Goal: Task Accomplishment & Management: Manage account settings

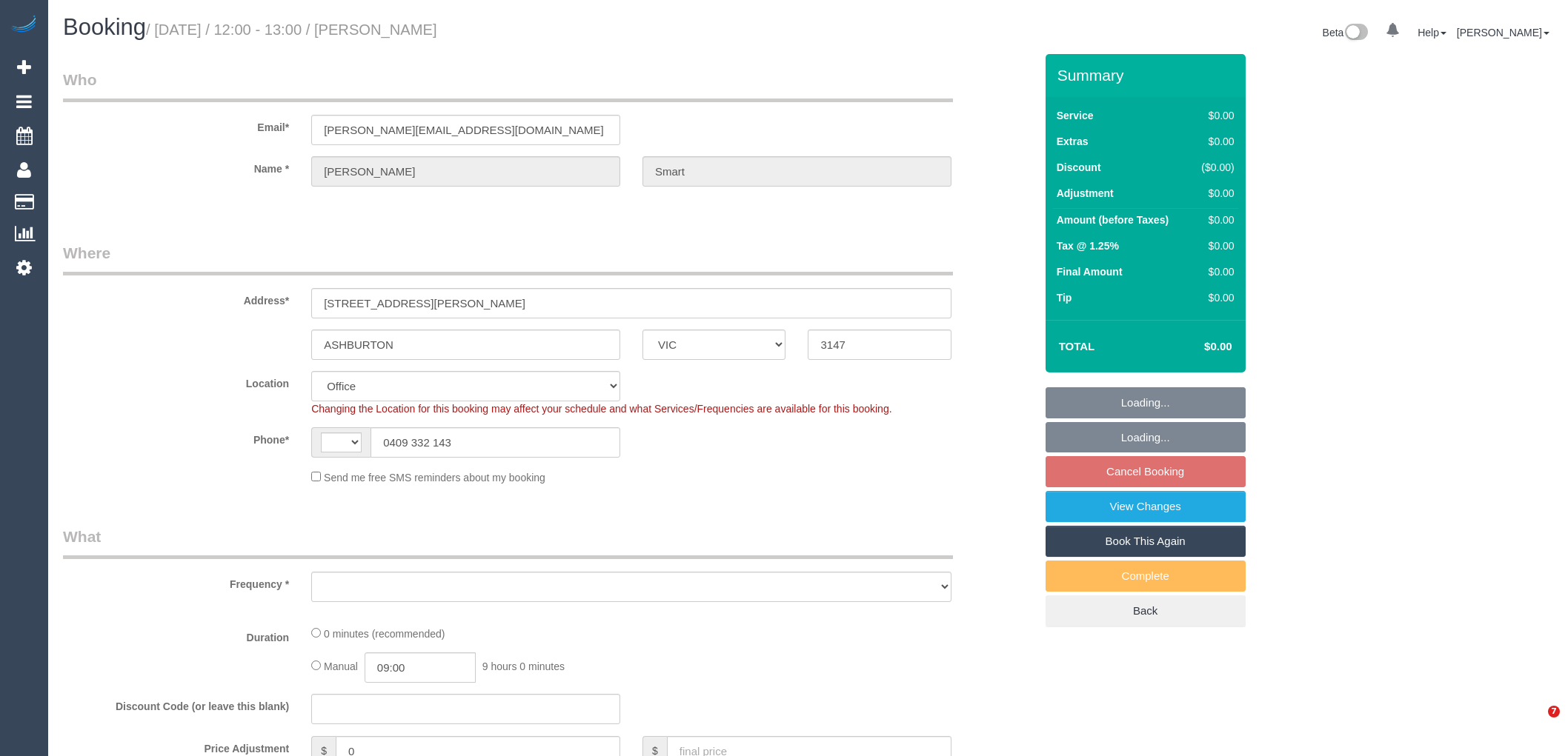
select select "VIC"
select select "string:AU"
select select "object:760"
select select "number:27"
select select "number:15"
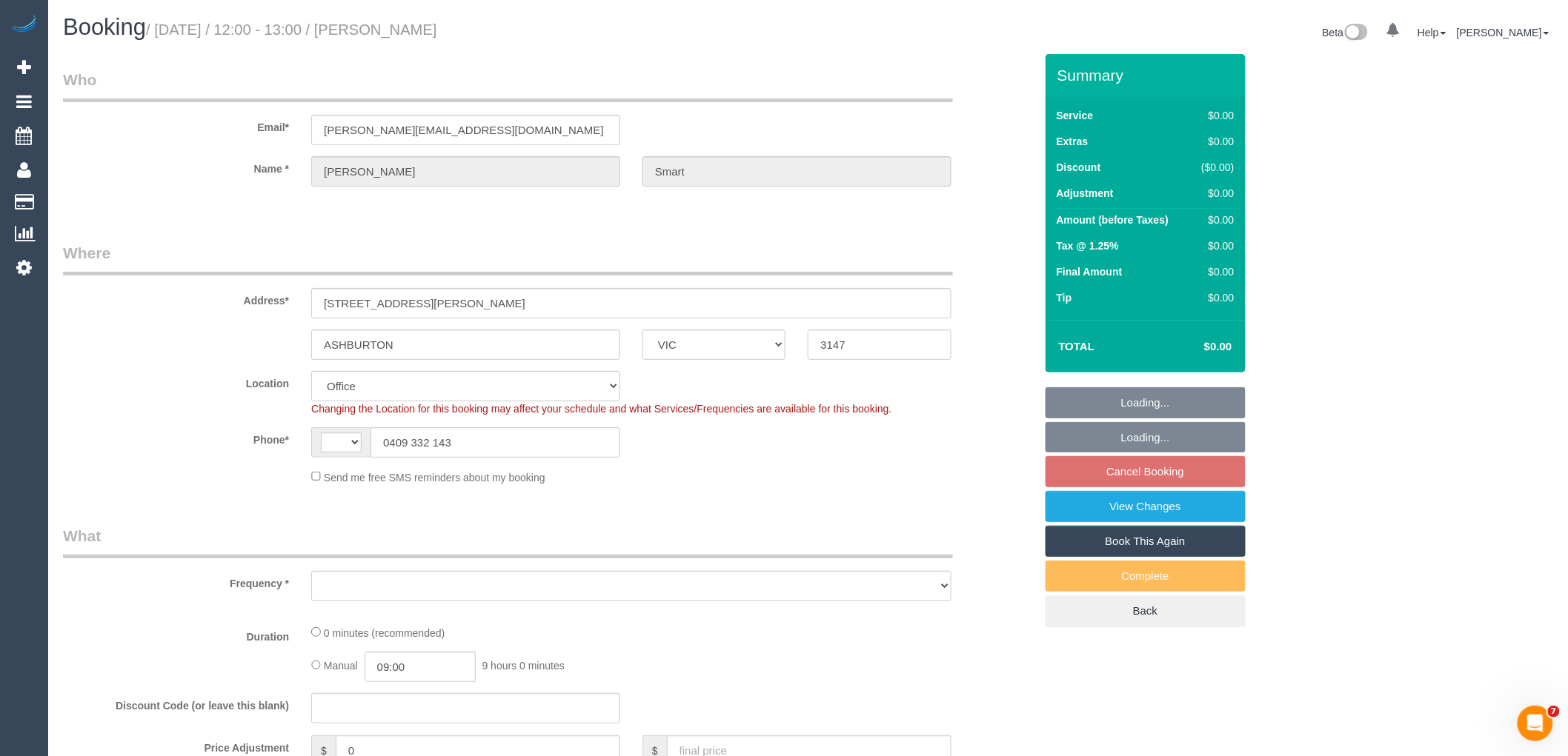
select select "number:18"
select select "number:22"
select select "number:11"
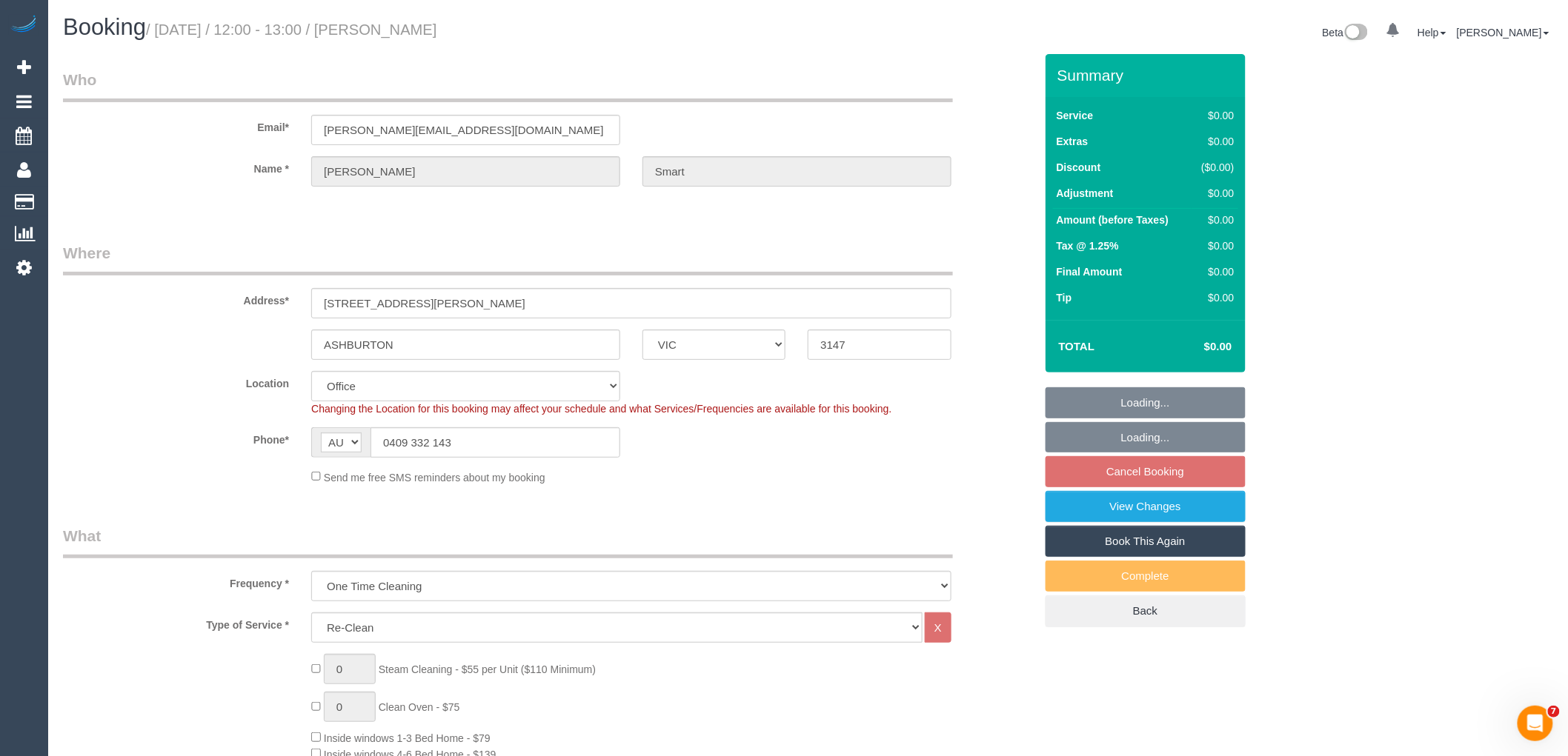
select select "object:765"
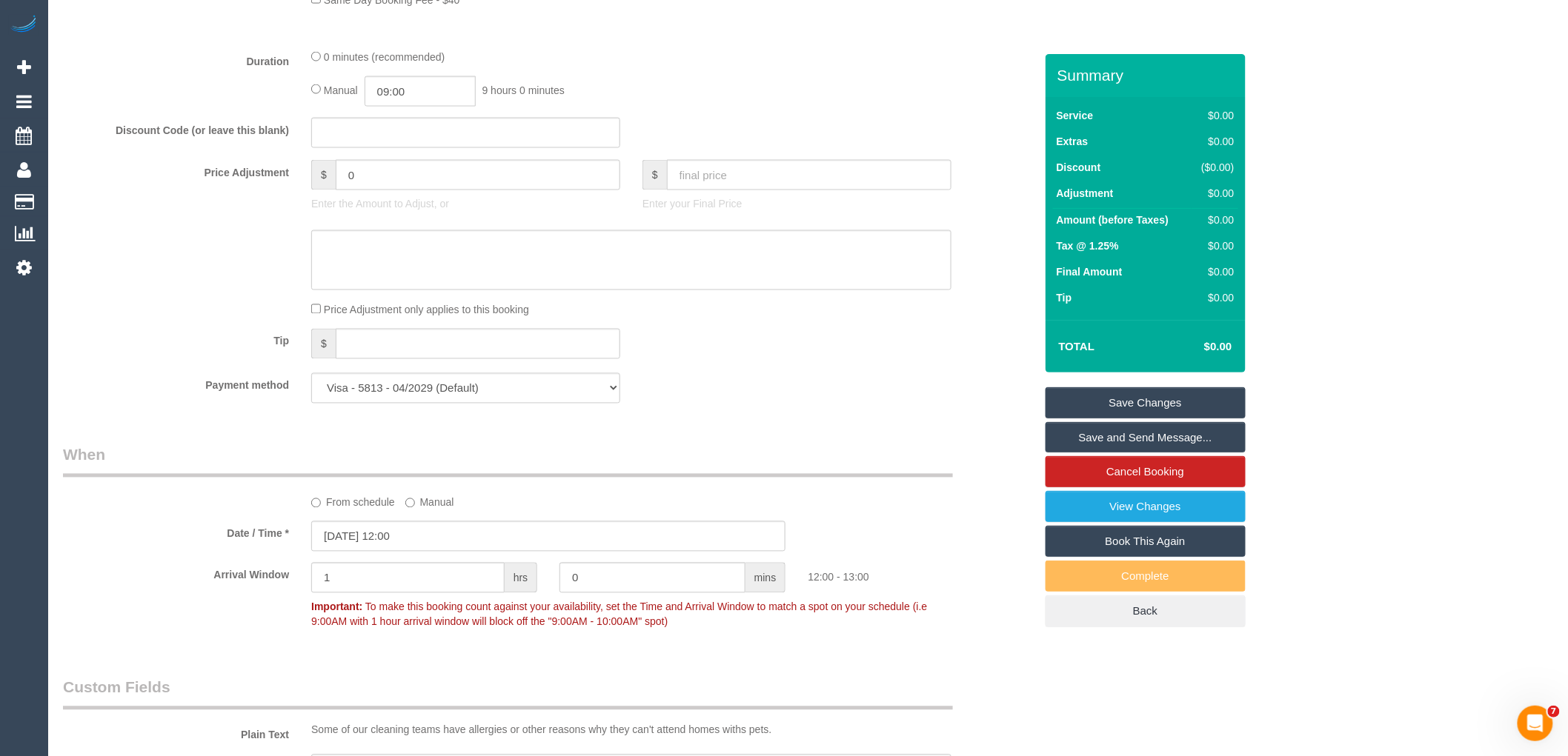
scroll to position [1481, 0]
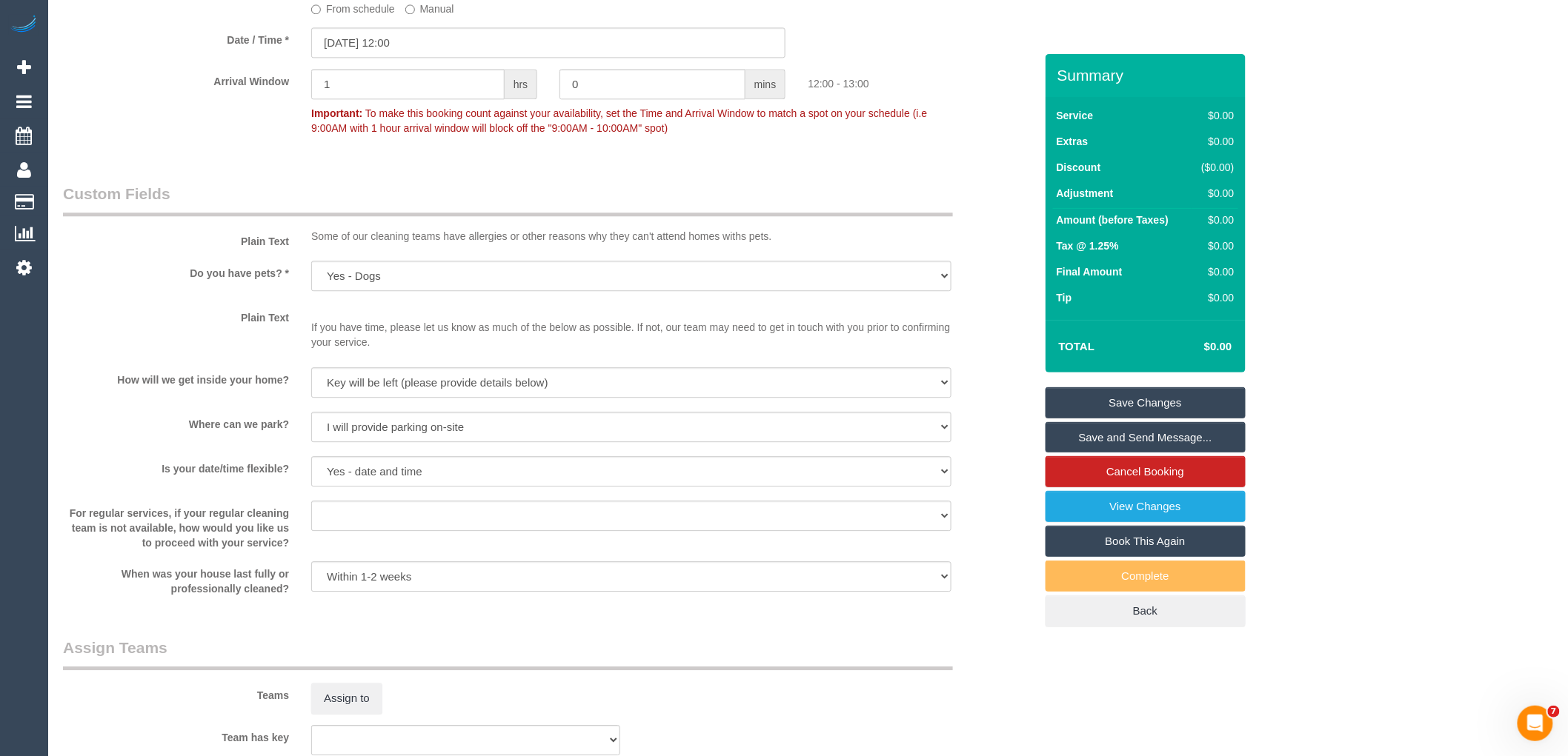
click at [348, 17] on label "From schedule" at bounding box center [353, 6] width 84 height 20
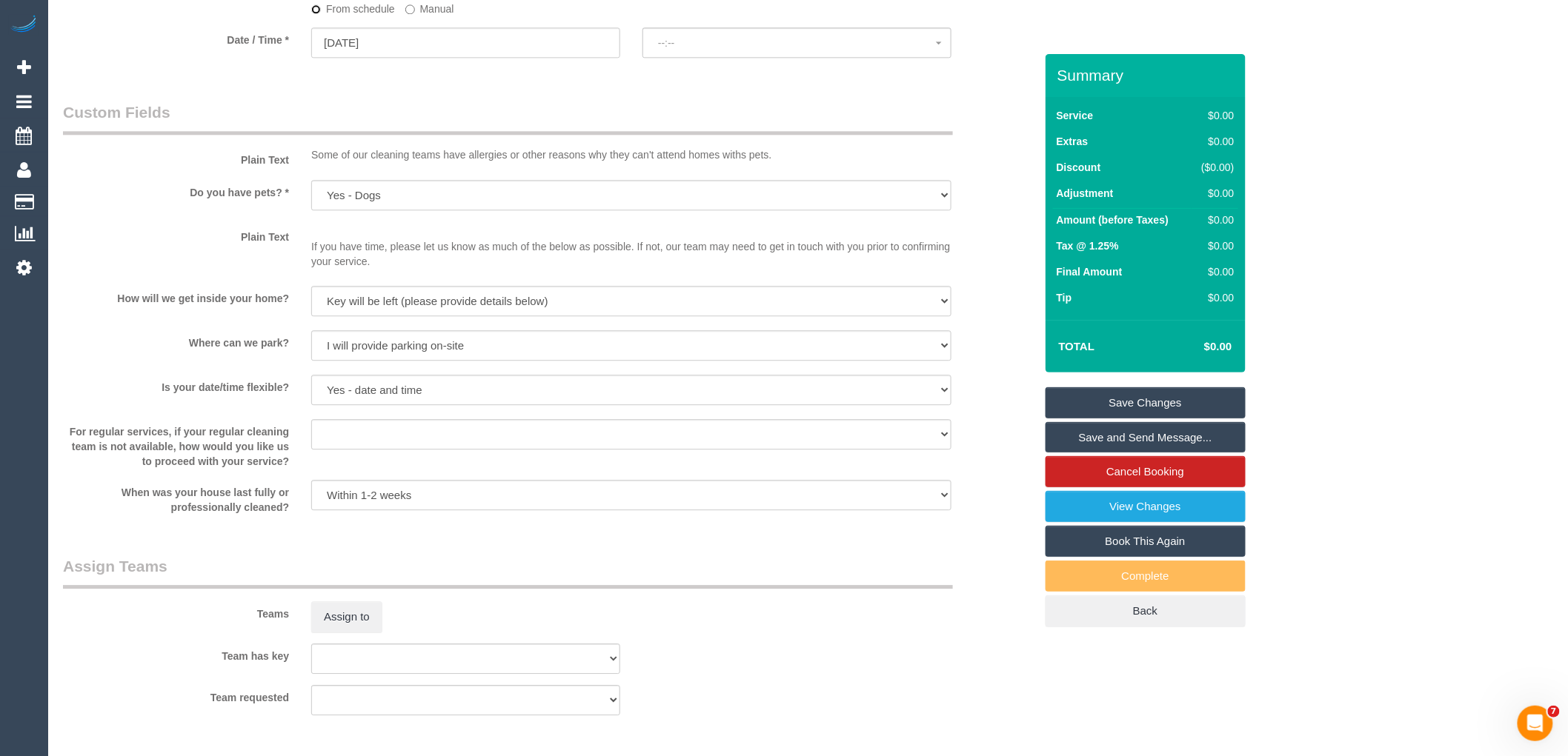
select select "spot6"
click at [415, 17] on label "Manual" at bounding box center [430, 6] width 49 height 20
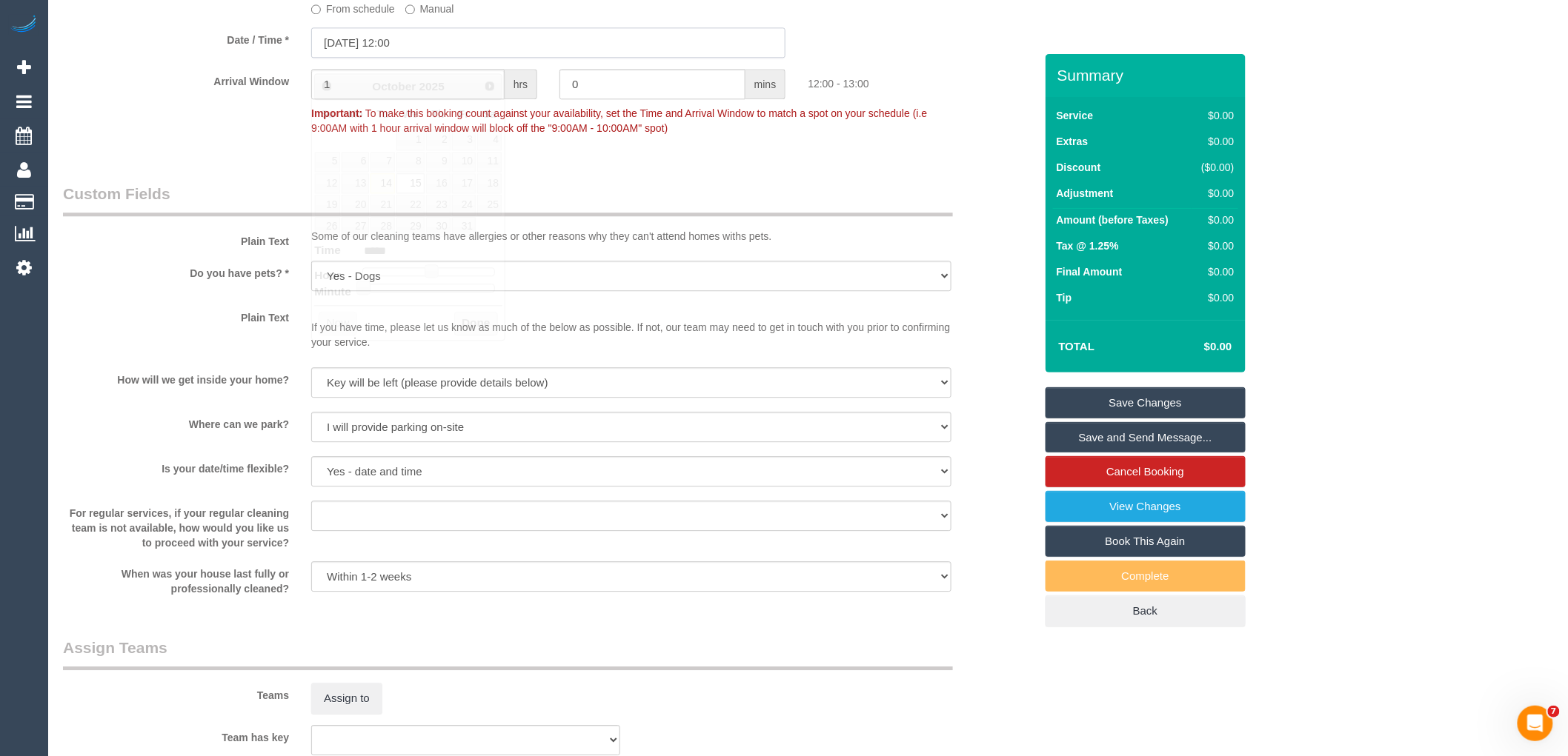
click at [413, 55] on input "[DATE] 12:00" at bounding box center [547, 43] width 474 height 30
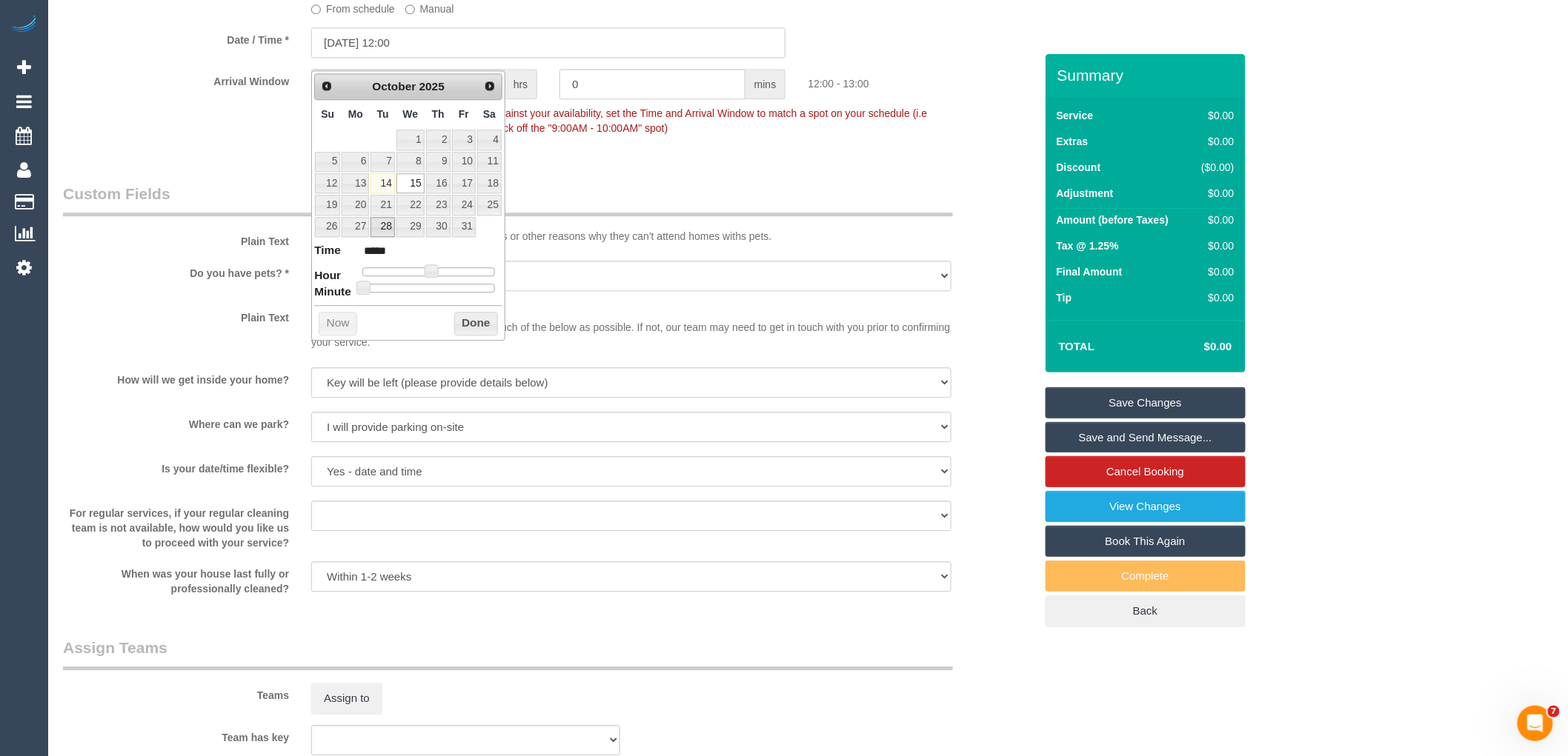
type input "[DATE] 08:00"
click at [383, 181] on link "14" at bounding box center [382, 183] width 24 height 20
type input "14/10/2025 09:00"
type input "*****"
type input "14/10/2025 10:00"
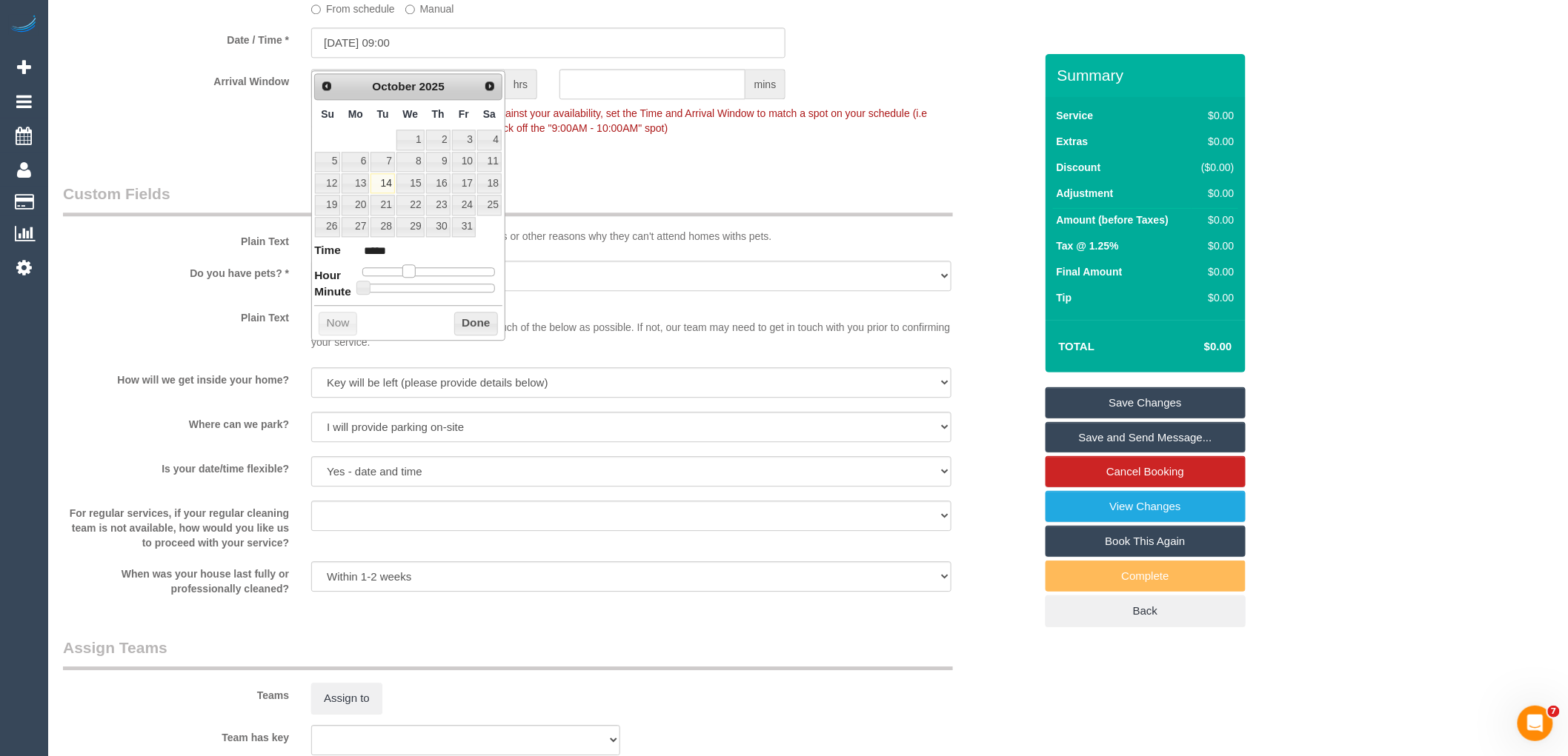
type input "*****"
type input "14/10/2025 11:00"
type input "*****"
type input "14/10/2025 12:00"
type input "*****"
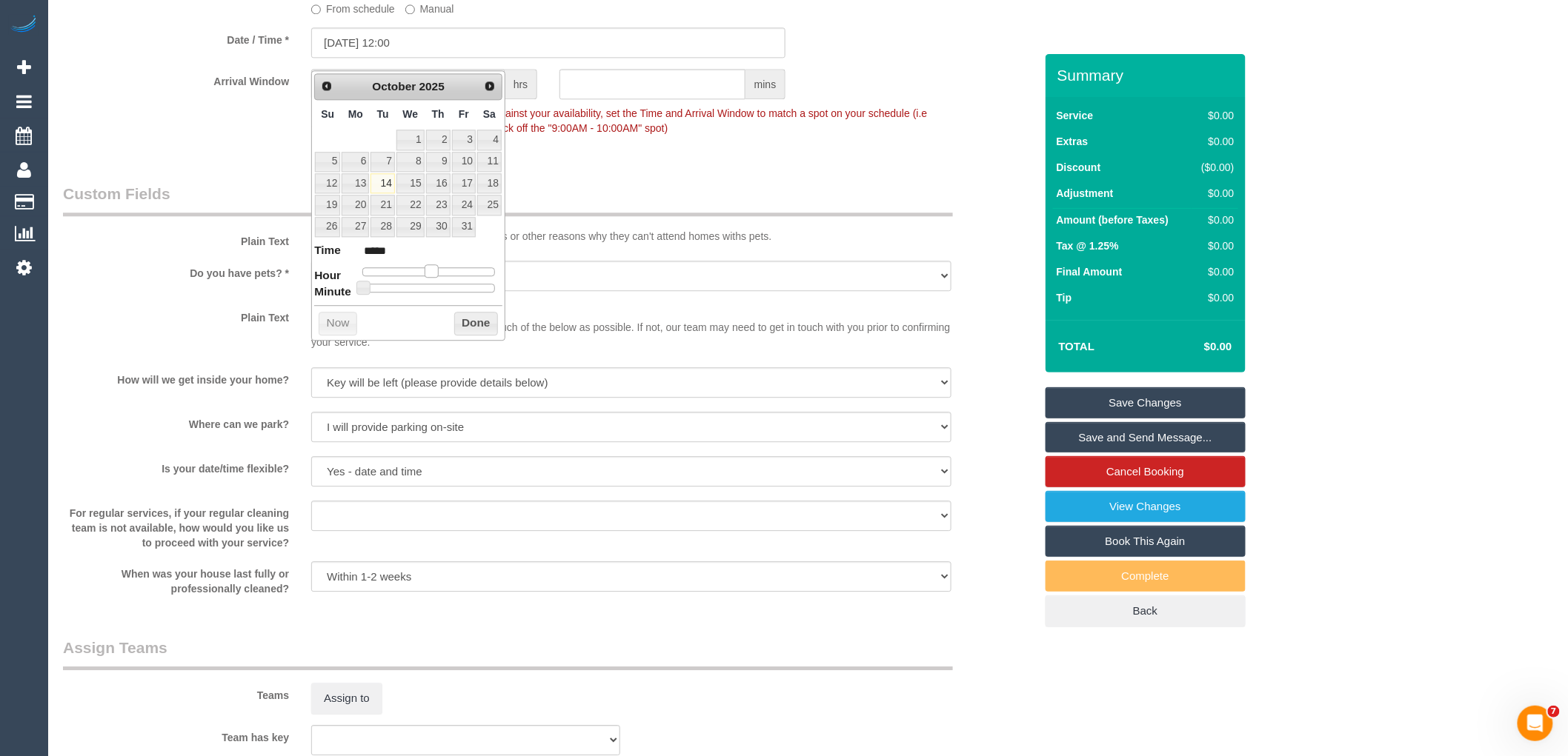
type input "14/10/2025 13:00"
type input "*****"
type input "14/10/2025 14:00"
type input "*****"
type input "14/10/2025 16:00"
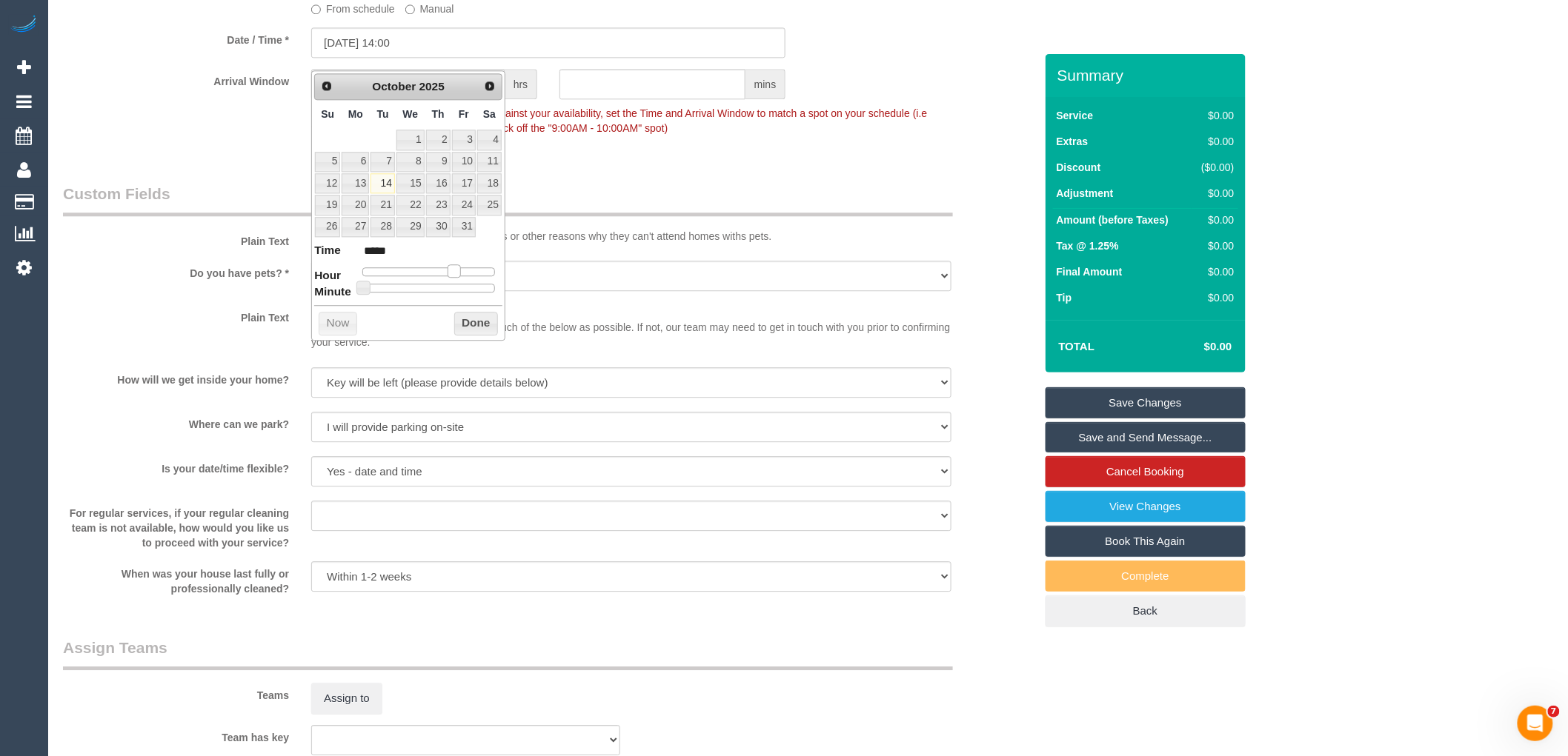
type input "*****"
drag, startPoint x: 409, startPoint y: 275, endPoint x: 456, endPoint y: 278, distance: 47.1
click at [456, 278] on span at bounding box center [454, 270] width 13 height 13
click at [460, 323] on button "Done" at bounding box center [475, 323] width 44 height 24
click at [477, 321] on button "Done" at bounding box center [475, 323] width 44 height 24
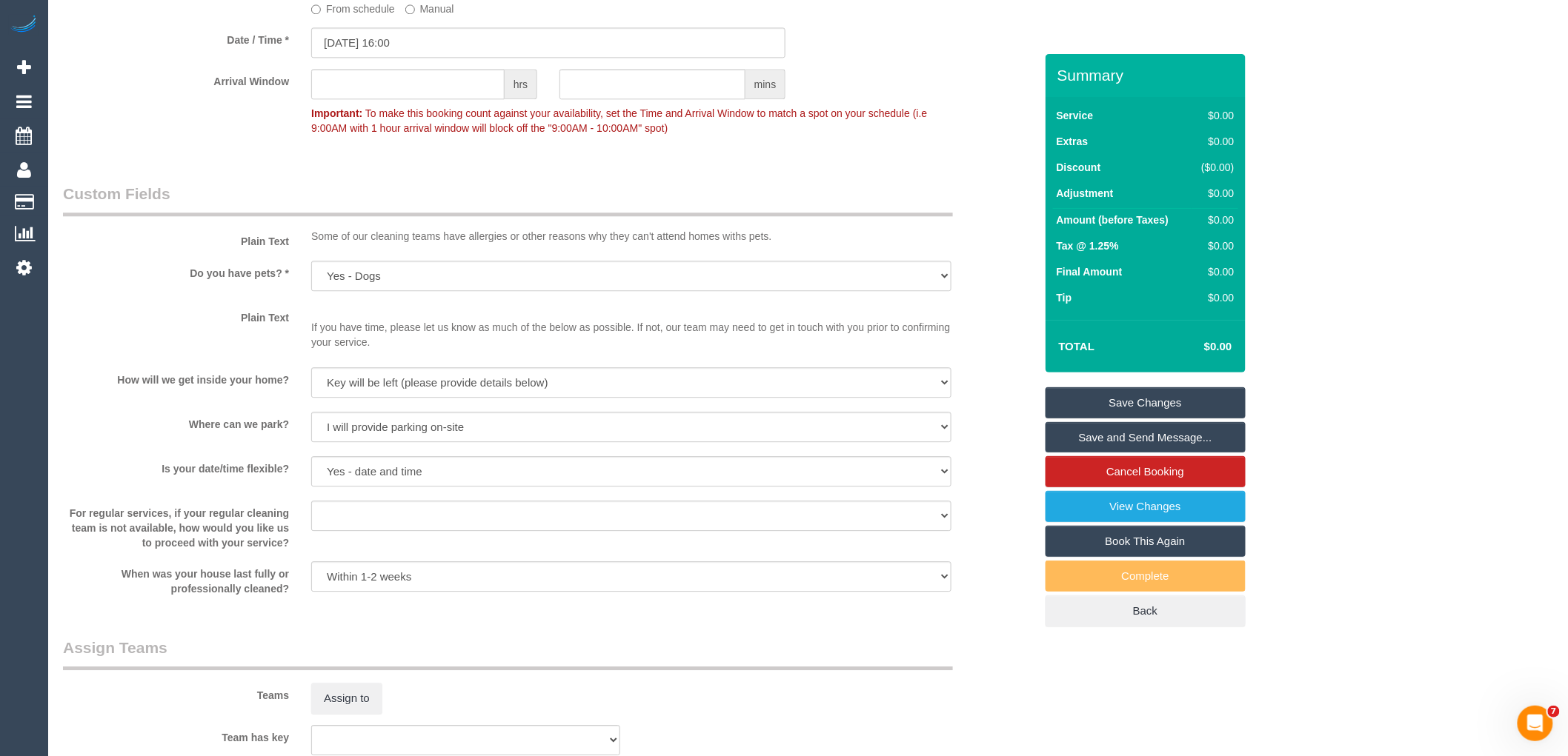
click at [392, 78] on sui-booking-spot "From schedule Manual Date / Time * 14/10/2025 16:00 Arrival Window hrs mins Imp…" at bounding box center [549, 46] width 971 height 192
click at [403, 100] on input "text" at bounding box center [407, 84] width 193 height 30
type input "1"
click at [214, 153] on fieldset "When From schedule Manual Date / Time * 14/10/2025 16:00 Arrival Window 1 hrs m…" at bounding box center [549, 51] width 971 height 203
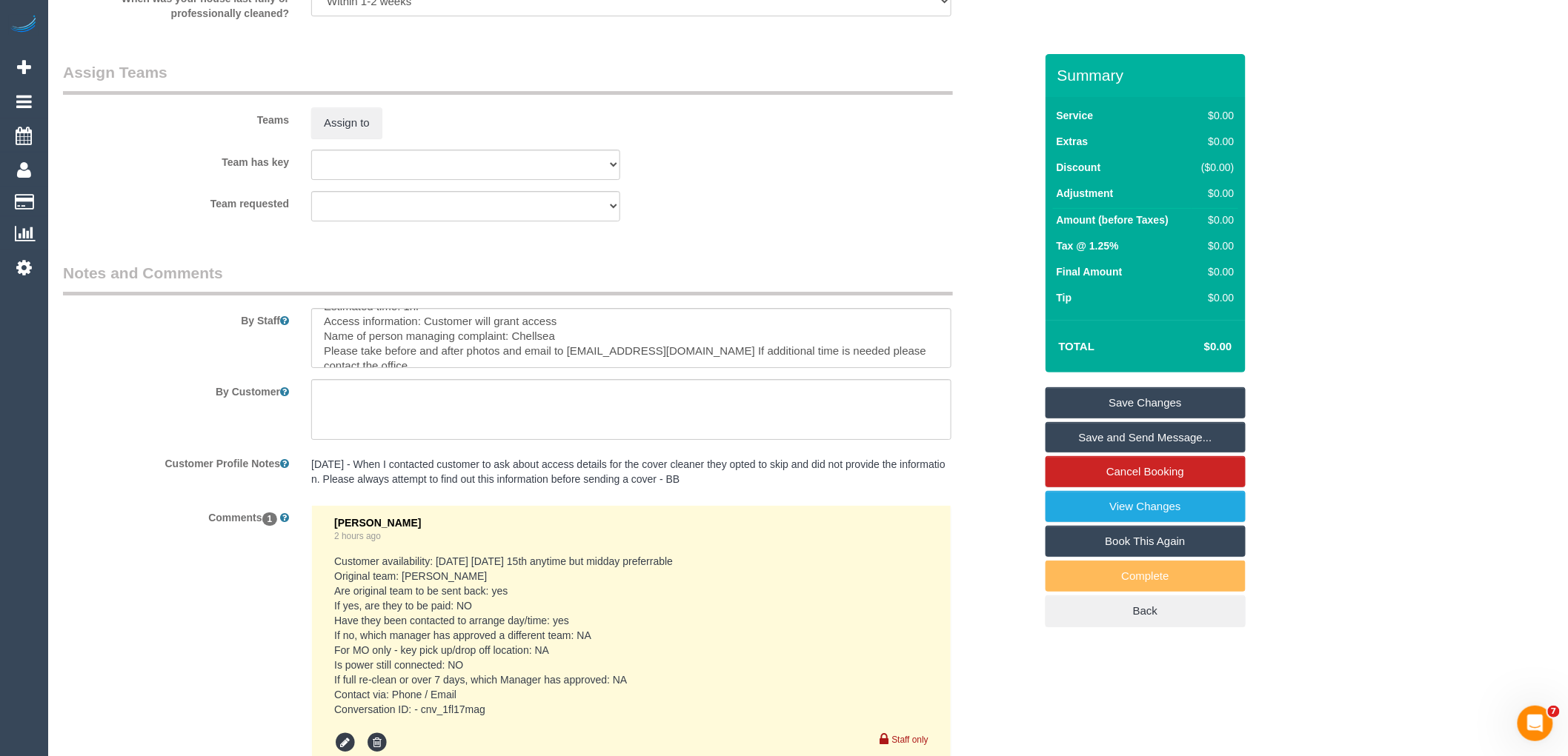
scroll to position [82, 0]
click at [462, 344] on textarea at bounding box center [631, 338] width 640 height 61
click at [532, 328] on textarea at bounding box center [631, 338] width 640 height 61
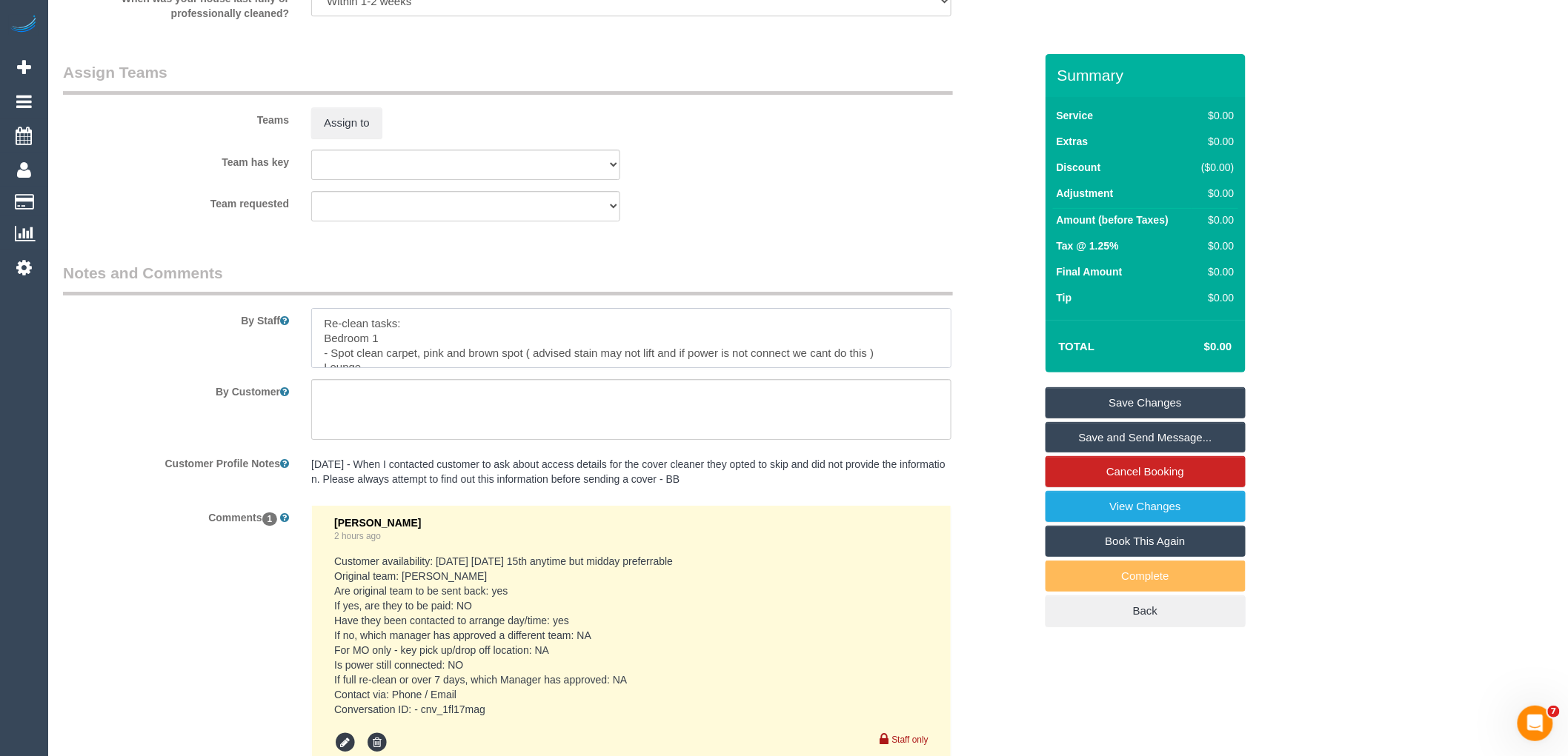
drag, startPoint x: 869, startPoint y: 326, endPoint x: 840, endPoint y: 338, distance: 31.4
click at [840, 338] on textarea at bounding box center [631, 338] width 640 height 61
click at [840, 368] on textarea at bounding box center [631, 338] width 640 height 61
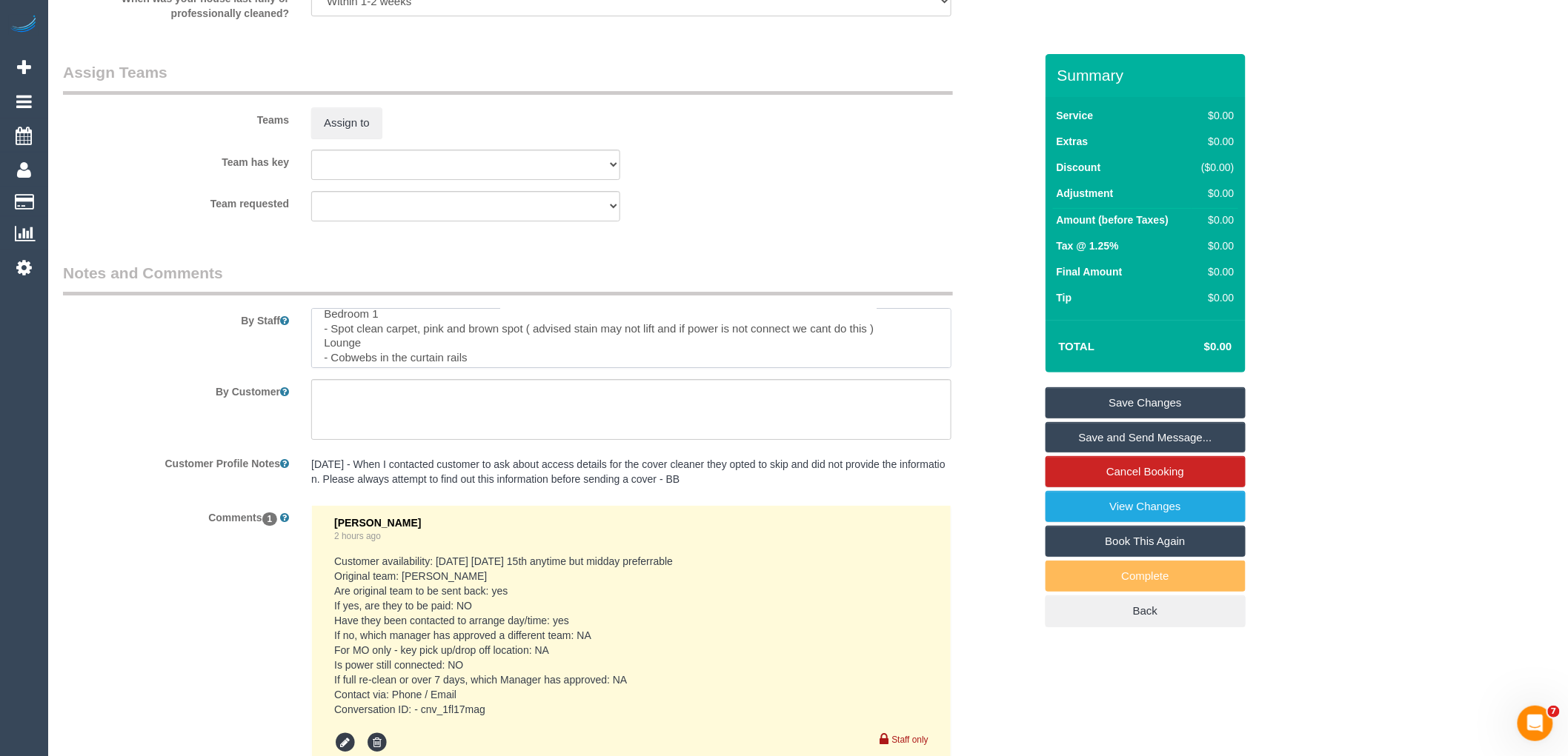
drag, startPoint x: 835, startPoint y: 365, endPoint x: 848, endPoint y: 308, distance: 58.5
click at [848, 308] on div "By Staff" at bounding box center [549, 316] width 994 height 107
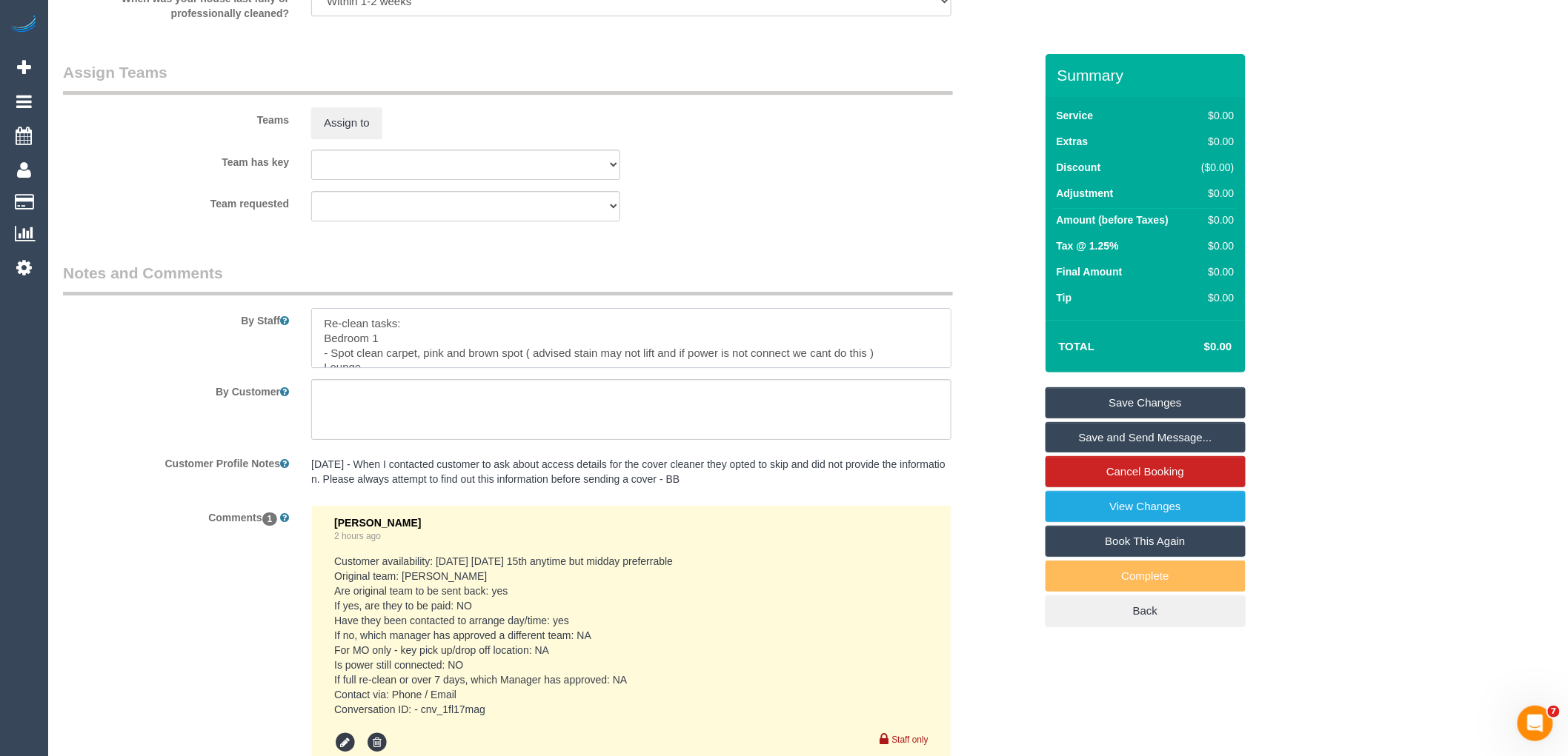
click at [868, 367] on textarea at bounding box center [631, 338] width 640 height 61
click at [559, 328] on textarea at bounding box center [631, 338] width 640 height 61
type textarea "Re-clean tasks: Bedroom 1 - Spot clean carpet, pink and brown spot ( advised st…"
click at [587, 425] on textarea at bounding box center [631, 410] width 640 height 61
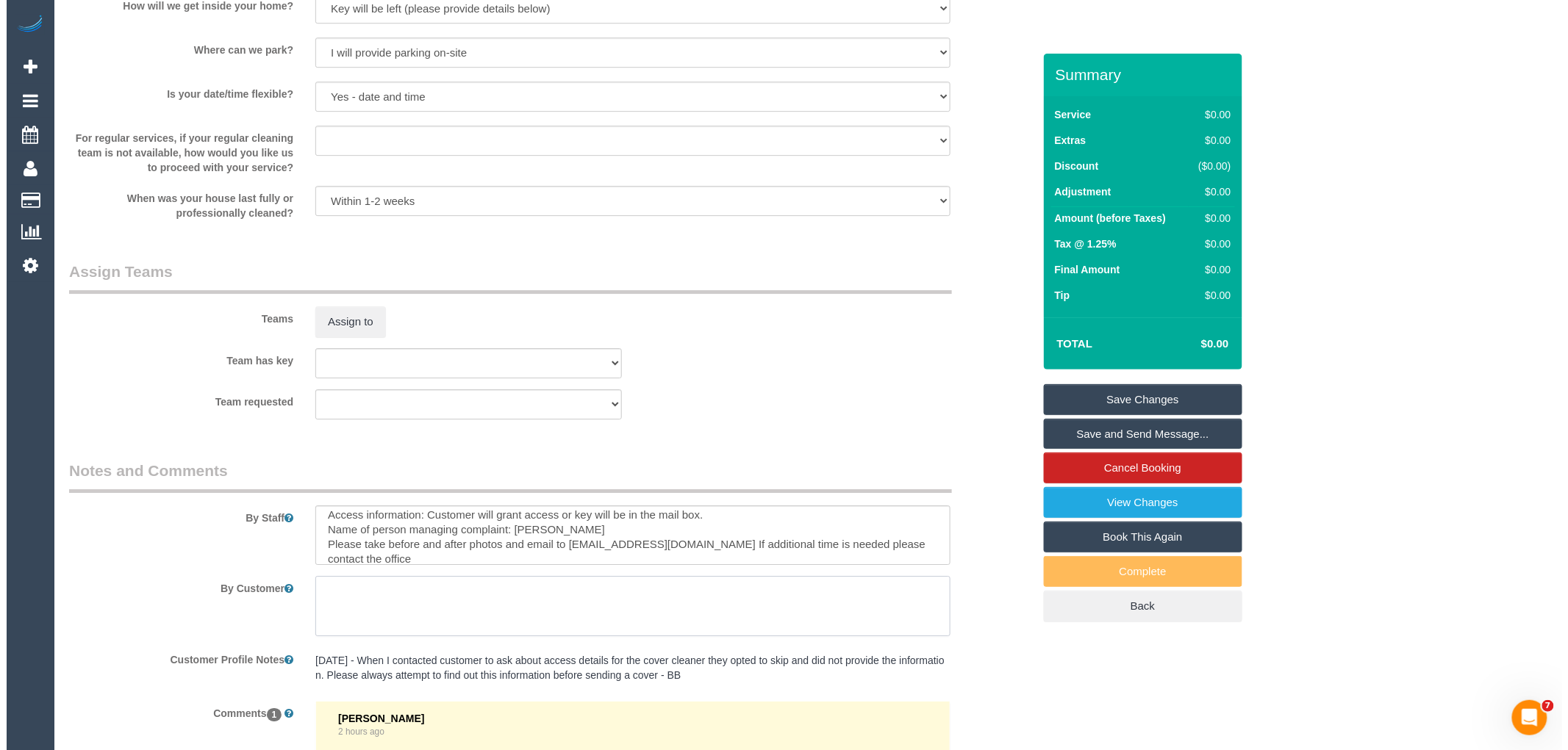
scroll to position [1663, 0]
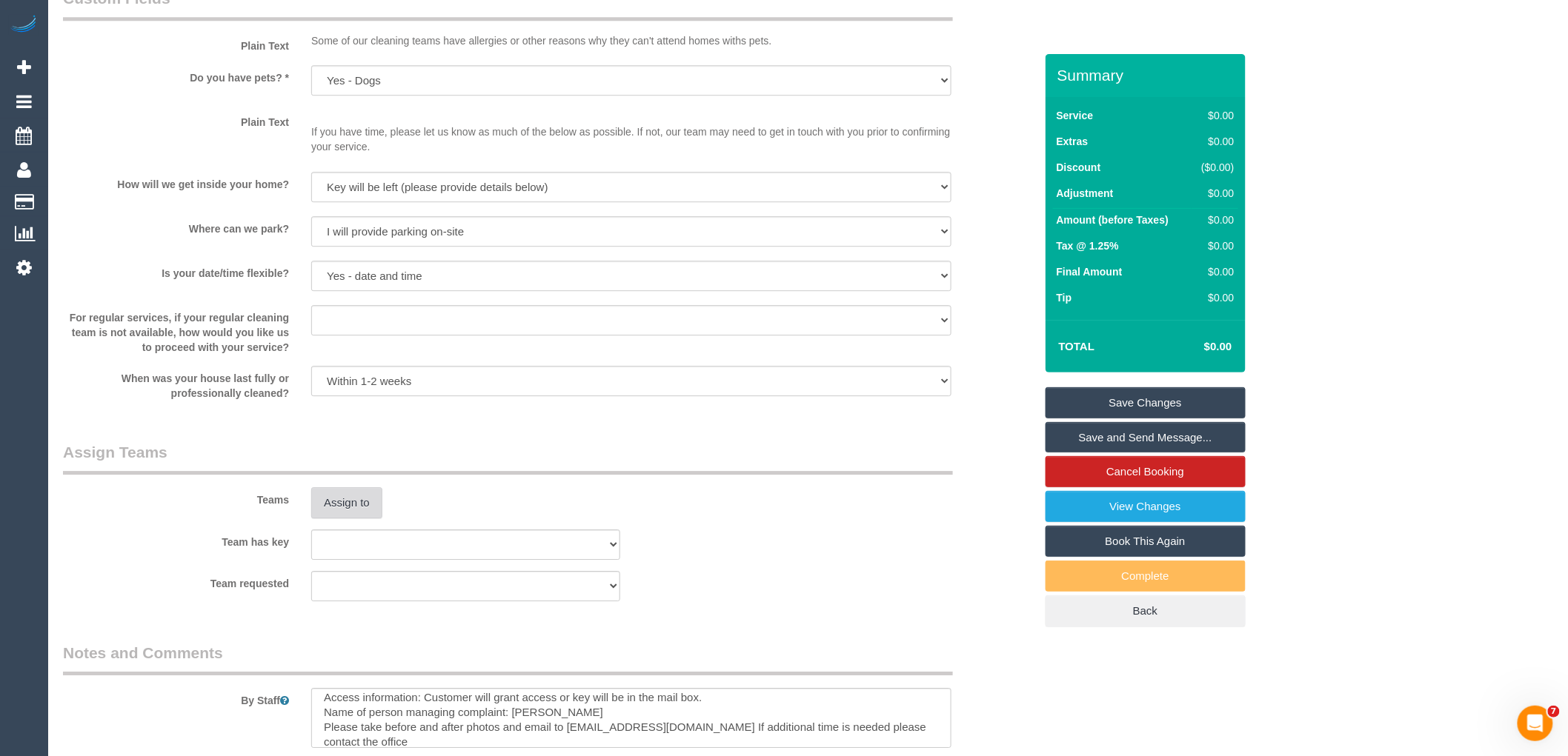
click at [338, 506] on button "Assign to" at bounding box center [347, 502] width 71 height 31
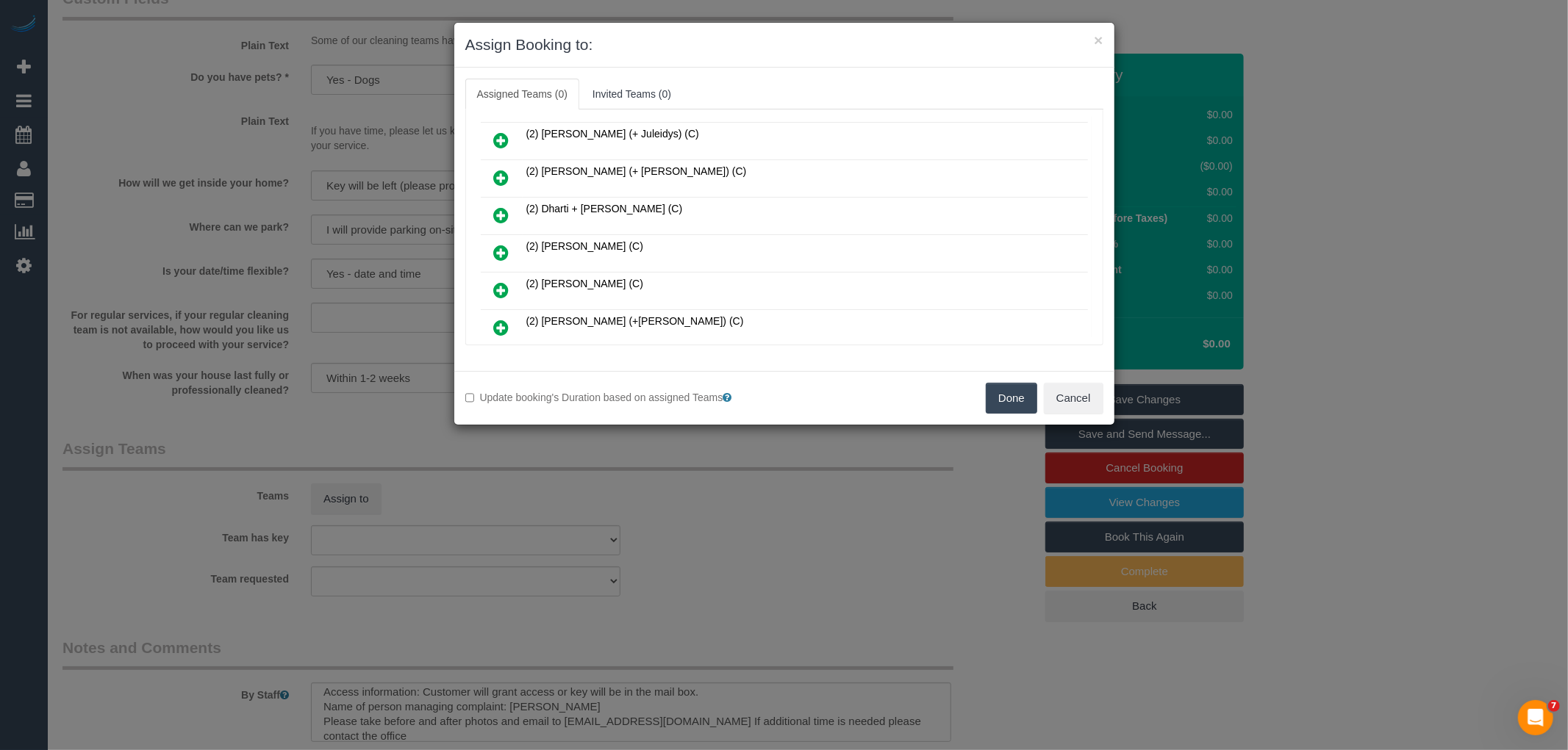
scroll to position [0, 0]
click at [958, 240] on td "(1) Sarah Slattery (FT)" at bounding box center [805, 255] width 565 height 38
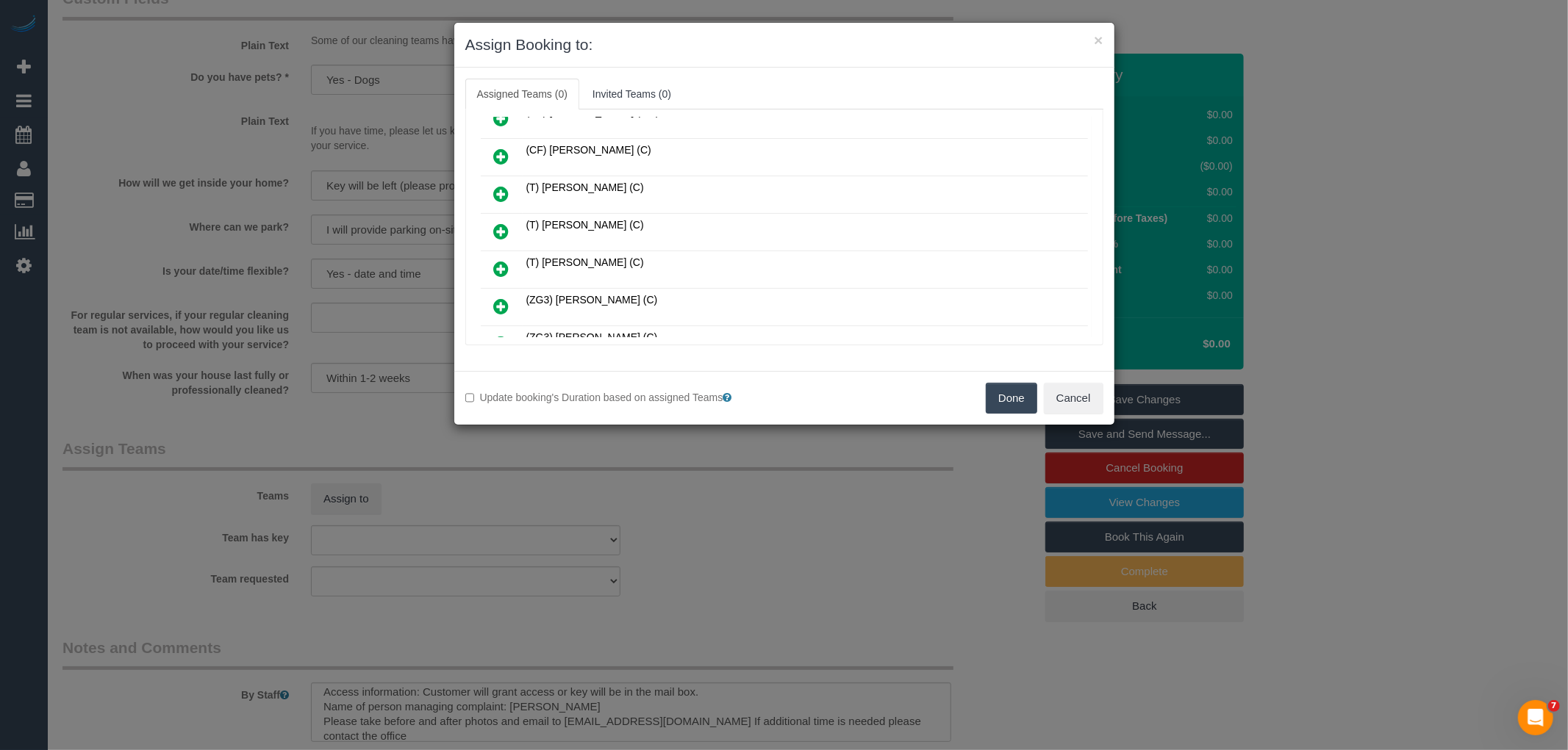
scroll to position [3024, 0]
click at [579, 360] on icon at bounding box center [581, 366] width 9 height 11
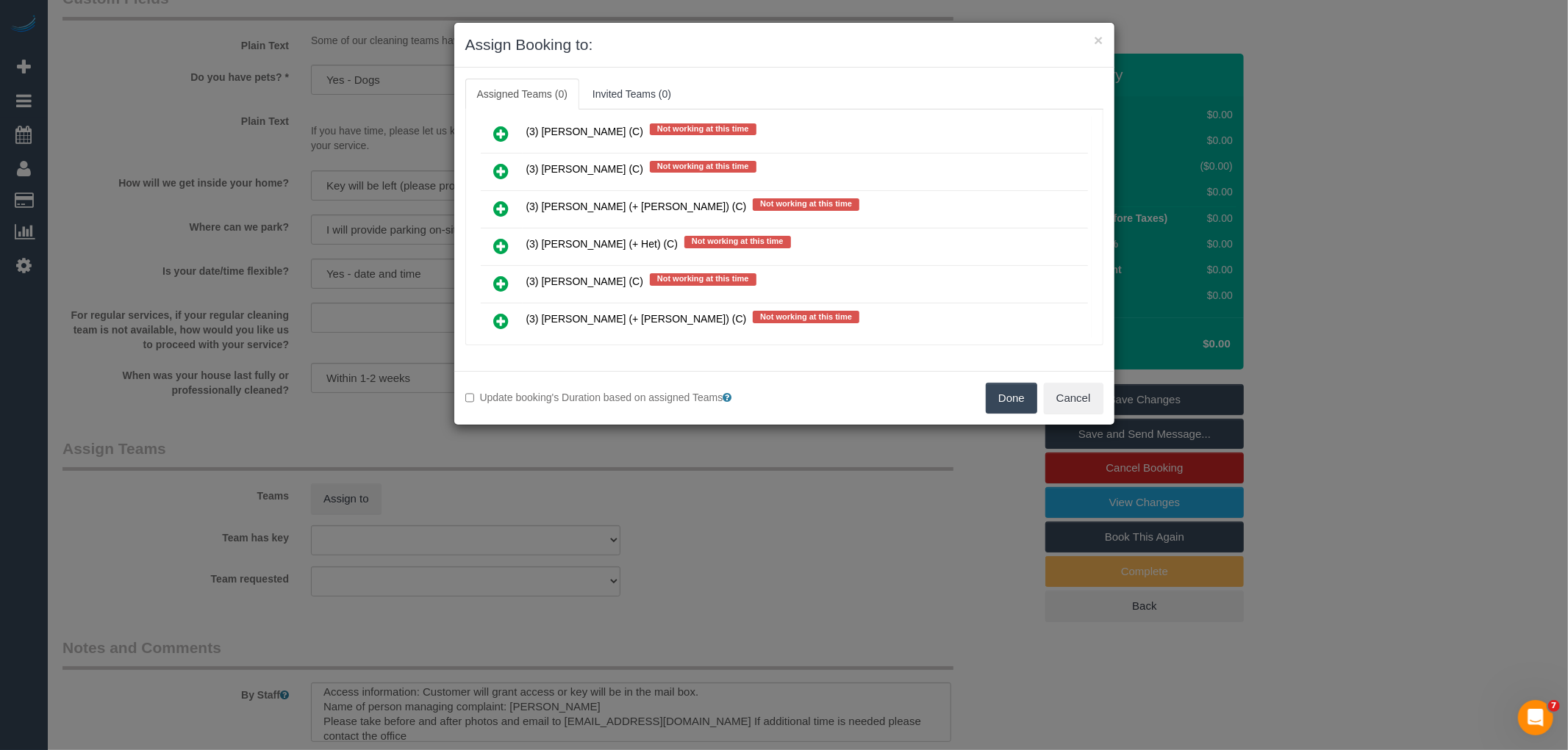
scroll to position [8725, 0]
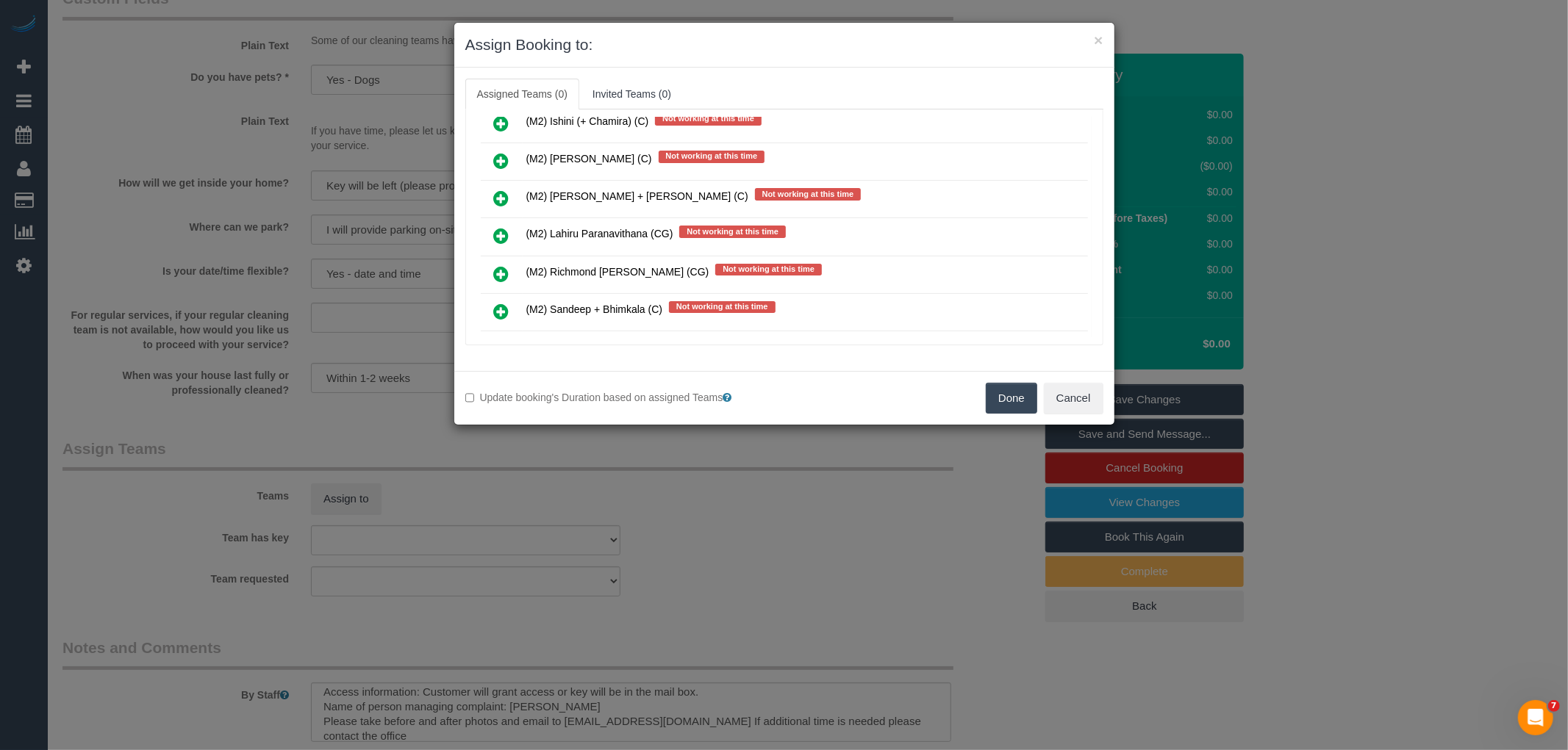
click at [501, 377] on icon at bounding box center [501, 386] width 16 height 17
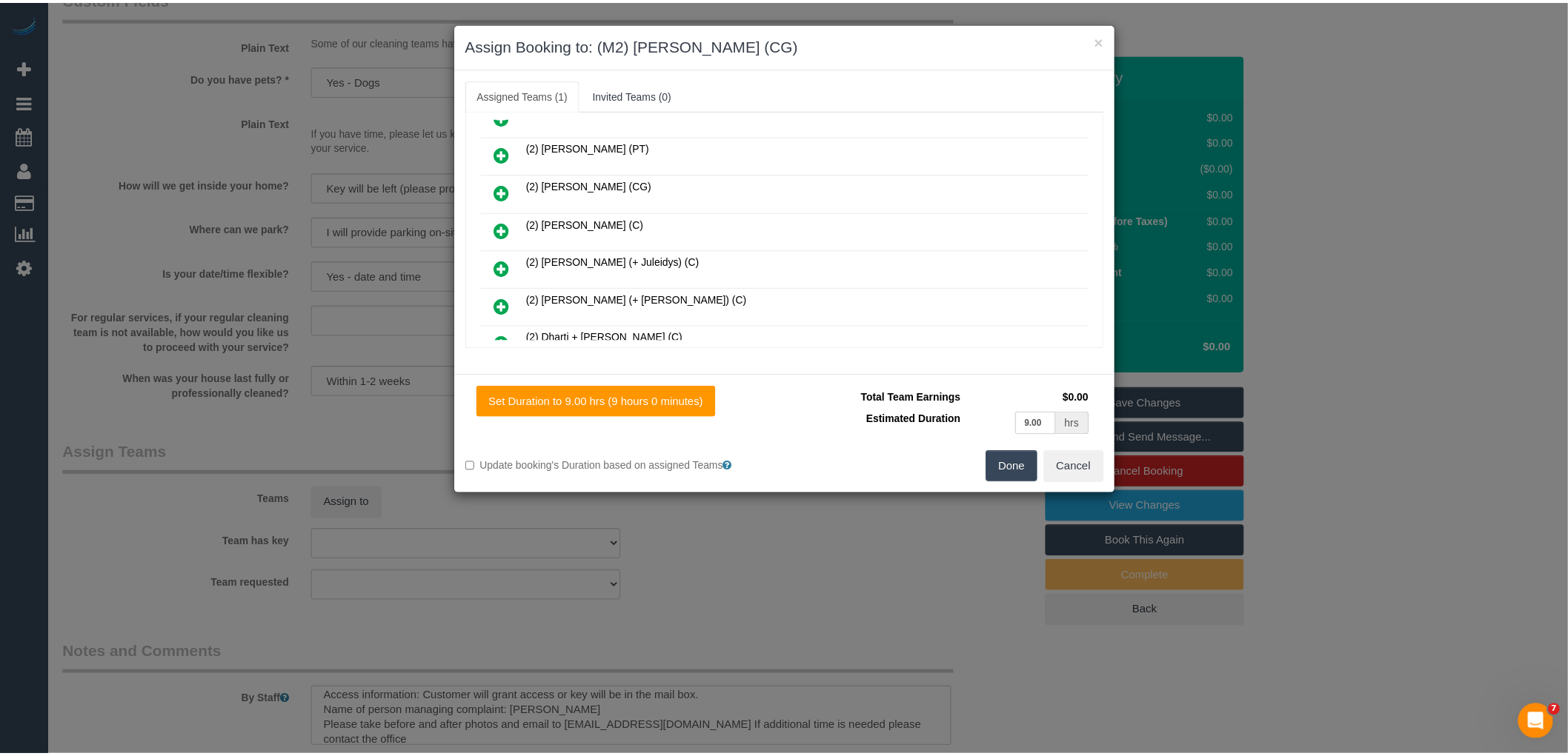
scroll to position [0, 0]
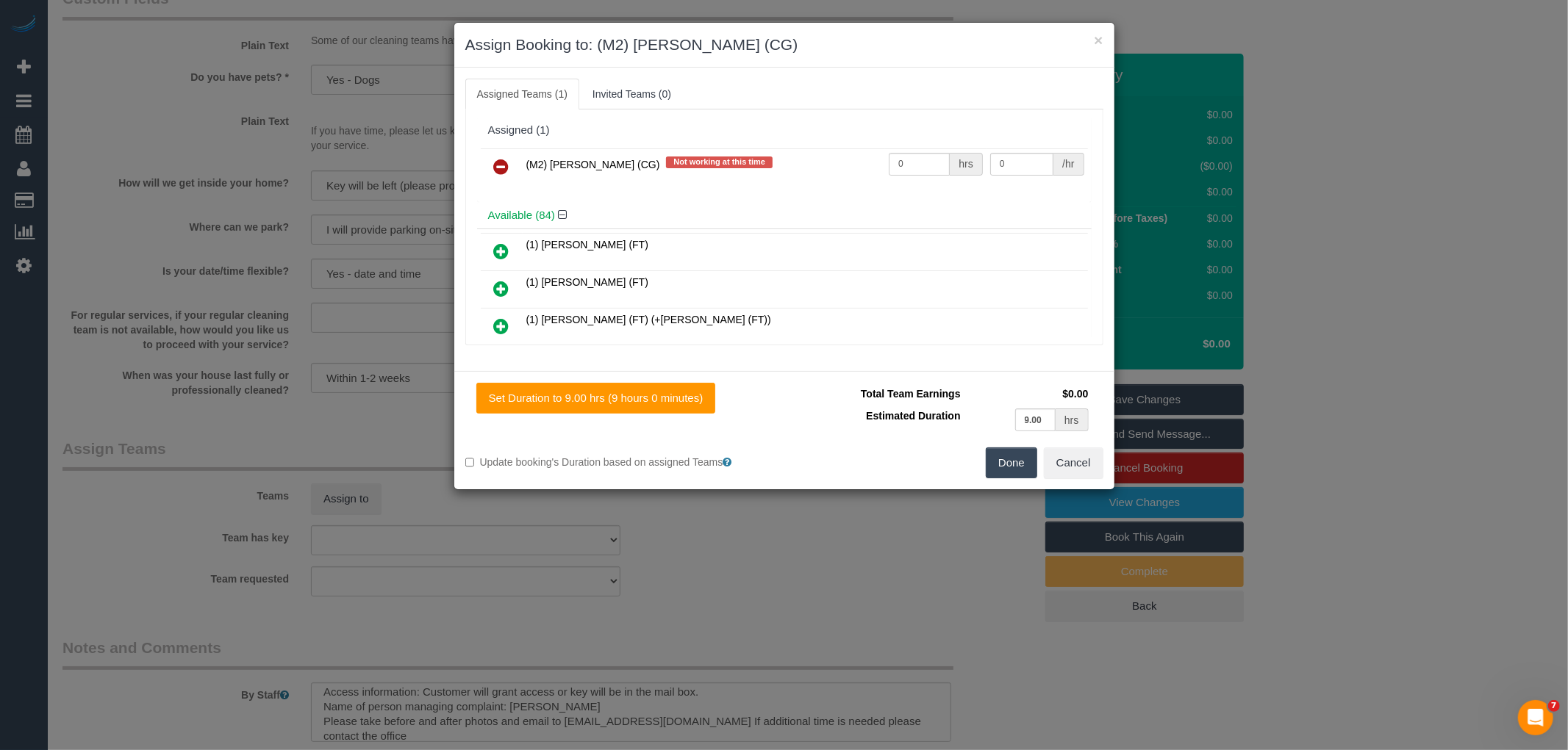
click at [1012, 463] on button "Done" at bounding box center [1012, 462] width 52 height 31
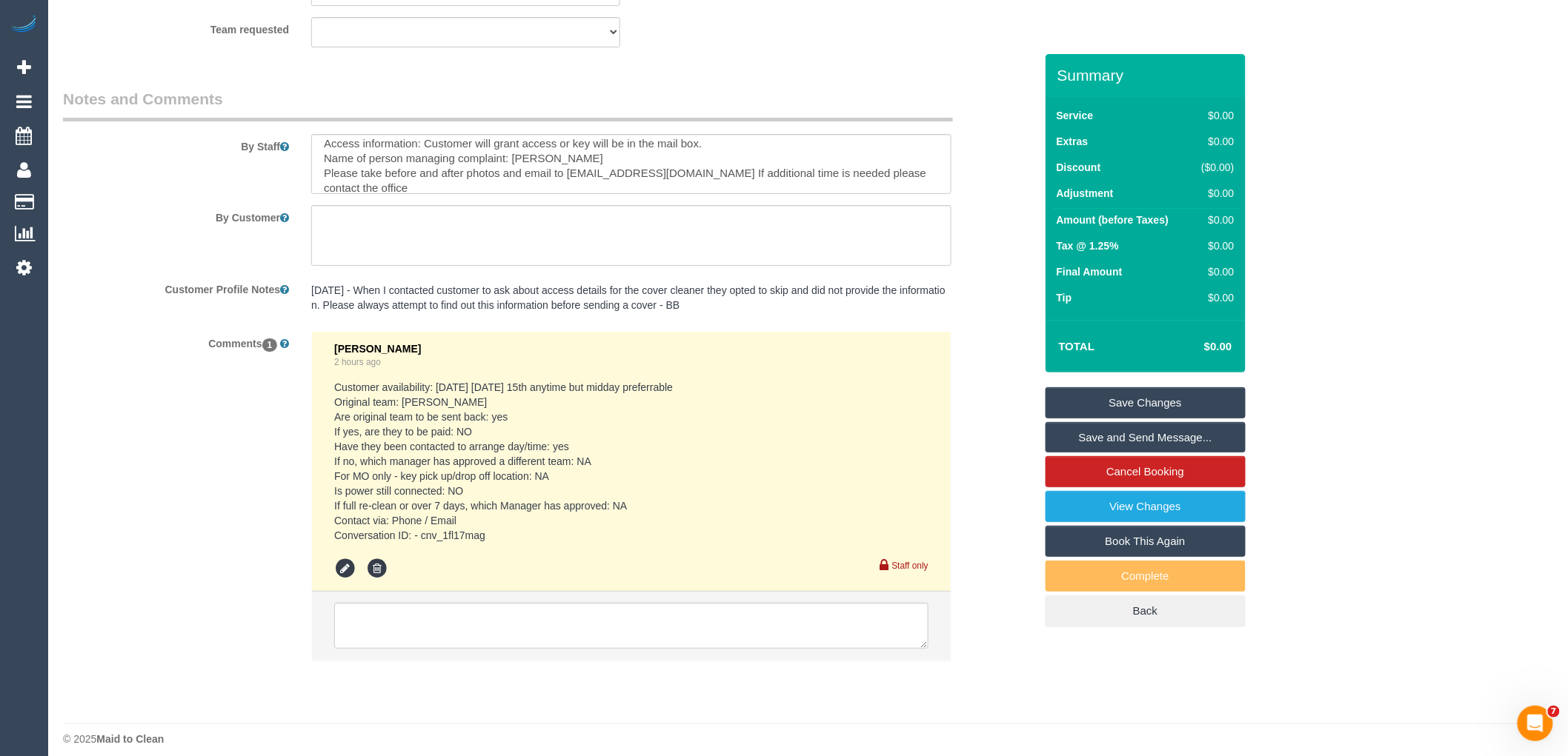
scroll to position [2253, 0]
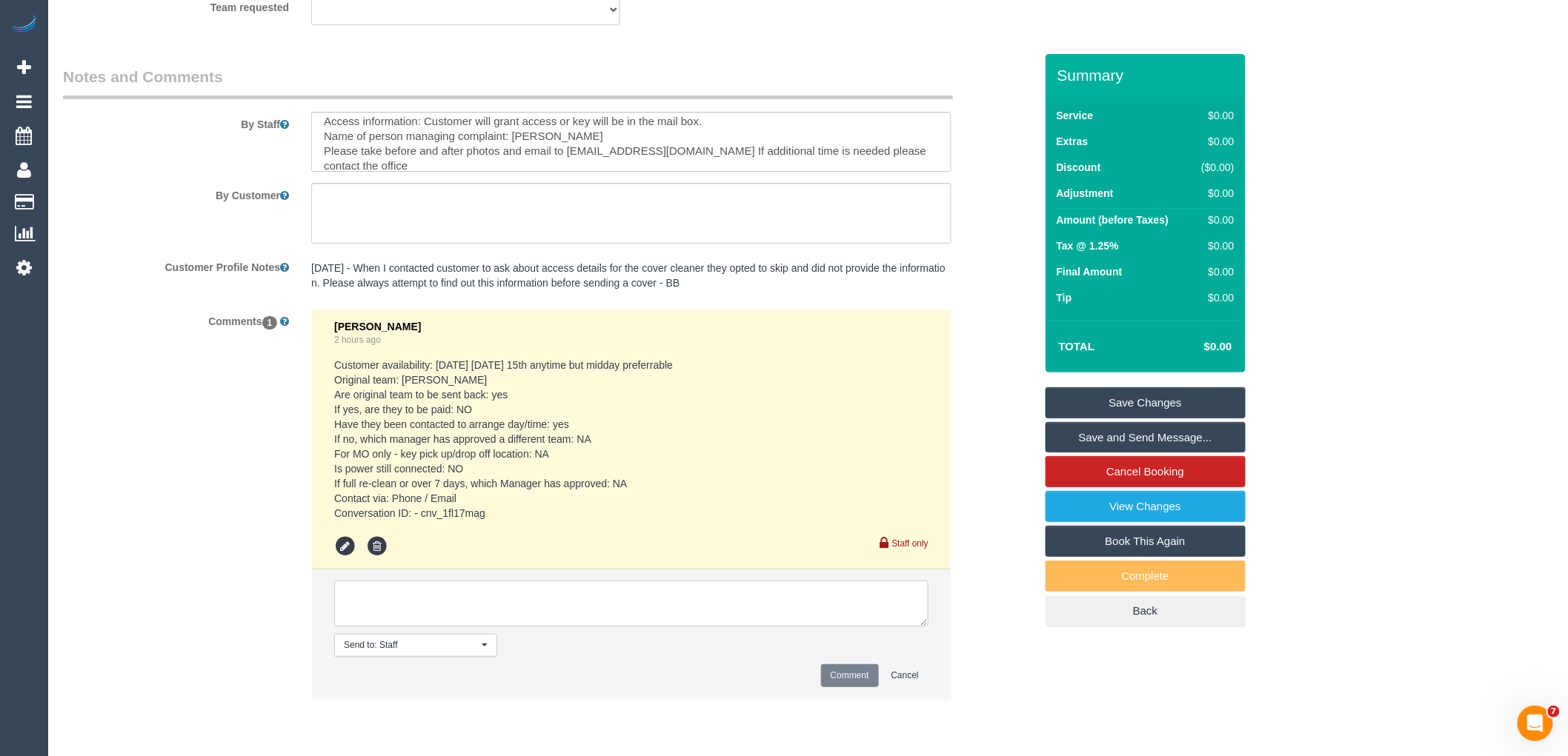
click at [668, 623] on textarea at bounding box center [631, 603] width 594 height 46
type textarea "confirmed with customer an Sayan"
click at [847, 686] on button "Comment" at bounding box center [850, 675] width 58 height 23
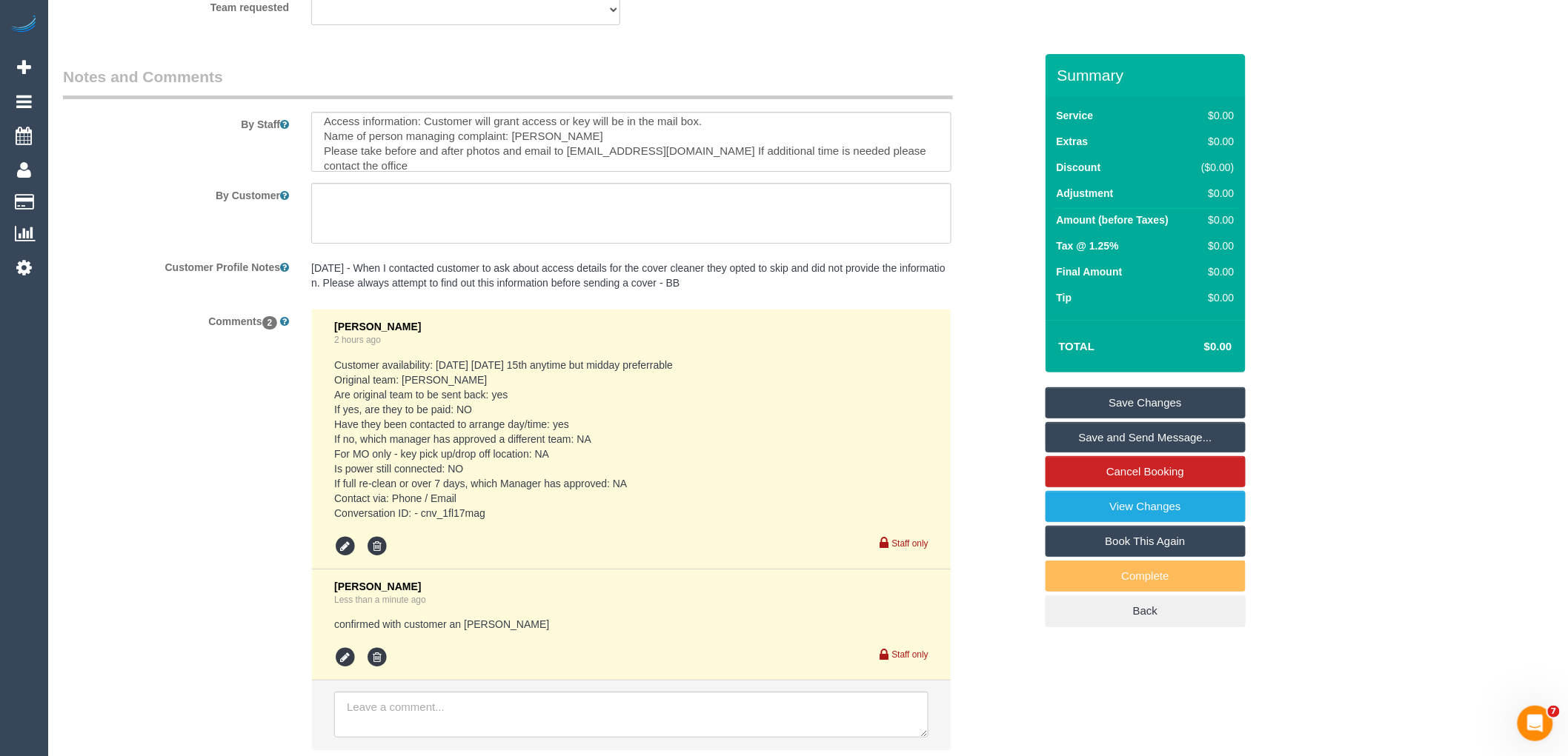
click at [1146, 402] on link "Save Changes" at bounding box center [1146, 403] width 200 height 31
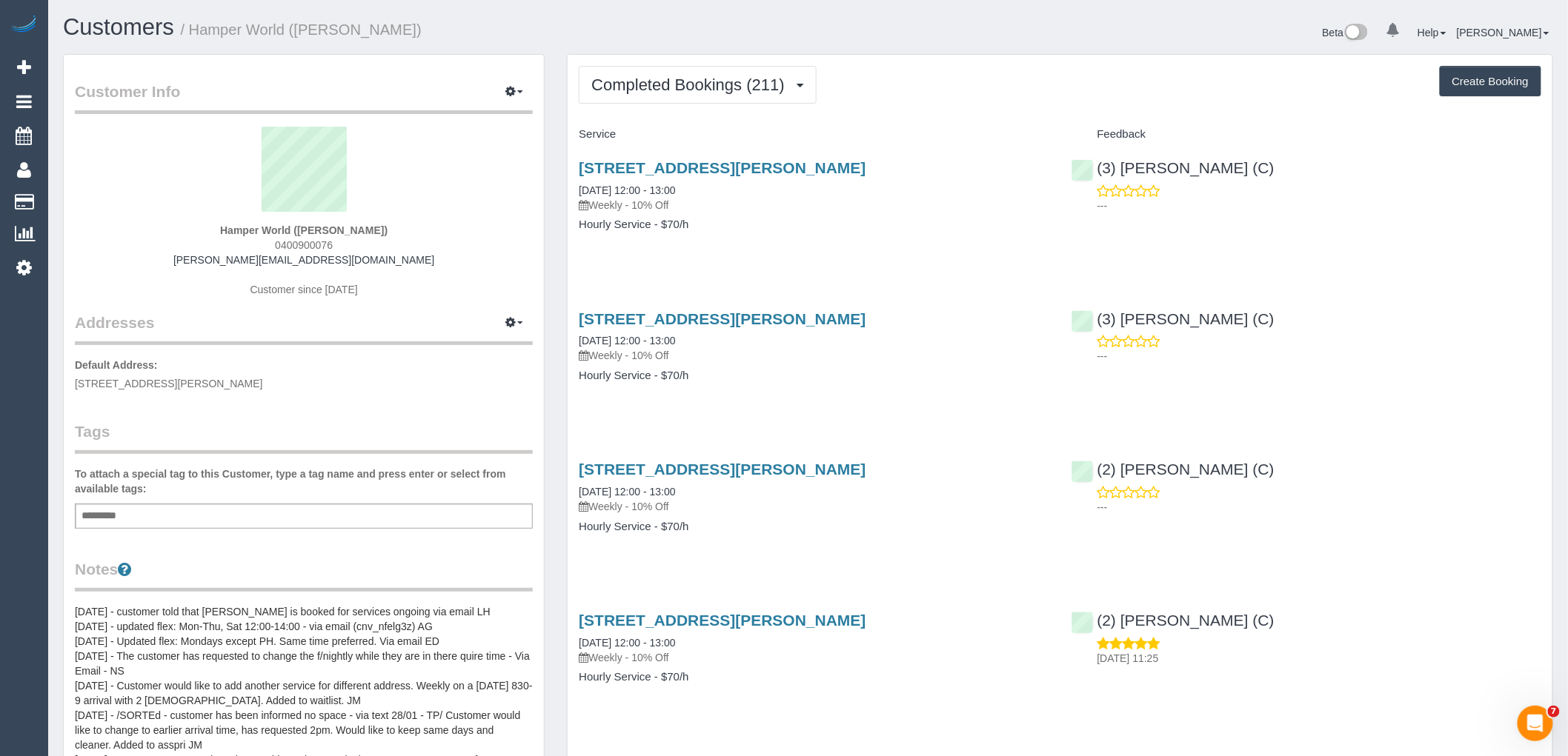
drag, startPoint x: 0, startPoint y: 0, endPoint x: 1001, endPoint y: 633, distance: 1184.4
drag, startPoint x: 1001, startPoint y: 633, endPoint x: 953, endPoint y: 683, distance: 69.3
click at [953, 683] on h4 "Hourly Service - $70/h" at bounding box center [813, 678] width 470 height 13
click at [682, 91] on span "Completed Bookings (211)" at bounding box center [691, 85] width 200 height 18
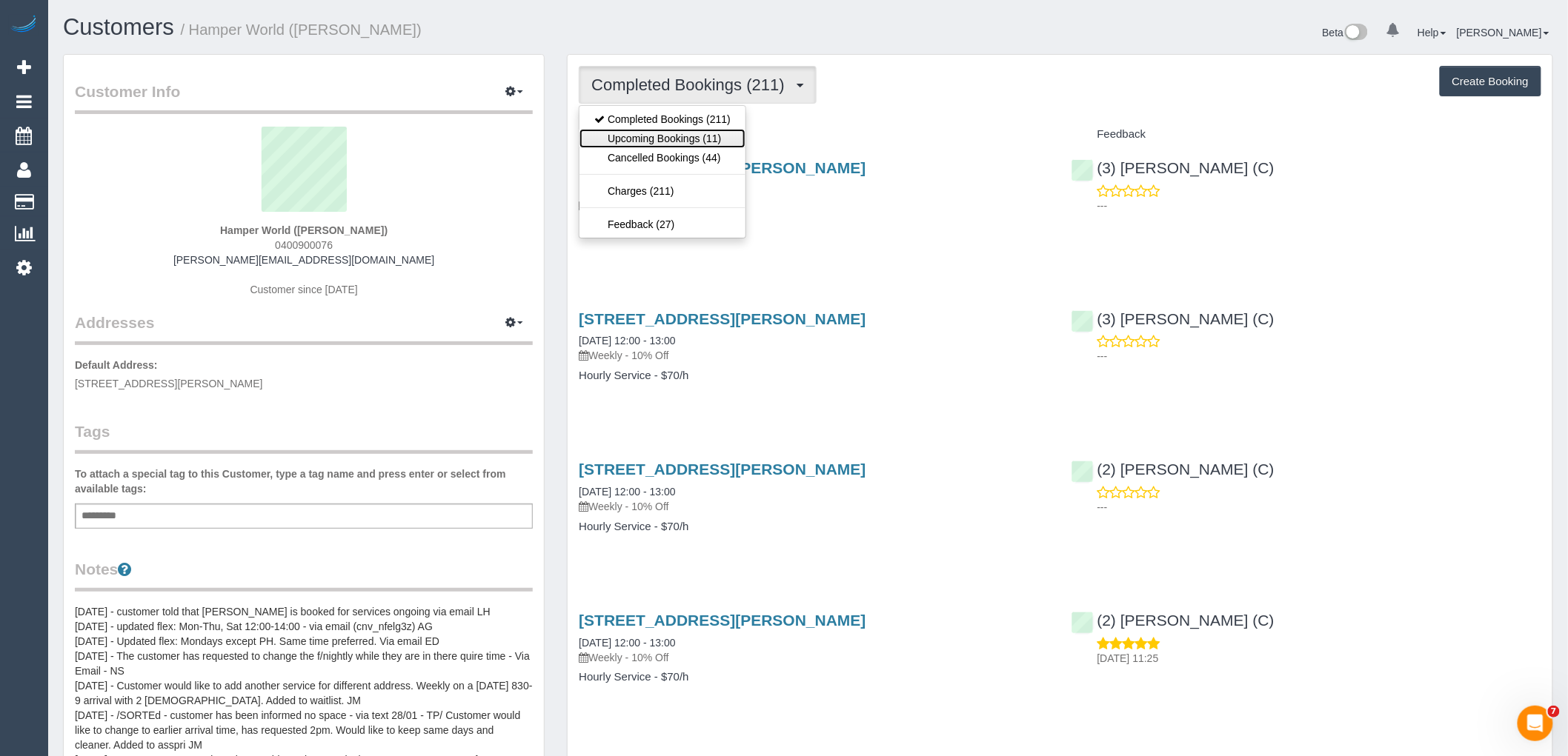
click at [703, 137] on link "Upcoming Bookings (11)" at bounding box center [662, 138] width 166 height 19
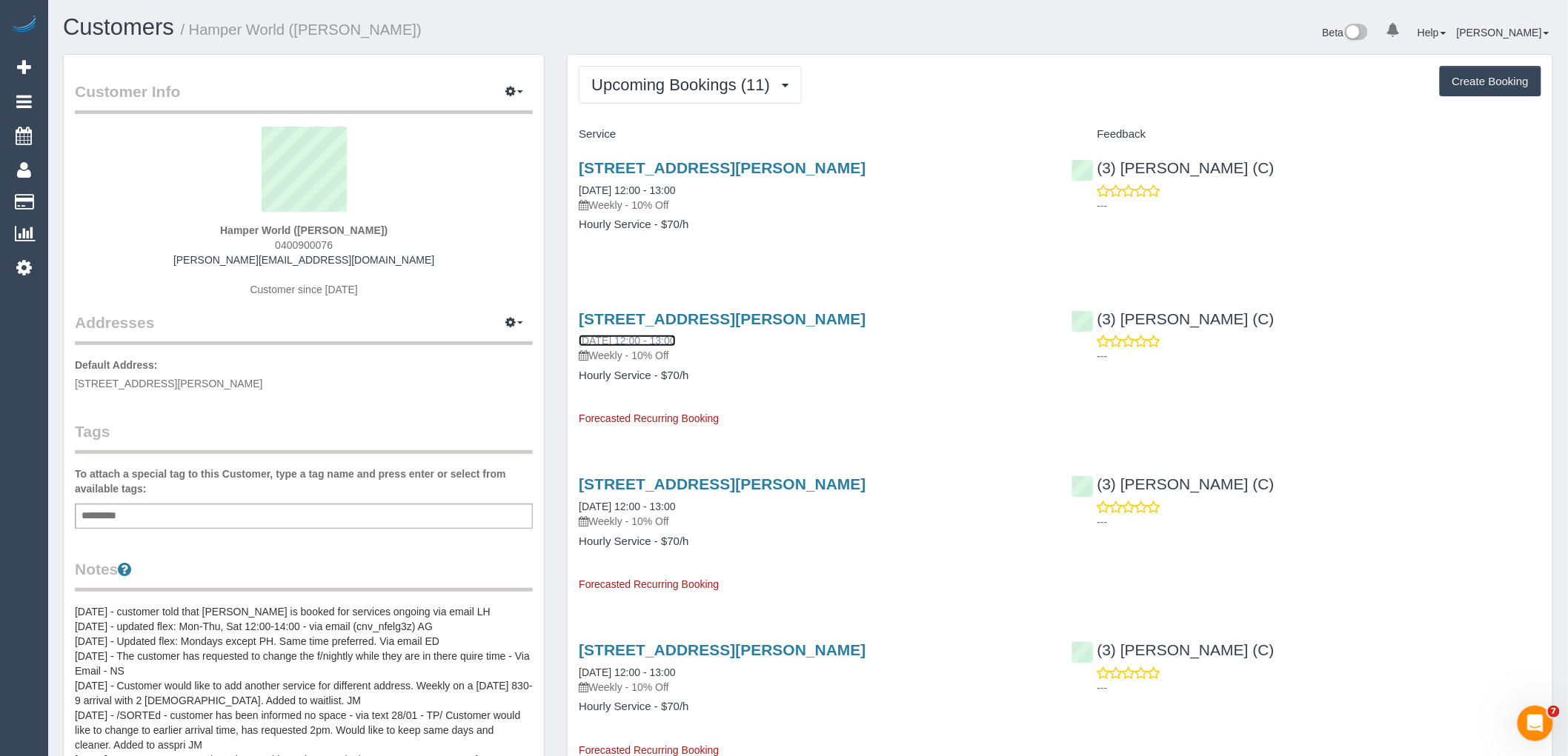
click at [640, 339] on link "21/10/2025 12:00 - 13:00" at bounding box center [627, 340] width 97 height 12
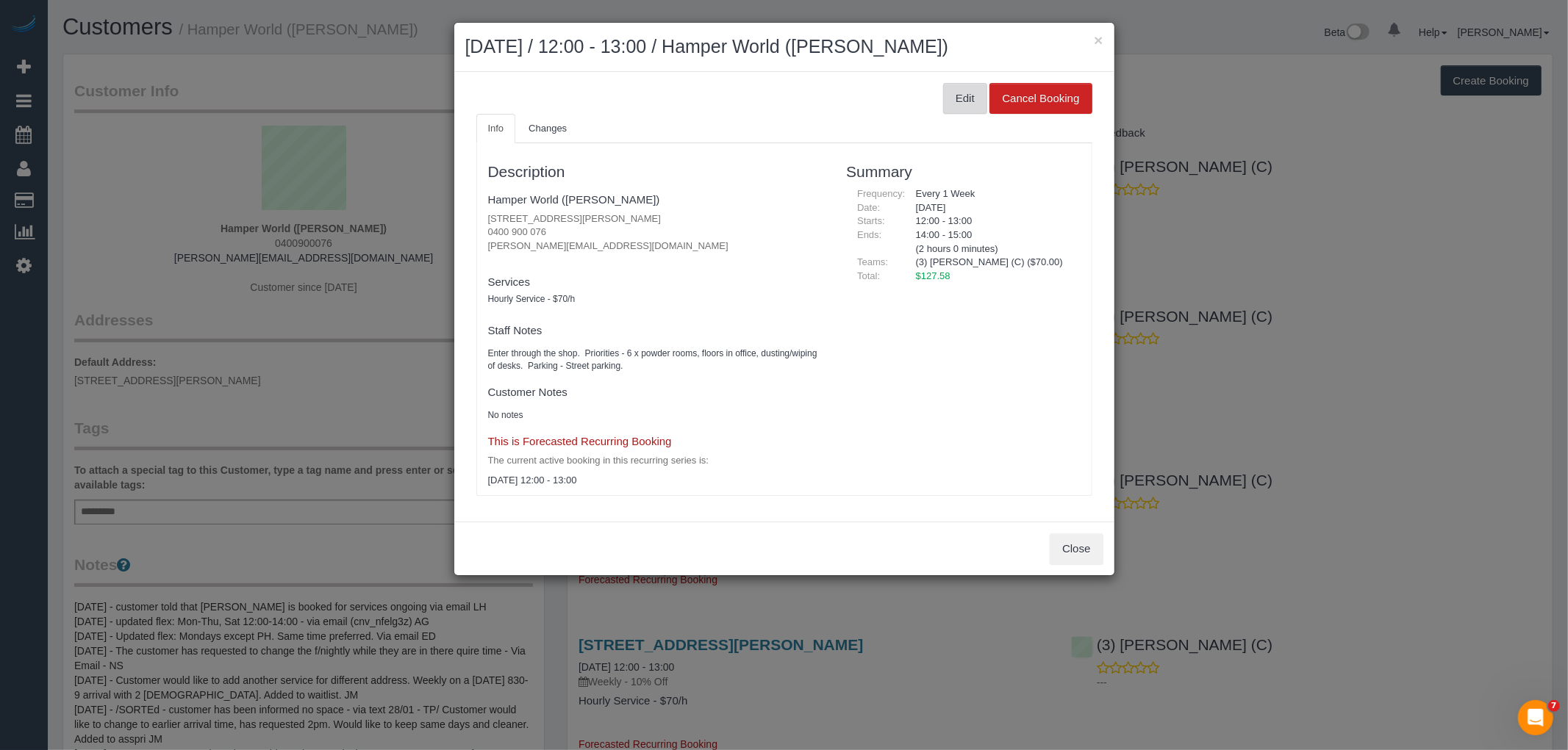
click at [965, 103] on button "Edit" at bounding box center [965, 98] width 44 height 31
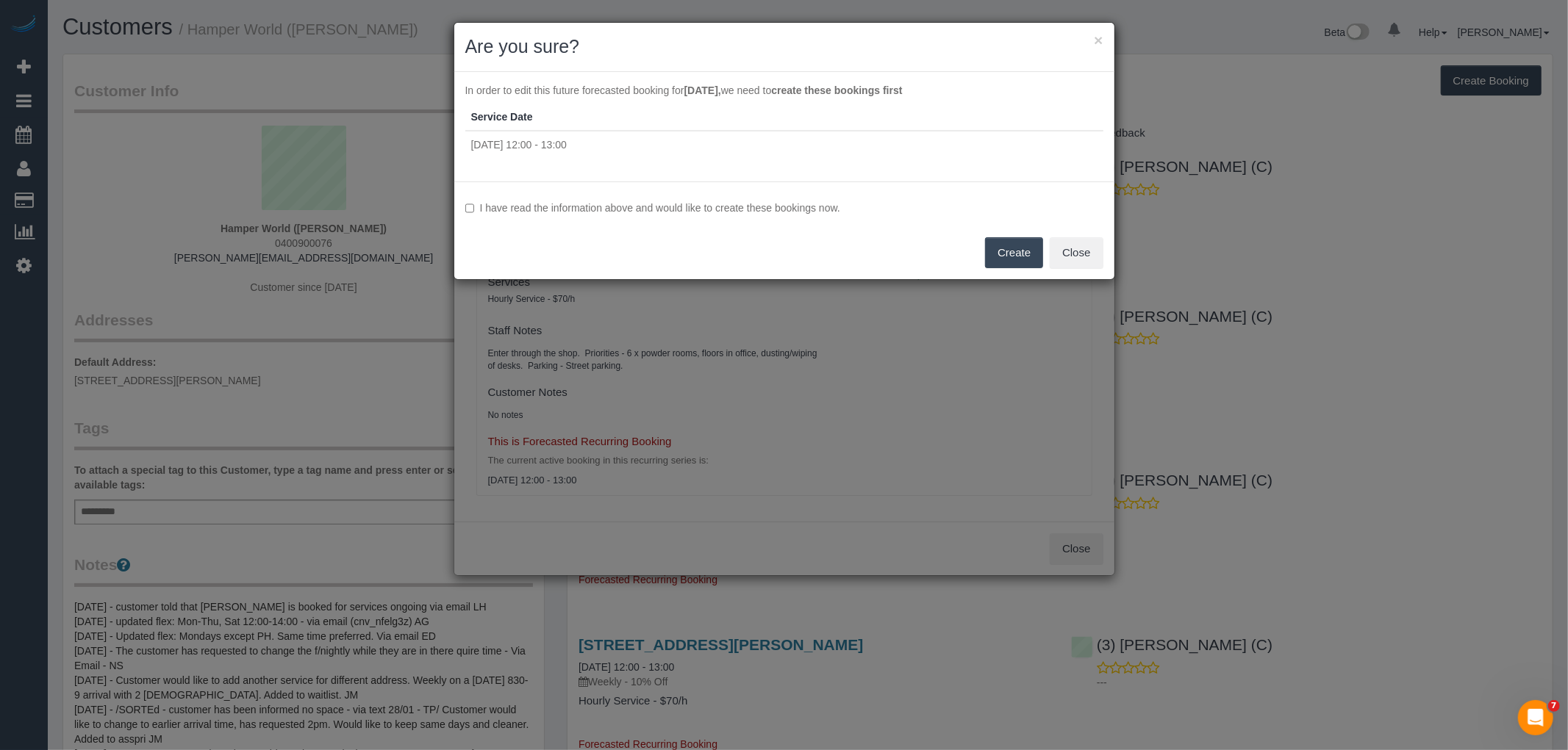
drag, startPoint x: 1005, startPoint y: 254, endPoint x: 834, endPoint y: 145, distance: 202.8
click at [807, 170] on div "× Are you sure? In order to edit this future forecasted booking for Tuesday Oct…" at bounding box center [784, 151] width 662 height 258
click at [1099, 38] on button "×" at bounding box center [1098, 40] width 9 height 16
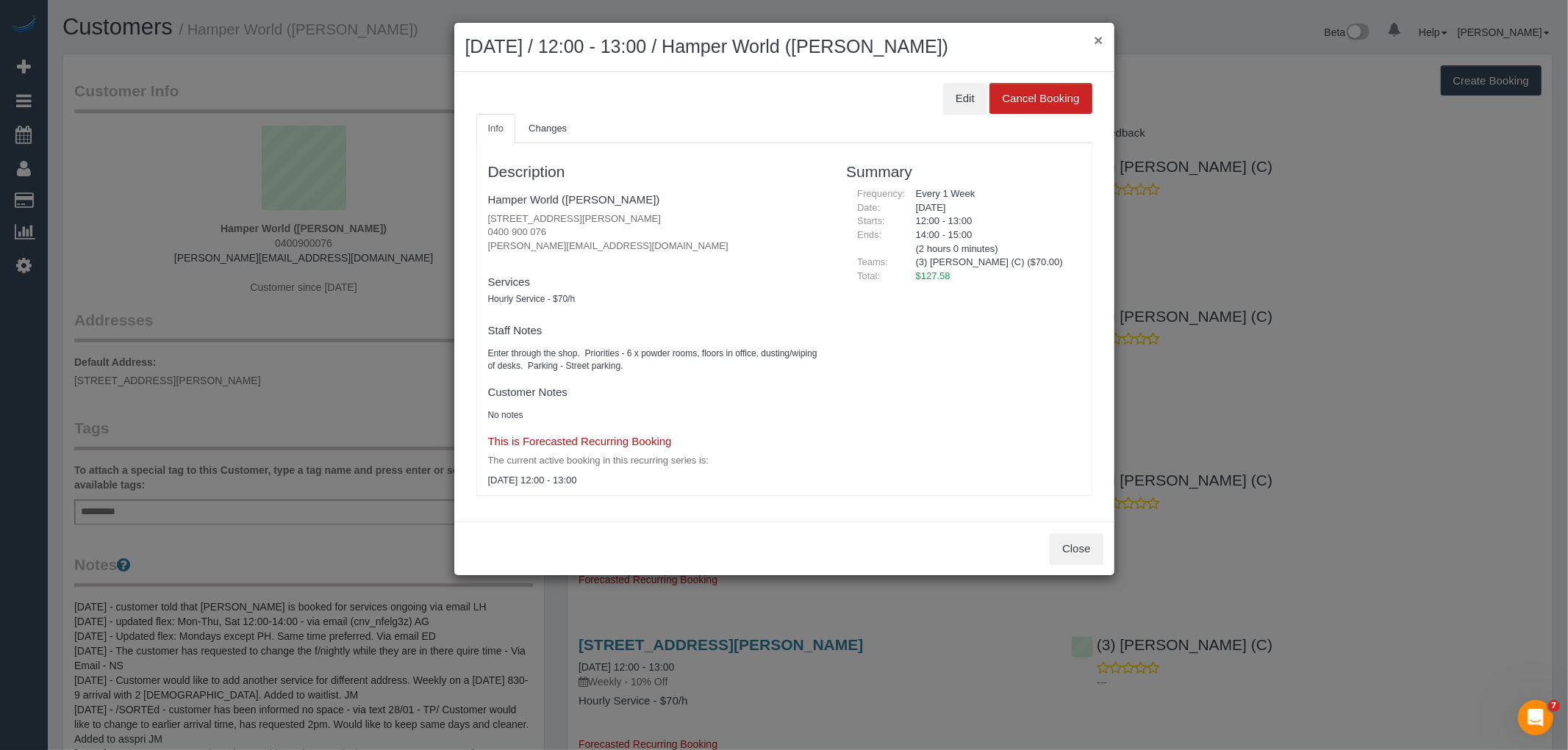
click at [1101, 35] on button "×" at bounding box center [1098, 40] width 9 height 16
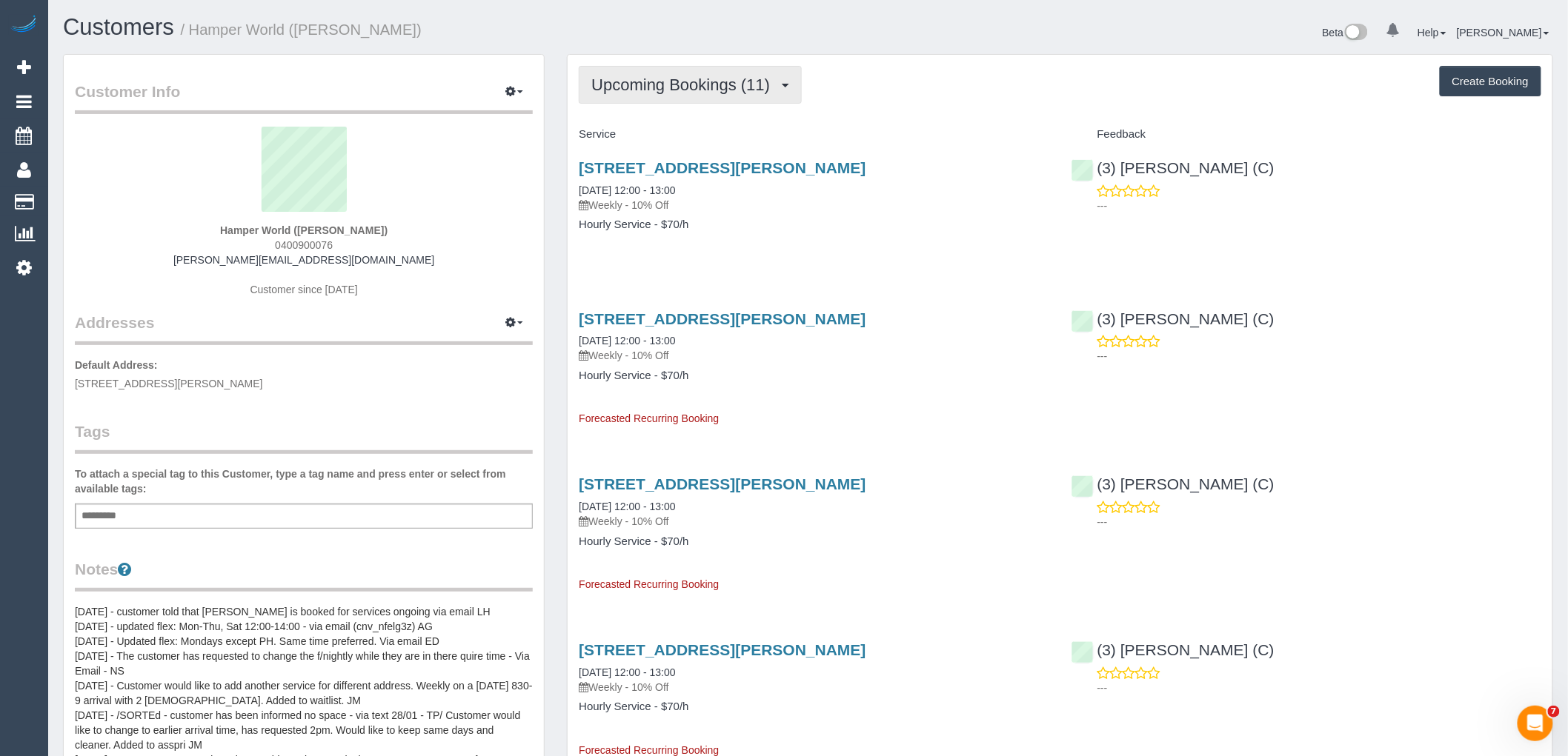
click at [717, 79] on span "Upcoming Bookings (11)" at bounding box center [684, 85] width 186 height 18
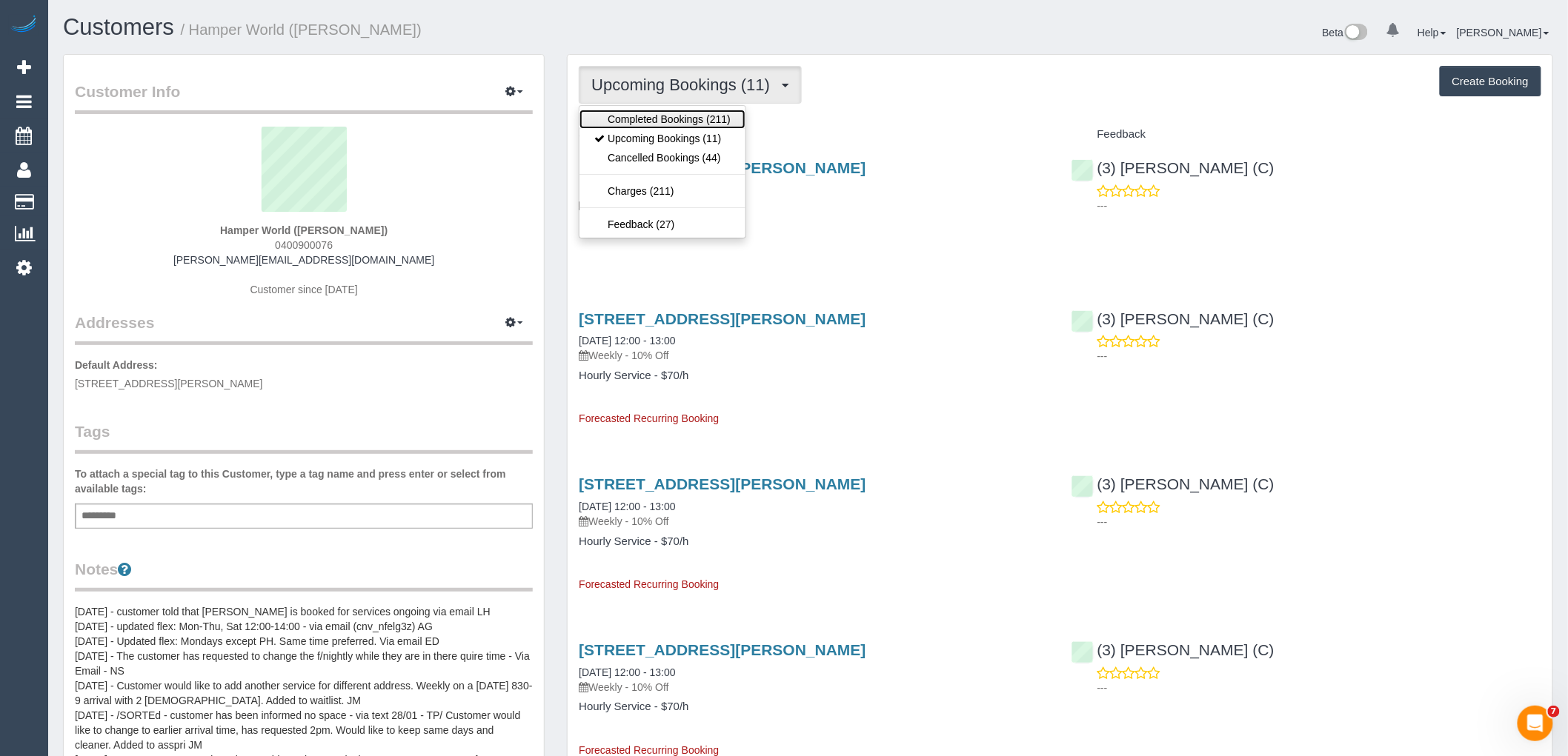
click at [684, 117] on link "Completed Bookings (211)" at bounding box center [662, 119] width 166 height 19
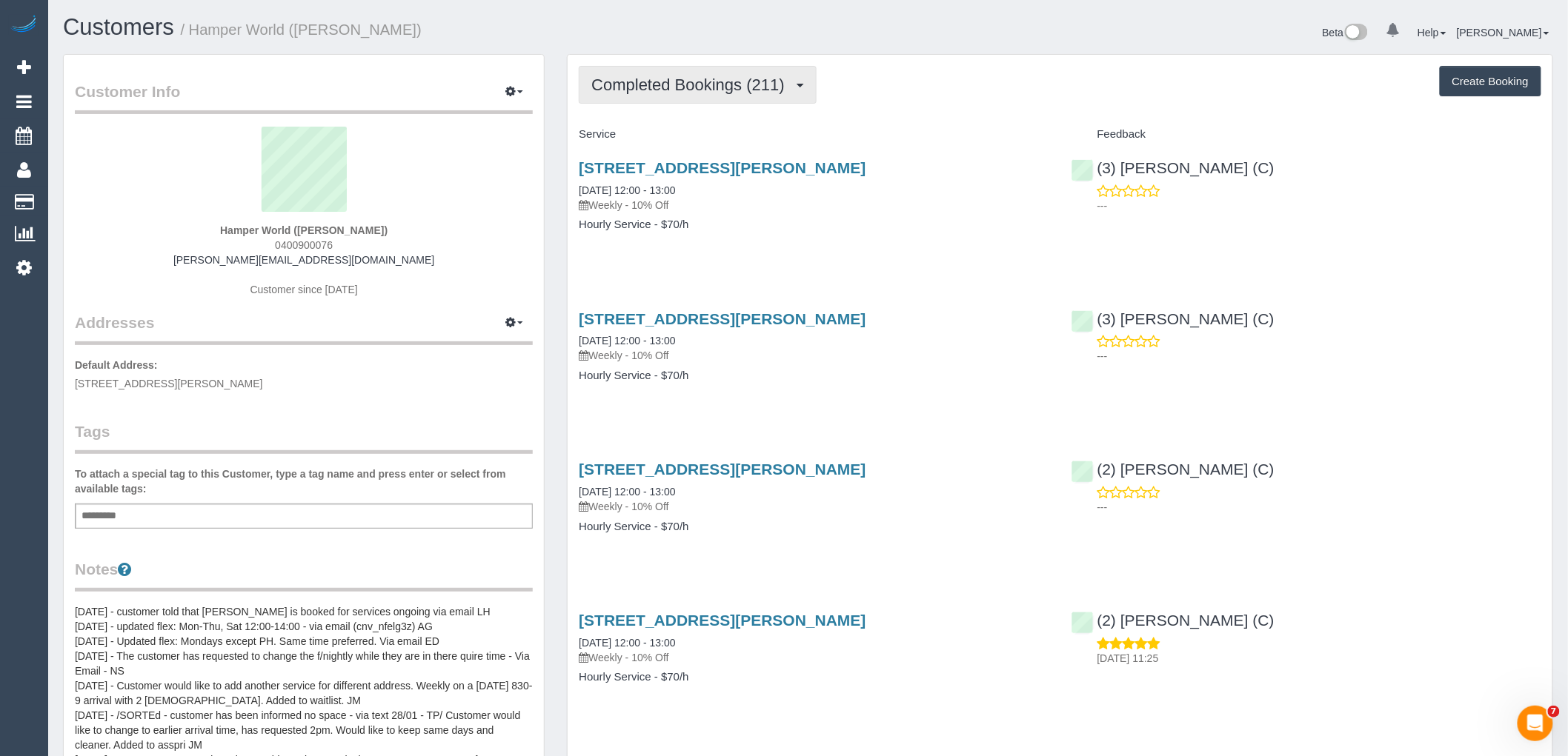
click at [703, 79] on span "Completed Bookings (211)" at bounding box center [691, 85] width 200 height 18
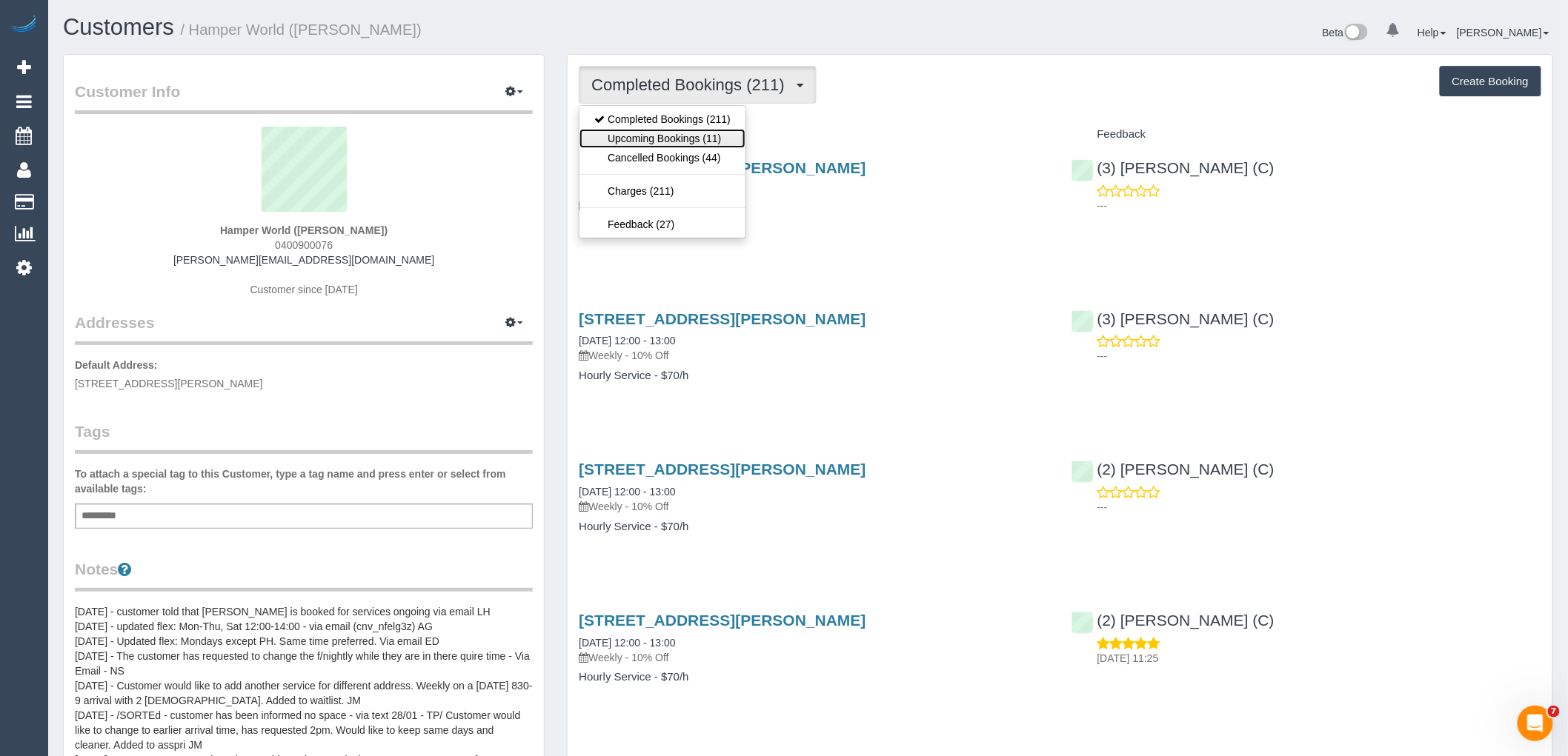
click at [703, 146] on link "Upcoming Bookings (11)" at bounding box center [662, 138] width 166 height 19
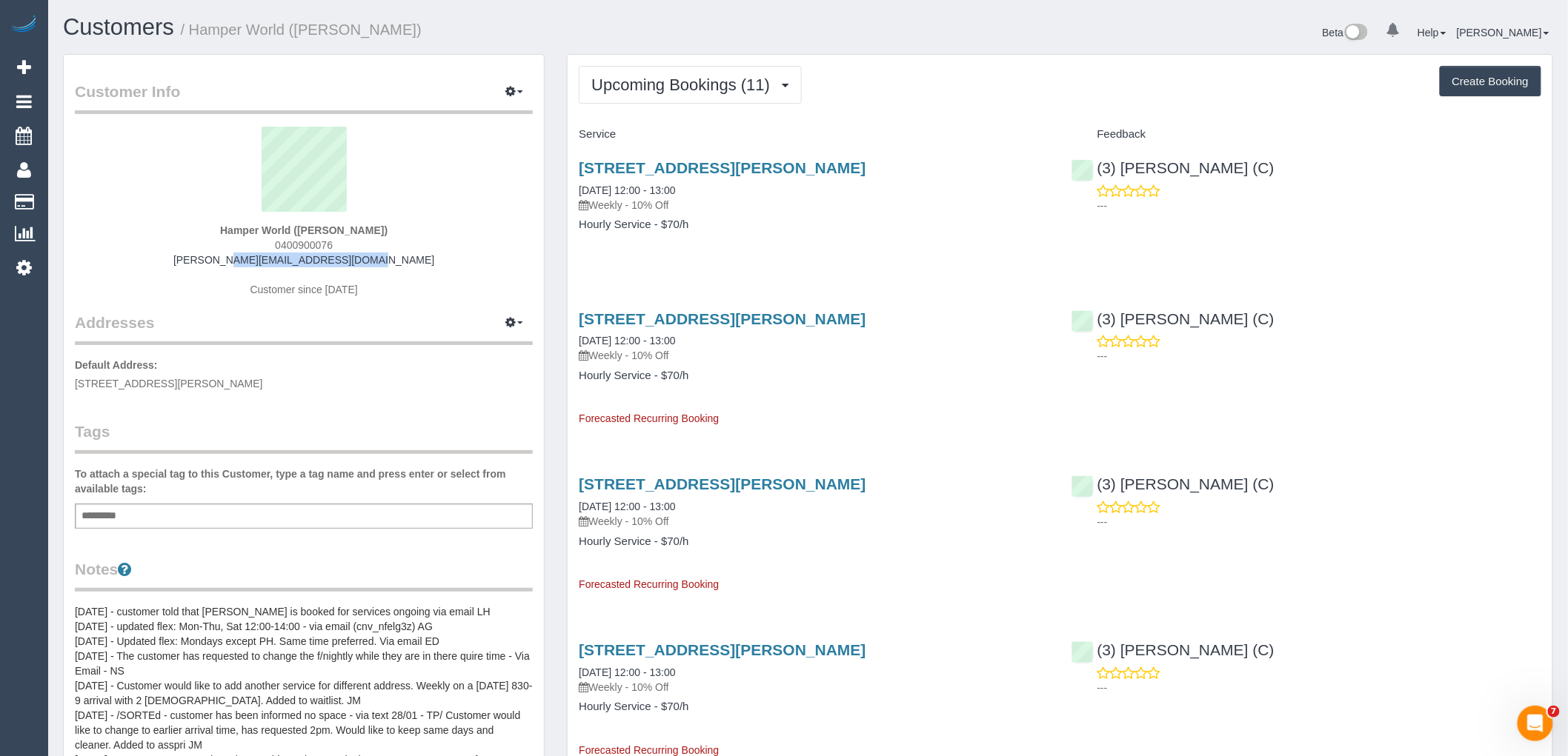
drag, startPoint x: 411, startPoint y: 260, endPoint x: 209, endPoint y: 256, distance: 202.0
click at [209, 256] on div "Hamper World (Connie) 0400900076 connie@hamperworld.com.au Customer since 2019" at bounding box center [304, 219] width 458 height 185
copy link "connie@hamperworld.com.au"
click at [625, 339] on link "21/10/2025 12:00 - 13:00" at bounding box center [627, 340] width 97 height 12
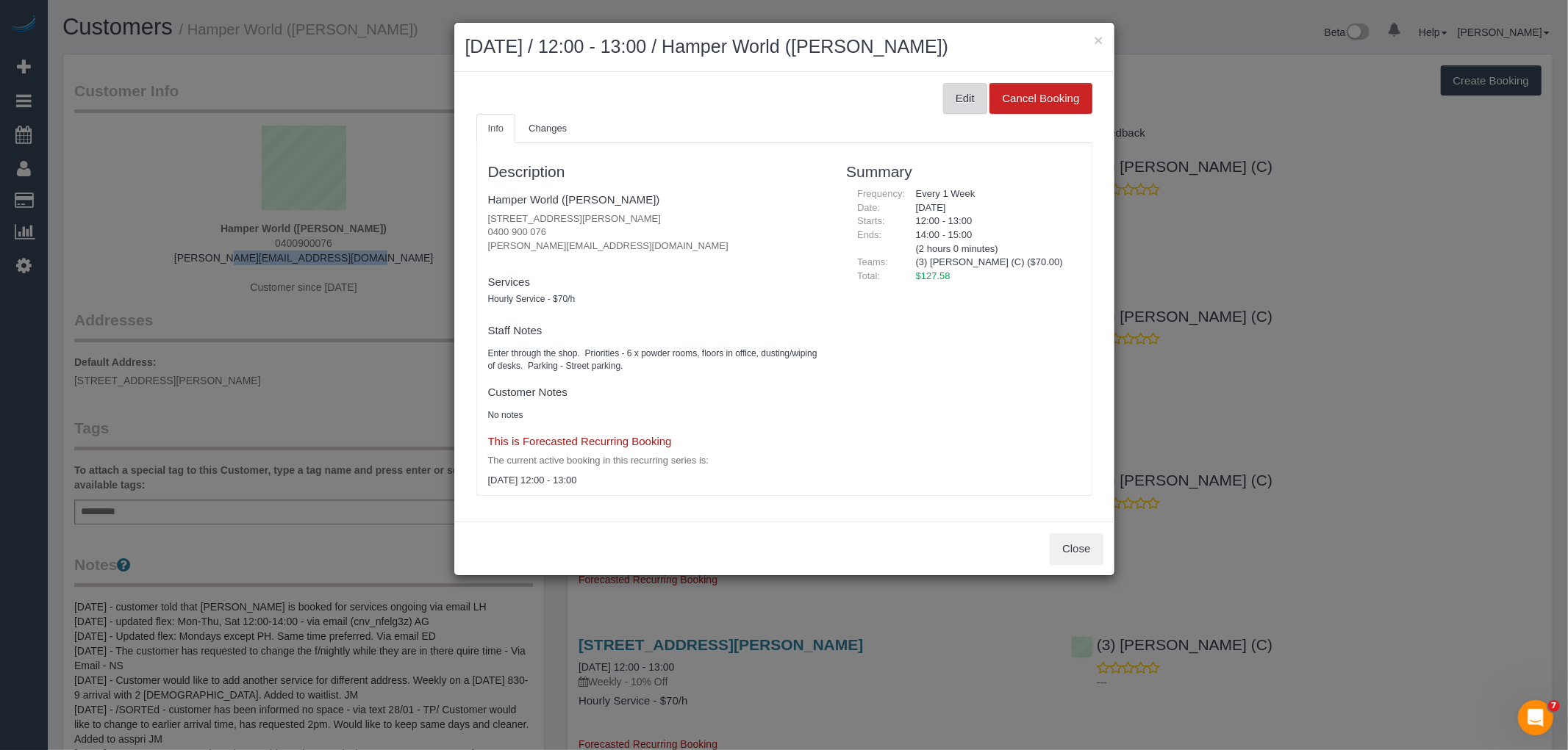
click at [954, 99] on button "Edit" at bounding box center [965, 98] width 44 height 31
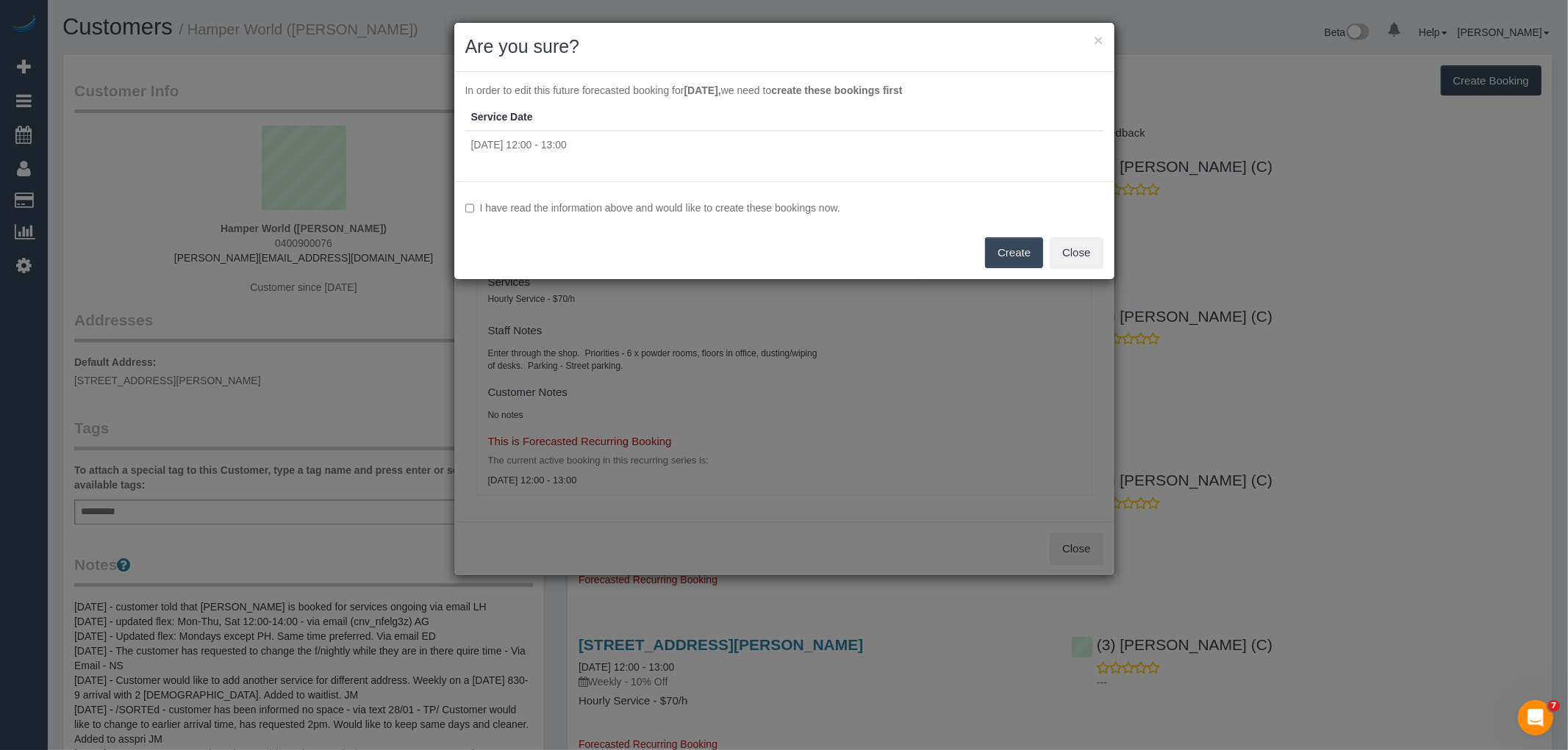
drag, startPoint x: 496, startPoint y: 311, endPoint x: 516, endPoint y: 206, distance: 106.9
click at [516, 206] on label "I have read the information above and would like to create these bookings now." at bounding box center [784, 208] width 638 height 15
click at [1012, 256] on button "Create" at bounding box center [1014, 253] width 58 height 31
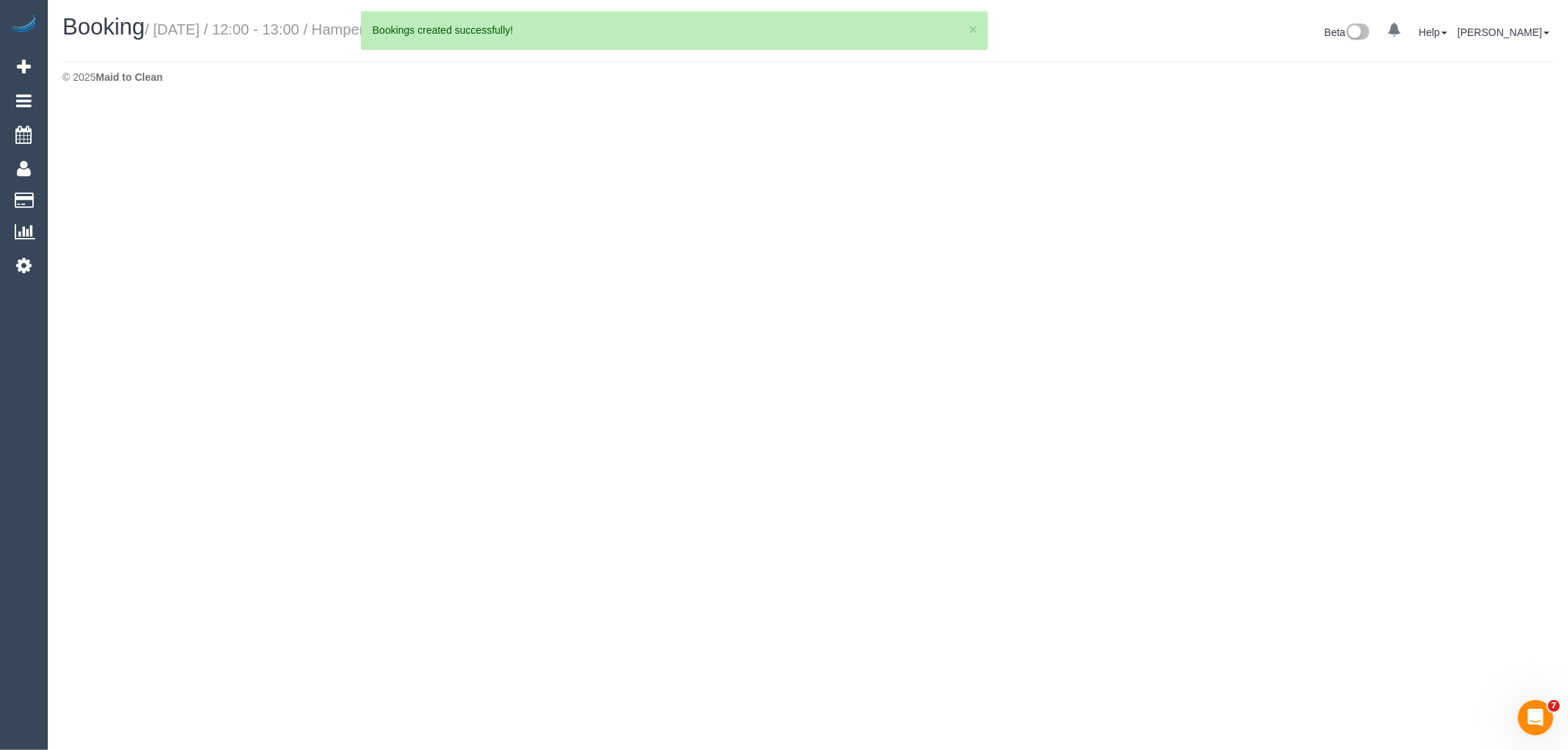
select select "VIC"
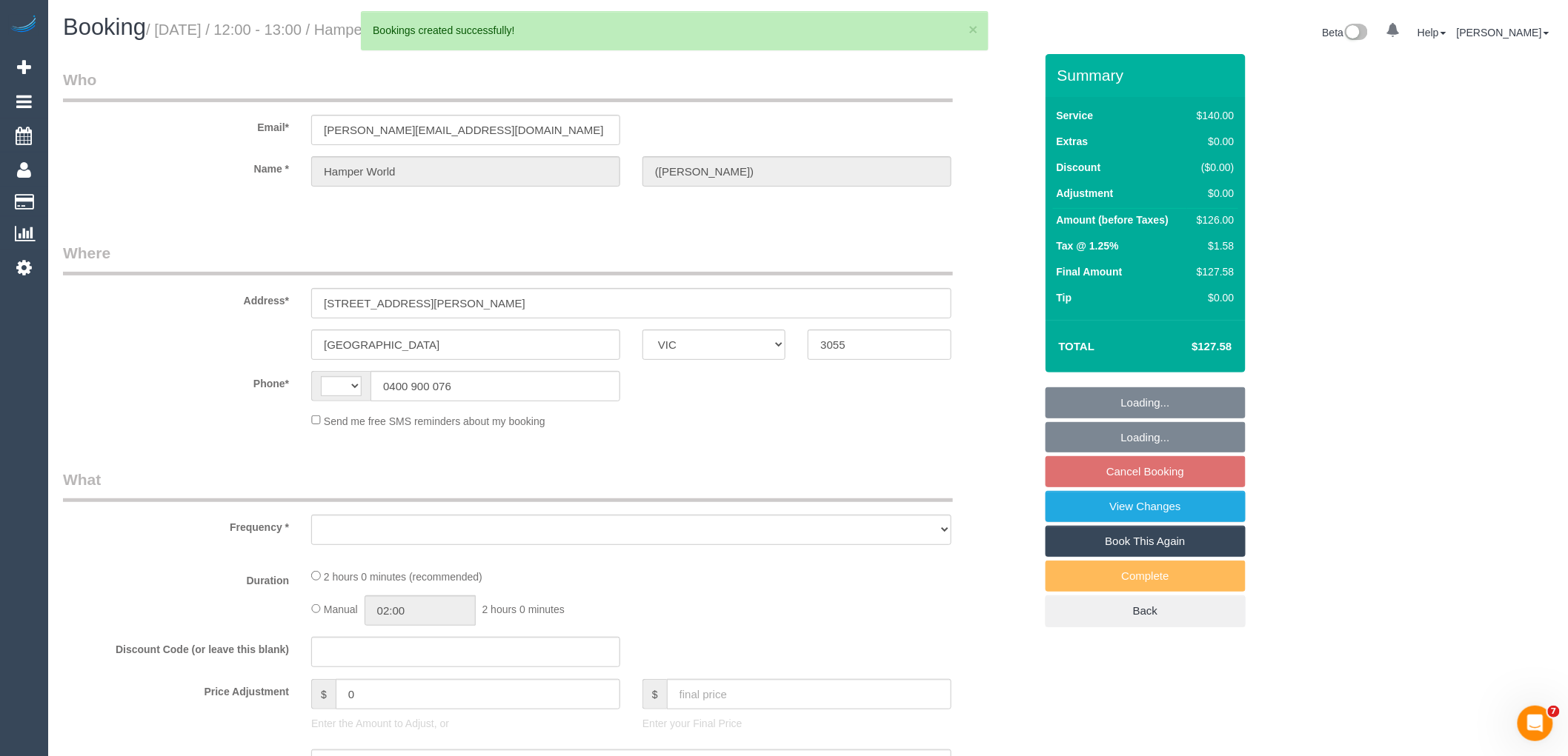
select select "string:AU"
select select "string:stripe-pm_1G7w3Z2GScqysDRVjVGyHlxg"
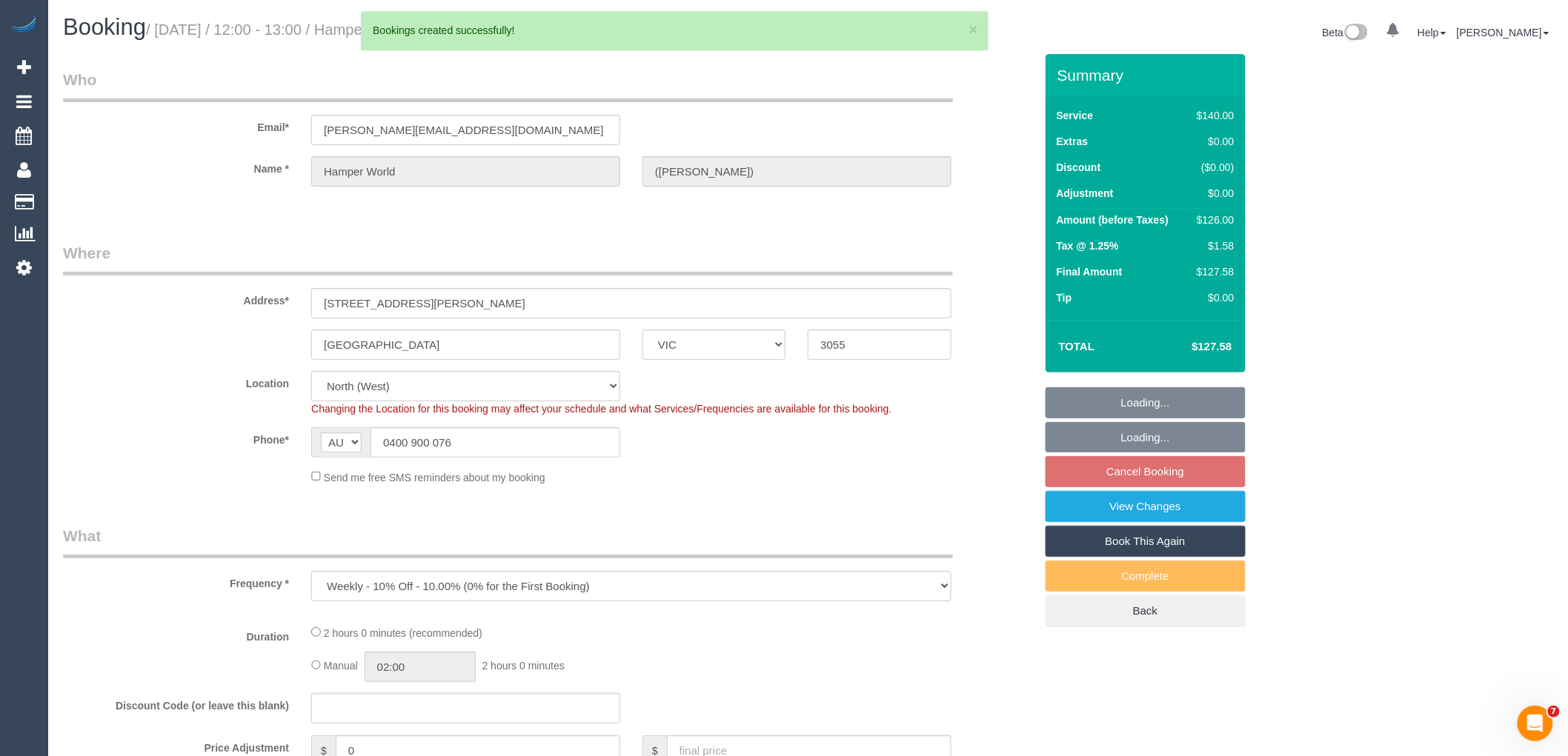
select select "object:3655"
select select "number:28"
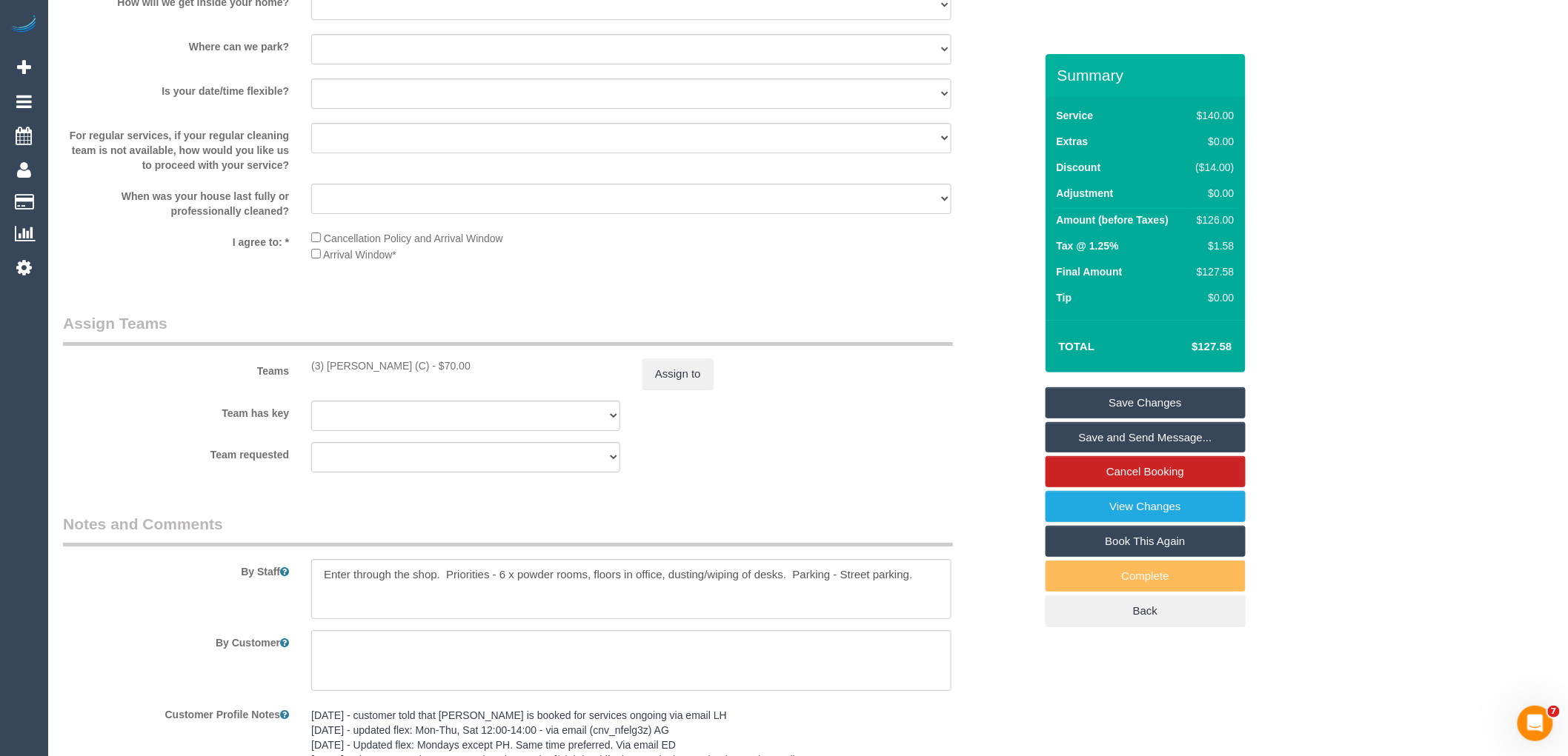
scroll to position [2139, 0]
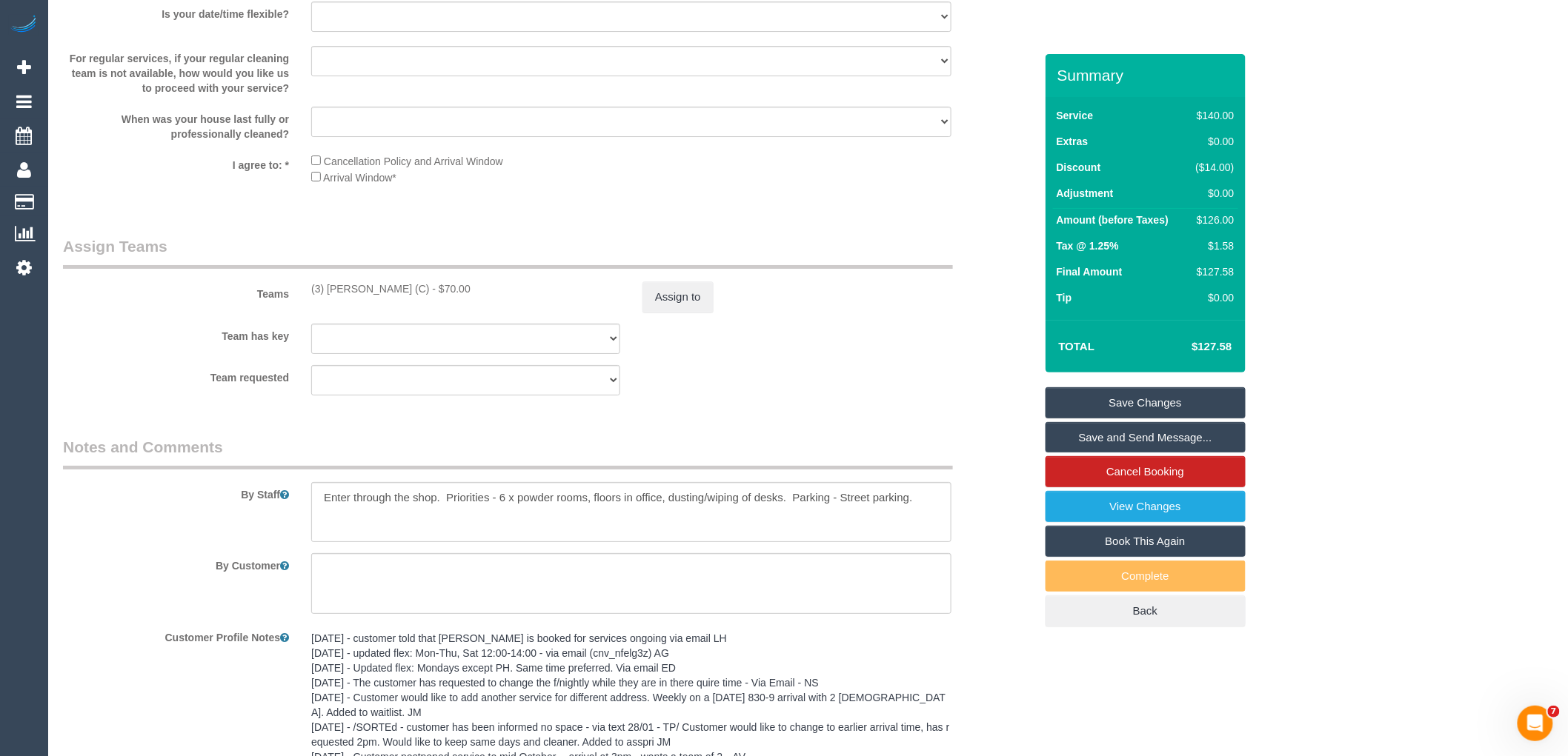
drag, startPoint x: 426, startPoint y: 301, endPoint x: 302, endPoint y: 311, distance: 124.4
click at [302, 297] on div "(3) Milasha Fernando (C) - $70.00" at bounding box center [465, 289] width 331 height 15
copy div "(3) [PERSON_NAME] (C)"
click at [679, 312] on button "Assign to" at bounding box center [678, 297] width 71 height 31
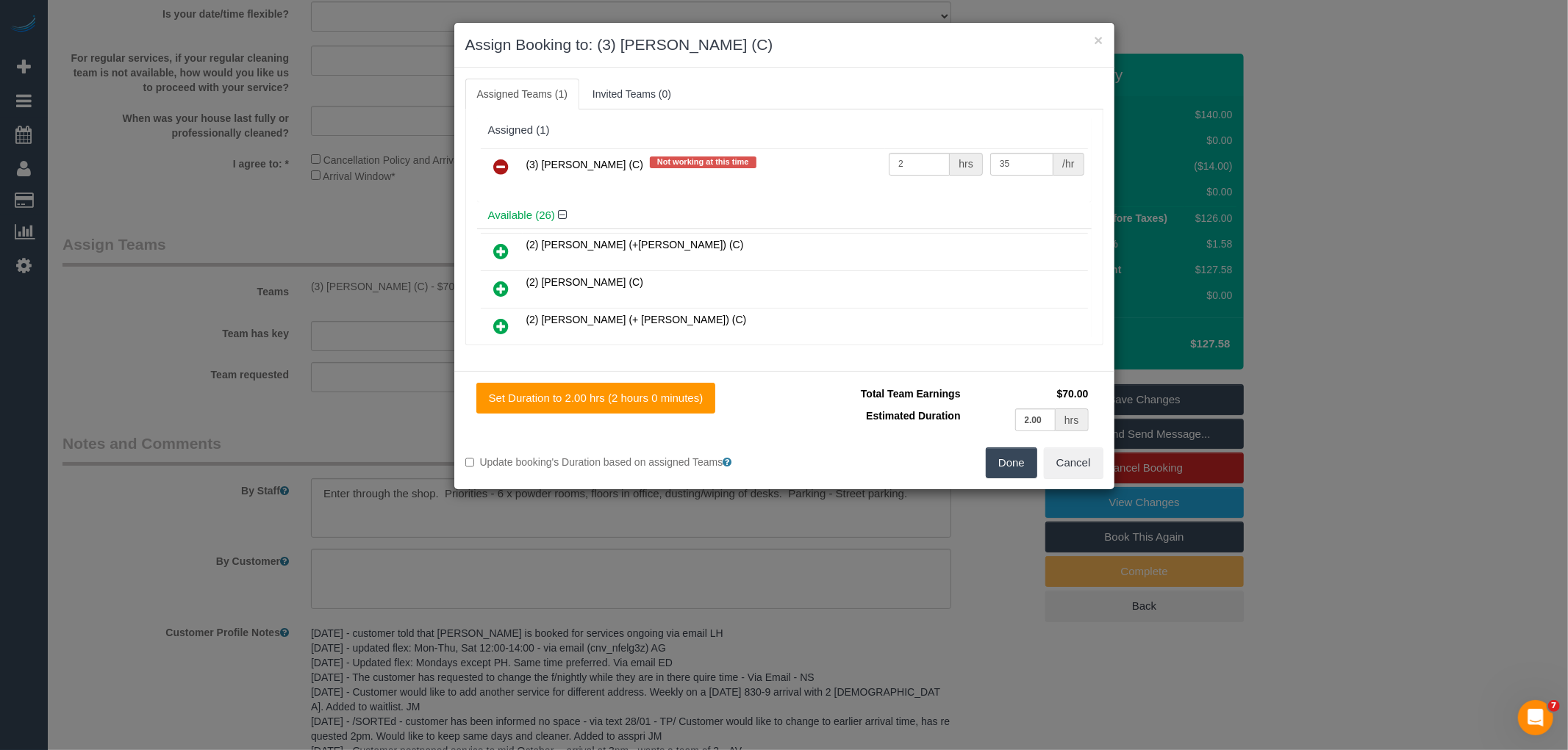
click at [505, 158] on icon at bounding box center [501, 166] width 16 height 17
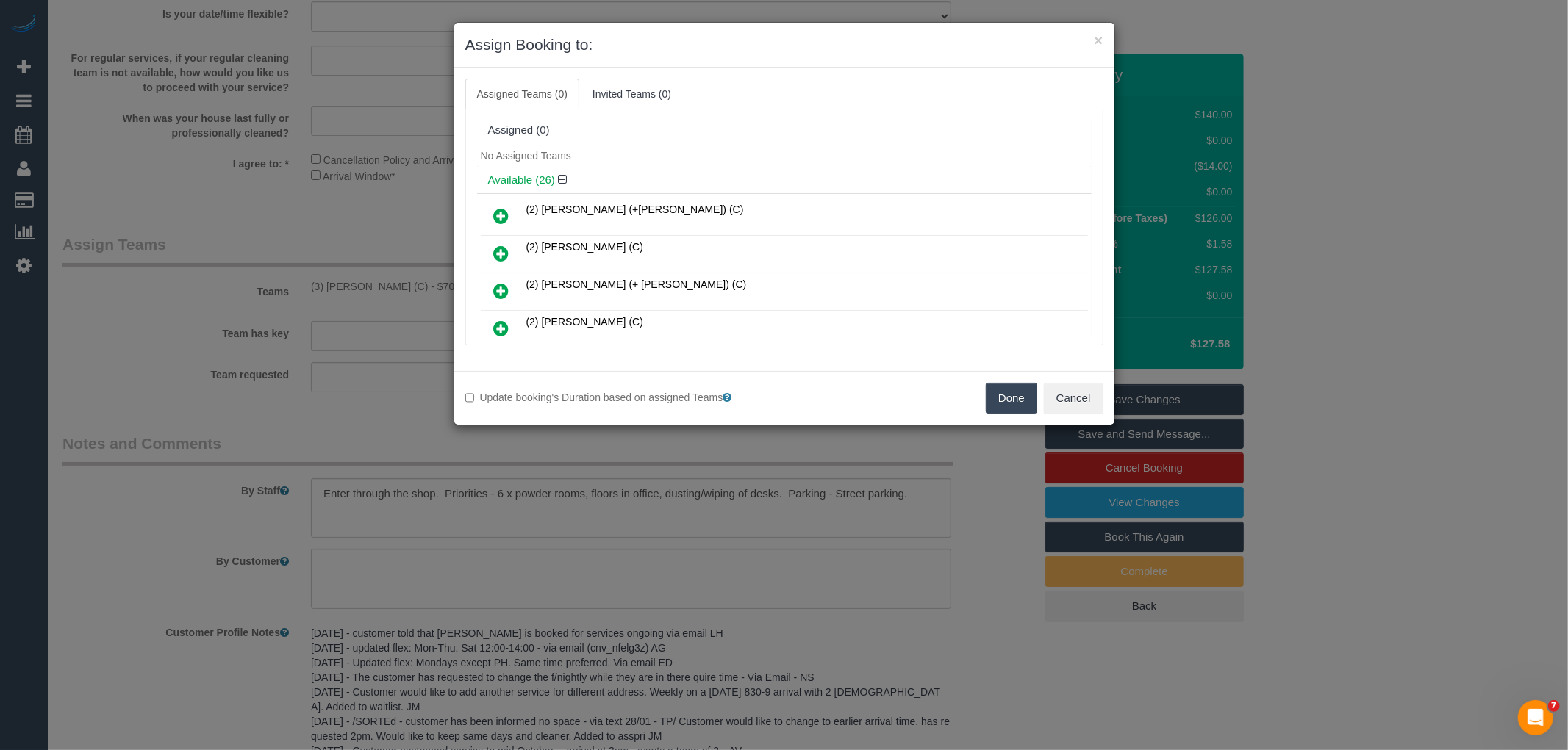
click at [1009, 384] on button "Done" at bounding box center [1012, 398] width 52 height 31
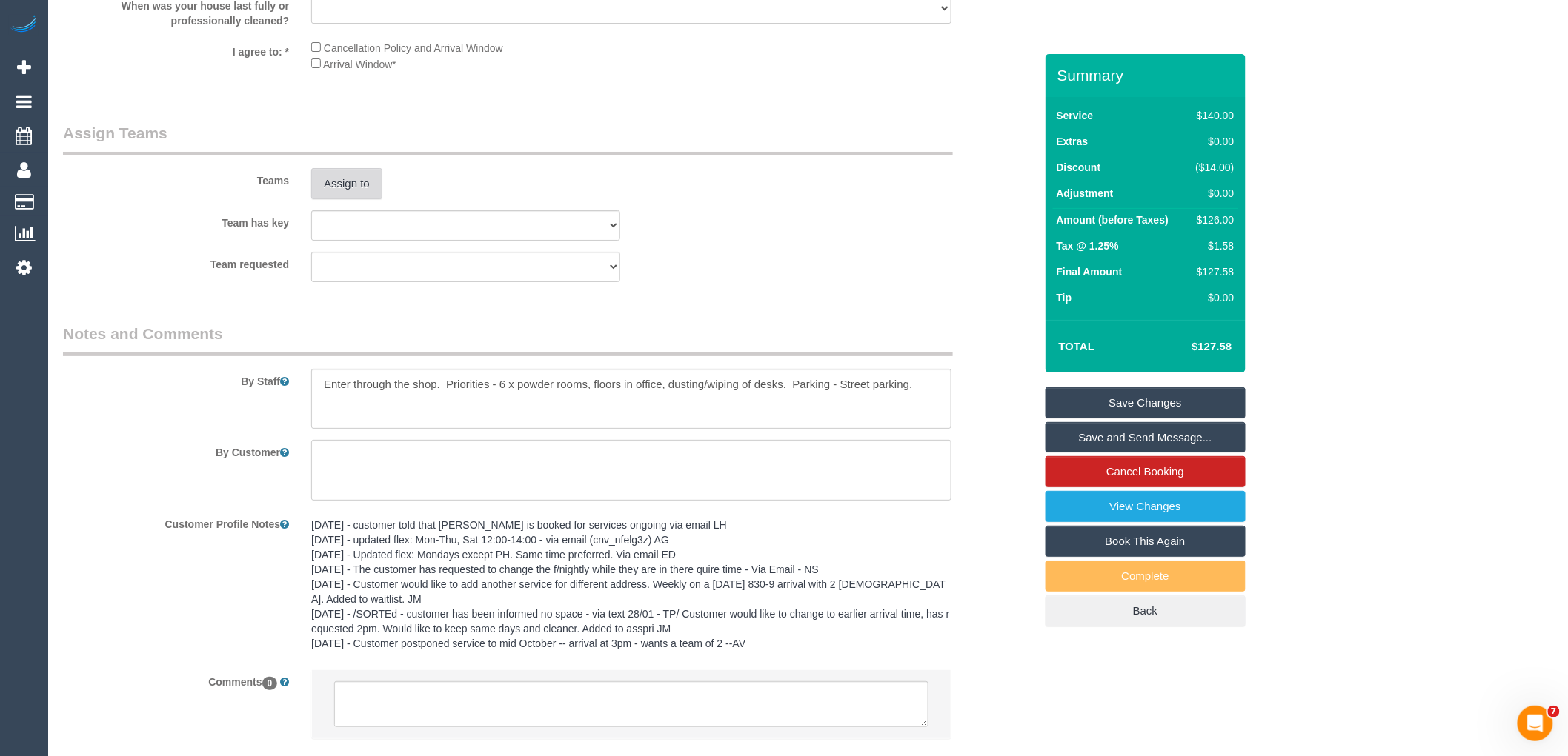
scroll to position [2361, 0]
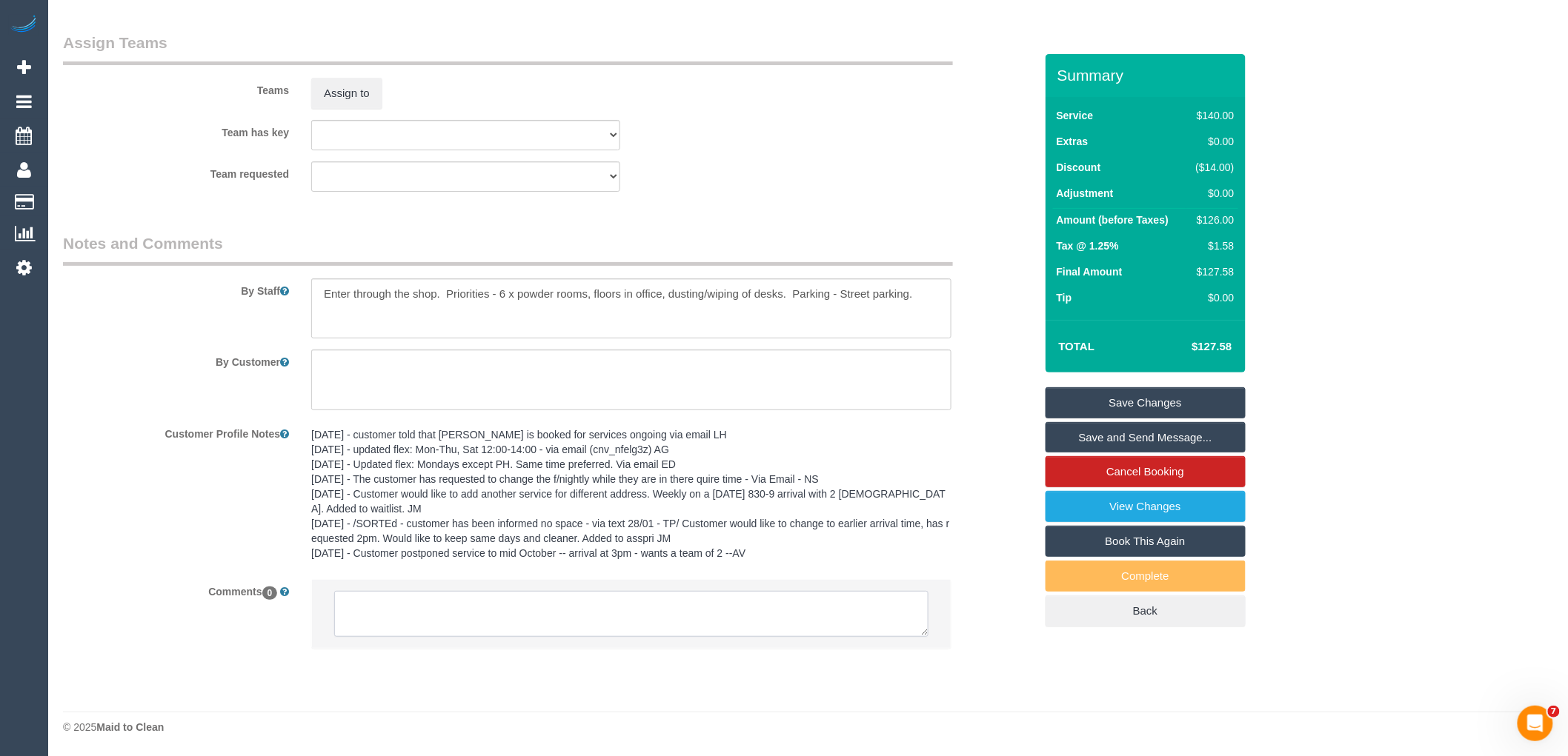
click at [438, 597] on textarea at bounding box center [631, 614] width 594 height 46
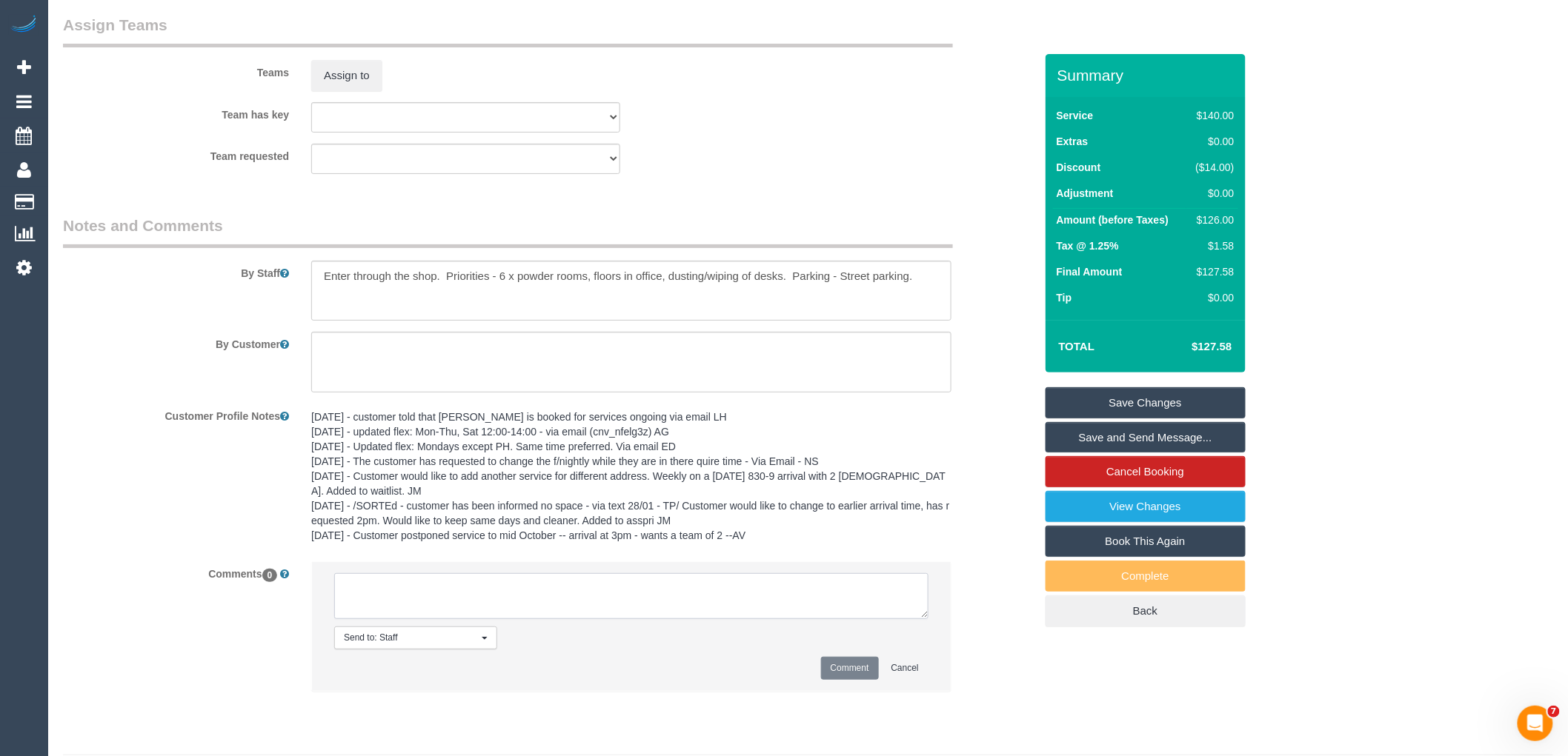
paste textarea "(3) [PERSON_NAME] (C)"
drag, startPoint x: 338, startPoint y: 593, endPoint x: 193, endPoint y: 543, distance: 153.4
click at [195, 546] on sui-booking-comments "By Staff By Customer Customer Profile Notes 17/04/25 - customer told that Abu B…" at bounding box center [549, 461] width 971 height 493
type textarea "(3) Milasha Fernando (C) UA 15/10 onwards - Resigned Customer contacted via ema…"
click at [837, 680] on button "Comment" at bounding box center [850, 668] width 58 height 23
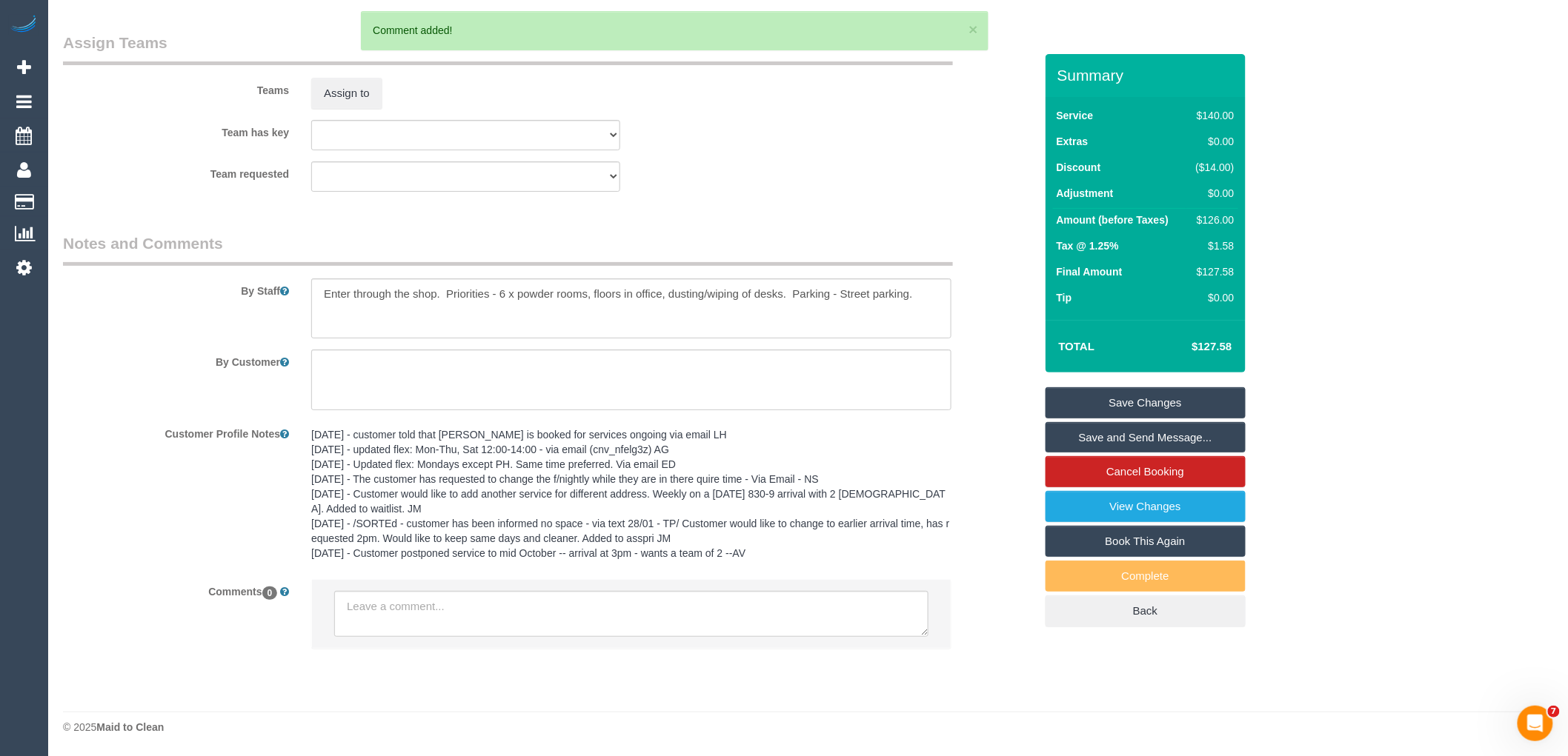
click at [1131, 403] on link "Save Changes" at bounding box center [1146, 403] width 200 height 31
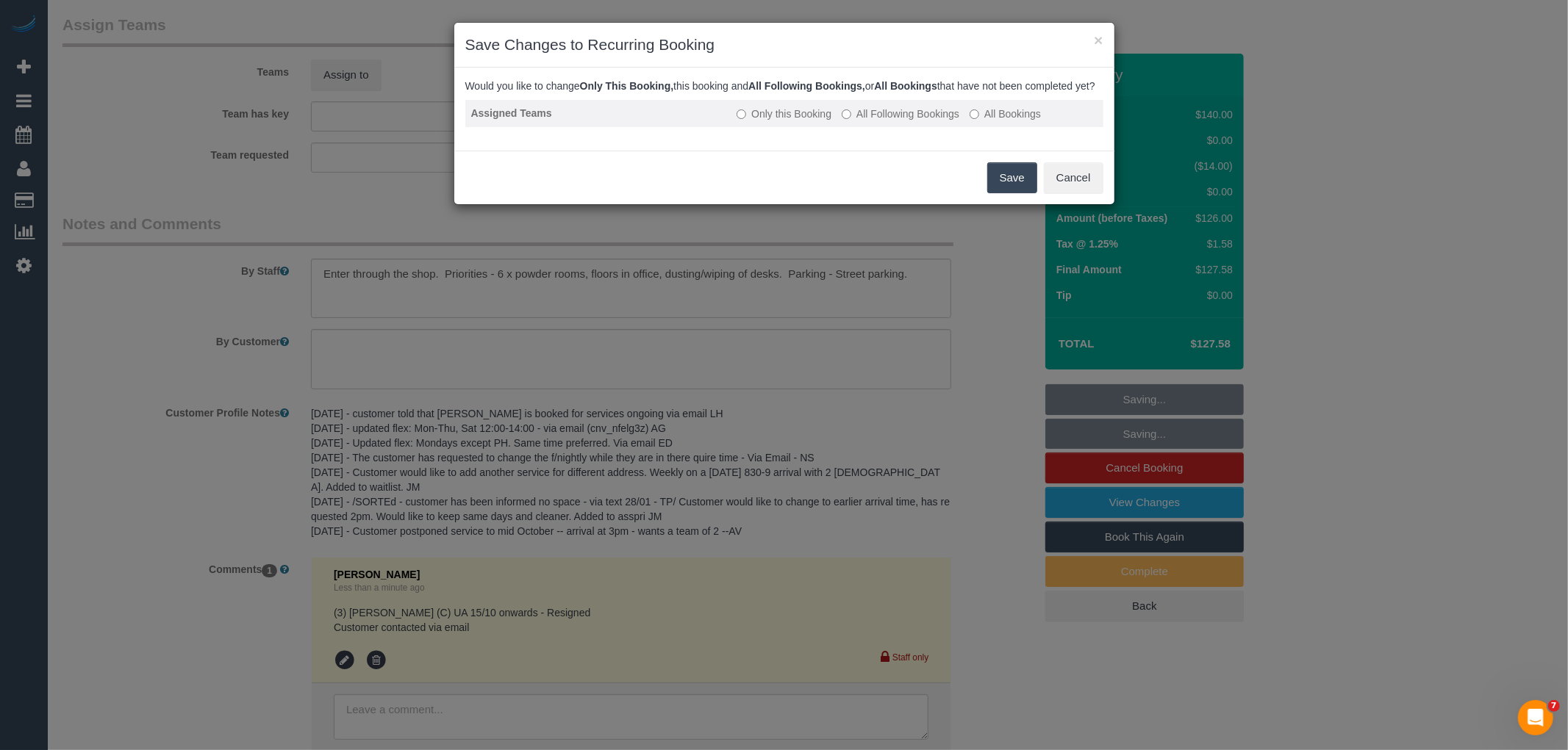
click at [856, 118] on td "Only this Booking All Following Bookings All Bookings" at bounding box center [917, 113] width 372 height 27
click at [863, 122] on label "All Following Bookings" at bounding box center [900, 114] width 118 height 15
click at [991, 193] on button "Save" at bounding box center [1012, 177] width 50 height 31
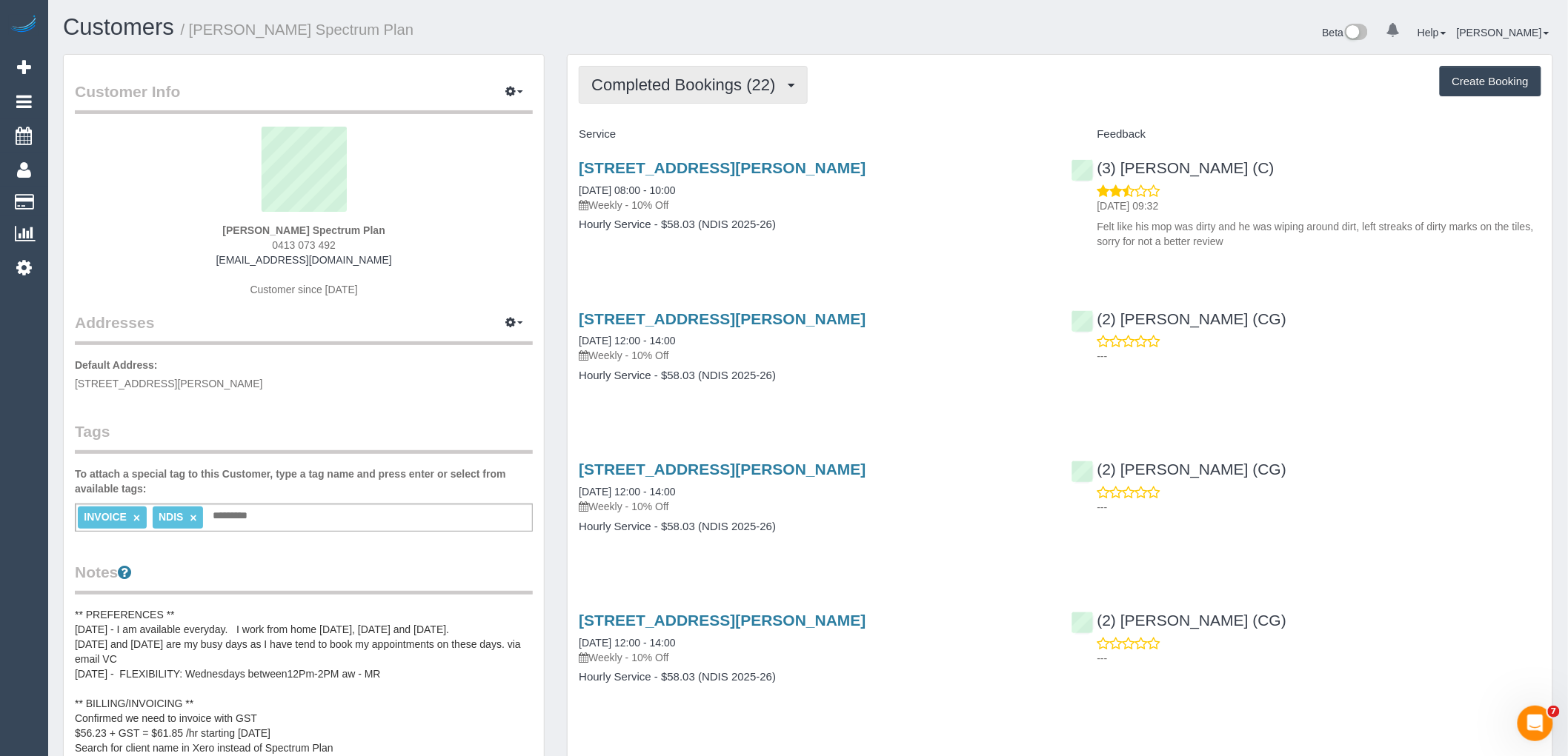
click at [649, 85] on span "Completed Bookings (22)" at bounding box center [687, 85] width 191 height 18
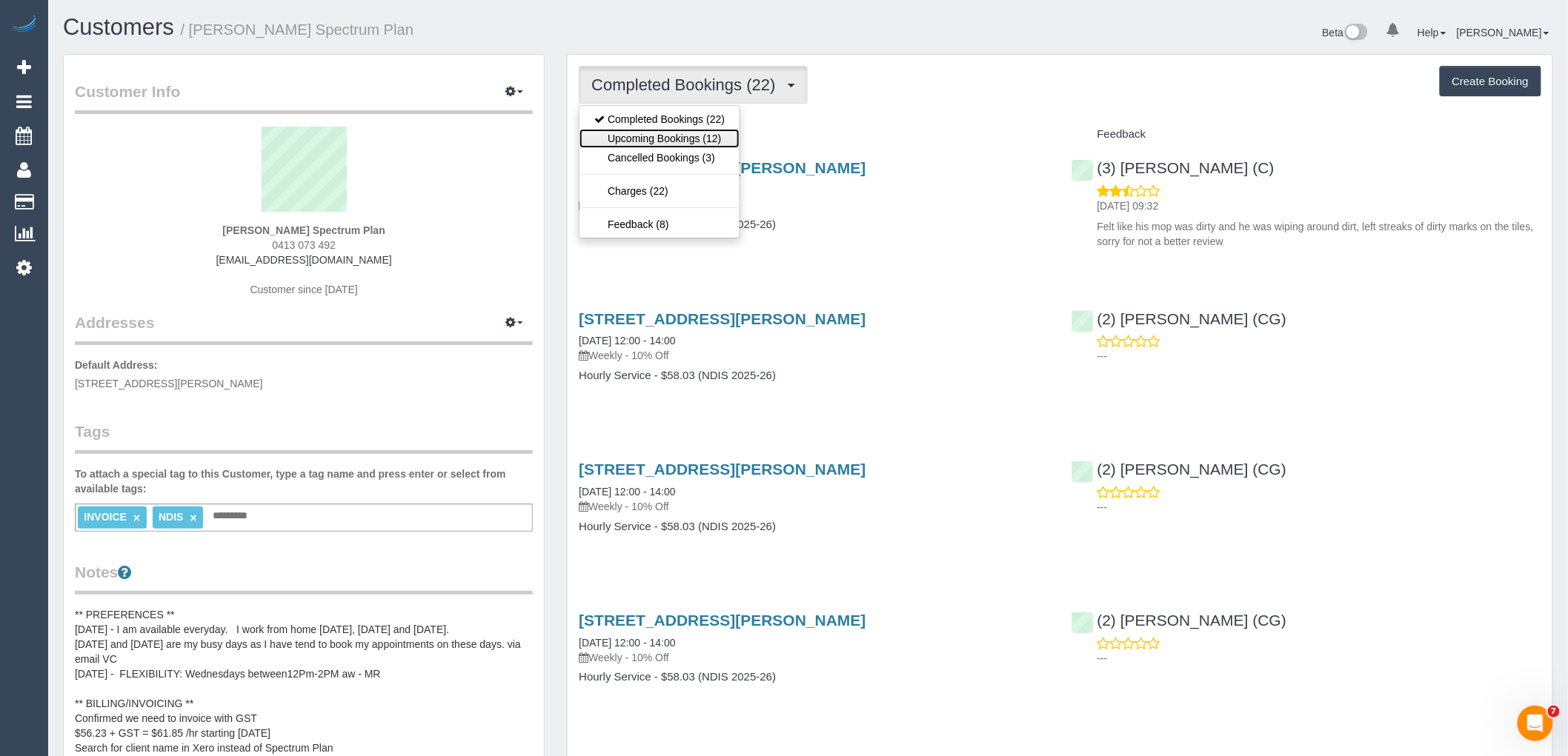
click at [674, 141] on link "Upcoming Bookings (12)" at bounding box center [659, 138] width 160 height 19
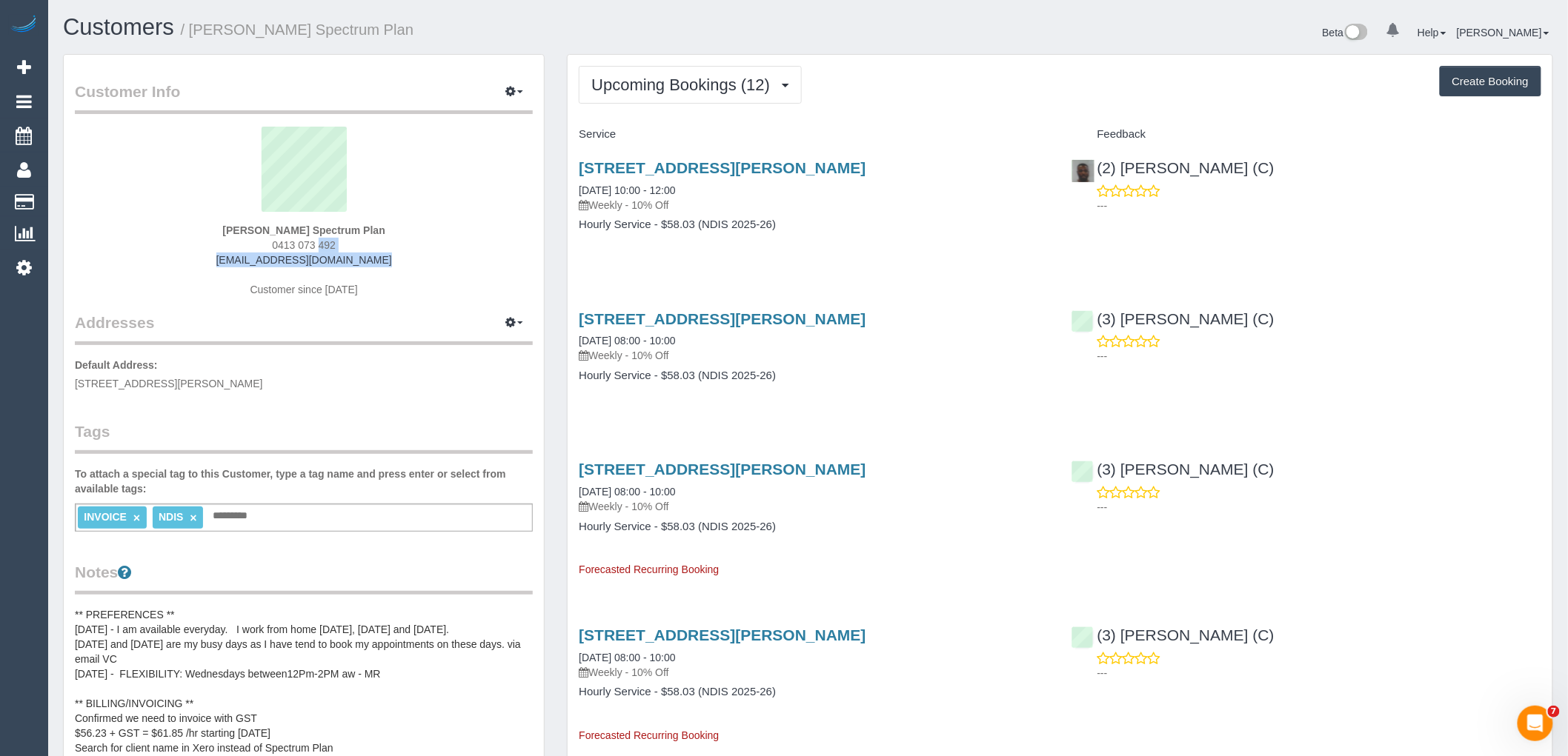
drag, startPoint x: 392, startPoint y: 266, endPoint x: 149, endPoint y: 243, distance: 244.1
click at [149, 244] on div "Lisanna Burnie Spectrum Plan 0413 073 492 list147@bigpond.com Customer since 20…" at bounding box center [304, 219] width 458 height 185
click at [210, 249] on div "Lisanna Burnie Spectrum Plan 0413 073 492 list147@bigpond.com Customer since 20…" at bounding box center [304, 219] width 458 height 185
click at [390, 274] on div "Lisanna Burnie Spectrum Plan 0413 073 492 list147@bigpond.com Customer since 20…" at bounding box center [304, 219] width 458 height 185
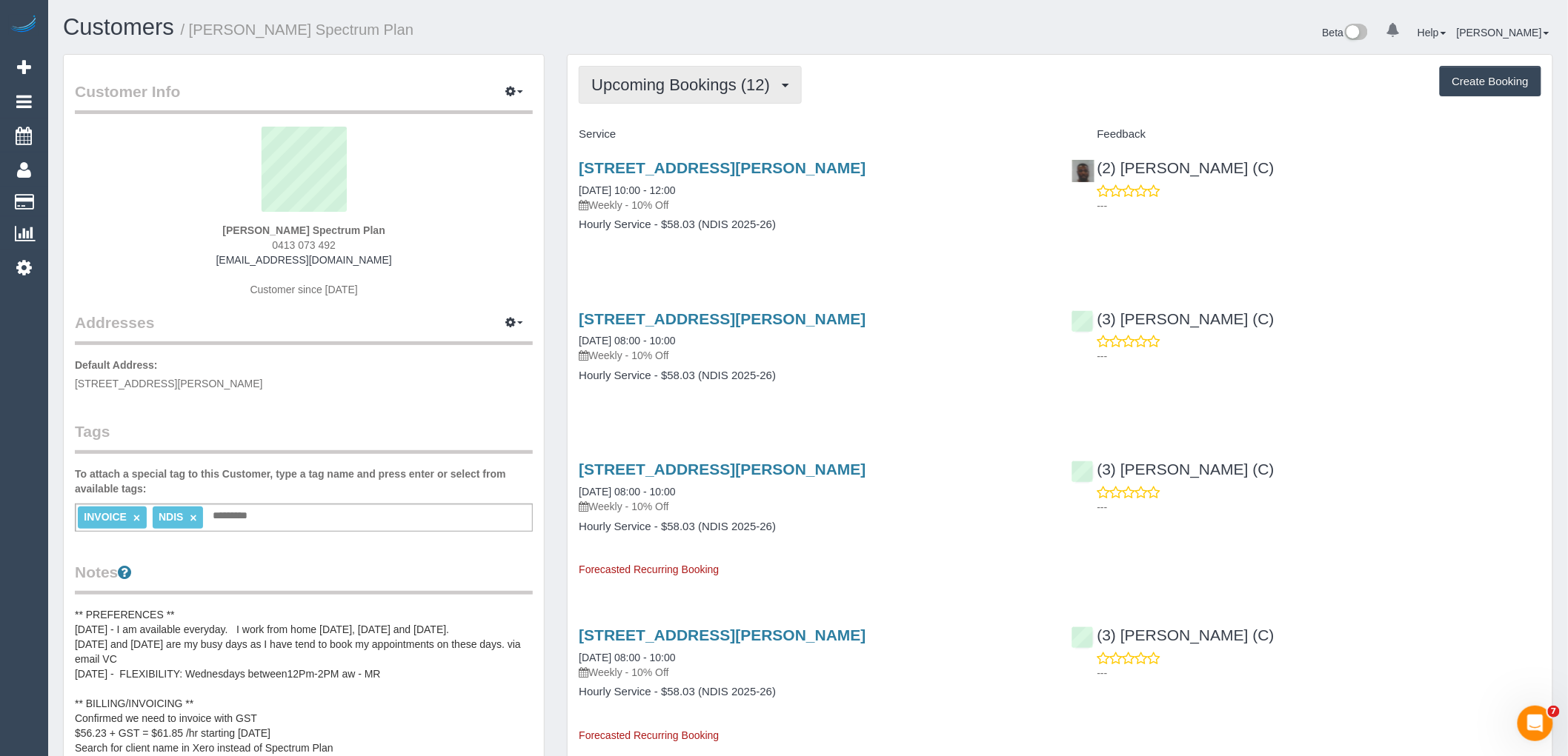
click at [732, 95] on button "Upcoming Bookings (12)" at bounding box center [690, 85] width 223 height 38
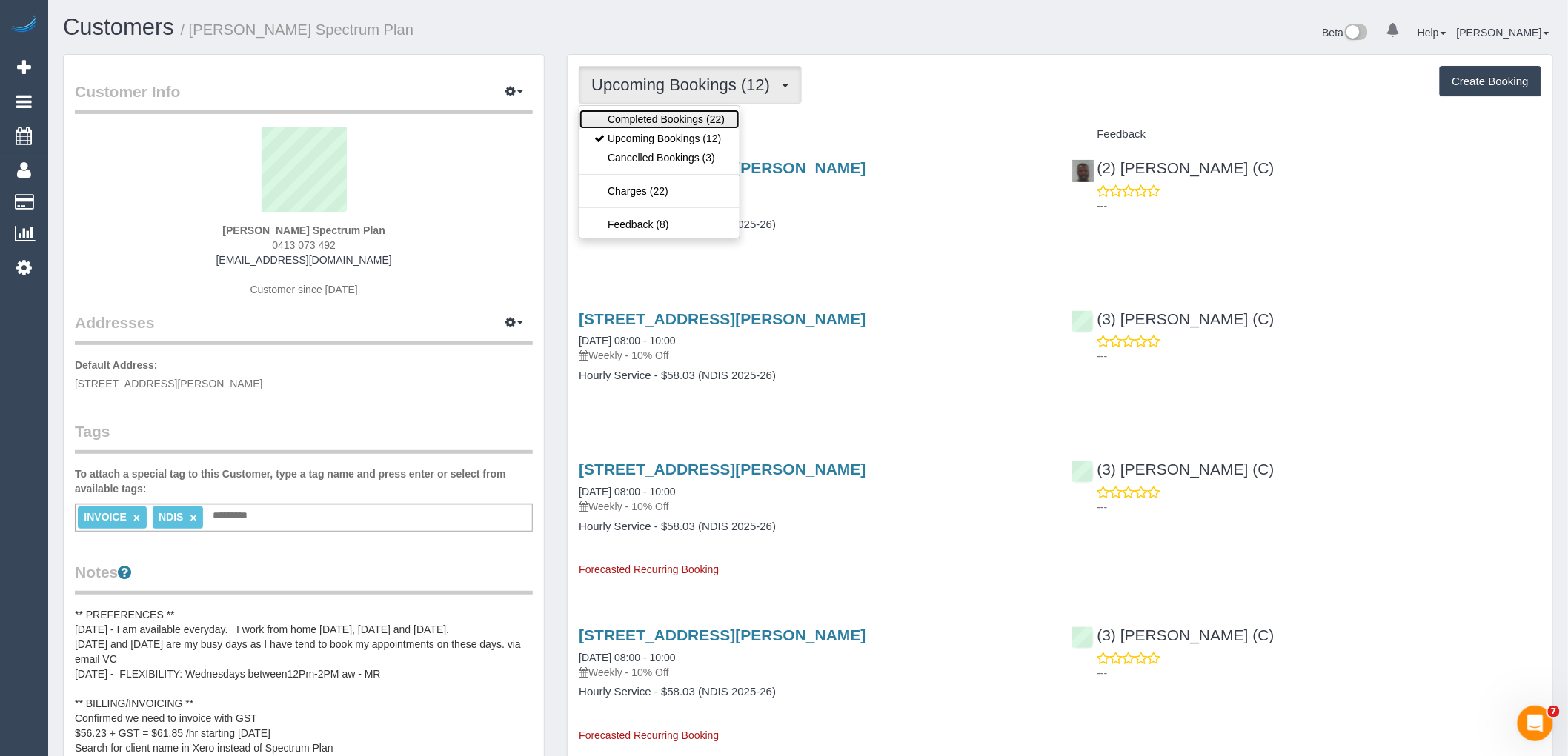
click at [728, 115] on link "Completed Bookings (22)" at bounding box center [659, 119] width 160 height 19
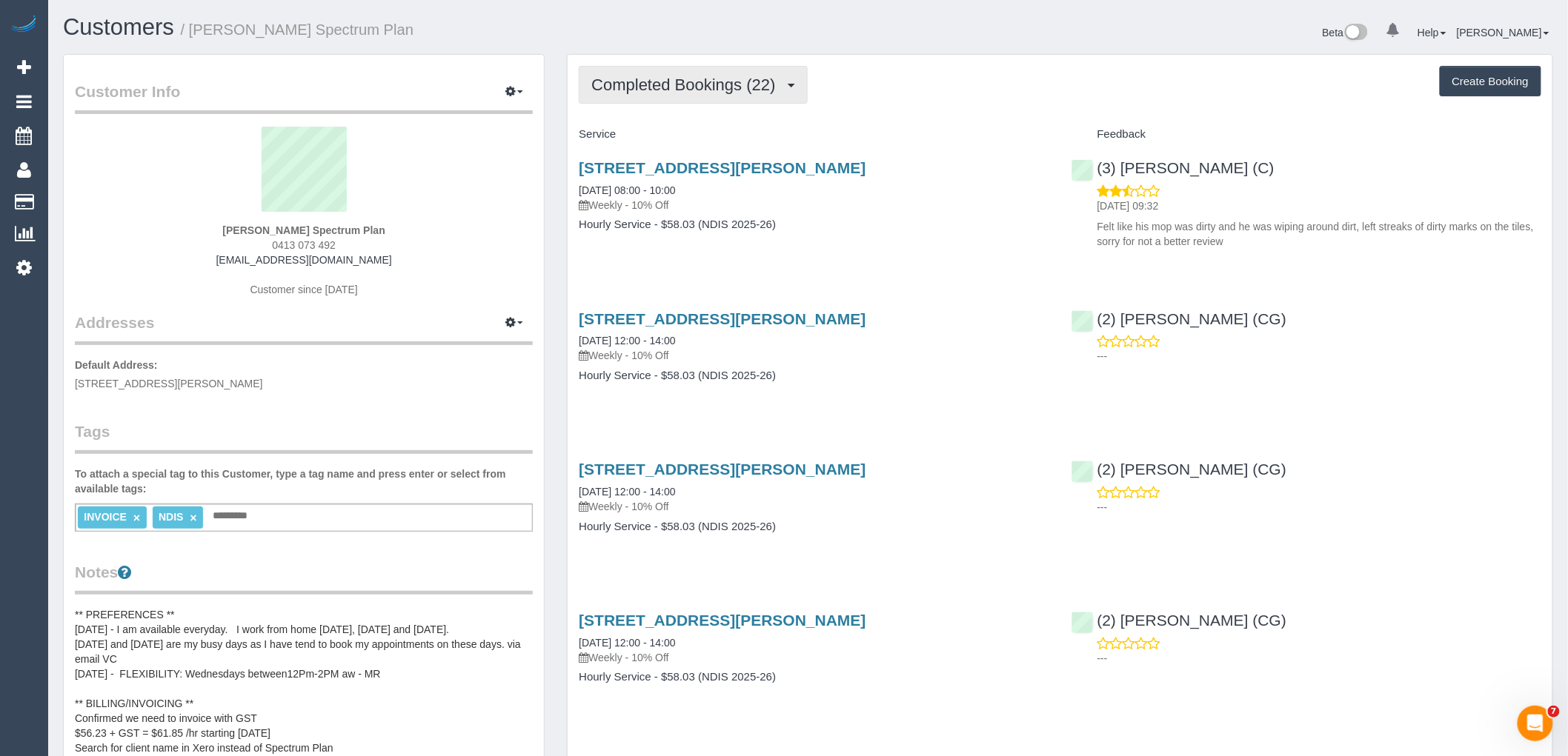
click at [707, 84] on span "Completed Bookings (22)" at bounding box center [687, 85] width 191 height 18
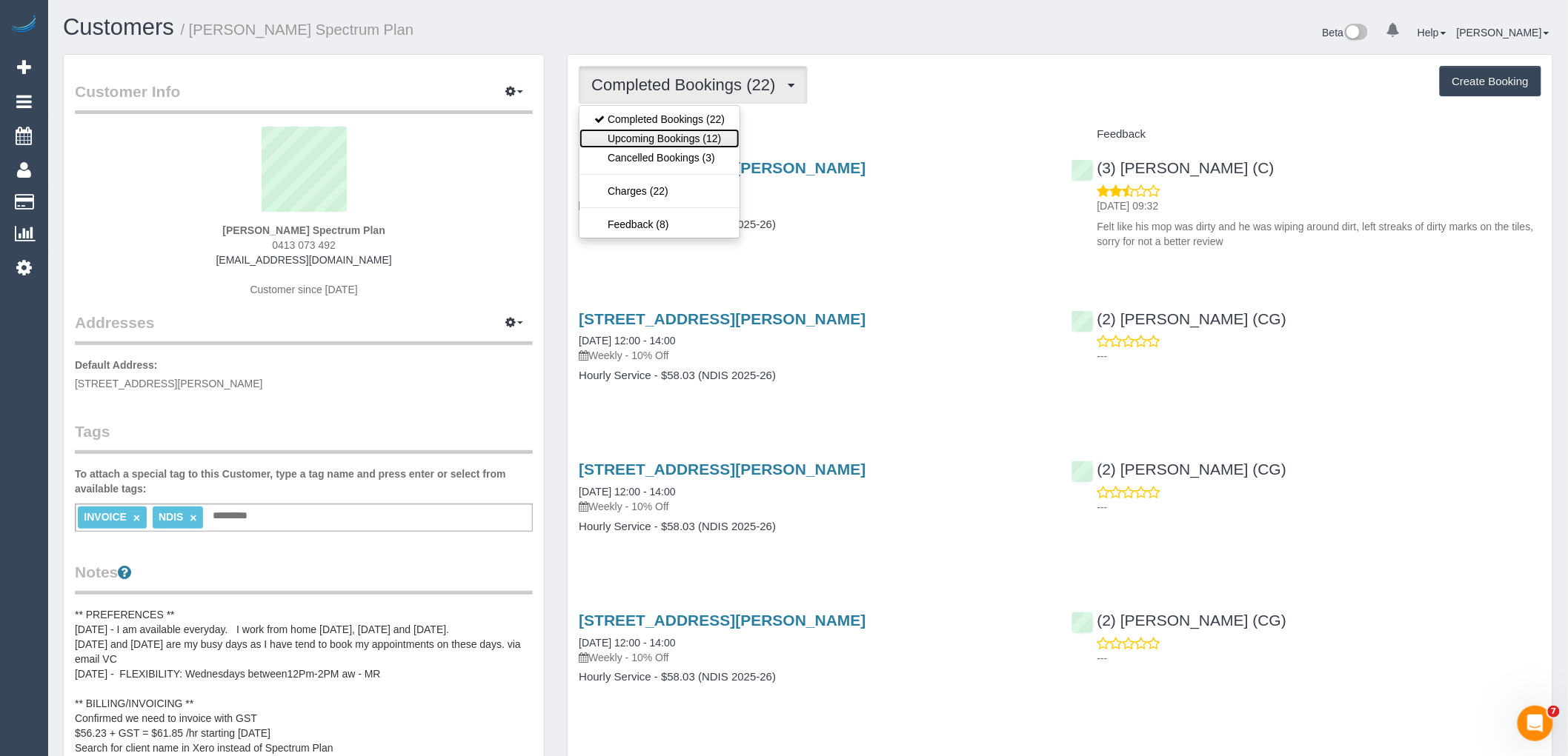
click at [719, 138] on link "Upcoming Bookings (12)" at bounding box center [659, 138] width 160 height 19
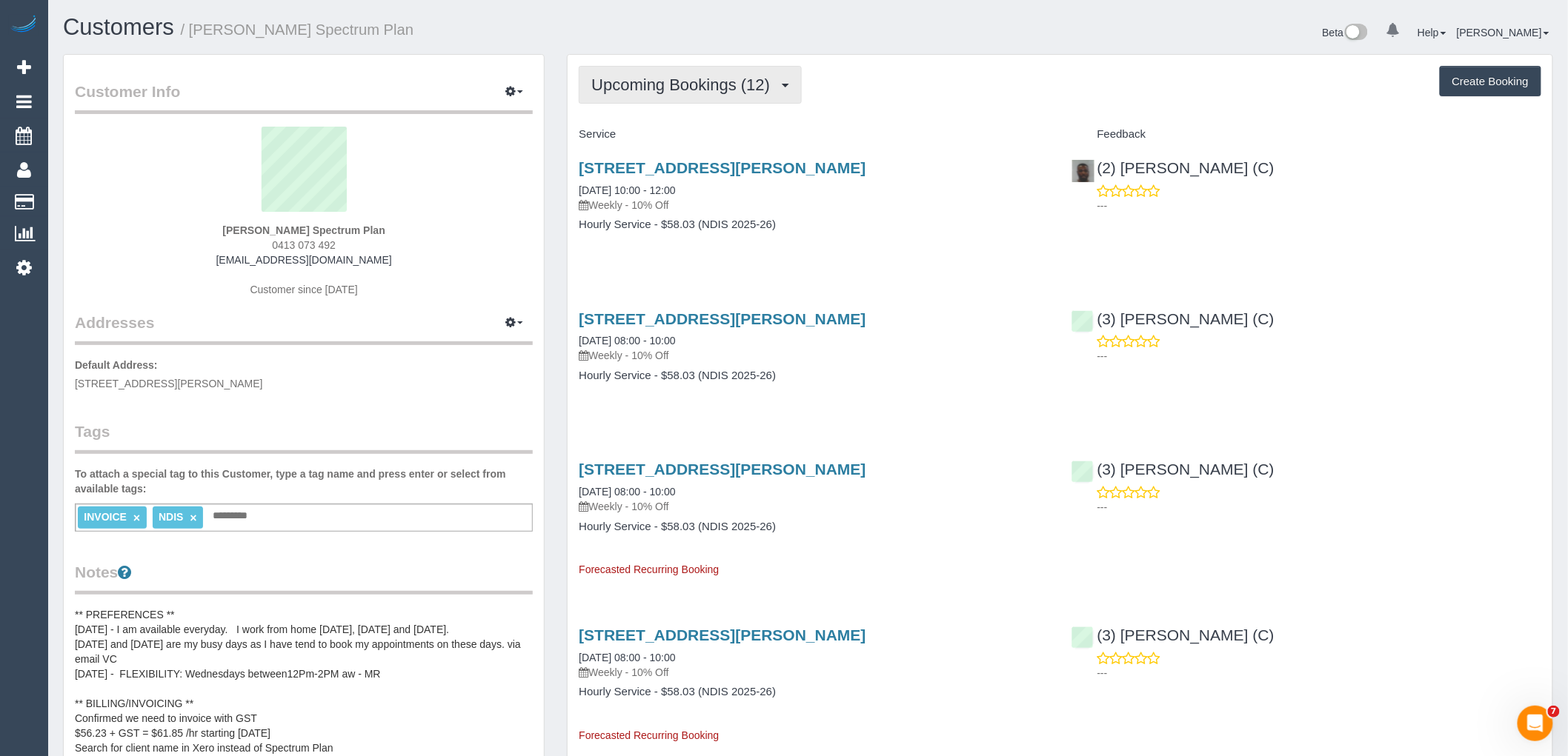
click at [609, 90] on span "Upcoming Bookings (12)" at bounding box center [684, 85] width 186 height 18
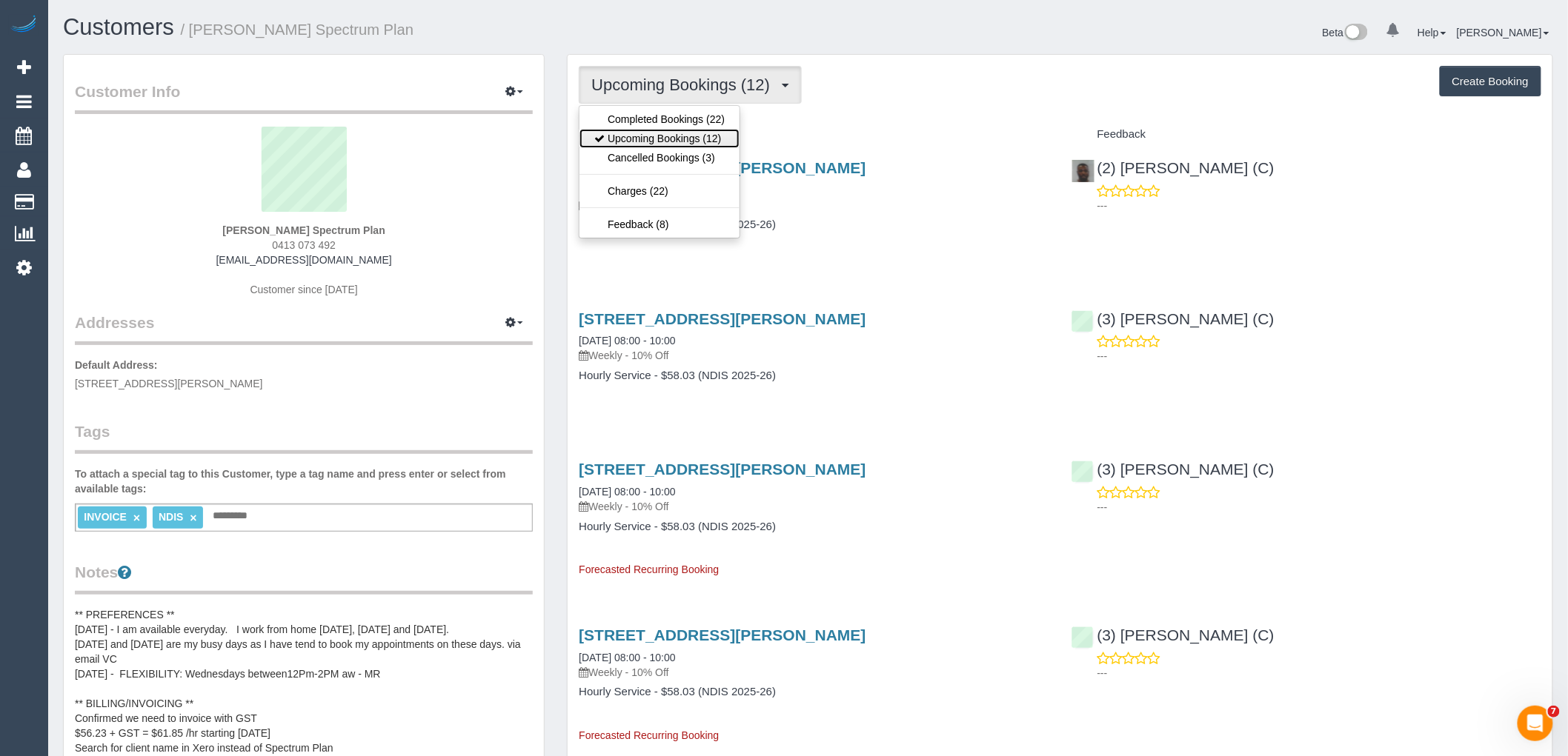
click at [633, 138] on link "Upcoming Bookings (12)" at bounding box center [659, 138] width 160 height 19
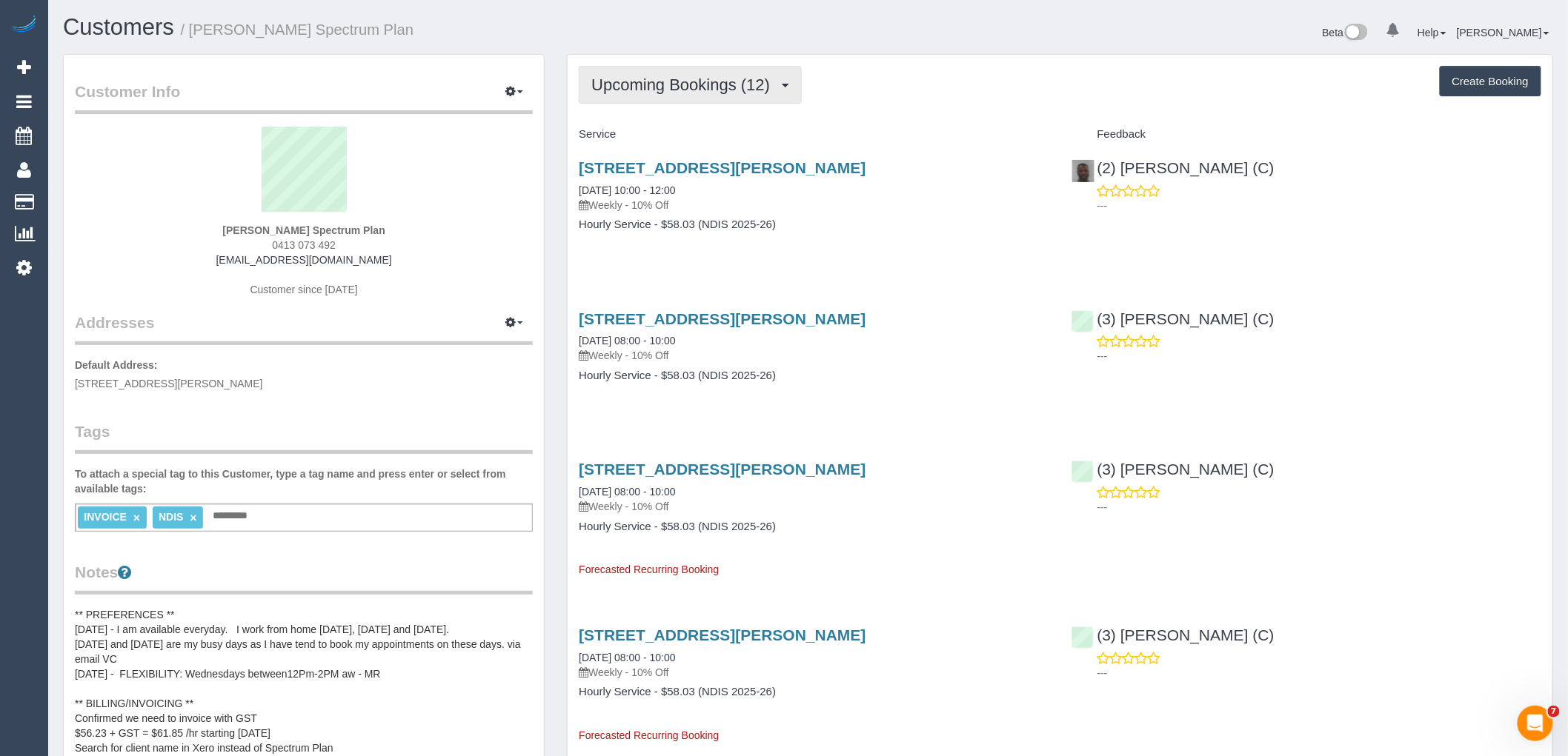
click at [626, 83] on span "Upcoming Bookings (12)" at bounding box center [684, 85] width 186 height 18
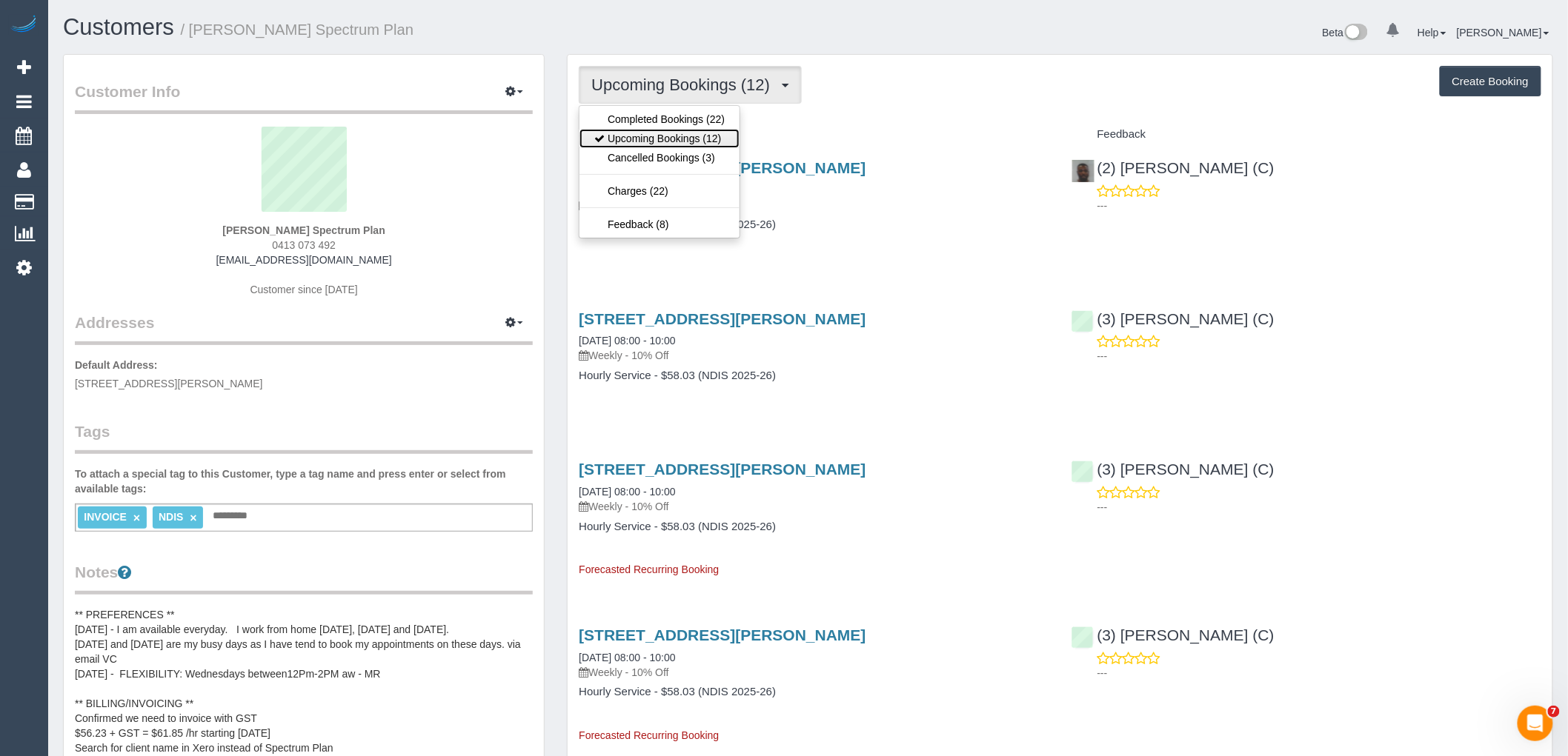
click at [631, 135] on link "Upcoming Bookings (12)" at bounding box center [659, 138] width 160 height 19
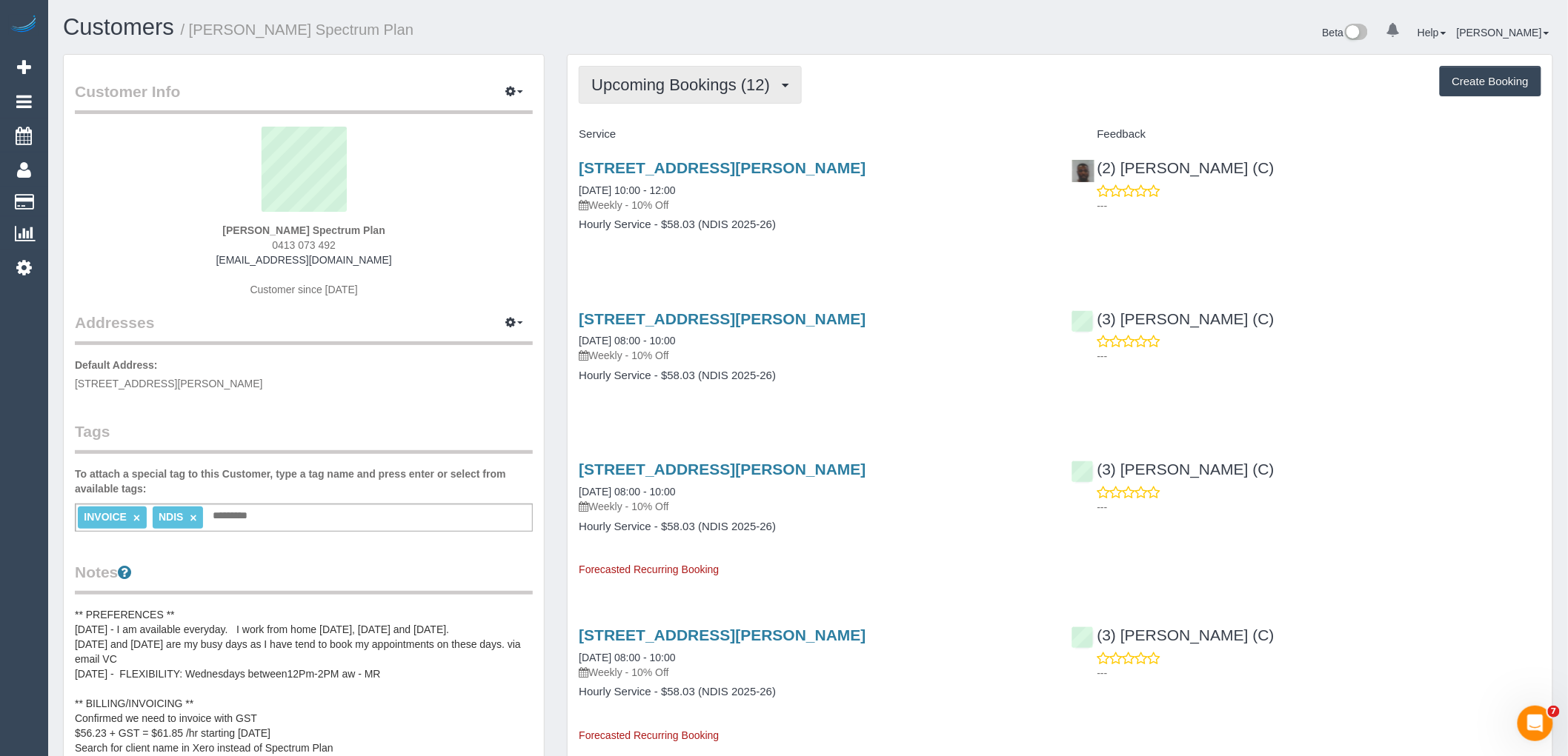
click at [713, 74] on button "Upcoming Bookings (12)" at bounding box center [690, 85] width 223 height 38
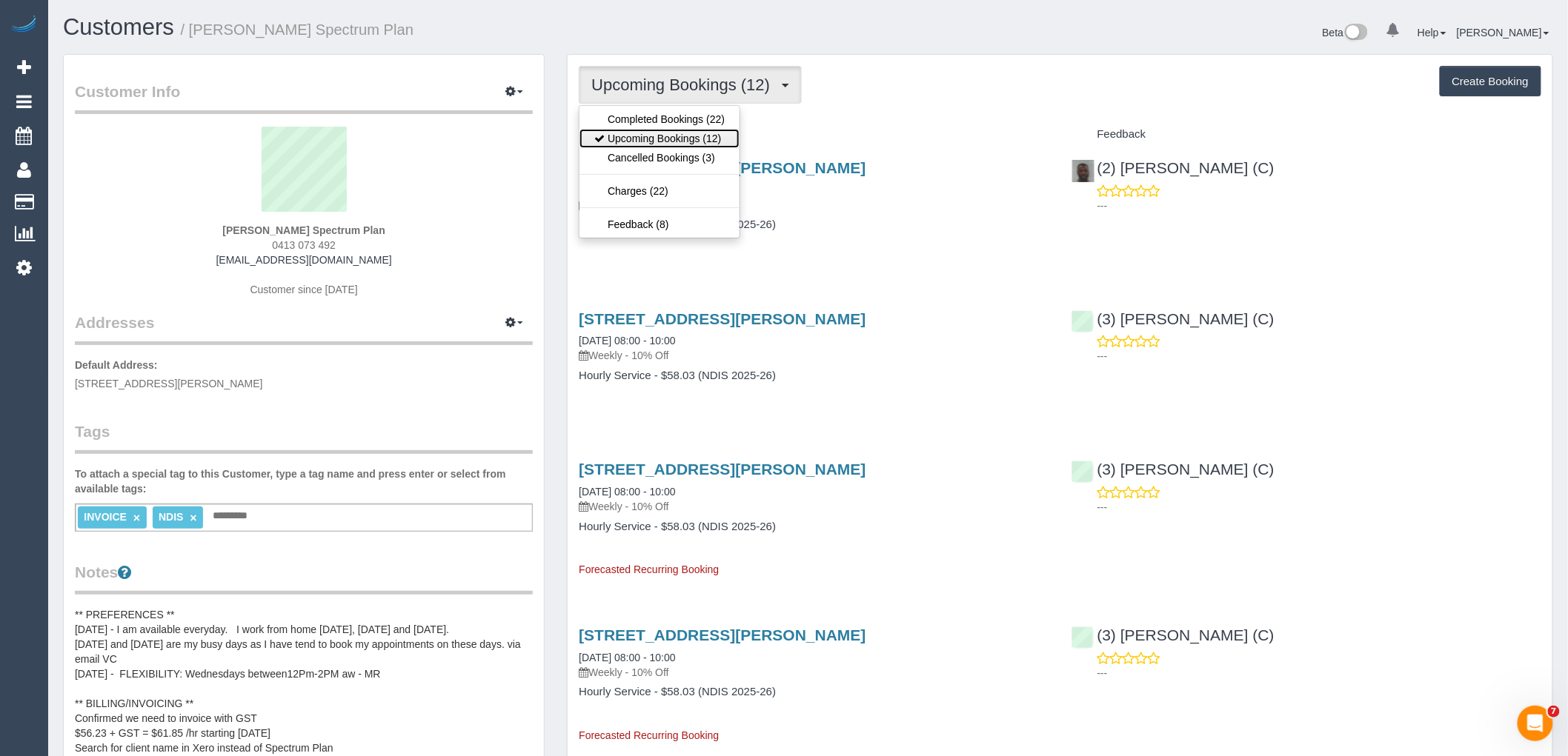
click at [698, 139] on link "Upcoming Bookings (12)" at bounding box center [659, 138] width 160 height 19
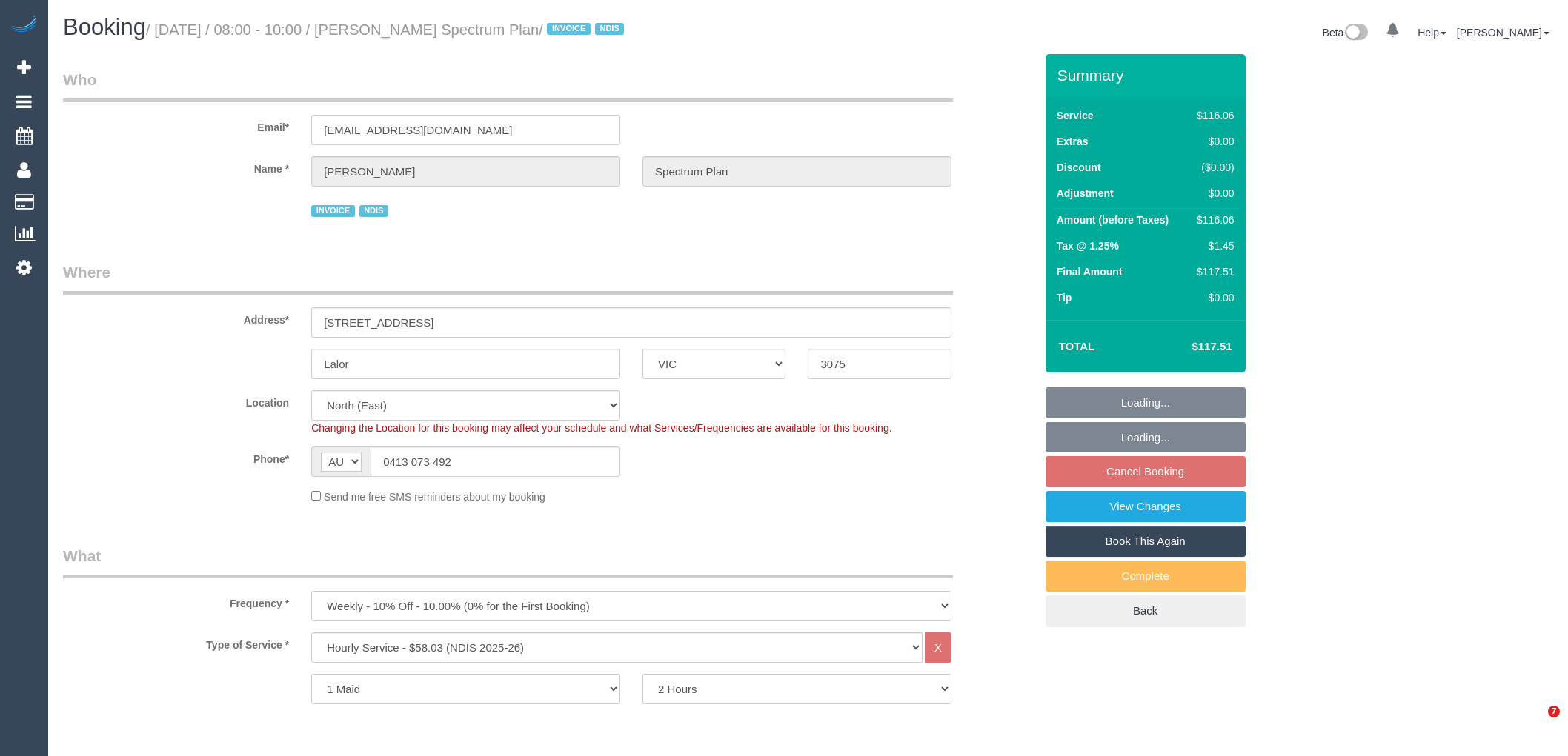
select select "VIC"
select select "number:28"
select select "number:14"
select select "number:19"
select select "number:22"
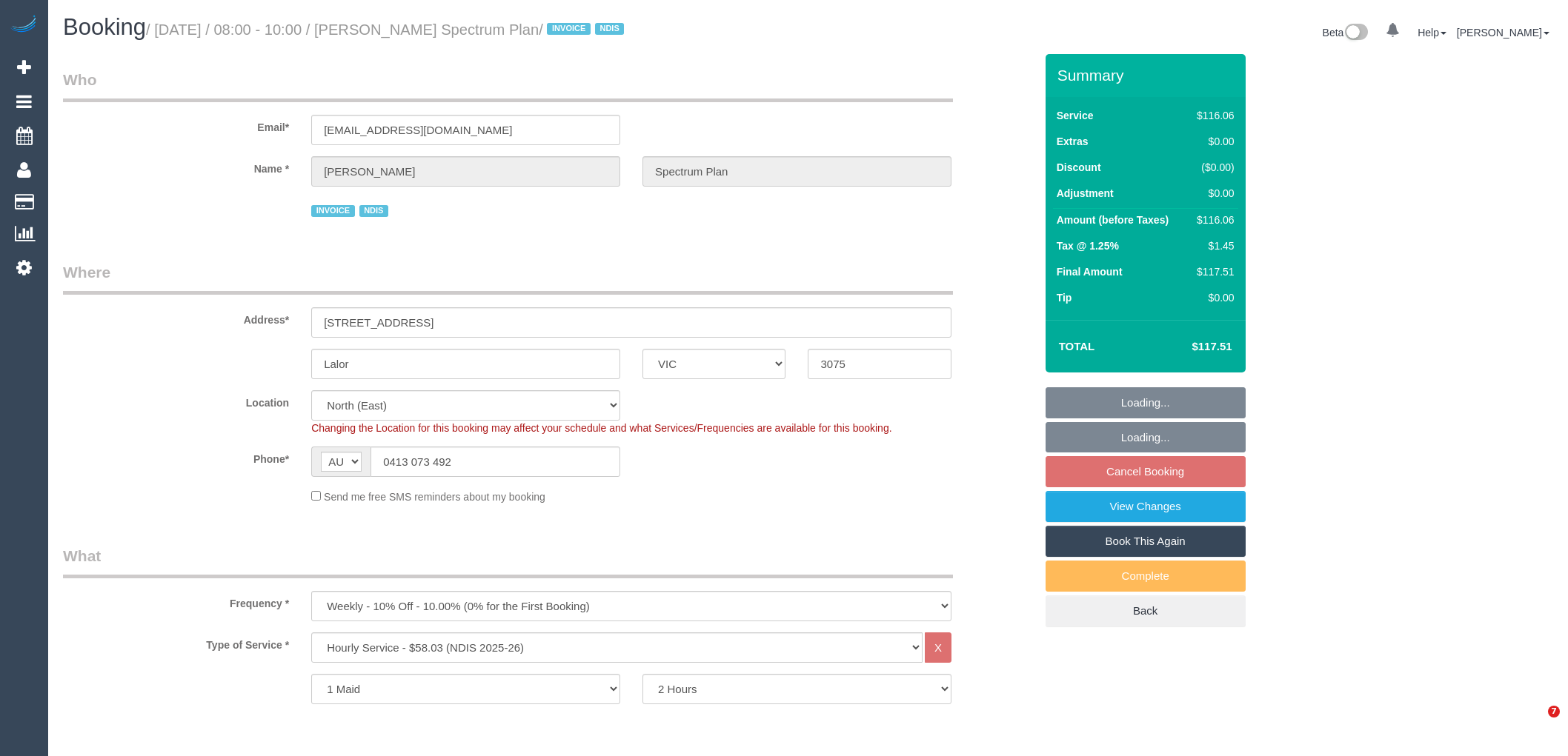
select select "number:34"
select select "spot2"
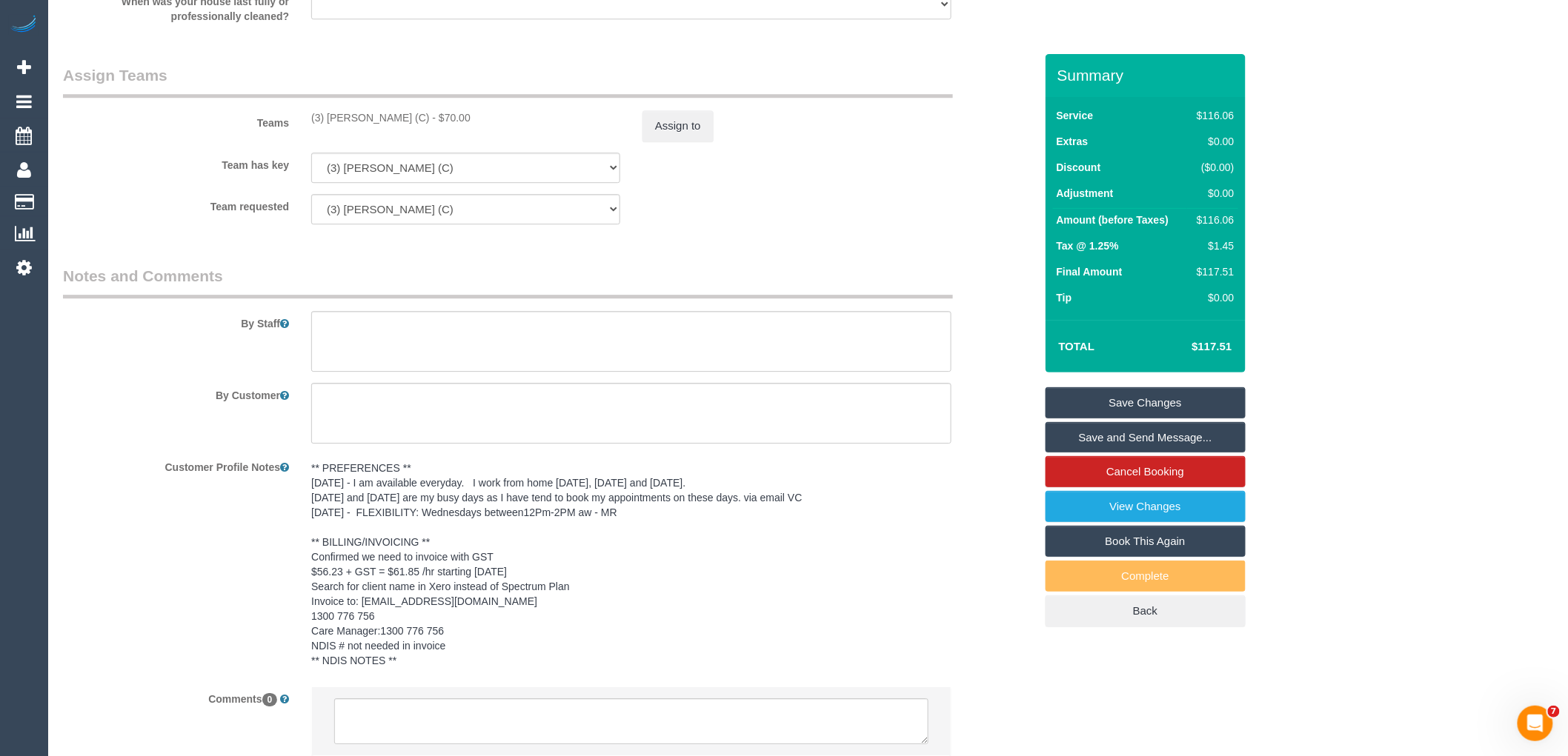
scroll to position [1805, 0]
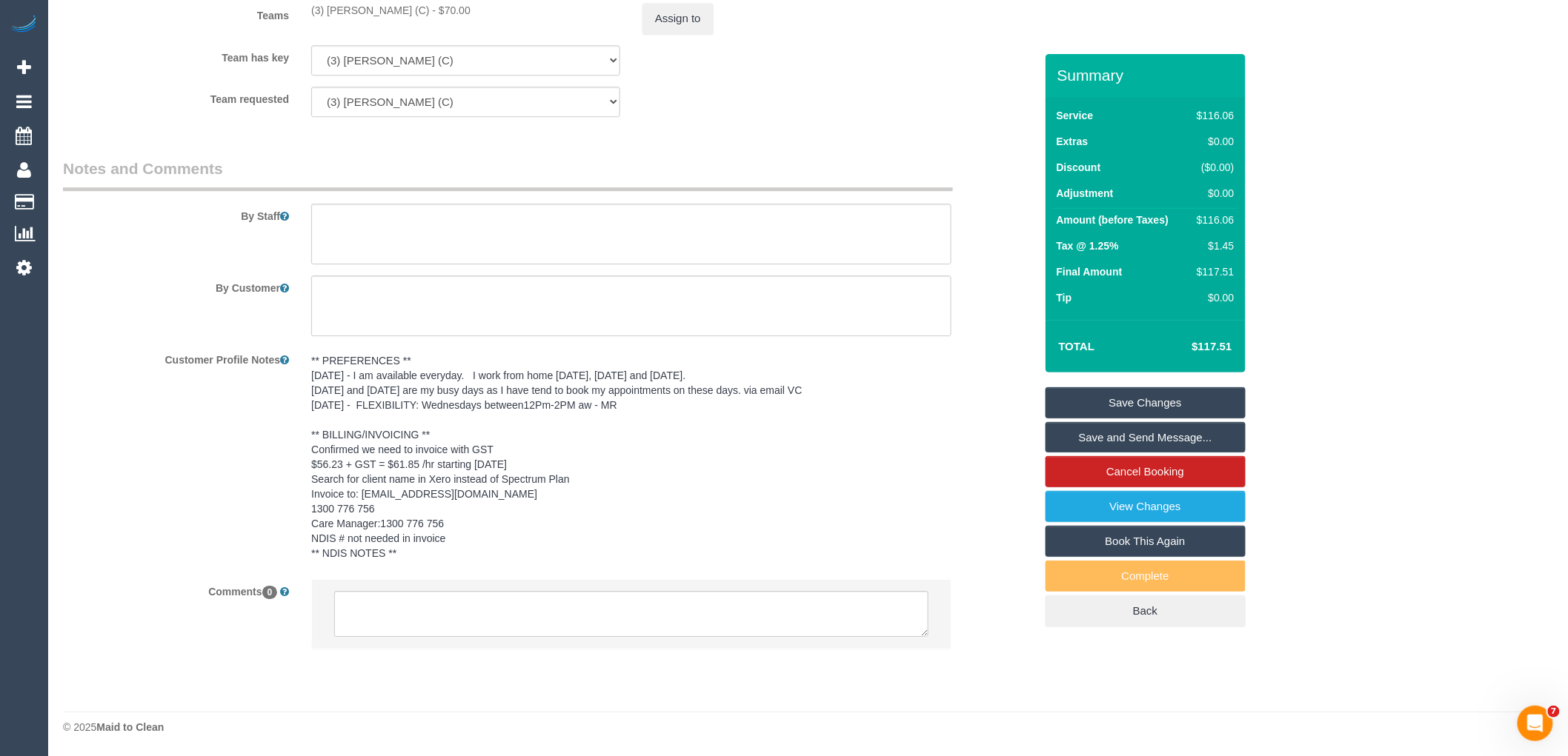
drag, startPoint x: 543, startPoint y: 639, endPoint x: 535, endPoint y: 621, distance: 19.7
click at [543, 639] on li at bounding box center [631, 614] width 638 height 68
click at [533, 612] on textarea at bounding box center [631, 614] width 594 height 46
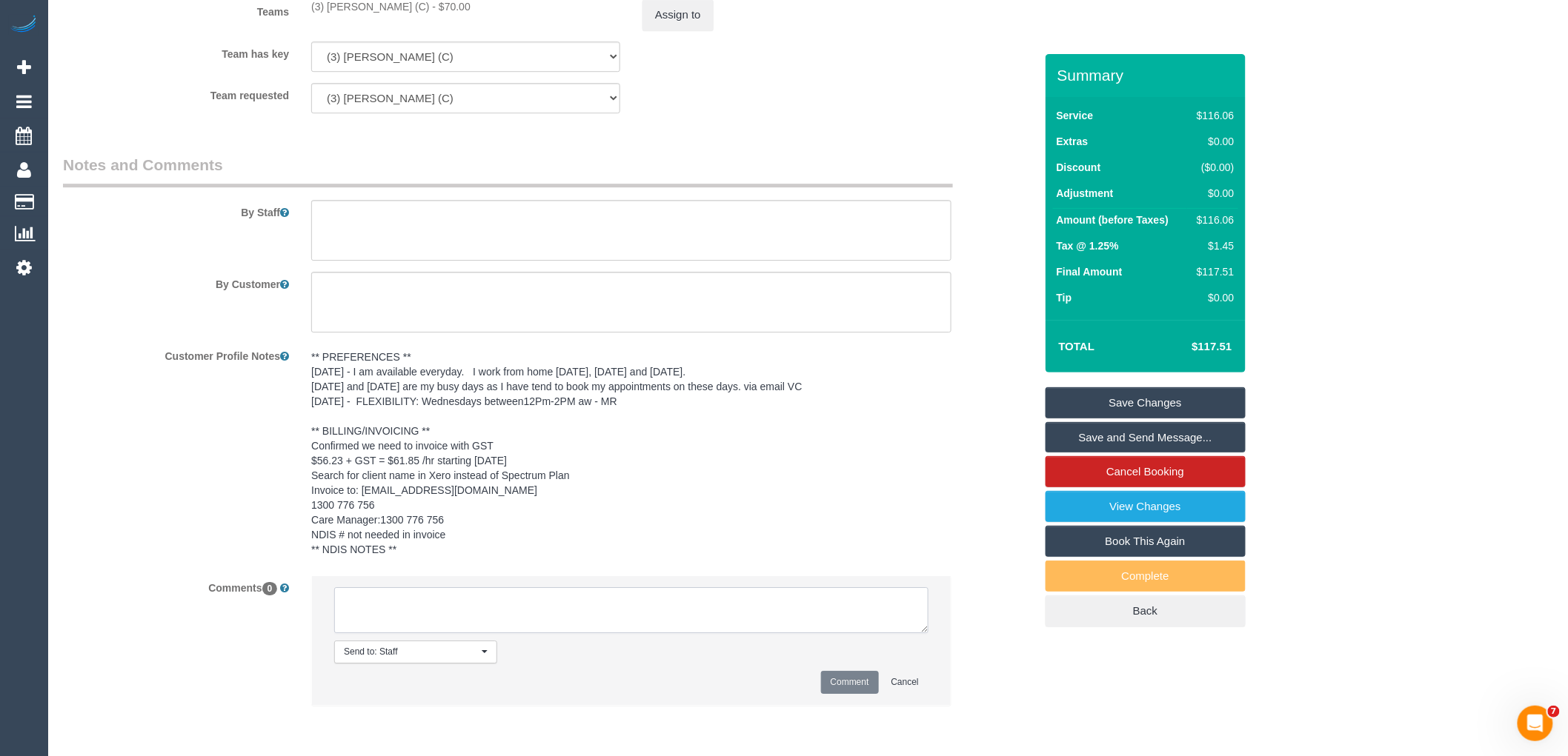
paste textarea "(3) Milasha Fernando (C) UA 15/10 onwards - Resigned Customer contacted via ema…"
click at [400, 618] on textarea at bounding box center [631, 610] width 594 height 46
drag, startPoint x: 467, startPoint y: 620, endPoint x: 551, endPoint y: 627, distance: 84.3
click at [551, 626] on textarea at bounding box center [631, 610] width 594 height 46
drag, startPoint x: 628, startPoint y: 625, endPoint x: 80, endPoint y: 550, distance: 553.1
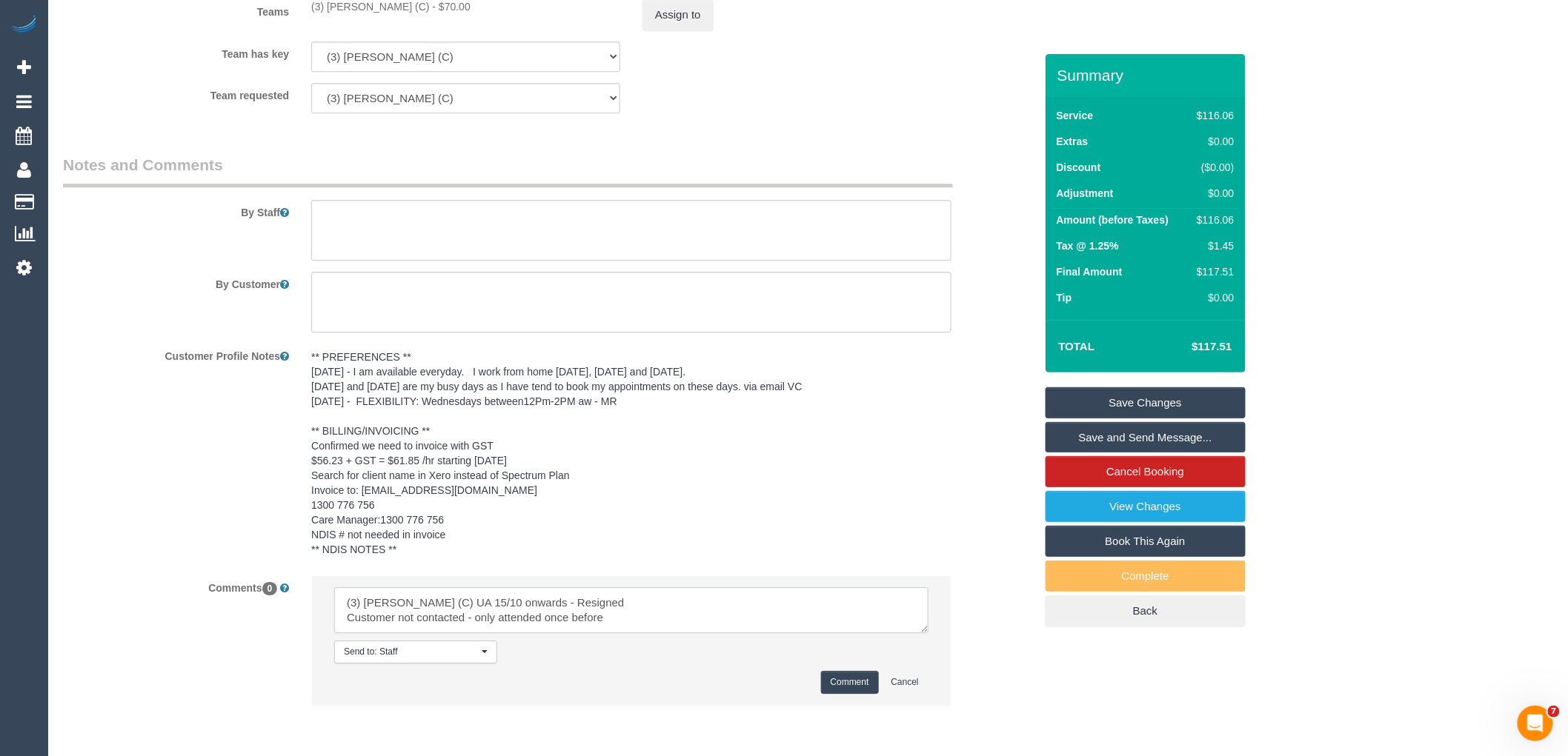
click at [88, 554] on sui-booking-comments "By Staff By Customer Customer Profile Notes ** PREFERENCES ** 14/10/25 - I am a…" at bounding box center [549, 437] width 971 height 567
type textarea "(3) Milasha Fernando (C) UA 15/10 onwards - Resigned Customer not contacted - o…"
drag, startPoint x: 853, startPoint y: 691, endPoint x: 883, endPoint y: 677, distance: 33.1
click at [852, 691] on button "Comment" at bounding box center [850, 682] width 58 height 23
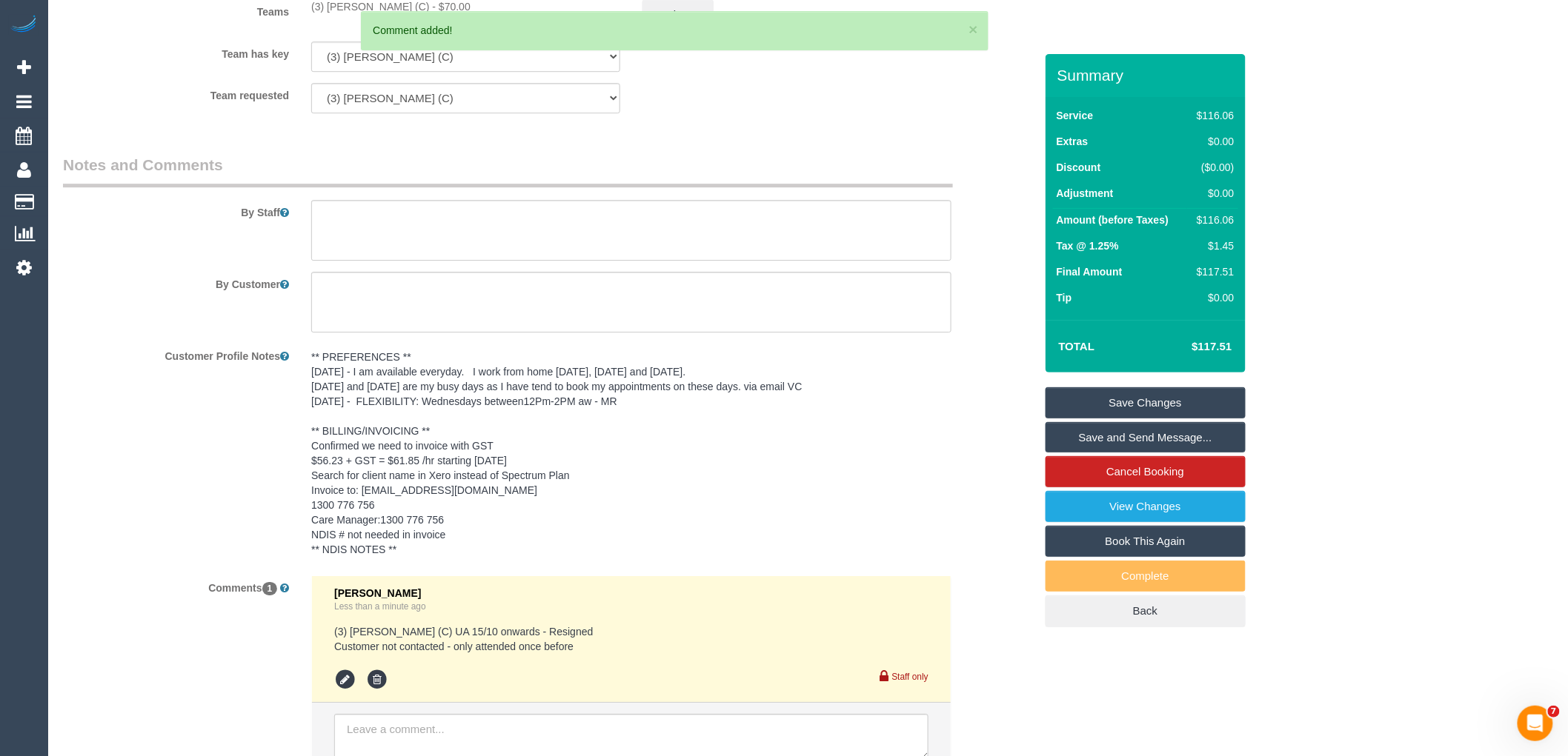
click at [1145, 399] on link "Save Changes" at bounding box center [1146, 403] width 200 height 31
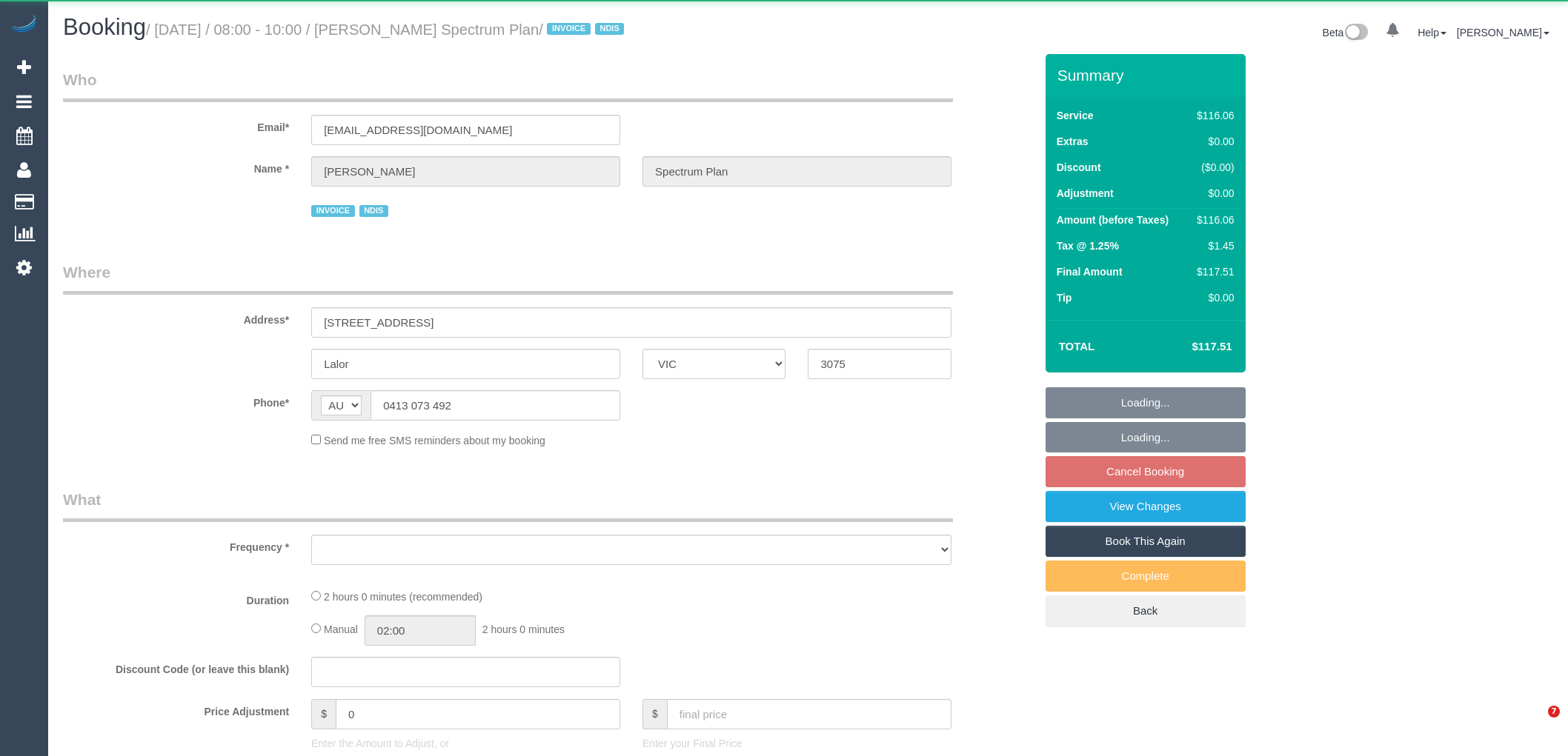
select select "VIC"
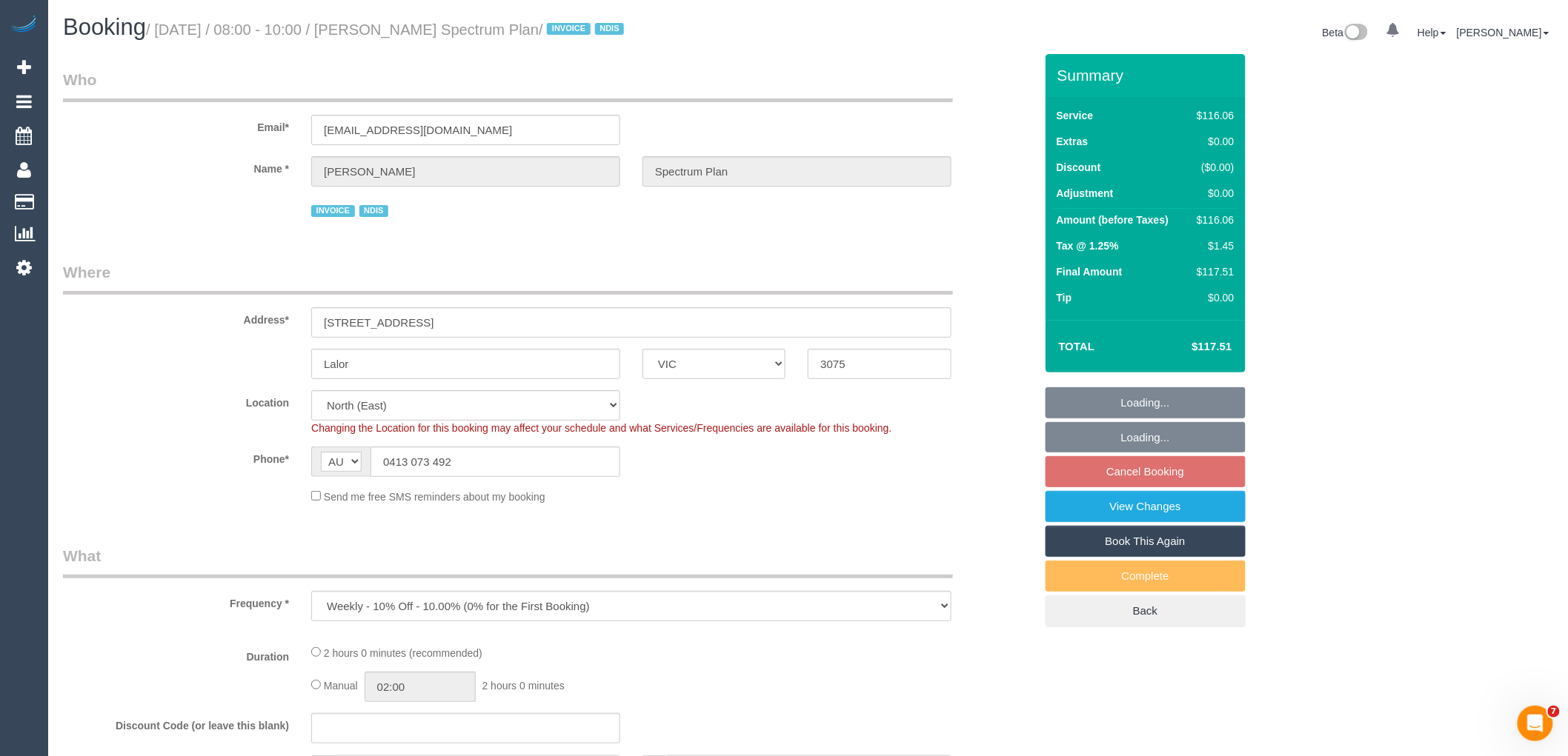
select select "object:612"
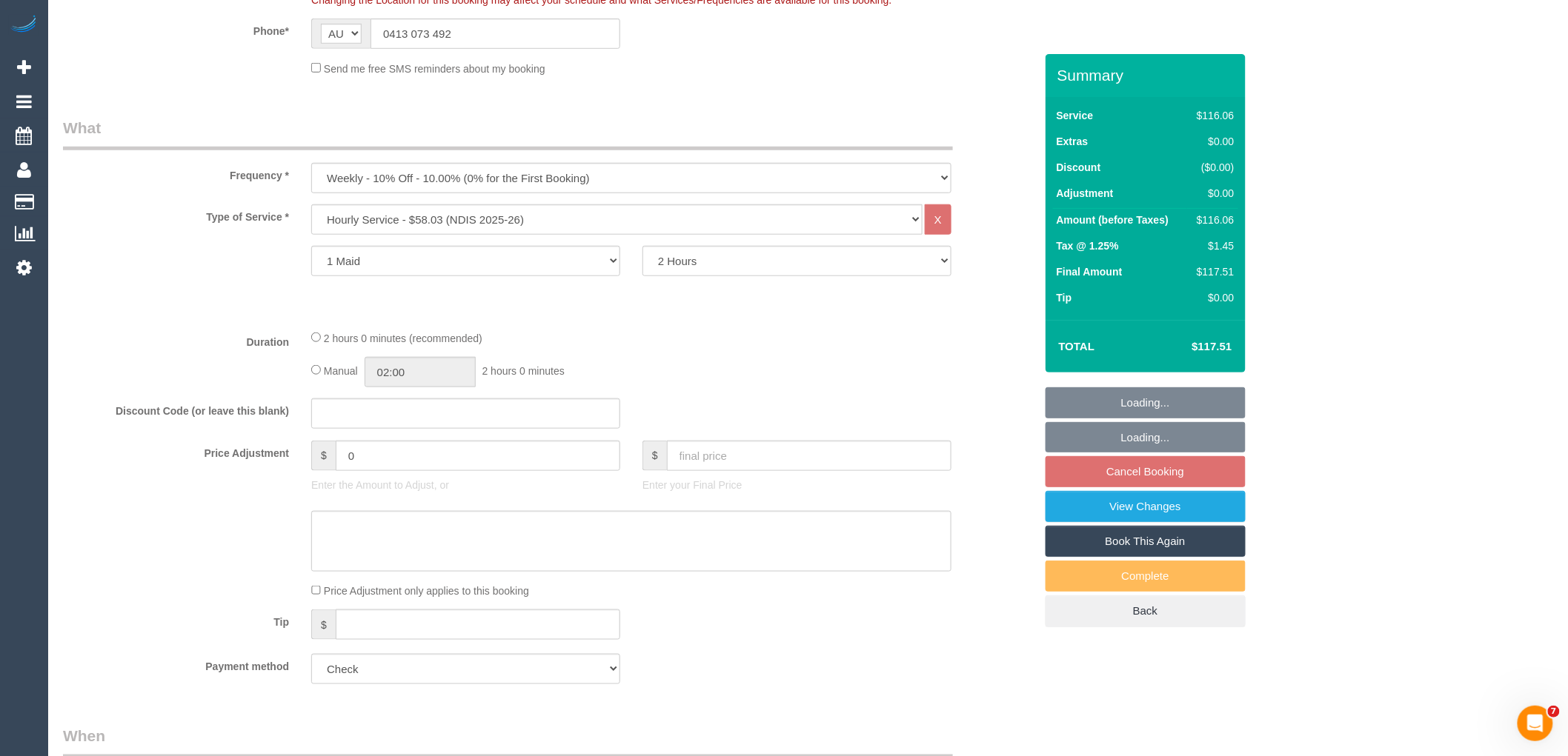
select select "number:28"
select select "number:14"
select select "number:19"
select select "number:22"
select select "number:34"
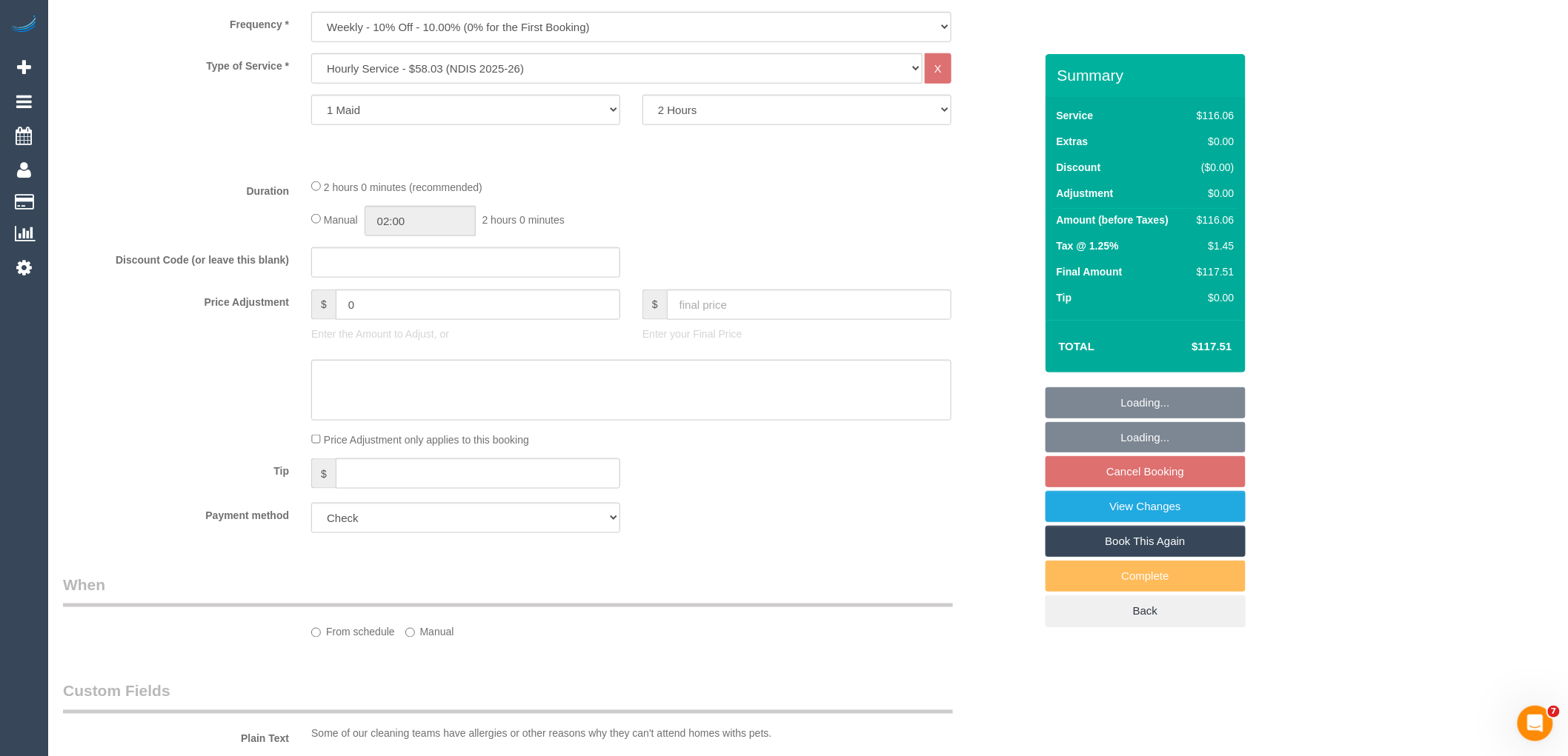
select select "spot2"
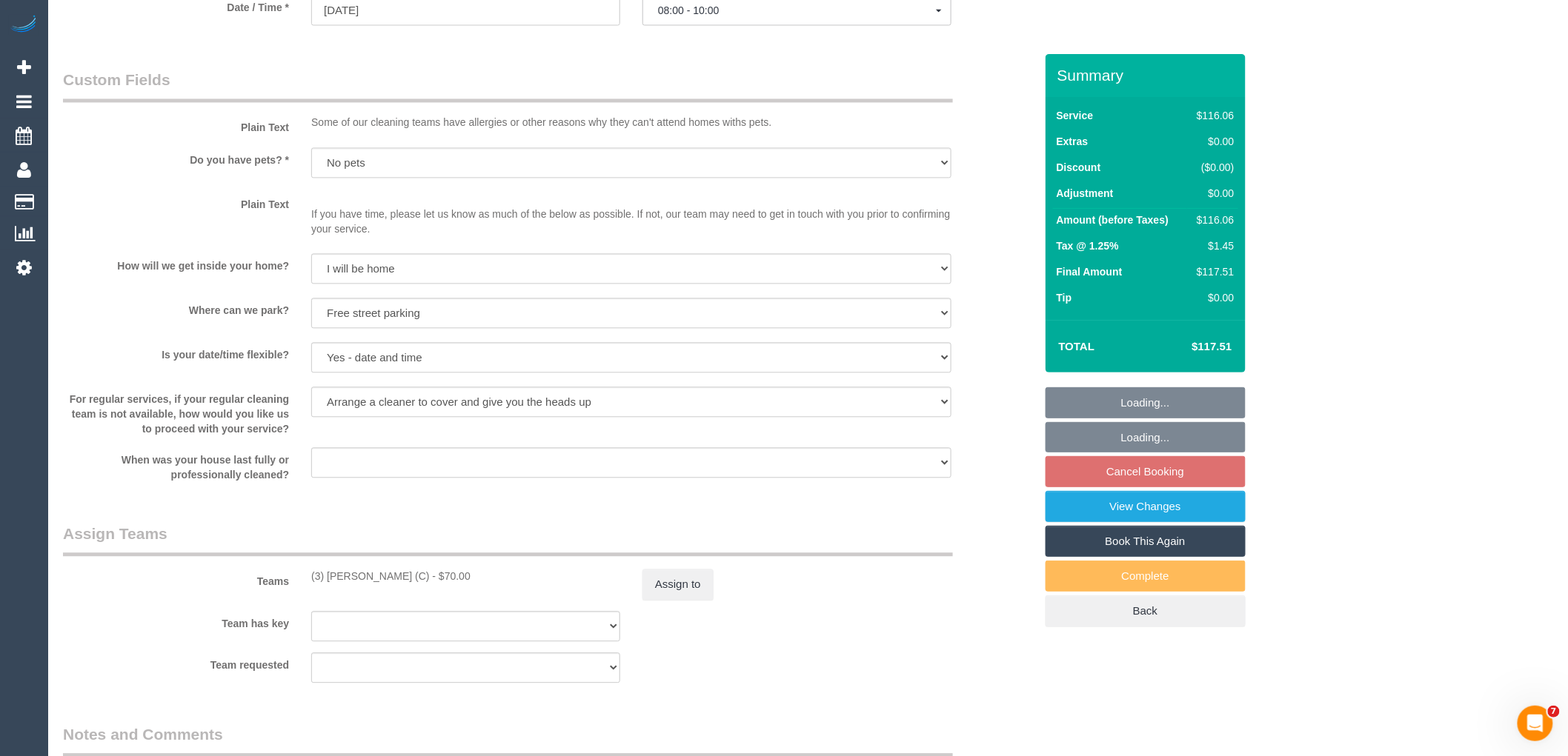
scroll to position [1398, 0]
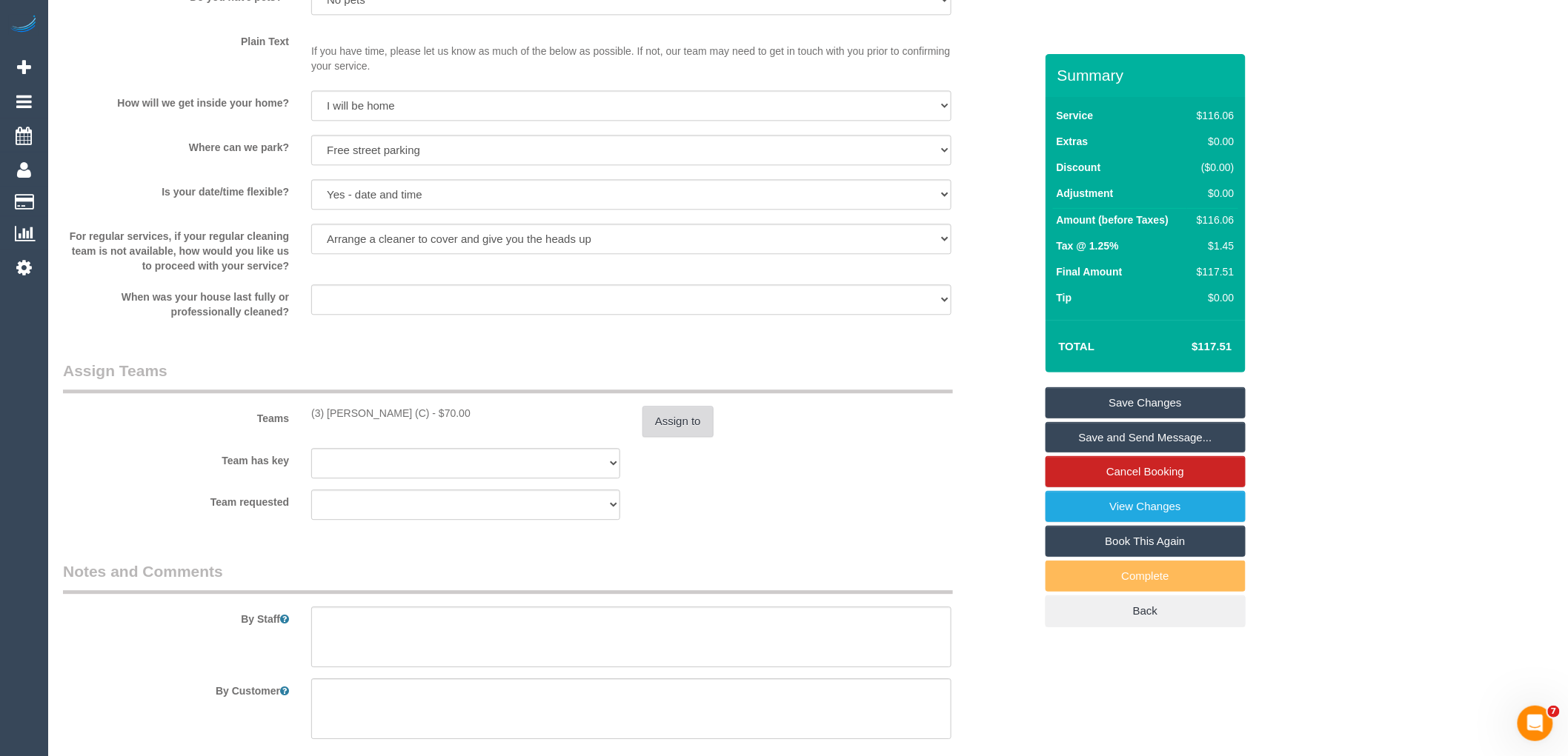
click at [670, 426] on button "Assign to" at bounding box center [678, 421] width 71 height 31
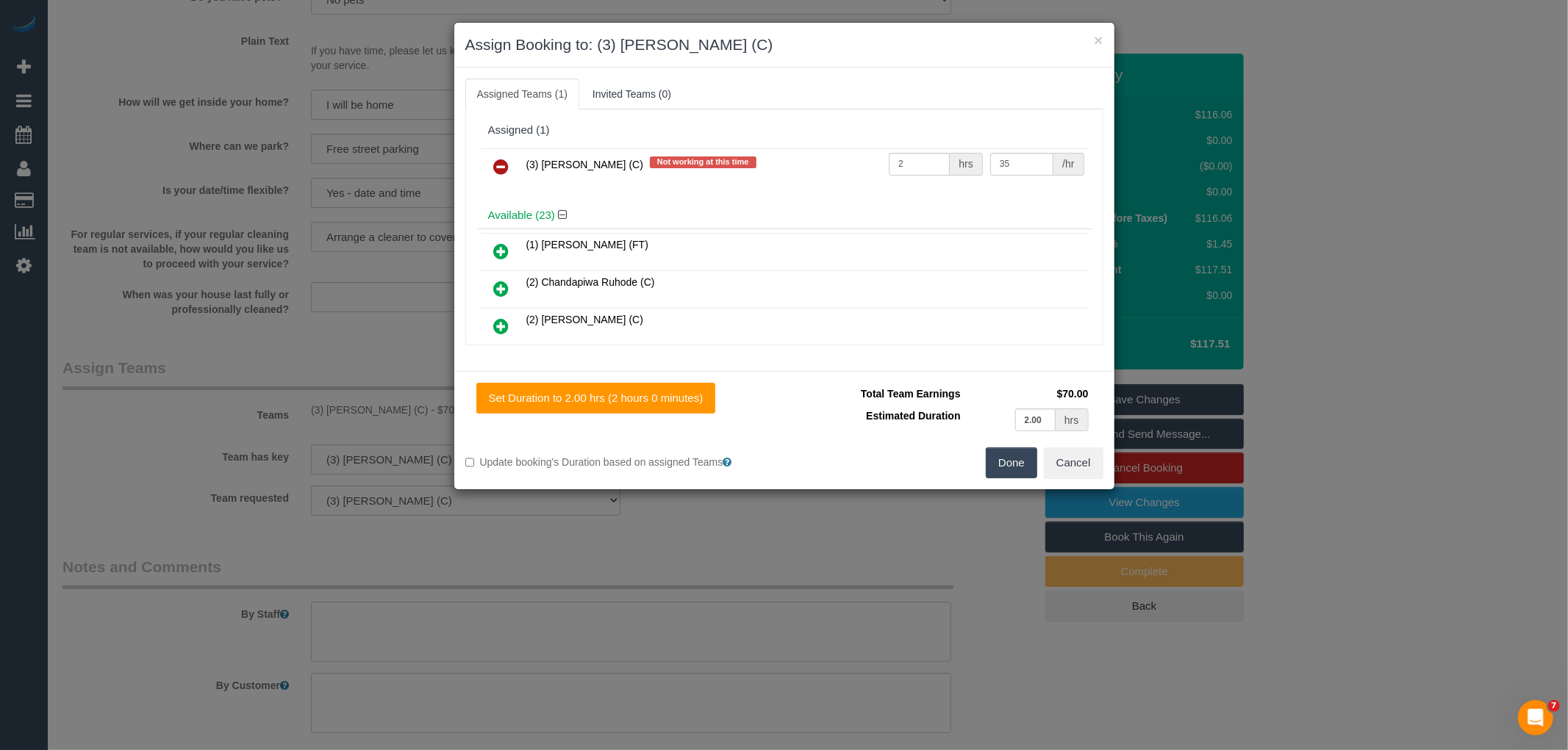
click at [503, 166] on icon at bounding box center [501, 166] width 16 height 17
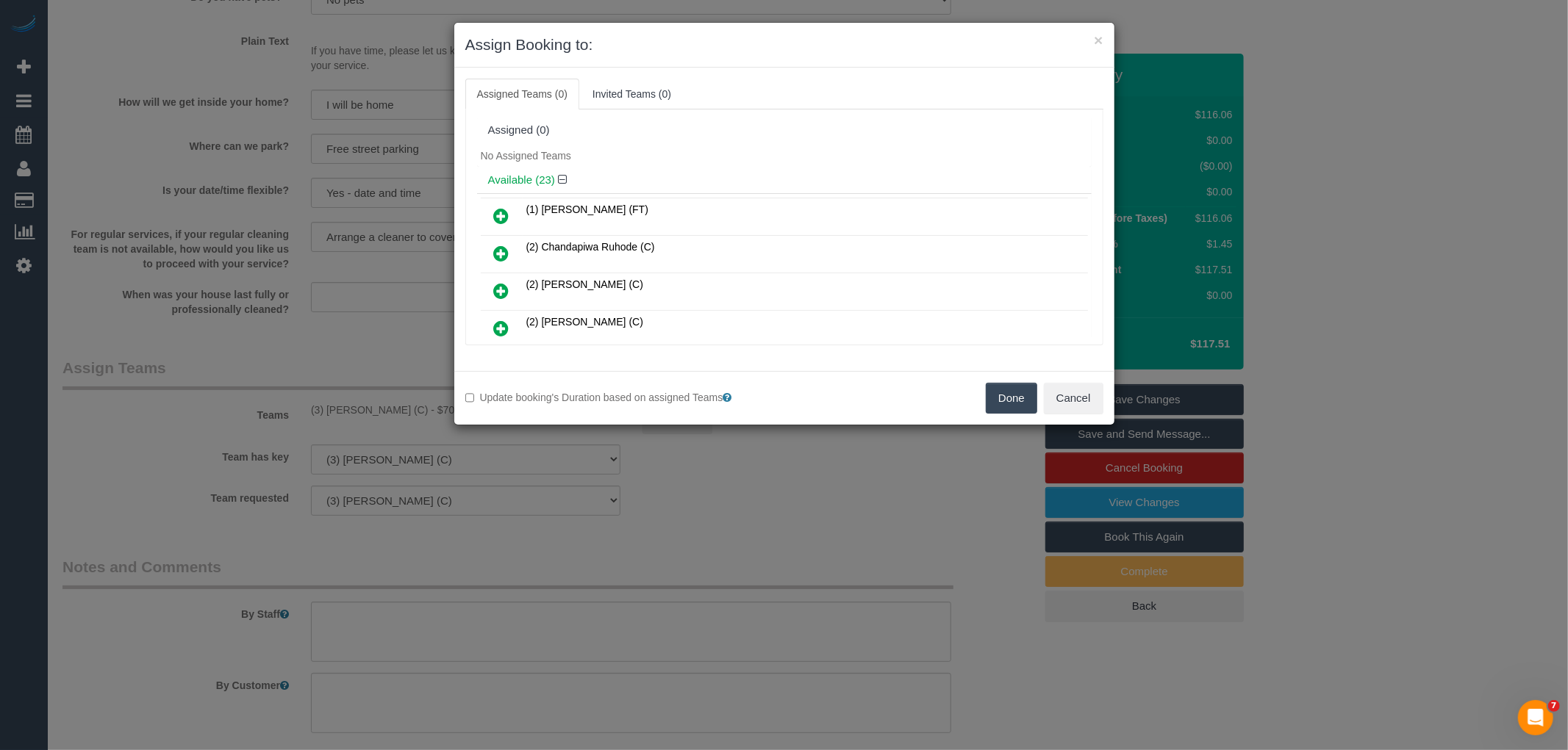
click at [1013, 390] on button "Done" at bounding box center [1012, 398] width 52 height 31
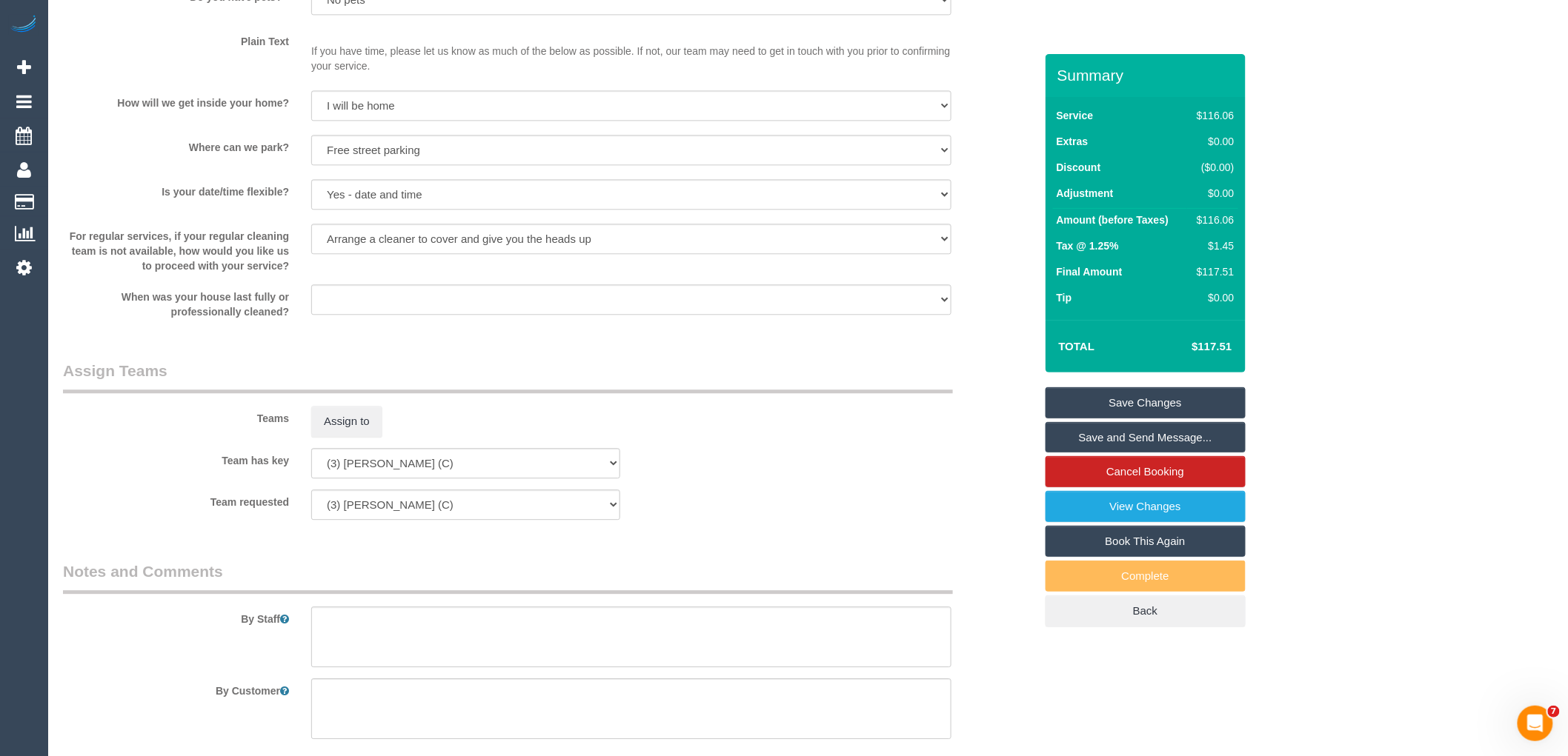
click at [1153, 396] on link "Save Changes" at bounding box center [1146, 403] width 200 height 31
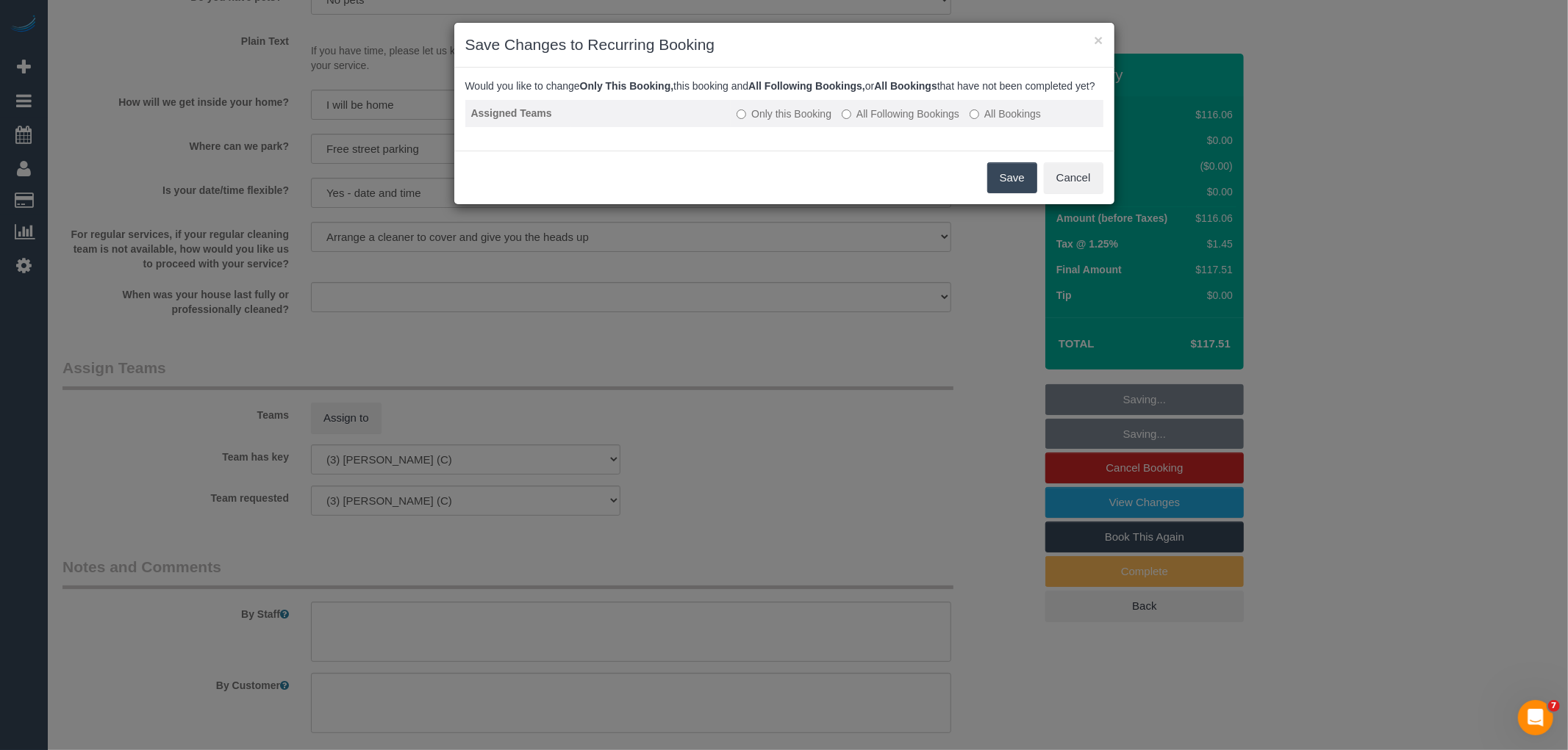
click at [887, 122] on label "All Following Bookings" at bounding box center [900, 114] width 118 height 15
click at [992, 193] on button "Save" at bounding box center [1012, 177] width 50 height 31
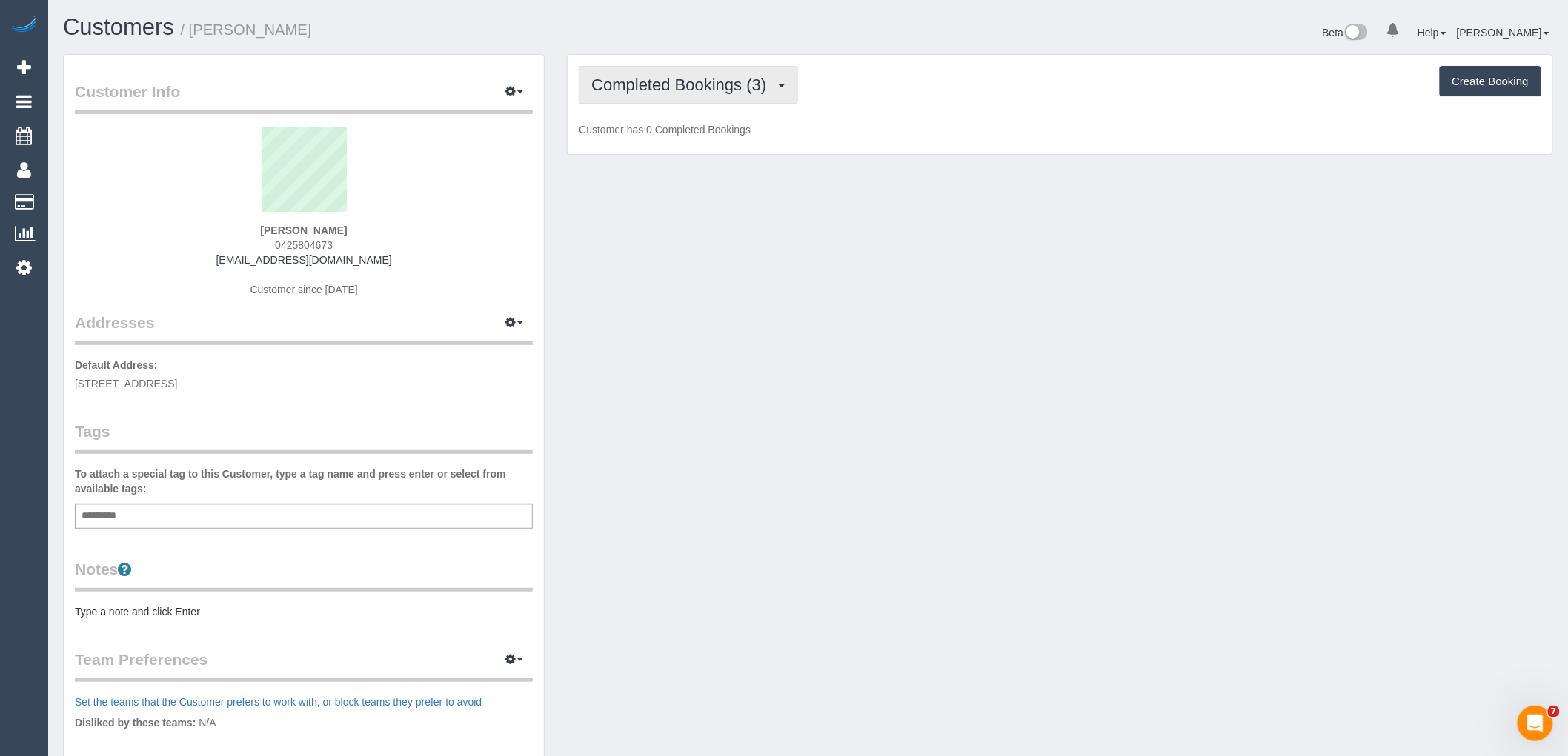
click at [662, 85] on span "Completed Bookings (3)" at bounding box center [682, 85] width 182 height 18
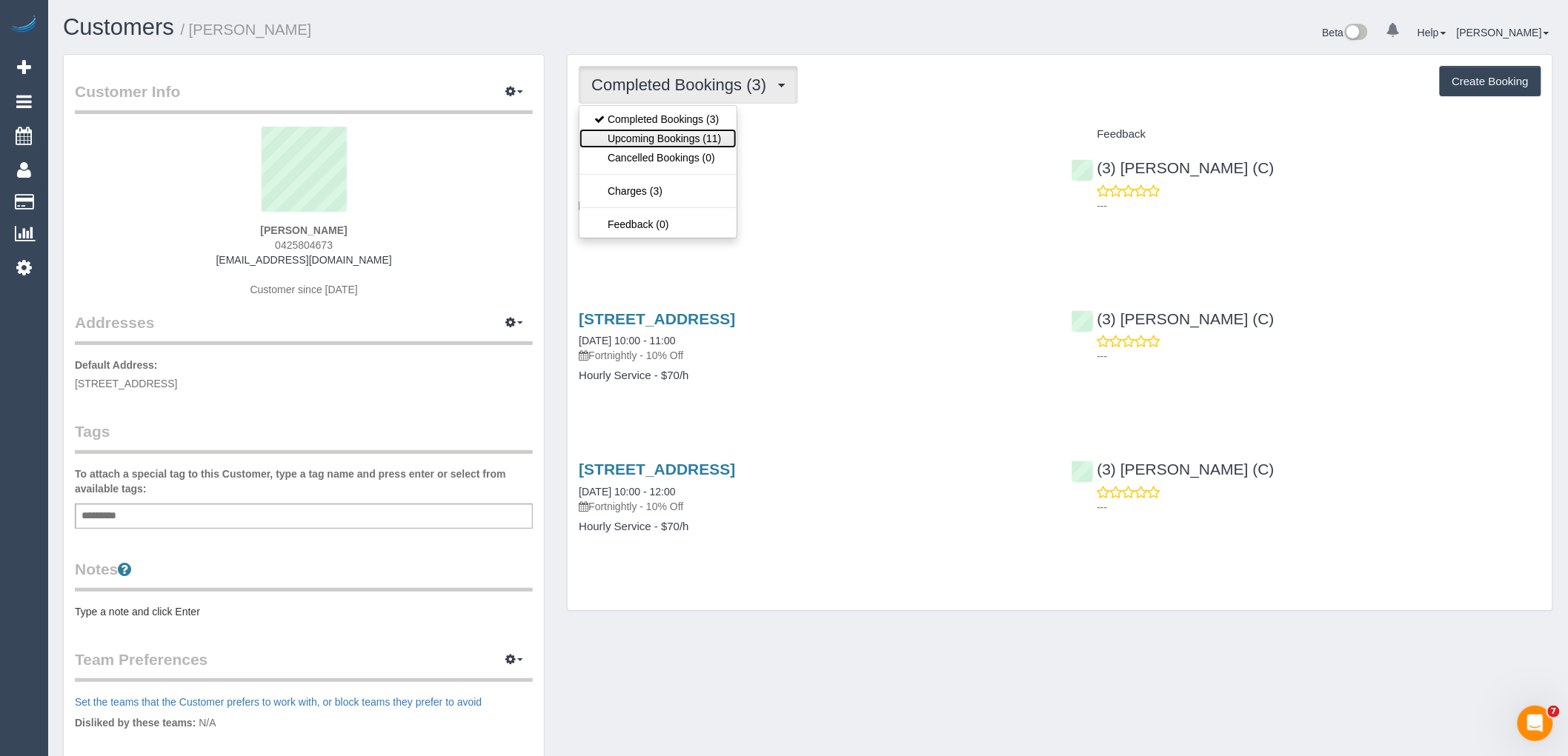
click at [670, 138] on link "Upcoming Bookings (11)" at bounding box center [657, 138] width 157 height 19
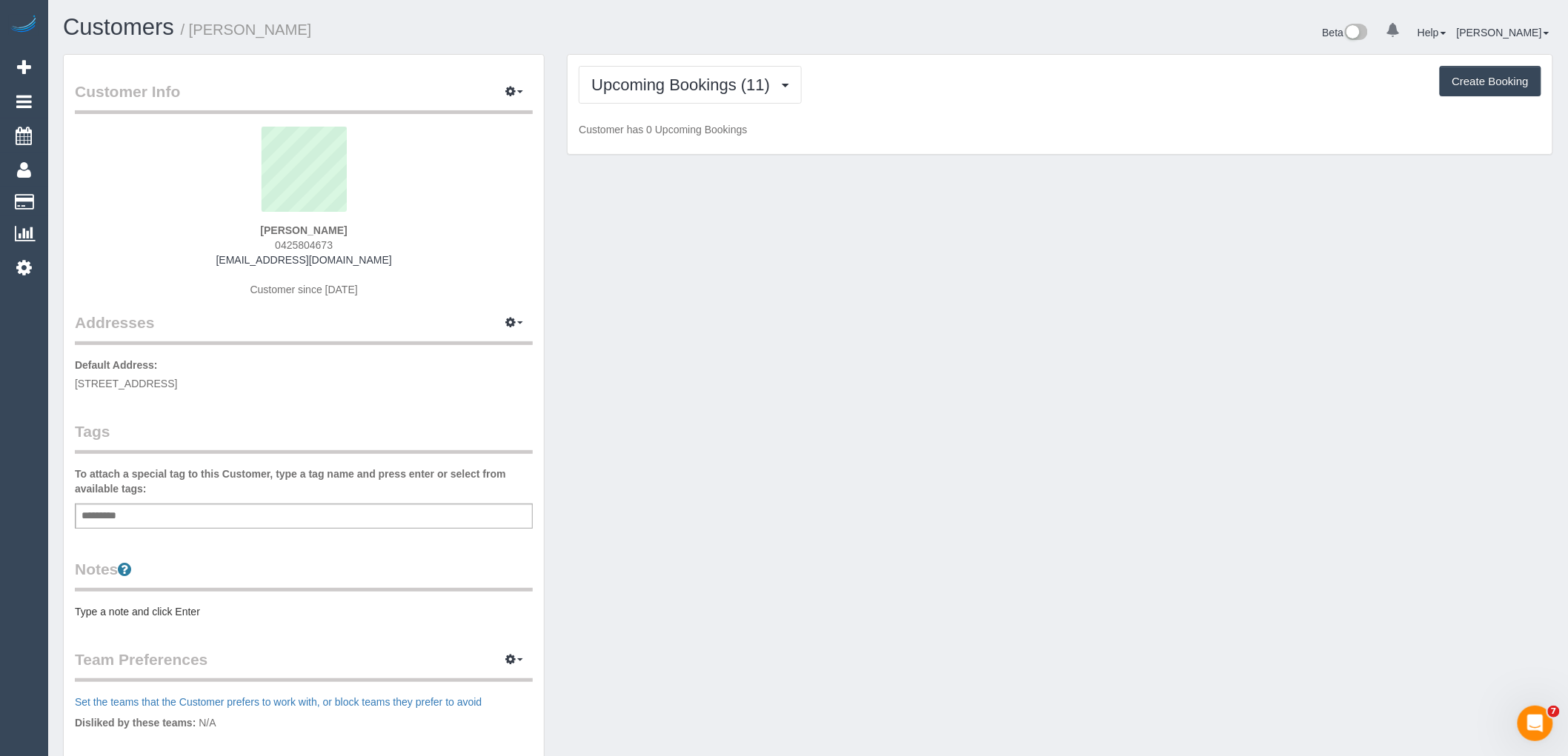
drag, startPoint x: 387, startPoint y: 263, endPoint x: 181, endPoint y: 245, distance: 206.8
click at [181, 245] on div "[PERSON_NAME] 0425804673 [EMAIL_ADDRESS][DOMAIN_NAME] Customer since [DATE]" at bounding box center [304, 219] width 458 height 185
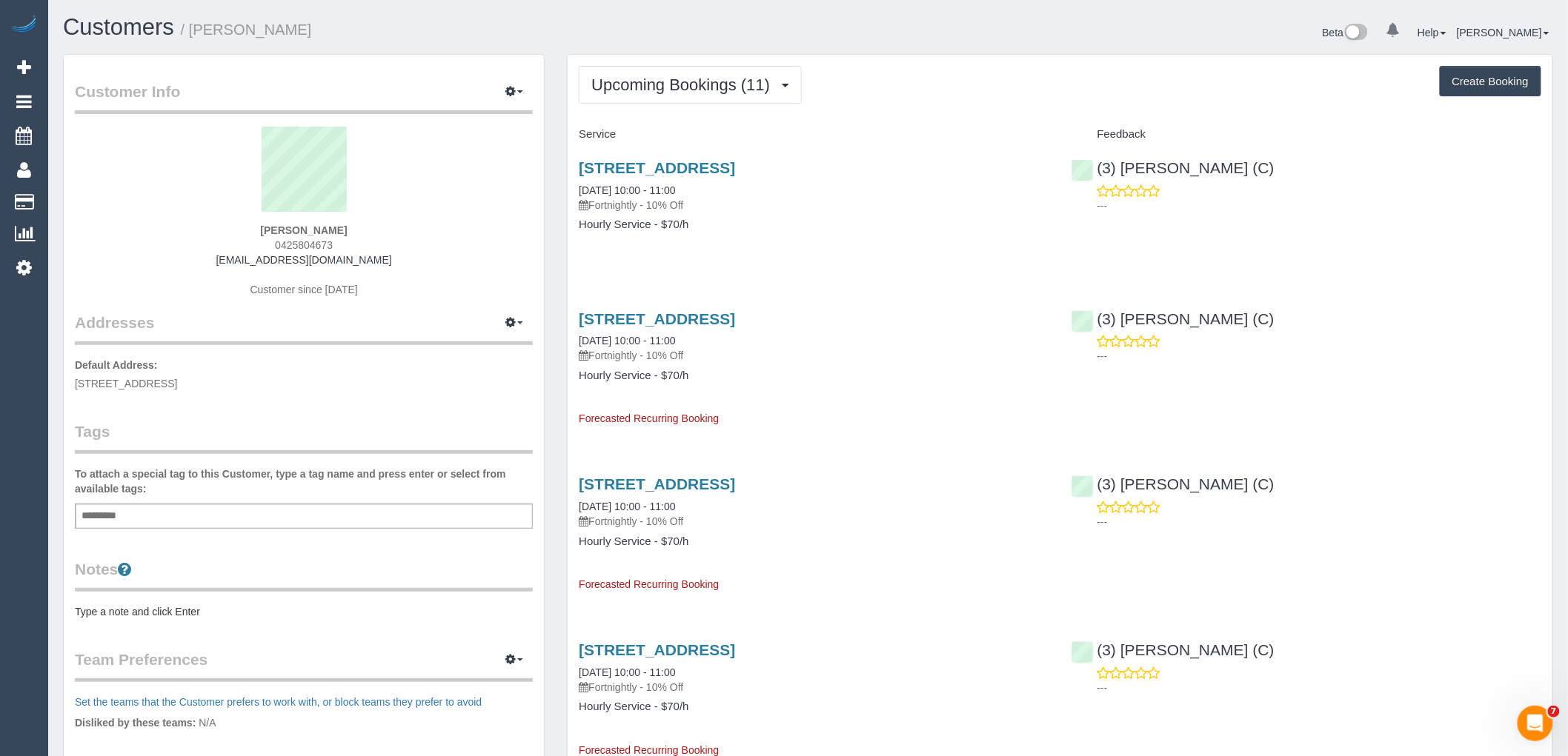
click at [225, 251] on div "[PERSON_NAME] 0425804673 [EMAIL_ADDRESS][DOMAIN_NAME] Customer since [DATE]" at bounding box center [304, 219] width 458 height 185
click at [205, 260] on div "[PERSON_NAME] 0425804673 [EMAIL_ADDRESS][DOMAIN_NAME] Customer since [DATE]" at bounding box center [304, 219] width 458 height 185
drag, startPoint x: 223, startPoint y: 265, endPoint x: 453, endPoint y: 264, distance: 230.0
click at [453, 265] on div "[PERSON_NAME] 0425804673 [EMAIL_ADDRESS][DOMAIN_NAME] Customer since [DATE]" at bounding box center [304, 219] width 458 height 185
click at [595, 81] on span "Upcoming Bookings (11)" at bounding box center [684, 85] width 186 height 18
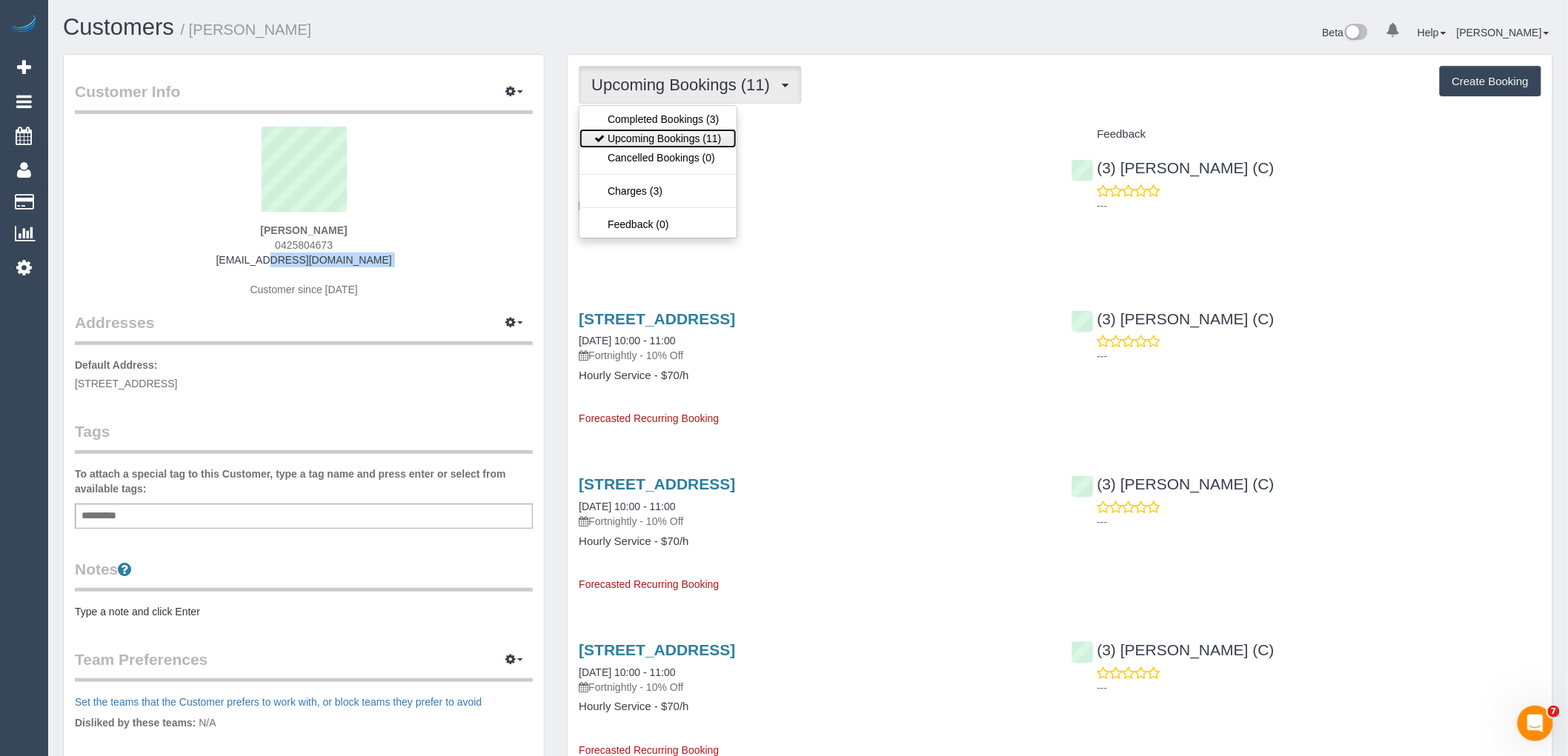
click at [623, 139] on link "Upcoming Bookings (11)" at bounding box center [657, 138] width 157 height 19
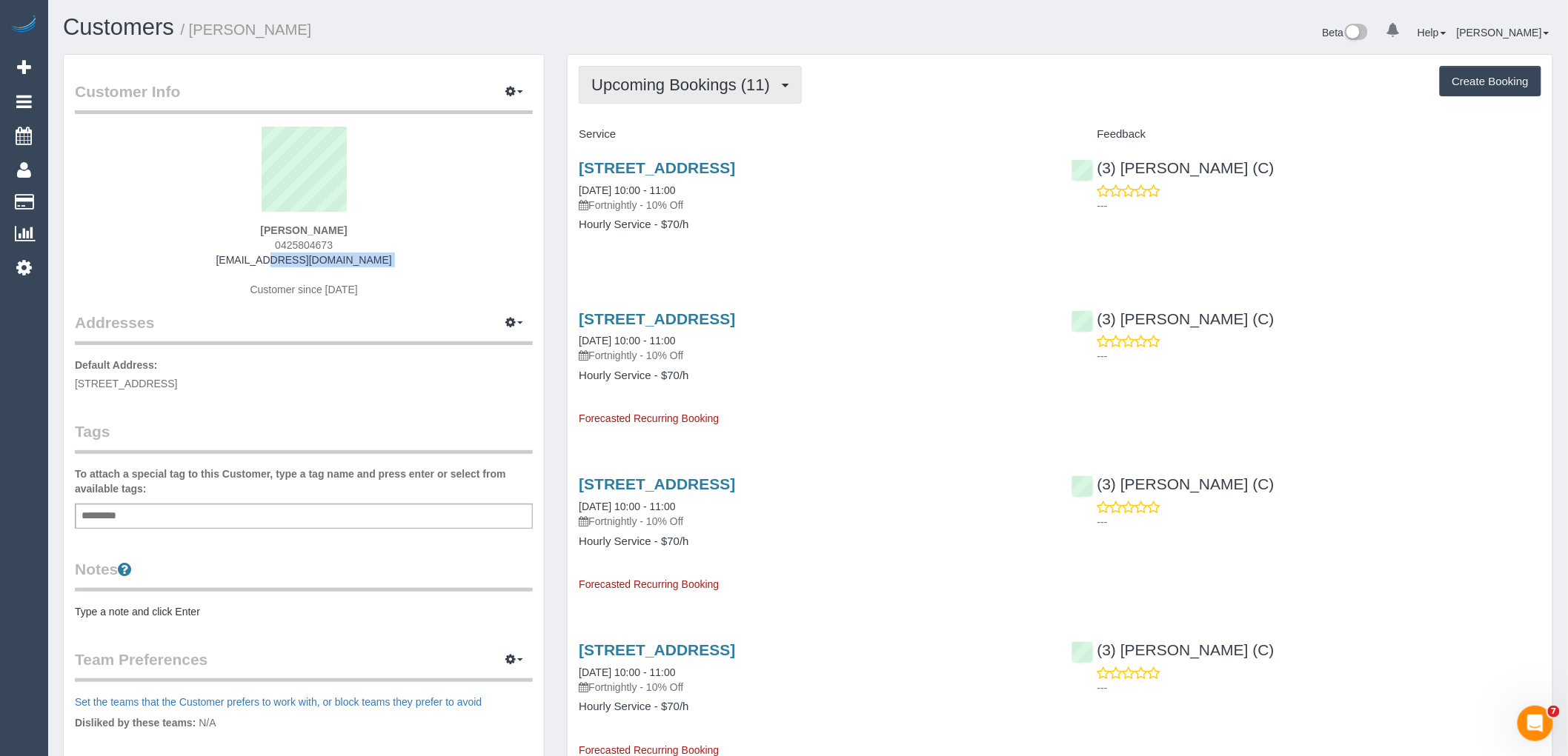
drag, startPoint x: 648, startPoint y: 99, endPoint x: 649, endPoint y: 106, distance: 7.1
click at [647, 99] on button "Upcoming Bookings (11)" at bounding box center [690, 85] width 223 height 38
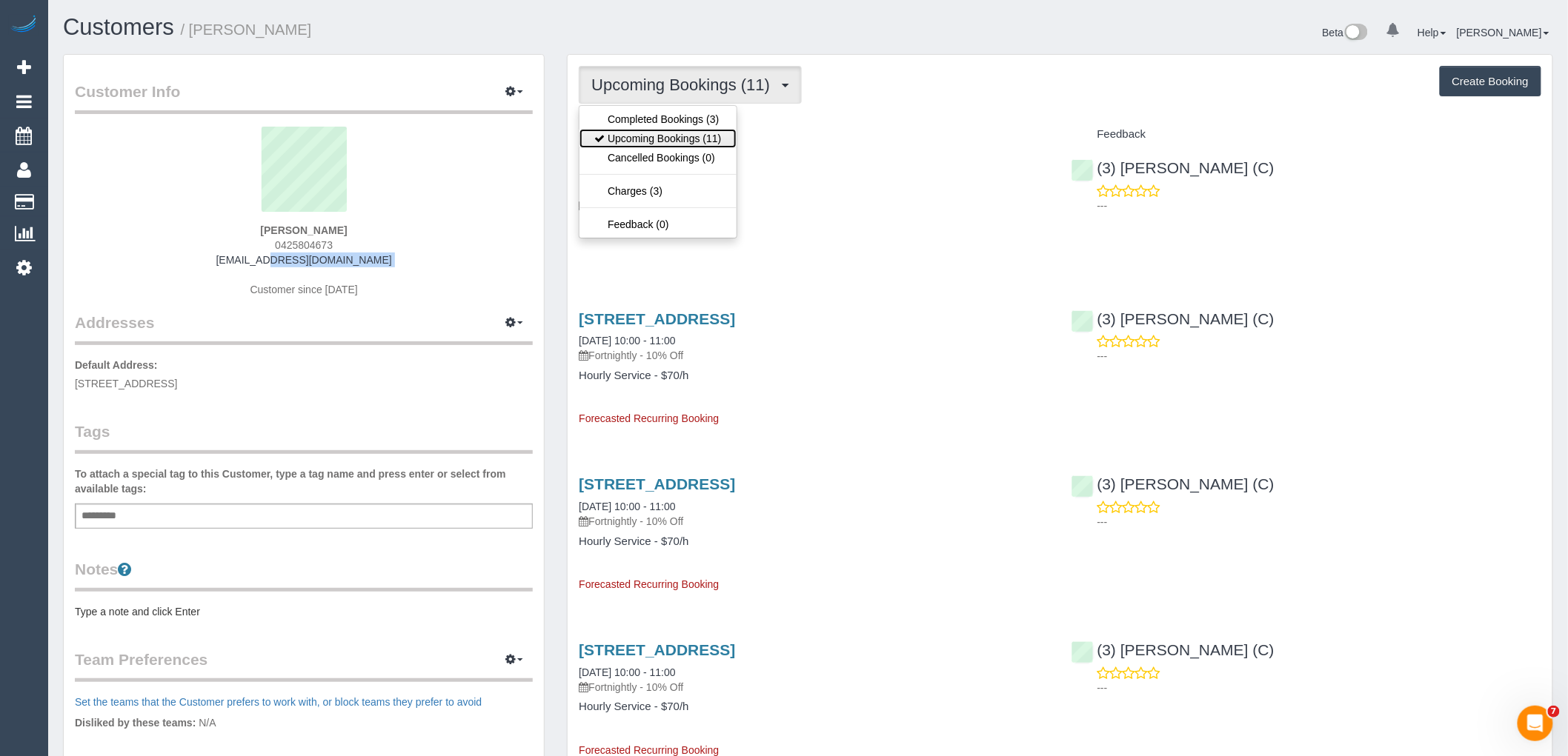
click at [650, 142] on link "Upcoming Bookings (11)" at bounding box center [657, 138] width 157 height 19
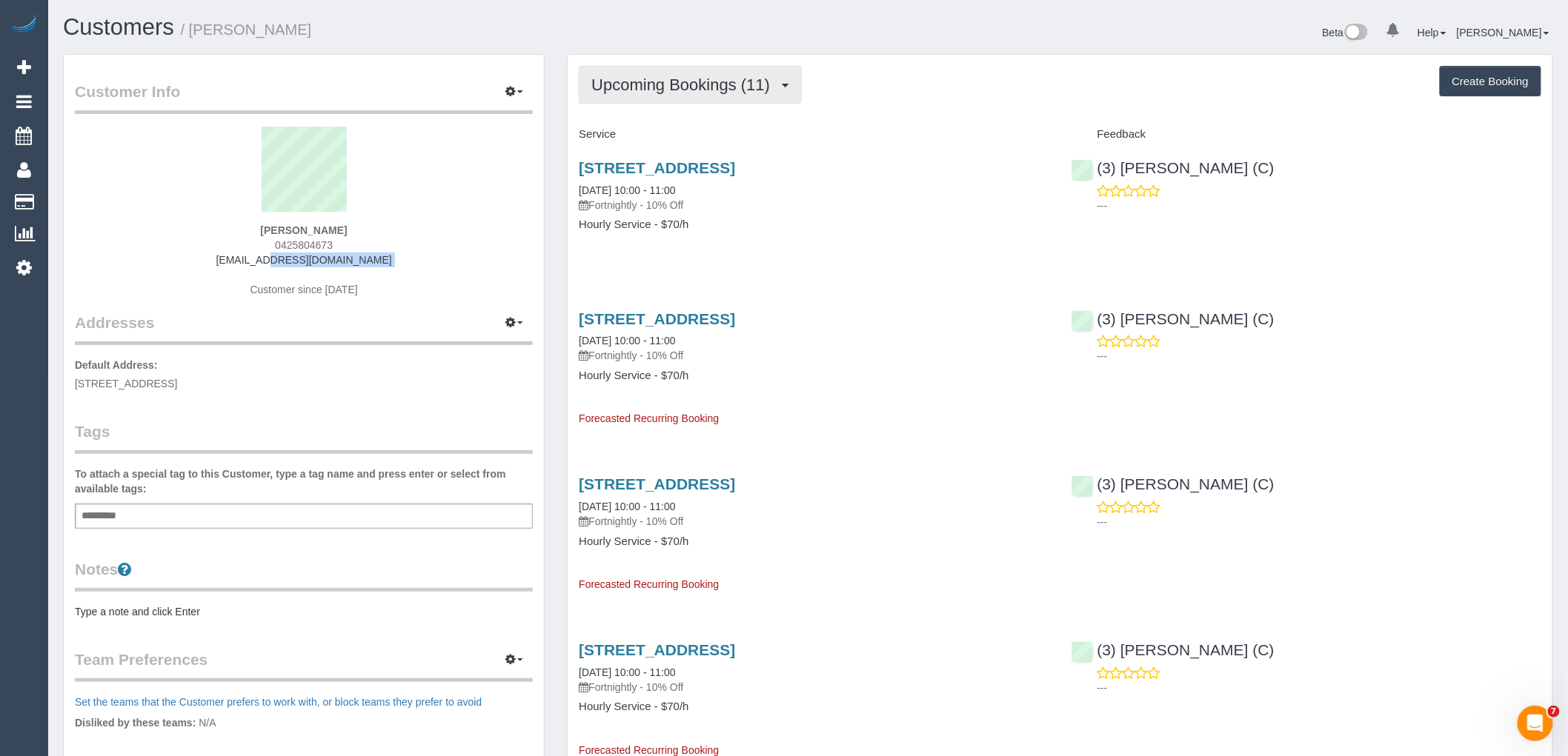
click at [655, 84] on span "Upcoming Bookings (11)" at bounding box center [684, 85] width 186 height 18
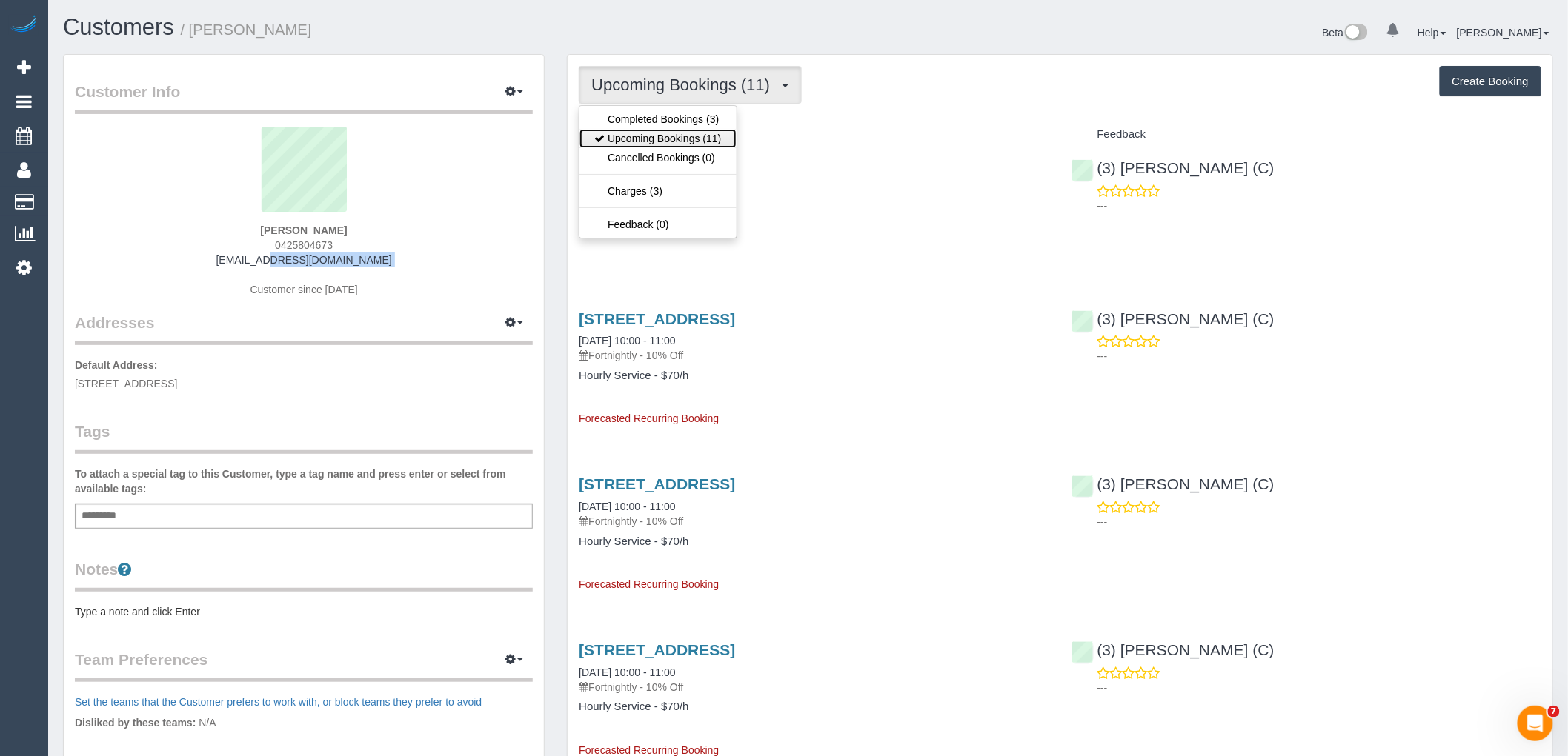
click at [649, 134] on link "Upcoming Bookings (11)" at bounding box center [657, 138] width 157 height 19
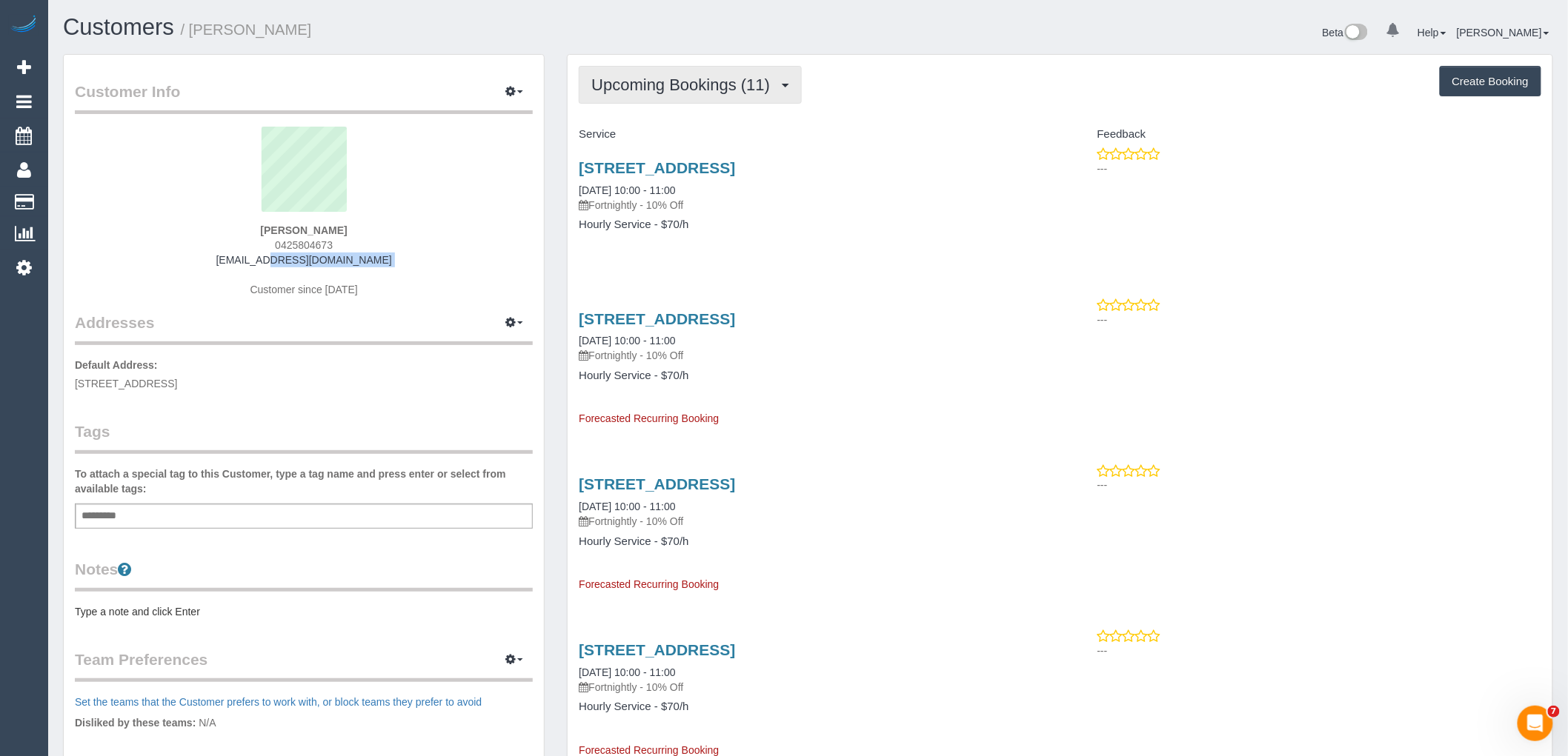
click at [642, 94] on button "Upcoming Bookings (11)" at bounding box center [690, 85] width 223 height 38
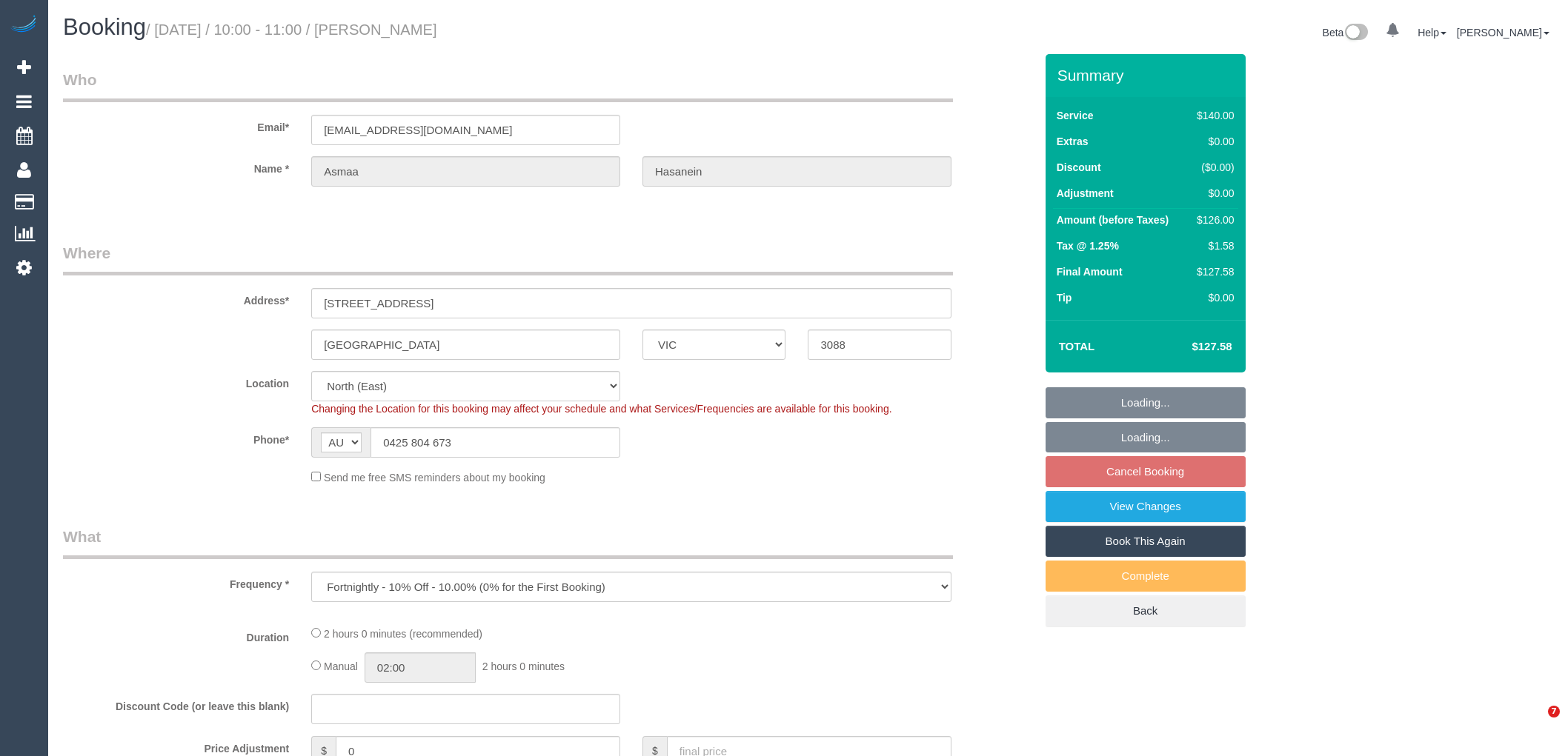
select select "VIC"
select select "number:28"
select select "number:14"
select select "number:19"
select select "number:25"
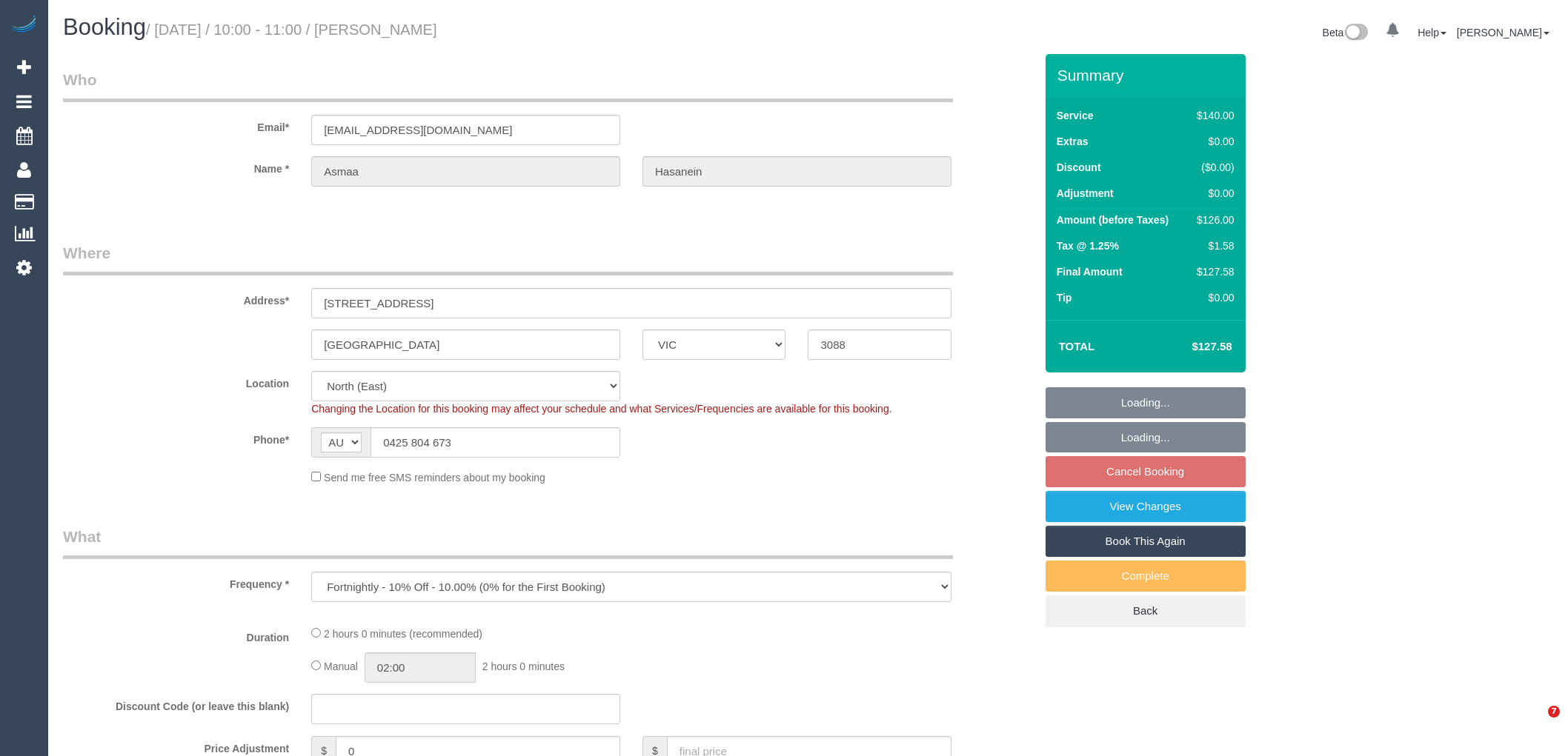
select select "number:34"
select select "number:11"
select select "object:871"
select select "string:stripe-pm_1SASmr2GScqysDRVZF8jdx0j"
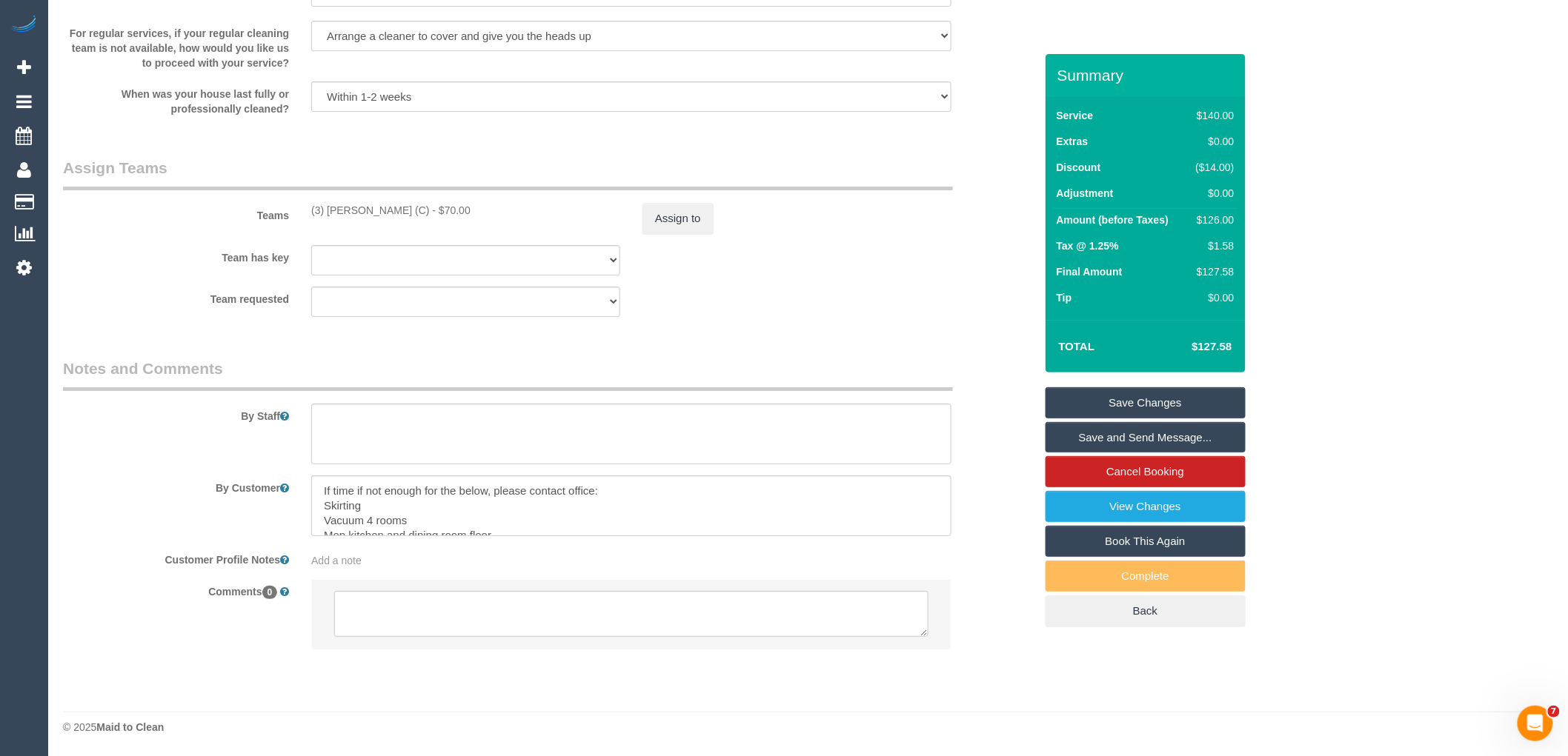
scroll to position [2179, 0]
click at [690, 219] on button "Assign to" at bounding box center [678, 218] width 71 height 31
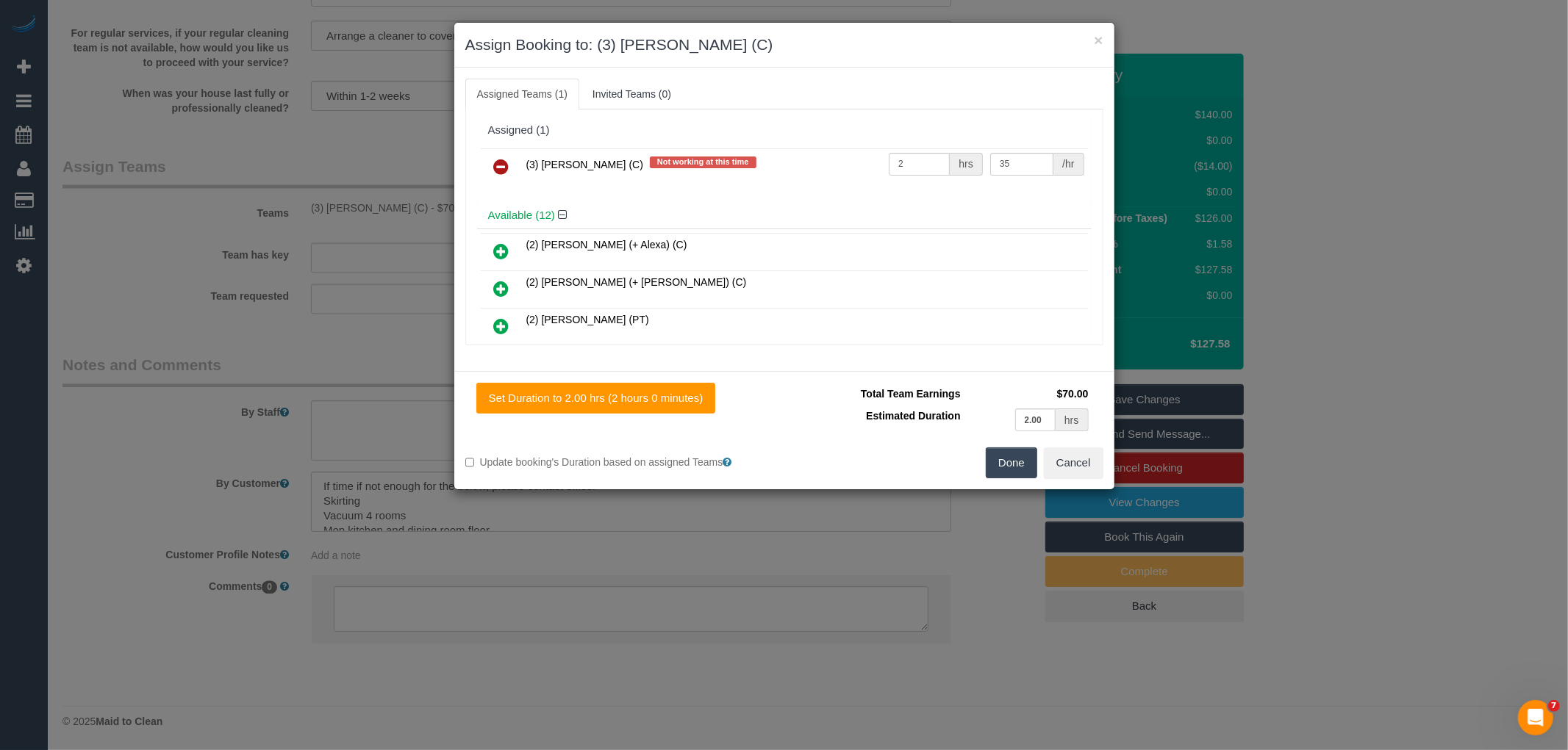
click at [498, 166] on icon at bounding box center [501, 166] width 16 height 17
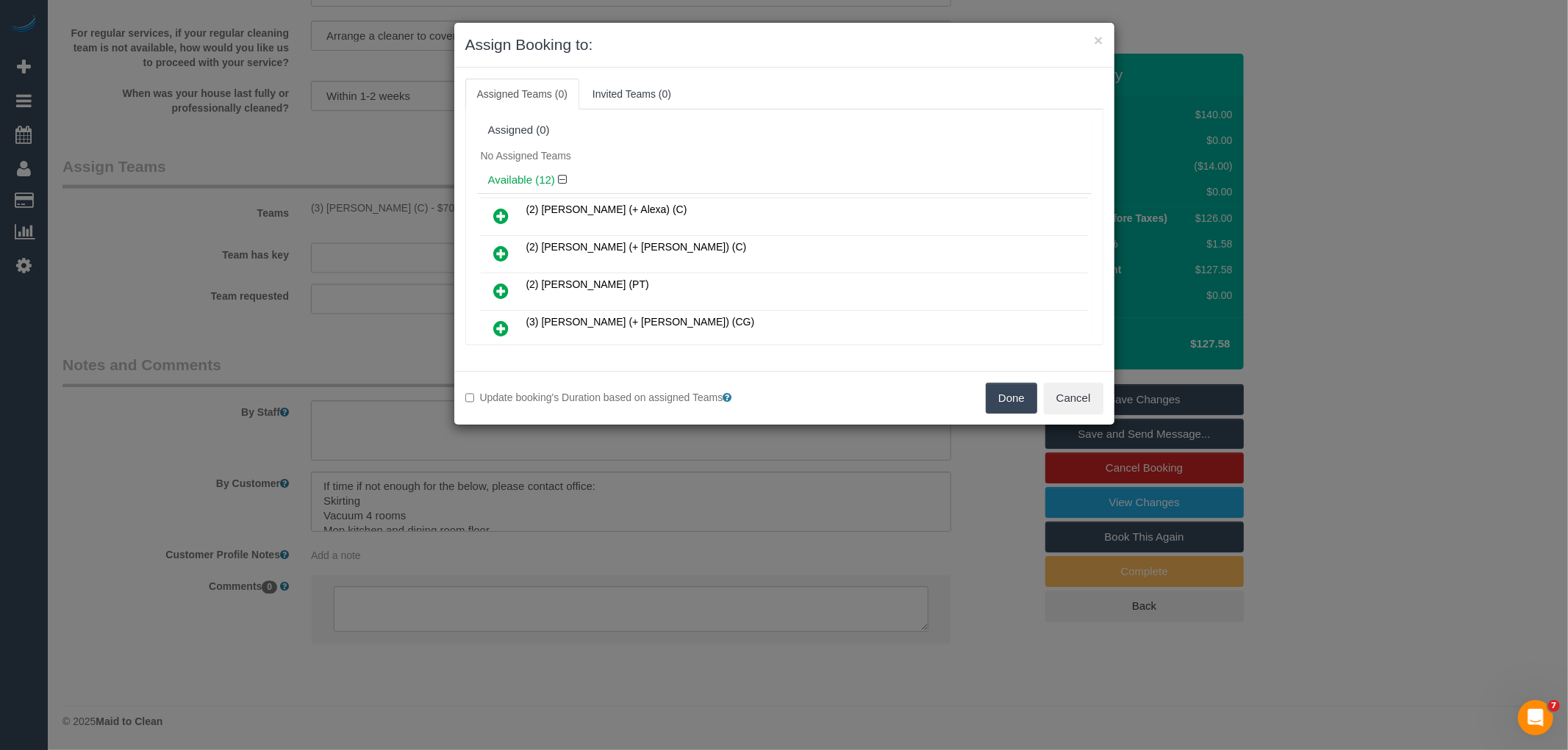
click at [995, 400] on button "Done" at bounding box center [1012, 398] width 52 height 31
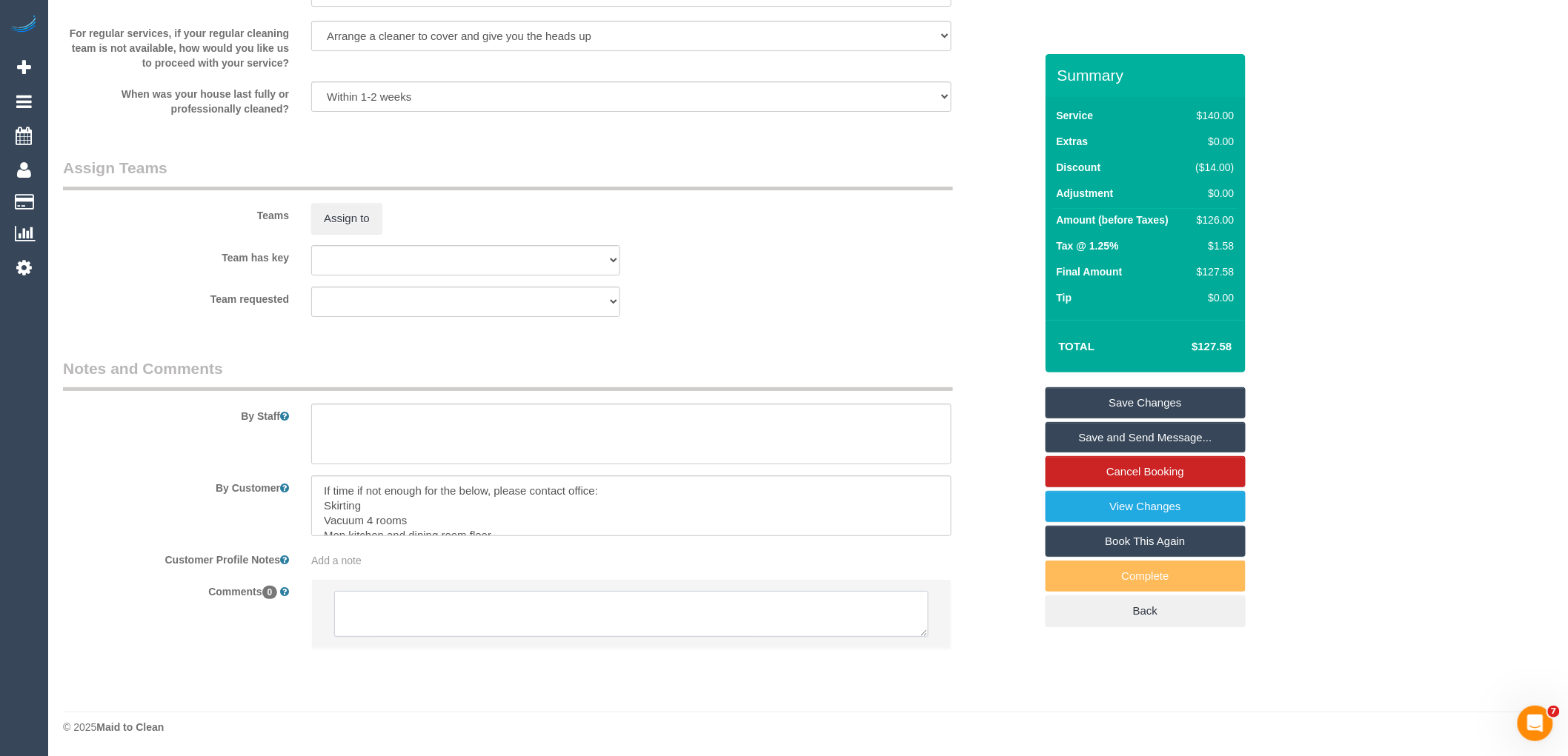
click at [604, 605] on textarea at bounding box center [631, 614] width 594 height 46
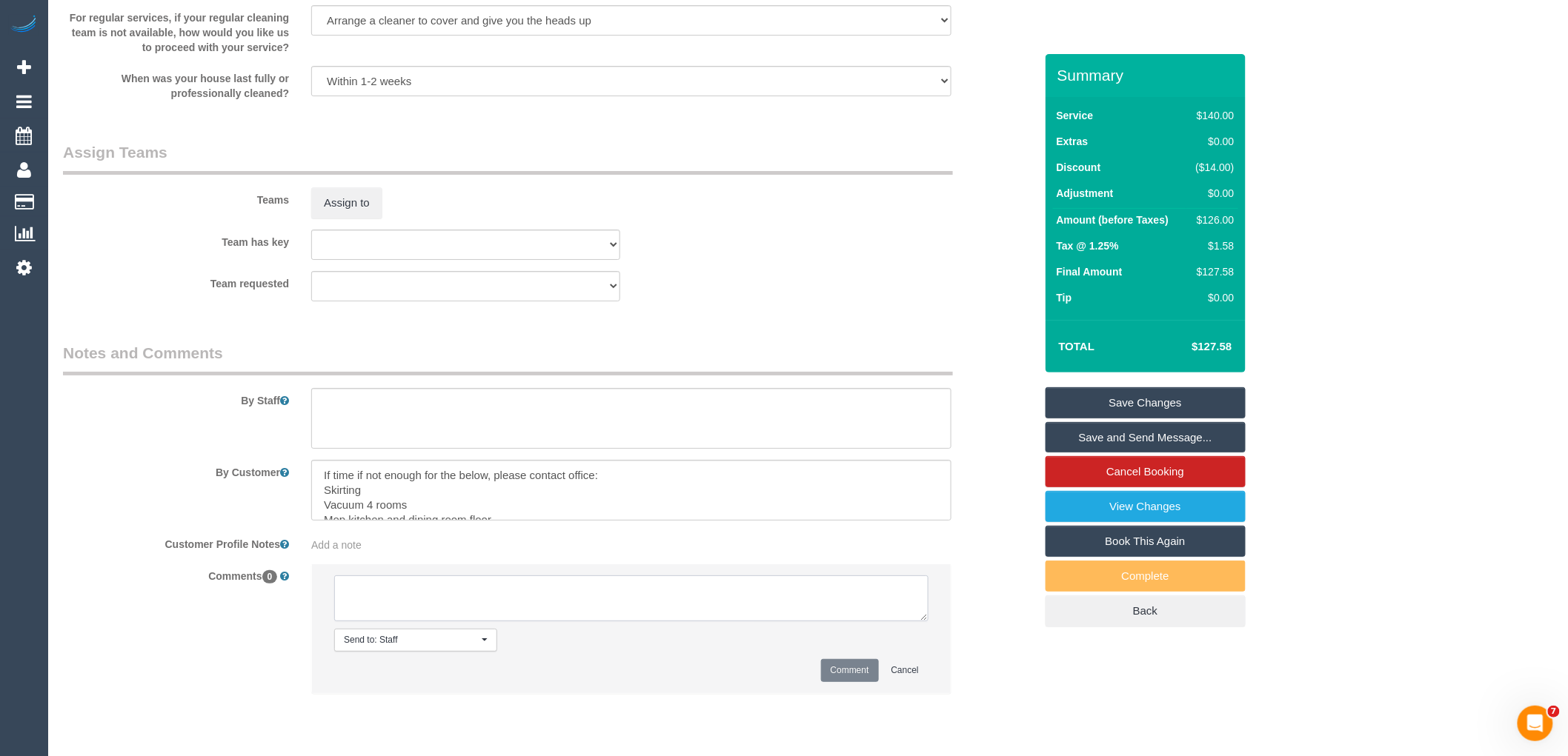
paste textarea "(3) Milasha Fernando (C) UA 15/10 onwards - Resigned Customer contacted via ema…"
type textarea "(3) Milasha Fernando (C) UA 15/10 onwards - Resigned Customer contacted via ema…"
click at [831, 682] on button "Comment" at bounding box center [850, 671] width 58 height 23
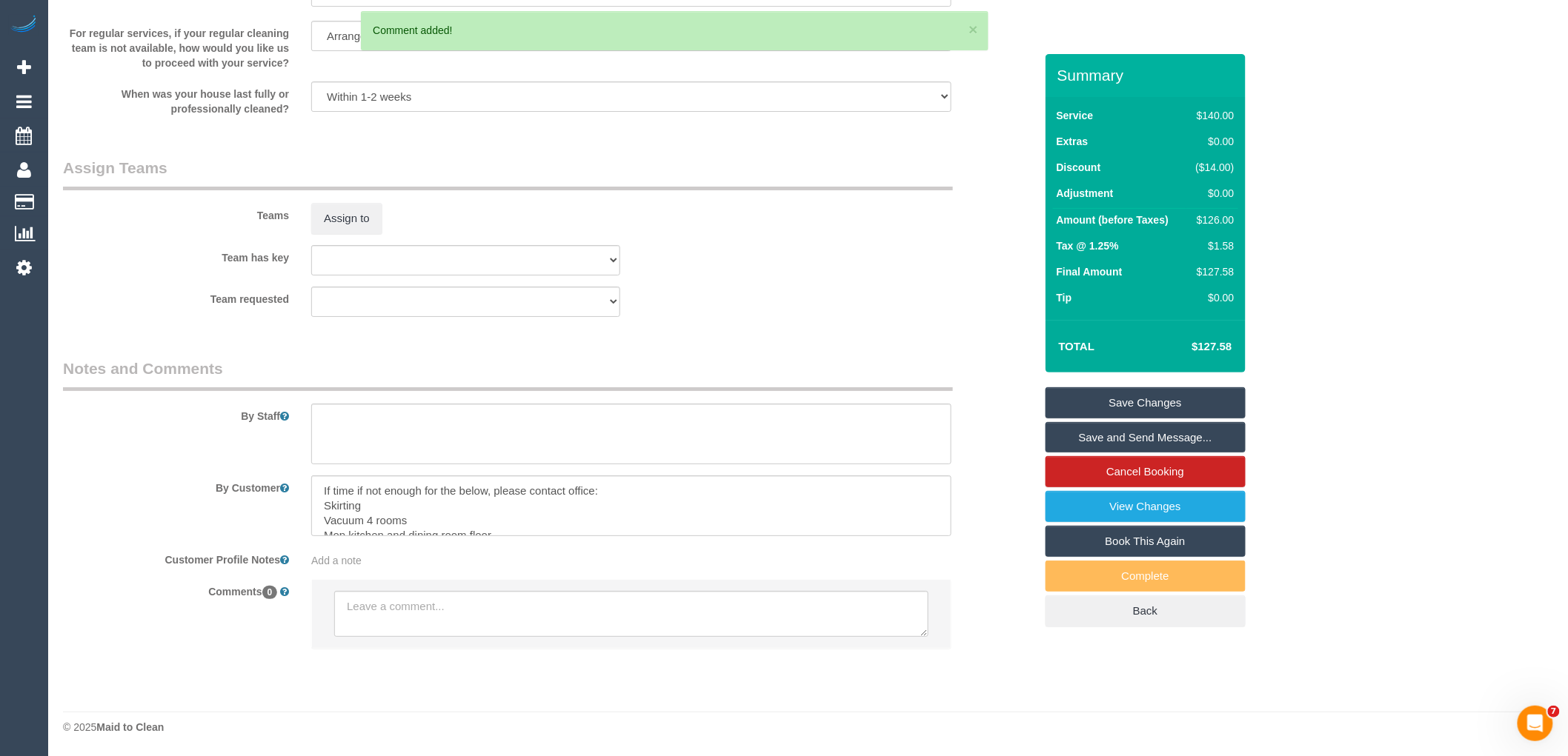
scroll to position [0, 0]
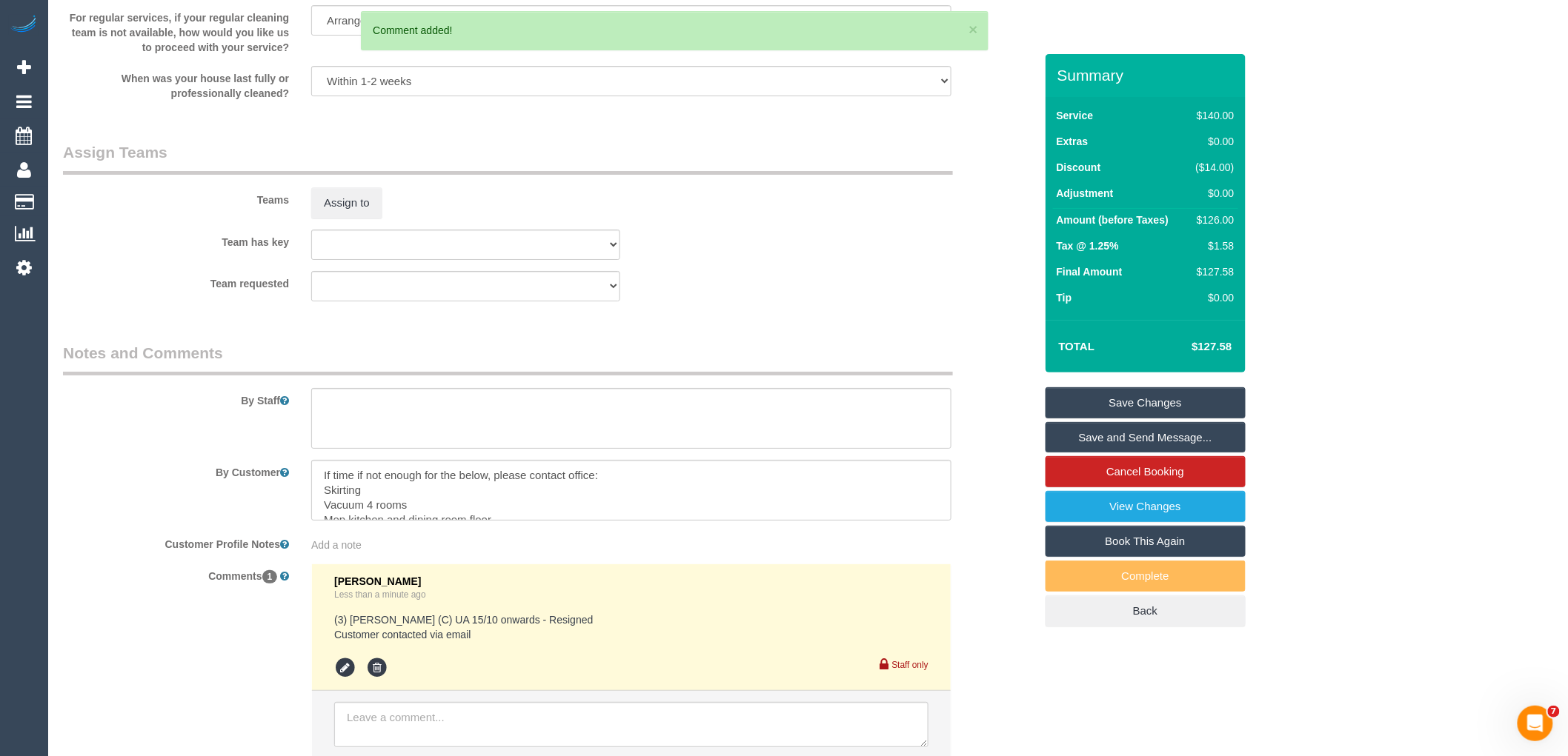
click at [1180, 404] on link "Save Changes" at bounding box center [1146, 403] width 200 height 31
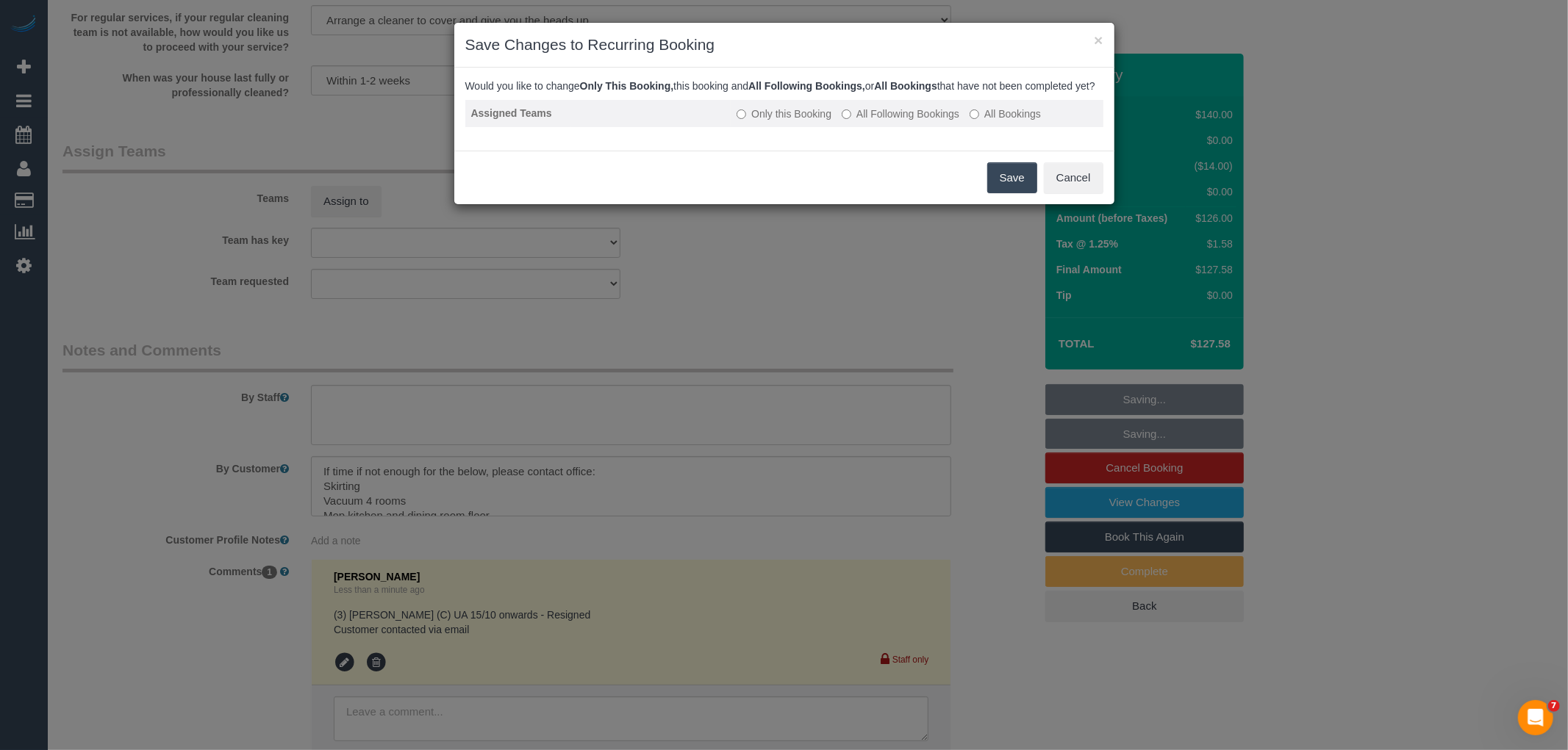
click at [934, 122] on label "All Following Bookings" at bounding box center [900, 114] width 118 height 15
click at [888, 122] on label "All Following Bookings" at bounding box center [900, 114] width 118 height 15
click at [1007, 187] on button "Save" at bounding box center [1012, 177] width 50 height 31
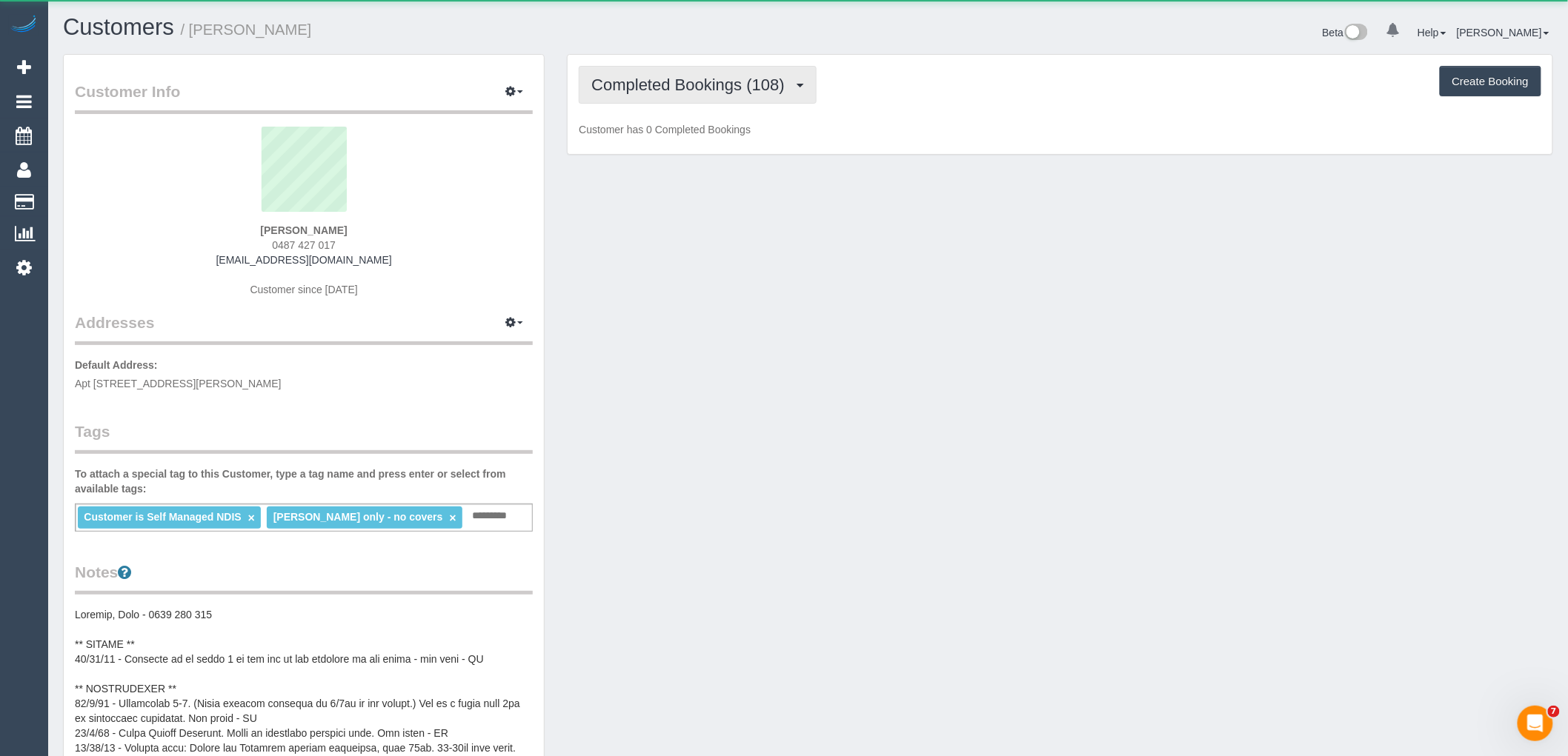
click at [594, 93] on span "Completed Bookings (108)" at bounding box center [691, 85] width 200 height 18
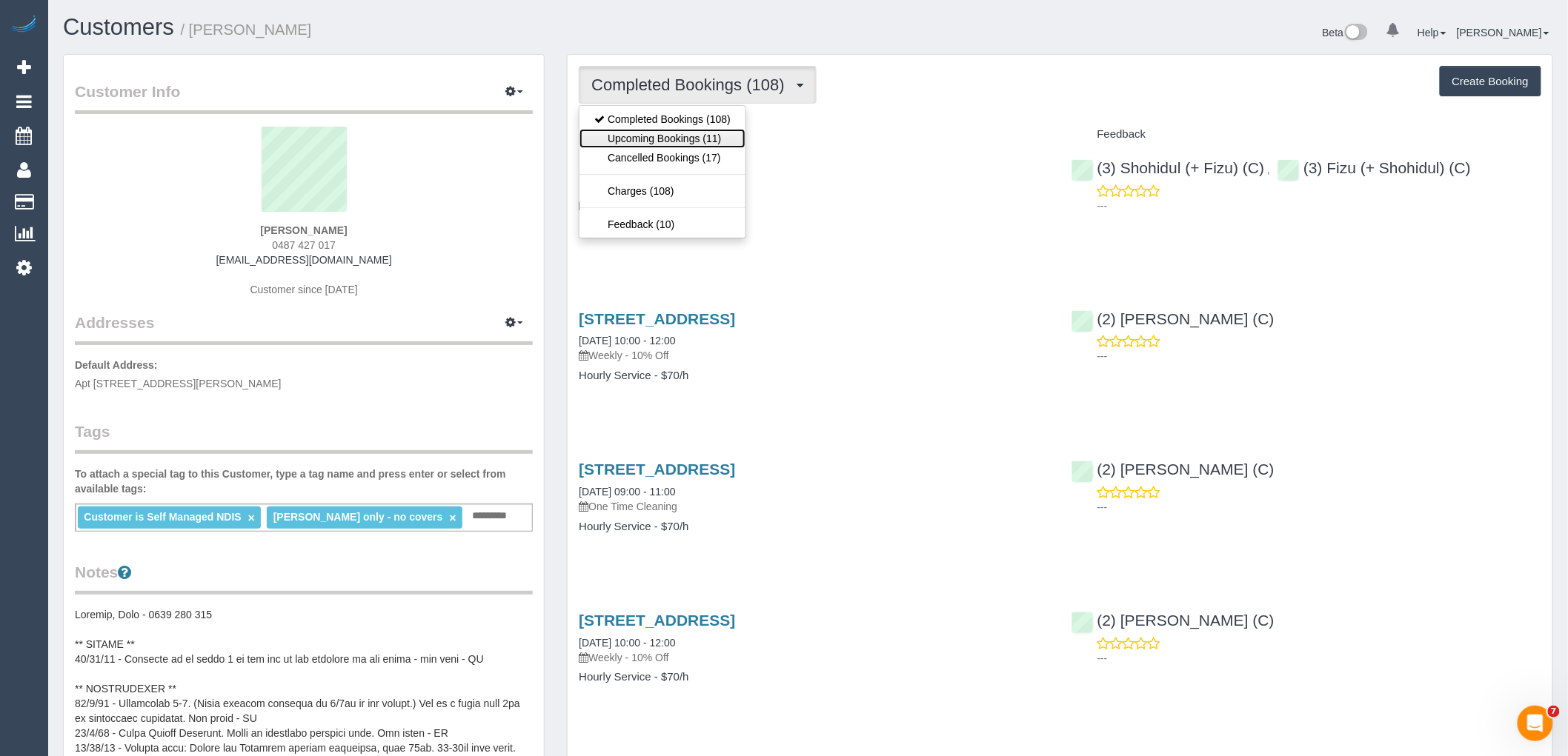
click at [627, 146] on link "Upcoming Bookings (11)" at bounding box center [662, 138] width 166 height 19
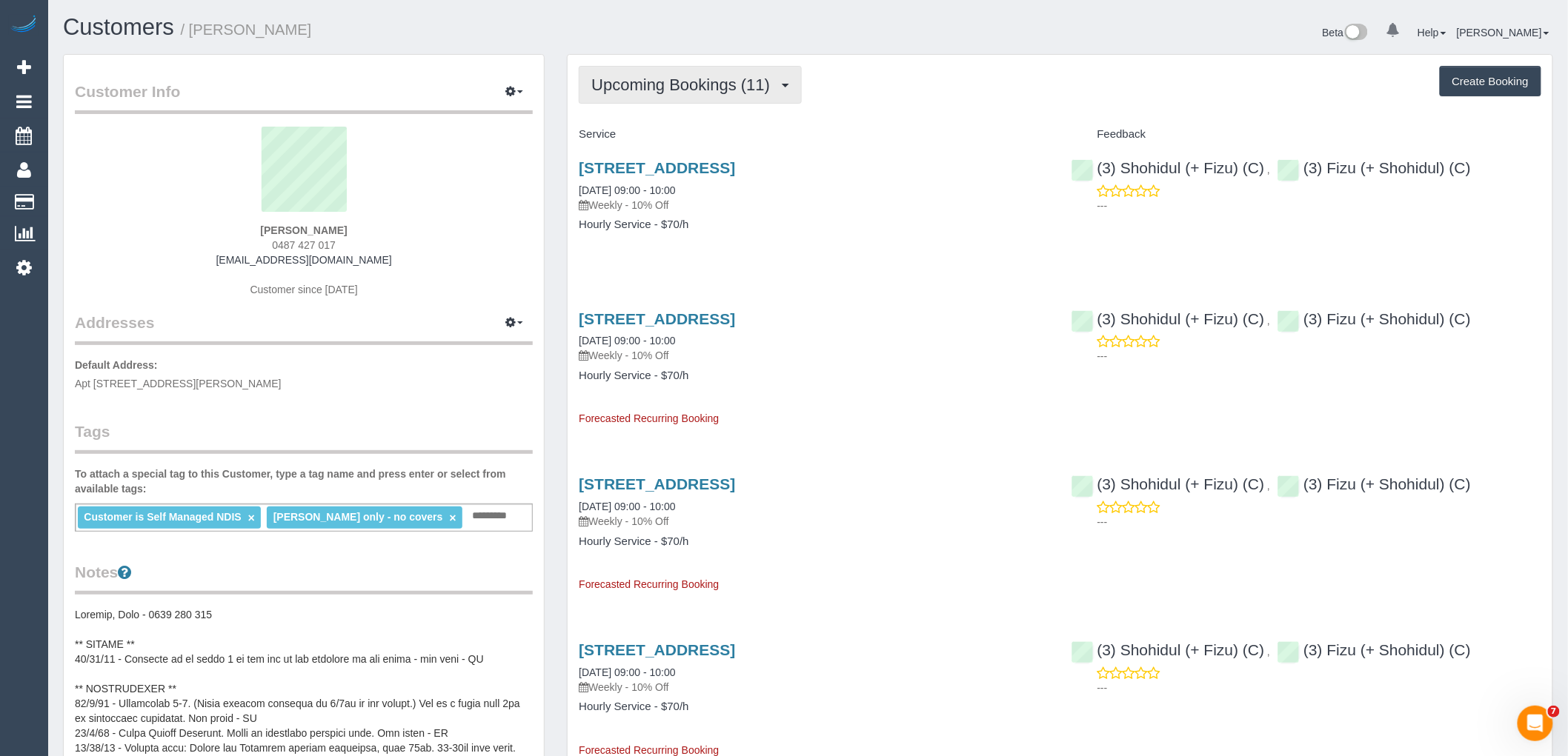
click at [687, 95] on button "Upcoming Bookings (11)" at bounding box center [690, 85] width 223 height 38
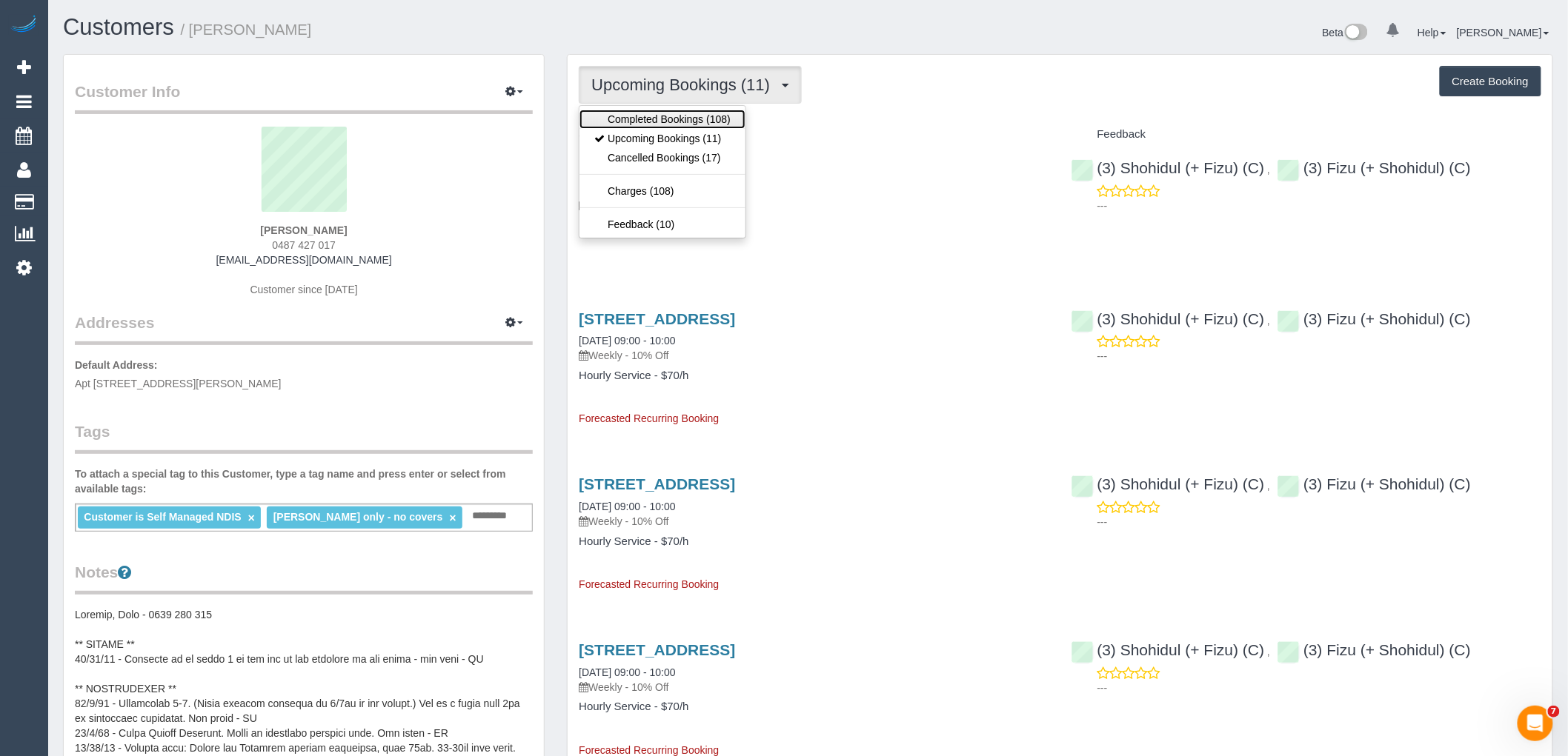
click at [667, 112] on link "Completed Bookings (108)" at bounding box center [662, 119] width 166 height 19
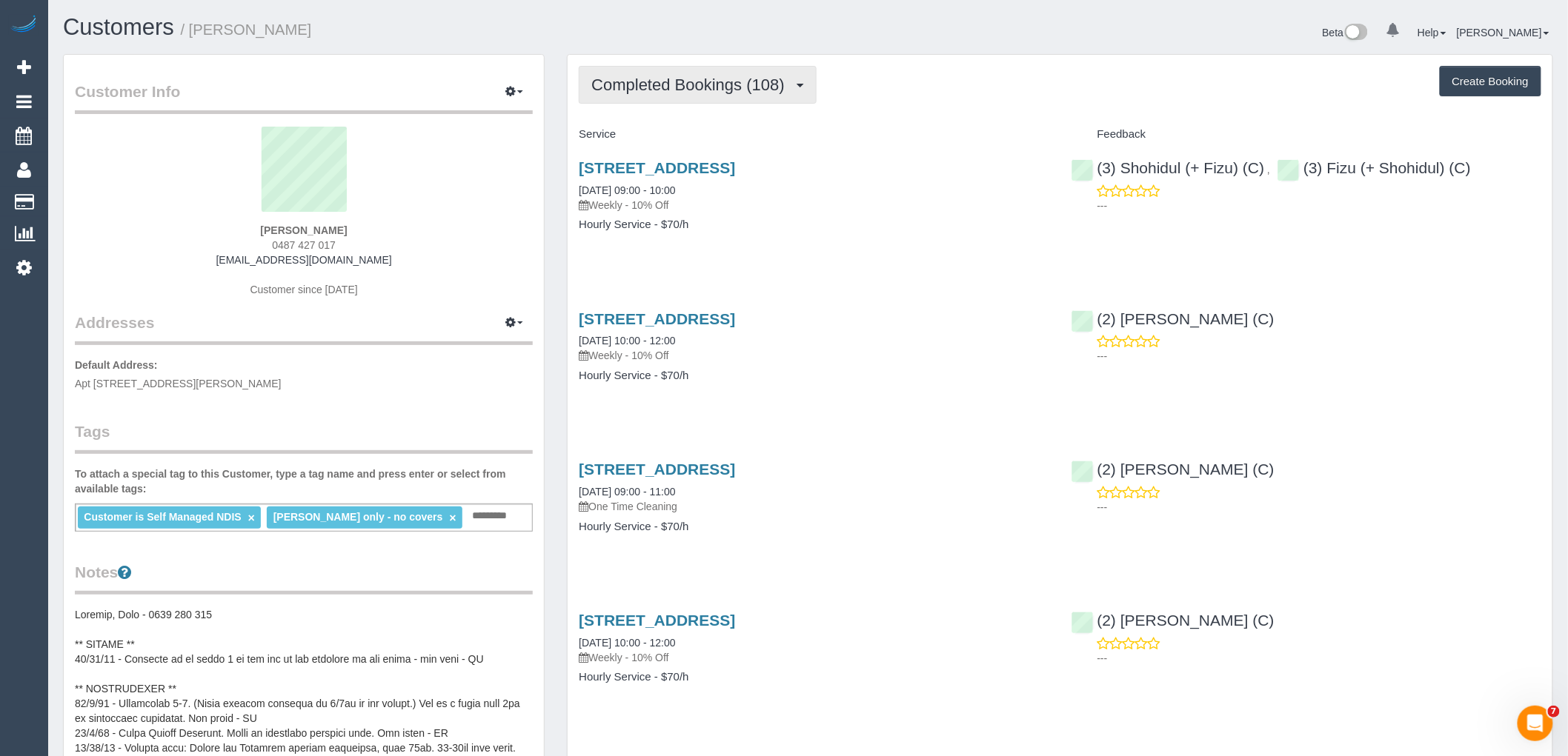
click at [643, 90] on span "Completed Bookings (108)" at bounding box center [691, 85] width 200 height 18
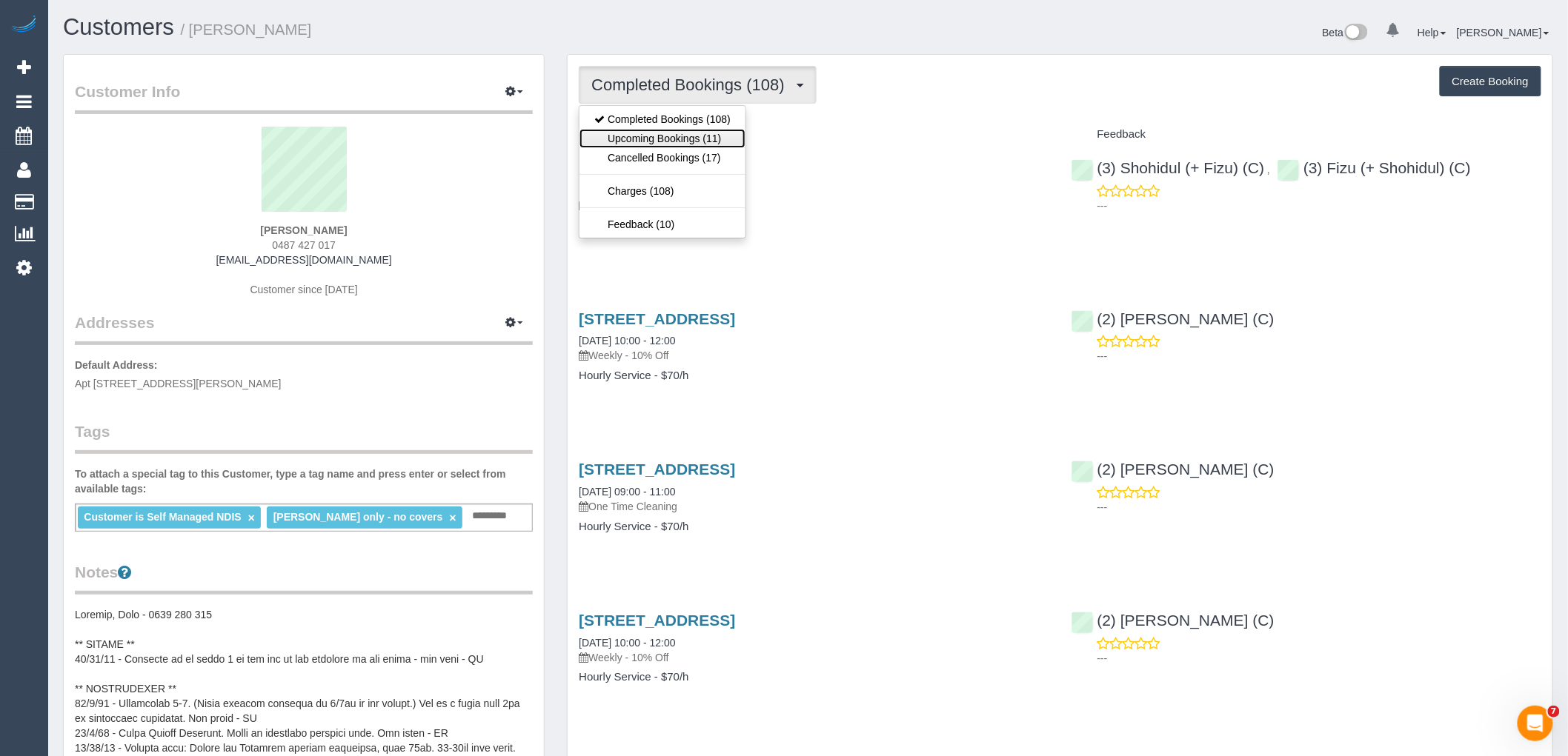
click at [657, 144] on link "Upcoming Bookings (11)" at bounding box center [662, 138] width 166 height 19
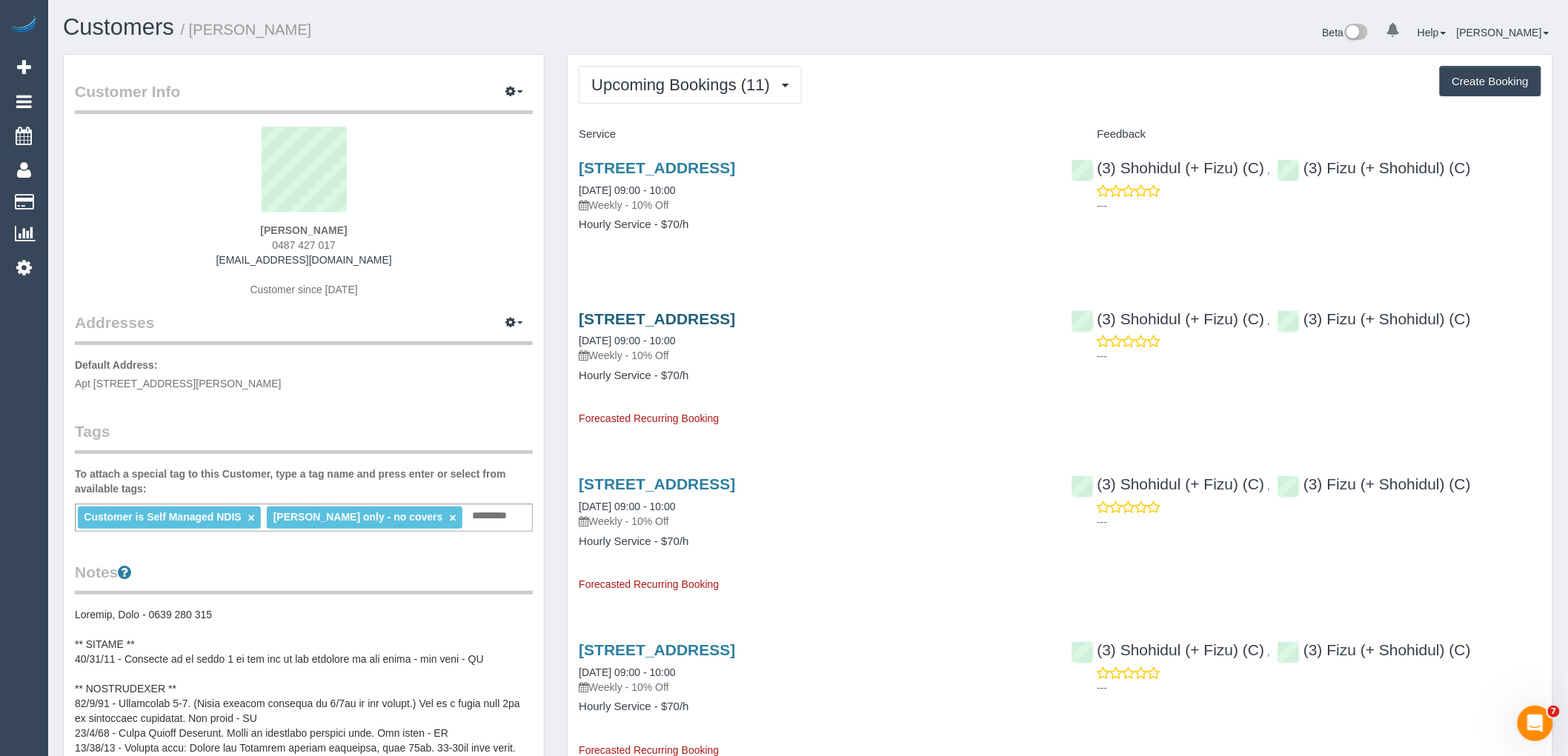
drag, startPoint x: 599, startPoint y: 182, endPoint x: 604, endPoint y: 323, distance: 141.1
drag, startPoint x: 604, startPoint y: 323, endPoint x: 774, endPoint y: 264, distance: 179.9
drag, startPoint x: 610, startPoint y: 344, endPoint x: 612, endPoint y: 359, distance: 15.1
drag, startPoint x: 612, startPoint y: 359, endPoint x: 610, endPoint y: 390, distance: 31.1
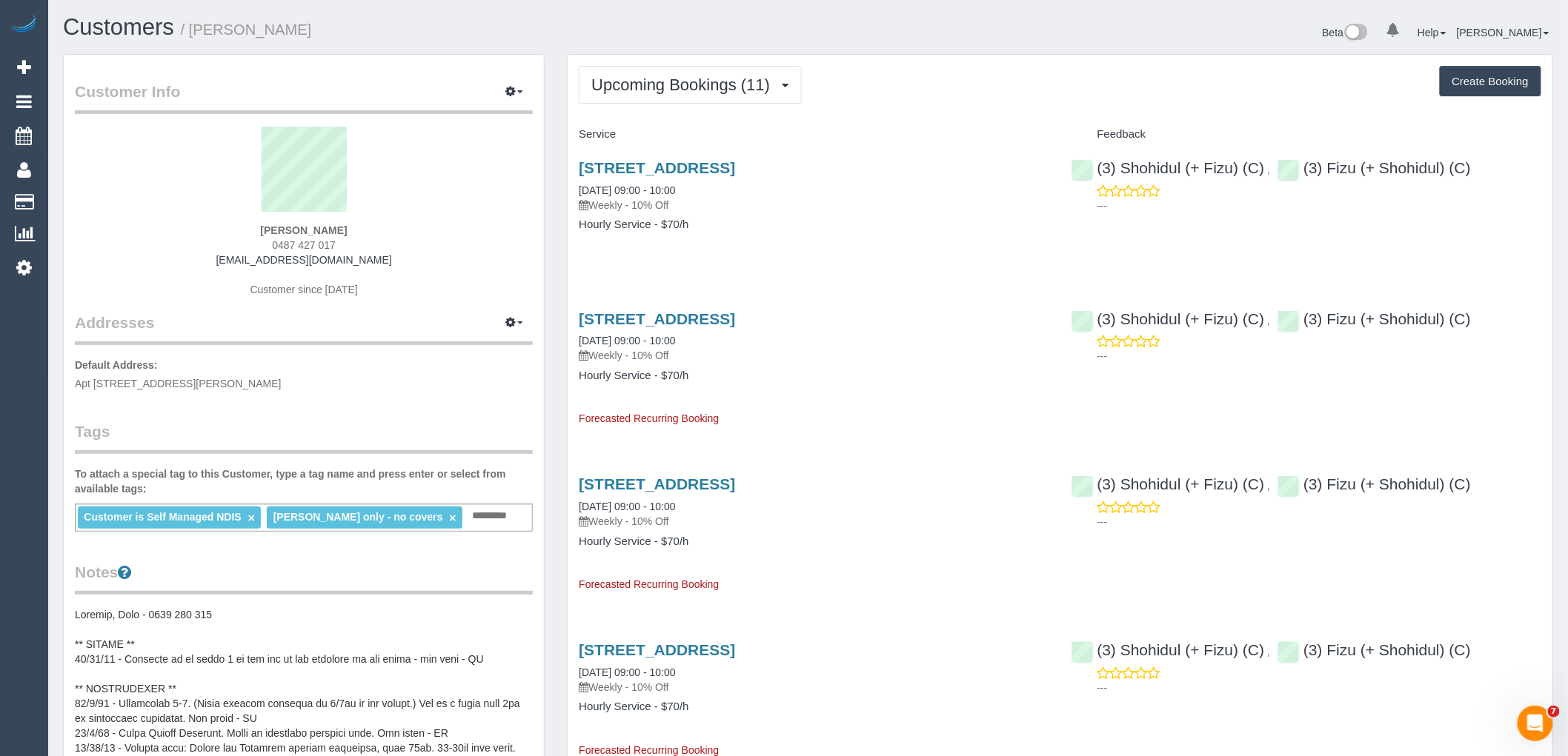
click at [610, 390] on div "33 Piccolo Circuit, Willliamstown, VIC 3016 21/10/2025 09:00 - 10:00 Weekly - 1…" at bounding box center [813, 362] width 492 height 129
drag, startPoint x: 241, startPoint y: 228, endPoint x: 439, endPoint y: 285, distance: 206.0
click at [439, 285] on div "Rebekah Cross 0487 427 017 rcross11@hotmail.com Customer since 2018" at bounding box center [304, 219] width 458 height 185
click at [445, 297] on div "Rebekah Cross 0487 427 017 rcross11@hotmail.com Customer since 2018" at bounding box center [304, 219] width 458 height 185
click at [452, 304] on div "Rebekah Cross 0487 427 017 rcross11@hotmail.com Customer since 2018" at bounding box center [304, 219] width 458 height 185
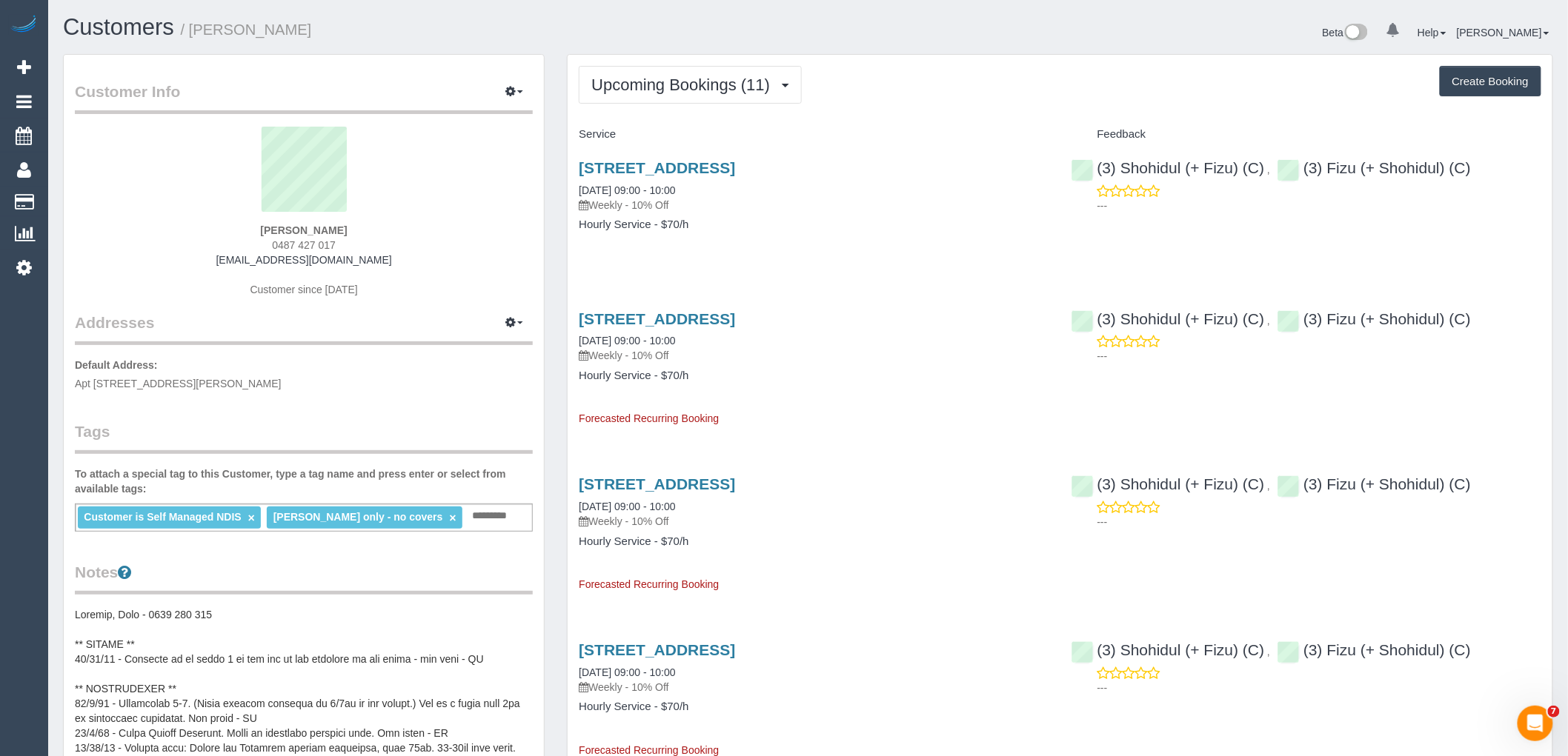
drag, startPoint x: 221, startPoint y: 208, endPoint x: 264, endPoint y: 370, distance: 167.6
click at [264, 370] on div "Customer Info Edit Contact Info Send Message Email Preferences Special Sales Ta…" at bounding box center [304, 679] width 480 height 1249
click at [282, 390] on p "Default Address: Apt 201, 53 Gaffney St, Coburg, VIC 3058" at bounding box center [304, 374] width 458 height 33
click at [619, 335] on link "21/10/2025 09:00 - 10:00" at bounding box center [627, 340] width 97 height 12
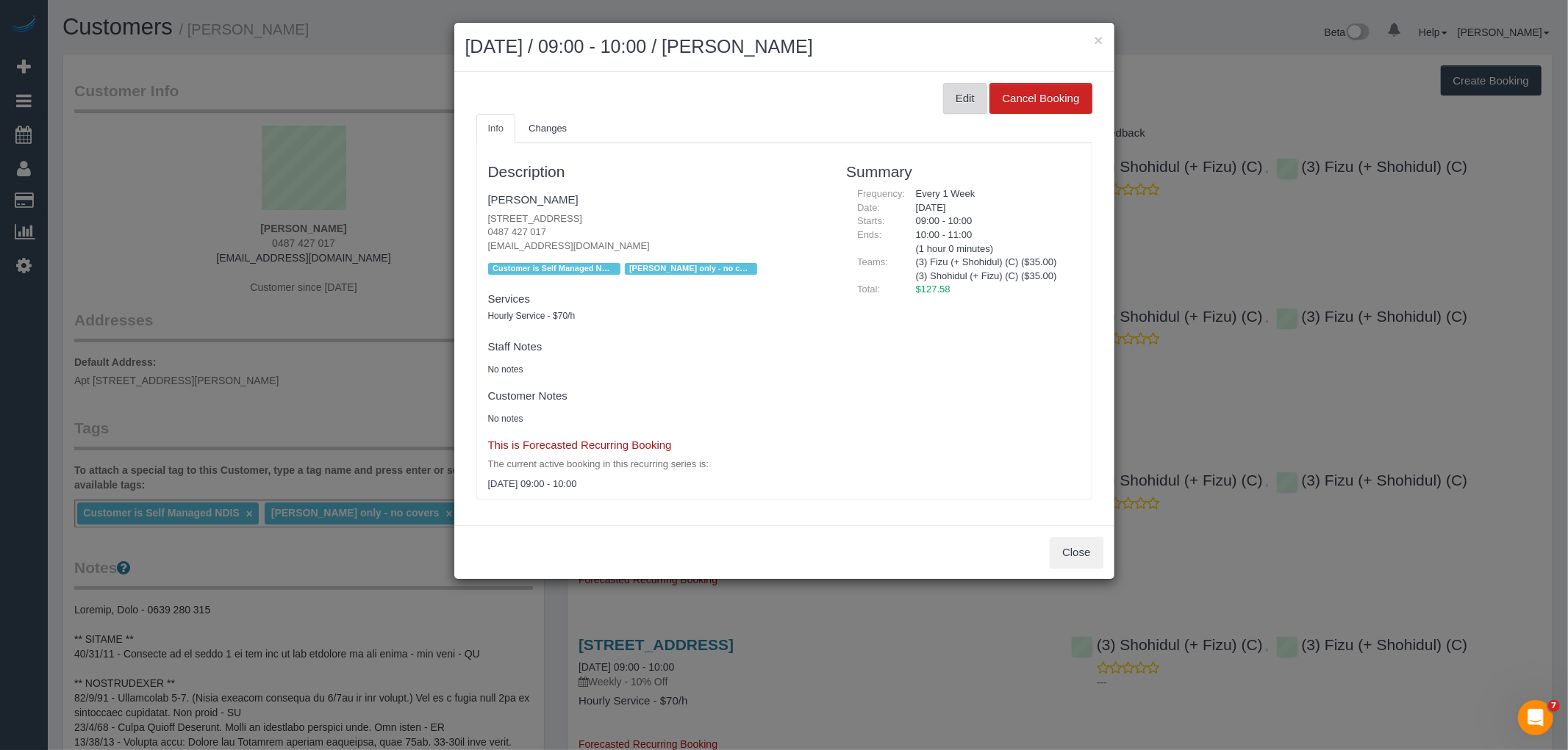
click at [954, 100] on button "Edit" at bounding box center [965, 98] width 44 height 31
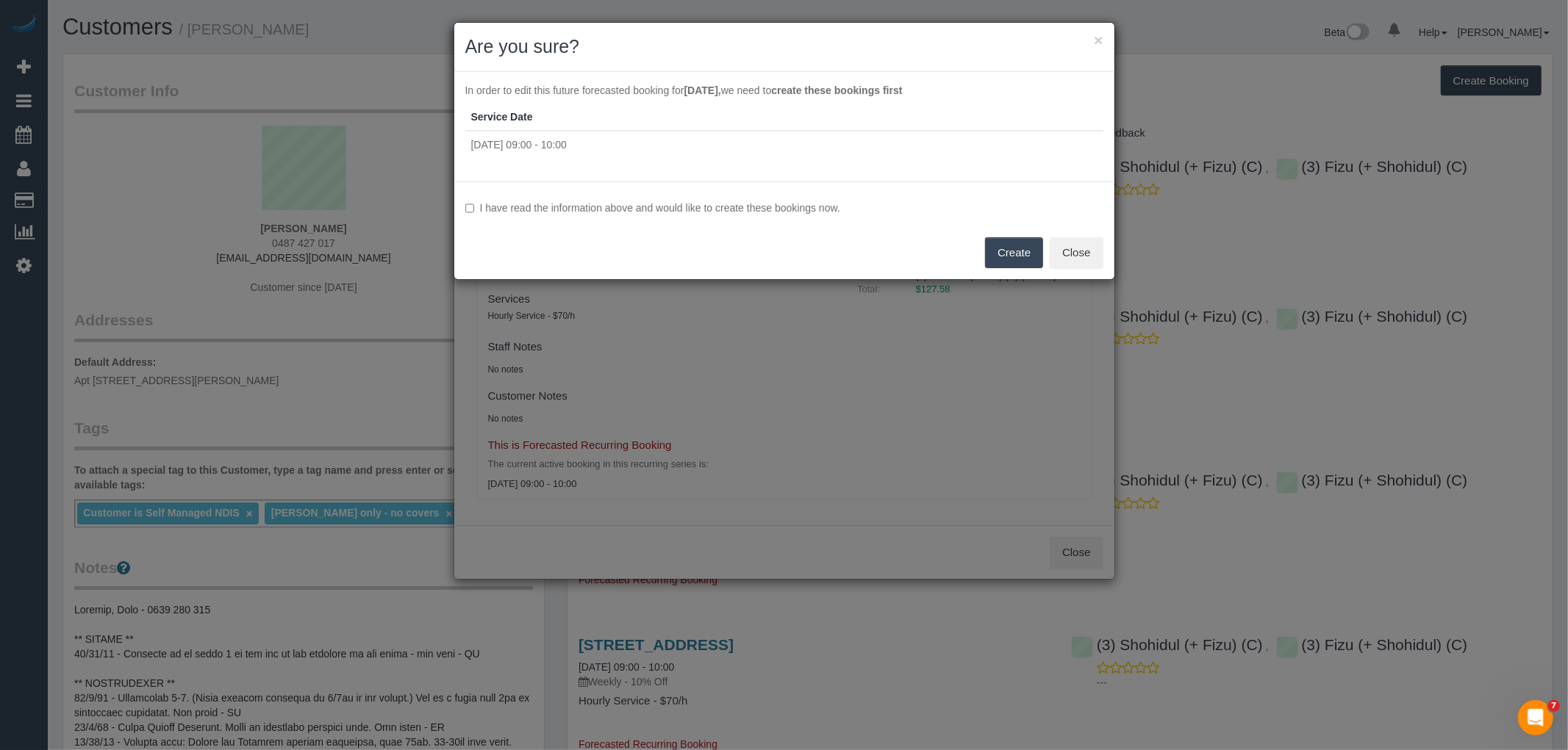
drag, startPoint x: 546, startPoint y: 203, endPoint x: 578, endPoint y: 208, distance: 32.4
click at [545, 203] on label "I have read the information above and would like to create these bookings now." at bounding box center [784, 208] width 638 height 15
click at [1030, 249] on button "Create" at bounding box center [1014, 253] width 58 height 31
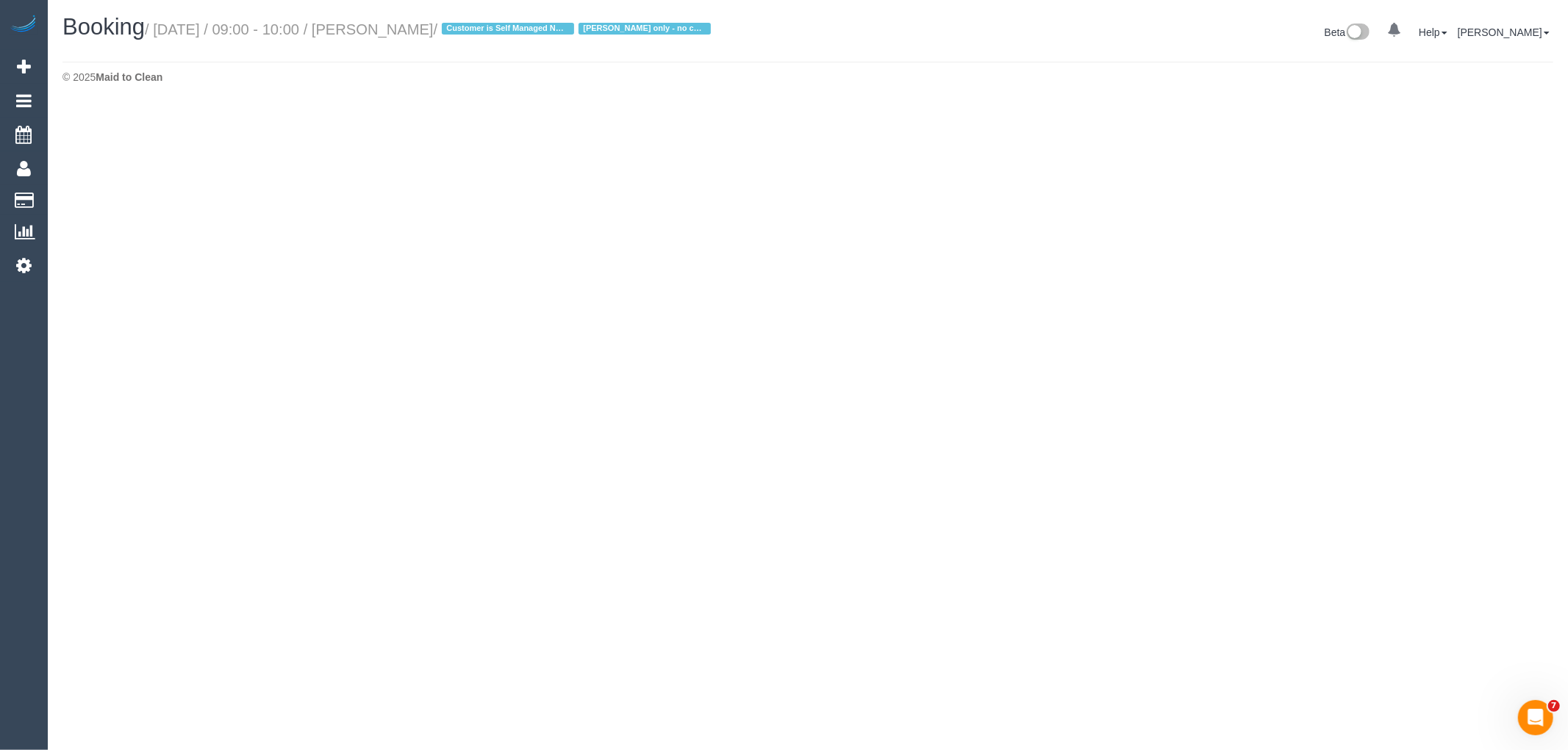
select select "VIC"
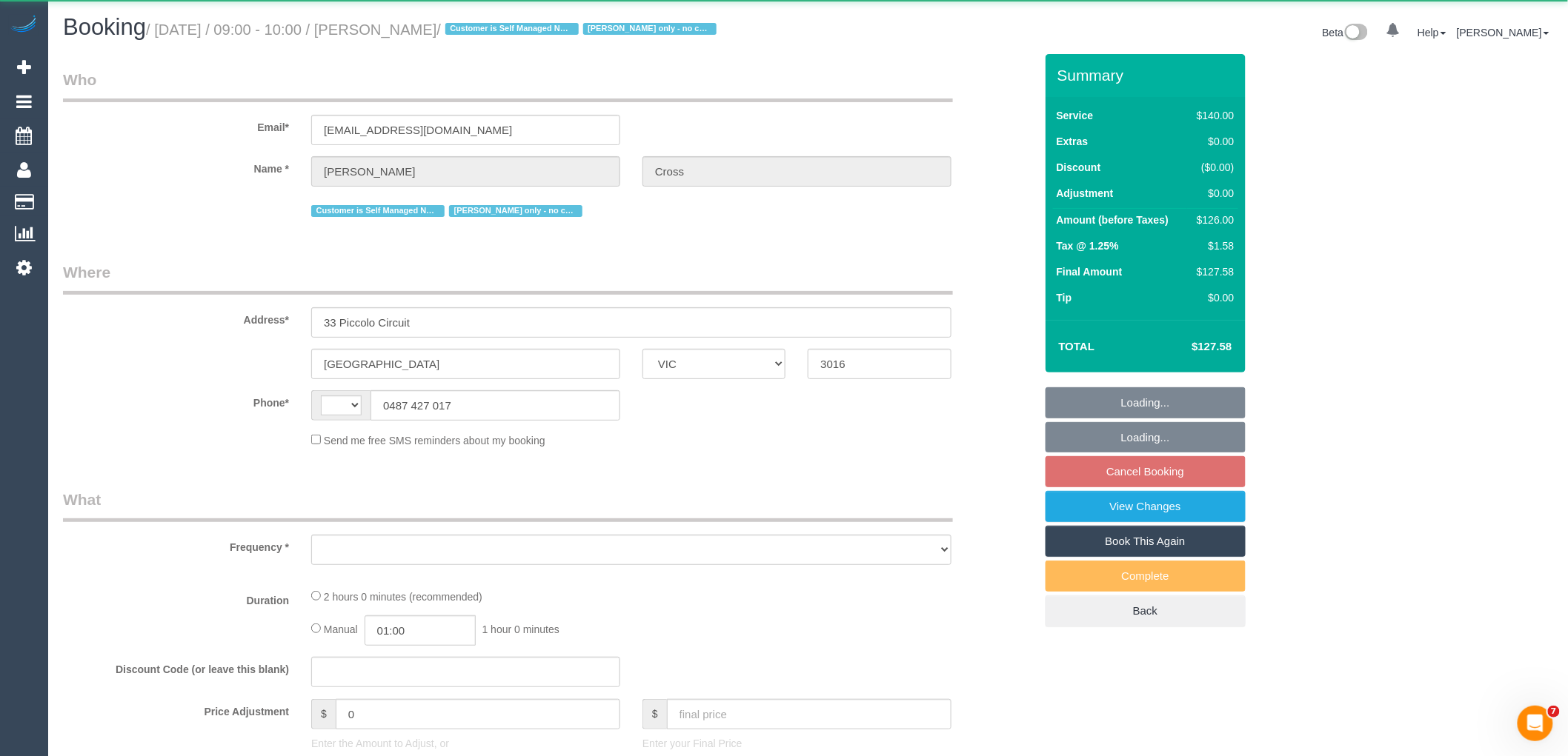
select select "string:AU"
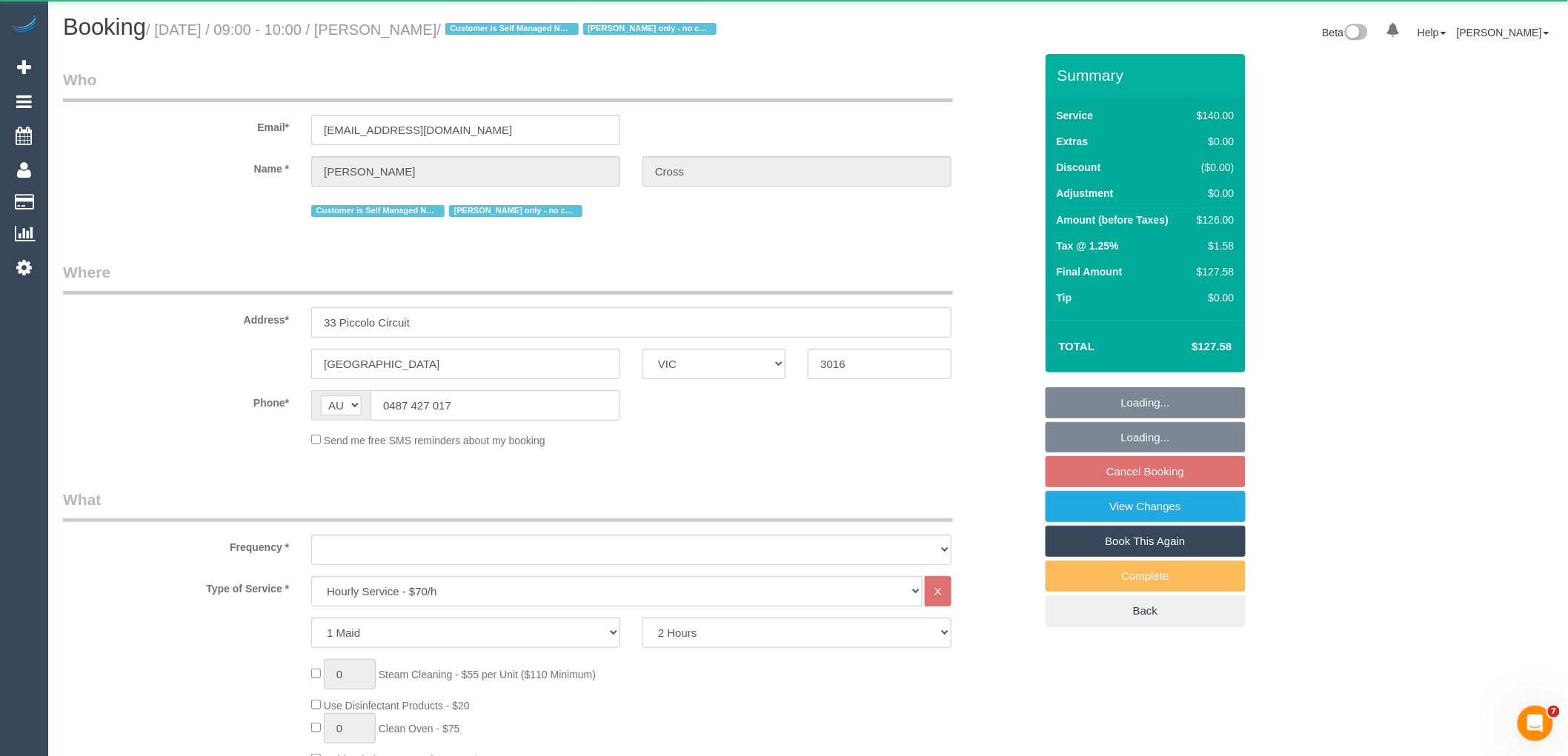
select select "object:4285"
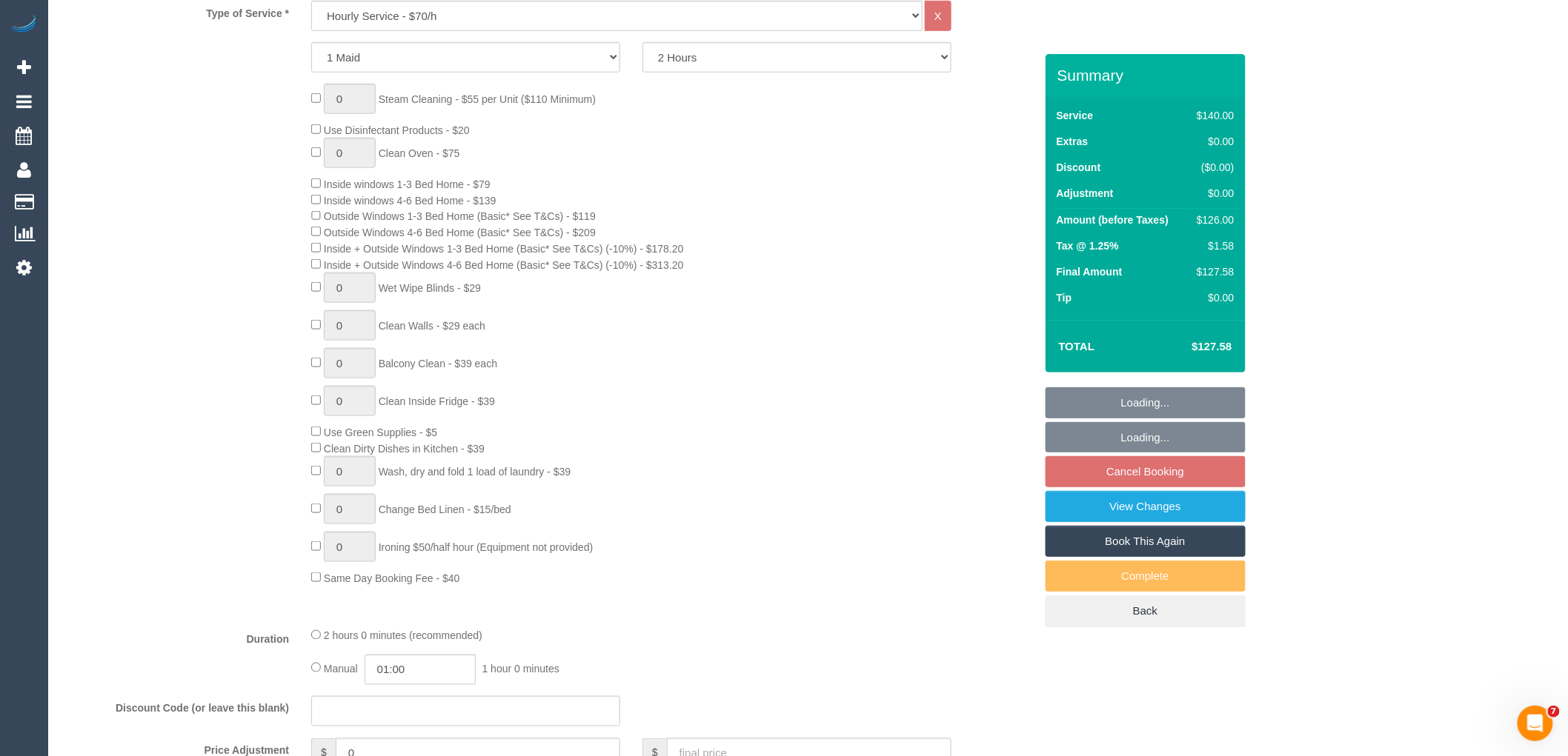
select select "string:stripe-card_1DJV5e2GScqysDRVNr8YZkTZ"
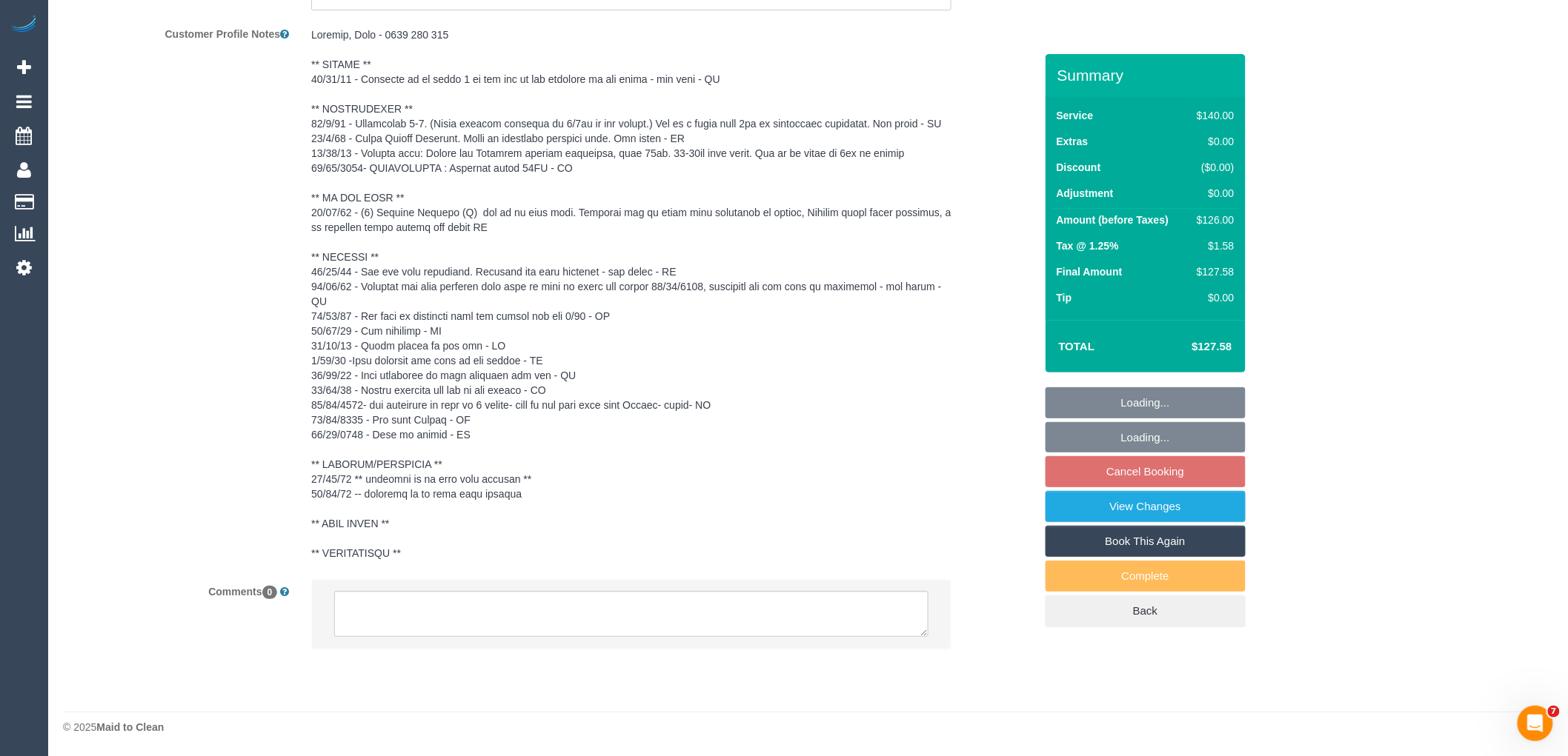
select select "number:29"
select select "number:14"
select select "number:18"
select select "number:25"
select select "number:33"
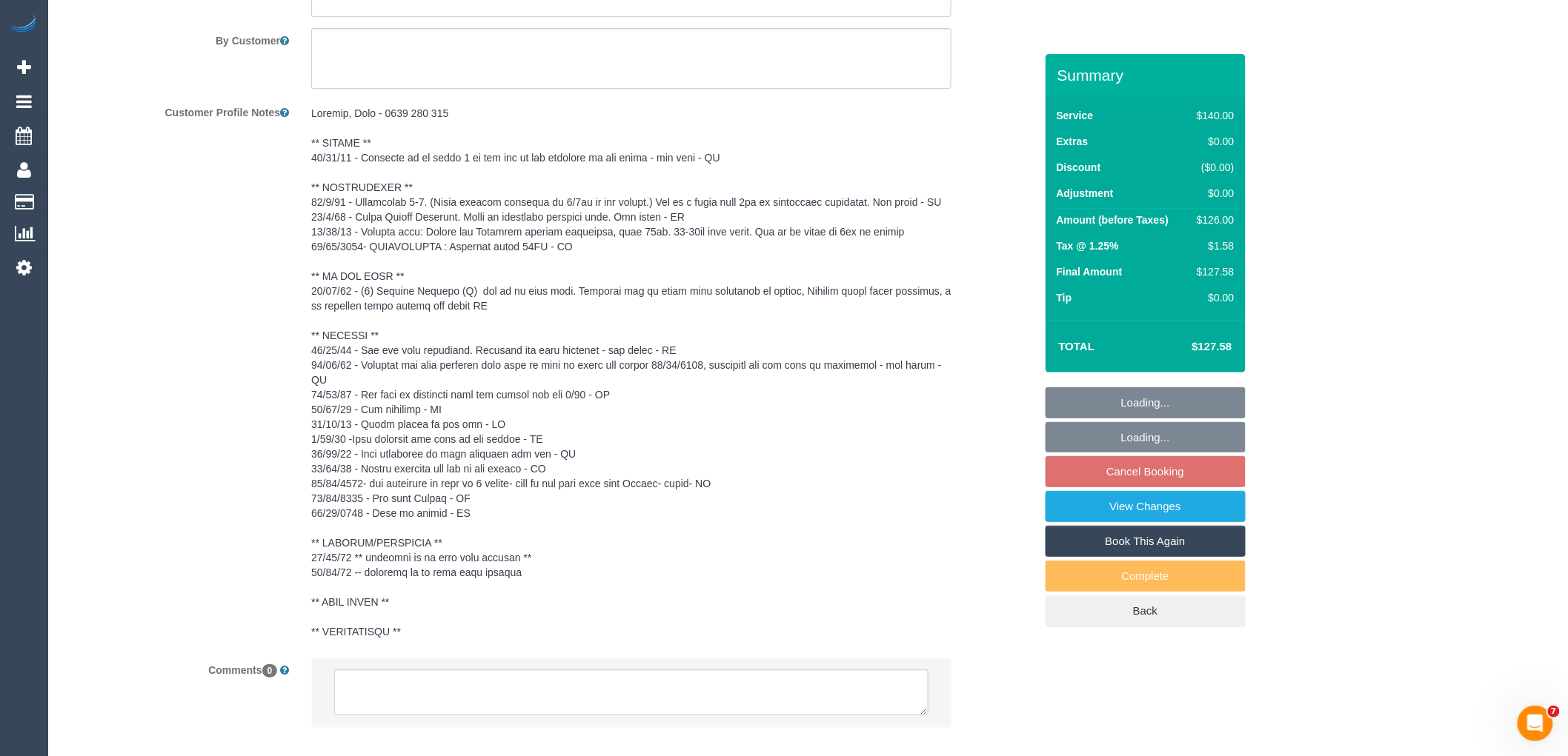
select select "object:4438"
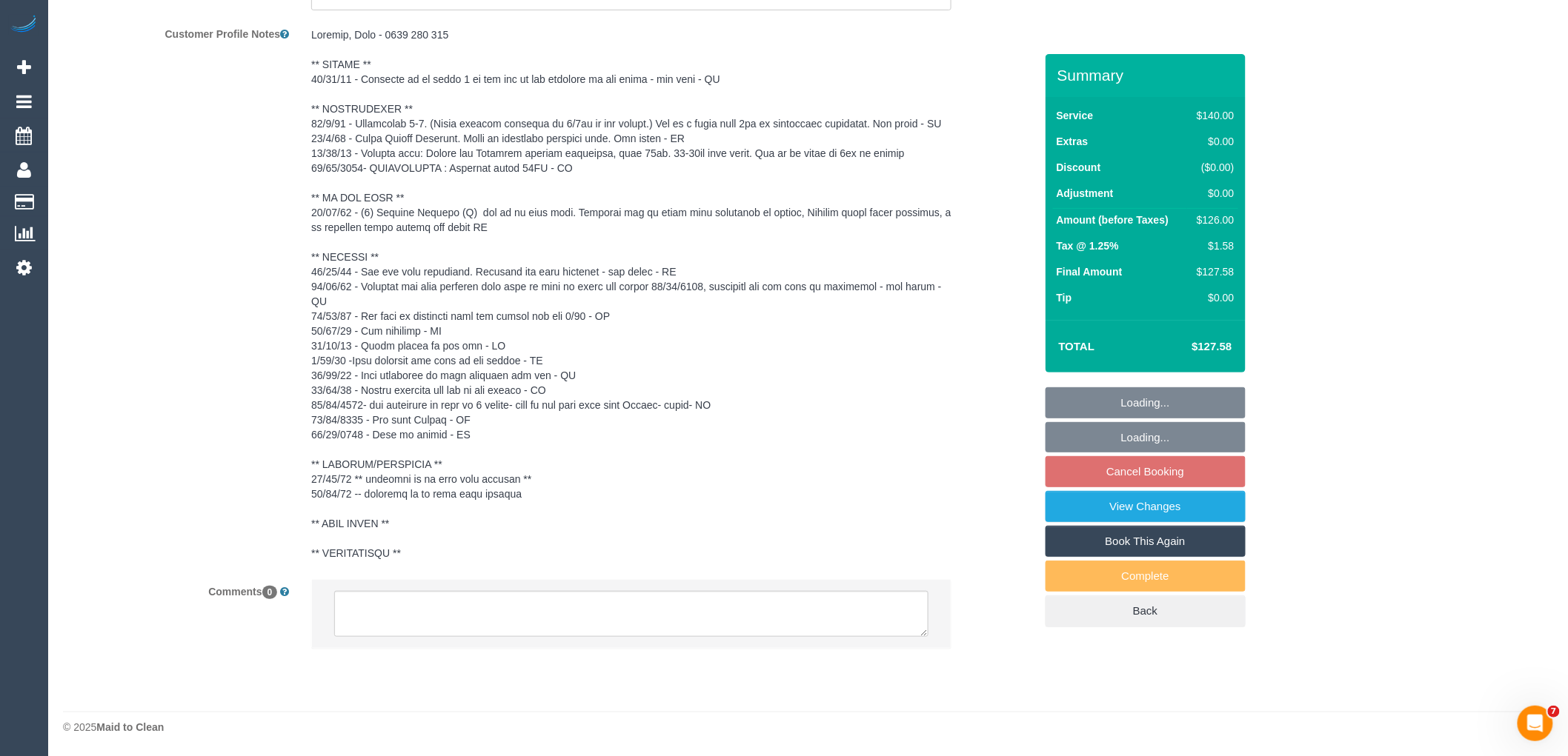
scroll to position [2741, 0]
click at [440, 617] on textarea at bounding box center [631, 614] width 594 height 46
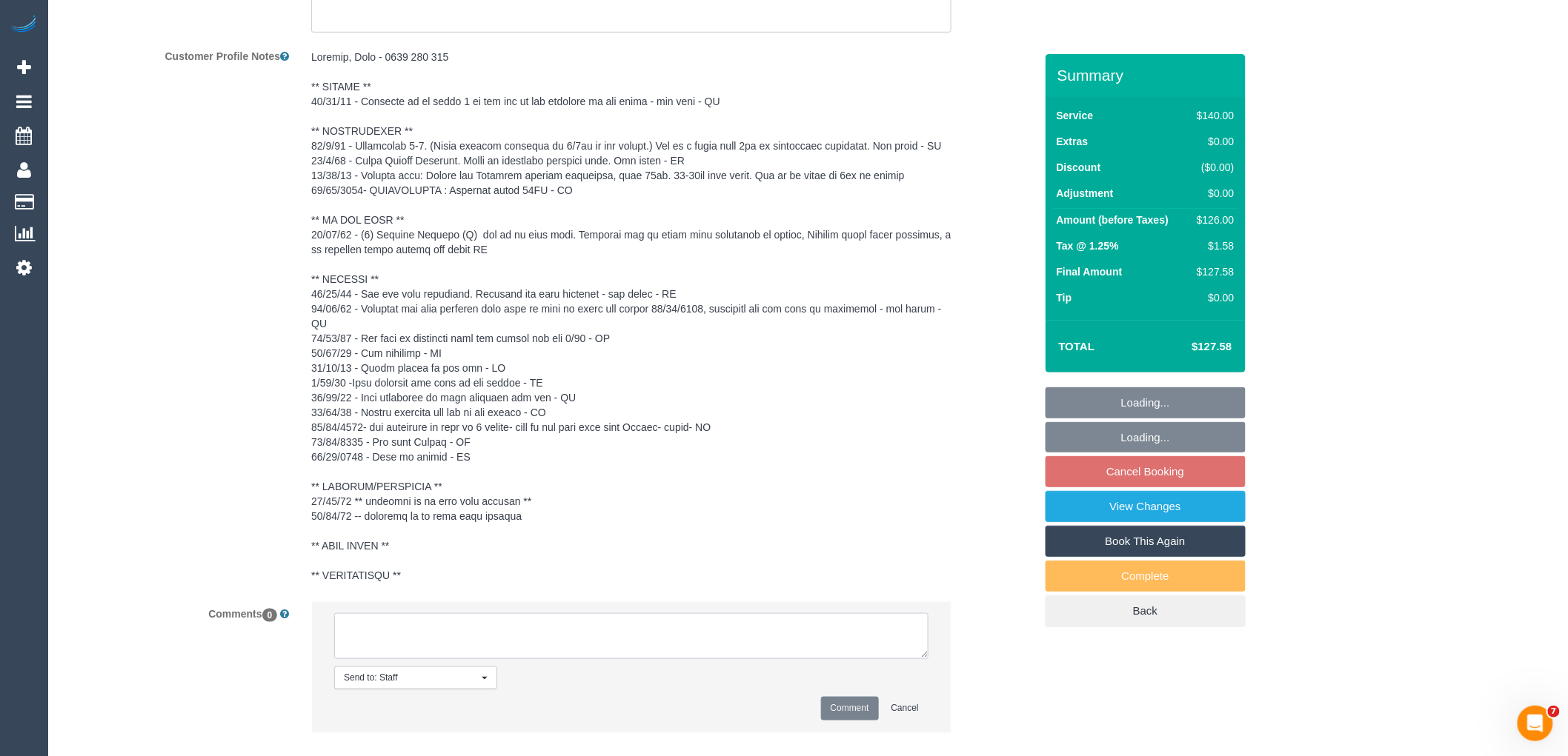
scroll to position [2165, 0]
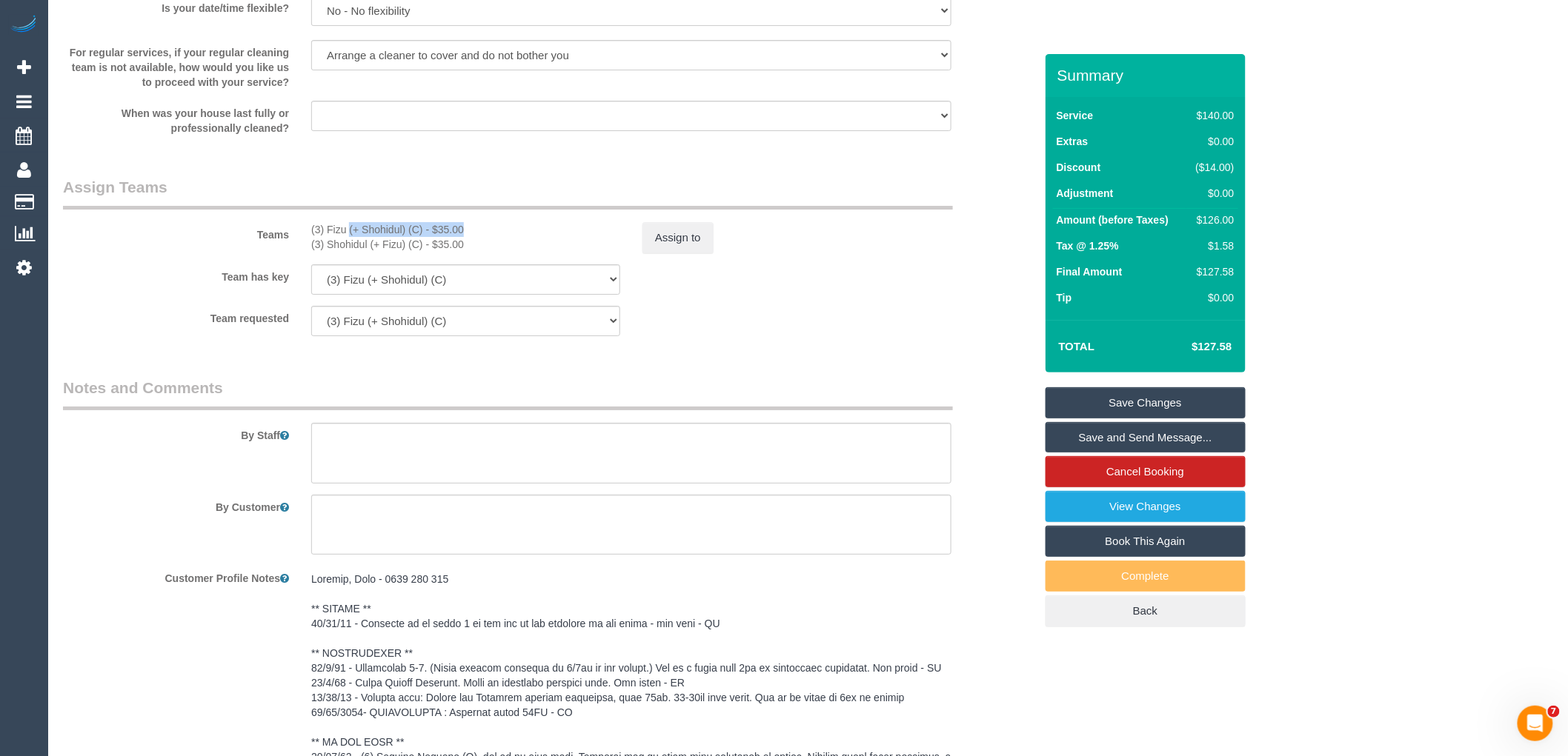
drag, startPoint x: 423, startPoint y: 245, endPoint x: 306, endPoint y: 245, distance: 117.0
click at [306, 245] on div "(3) Fizu (+ Shohidul) (C) - $35.00 (3) Shohidul (+ Fizu) (C) - $35.00" at bounding box center [465, 236] width 331 height 29
copy div "(3) Fizu (+ Shohidul) (C)"
click at [674, 253] on button "Assign to" at bounding box center [678, 237] width 71 height 31
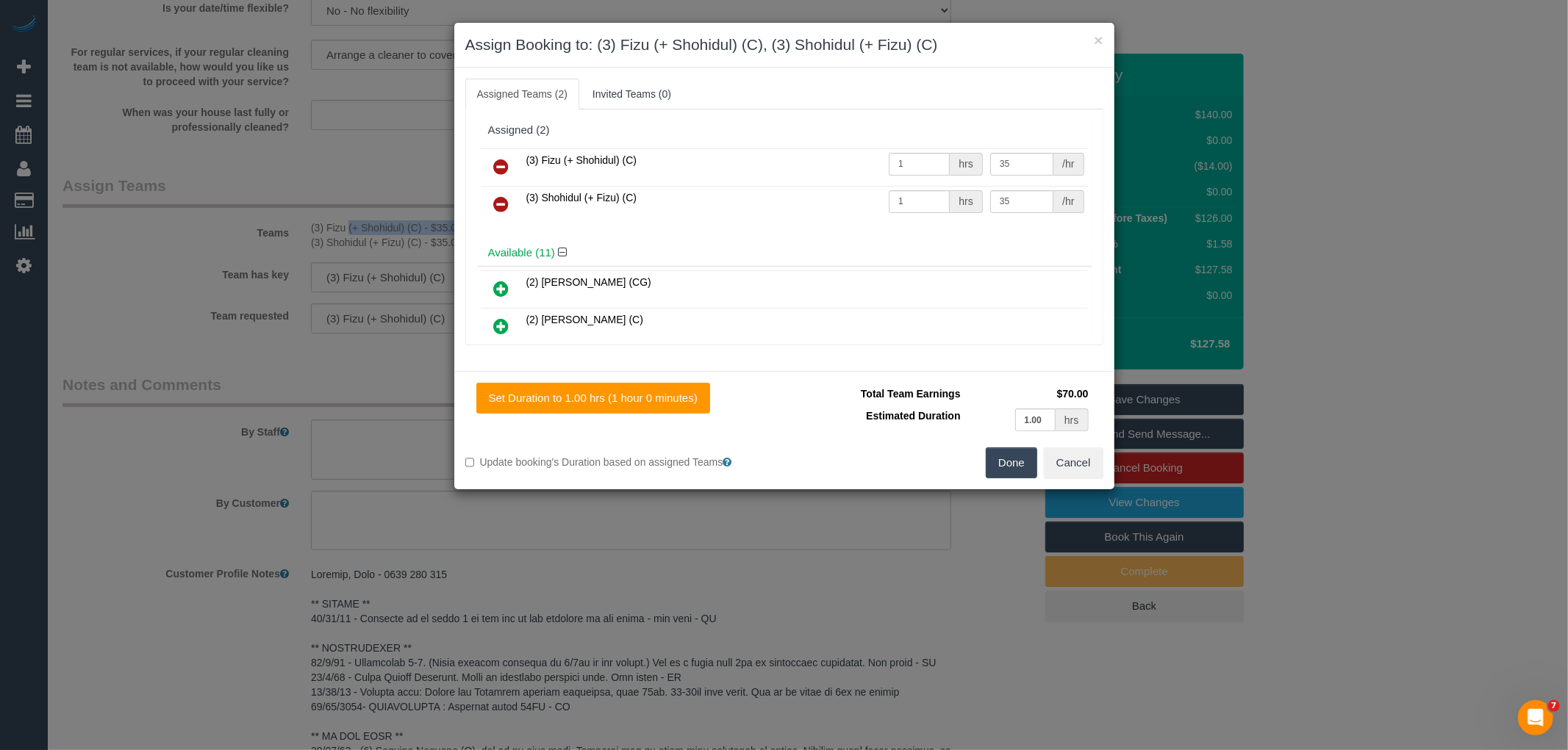
click at [502, 162] on icon at bounding box center [501, 166] width 16 height 17
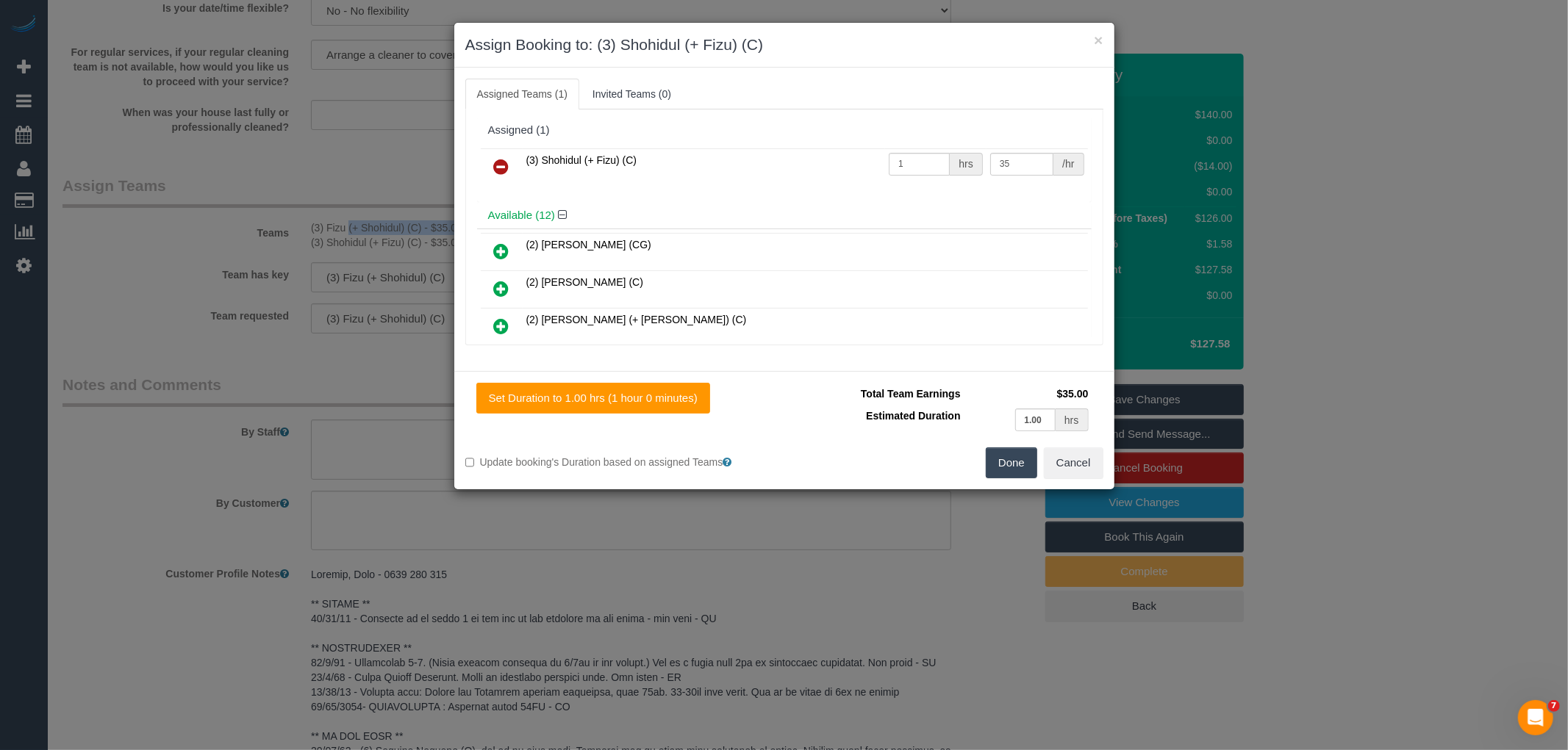
click at [502, 162] on icon at bounding box center [501, 166] width 16 height 17
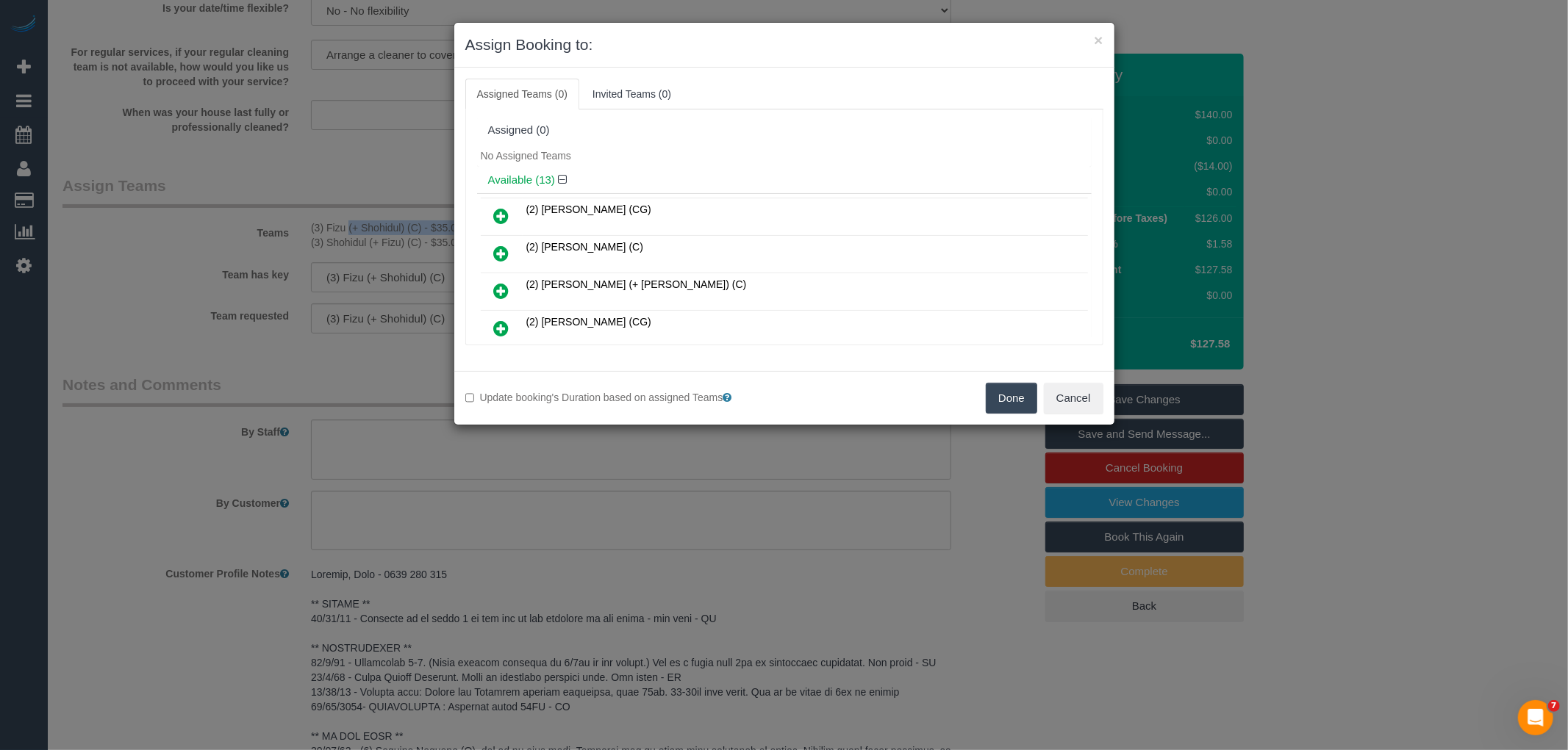
click at [990, 400] on button "Done" at bounding box center [1012, 398] width 52 height 31
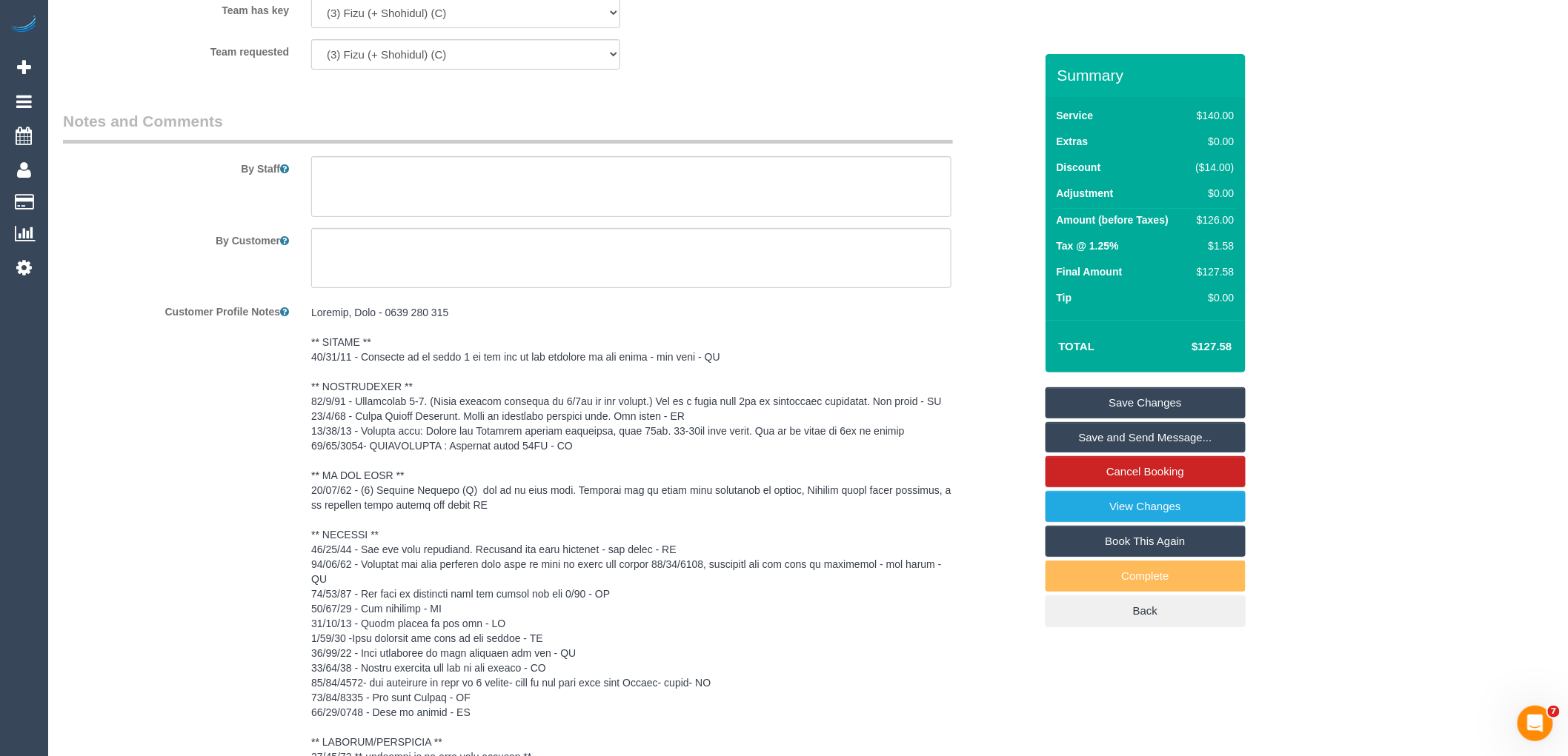
scroll to position [2802, 0]
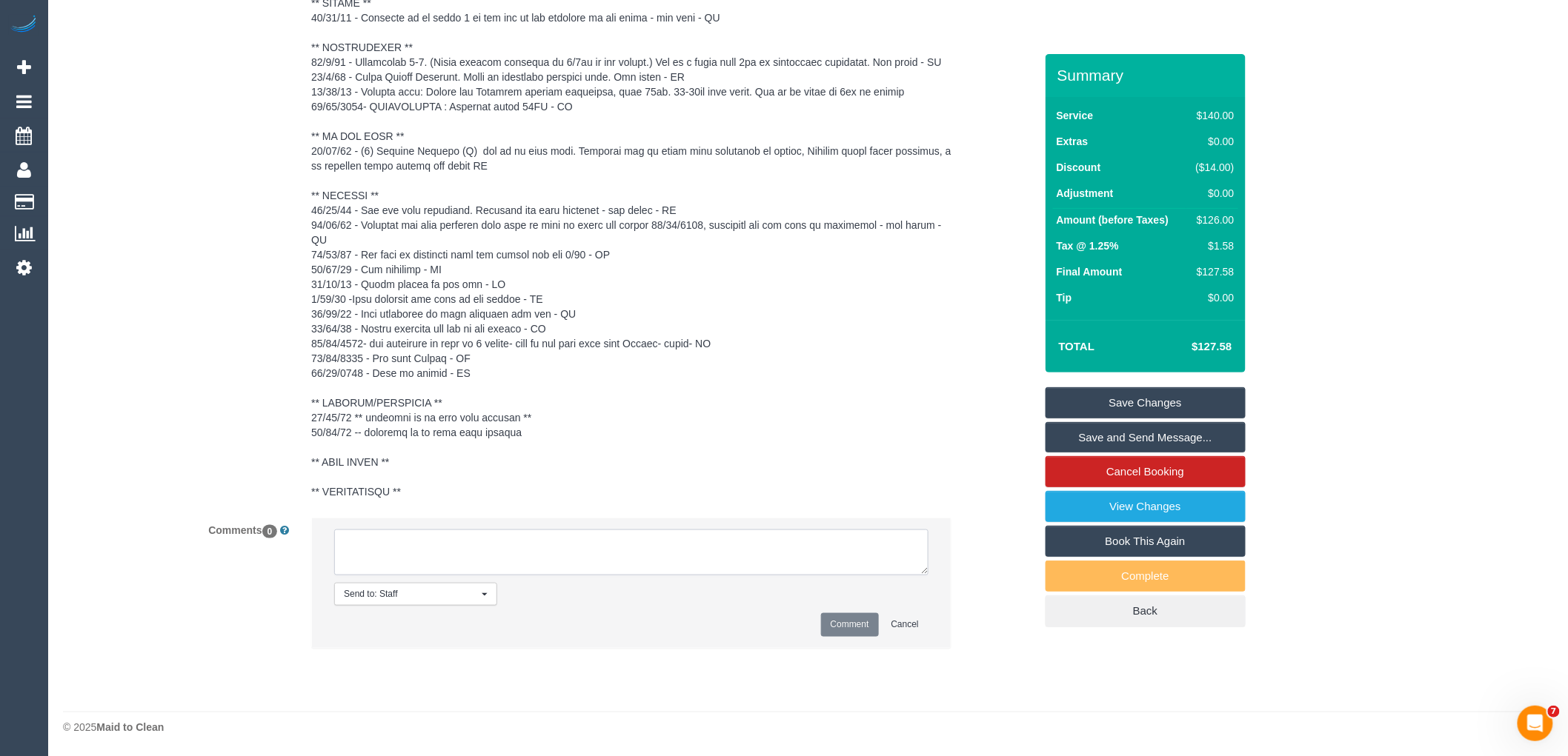
click at [434, 565] on textarea at bounding box center [631, 553] width 594 height 46
click at [436, 552] on textarea at bounding box center [631, 553] width 594 height 46
type textarea "/"
type textarea "?"
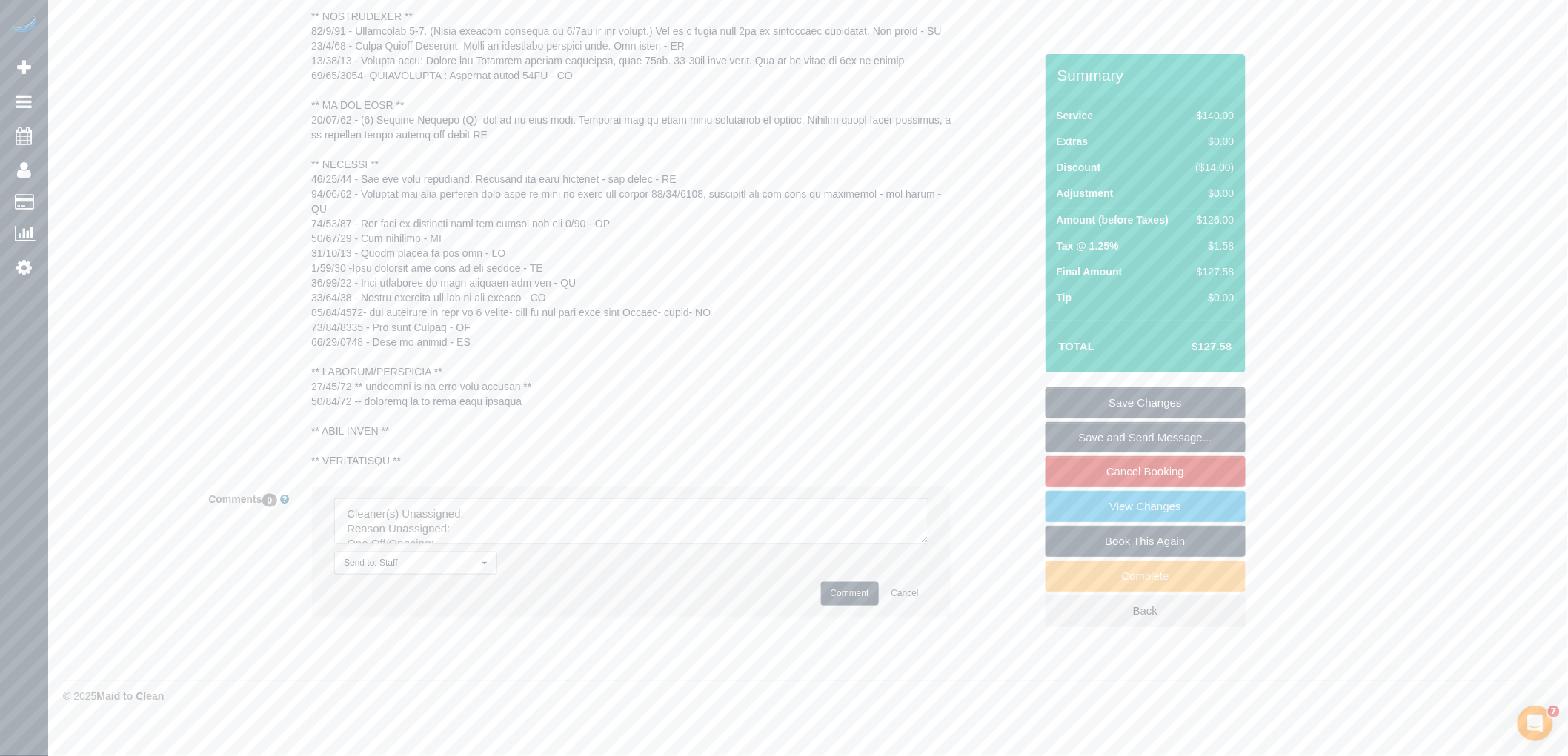
drag, startPoint x: 922, startPoint y: 571, endPoint x: 1088, endPoint y: 788, distance: 273.2
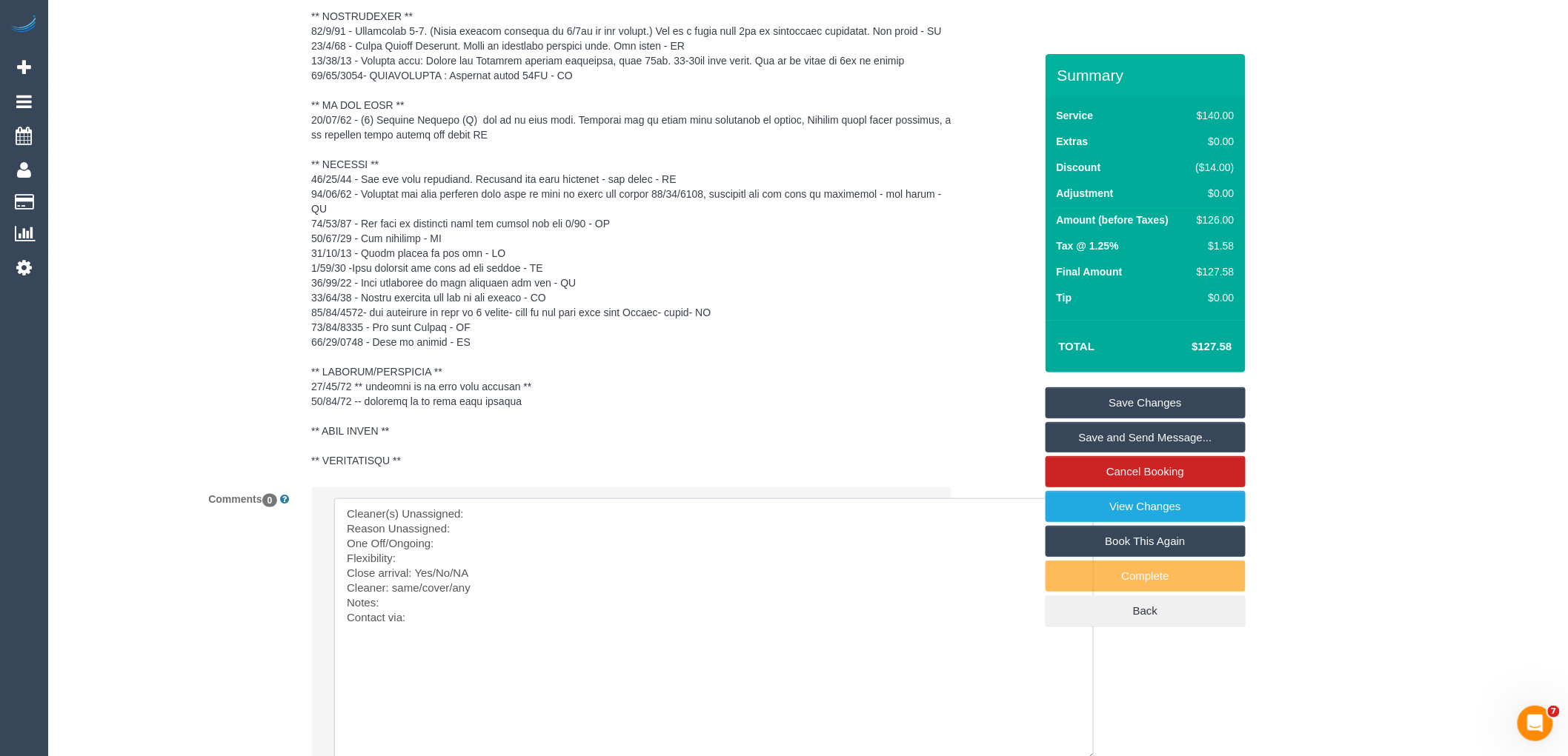
click at [538, 539] on textarea at bounding box center [714, 629] width 759 height 263
paste textarea "(3) Fizu (+ Shohidul) (C)"
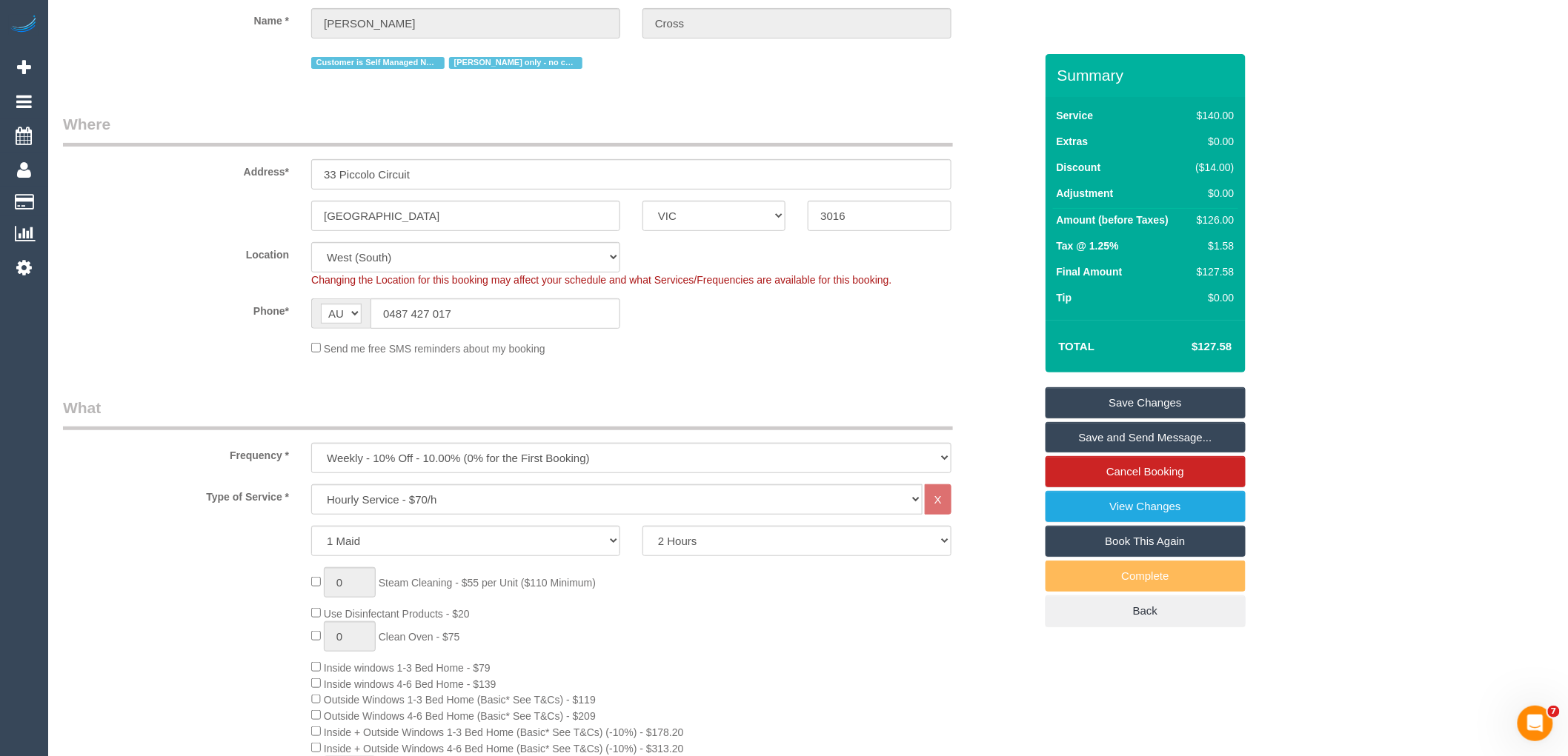
scroll to position [0, 0]
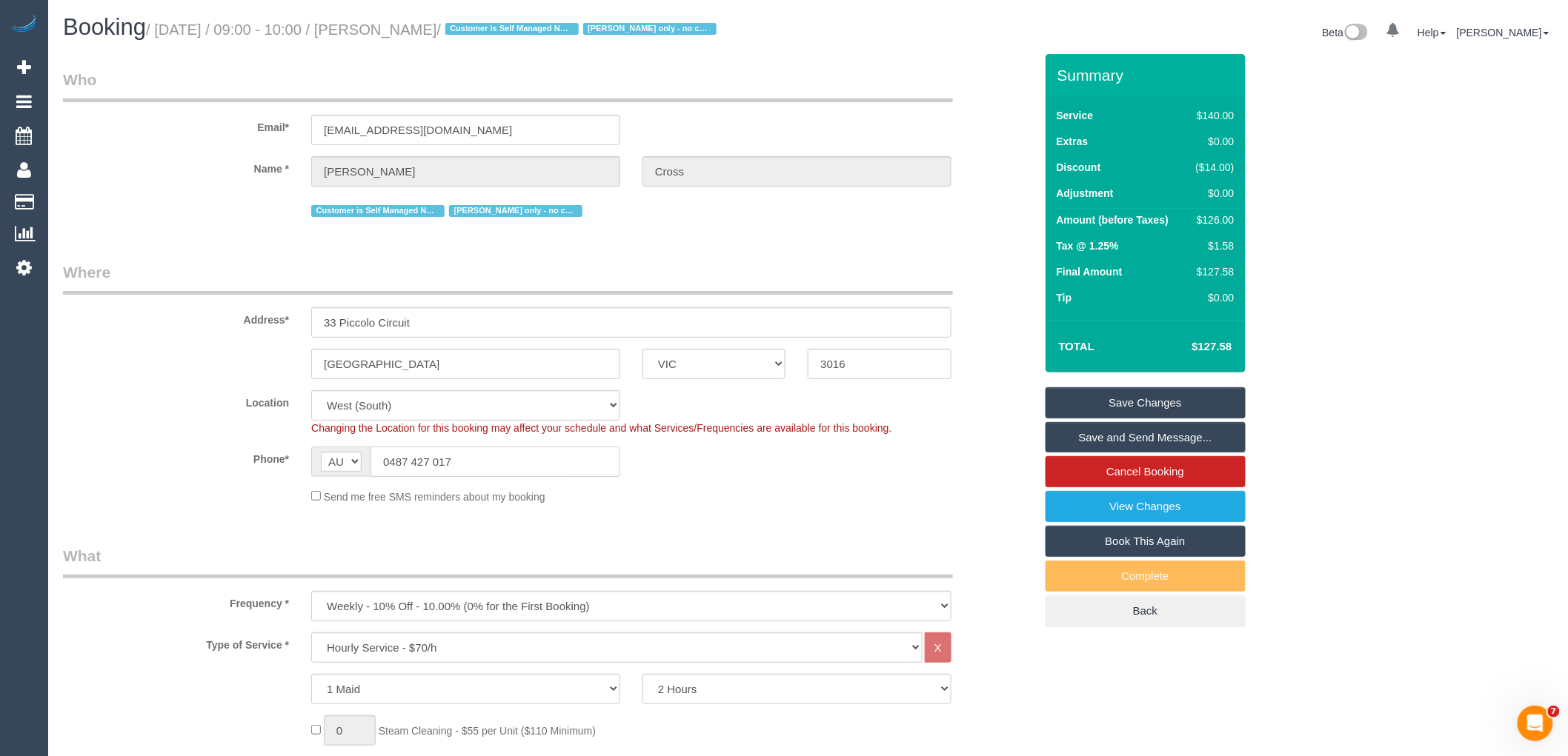
drag, startPoint x: 435, startPoint y: 463, endPoint x: 222, endPoint y: 450, distance: 213.4
click at [222, 450] on div "Phone* AF AL DZ AD AO AI AQ AG AR AM AW AU AT AZ BS BH BD BB BY BE BZ BJ BM BT …" at bounding box center [549, 462] width 994 height 30
click at [835, 505] on div "Send me free SMS reminders about my booking" at bounding box center [631, 496] width 662 height 17
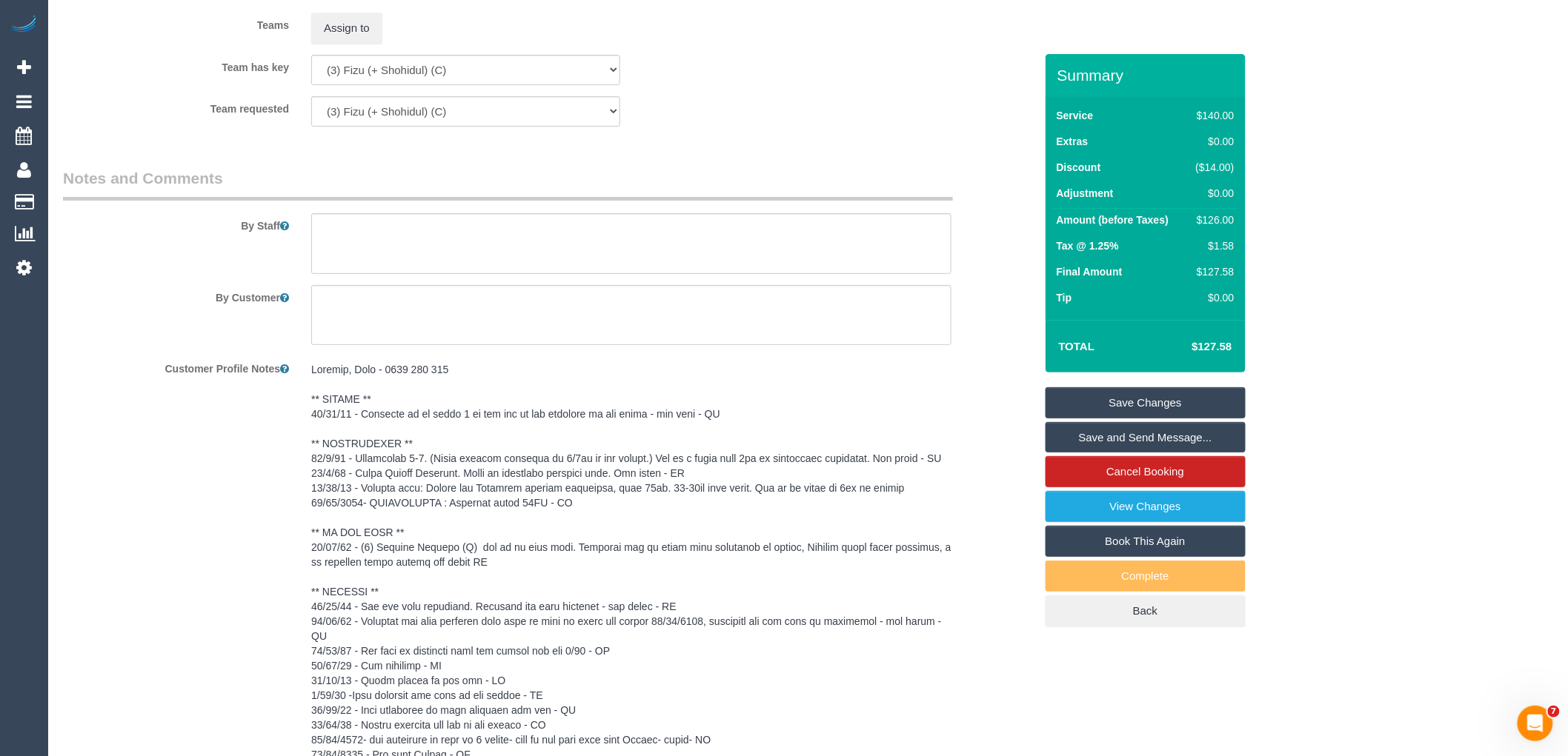
scroll to position [2387, 0]
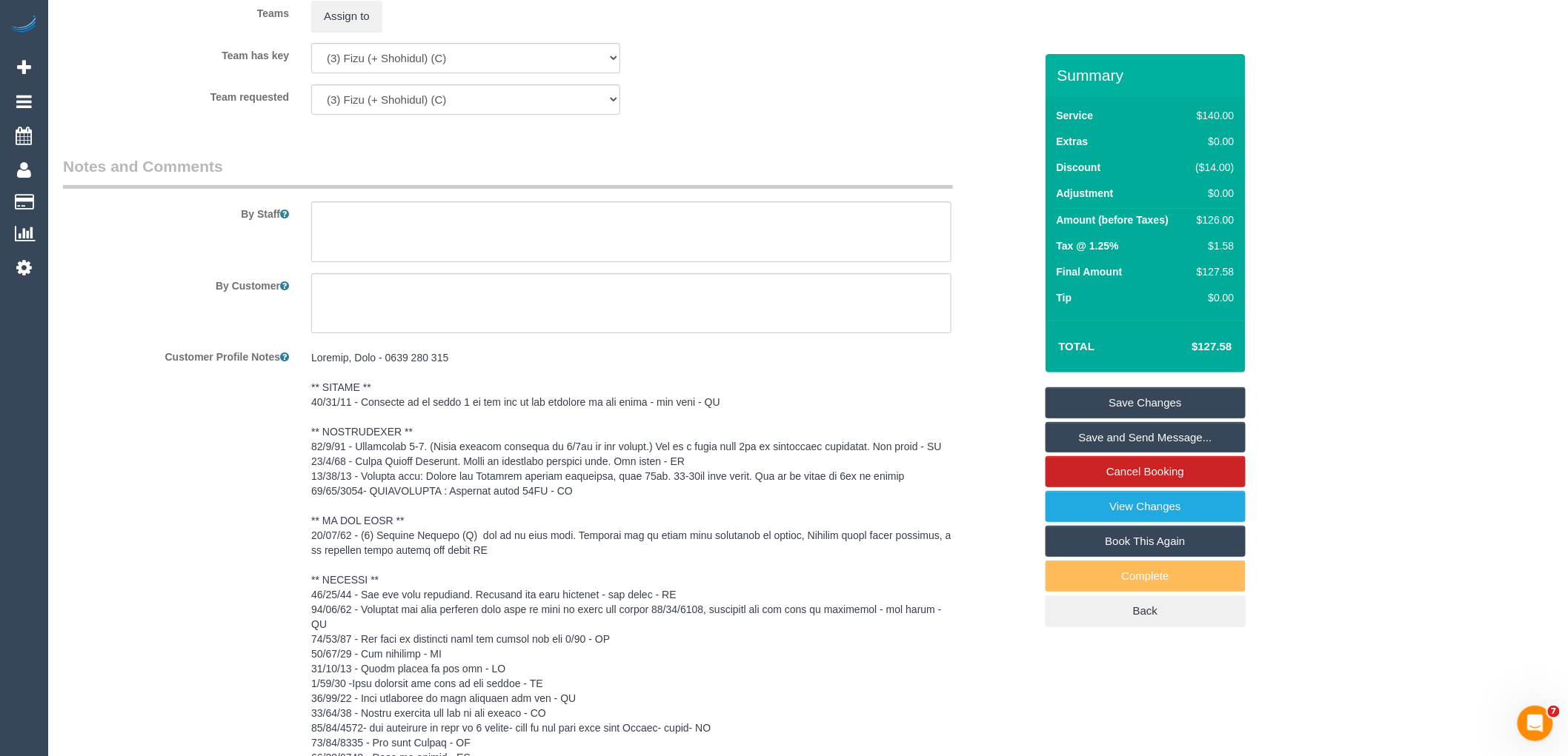
click at [310, 376] on div at bounding box center [631, 618] width 662 height 546
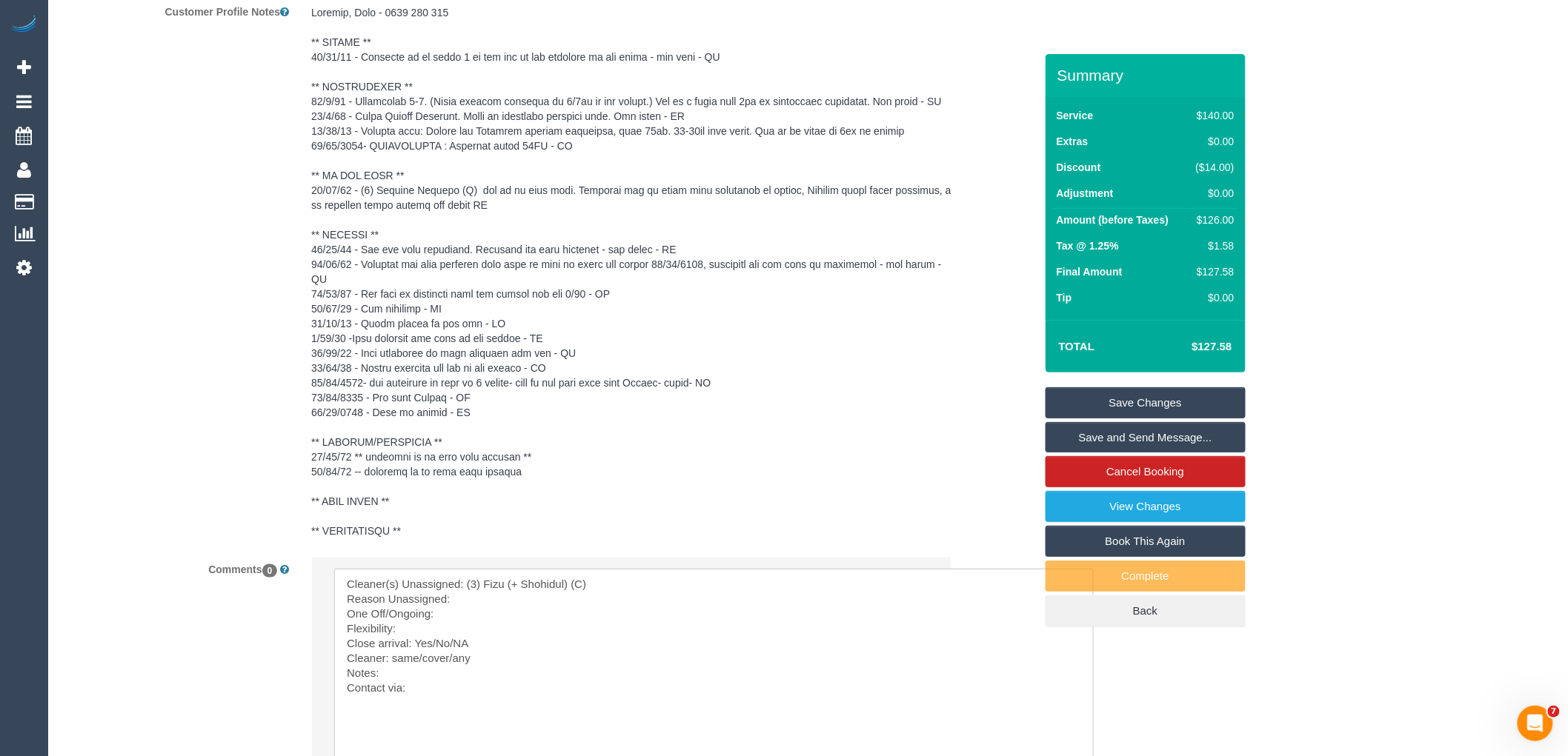
scroll to position [3019, 0]
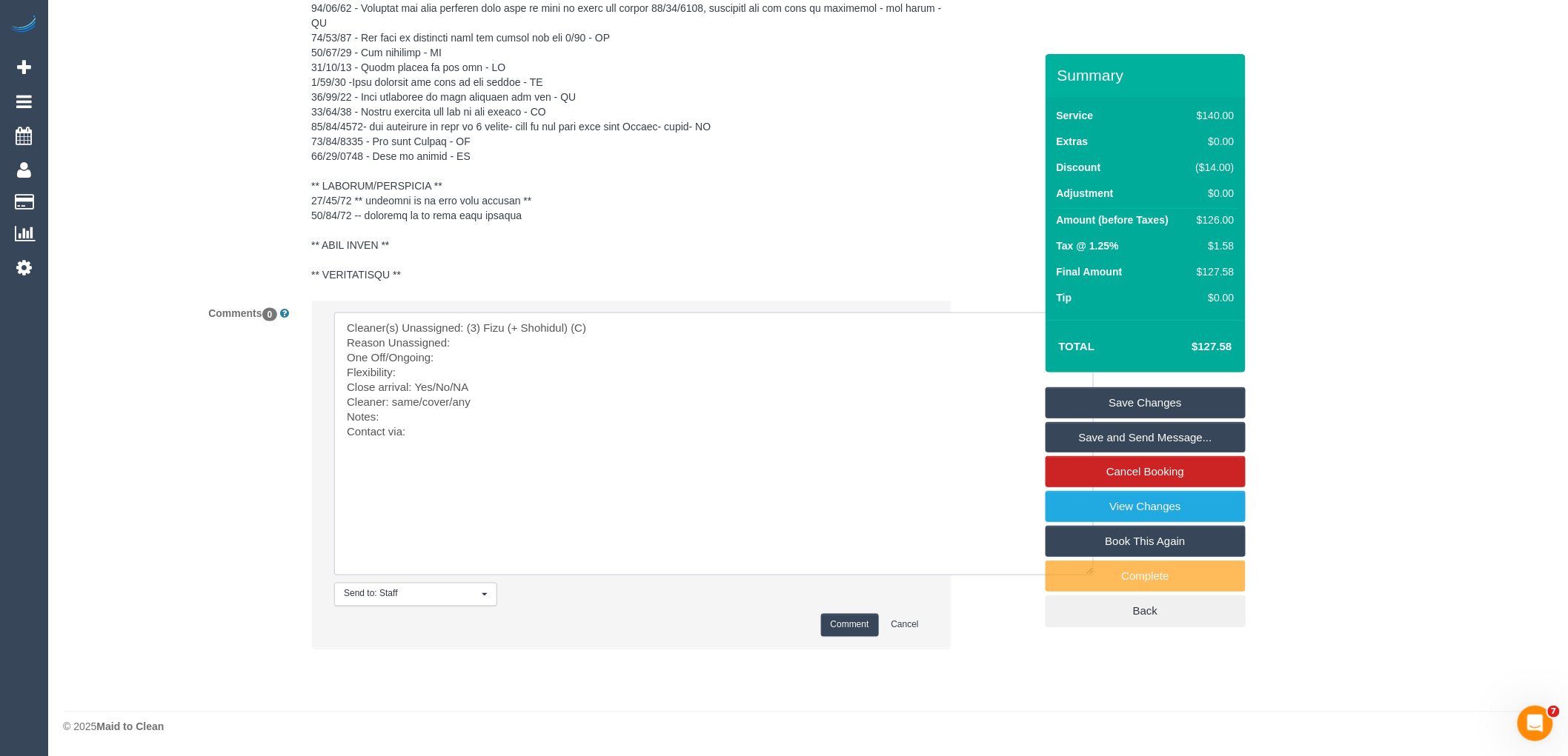
click at [415, 436] on textarea at bounding box center [714, 444] width 759 height 263
drag, startPoint x: 391, startPoint y: 414, endPoint x: 267, endPoint y: 411, distance: 124.0
click at [267, 411] on div "Comments 0 Send to: Staff Nothing selected Send to: Staff Send to: Customer Sen…" at bounding box center [549, 482] width 994 height 362
click at [434, 419] on textarea at bounding box center [714, 444] width 759 height 263
click at [411, 412] on textarea at bounding box center [714, 444] width 759 height 263
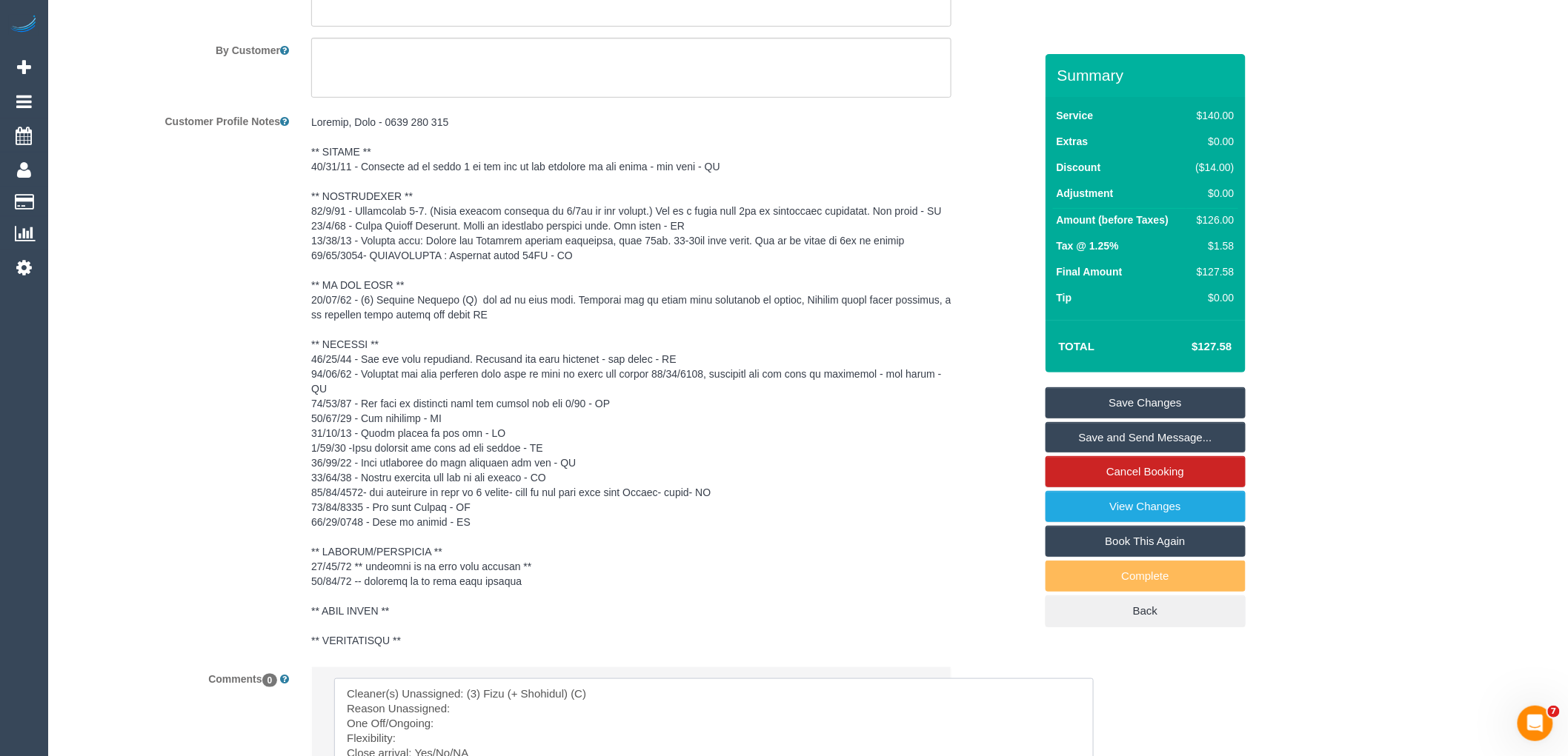
scroll to position [2443, 0]
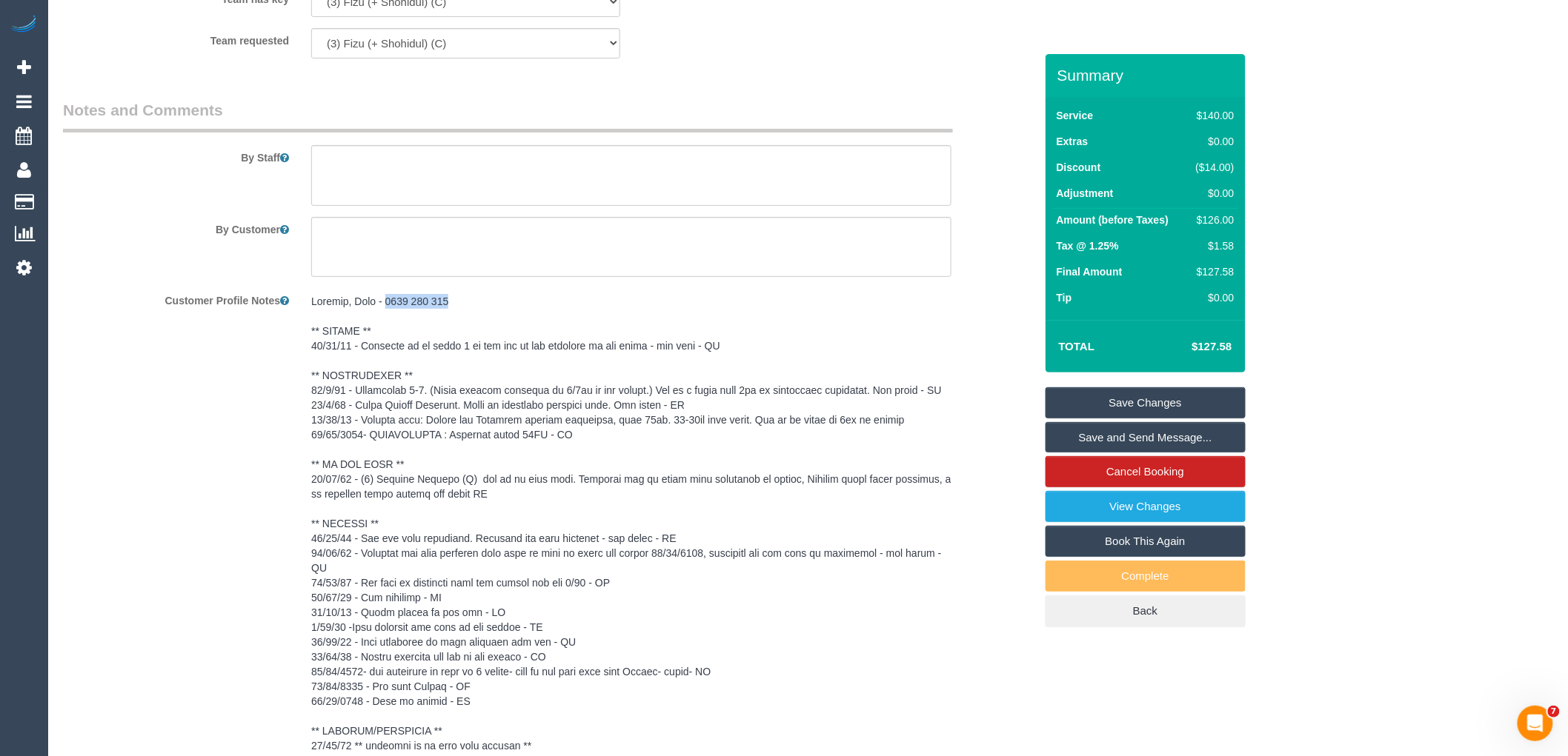
drag, startPoint x: 378, startPoint y: 317, endPoint x: 548, endPoint y: 317, distance: 170.0
click at [548, 317] on pre at bounding box center [631, 561] width 640 height 533
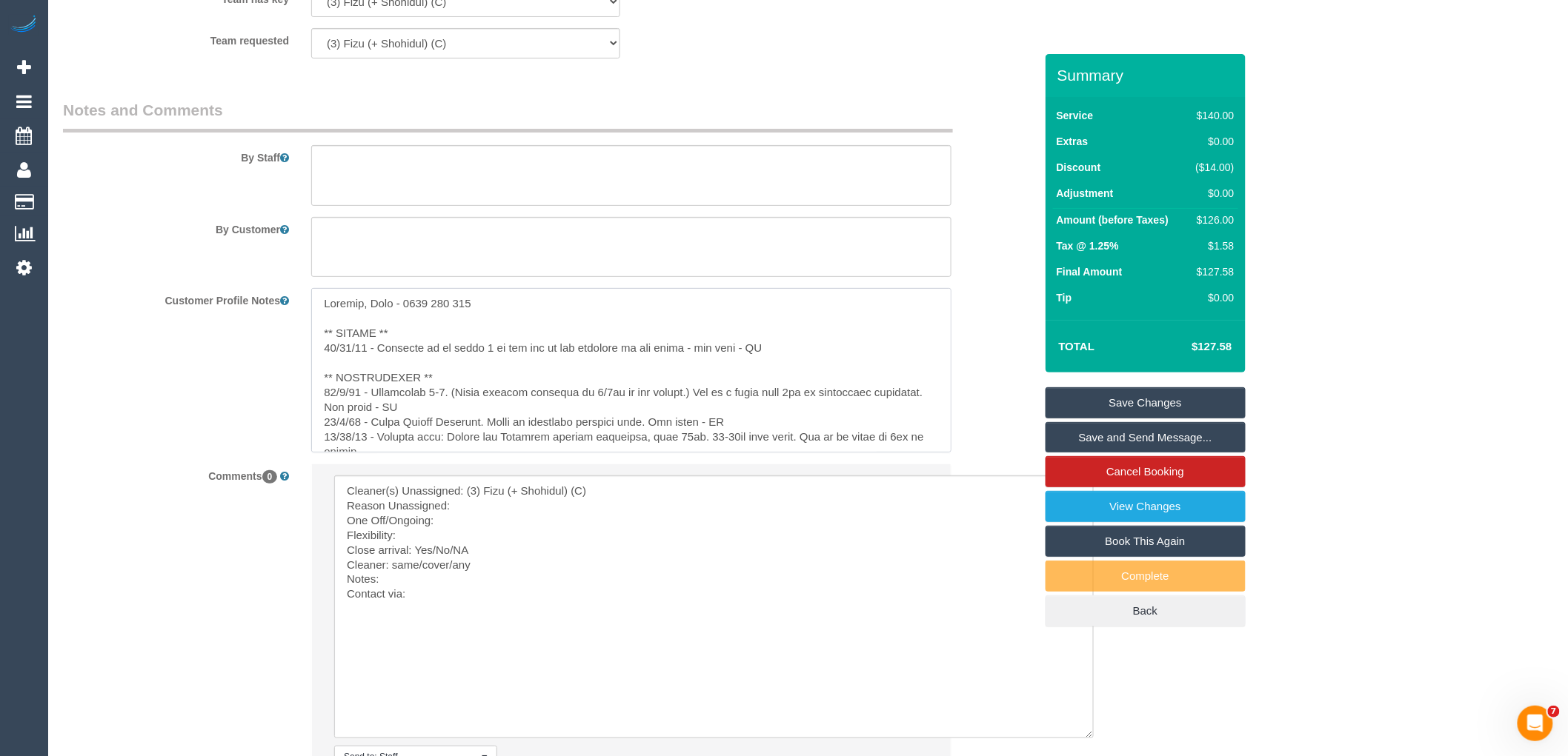
drag, startPoint x: 393, startPoint y: 321, endPoint x: 483, endPoint y: 321, distance: 90.0
click at [483, 321] on textarea at bounding box center [631, 369] width 640 height 164
click at [476, 321] on textarea at bounding box center [631, 369] width 640 height 164
drag, startPoint x: 482, startPoint y: 321, endPoint x: 365, endPoint y: 315, distance: 117.2
click at [365, 315] on textarea at bounding box center [631, 369] width 640 height 164
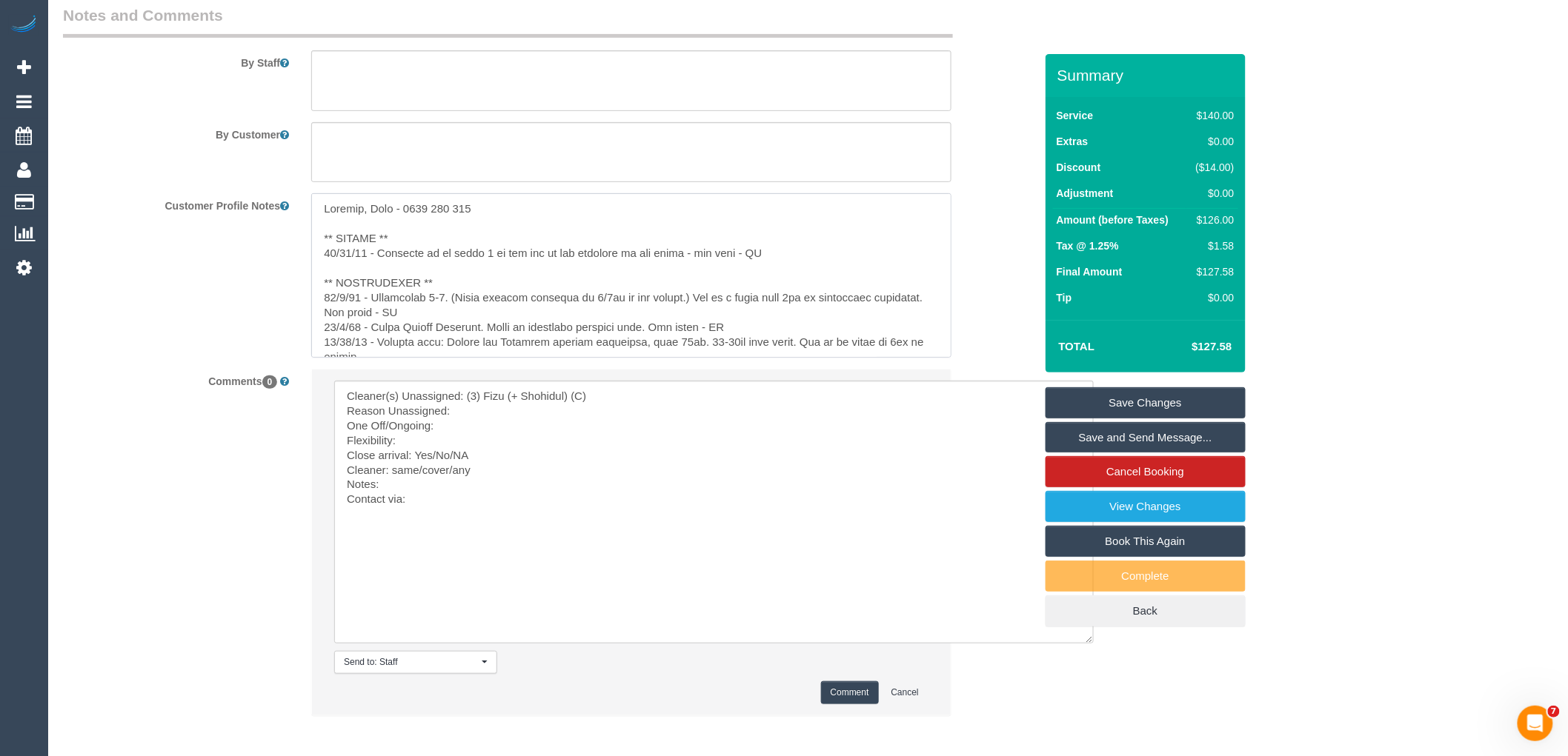
scroll to position [2622, 0]
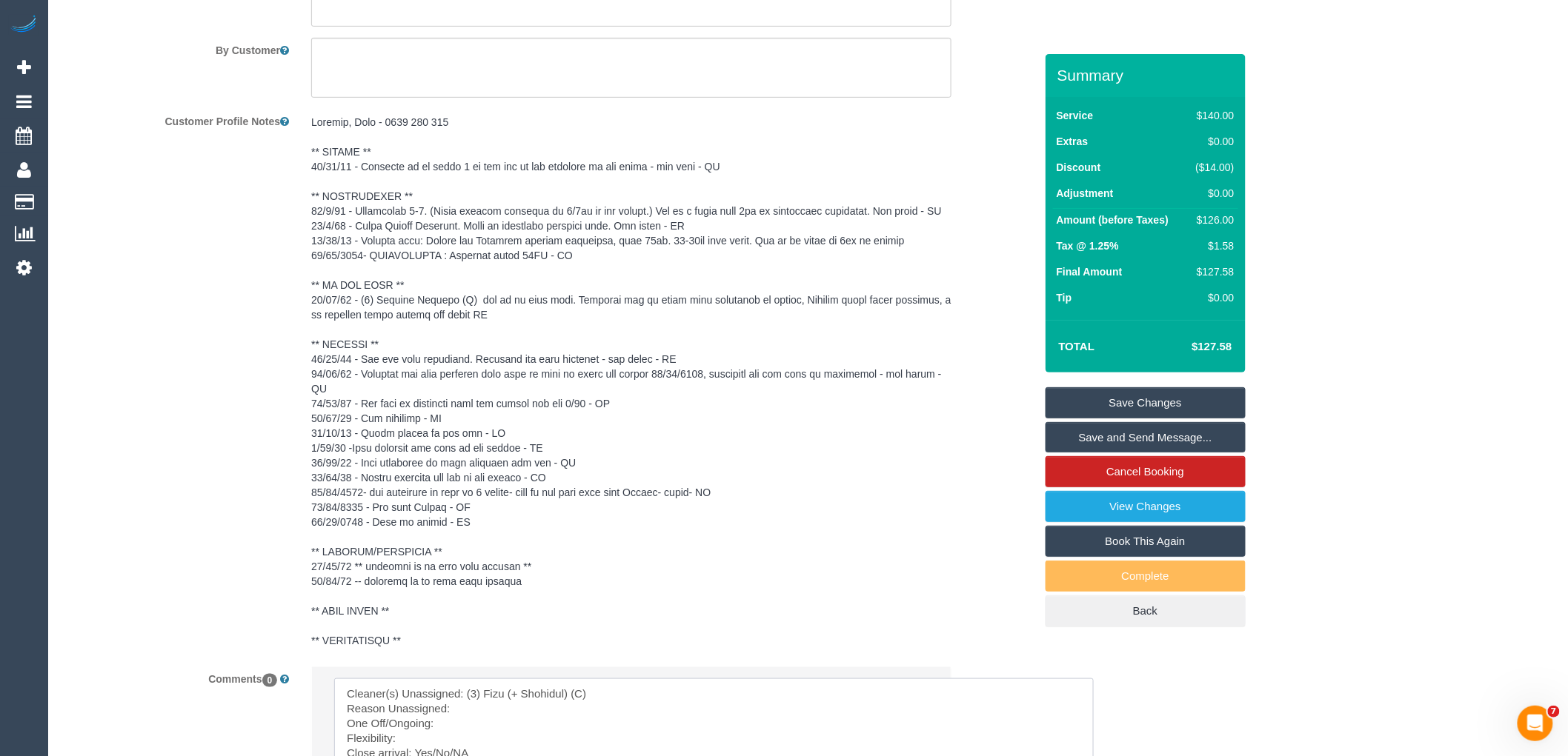
click at [457, 342] on sui-booking-comments "By Staff By Customer Customer Profile Notes Comments 0 Send to: Staff Nothing s…" at bounding box center [549, 474] width 971 height 1109
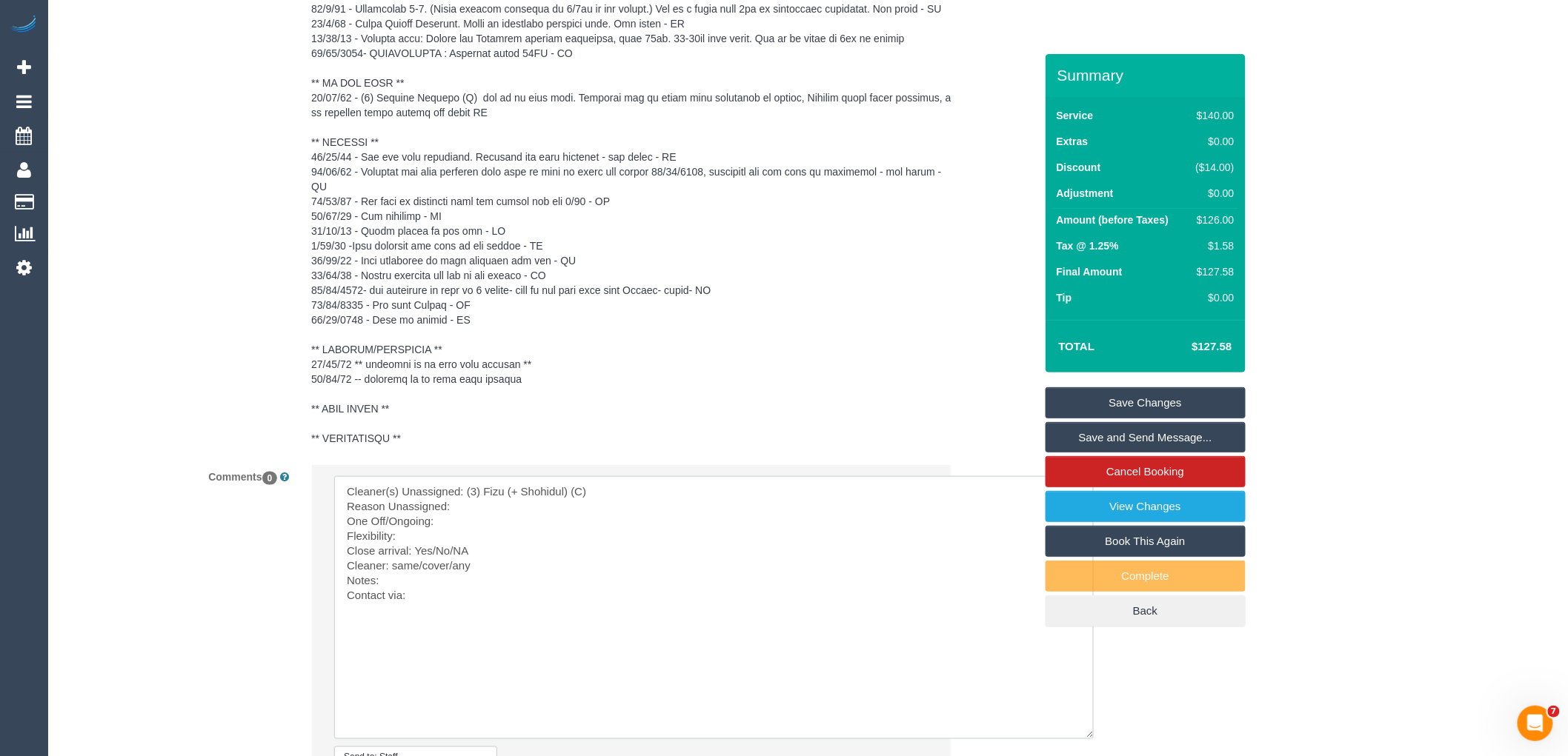
scroll to position [3019, 0]
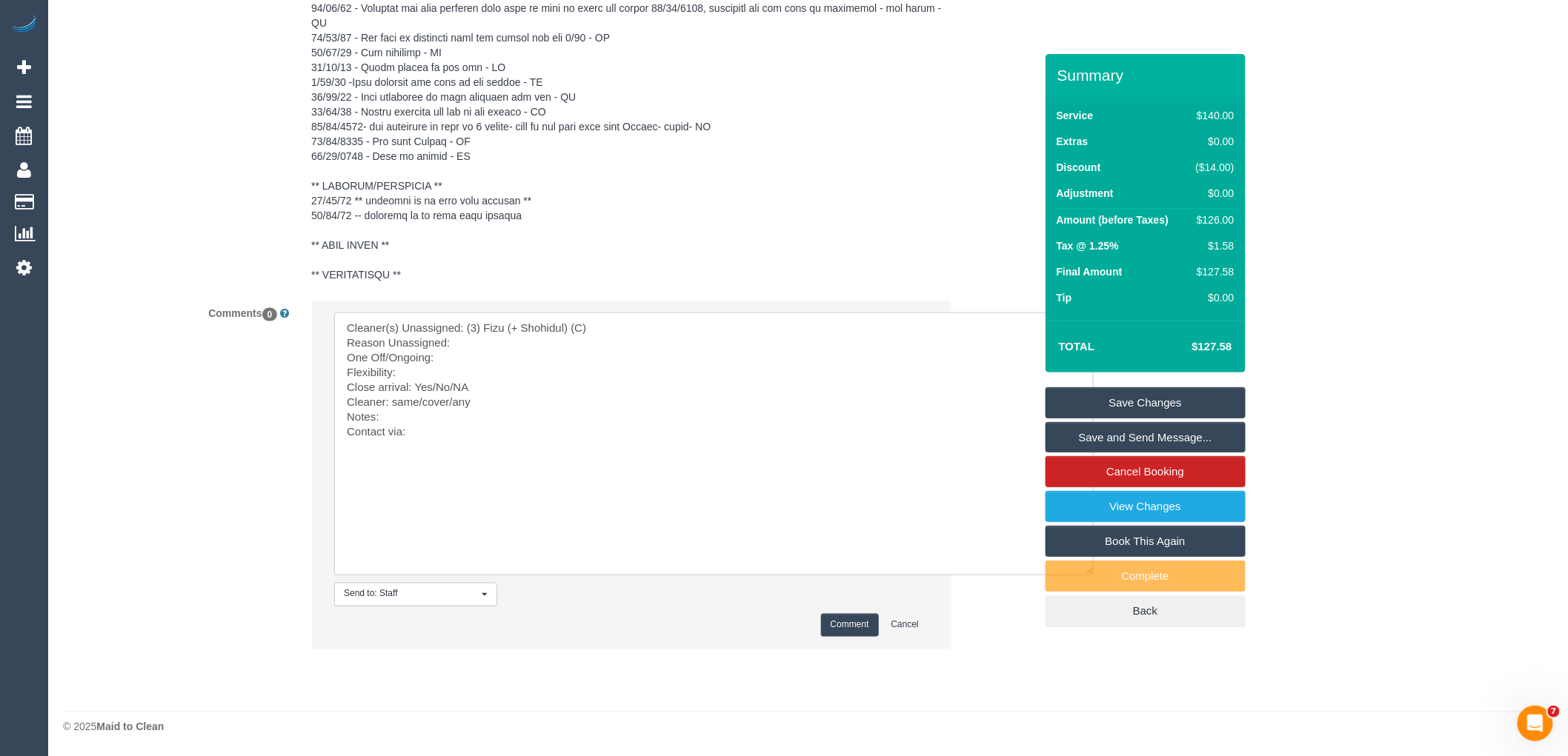
click at [490, 345] on textarea at bounding box center [714, 444] width 759 height 263
drag, startPoint x: 472, startPoint y: 388, endPoint x: 416, endPoint y: 387, distance: 56.0
click at [416, 387] on textarea at bounding box center [714, 444] width 759 height 263
drag, startPoint x: 393, startPoint y: 399, endPoint x: 475, endPoint y: 400, distance: 82.0
click at [475, 400] on textarea at bounding box center [714, 444] width 759 height 263
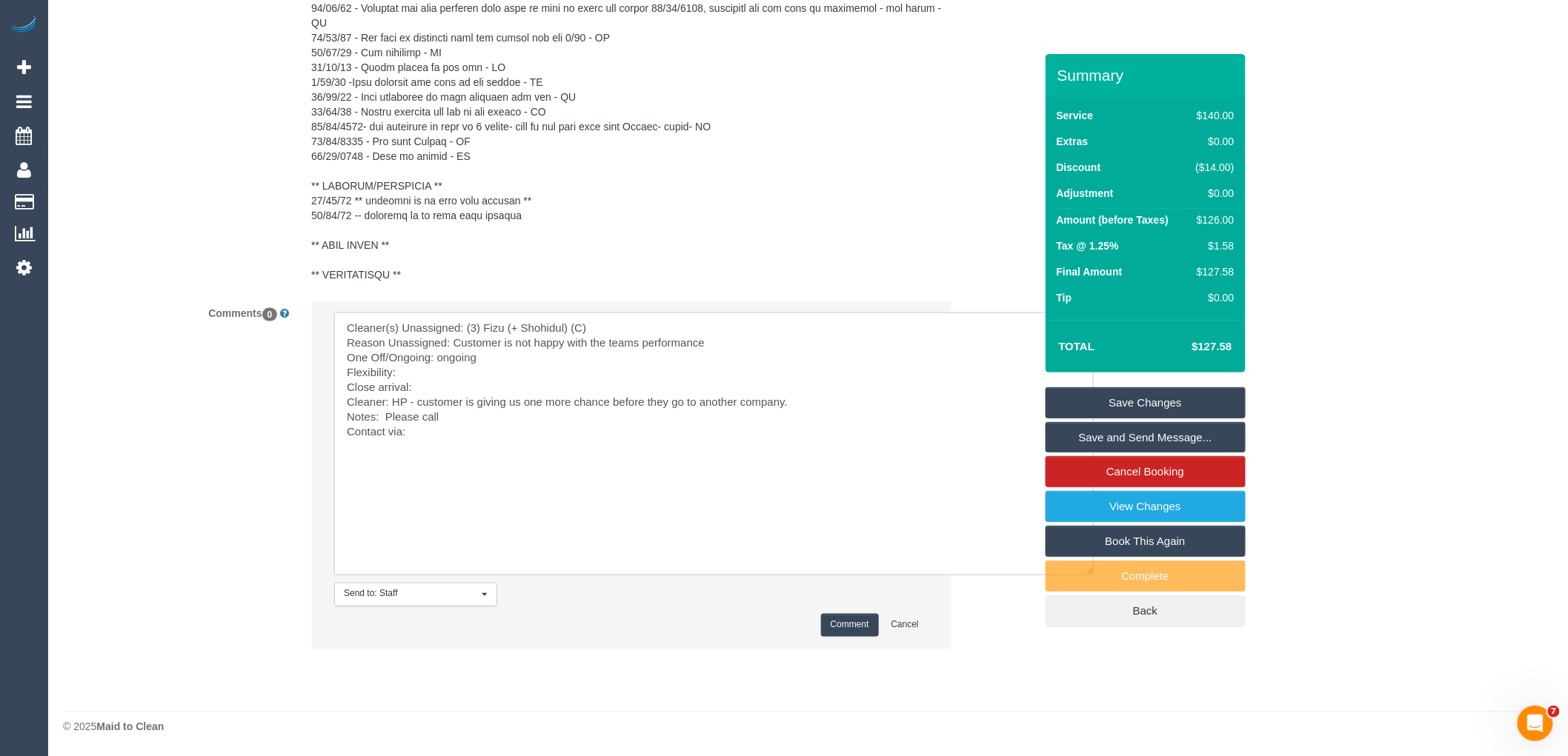
paste textarea "Carl - 0409 411 507"
click at [463, 432] on textarea at bounding box center [714, 444] width 759 height 263
drag, startPoint x: 441, startPoint y: 414, endPoint x: 782, endPoint y: 413, distance: 341.0
click at [782, 413] on textarea at bounding box center [714, 444] width 759 height 263
click at [809, 442] on textarea at bounding box center [714, 444] width 759 height 263
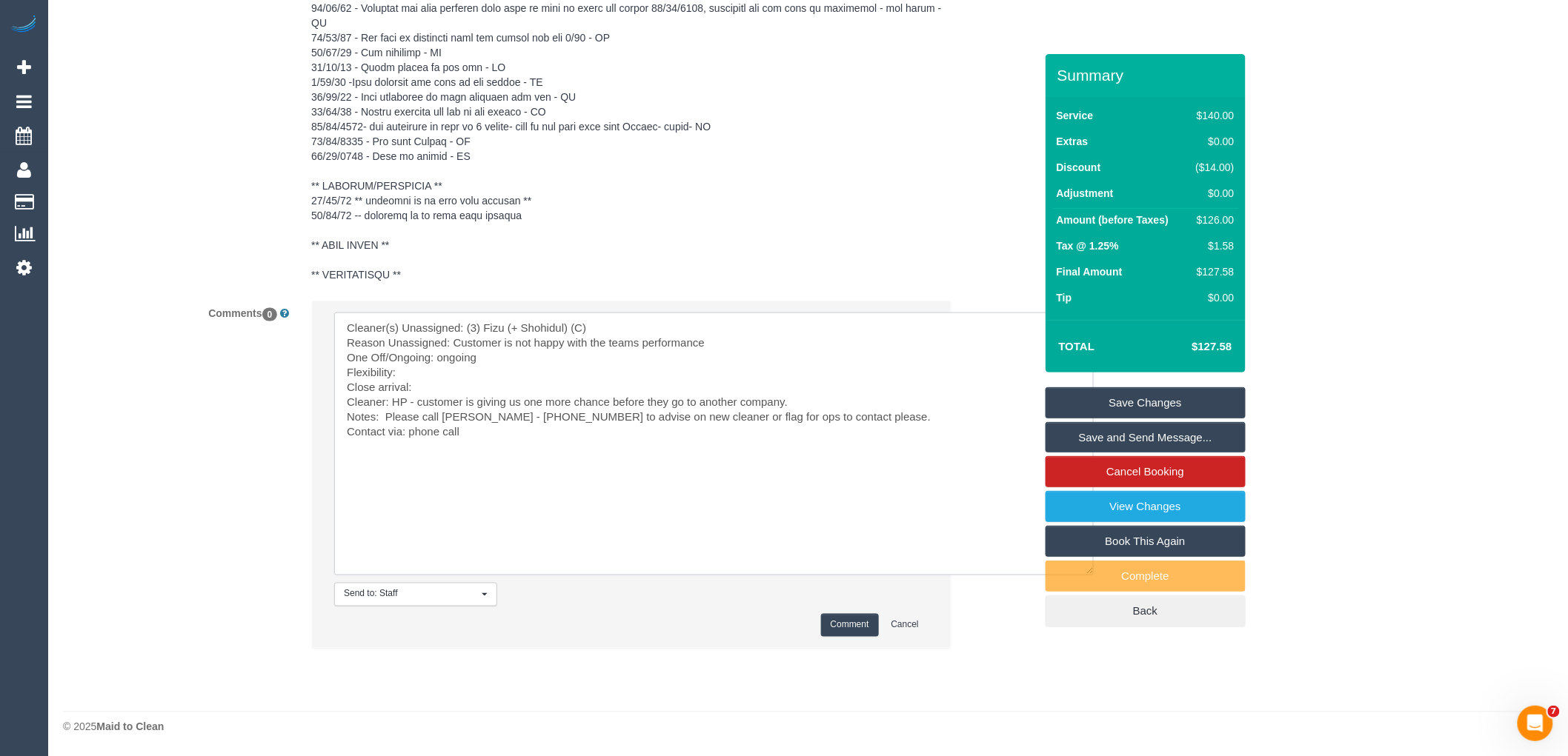
drag, startPoint x: 690, startPoint y: 407, endPoint x: 843, endPoint y: 463, distance: 162.9
click at [843, 463] on textarea at bounding box center [714, 444] width 759 height 263
click at [871, 524] on textarea at bounding box center [714, 444] width 759 height 263
type textarea "Cleaner(s) Unassigned: (3) Fizu (+ Shohidul) (C) Reason Unassigned: Customer is…"
click at [853, 626] on button "Comment" at bounding box center [850, 625] width 58 height 23
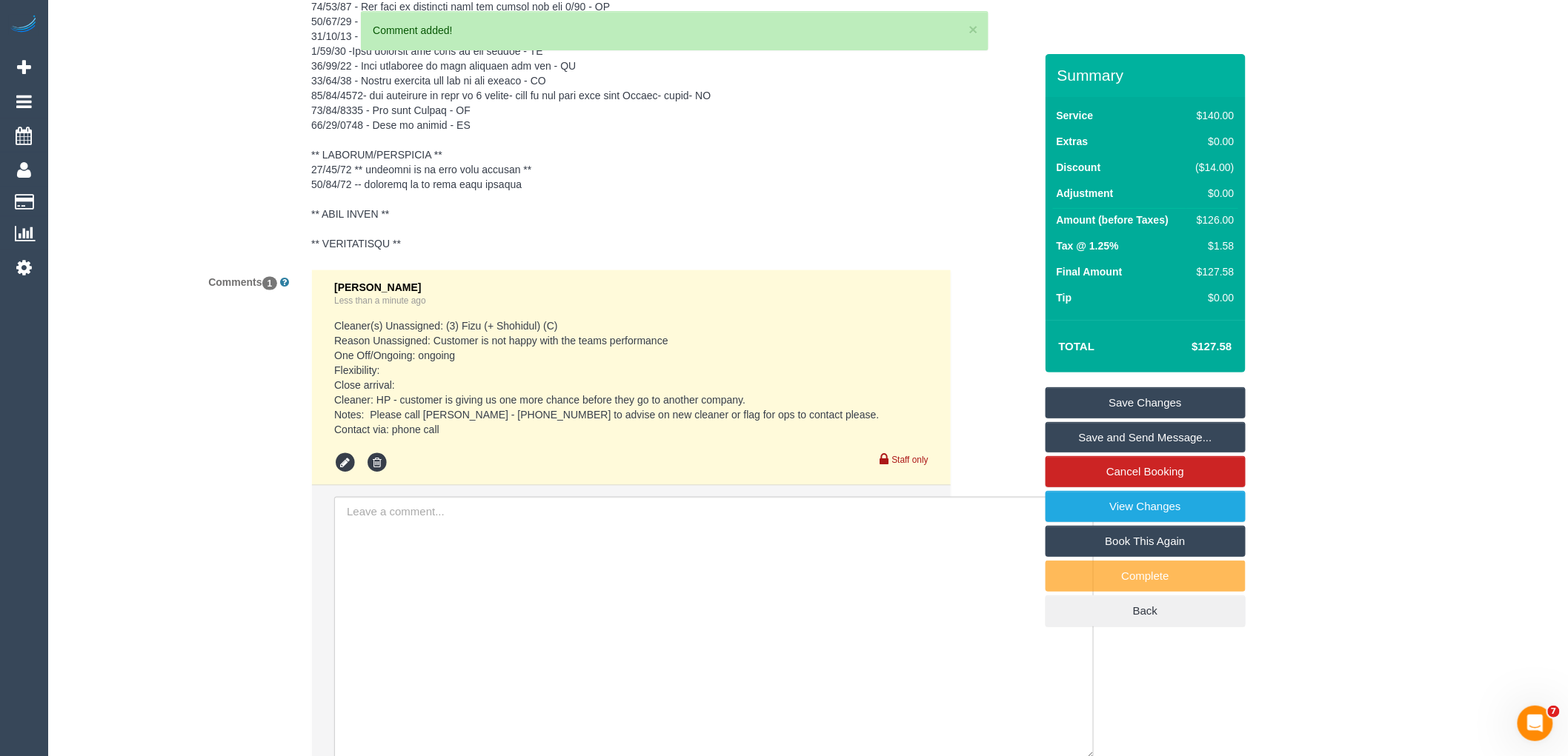
click at [1120, 402] on link "Save Changes" at bounding box center [1146, 403] width 200 height 31
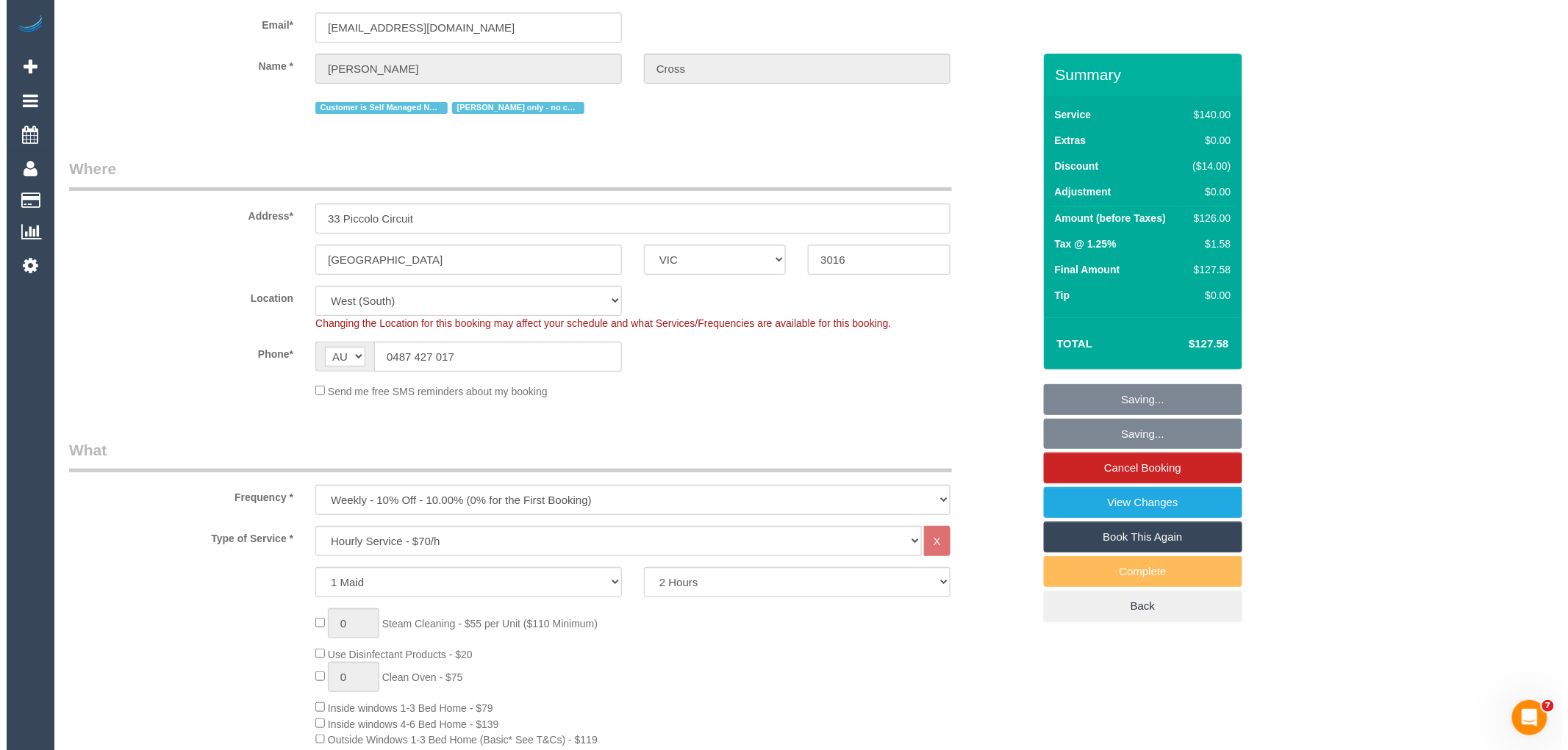
scroll to position [0, 0]
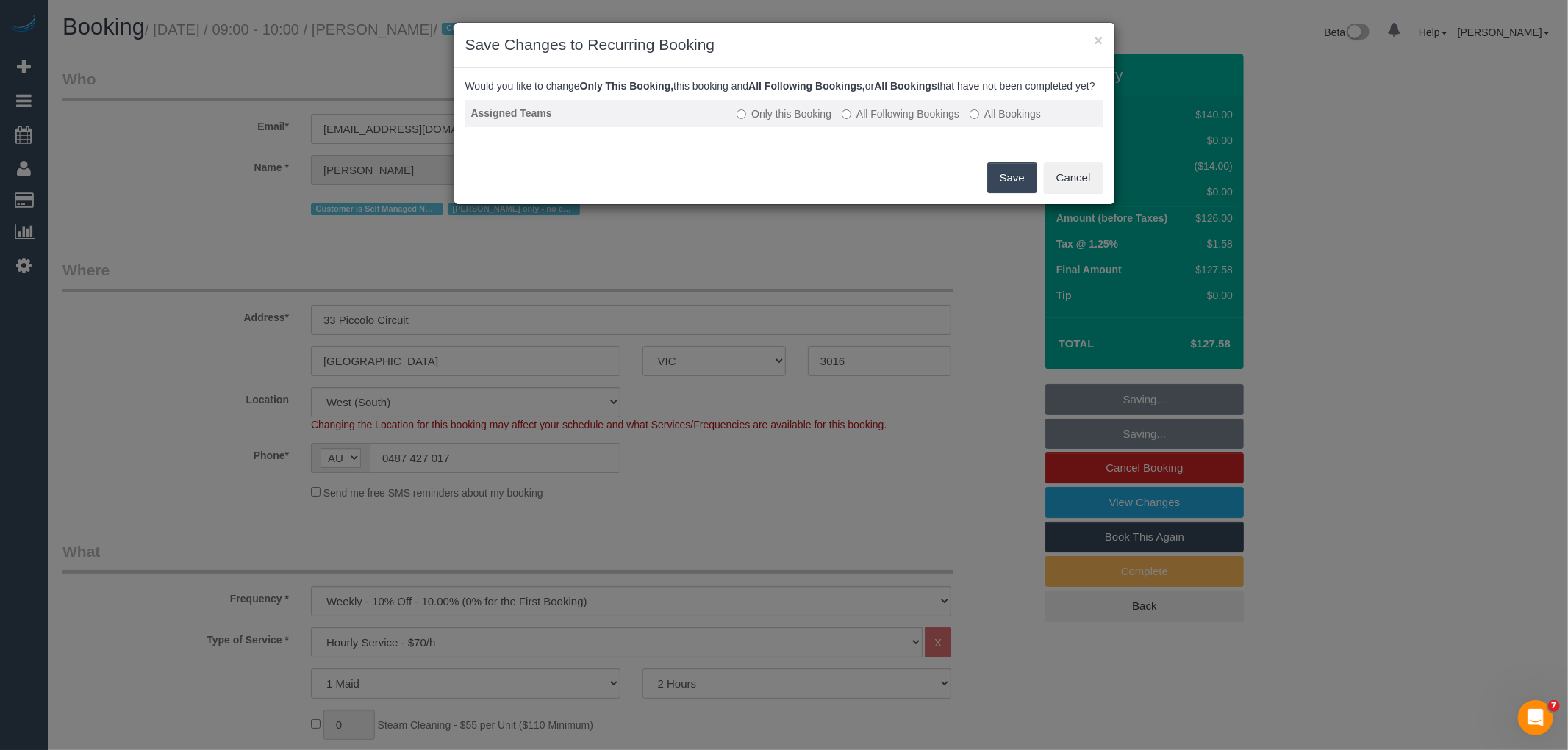
click at [903, 122] on label "All Following Bookings" at bounding box center [900, 114] width 118 height 15
click at [1010, 192] on button "Save" at bounding box center [1012, 177] width 50 height 31
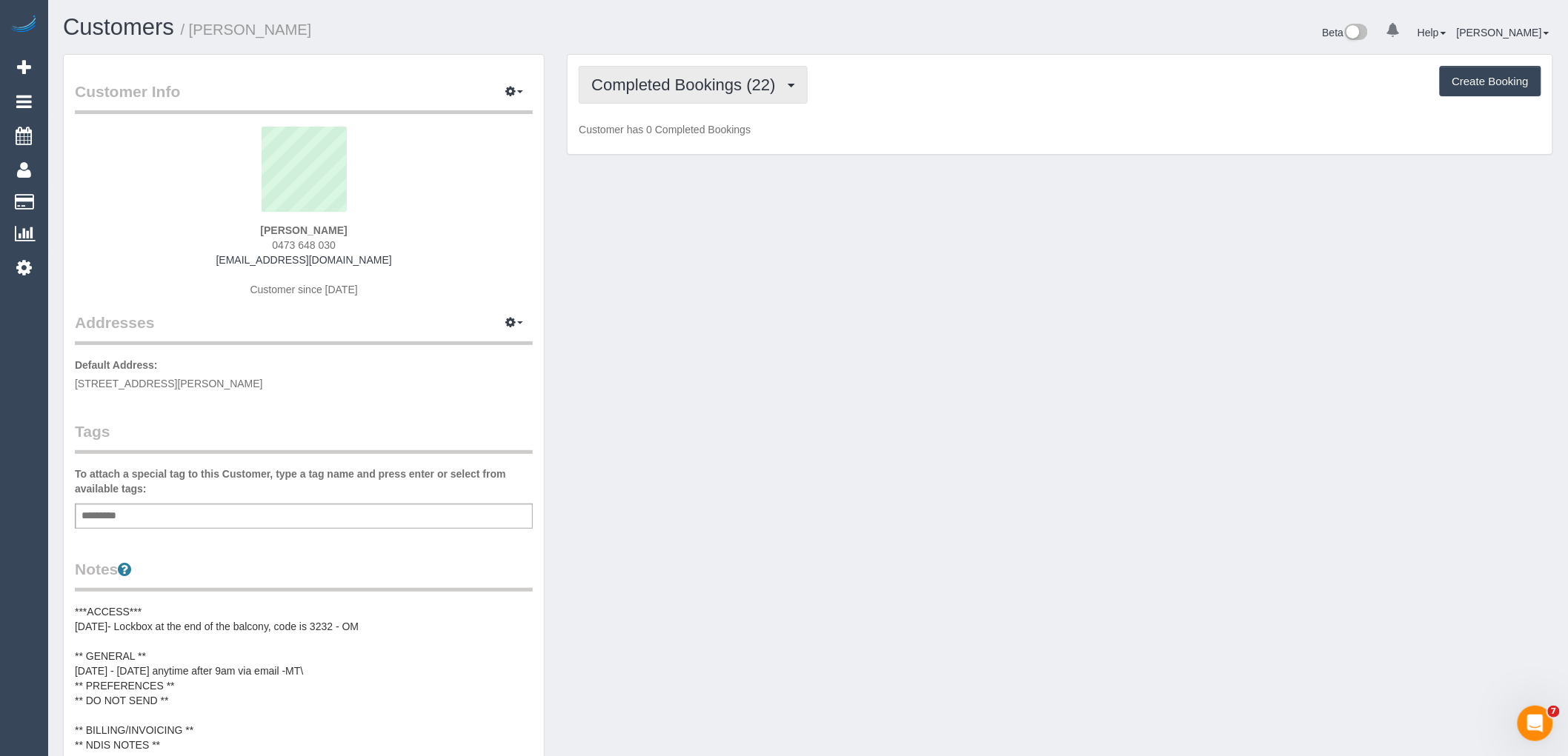
click at [706, 85] on span "Completed Bookings (22)" at bounding box center [687, 85] width 191 height 18
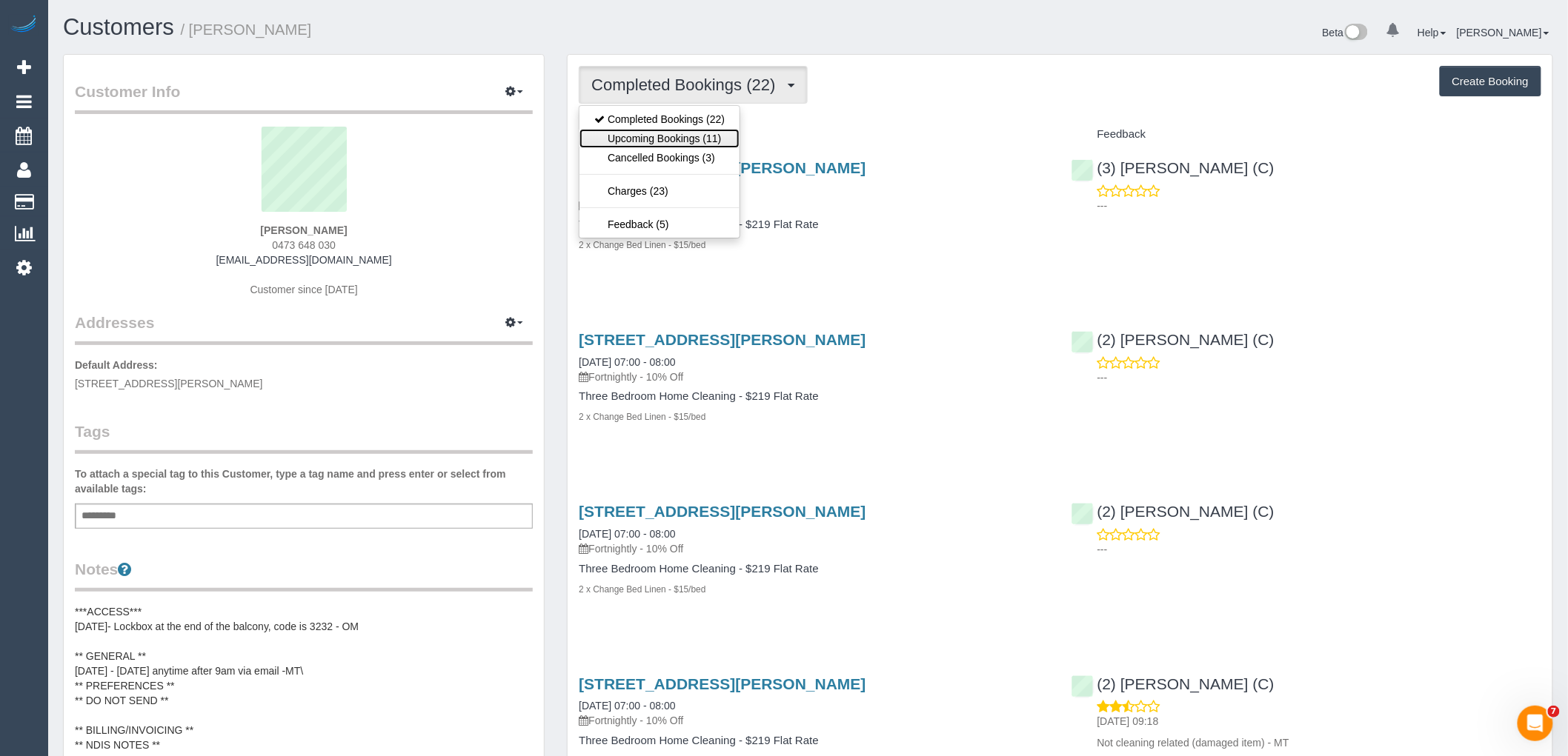
click at [714, 134] on link "Upcoming Bookings (11)" at bounding box center [659, 138] width 160 height 19
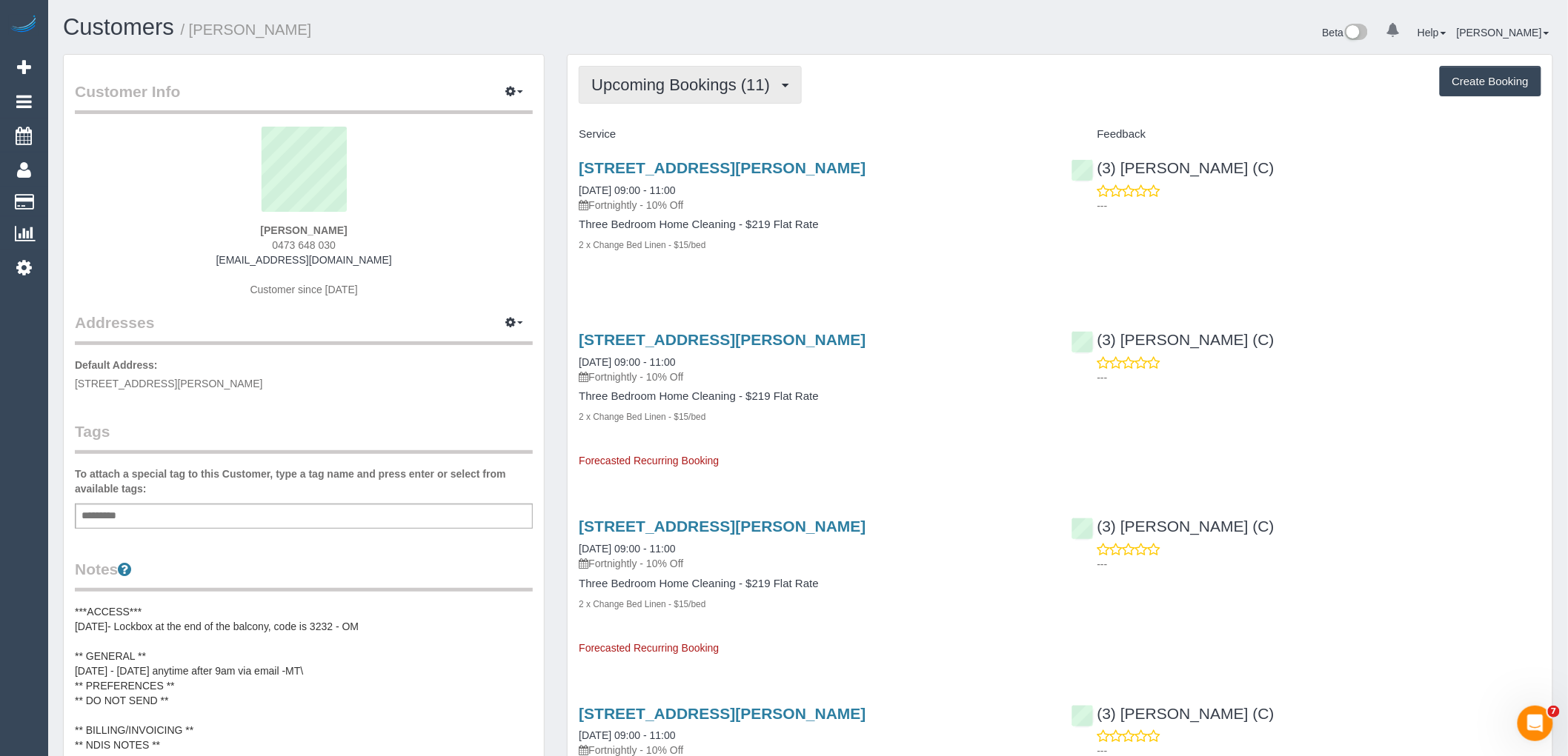
click at [677, 97] on button "Upcoming Bookings (11)" at bounding box center [690, 85] width 223 height 38
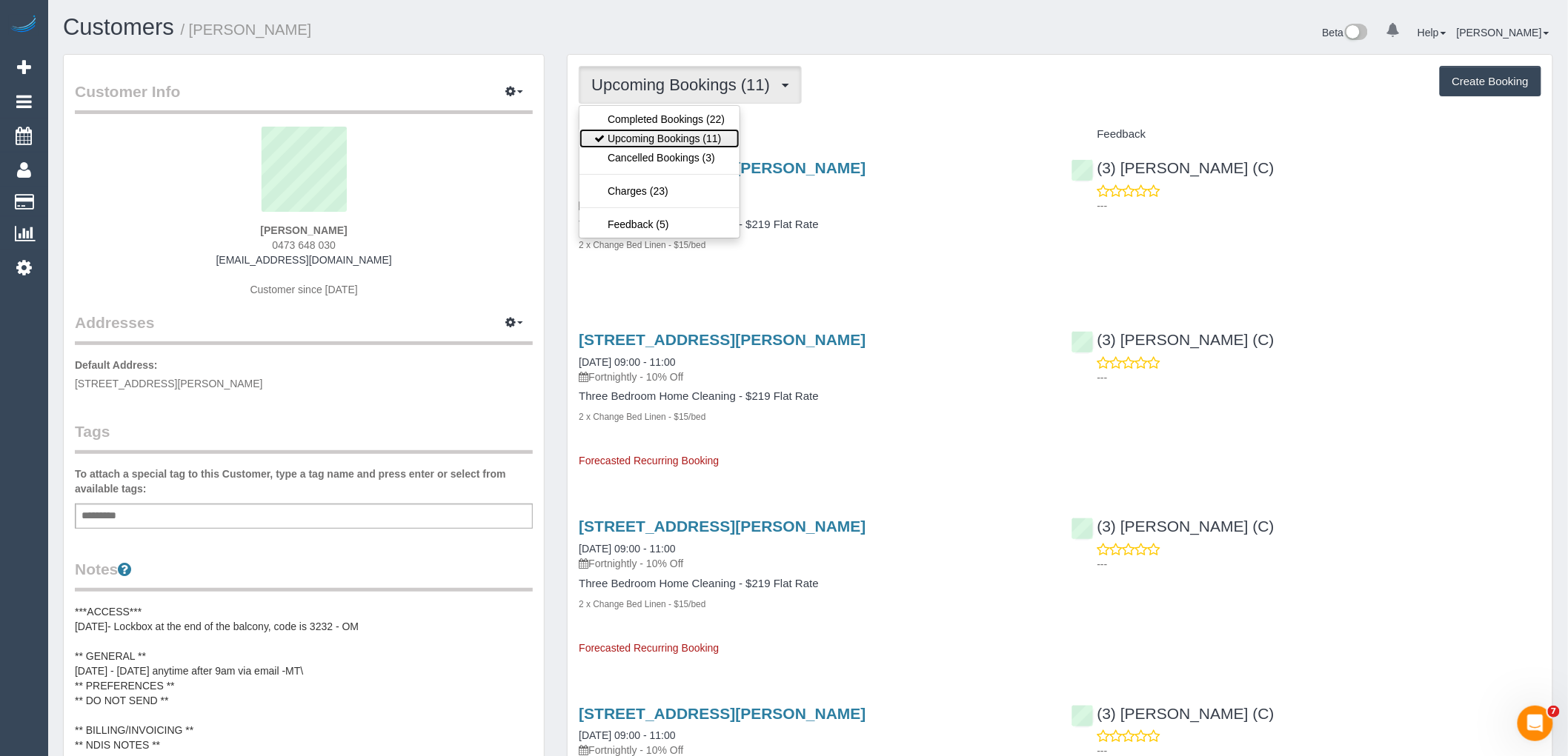
click at [676, 134] on link "Upcoming Bookings (11)" at bounding box center [659, 138] width 160 height 19
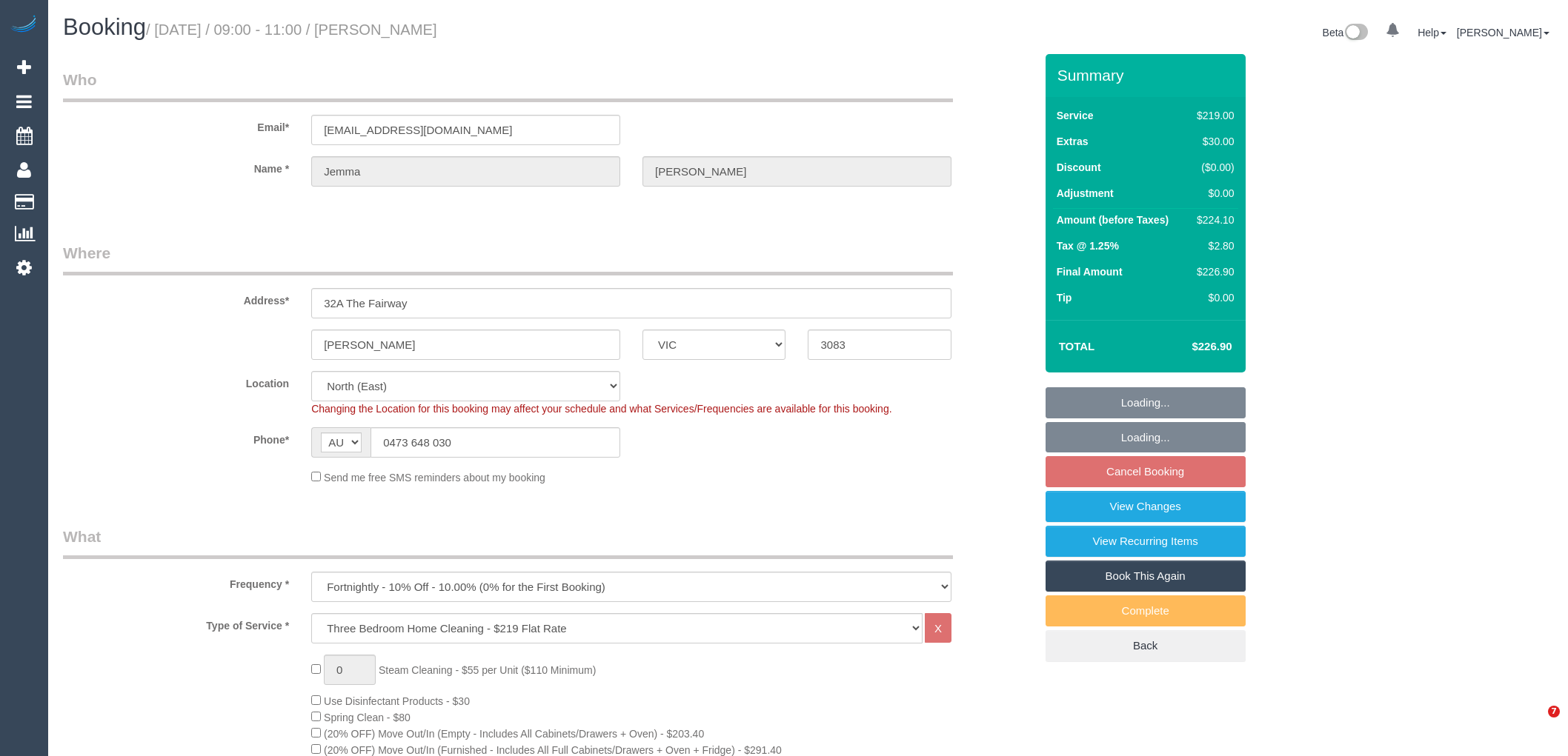
select select "VIC"
select select "number:27"
select select "number:16"
select select "number:18"
select select "number:22"
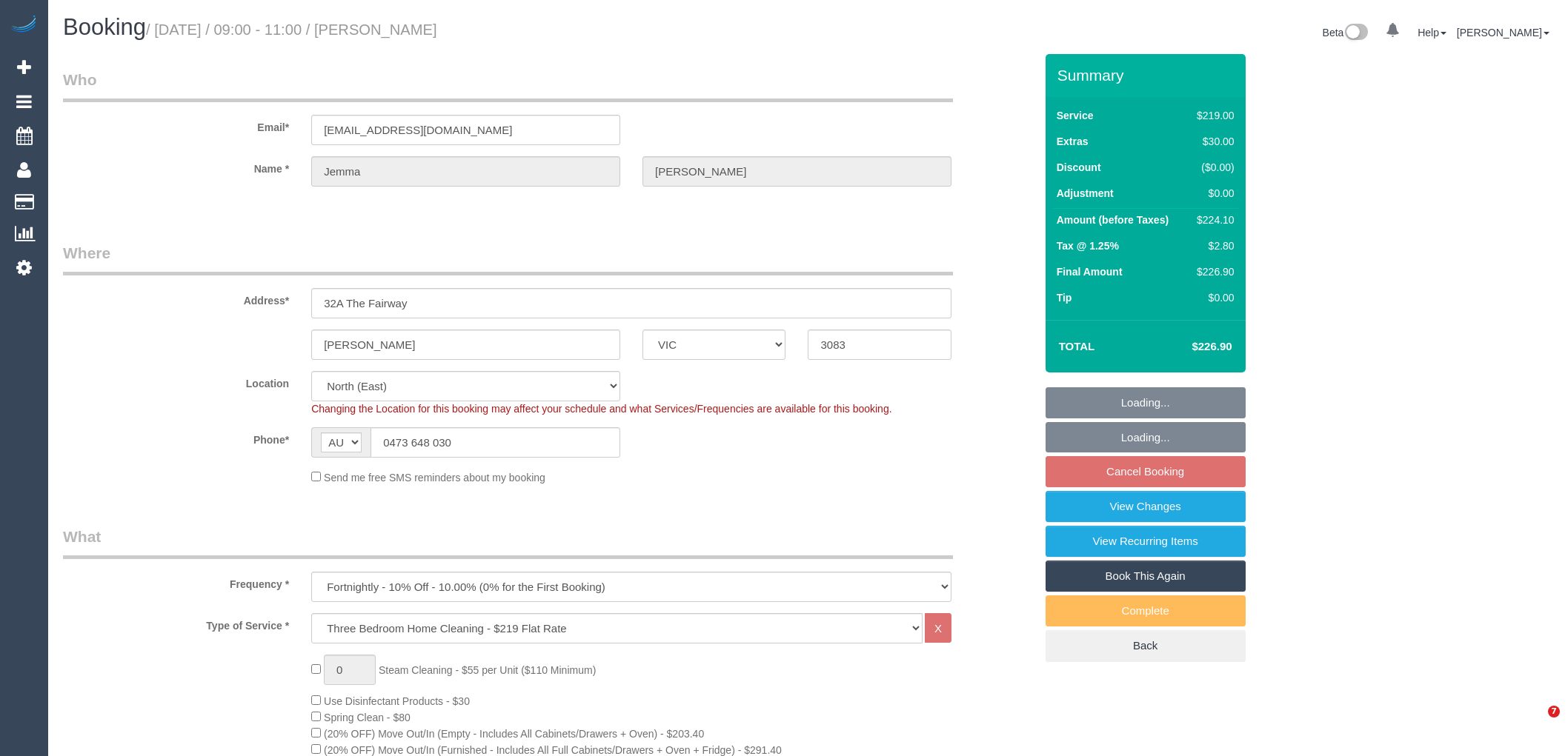
select select "number:33"
select select "number:12"
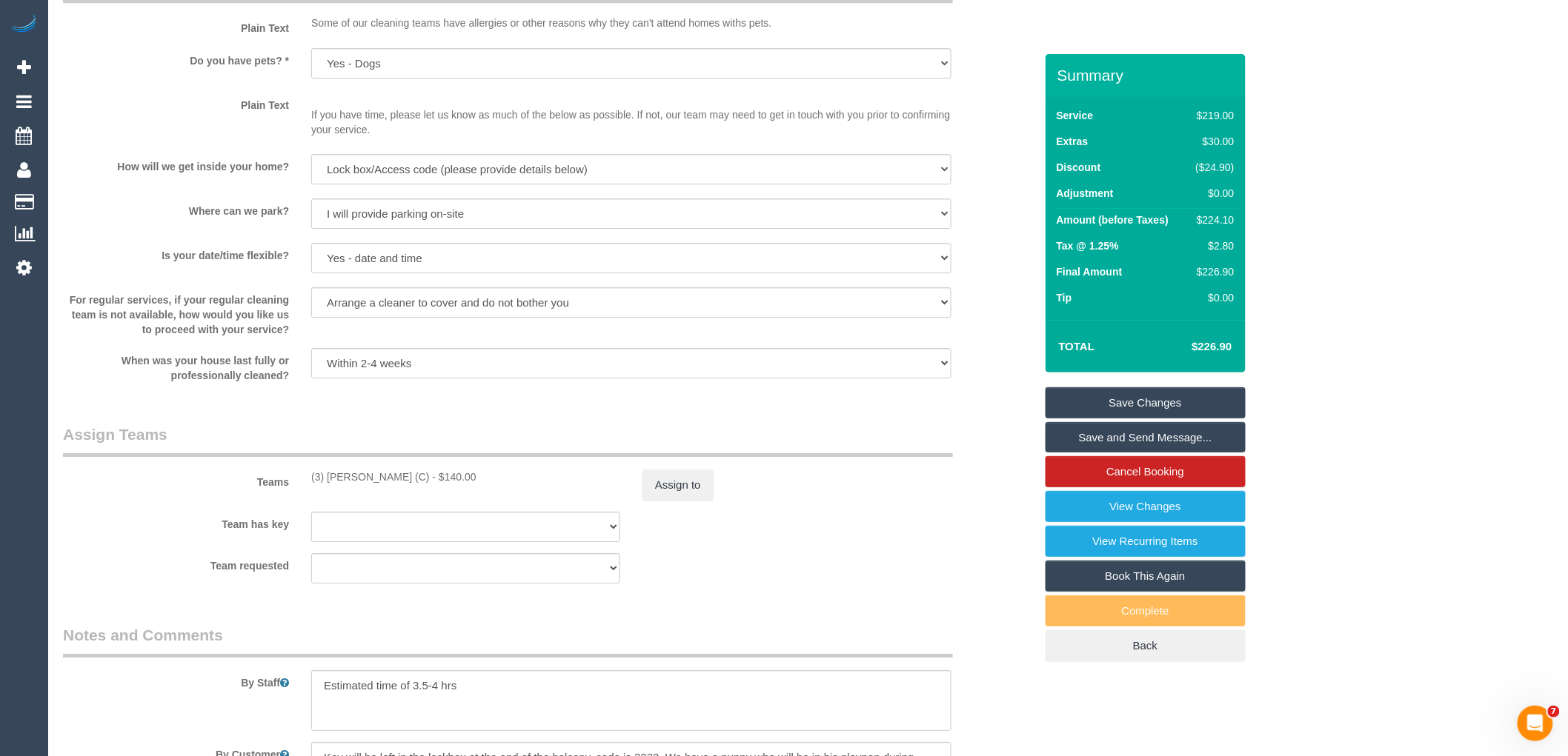
scroll to position [2330, 0]
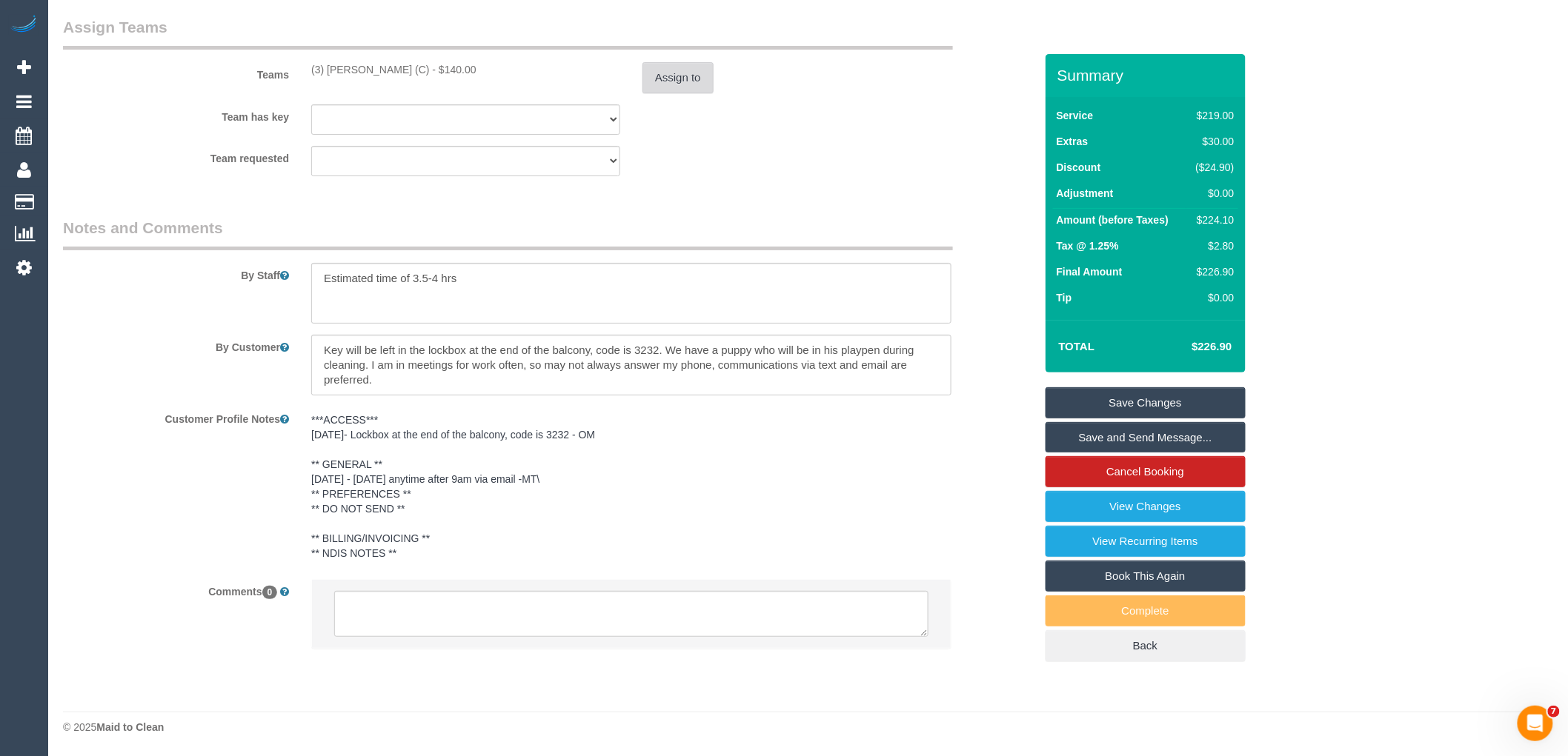
click at [658, 74] on button "Assign to" at bounding box center [678, 77] width 71 height 31
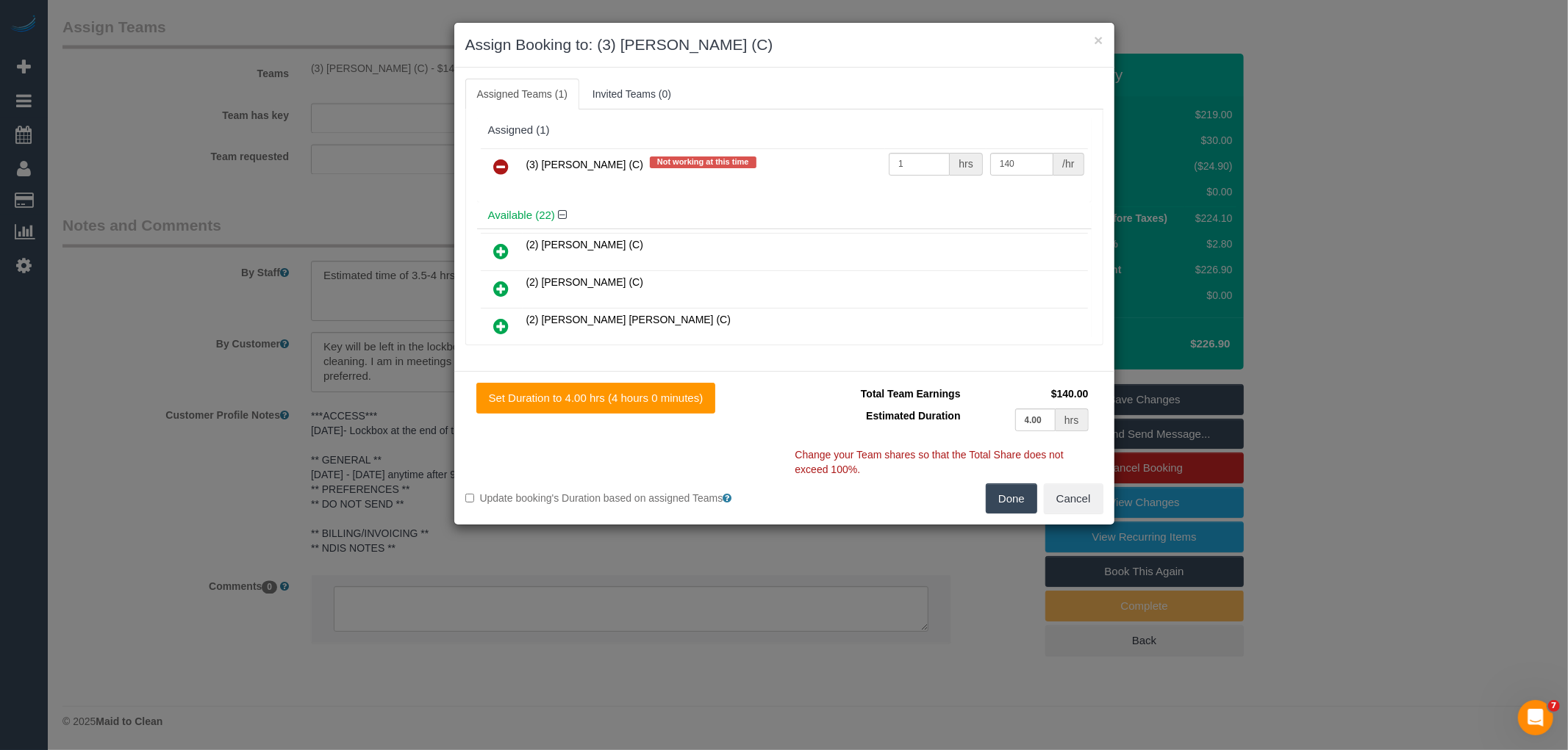
click at [500, 168] on icon at bounding box center [501, 166] width 16 height 17
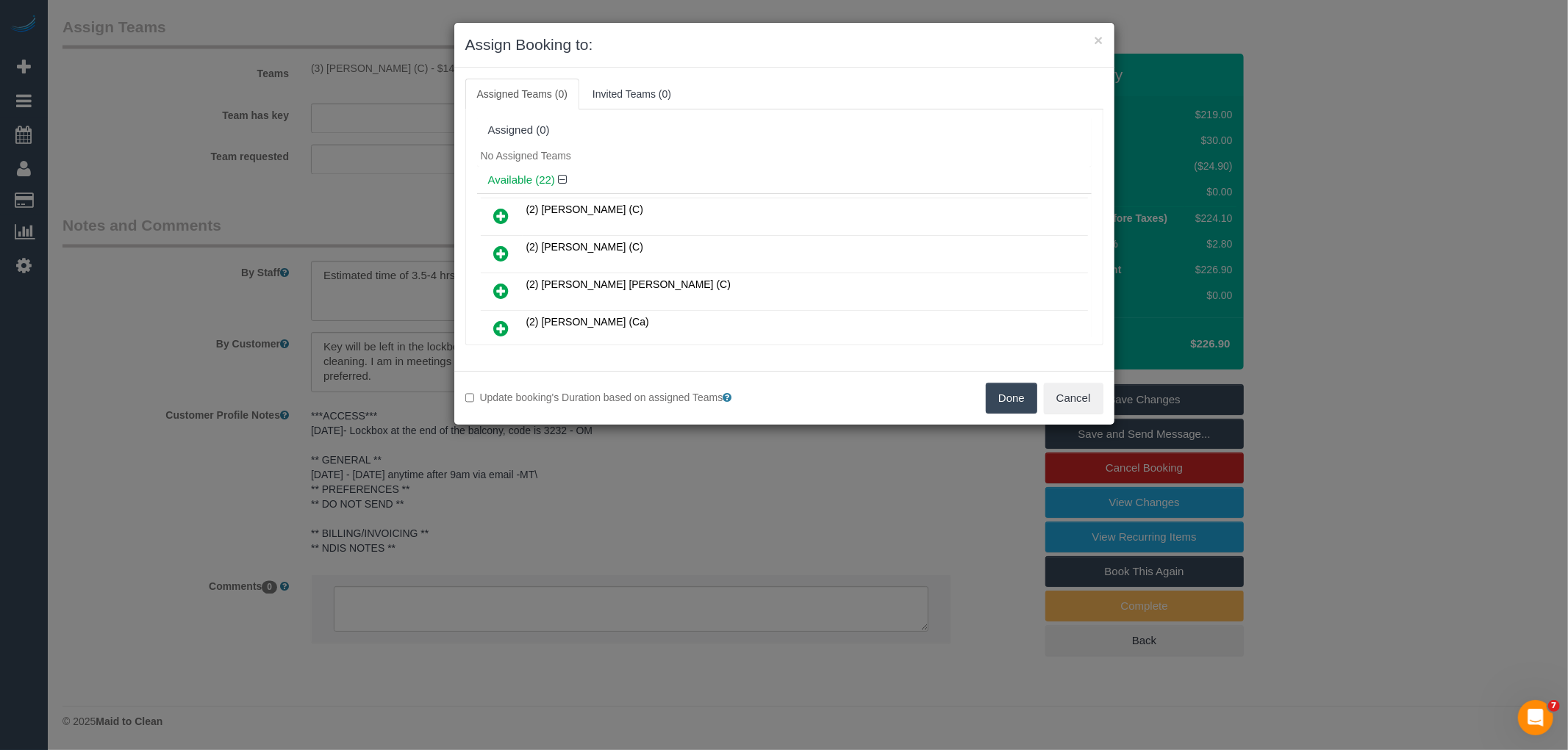
click at [1004, 393] on button "Done" at bounding box center [1012, 398] width 52 height 31
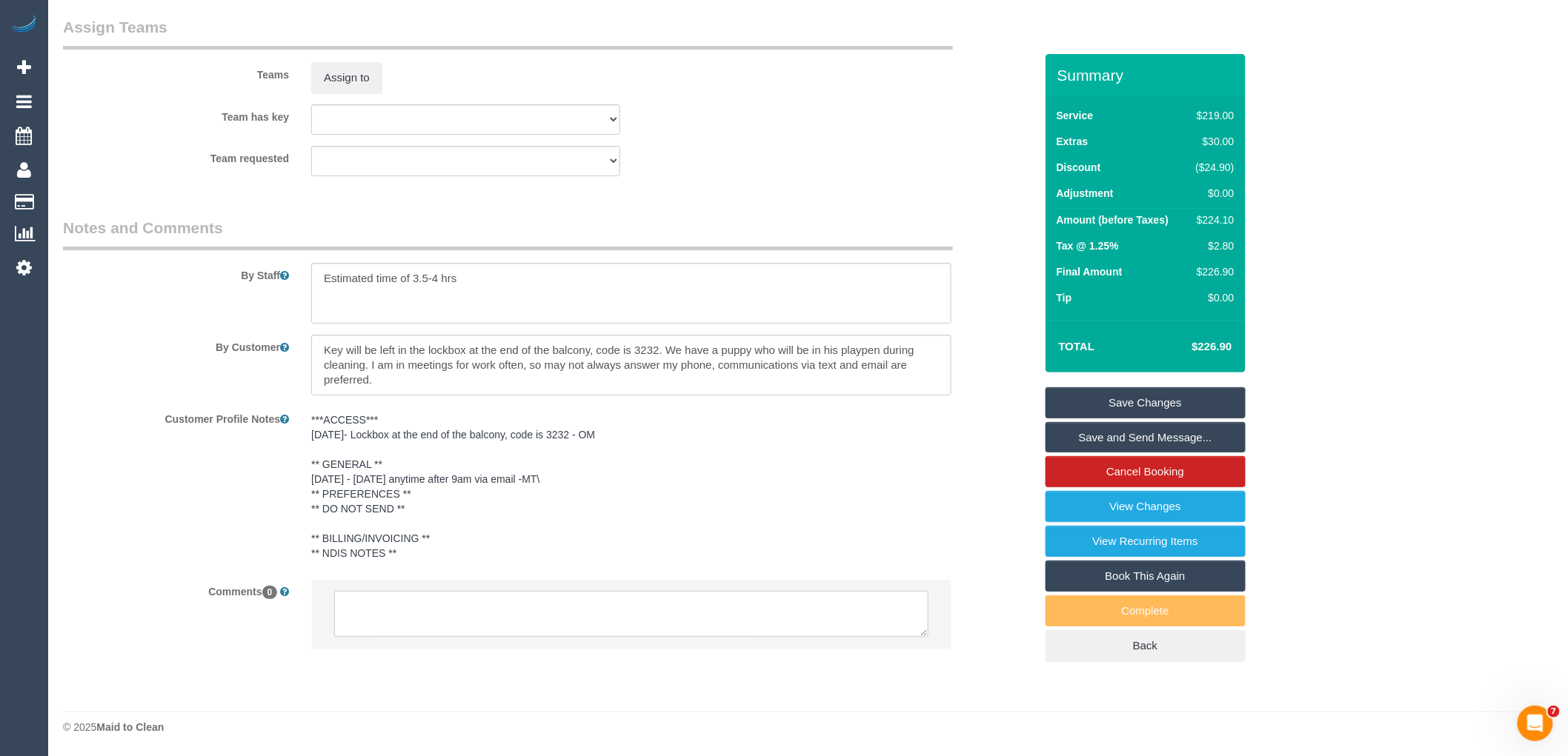
click at [579, 603] on textarea at bounding box center [631, 614] width 594 height 46
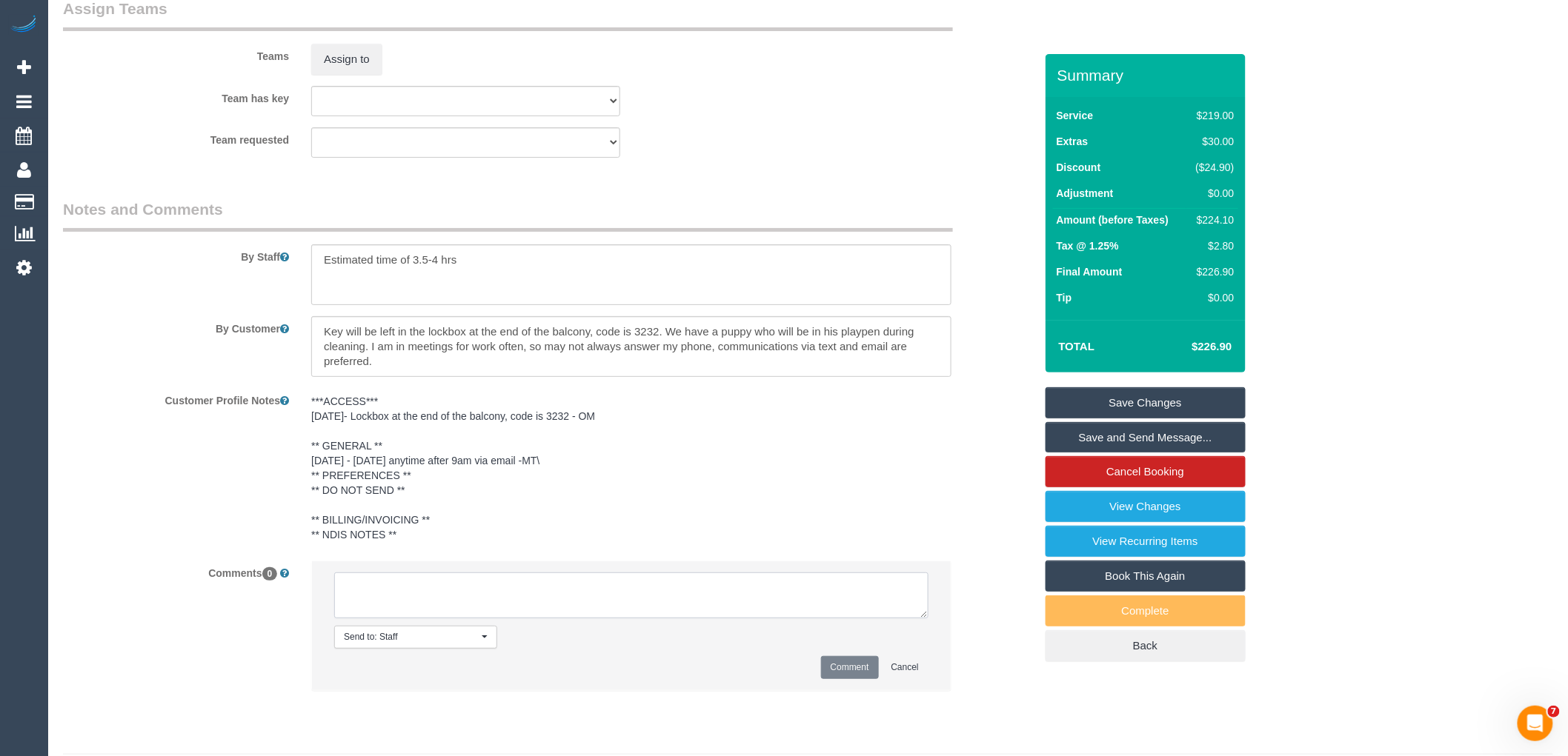
paste textarea "(3) [PERSON_NAME] (C) UA 15/10 onwards - Resigned Customer not contacted -"
type textarea "(3) [PERSON_NAME] (C) UA 15/10 onwards - Resigned Customer not contacted - neve…"
click at [850, 679] on button "Comment" at bounding box center [850, 667] width 58 height 23
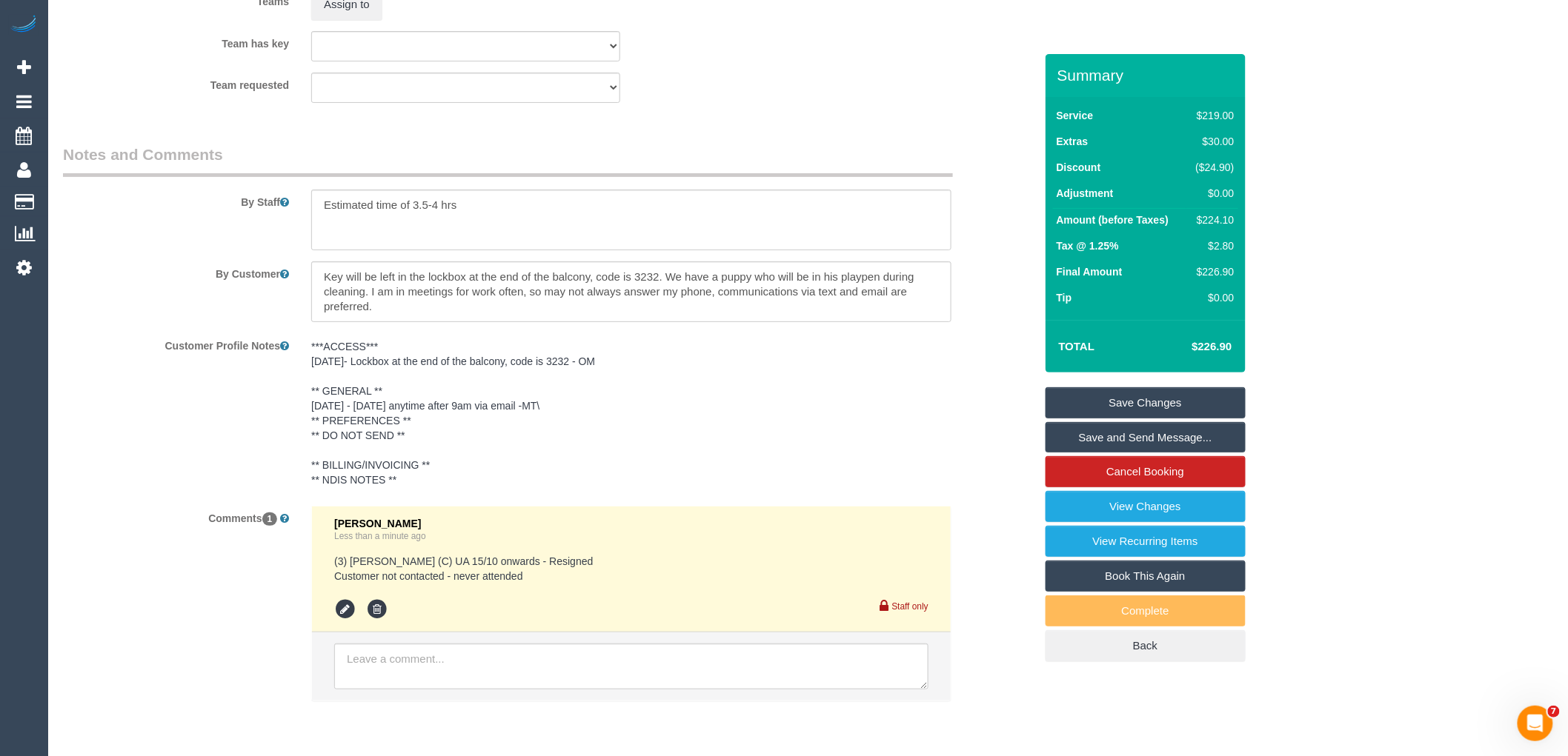
scroll to position [2413, 0]
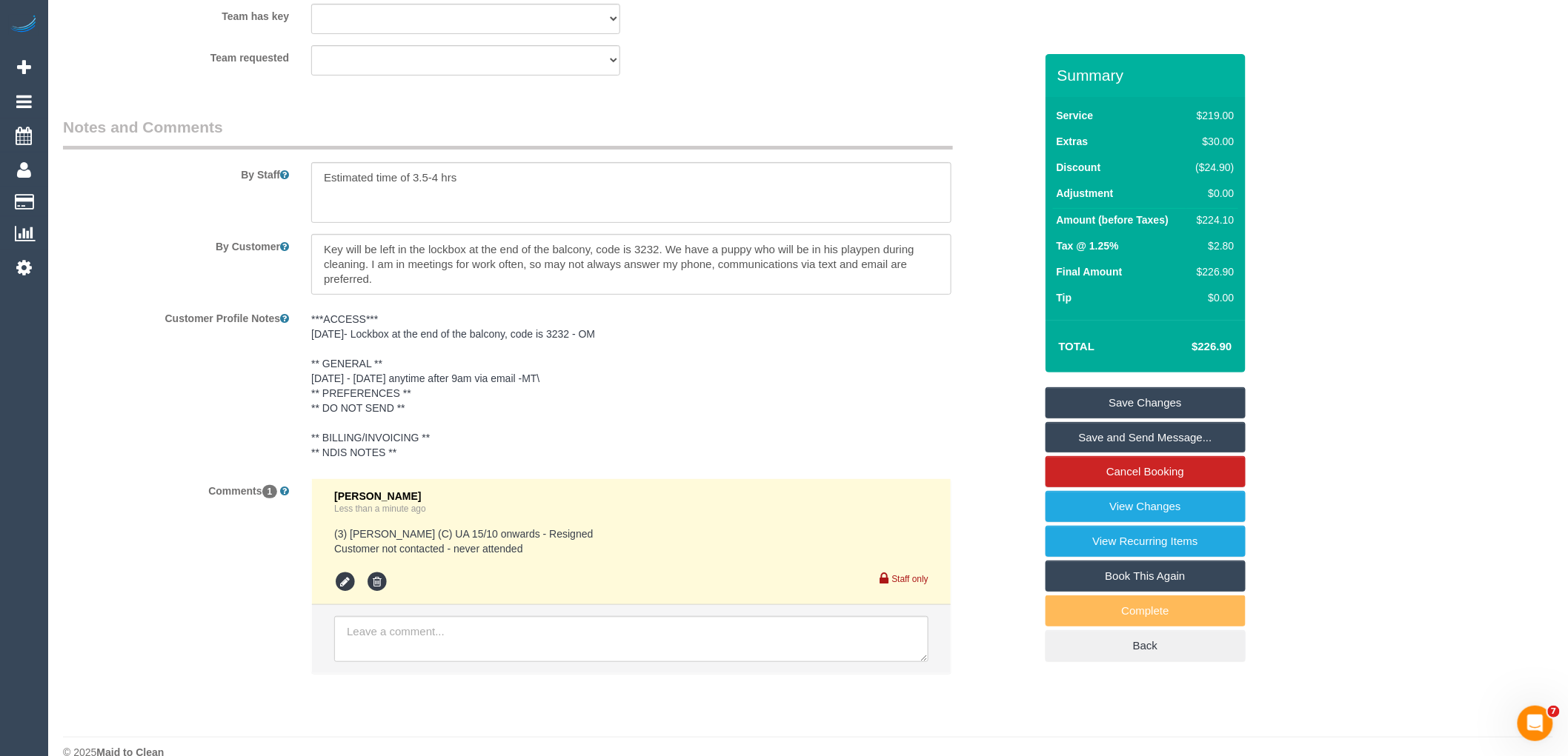
drag, startPoint x: 337, startPoint y: 550, endPoint x: 597, endPoint y: 567, distance: 260.6
click at [597, 556] on pre "(3) [PERSON_NAME] (C) UA 15/10 onwards - Resigned Customer not contacted - neve…" at bounding box center [631, 541] width 594 height 29
click at [1152, 406] on link "Save Changes" at bounding box center [1146, 403] width 200 height 31
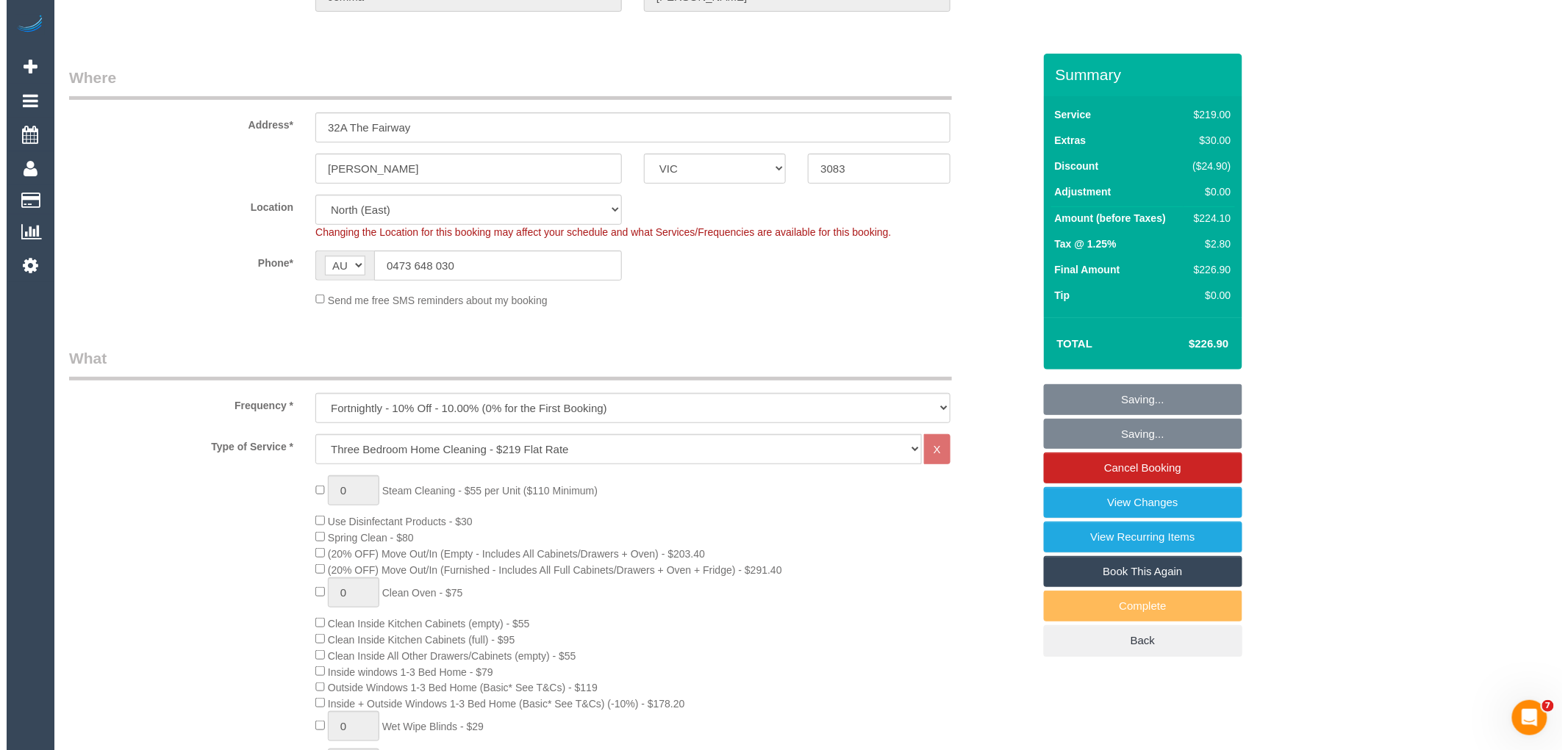
scroll to position [0, 0]
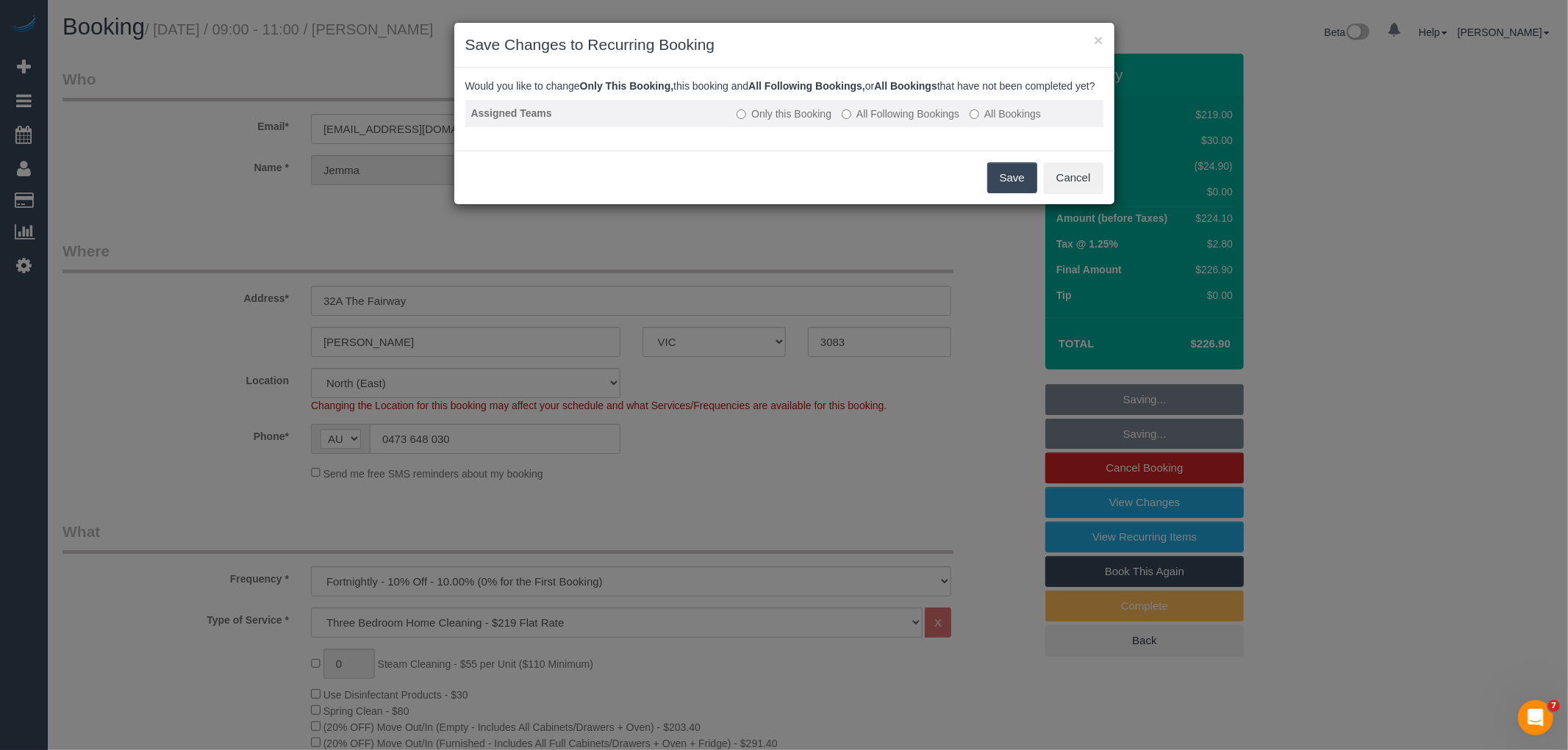
click at [895, 122] on label "All Following Bookings" at bounding box center [900, 114] width 118 height 15
click at [1008, 193] on button "Save" at bounding box center [1012, 177] width 50 height 31
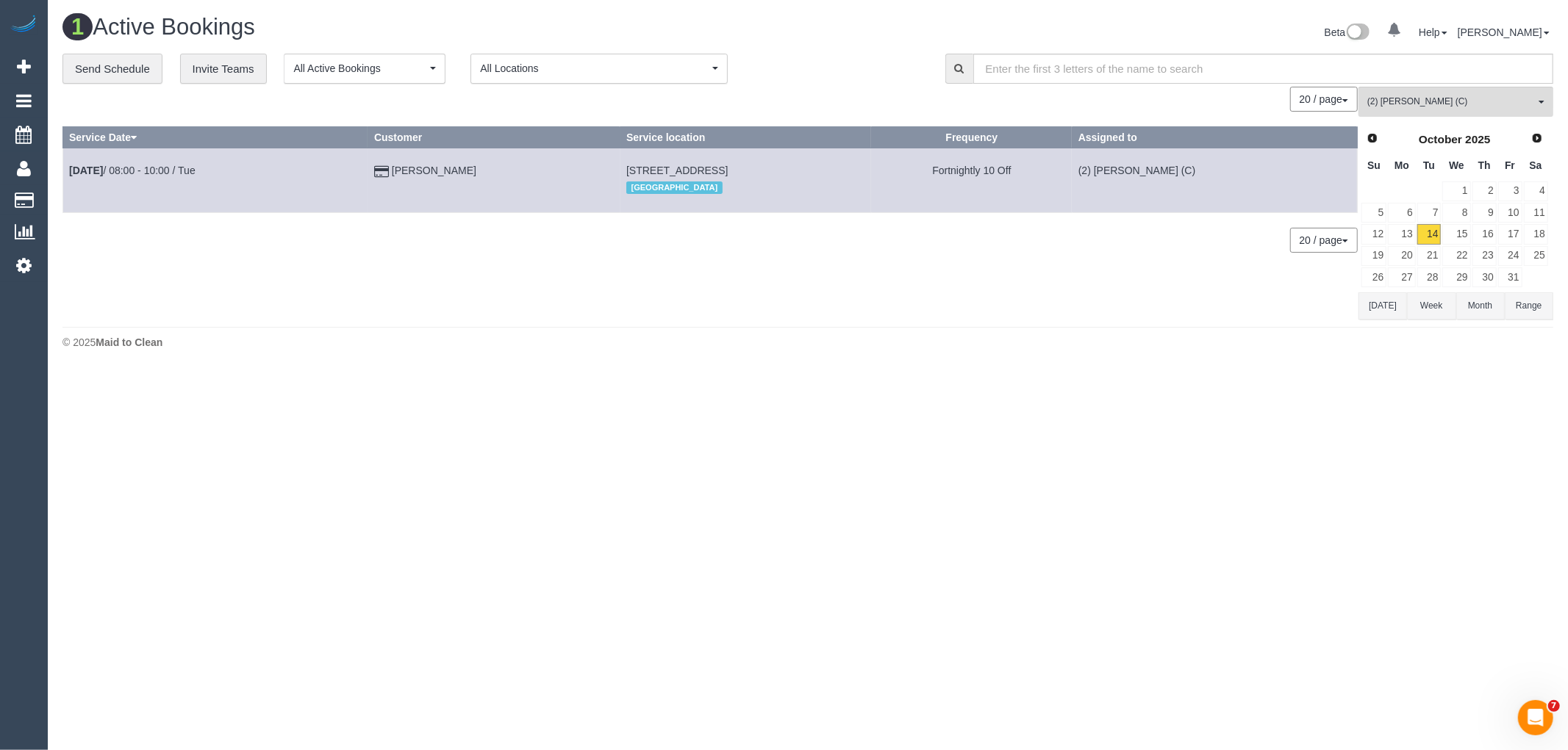
click at [736, 238] on div "20 / page 10 / page 20 / page 30 / page 40 / page 50 / page 100 / page" at bounding box center [710, 240] width 1295 height 25
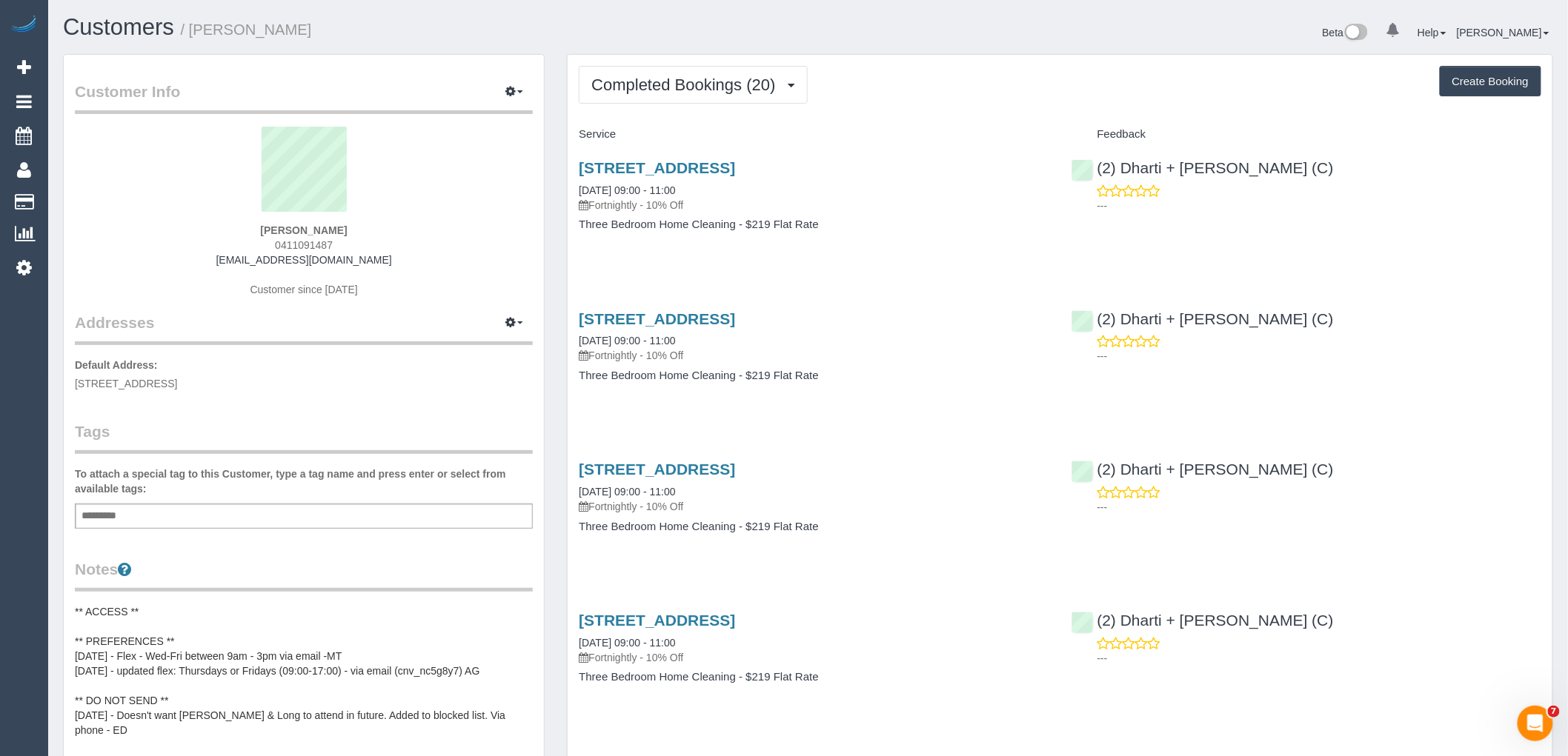
drag, startPoint x: 424, startPoint y: 265, endPoint x: 191, endPoint y: 258, distance: 233.1
click at [191, 258] on div "[PERSON_NAME] 0411091487 [EMAIL_ADDRESS][DOMAIN_NAME] Customer since [DATE]" at bounding box center [304, 219] width 458 height 185
copy link "[EMAIL_ADDRESS][DOMAIN_NAME]"
drag, startPoint x: 697, startPoint y: 100, endPoint x: 706, endPoint y: 121, distance: 22.8
click at [697, 100] on button "Completed Bookings (20)" at bounding box center [692, 85] width 228 height 38
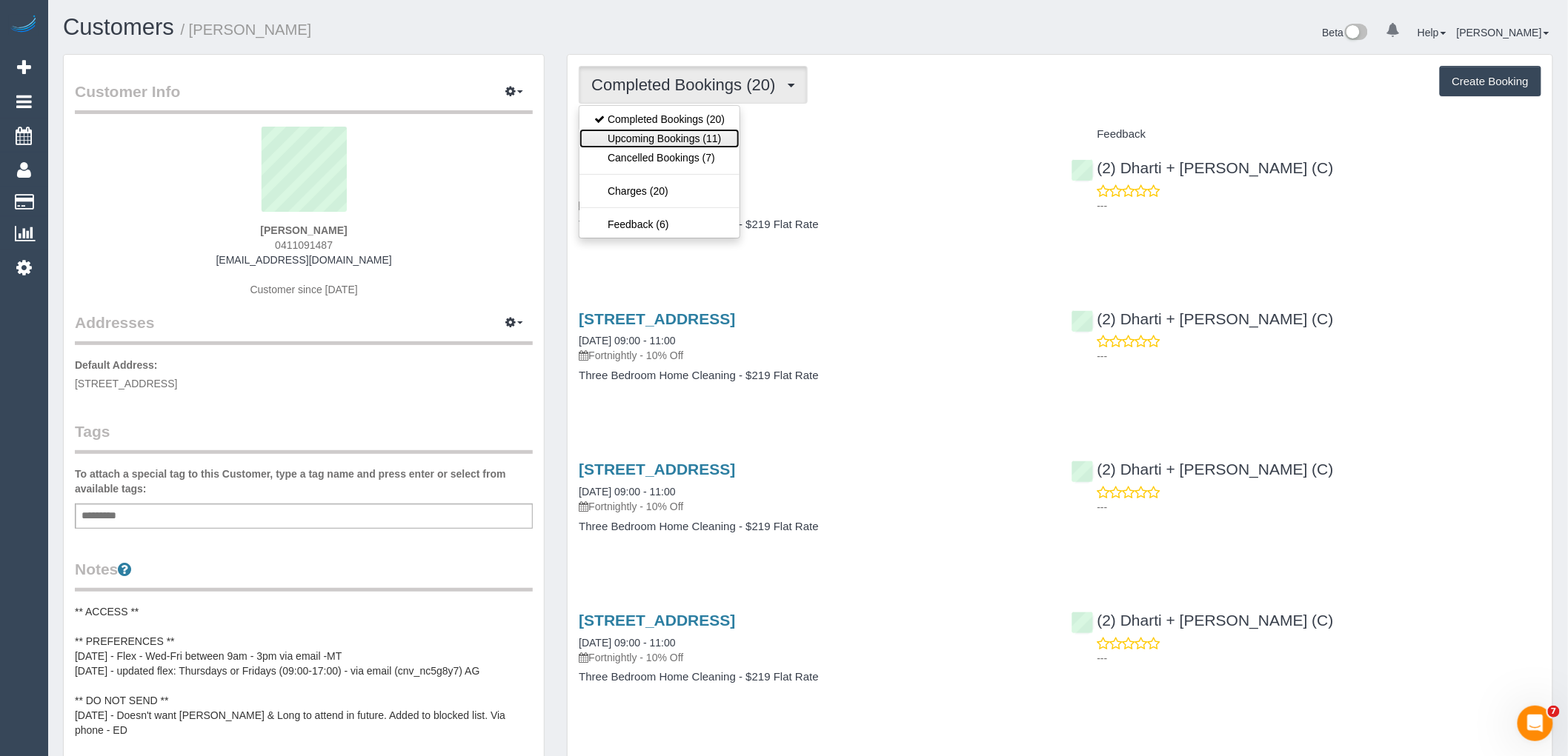
click at [707, 134] on link "Upcoming Bookings (11)" at bounding box center [659, 138] width 160 height 19
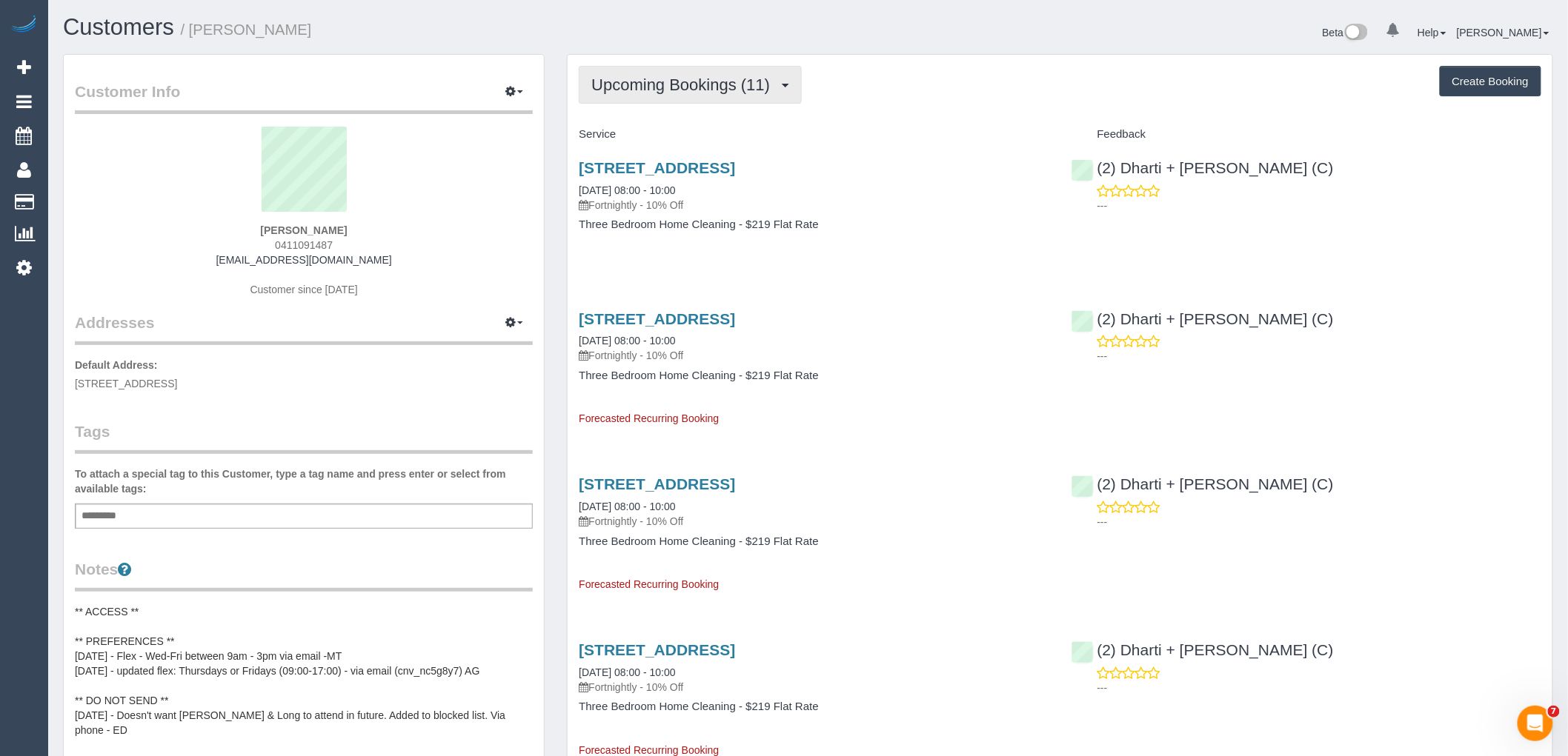
click at [656, 102] on button "Upcoming Bookings (11)" at bounding box center [690, 85] width 223 height 38
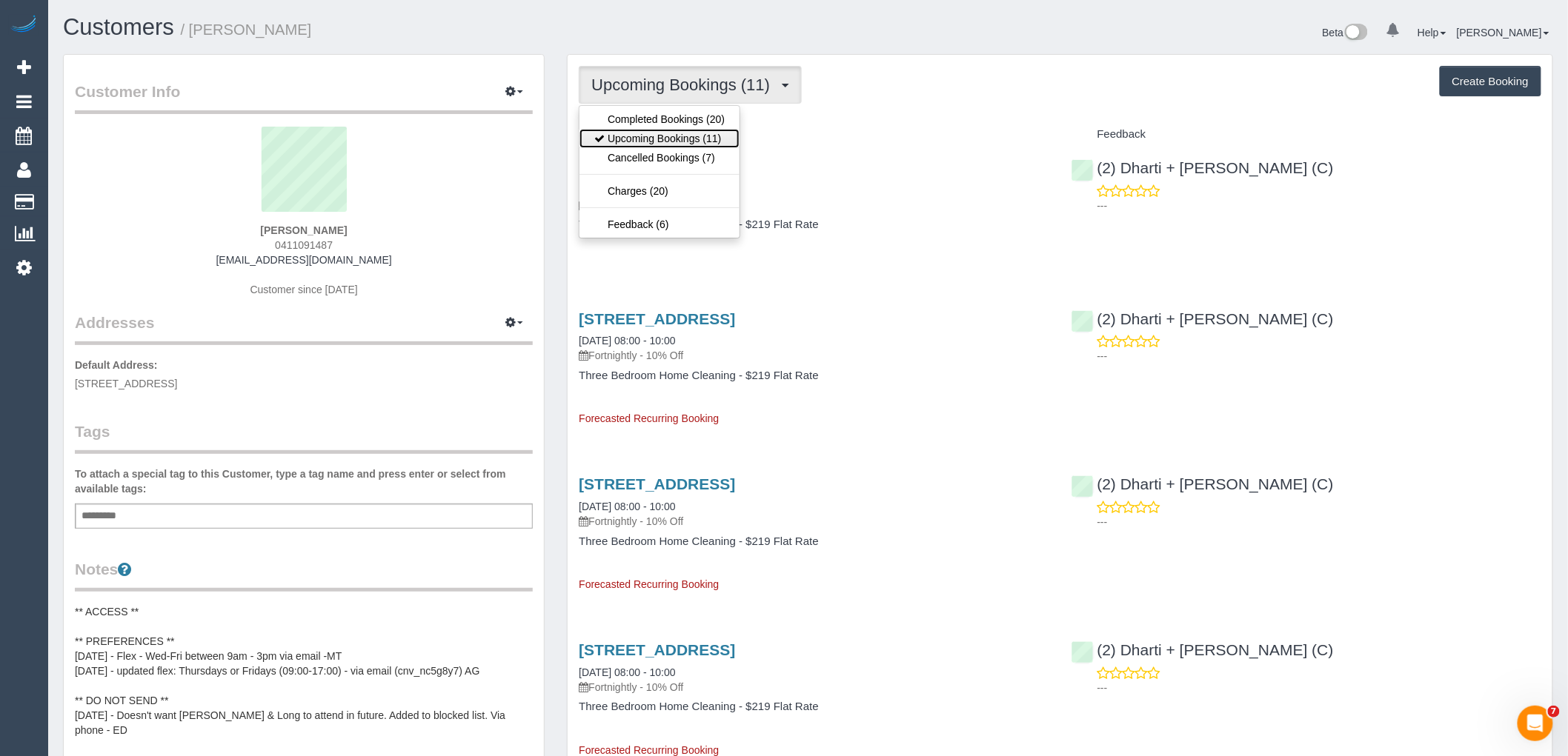
click at [660, 138] on link "Upcoming Bookings (11)" at bounding box center [659, 138] width 160 height 19
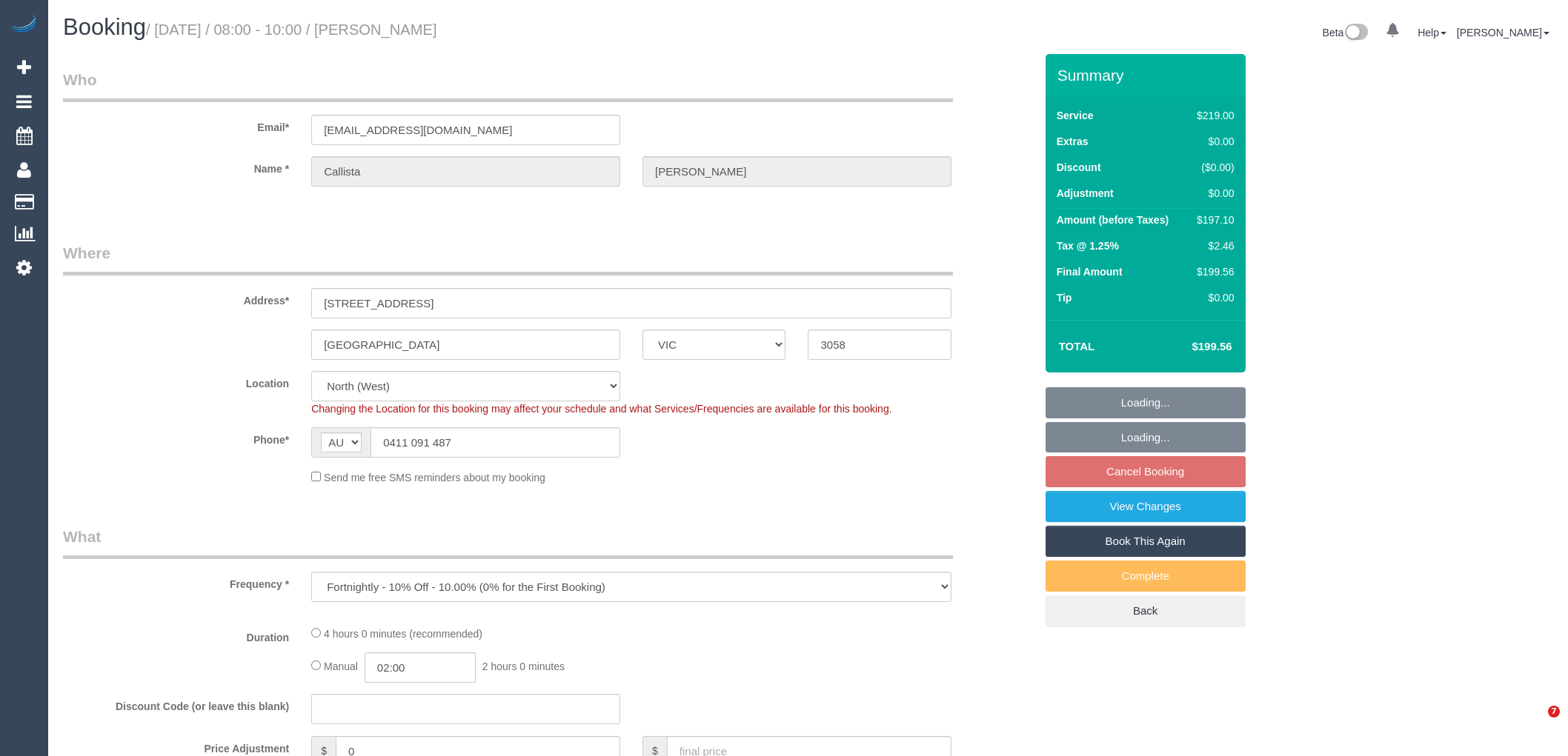
select select "VIC"
select select "string:stripe-pm_1QRit32GScqysDRV5i3FTwer"
select select "object:1465"
select select "number:30"
select select "number:14"
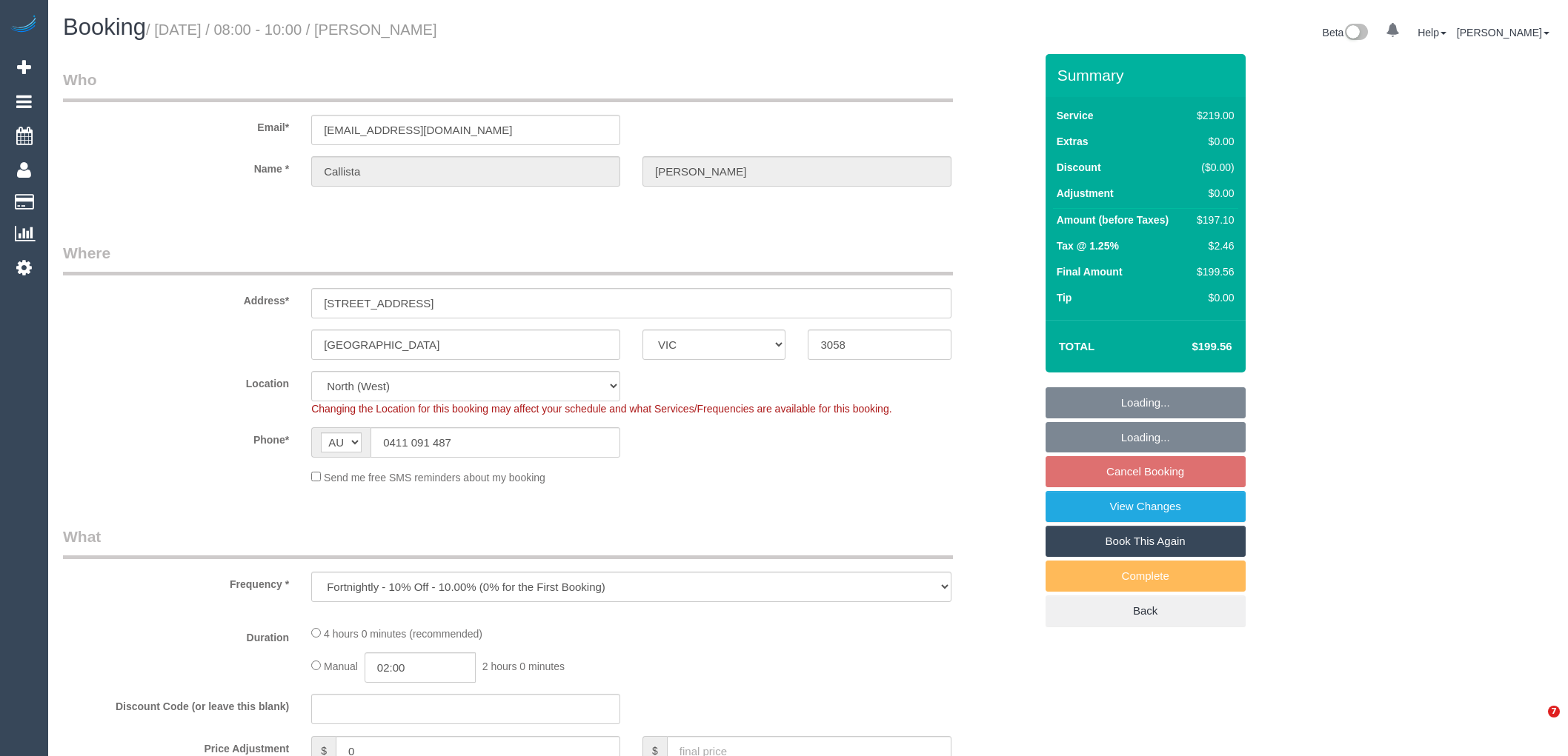
select select "number:19"
select select "number:24"
select select "number:35"
select select "number:13"
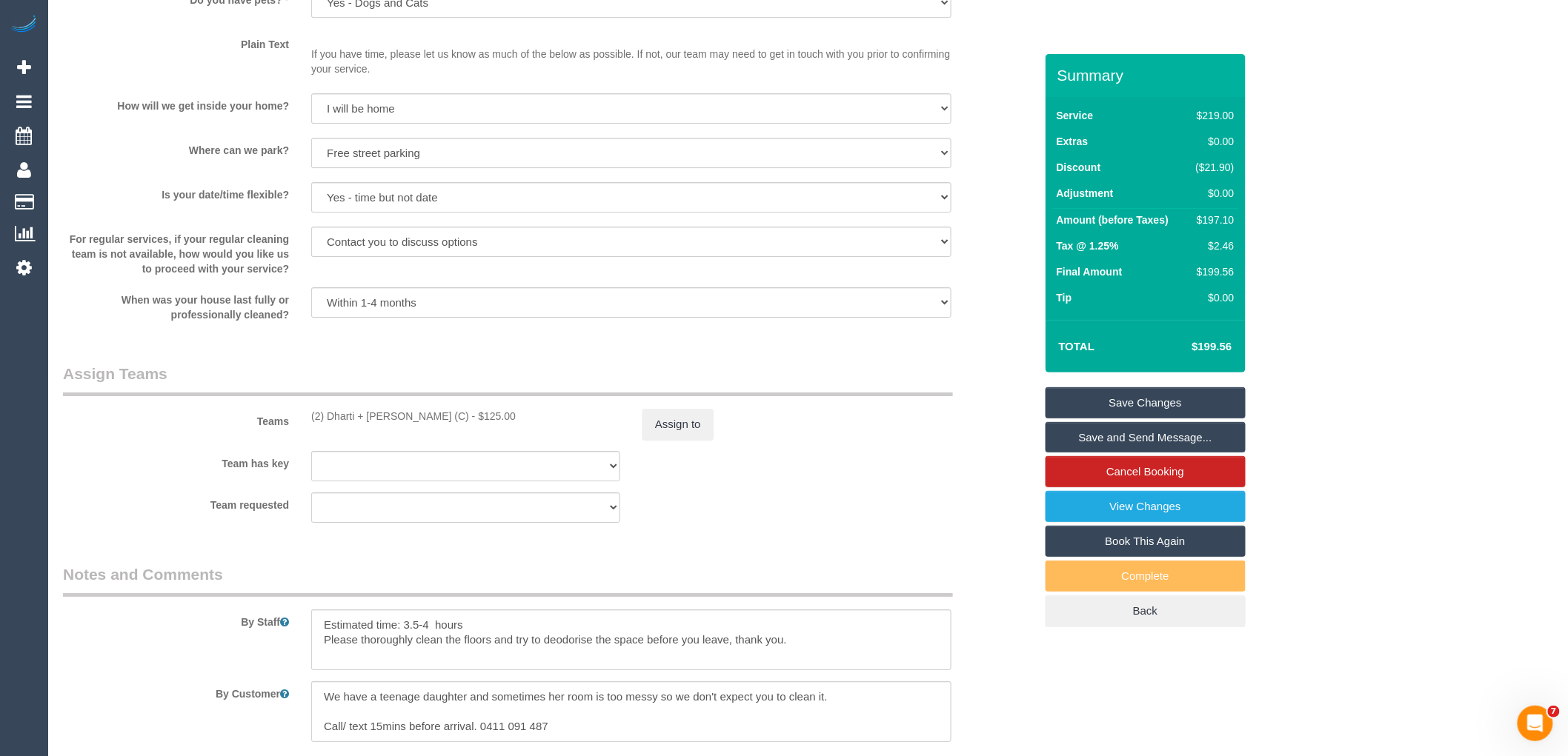
scroll to position [1964, 0]
drag, startPoint x: 415, startPoint y: 433, endPoint x: 228, endPoint y: 406, distance: 188.9
click at [228, 407] on fieldset "Assign Teams Teams (2) Dharti + Kishan (C) - $125.00 Assign to Team has key (2)…" at bounding box center [549, 450] width 971 height 171
click at [346, 425] on div "(2) Dharti + Kishan (C) - $125.00" at bounding box center [465, 418] width 309 height 15
click at [313, 425] on div "(2) Dharti + Kishan (C) - $125.00" at bounding box center [465, 418] width 309 height 15
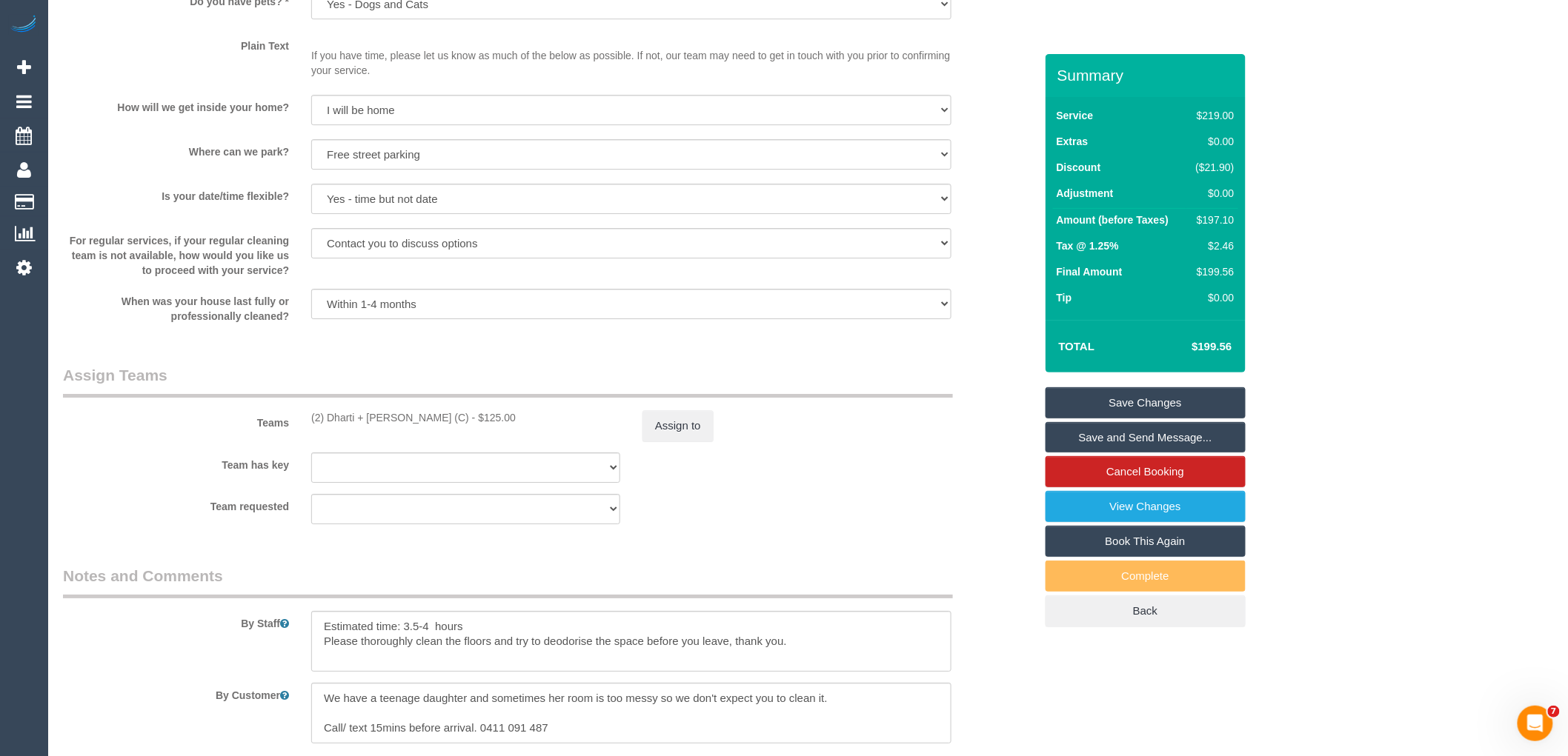
click at [312, 425] on div "(2) Dharti + Kishan (C) - $125.00" at bounding box center [465, 418] width 309 height 15
drag, startPoint x: 312, startPoint y: 438, endPoint x: 414, endPoint y: 440, distance: 102.0
click at [414, 425] on div "(2) Dharti + Kishan (C) - $125.00" at bounding box center [465, 418] width 331 height 15
copy div "(2) Dharti + [PERSON_NAME] (C)"
click at [661, 441] on button "Assign to" at bounding box center [678, 425] width 71 height 31
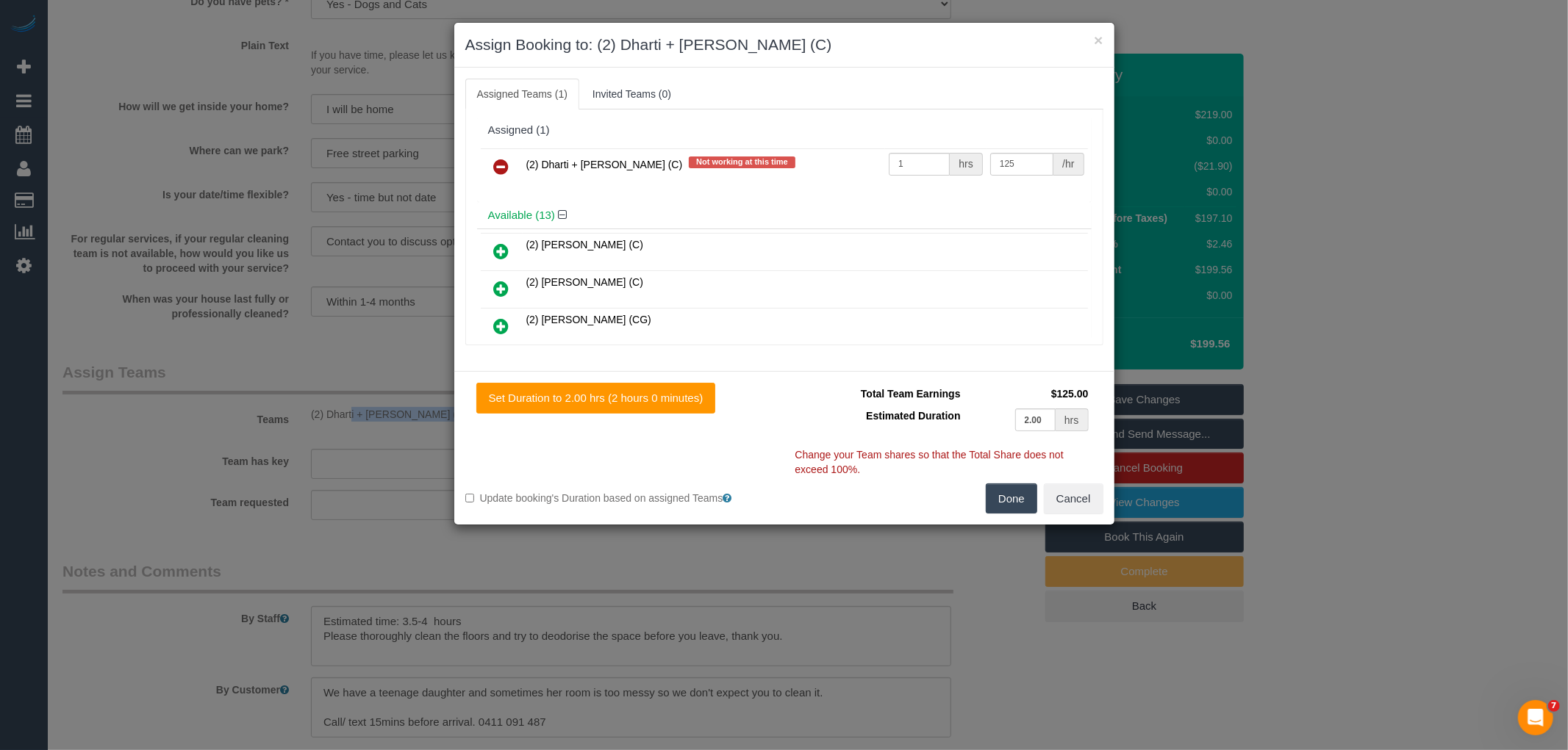
click at [498, 170] on icon at bounding box center [501, 166] width 16 height 17
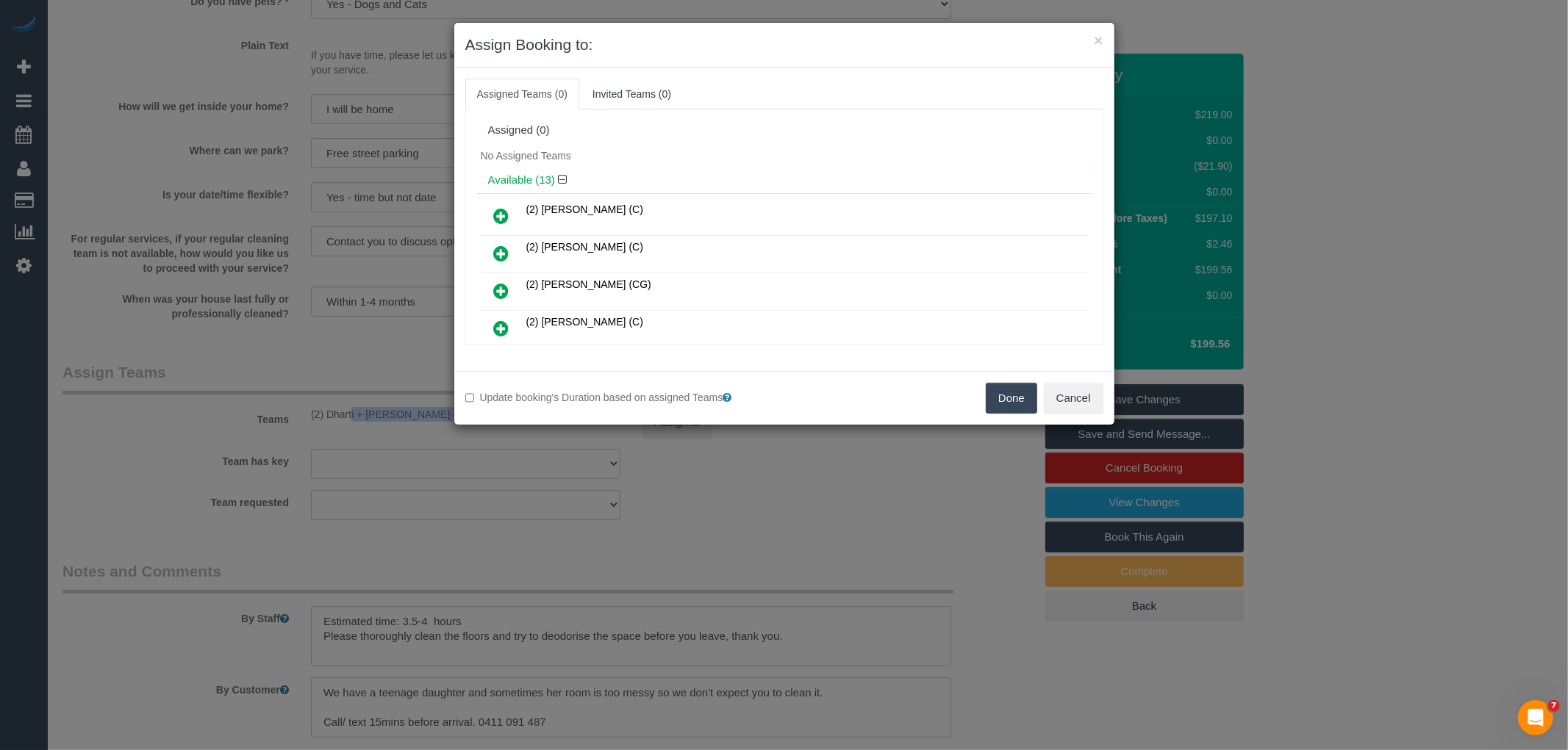
click at [1008, 395] on button "Done" at bounding box center [1012, 398] width 52 height 31
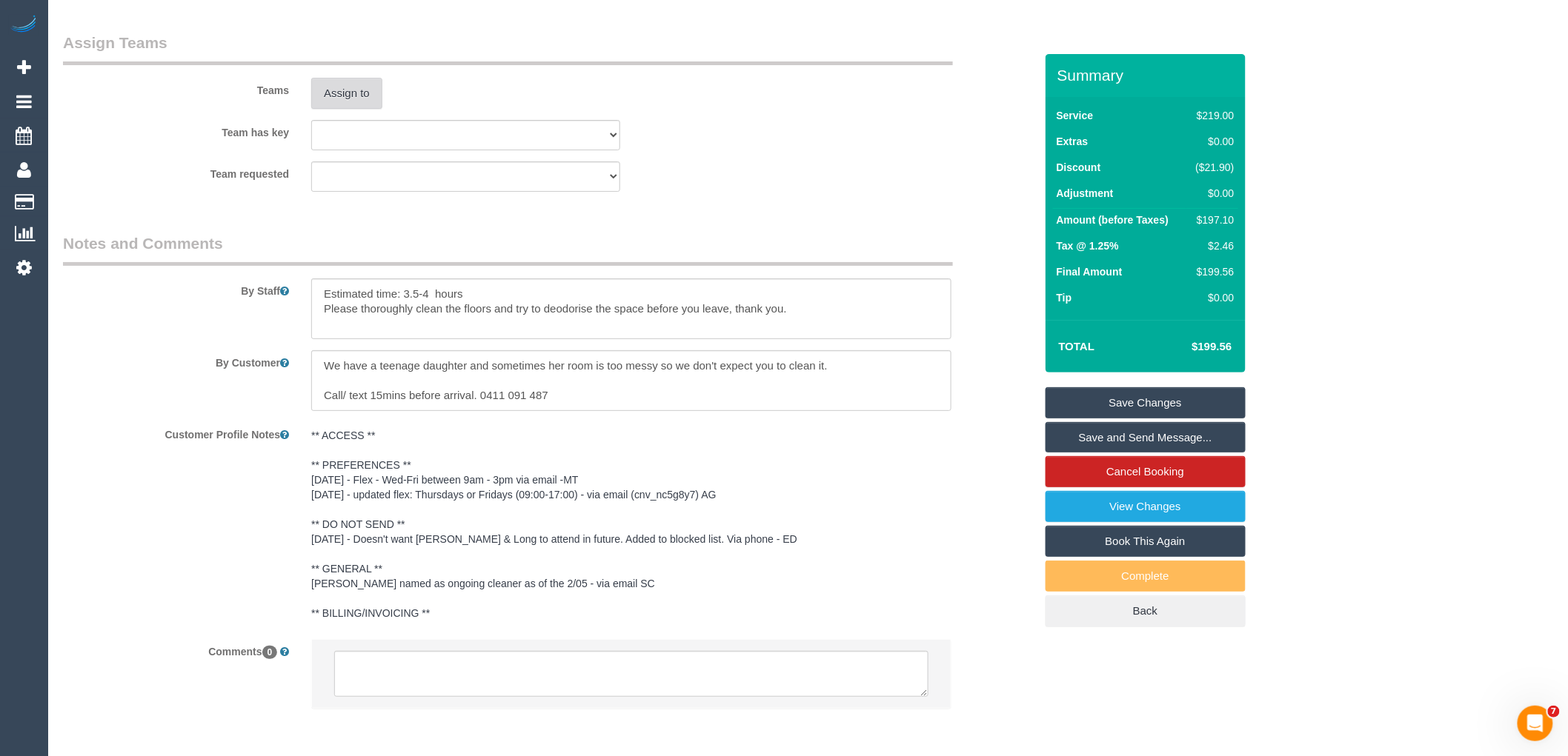
scroll to position [2376, 0]
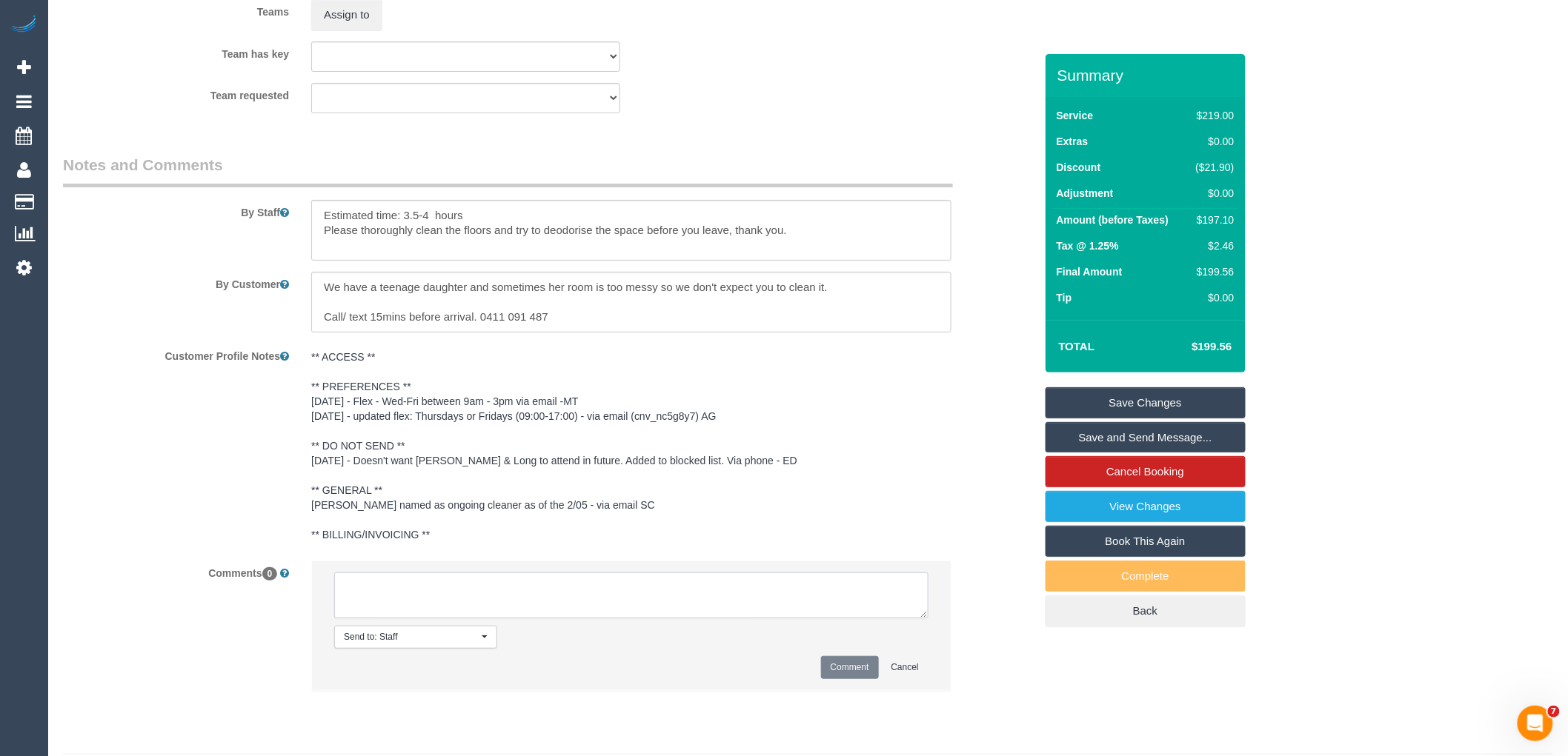
click at [450, 600] on textarea at bounding box center [631, 595] width 594 height 46
paste textarea "(2) Dharti + [PERSON_NAME] (C)"
drag, startPoint x: 514, startPoint y: 622, endPoint x: 169, endPoint y: 520, distance: 359.8
click at [228, 552] on sui-booking-comments "By Staff By Customer Customer Profile Notes ** ACCESS ** ** PREFERENCES ** 07/1…" at bounding box center [549, 430] width 971 height 552
type textarea "(2) Dharti + Kishan (C) UA 16/10 - 17/10 - Unavailable Customer contacted via e…"
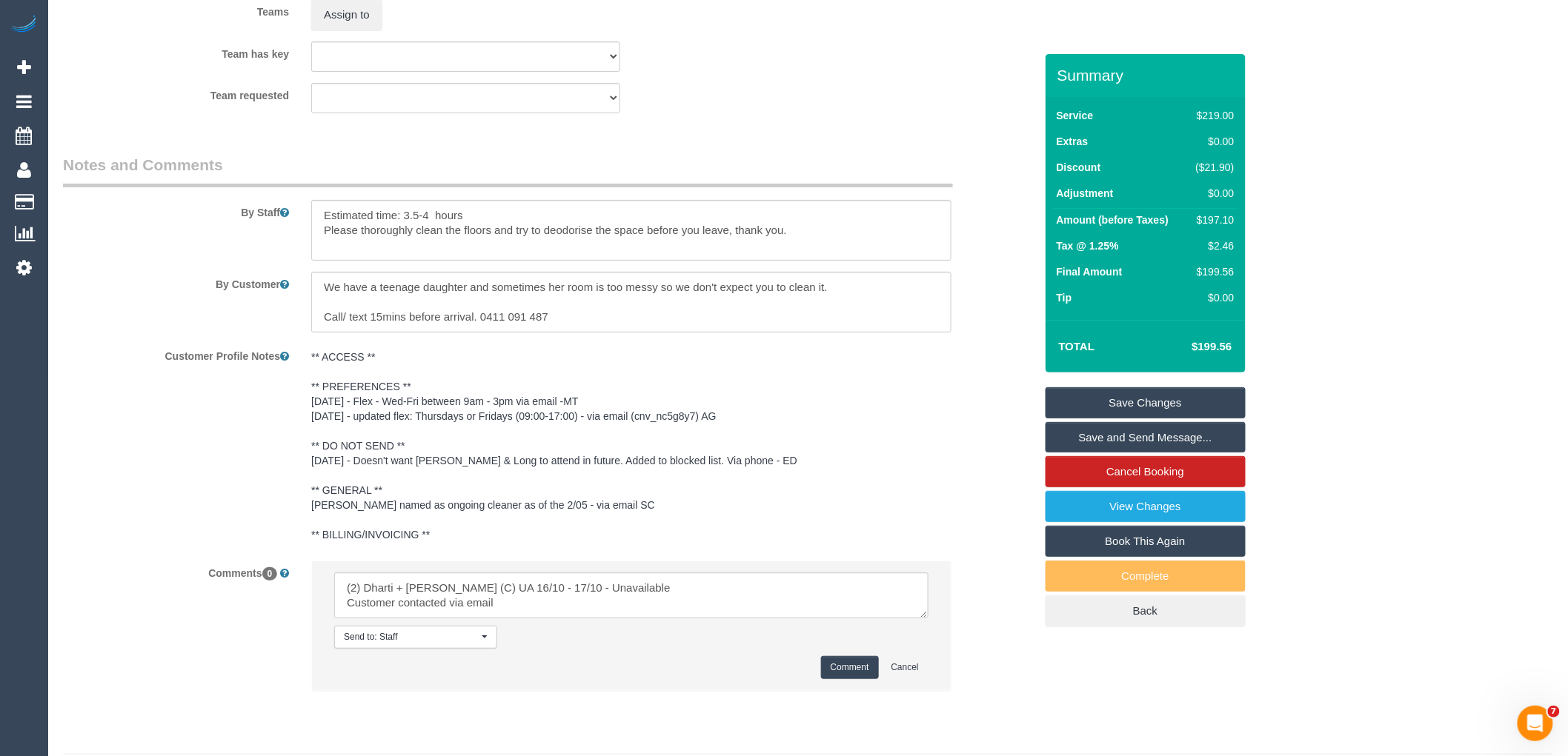
click at [841, 679] on button "Comment" at bounding box center [850, 667] width 58 height 23
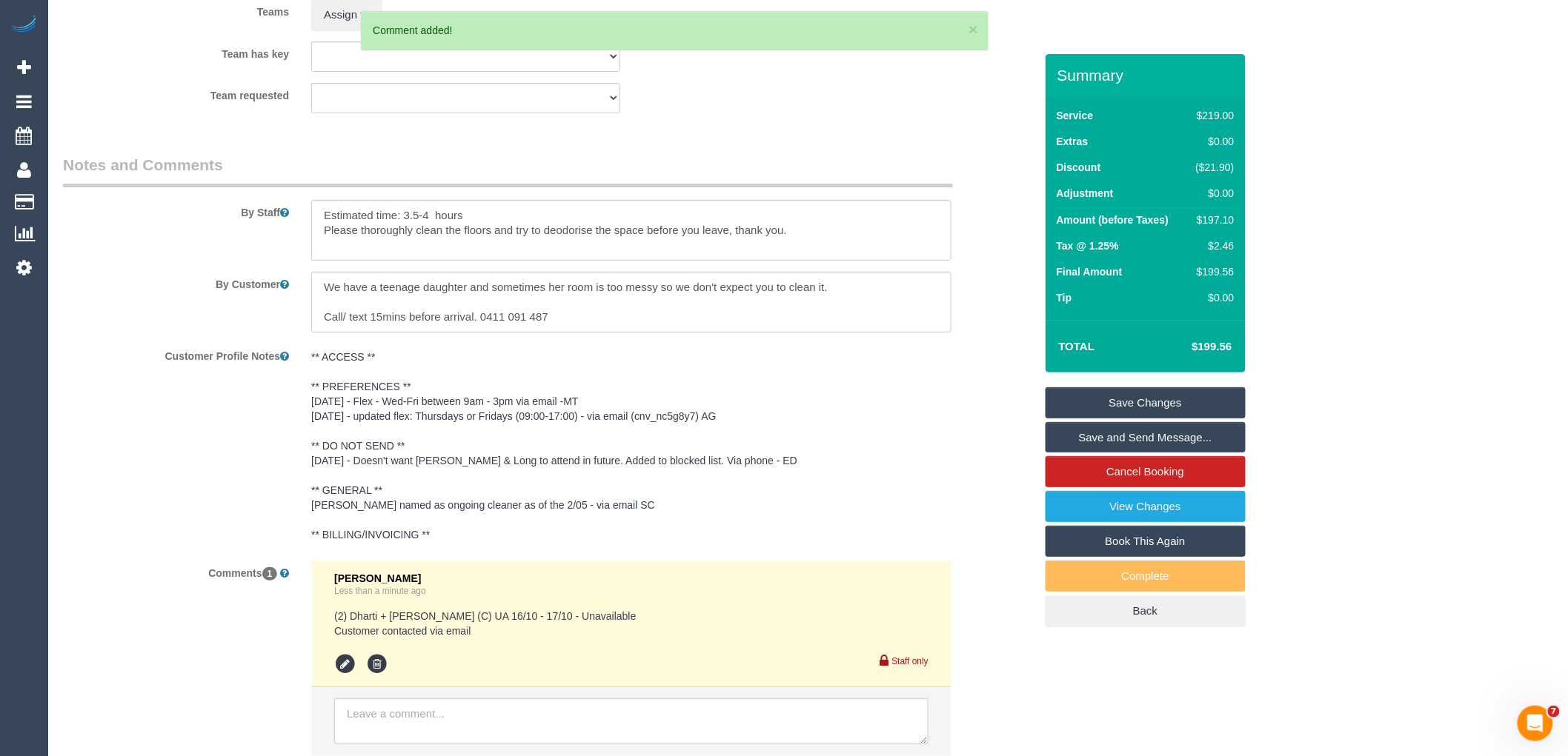
click at [1131, 410] on link "Save Changes" at bounding box center [1146, 403] width 200 height 31
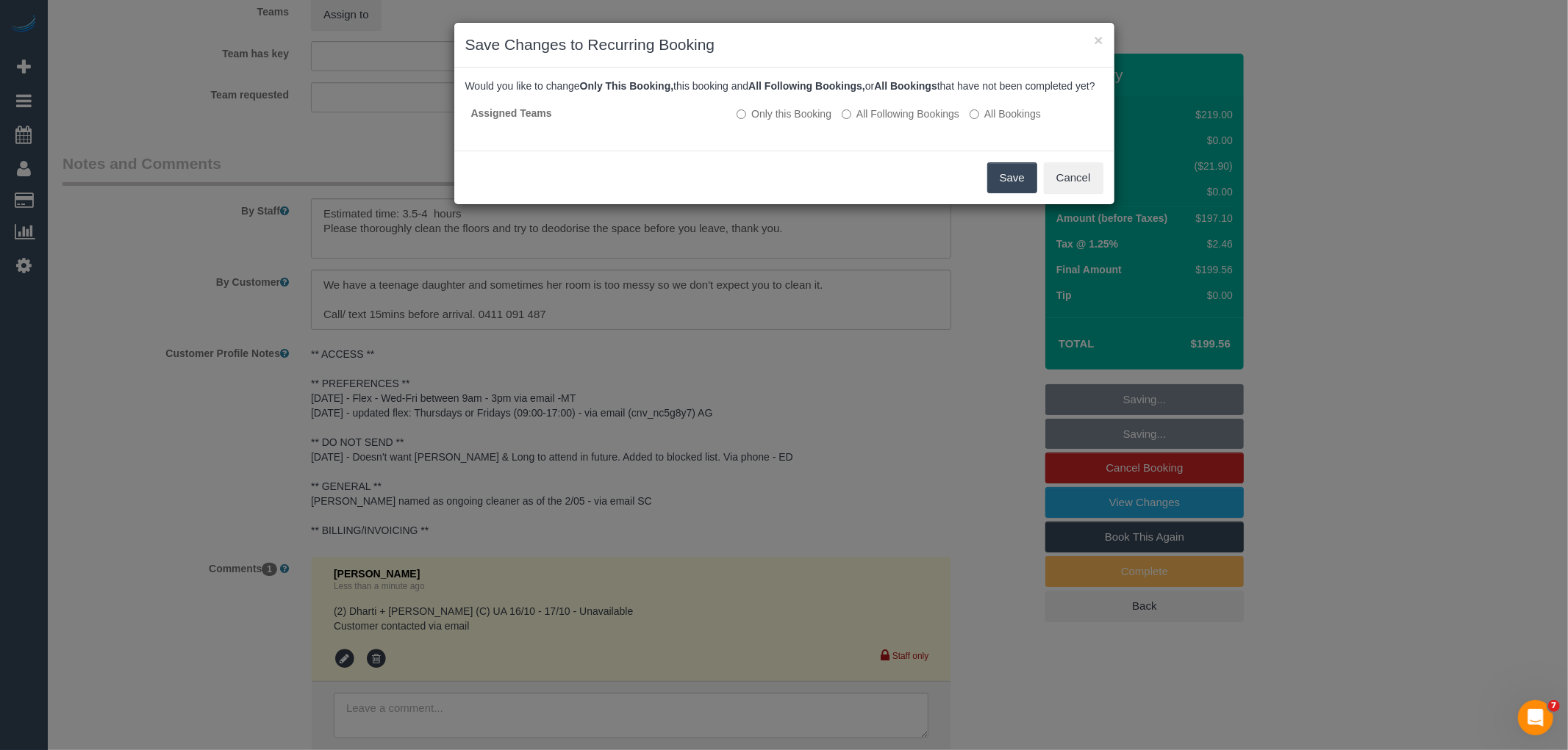
click at [1015, 188] on button "Save" at bounding box center [1012, 177] width 50 height 31
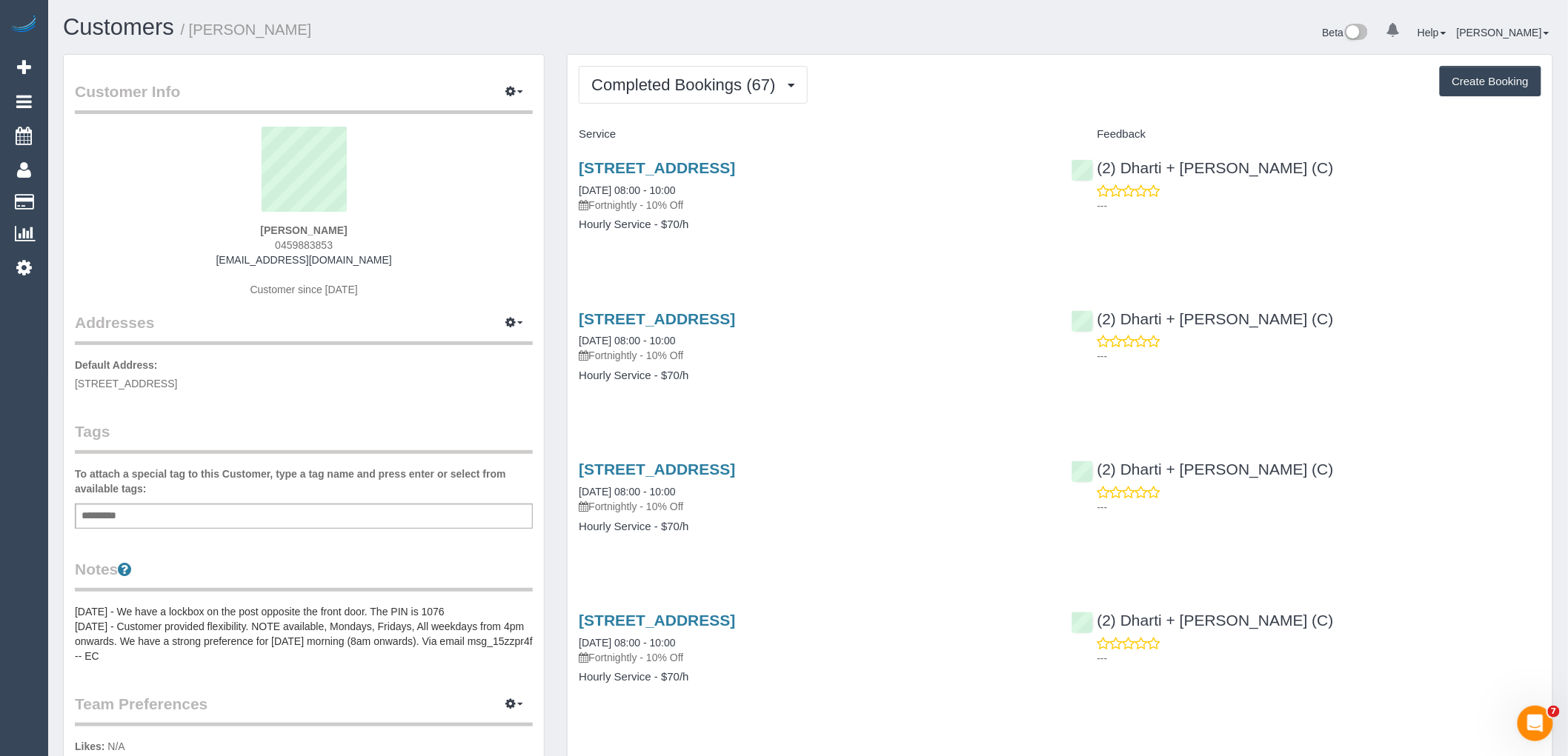
click at [655, 76] on button "Completed Bookings (67)" at bounding box center [692, 85] width 228 height 38
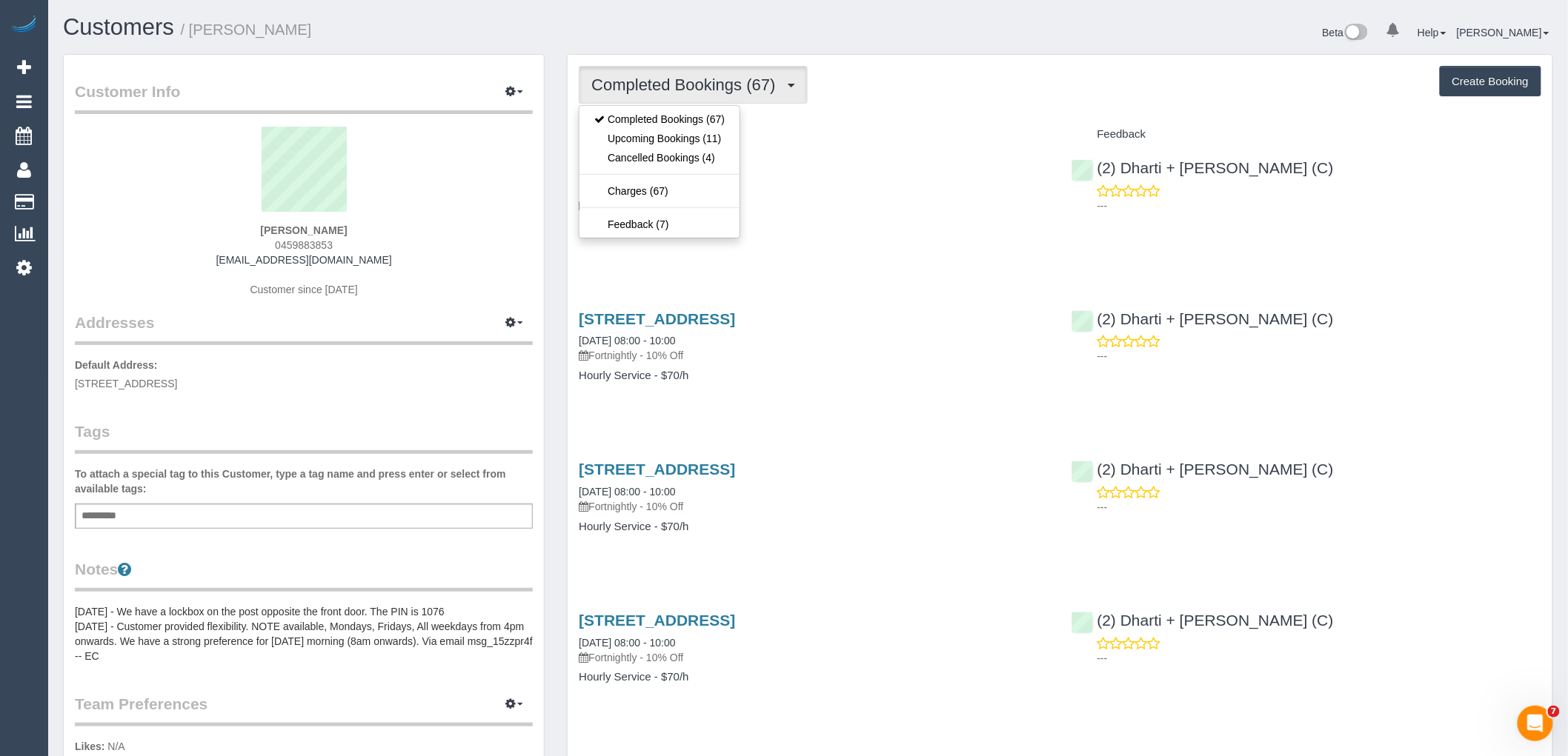
click at [775, 253] on div "[STREET_ADDRESS] [DATE] 08:00 - 10:00 Fortnightly - 10% Off Hourly Service - $7…" at bounding box center [813, 203] width 492 height 114
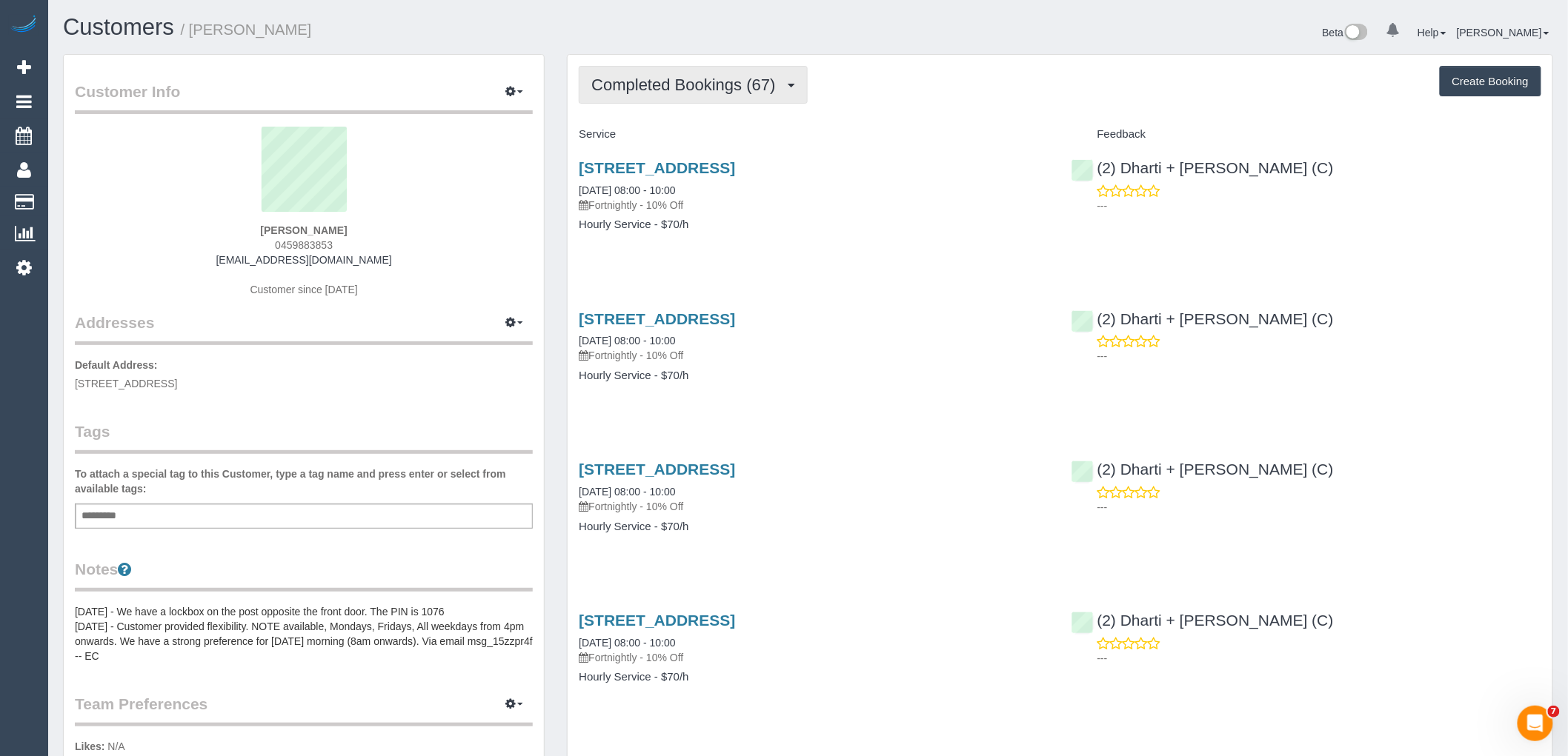
click at [699, 98] on button "Completed Bookings (67)" at bounding box center [692, 85] width 228 height 38
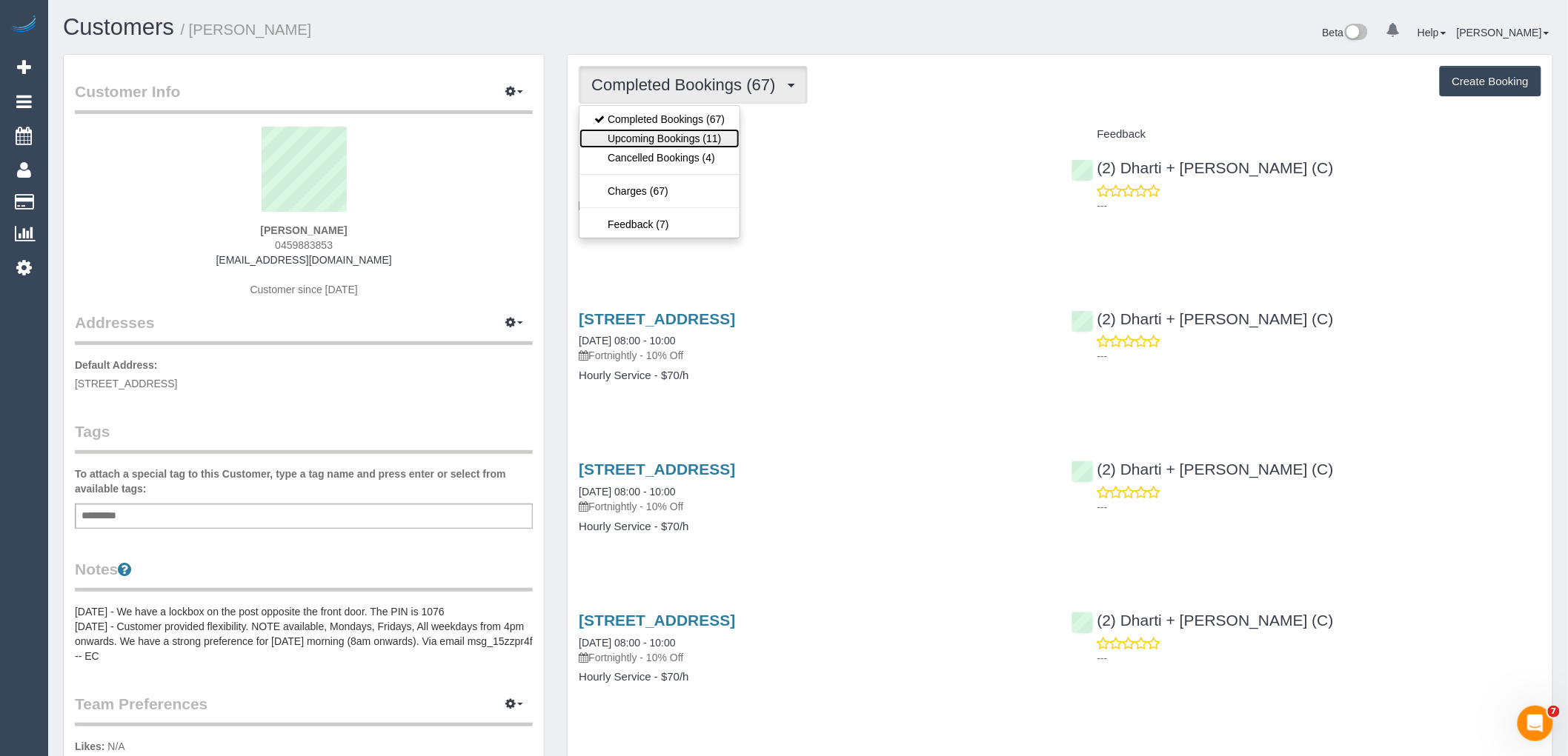
click at [700, 141] on link "Upcoming Bookings (11)" at bounding box center [659, 138] width 160 height 19
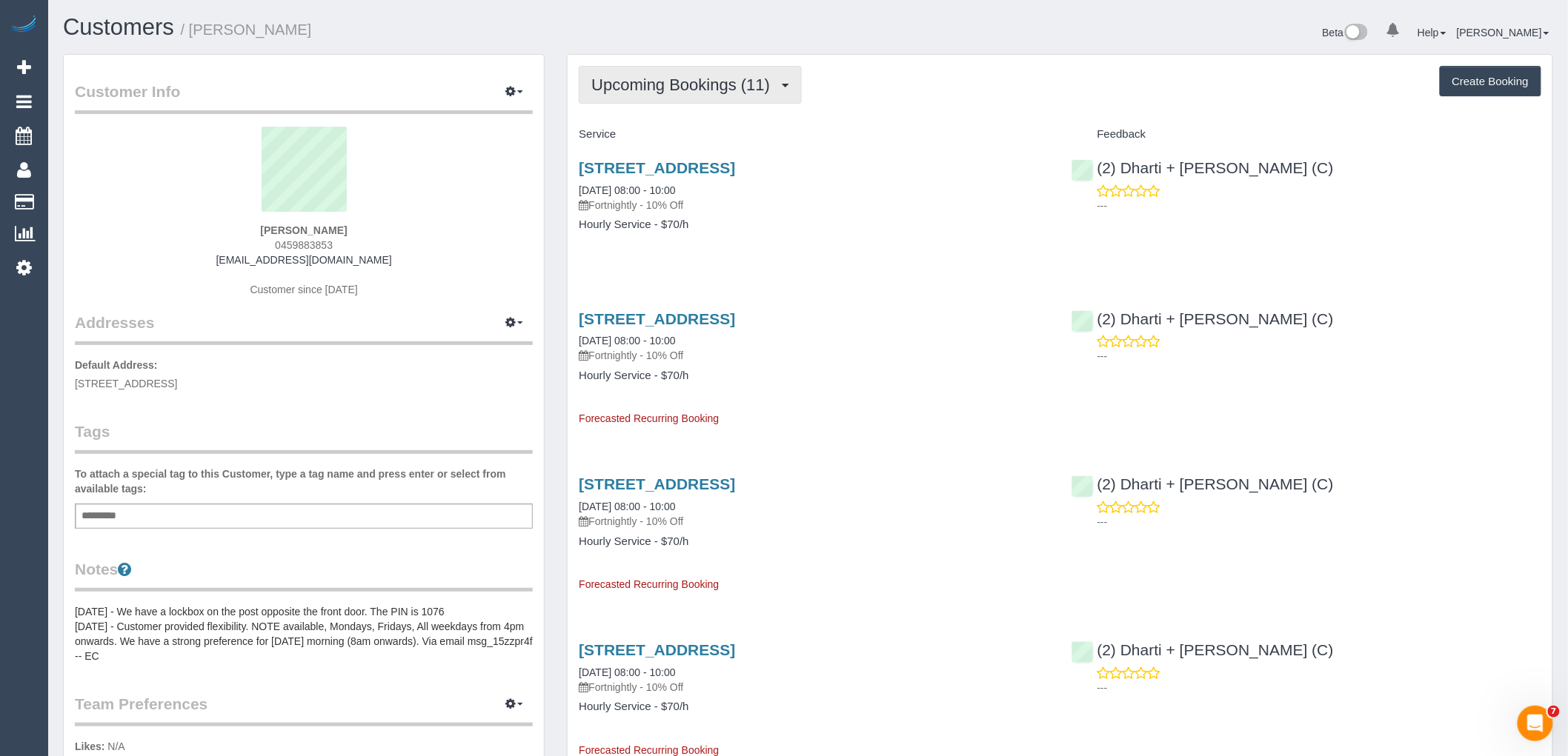
click at [684, 100] on button "Upcoming Bookings (11)" at bounding box center [690, 85] width 223 height 38
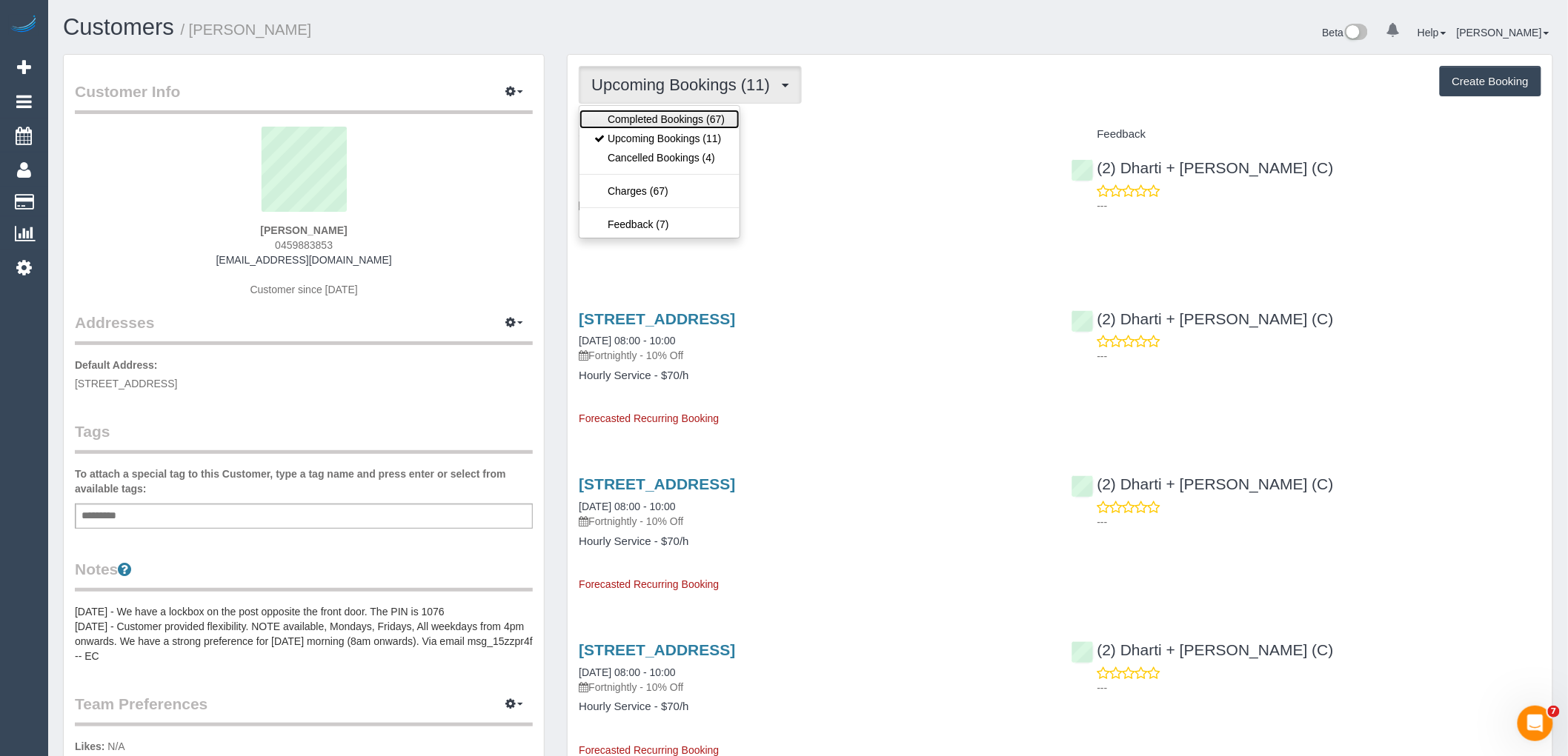
click at [679, 114] on link "Completed Bookings (67)" at bounding box center [659, 119] width 160 height 19
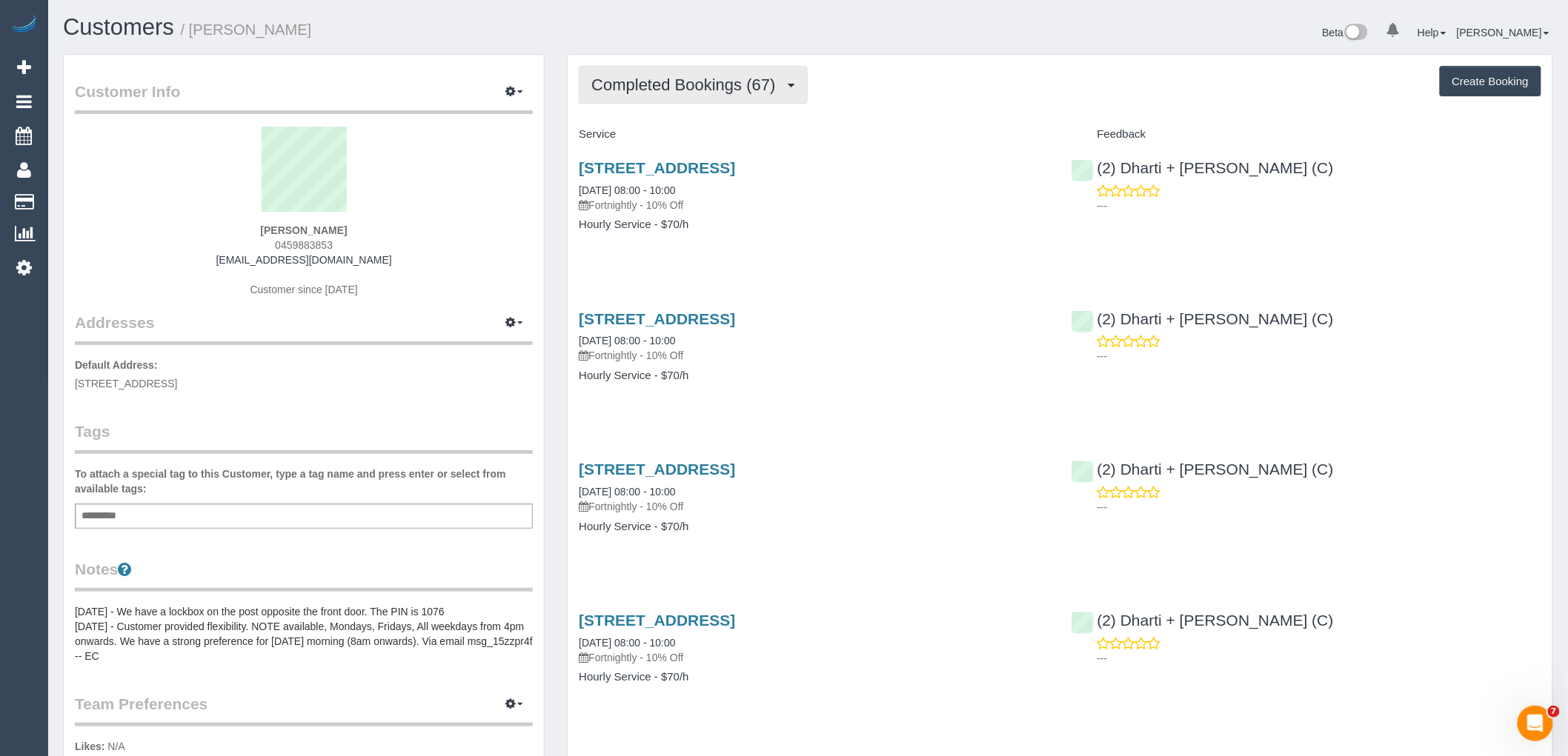
click at [691, 85] on span "Completed Bookings (67)" at bounding box center [687, 85] width 191 height 18
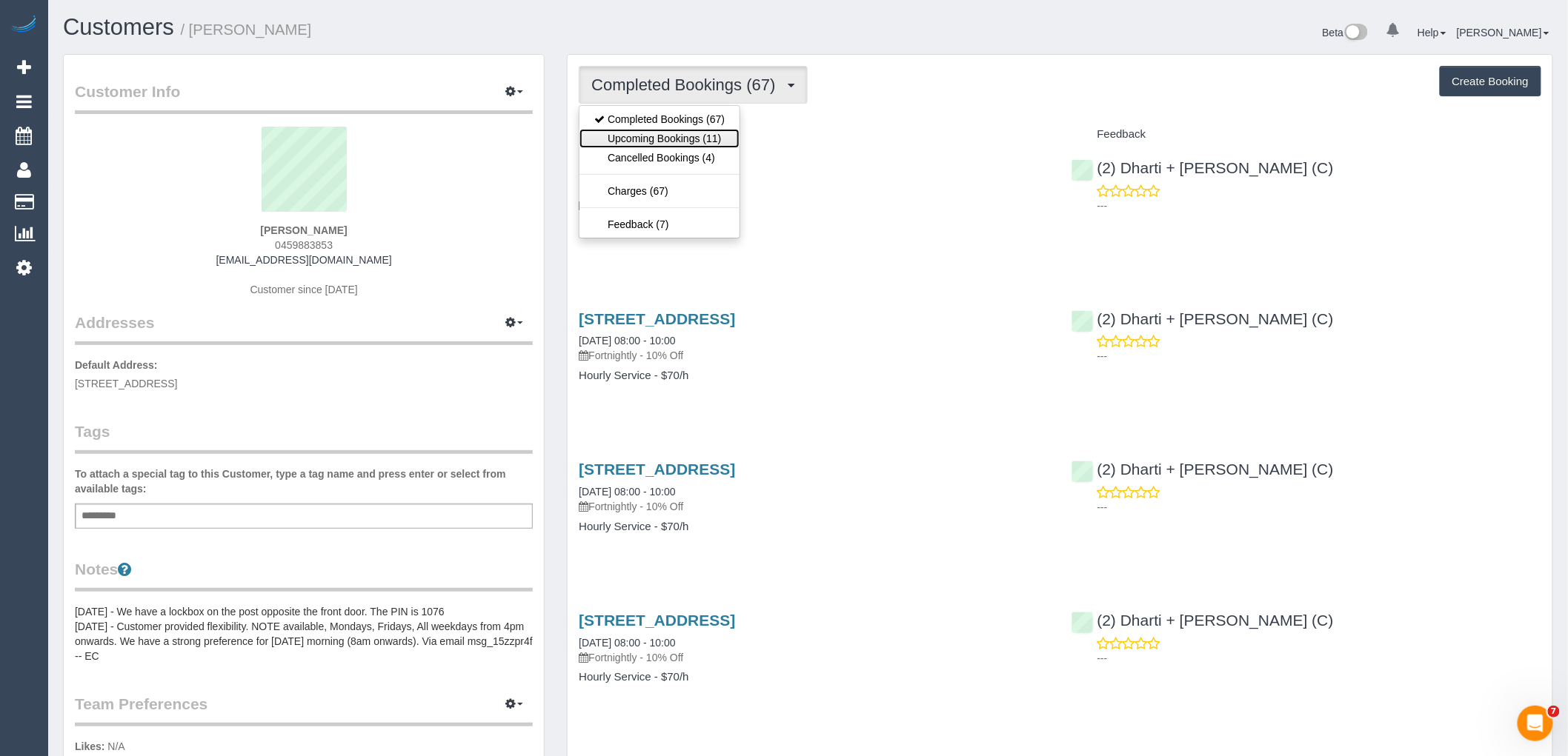
click at [658, 131] on link "Upcoming Bookings (11)" at bounding box center [659, 138] width 160 height 19
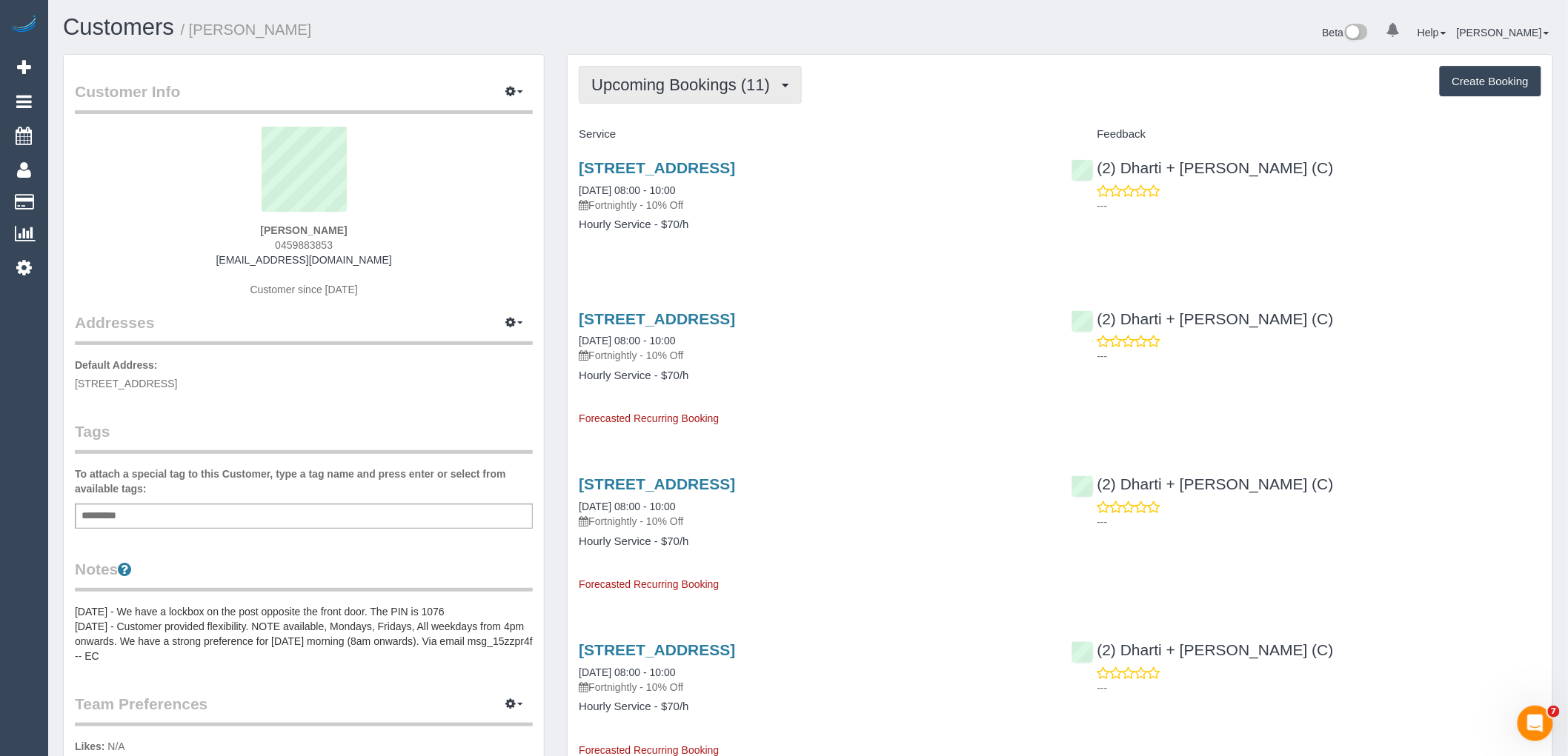
click at [791, 76] on button "Upcoming Bookings (11)" at bounding box center [690, 85] width 223 height 38
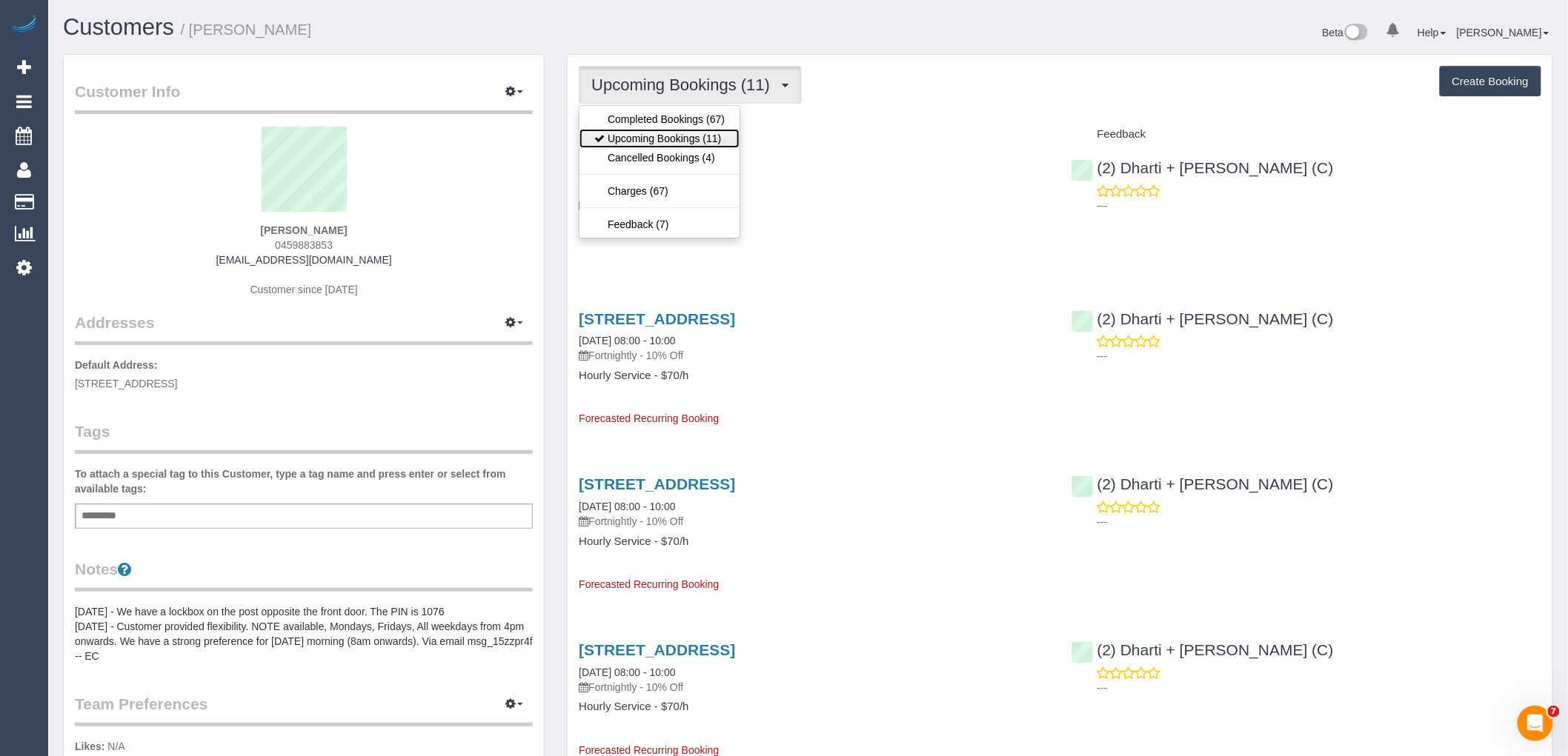
click at [665, 136] on link "Upcoming Bookings (11)" at bounding box center [659, 138] width 160 height 19
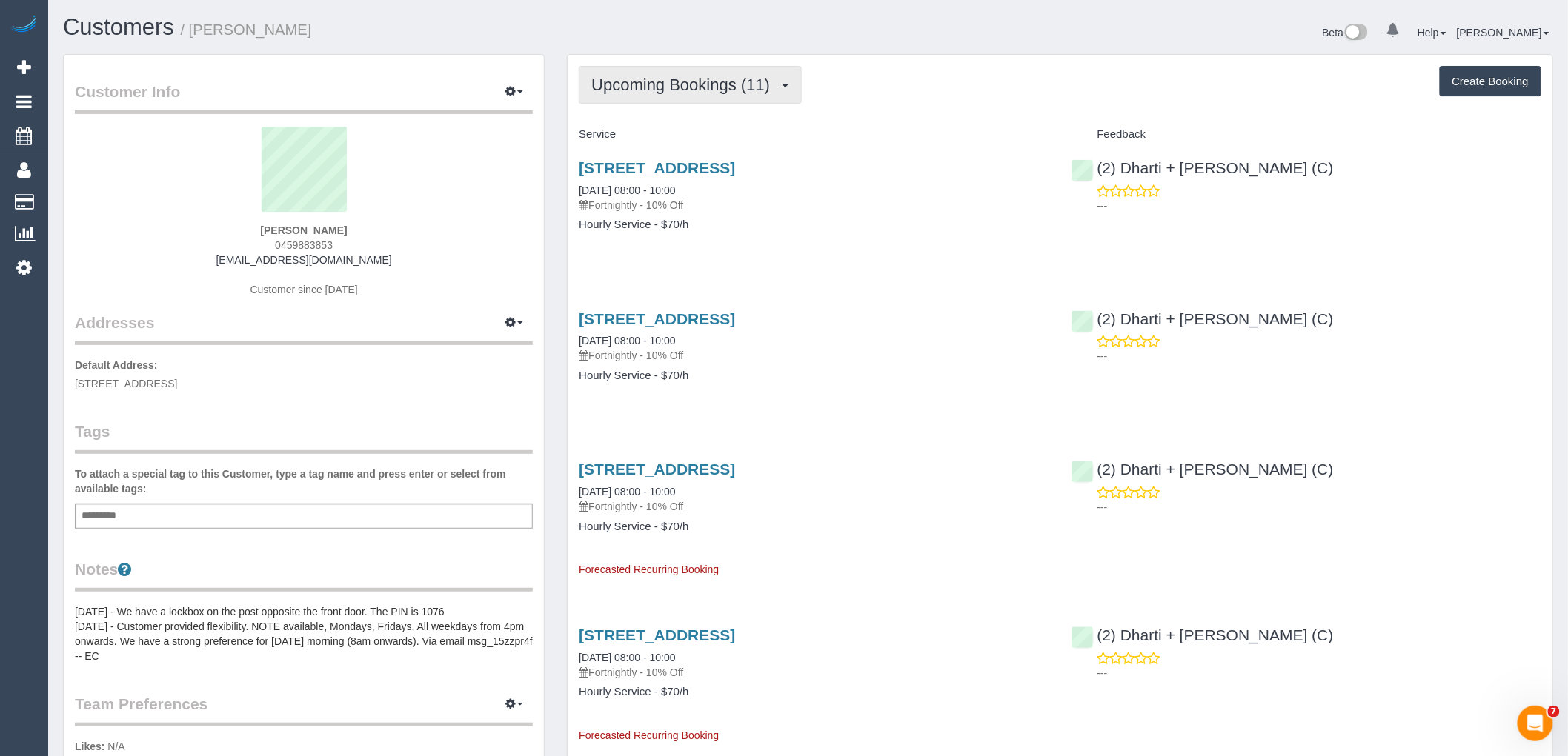
click at [684, 76] on span "Upcoming Bookings (11)" at bounding box center [684, 85] width 186 height 18
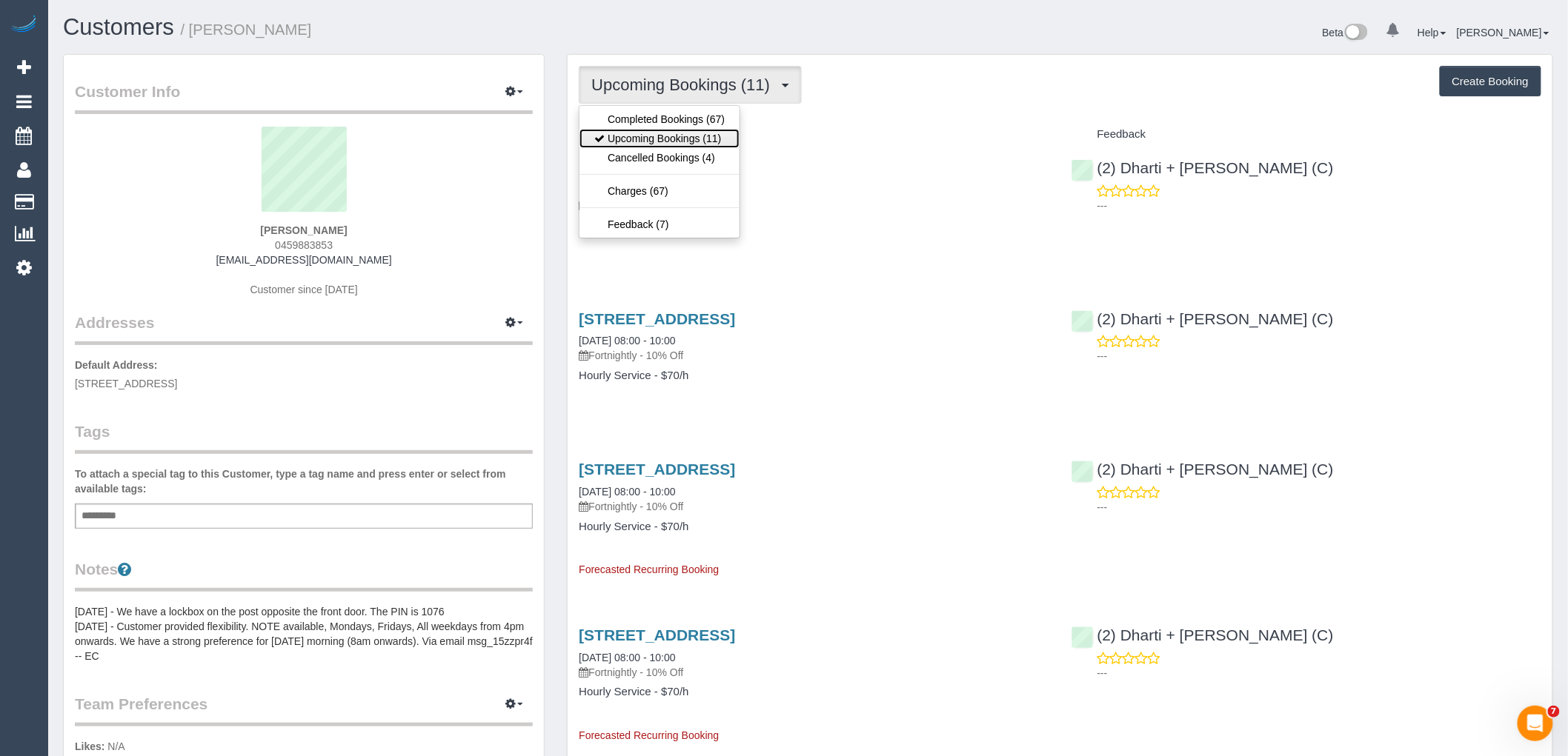
click at [646, 135] on link "Upcoming Bookings (11)" at bounding box center [659, 138] width 160 height 19
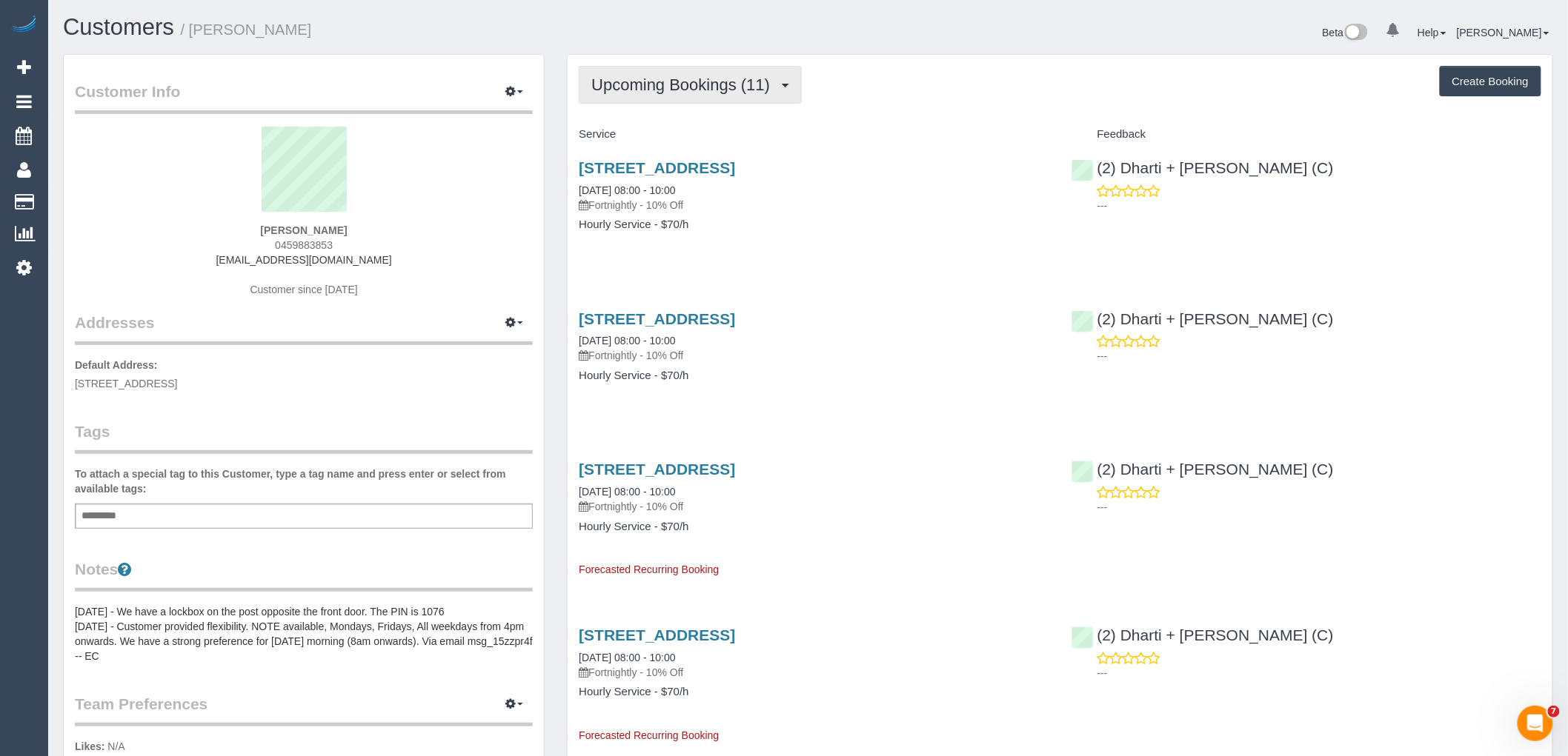
click at [625, 83] on span "Upcoming Bookings (11)" at bounding box center [684, 85] width 186 height 18
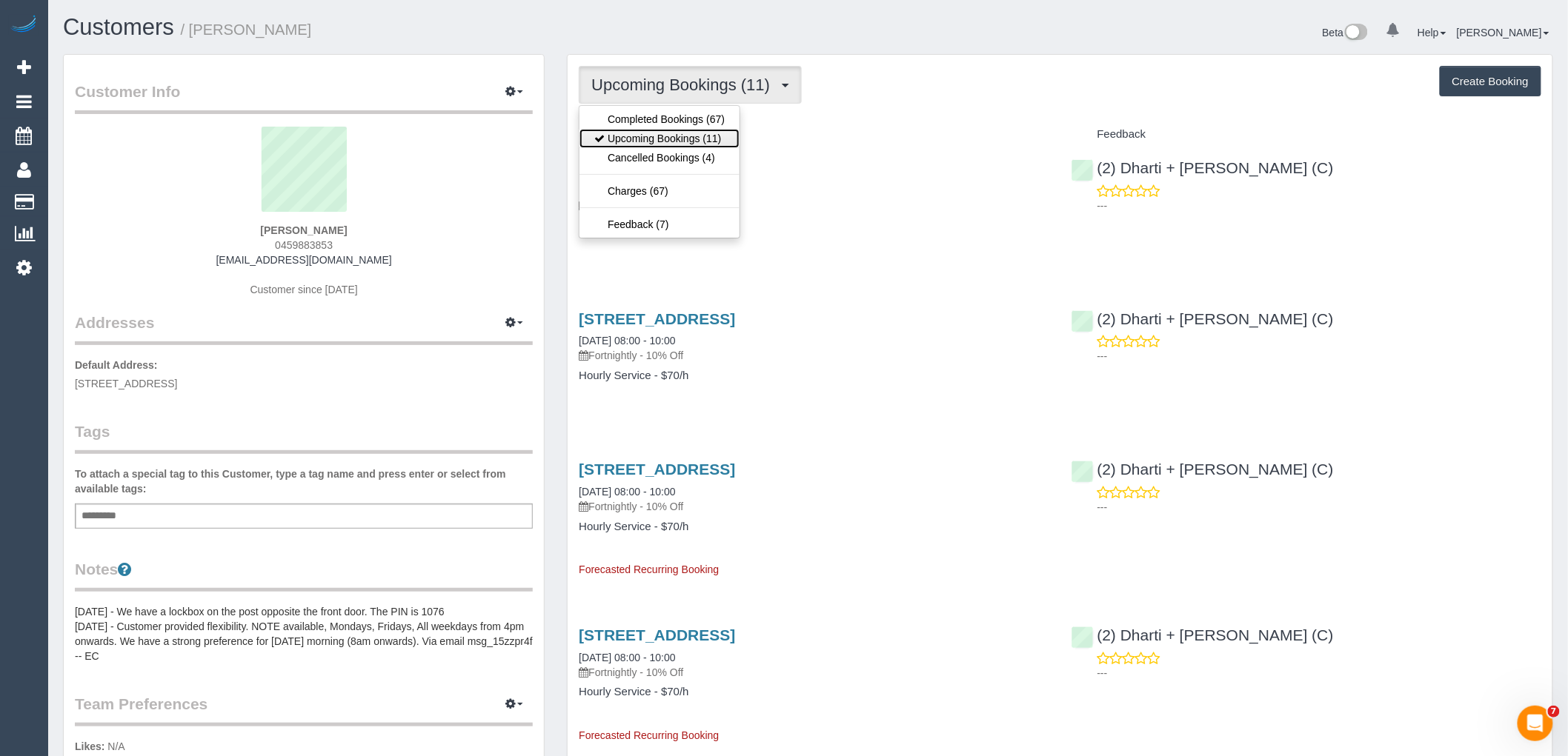
click at [638, 143] on link "Upcoming Bookings (11)" at bounding box center [659, 138] width 160 height 19
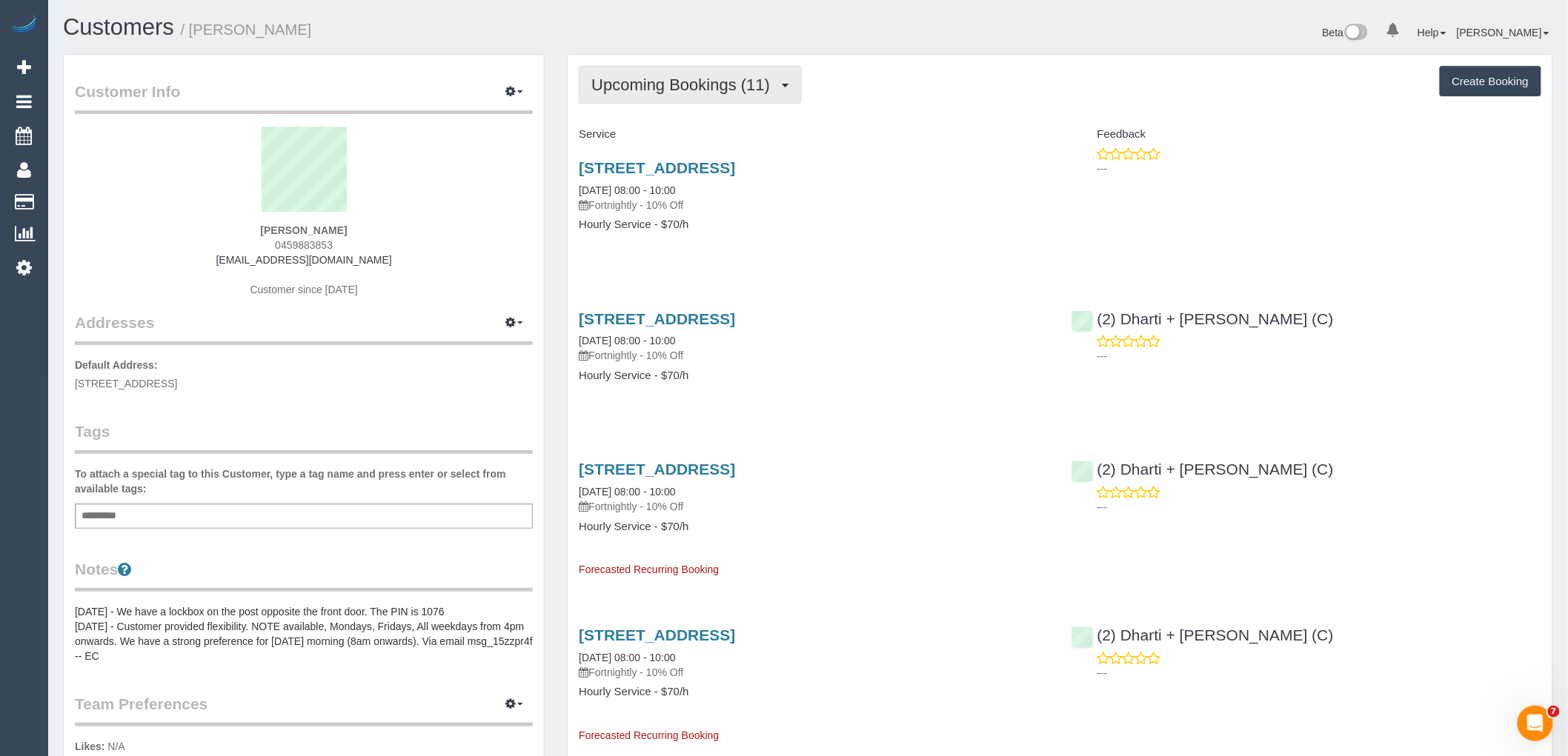
click at [624, 88] on span "Upcoming Bookings (11)" at bounding box center [684, 85] width 186 height 18
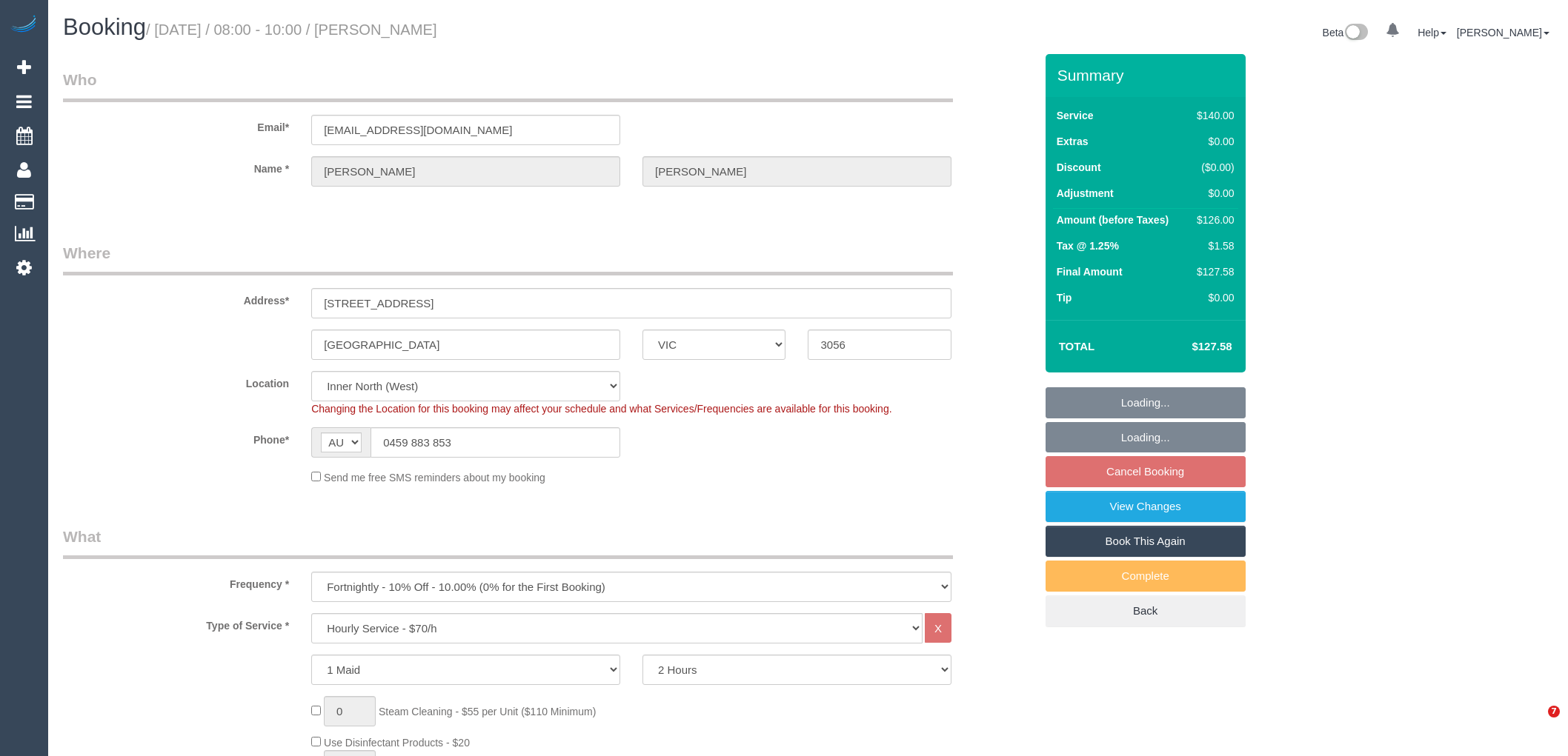
select select "VIC"
select select "number:28"
select select "number:15"
select select "number:19"
select select "number:24"
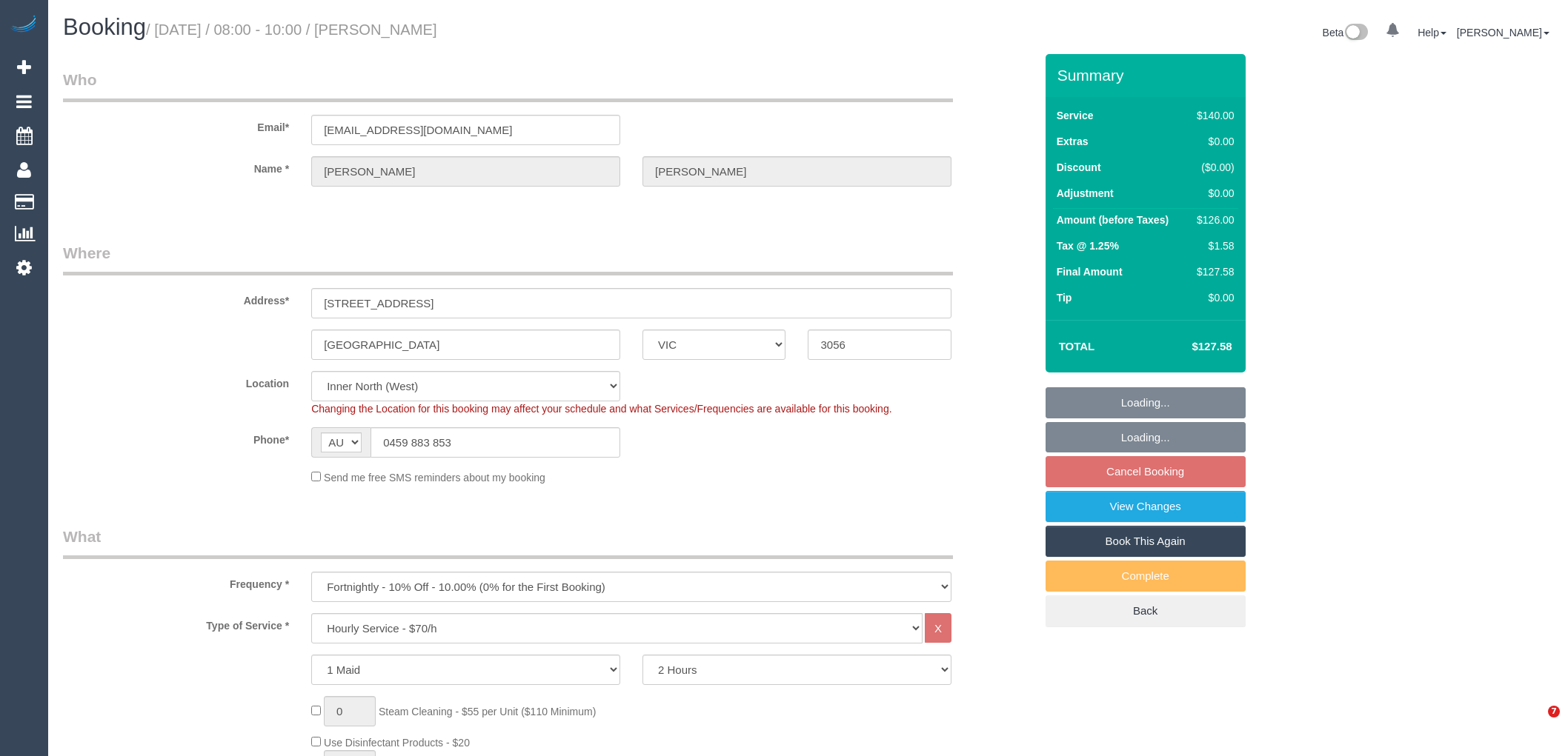
select select "number:35"
select select "number:26"
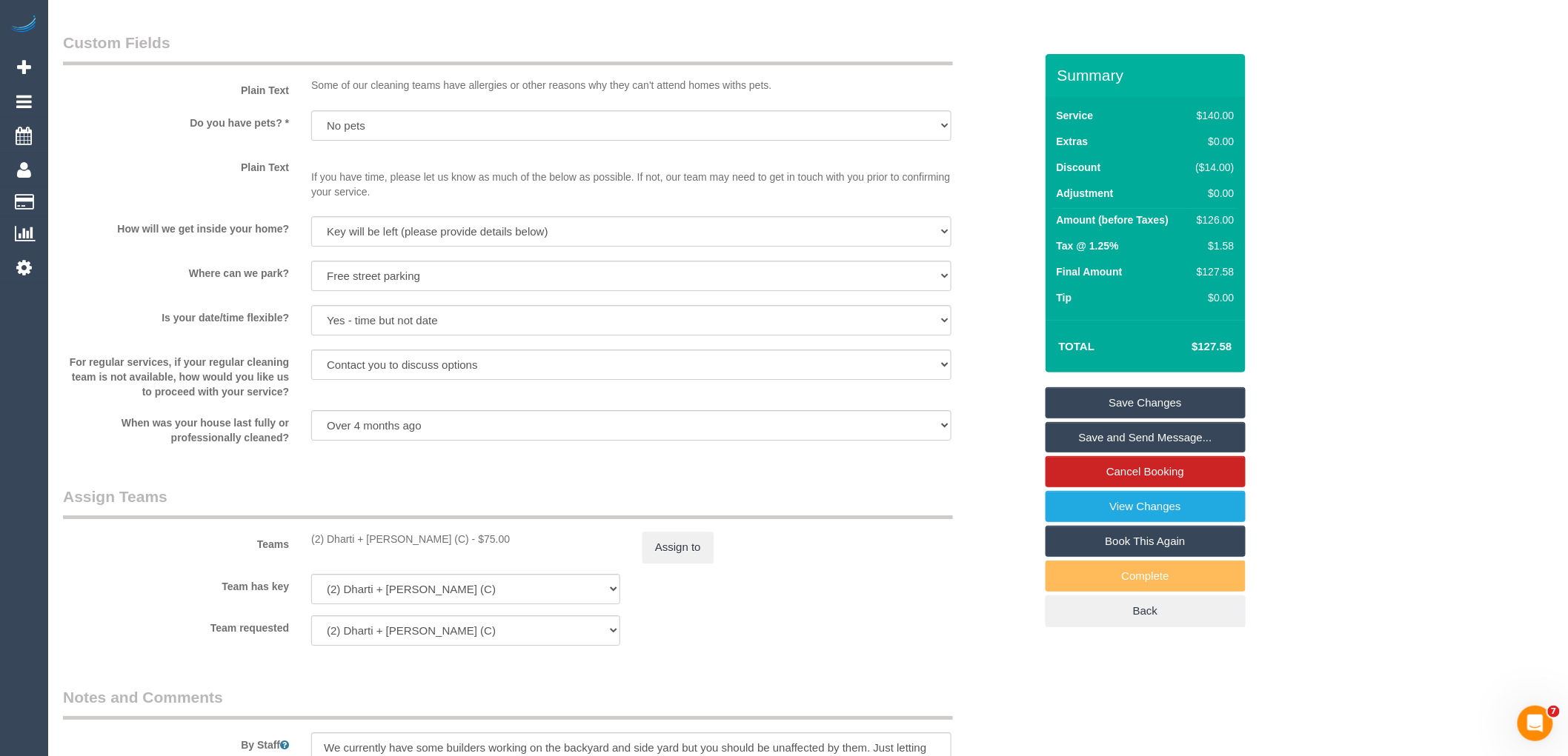
scroll to position [2057, 0]
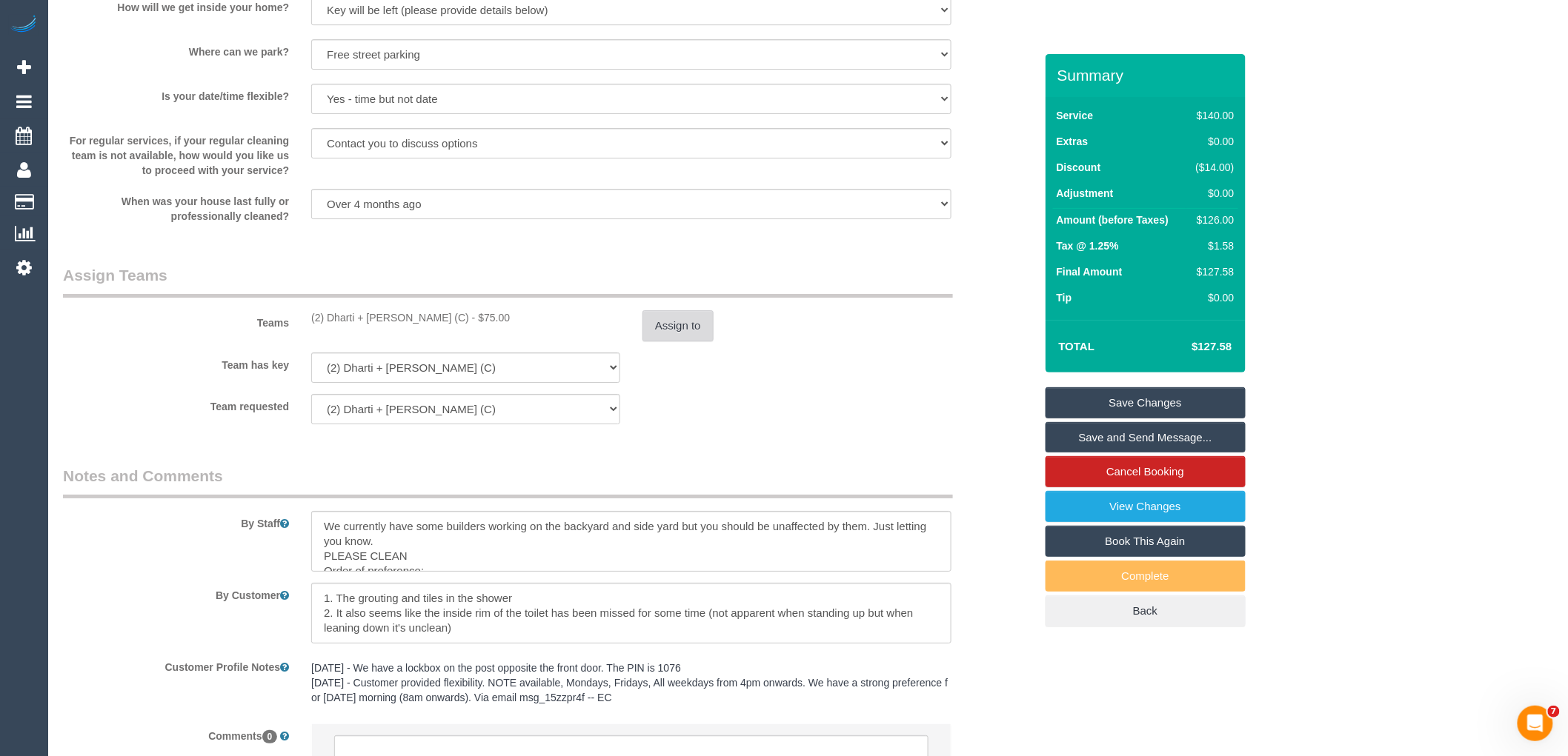
click at [661, 342] on button "Assign to" at bounding box center [678, 325] width 71 height 31
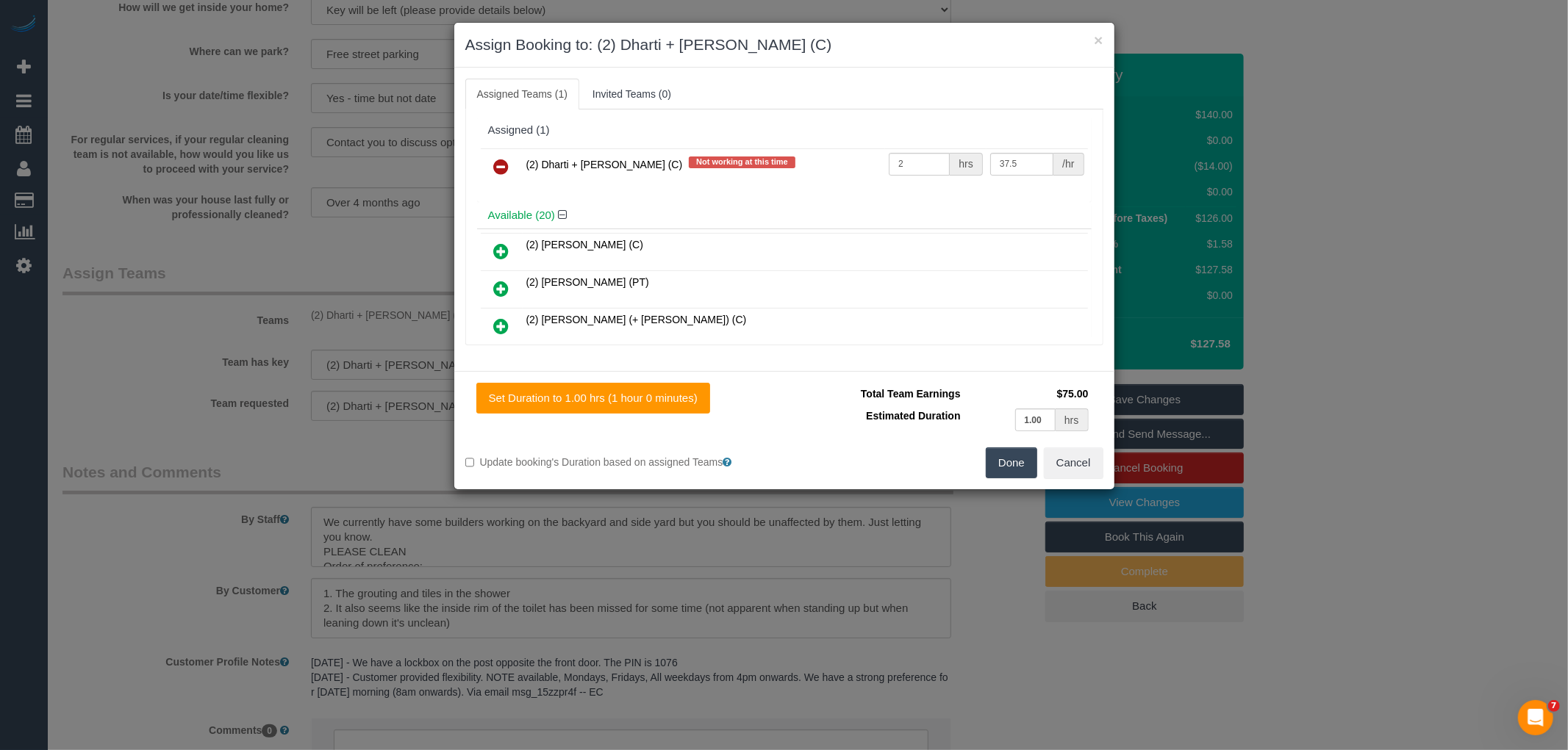
click at [501, 163] on icon at bounding box center [501, 166] width 16 height 17
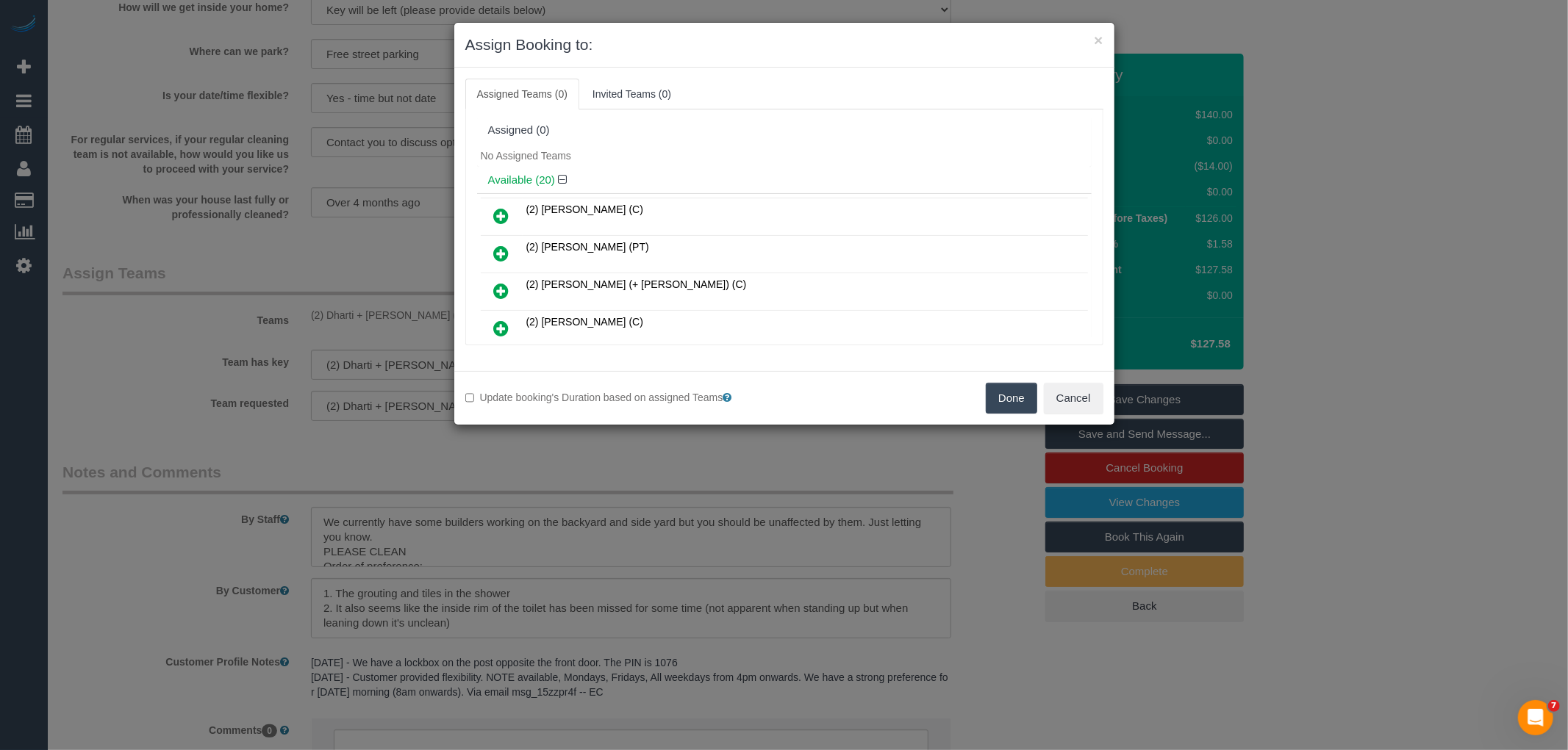
click at [1010, 392] on button "Done" at bounding box center [1012, 398] width 52 height 31
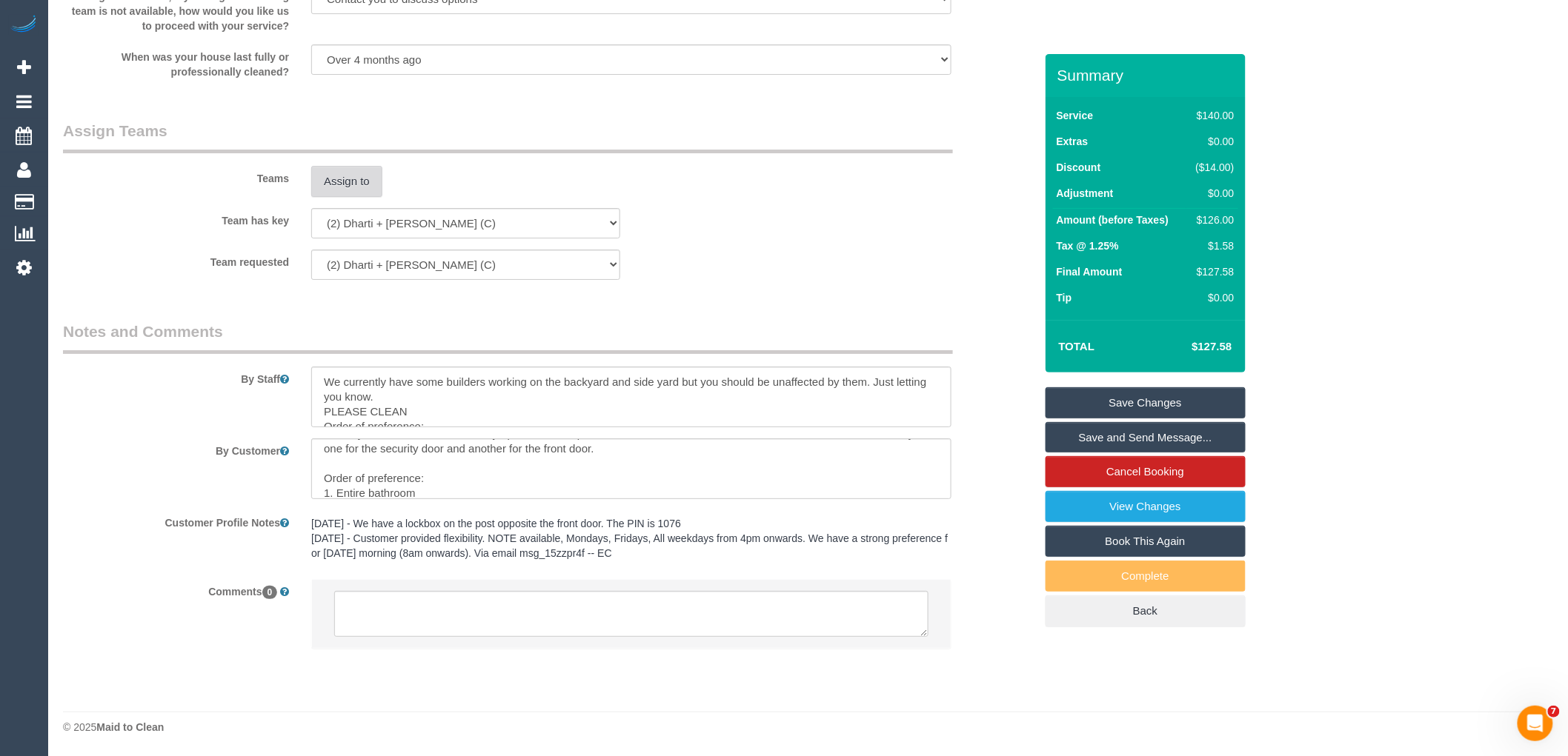
scroll to position [146, 0]
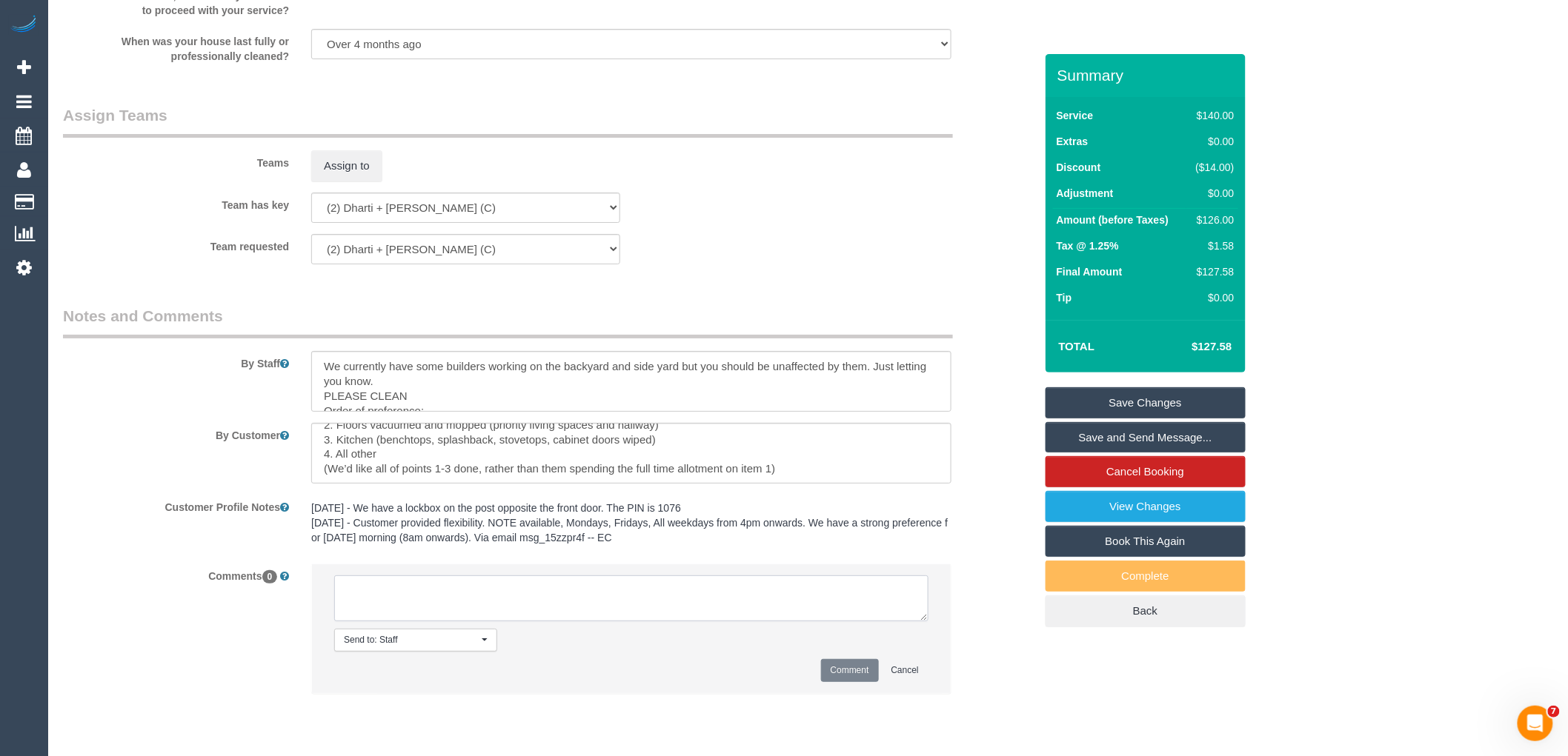
click at [656, 610] on textarea at bounding box center [631, 599] width 594 height 46
paste textarea "(2) Dharti + Kishan (C) UA 16/10 - 17/10 - Unavailable Customer contacted via e…"
type textarea "(2) Dharti + Kishan (C) UA 16/10 - 17/10 - Unavailable Customer contacted via e…"
click at [832, 682] on button "Comment" at bounding box center [850, 671] width 58 height 23
click at [1078, 407] on link "Save Changes" at bounding box center [1146, 403] width 200 height 31
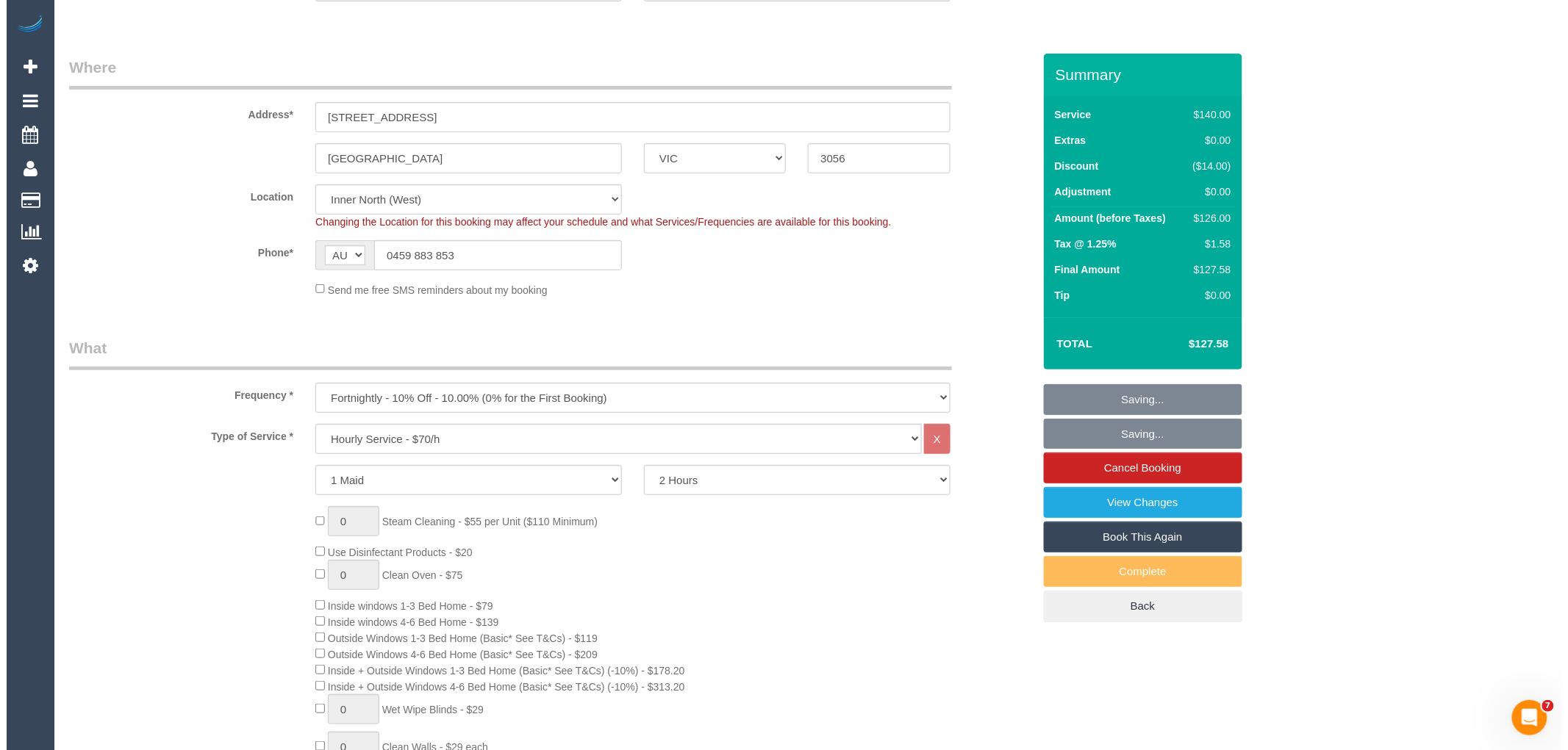
scroll to position [0, 0]
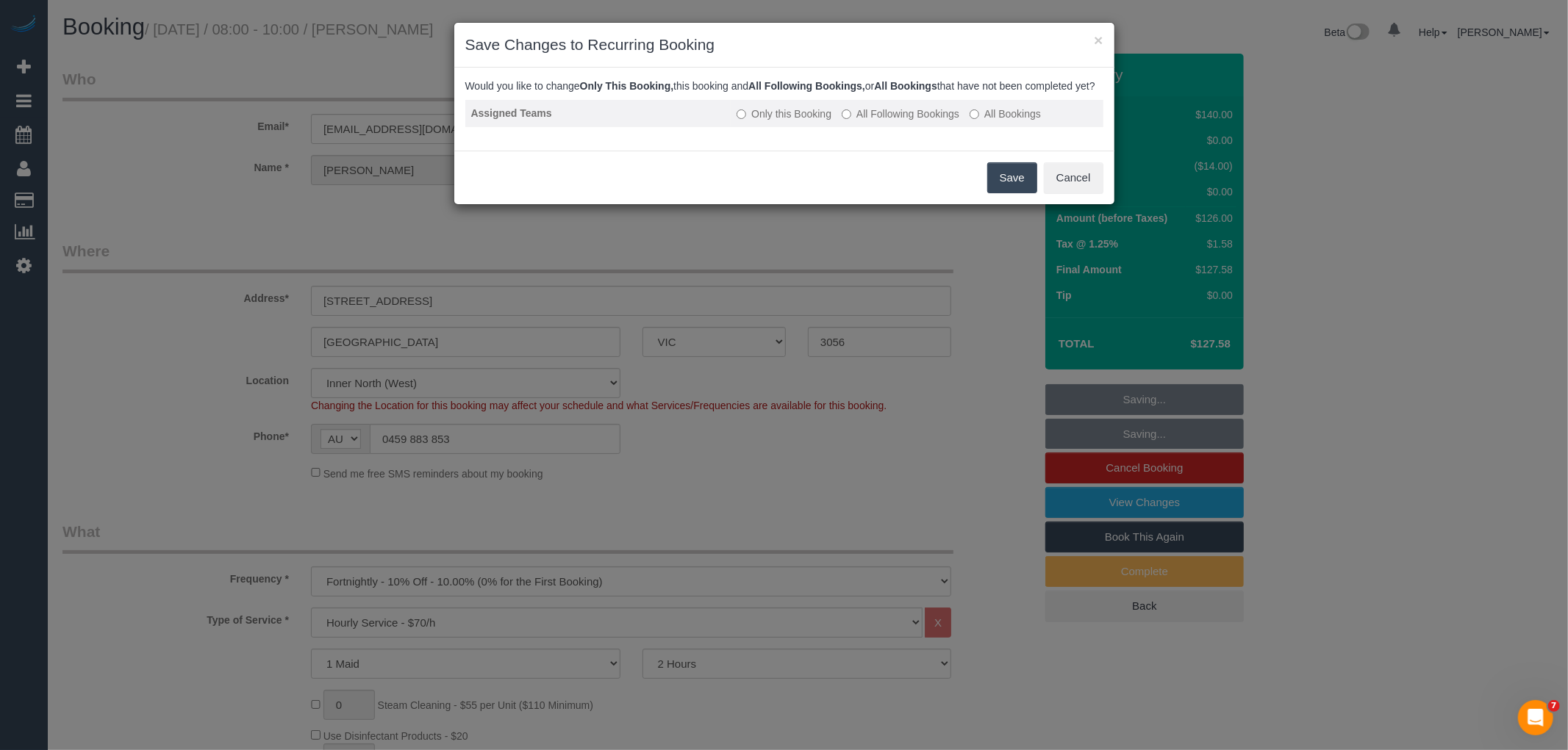
click at [888, 122] on label "All Following Bookings" at bounding box center [900, 114] width 118 height 15
click at [812, 122] on label "Only this Booking" at bounding box center [783, 114] width 95 height 15
click at [1002, 193] on button "Save" at bounding box center [1012, 177] width 50 height 31
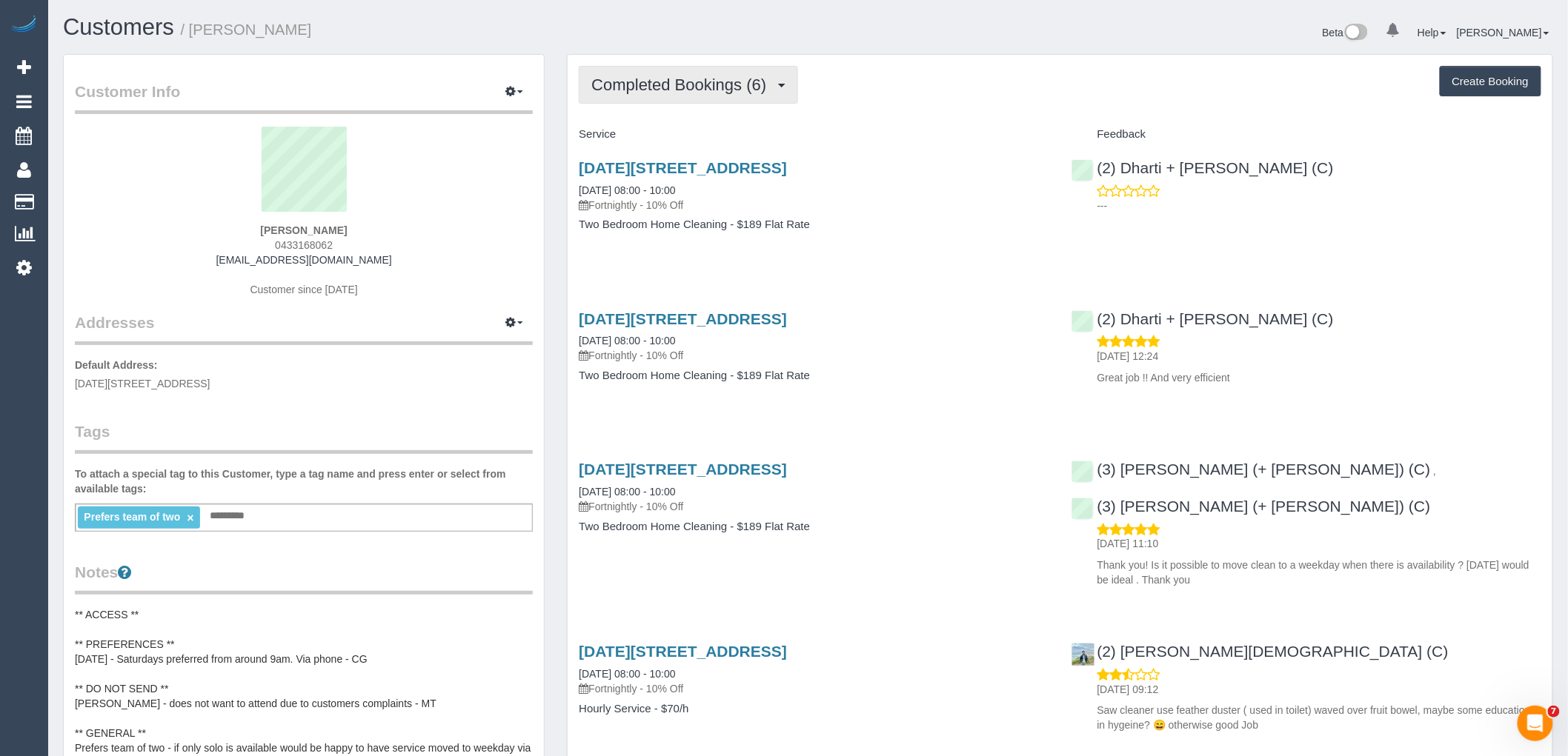
click at [677, 86] on span "Completed Bookings (6)" at bounding box center [682, 85] width 182 height 18
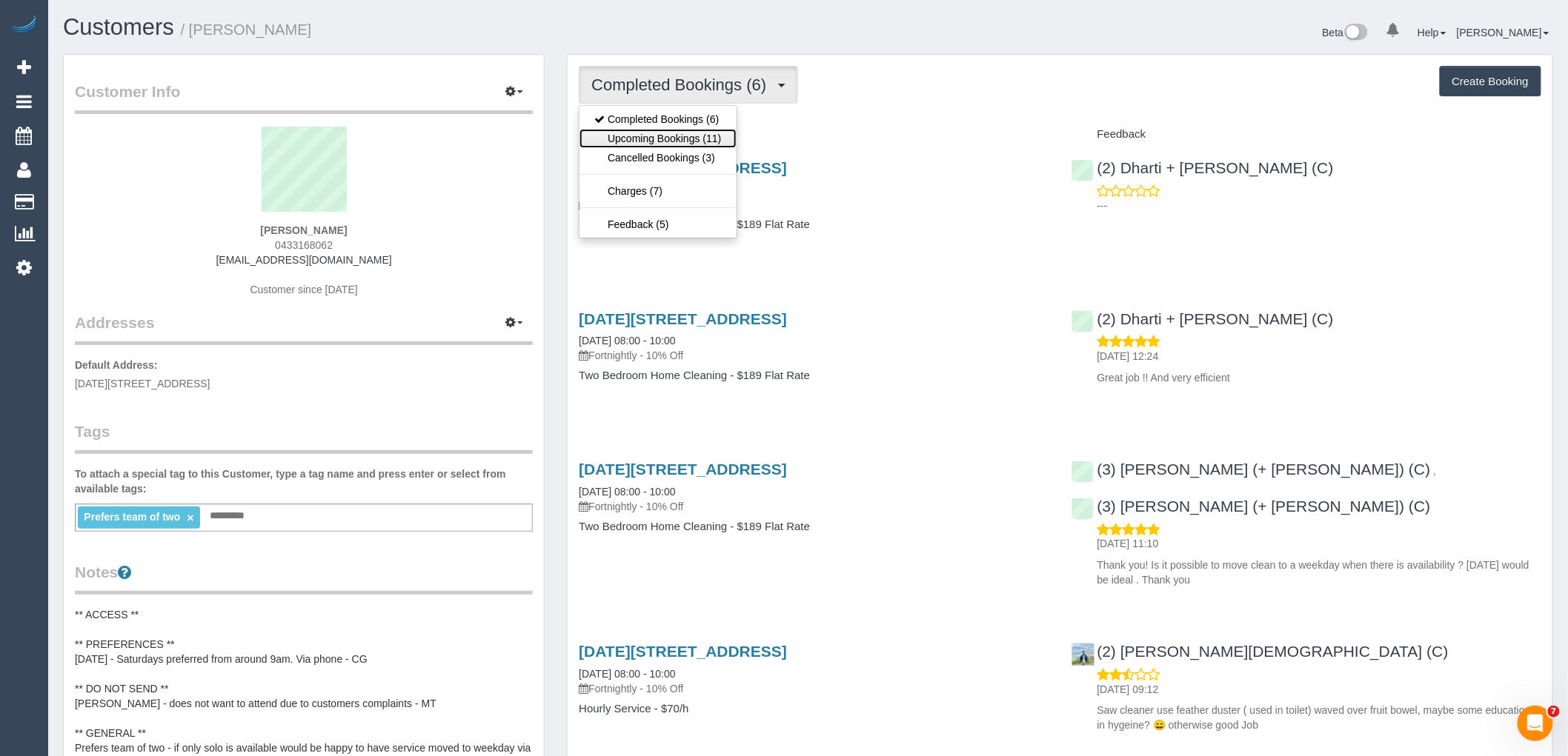
click at [665, 131] on link "Upcoming Bookings (11)" at bounding box center [657, 138] width 157 height 19
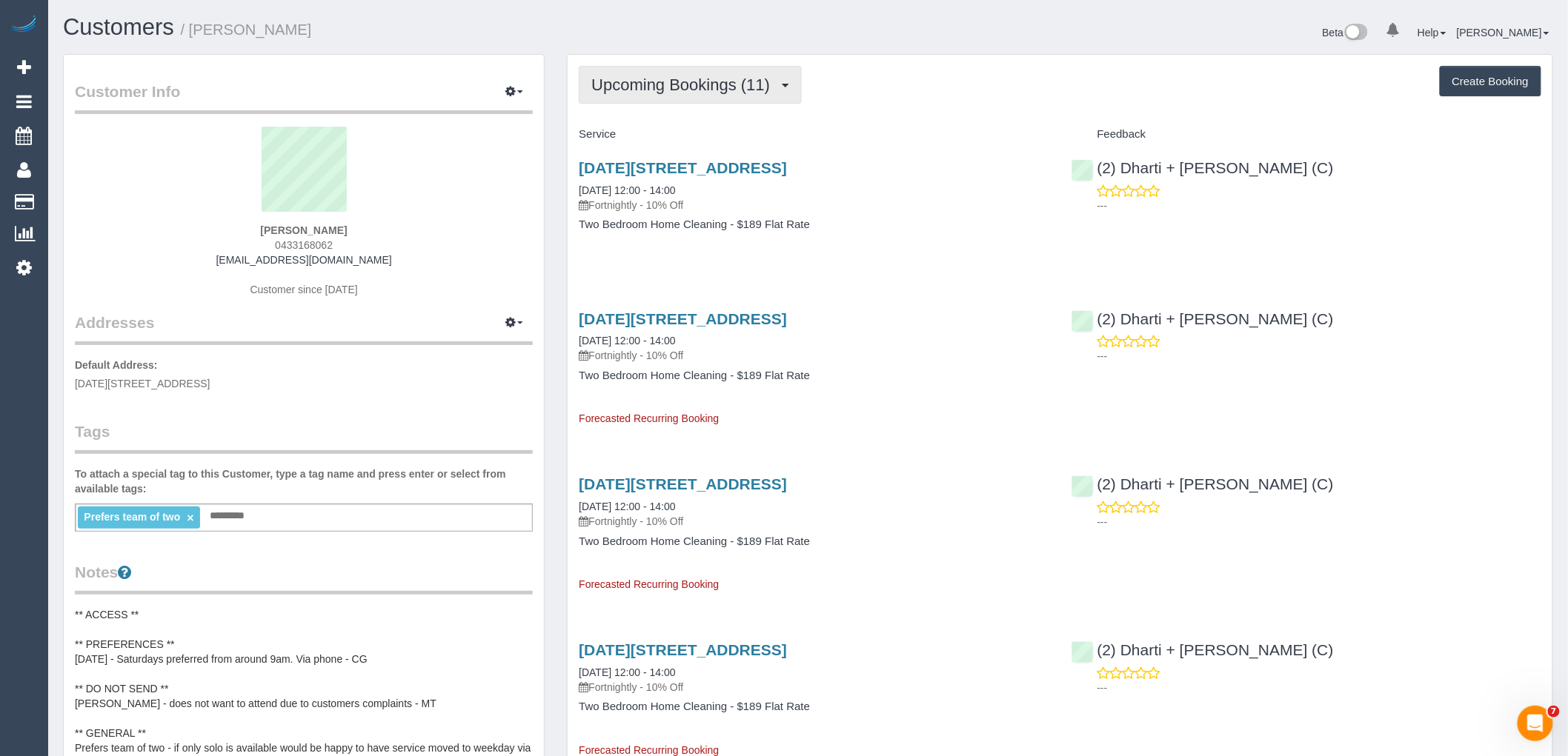
click at [741, 76] on button "Upcoming Bookings (11)" at bounding box center [690, 85] width 223 height 38
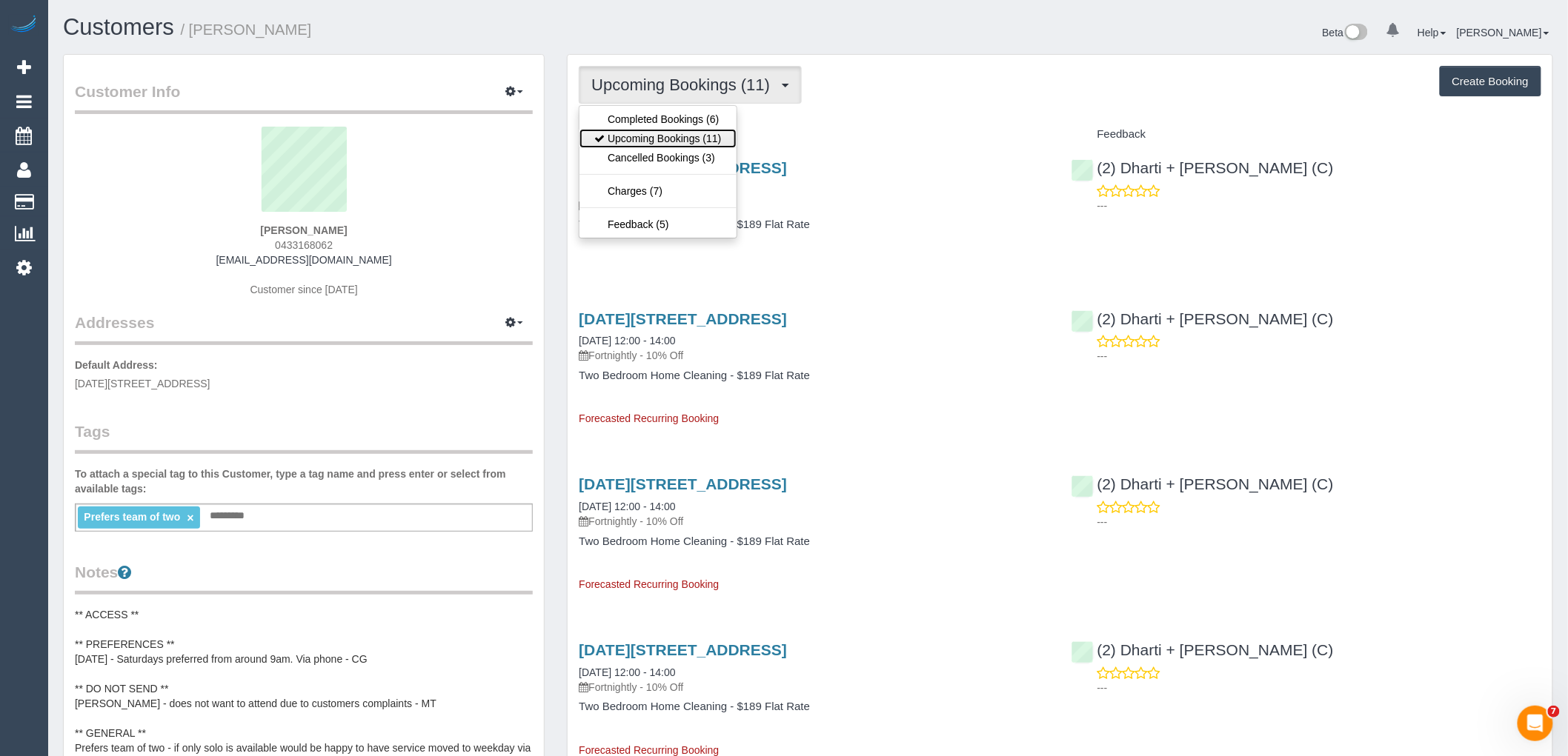
click at [682, 138] on link "Upcoming Bookings (11)" at bounding box center [657, 138] width 157 height 19
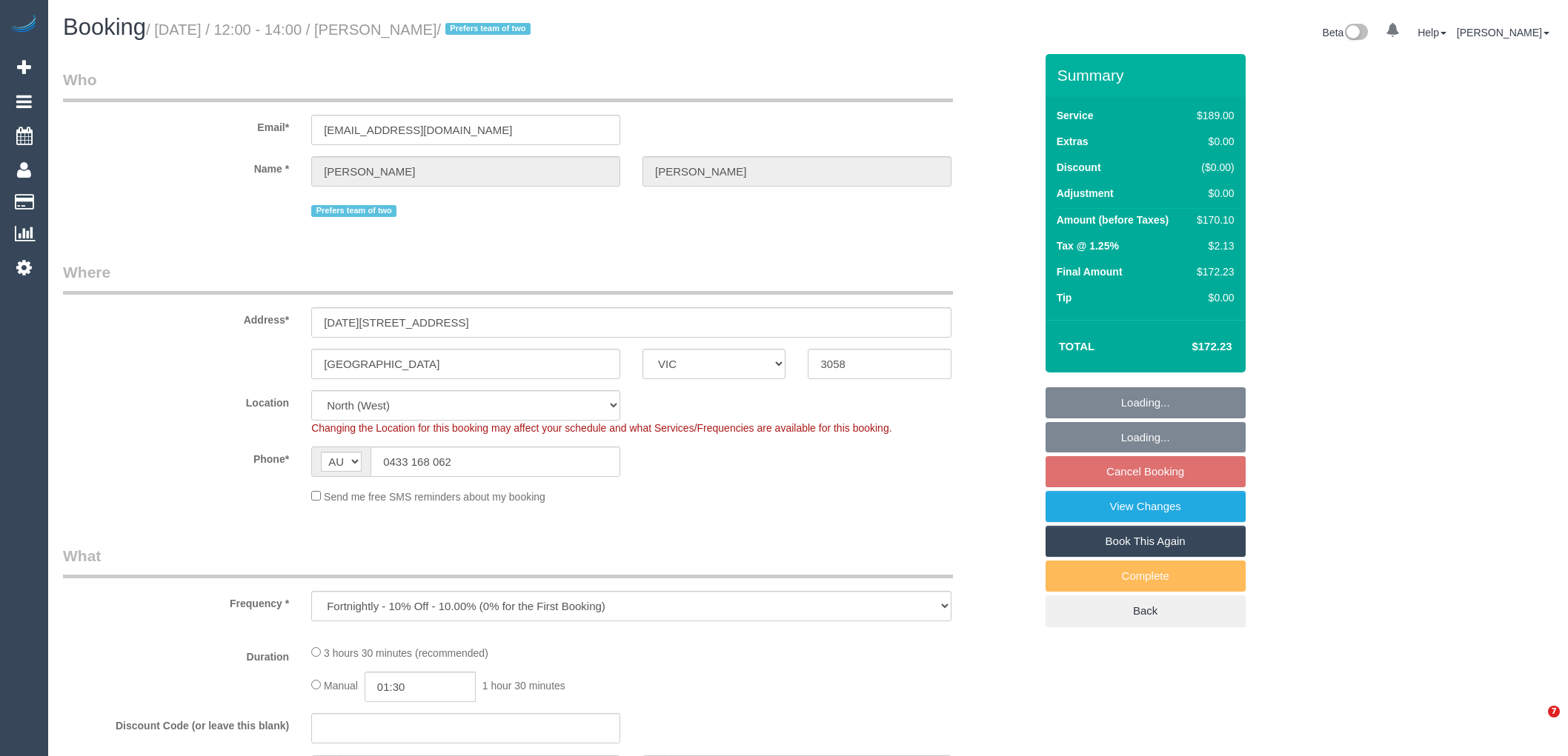
select select "VIC"
select select "number:30"
select select "number:17"
select select "number:19"
select select "number:22"
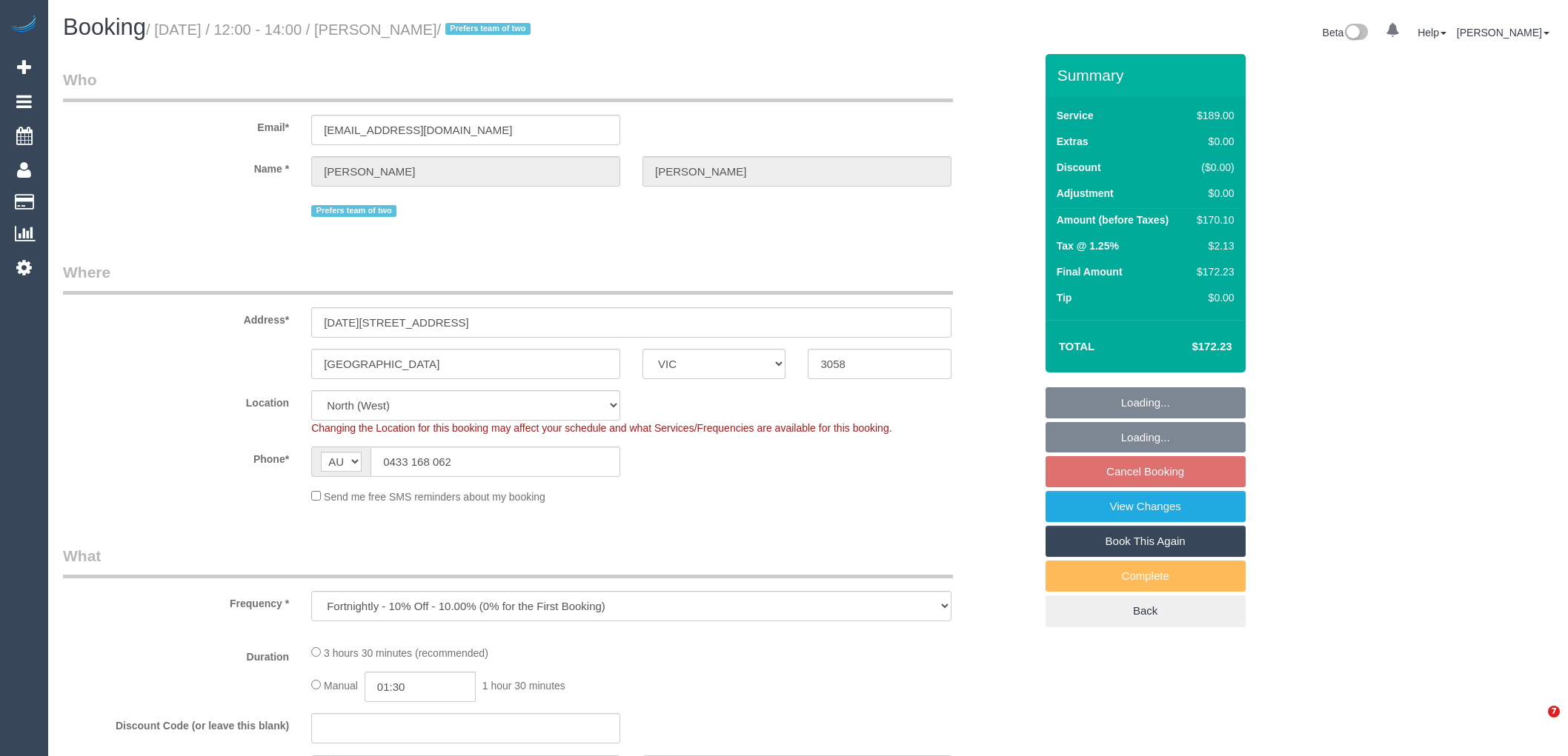
select select "number:34"
select select "number:11"
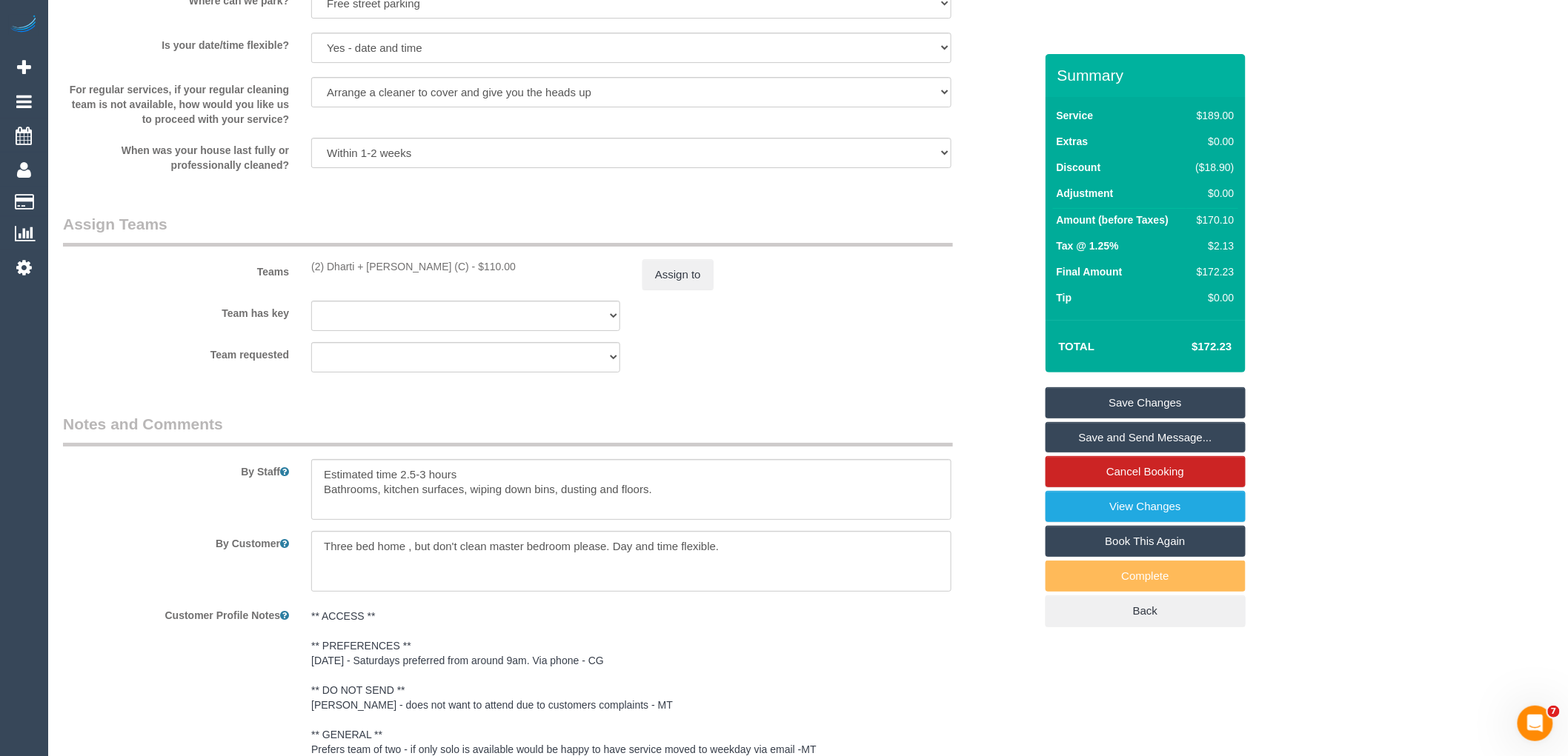
scroll to position [2139, 0]
drag, startPoint x: 411, startPoint y: 282, endPoint x: 299, endPoint y: 274, distance: 112.3
click at [300, 270] on div "(2) Dharti + Kishan (C) - $110.00" at bounding box center [465, 263] width 331 height 15
click at [680, 284] on button "Assign to" at bounding box center [678, 270] width 71 height 31
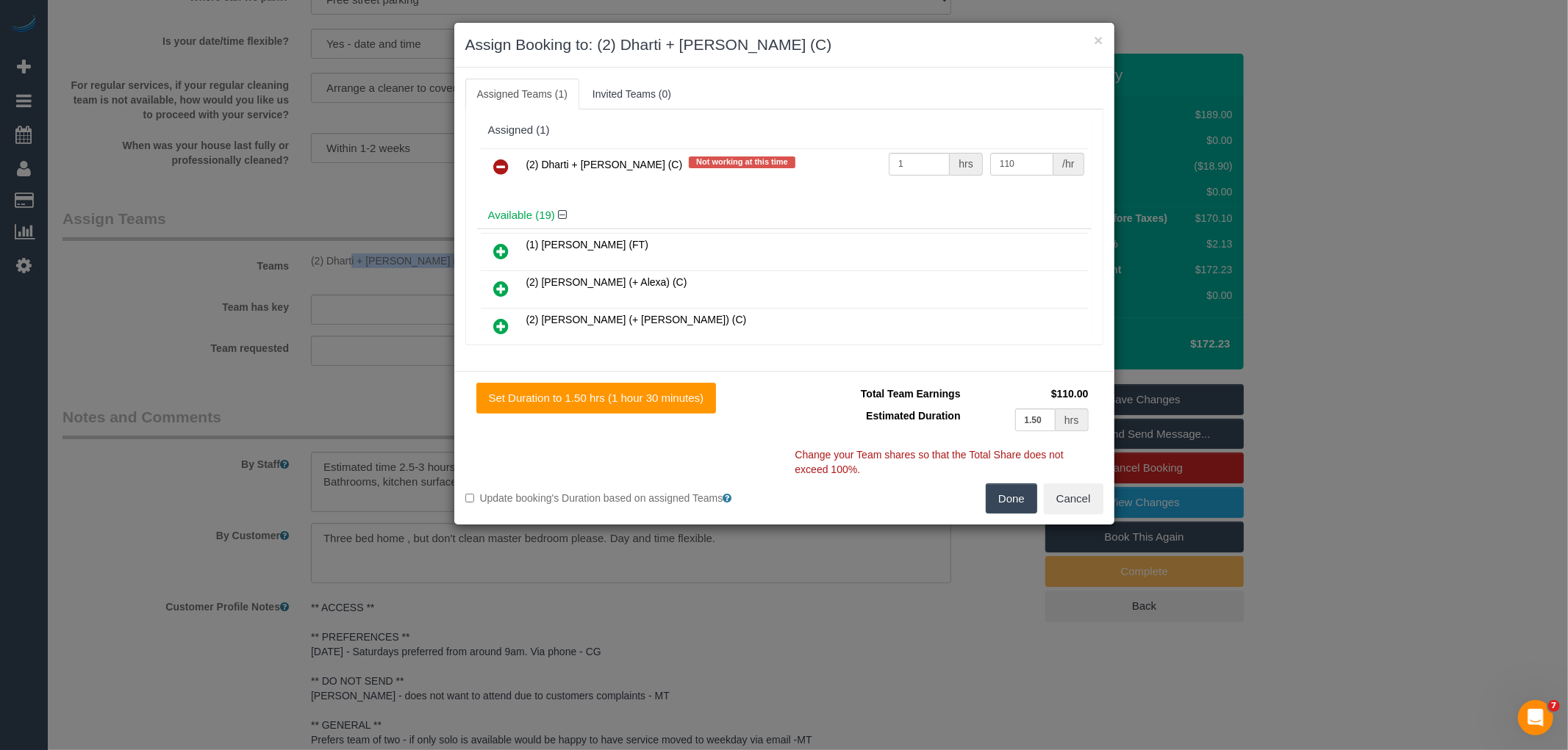
click at [505, 163] on icon at bounding box center [501, 166] width 16 height 17
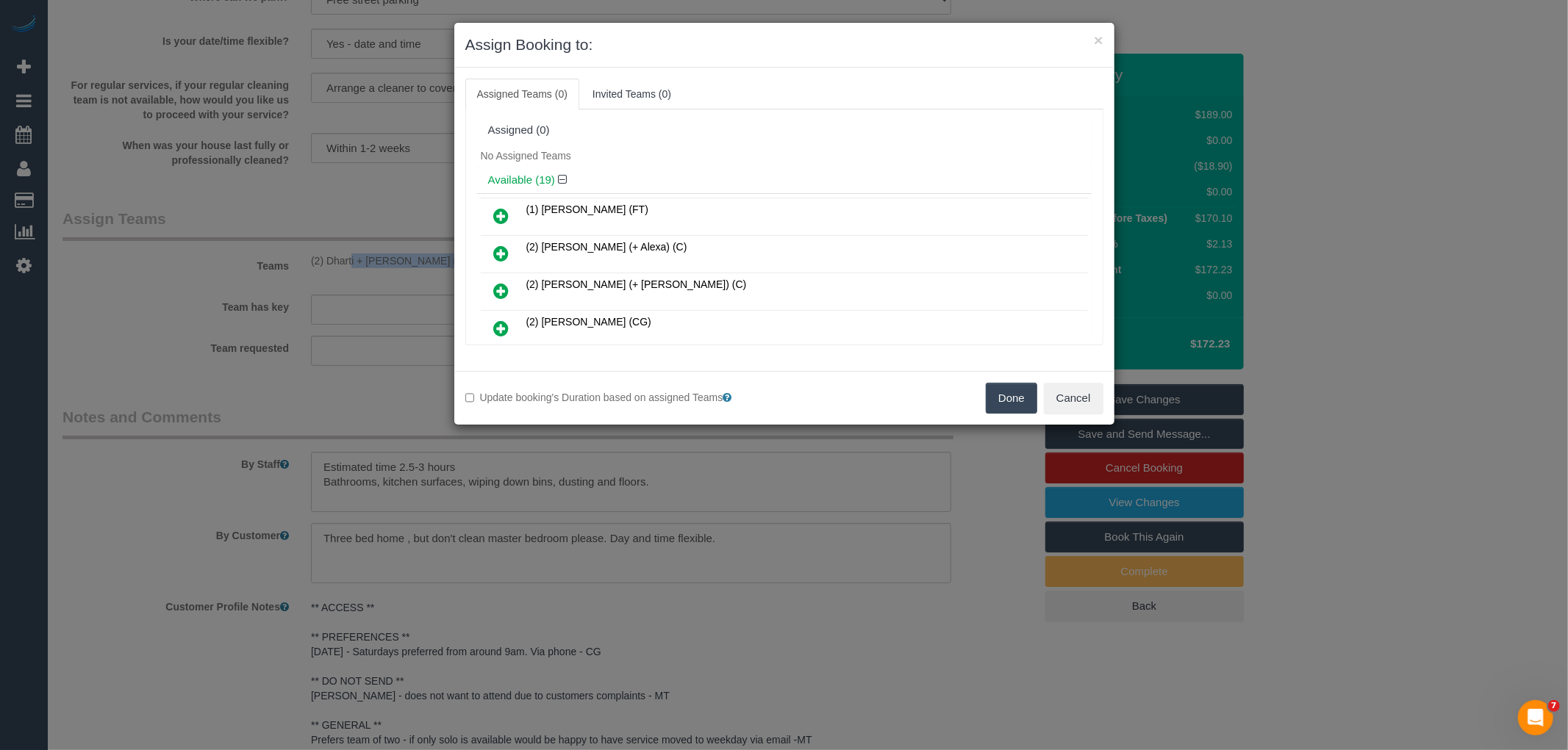
click at [991, 391] on button "Done" at bounding box center [1012, 398] width 52 height 31
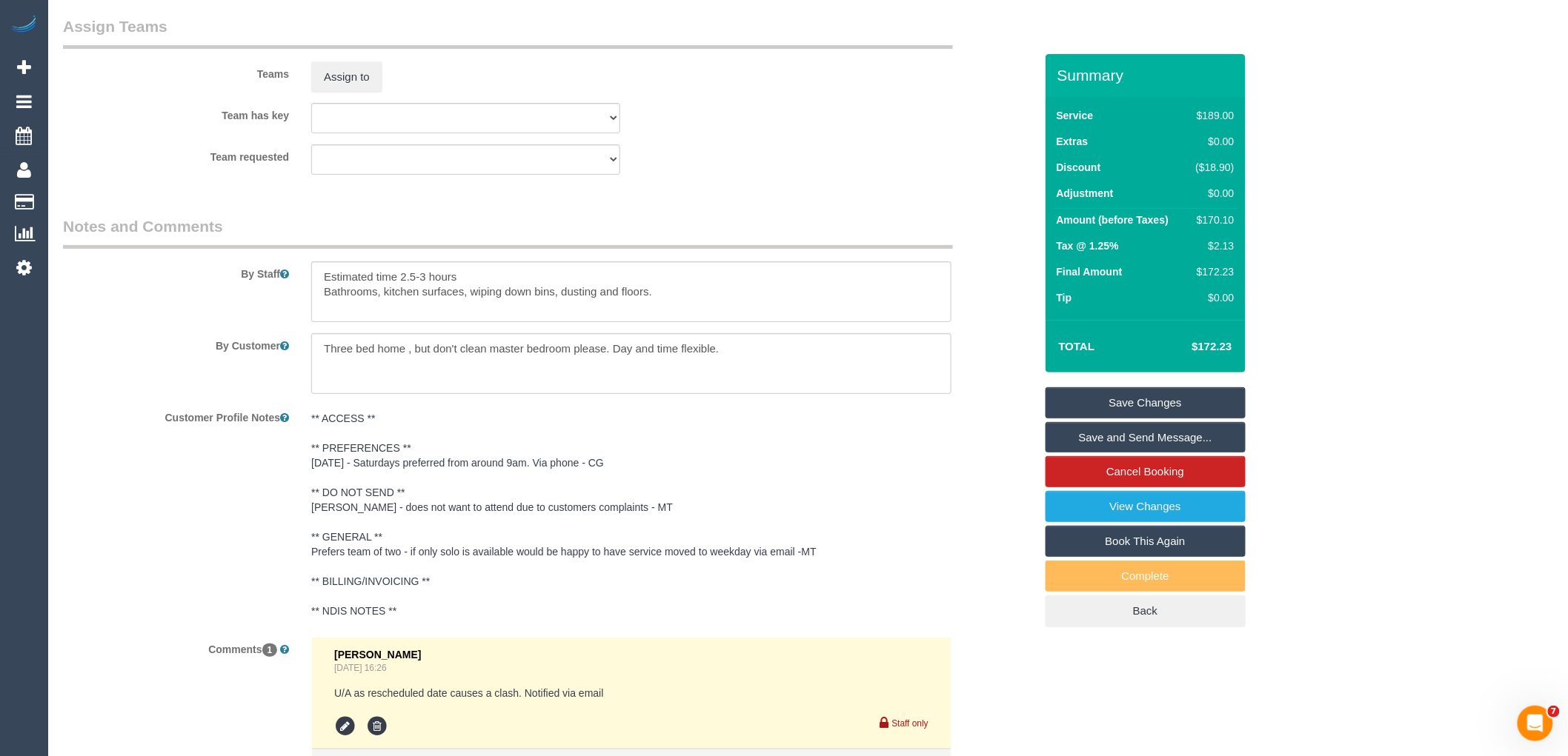
scroll to position [2522, 0]
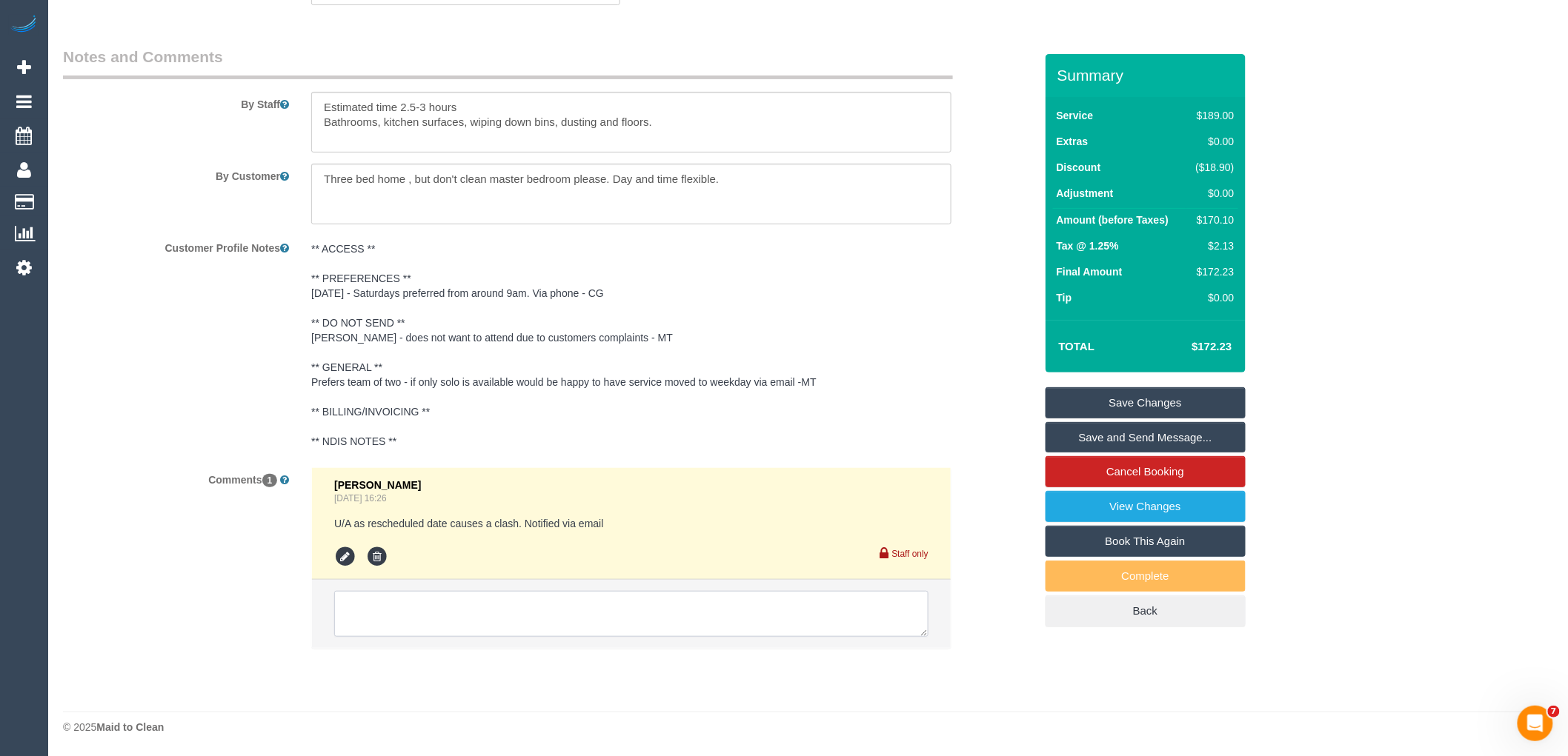
click at [486, 602] on textarea at bounding box center [631, 614] width 594 height 46
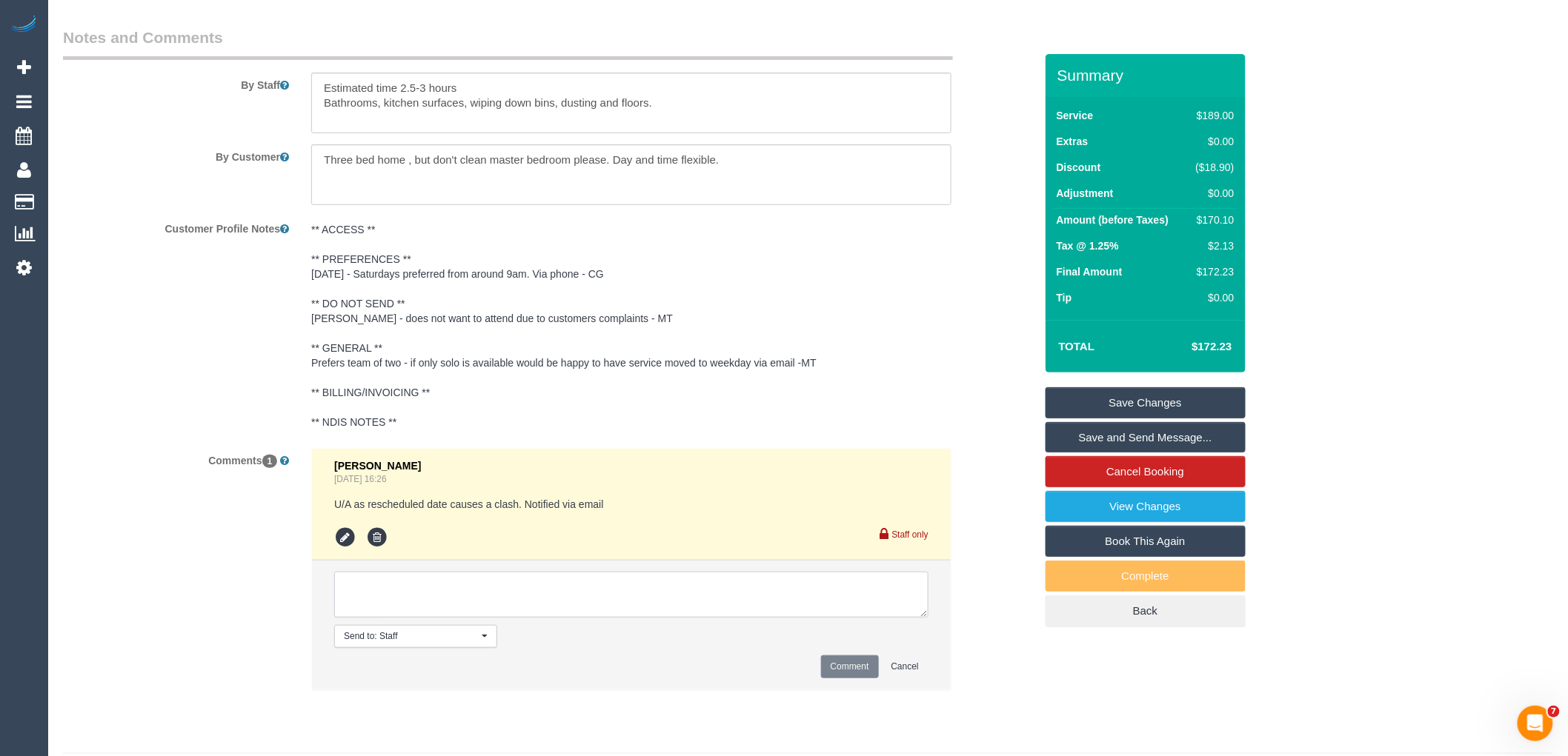
paste textarea "(2) Dharti + [PERSON_NAME] (C) UA 16/10 - 17/10 - Unavailable Customer contacte…"
type textarea "(2) Dharti + [PERSON_NAME] (C) UA 16/10 - 17/10 - Unavailable Customer contacte…"
click at [827, 679] on button "Comment" at bounding box center [850, 667] width 58 height 23
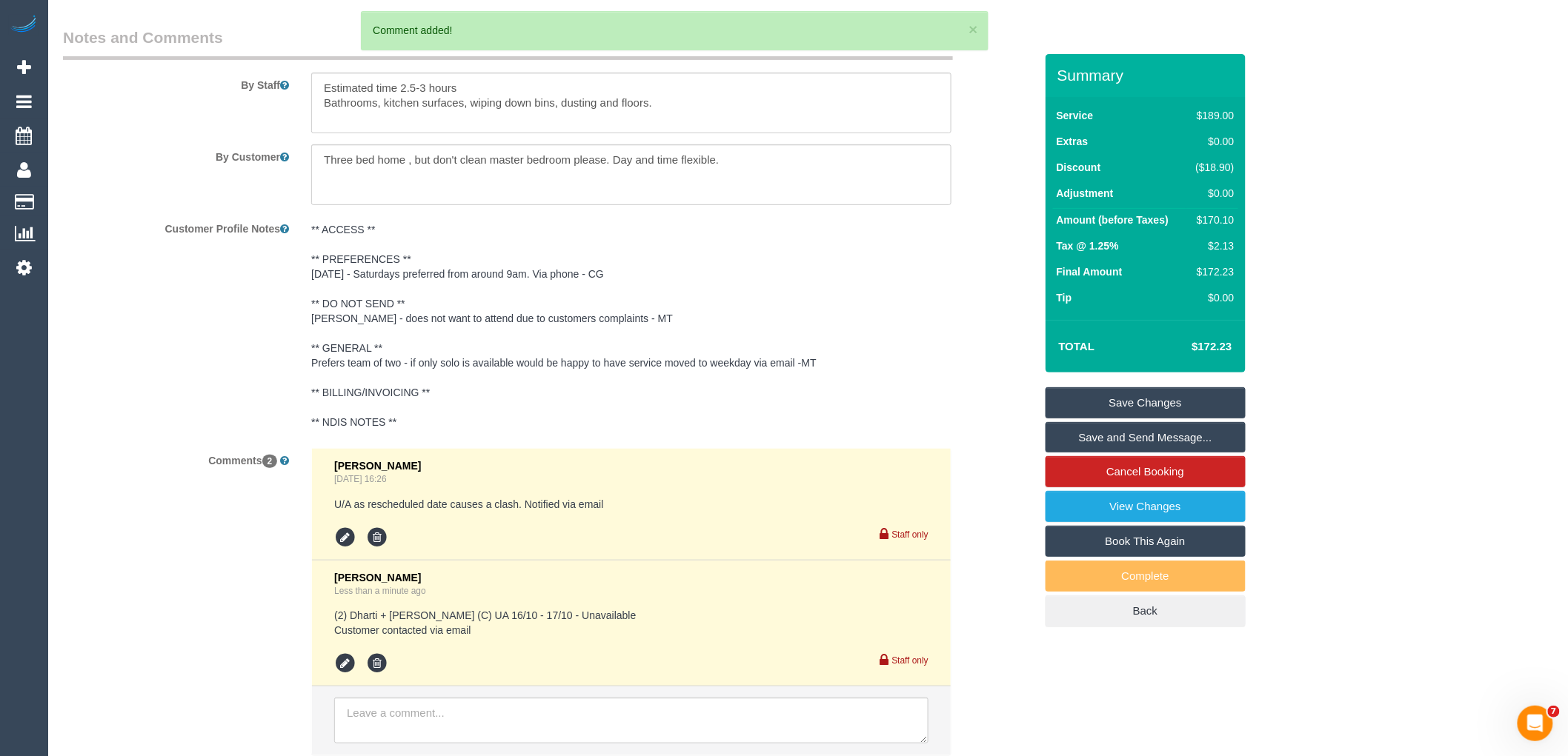
click at [1106, 406] on link "Save Changes" at bounding box center [1146, 403] width 200 height 31
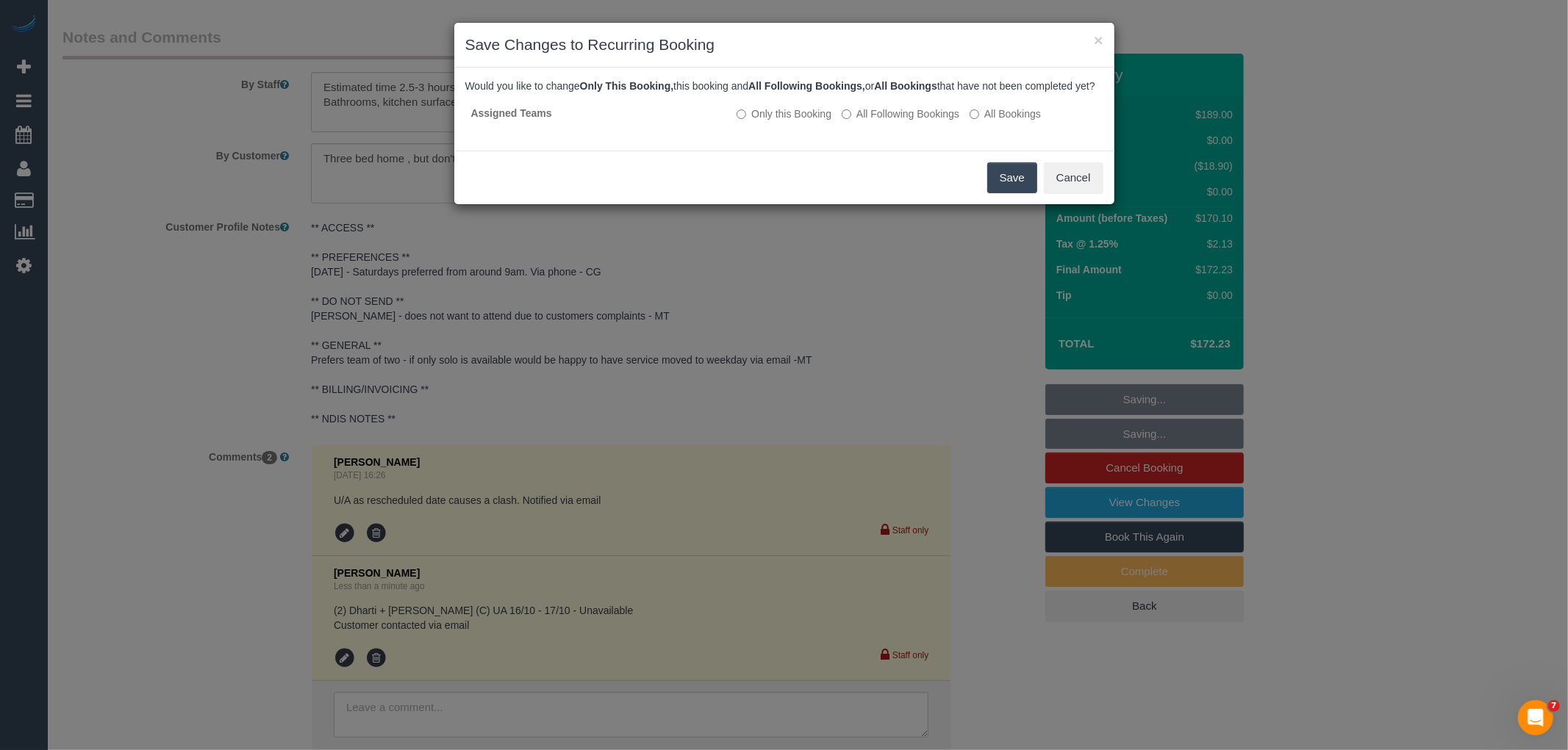
click at [1003, 193] on button "Save" at bounding box center [1012, 177] width 50 height 31
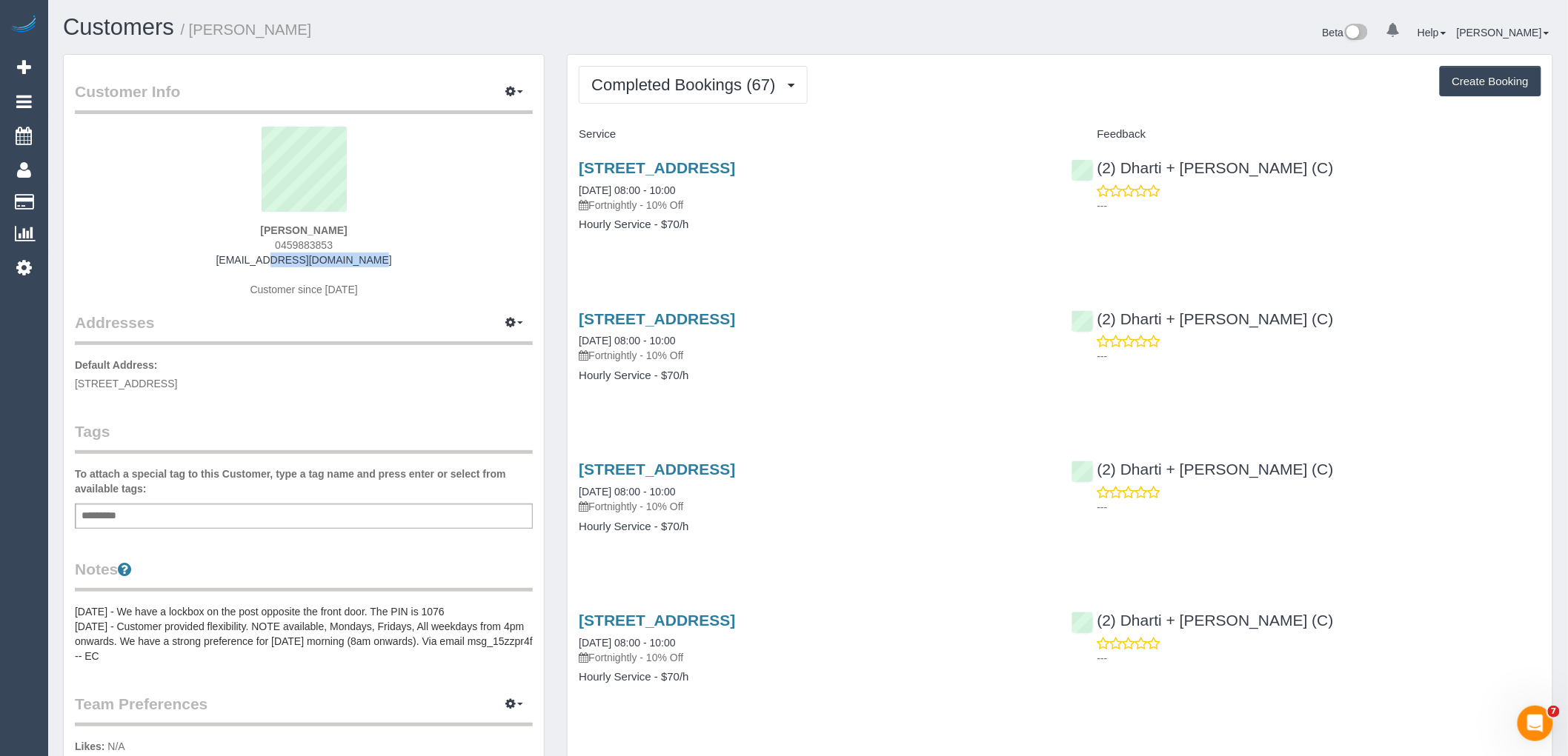
drag, startPoint x: 358, startPoint y: 260, endPoint x: 220, endPoint y: 257, distance: 138.0
click at [220, 257] on div "[PERSON_NAME] 0459883853 [EMAIL_ADDRESS][DOMAIN_NAME] Customer since [DATE]" at bounding box center [304, 219] width 458 height 185
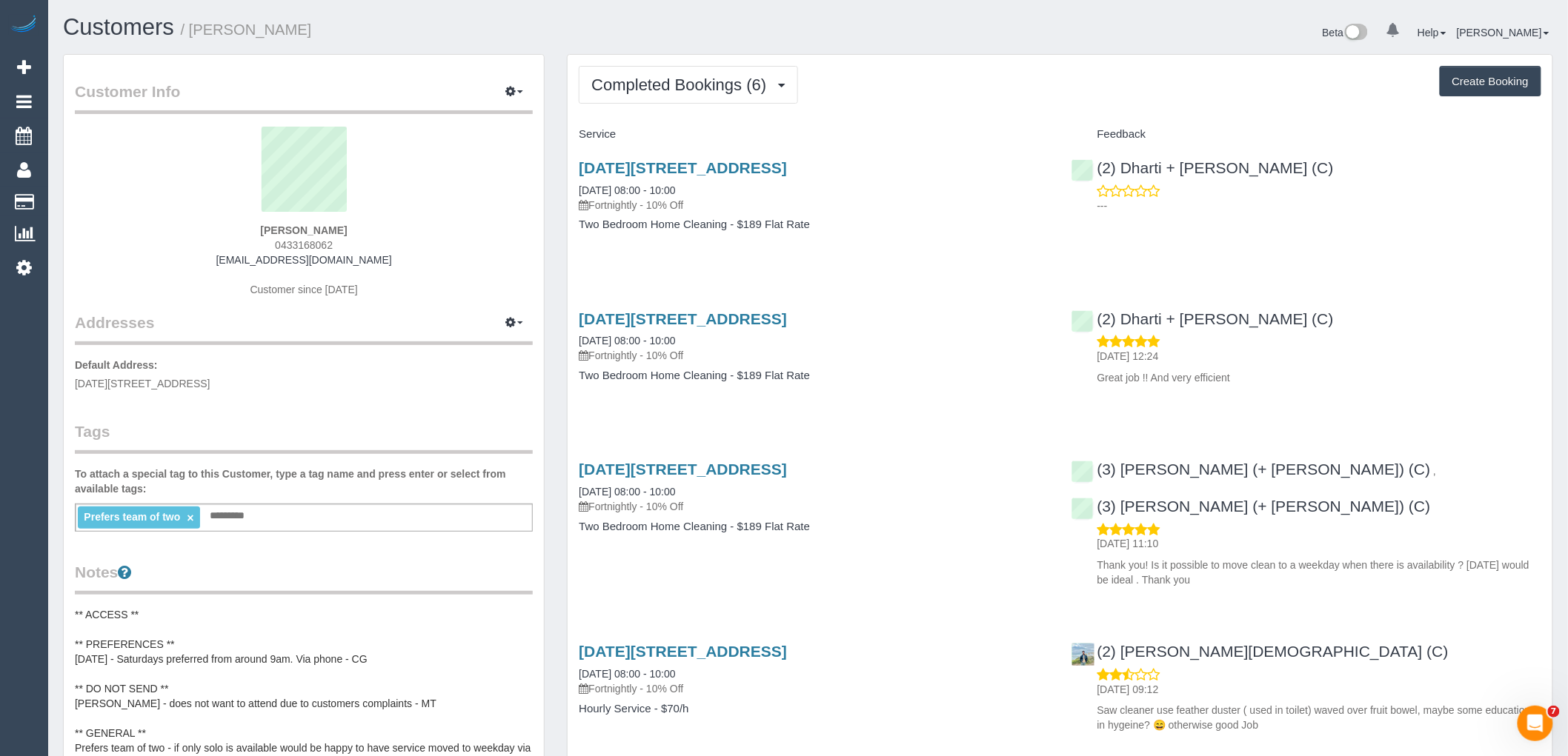
drag, startPoint x: 383, startPoint y: 262, endPoint x: 215, endPoint y: 249, distance: 168.5
click at [215, 249] on div "[PERSON_NAME] 0433168062 [EMAIL_ADDRESS][DOMAIN_NAME] Customer since [DATE]" at bounding box center [304, 219] width 458 height 185
click at [210, 256] on div "[PERSON_NAME] 0433168062 [EMAIL_ADDRESS][DOMAIN_NAME] Customer since [DATE]" at bounding box center [304, 219] width 458 height 185
click at [209, 261] on div "[PERSON_NAME] 0433168062 [EMAIL_ADDRESS][DOMAIN_NAME] Customer since [DATE]" at bounding box center [304, 219] width 458 height 185
drag, startPoint x: 217, startPoint y: 261, endPoint x: 445, endPoint y: 268, distance: 228.1
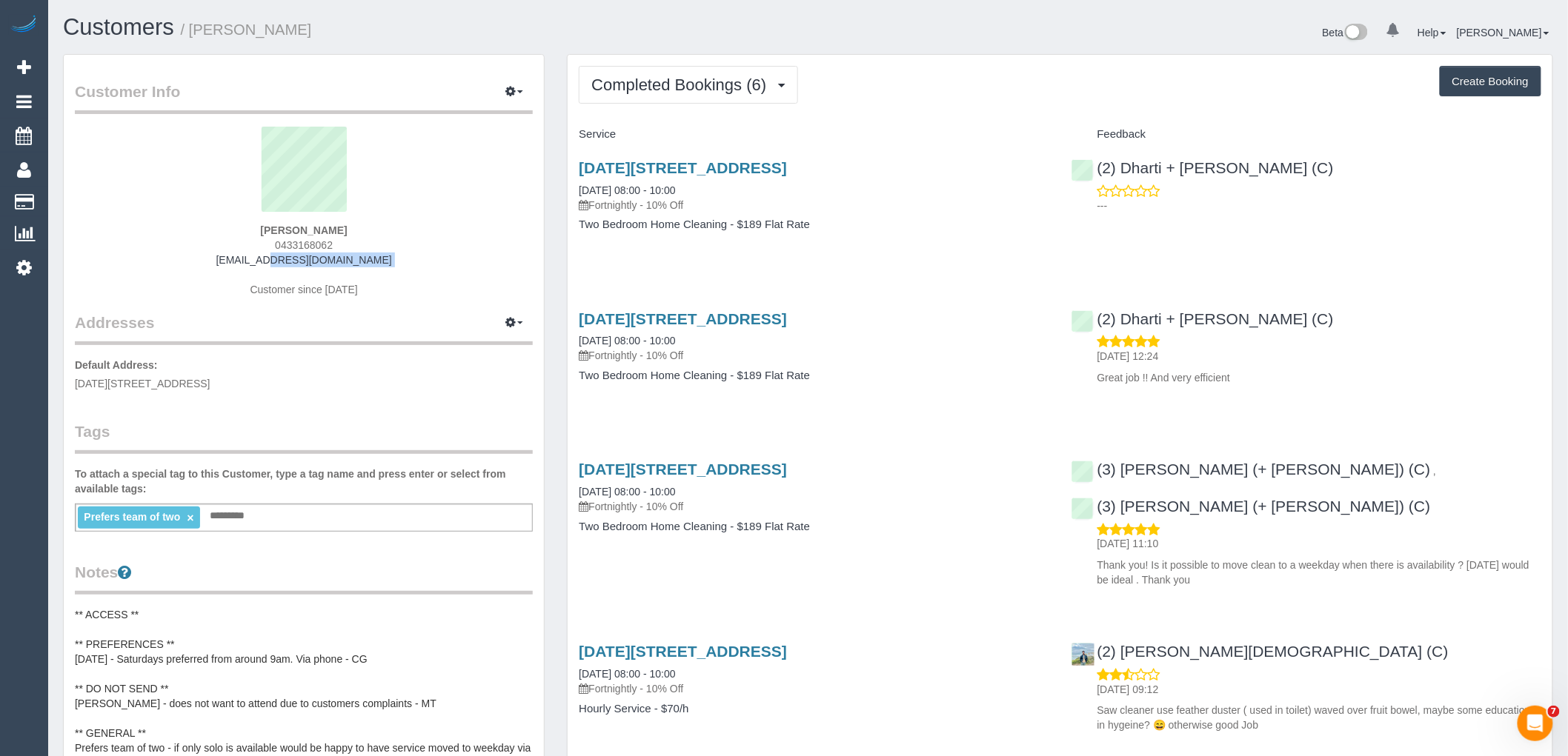
click at [445, 268] on div "[PERSON_NAME] 0433168062 [EMAIL_ADDRESS][DOMAIN_NAME] Customer since [DATE]" at bounding box center [304, 219] width 458 height 185
copy div "[EMAIL_ADDRESS][DOMAIN_NAME]"
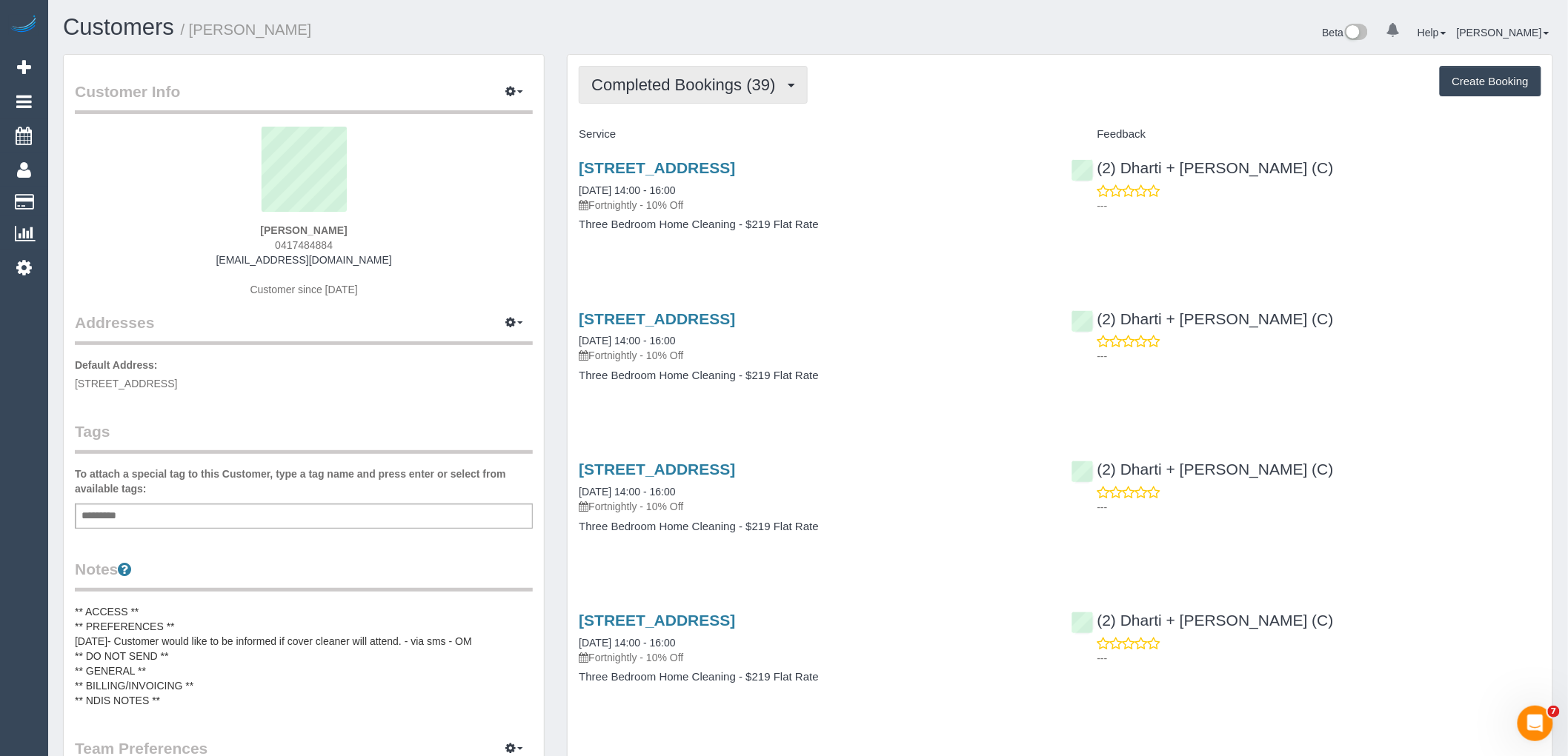
click at [639, 87] on span "Completed Bookings (39)" at bounding box center [687, 85] width 191 height 18
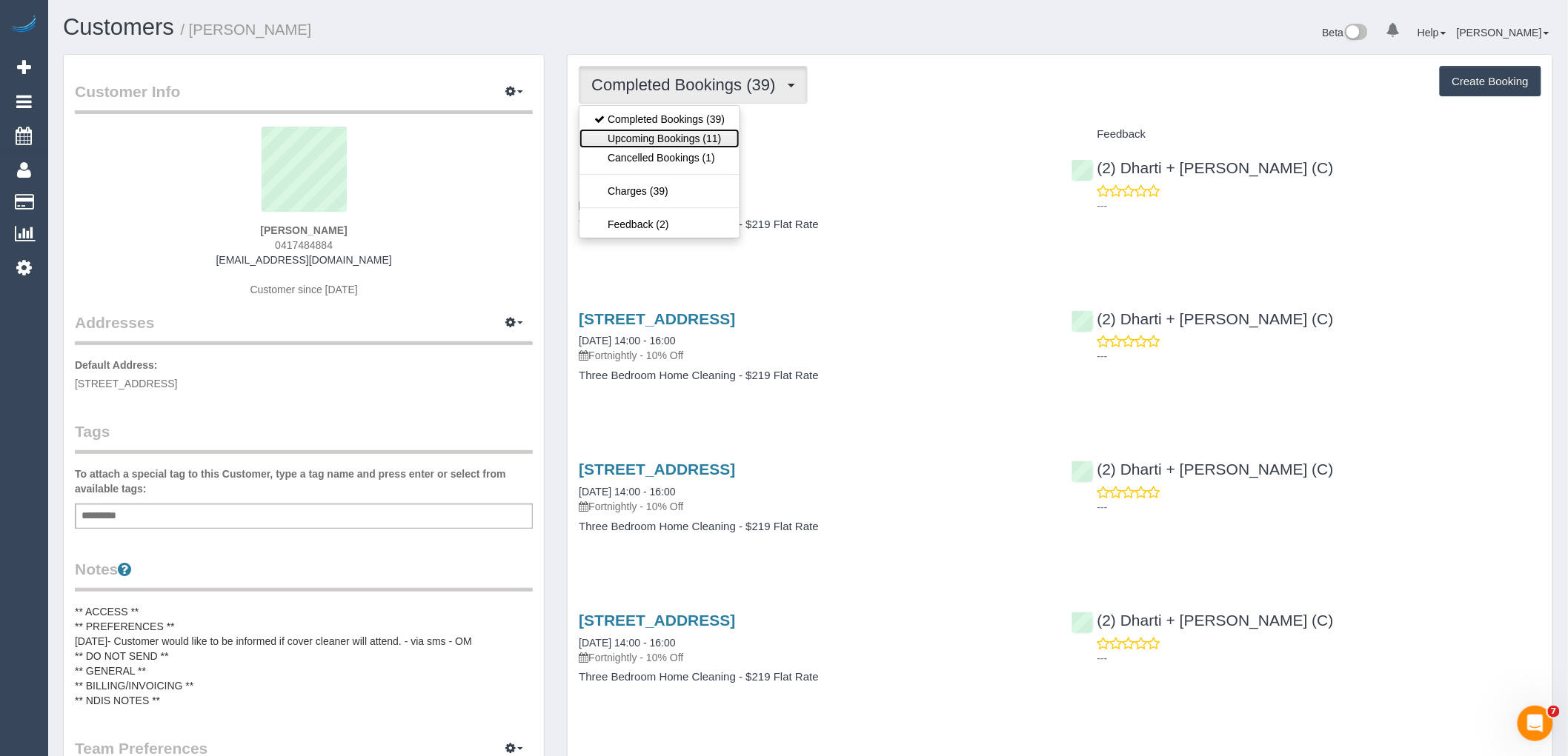
click at [642, 134] on link "Upcoming Bookings (11)" at bounding box center [659, 138] width 160 height 19
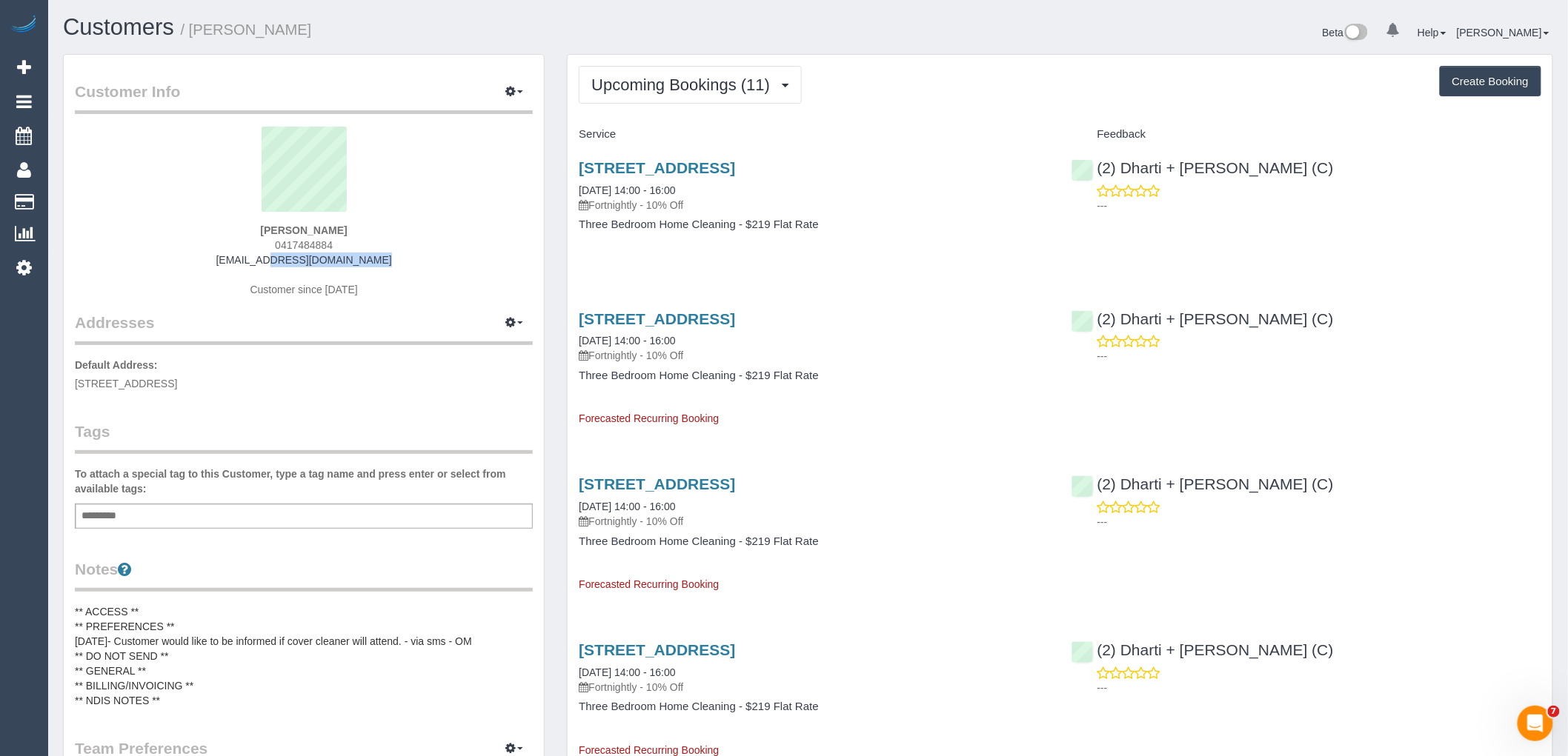
drag, startPoint x: 389, startPoint y: 253, endPoint x: 246, endPoint y: 257, distance: 143.1
click at [246, 257] on div "[PERSON_NAME] 0417484884 [EMAIL_ADDRESS][DOMAIN_NAME] Customer since [DATE]" at bounding box center [304, 219] width 458 height 185
copy link "[EMAIL_ADDRESS][DOMAIN_NAME]"
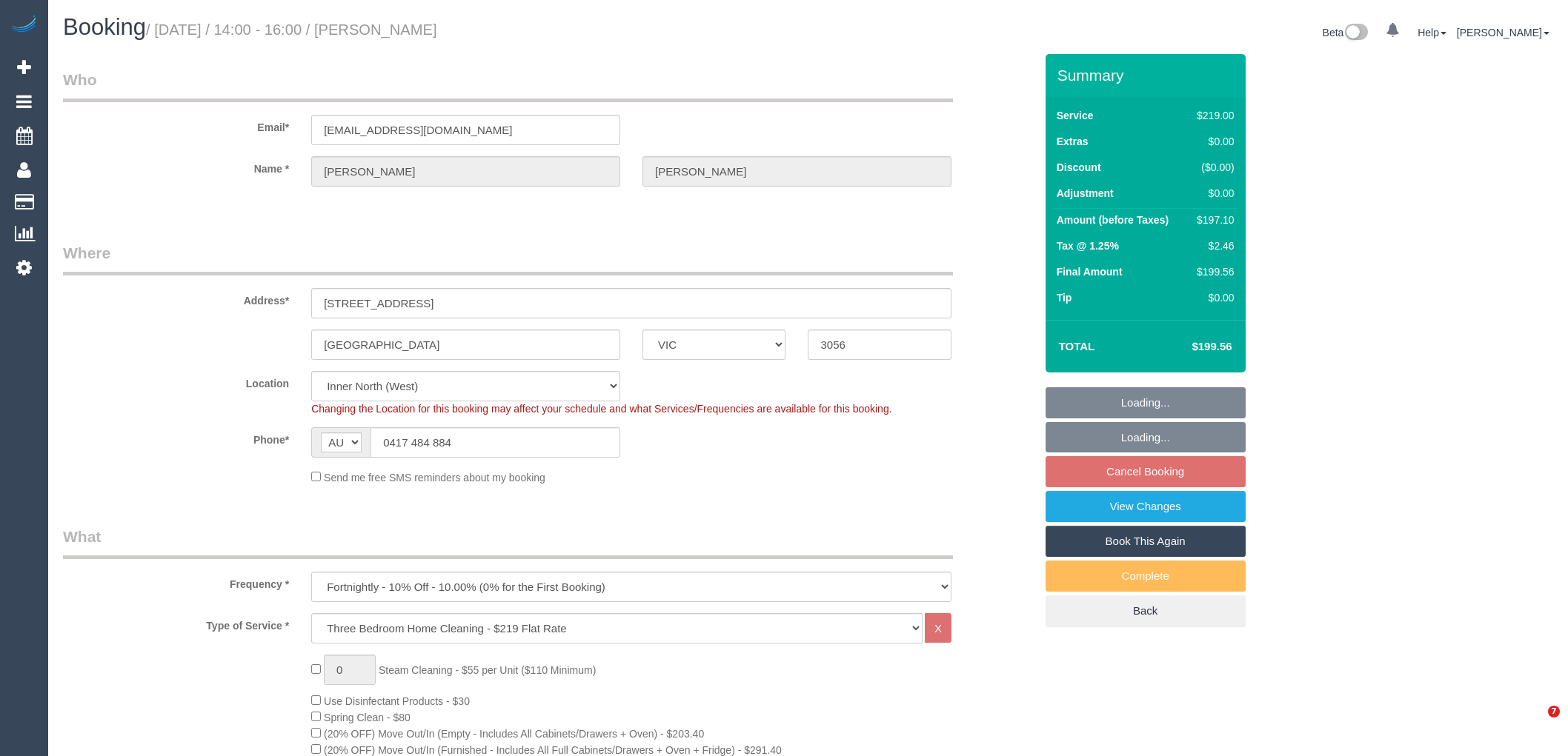
select select "VIC"
select select "number:28"
select select "number:14"
select select "number:21"
select select "number:24"
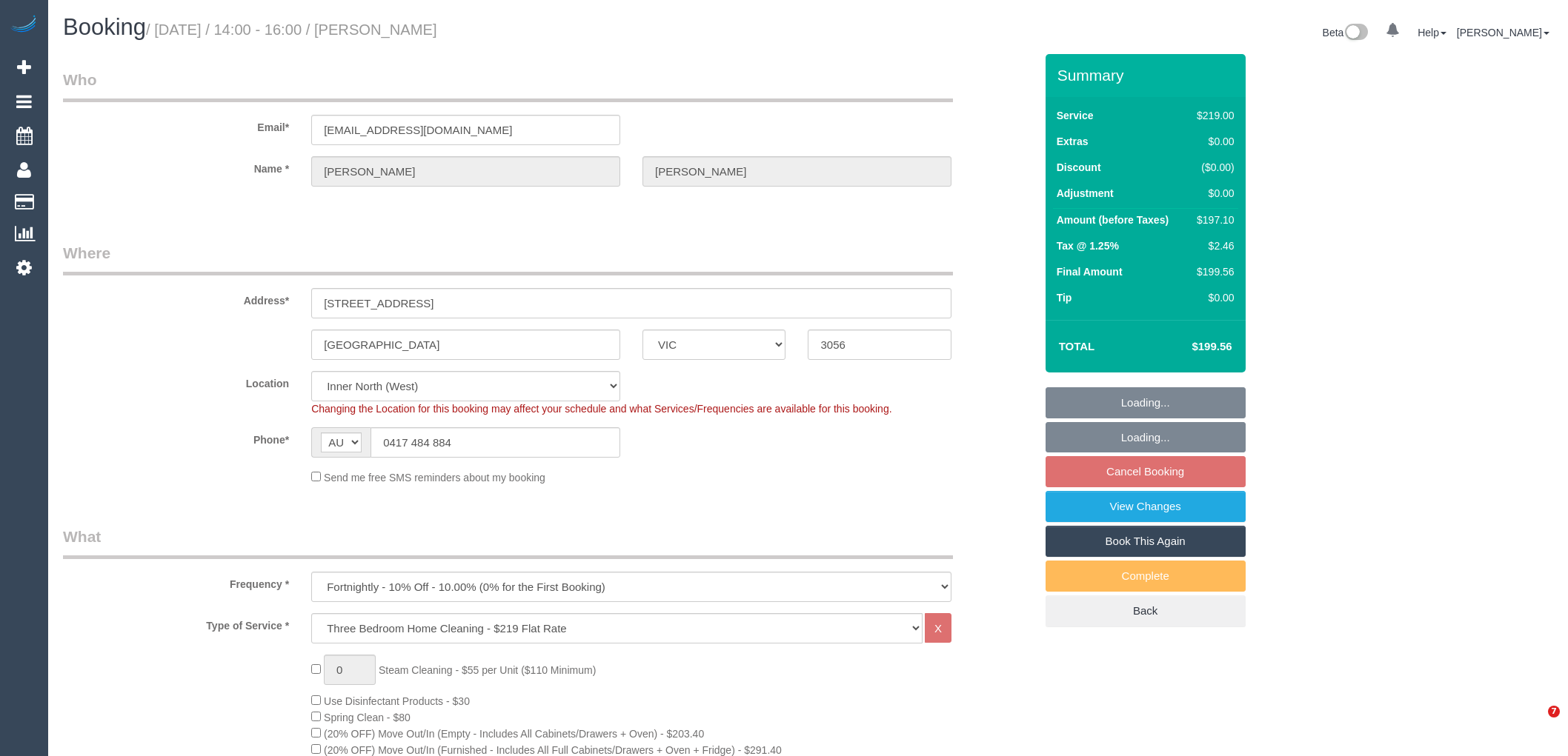
select select "number:33"
select select "number:26"
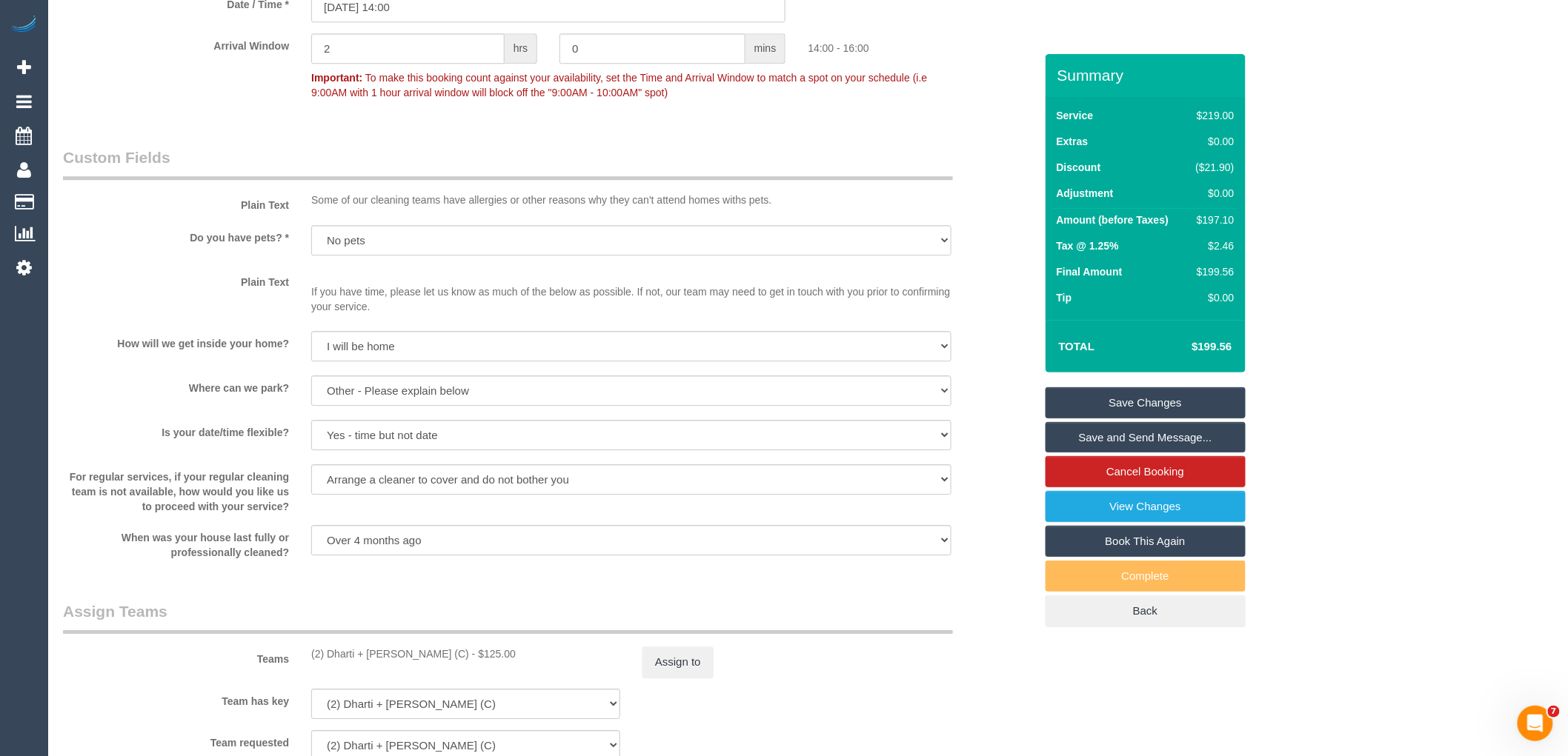
scroll to position [2139, 0]
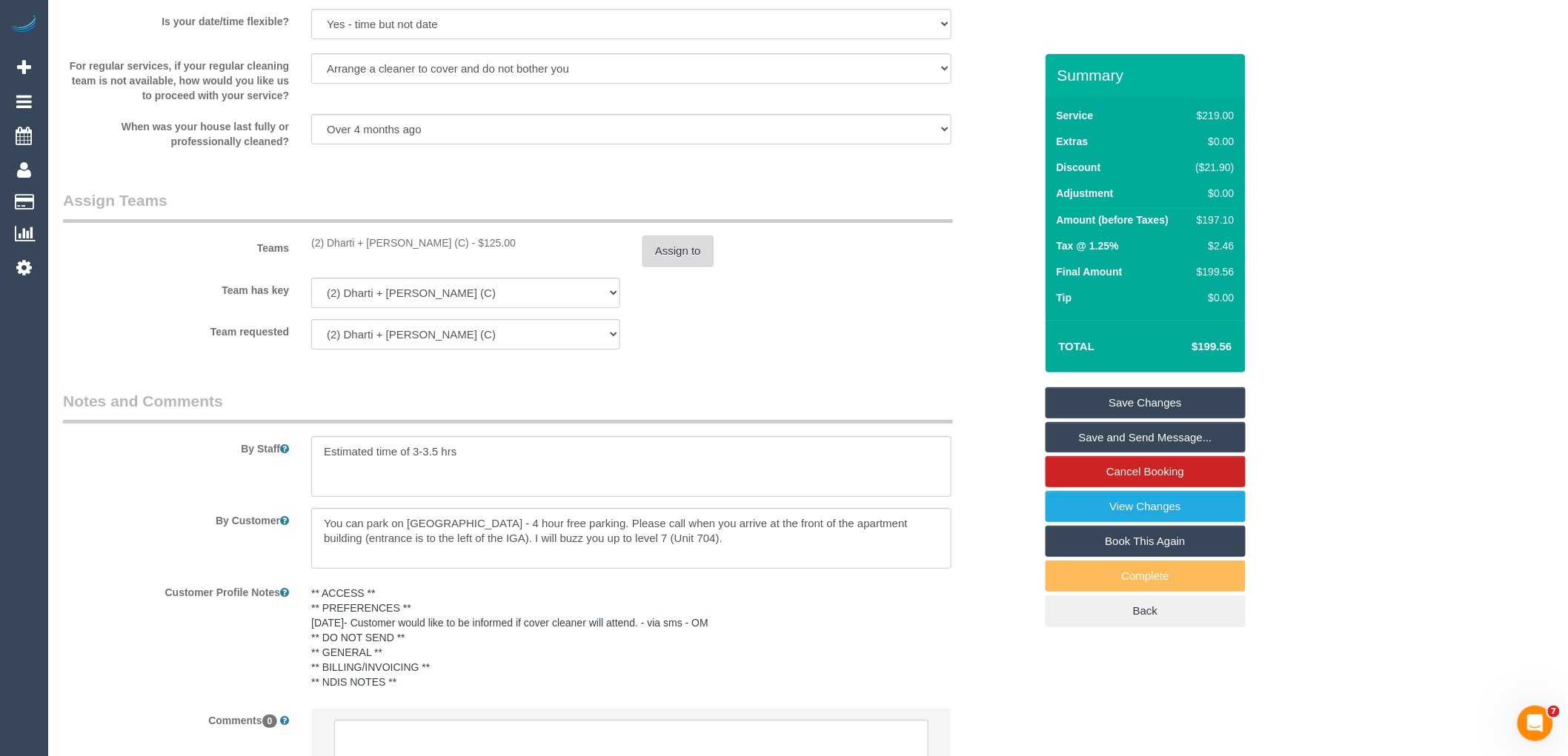
click at [650, 258] on button "Assign to" at bounding box center [678, 251] width 71 height 31
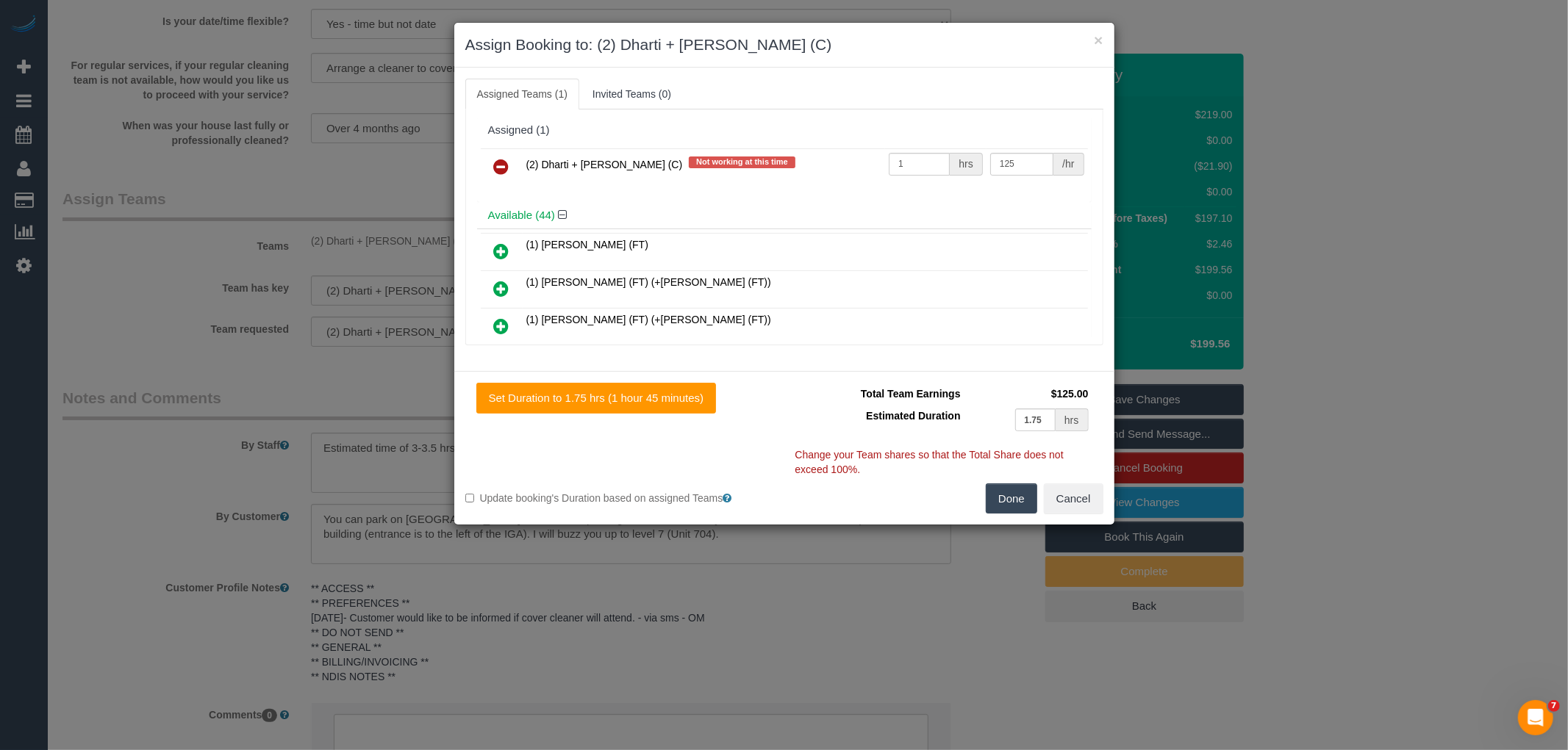
click at [496, 169] on icon at bounding box center [501, 166] width 16 height 17
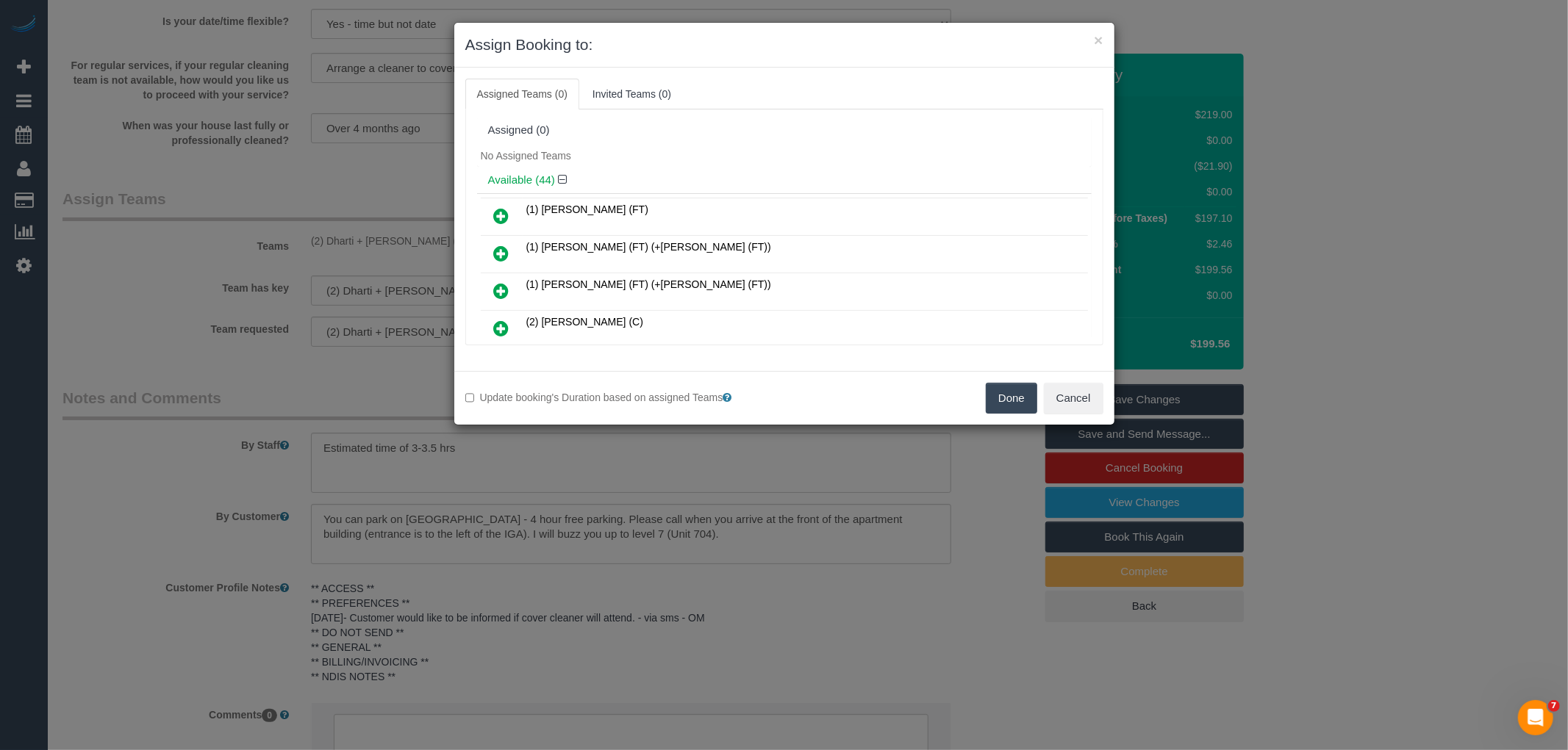
click at [1012, 398] on button "Done" at bounding box center [1012, 398] width 52 height 31
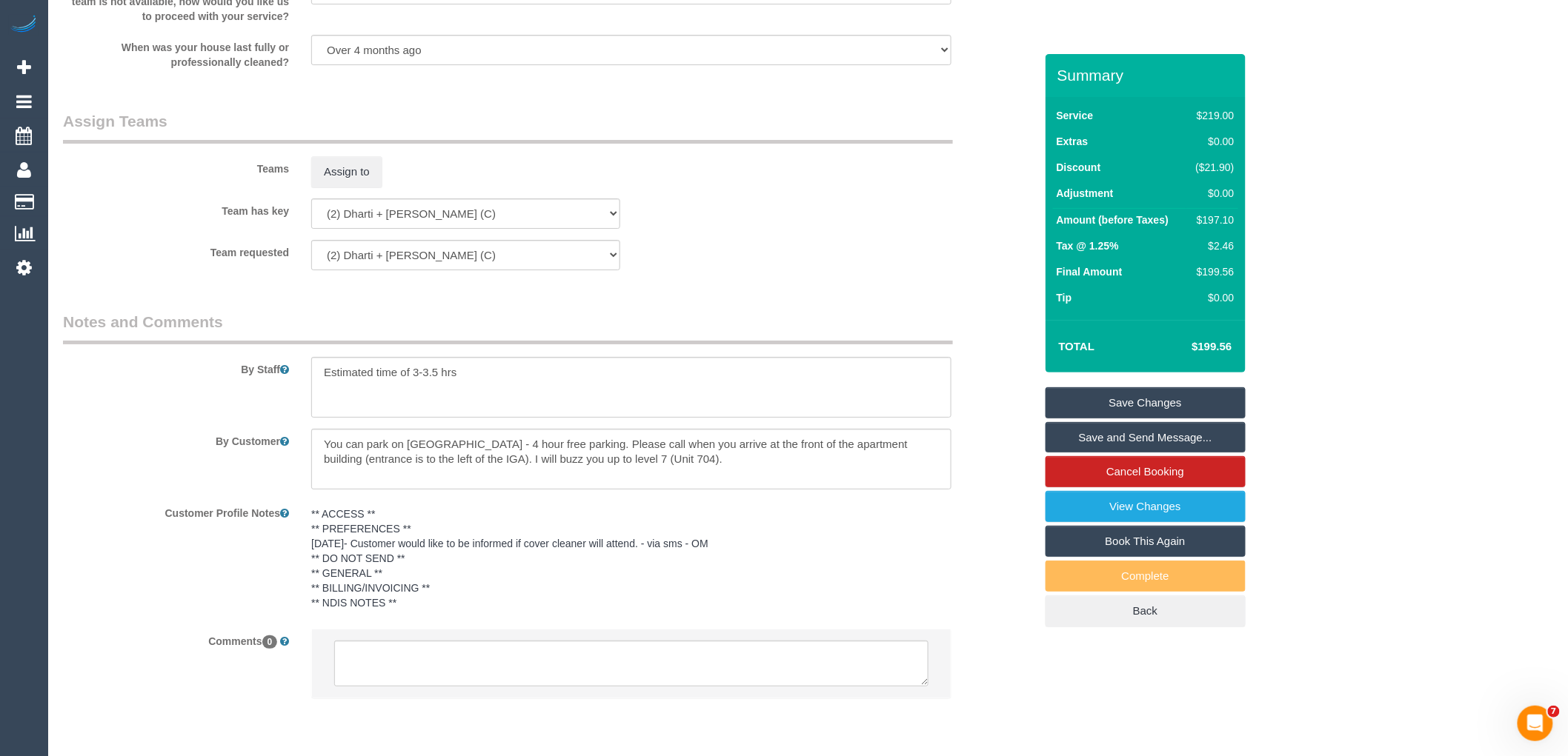
scroll to position [2286, 0]
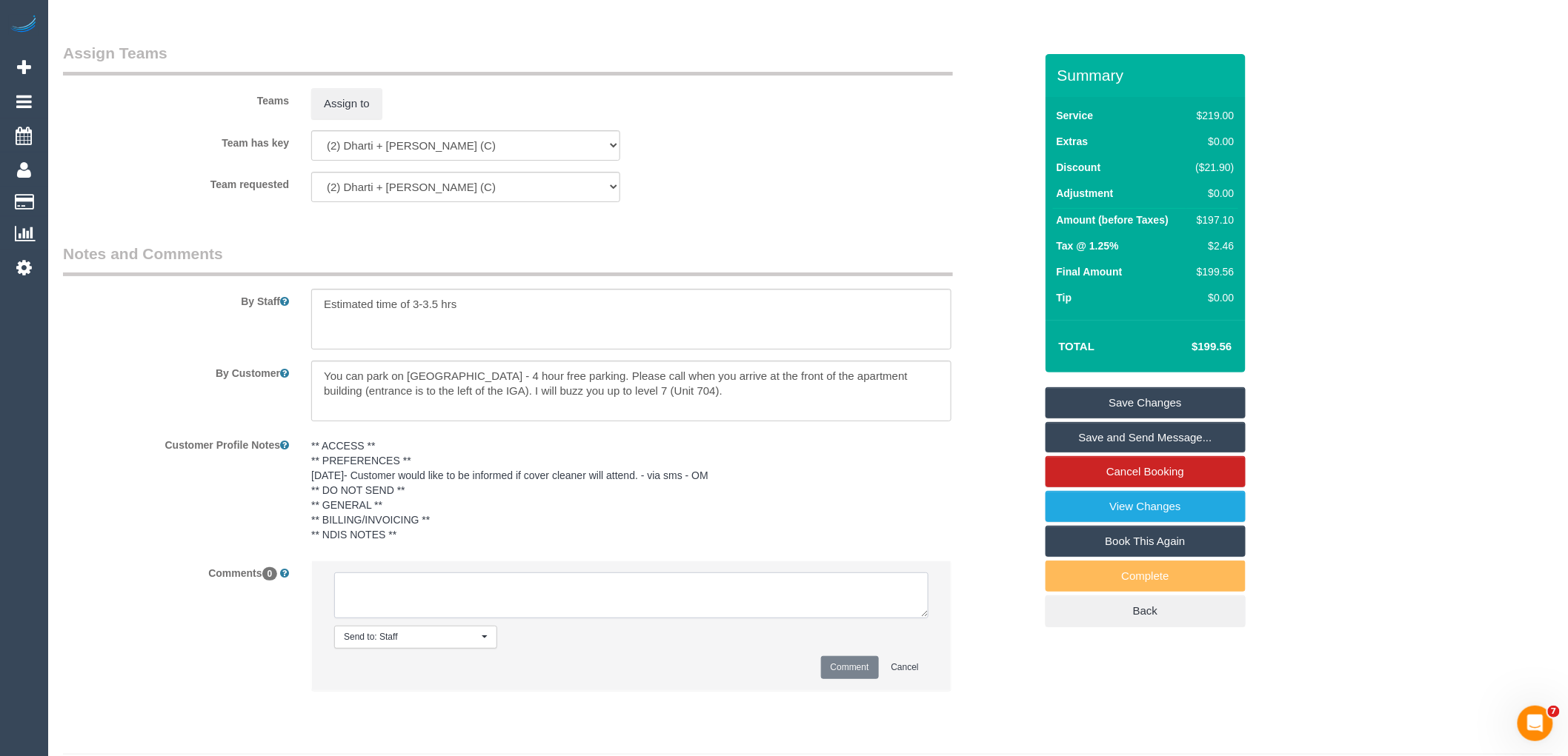
click at [570, 615] on textarea at bounding box center [631, 595] width 594 height 46
paste textarea "(2) Dharti + [PERSON_NAME] (C) UA 16/10 - 17/10 - Unavailable Customer contacte…"
type textarea "(2) Dharti + [PERSON_NAME] (C) UA 16/10 - 17/10 - Unavailable Customer contacte…"
click at [828, 679] on button "Comment" at bounding box center [850, 667] width 58 height 23
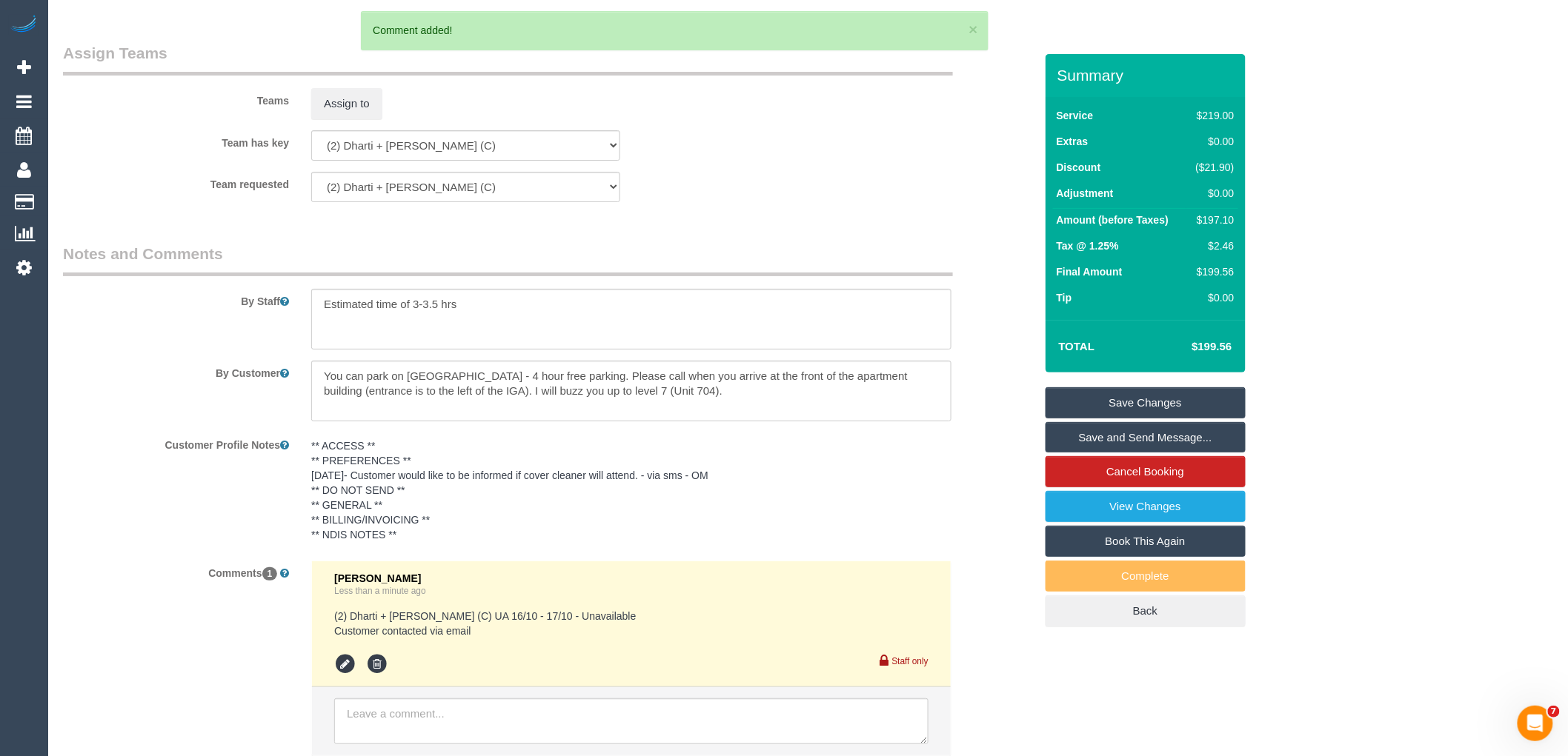
click at [1165, 400] on link "Save Changes" at bounding box center [1146, 403] width 200 height 31
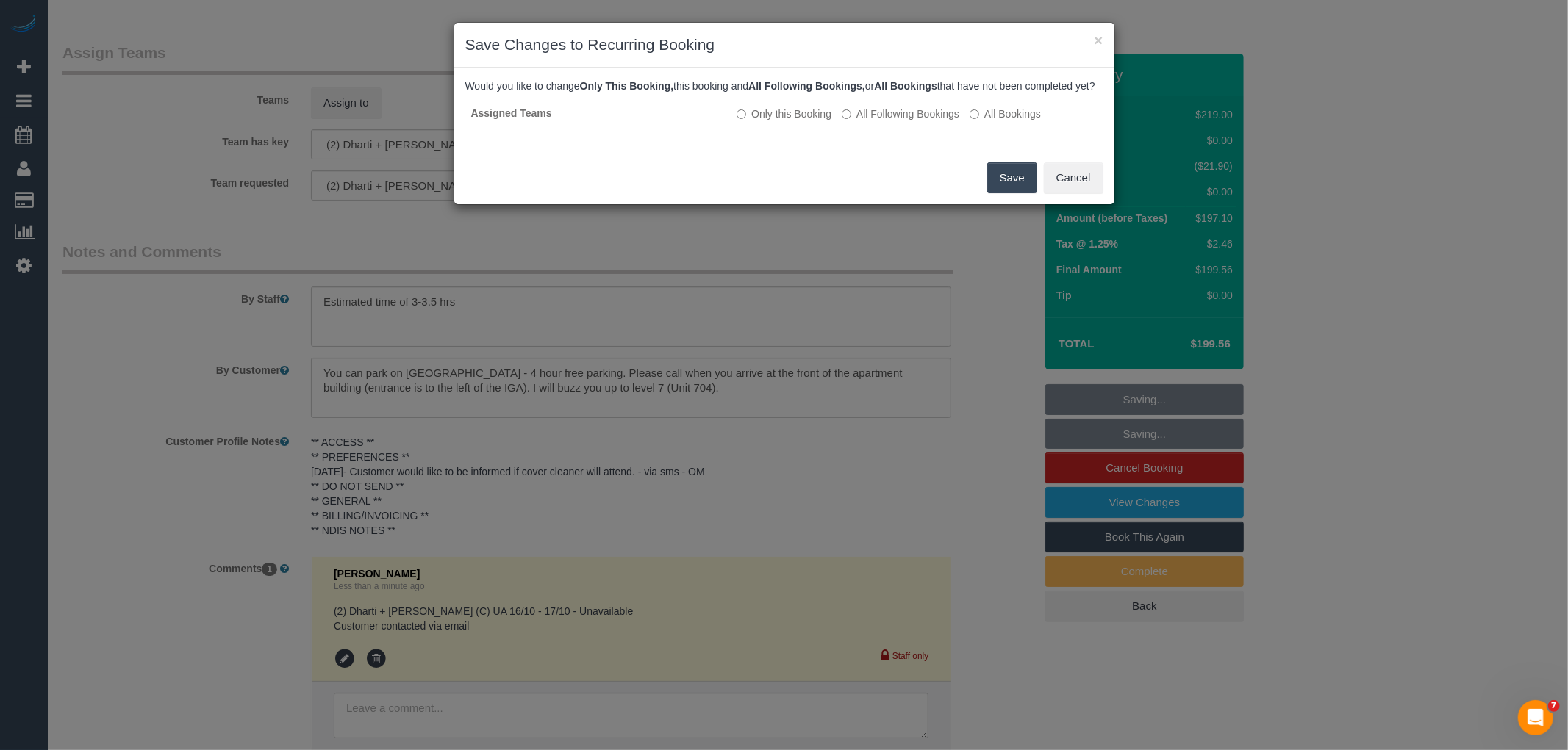
click at [1004, 193] on button "Save" at bounding box center [1012, 177] width 50 height 31
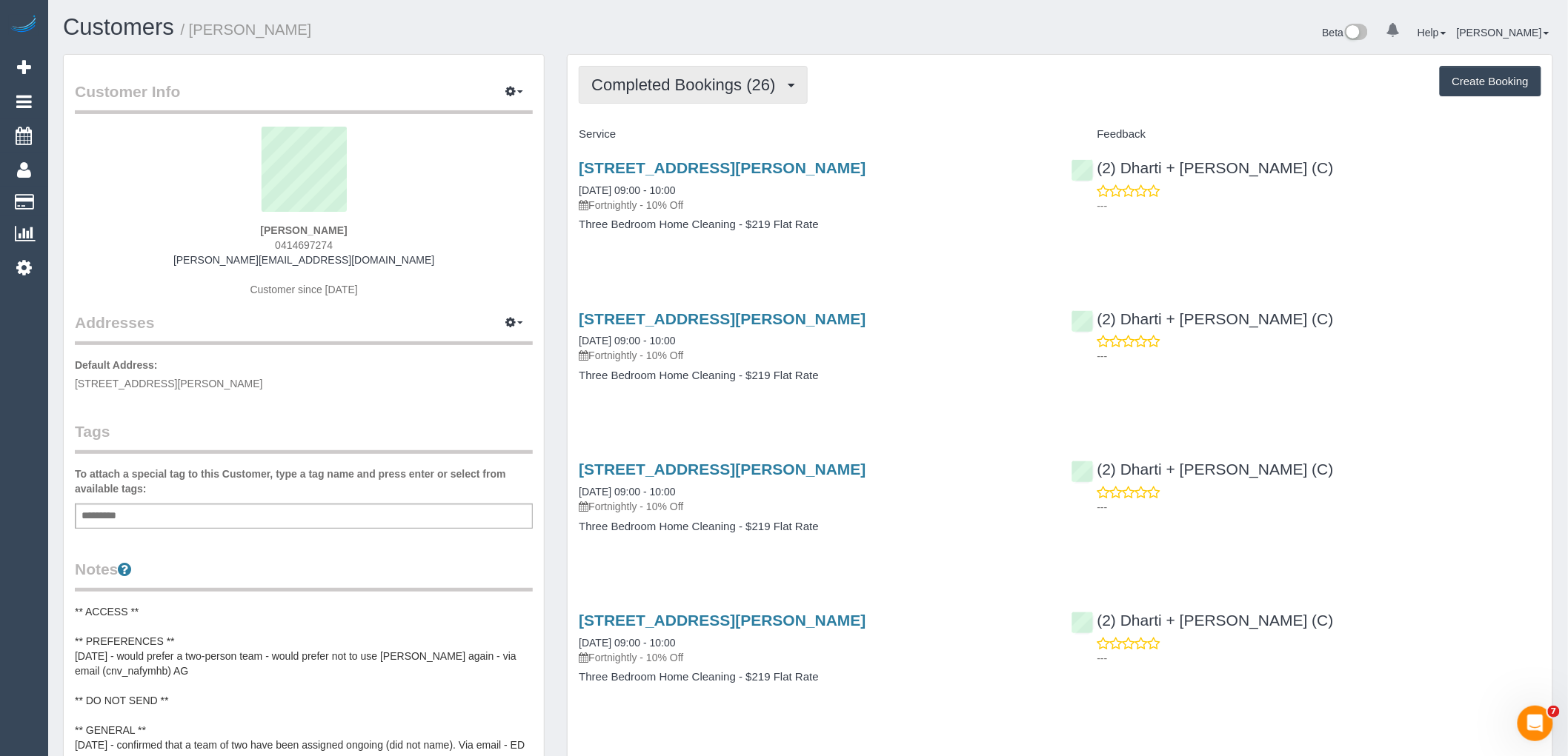
click at [687, 99] on button "Completed Bookings (26)" at bounding box center [692, 85] width 228 height 38
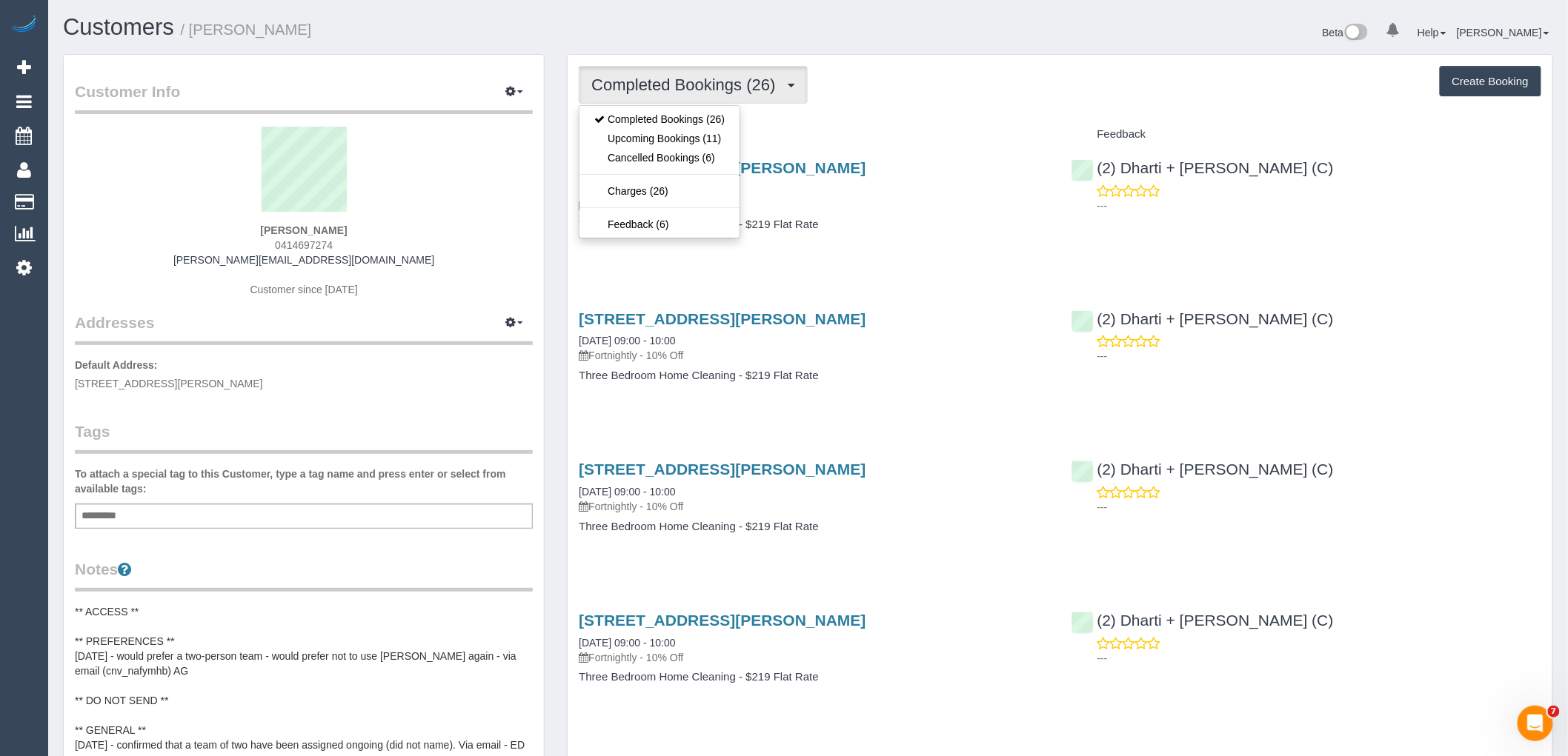
click at [862, 77] on div "Completed Bookings (26) Completed Bookings (26) Upcoming Bookings (11) Cancelle…" at bounding box center [1059, 85] width 963 height 38
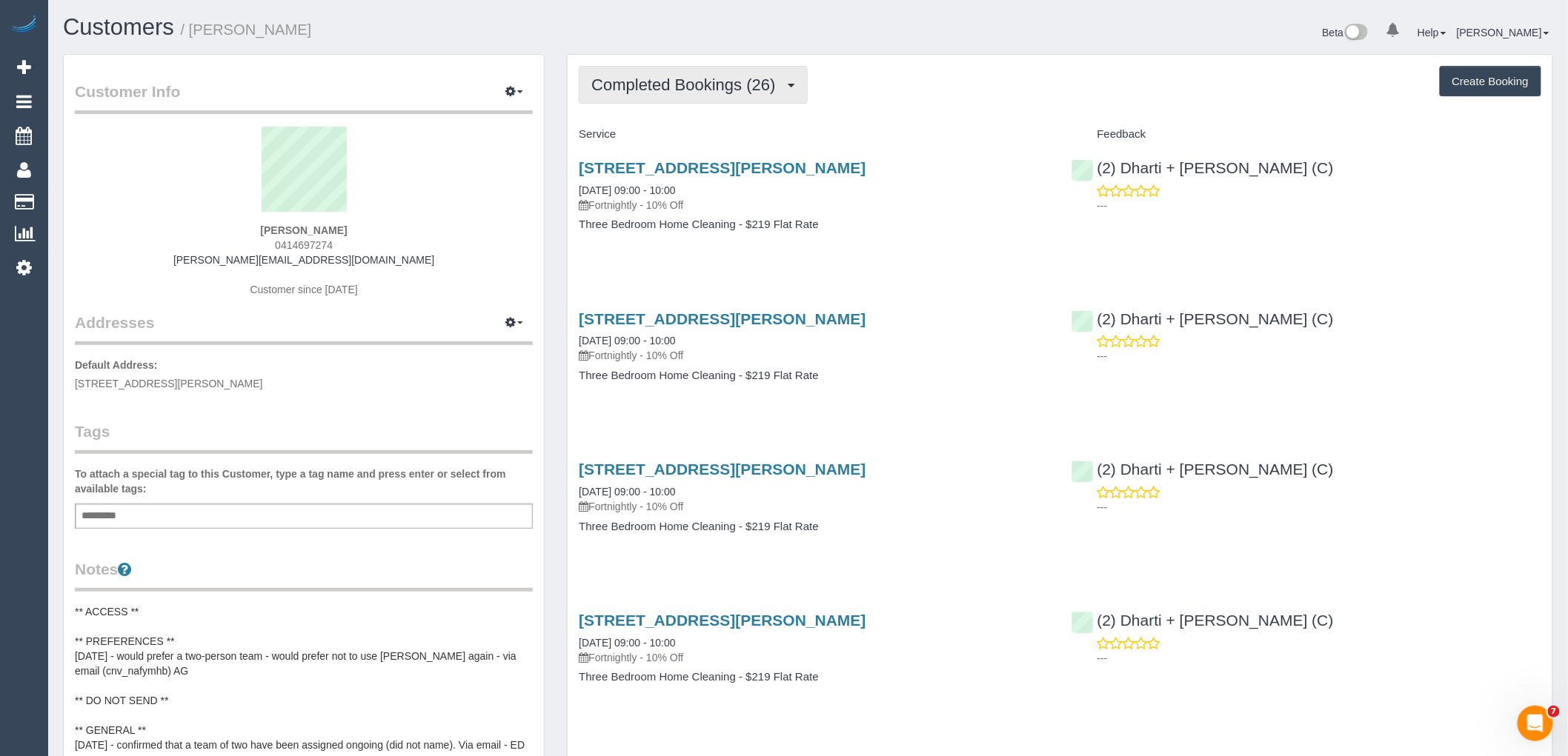
click at [778, 91] on span "Completed Bookings (26)" at bounding box center [687, 85] width 191 height 18
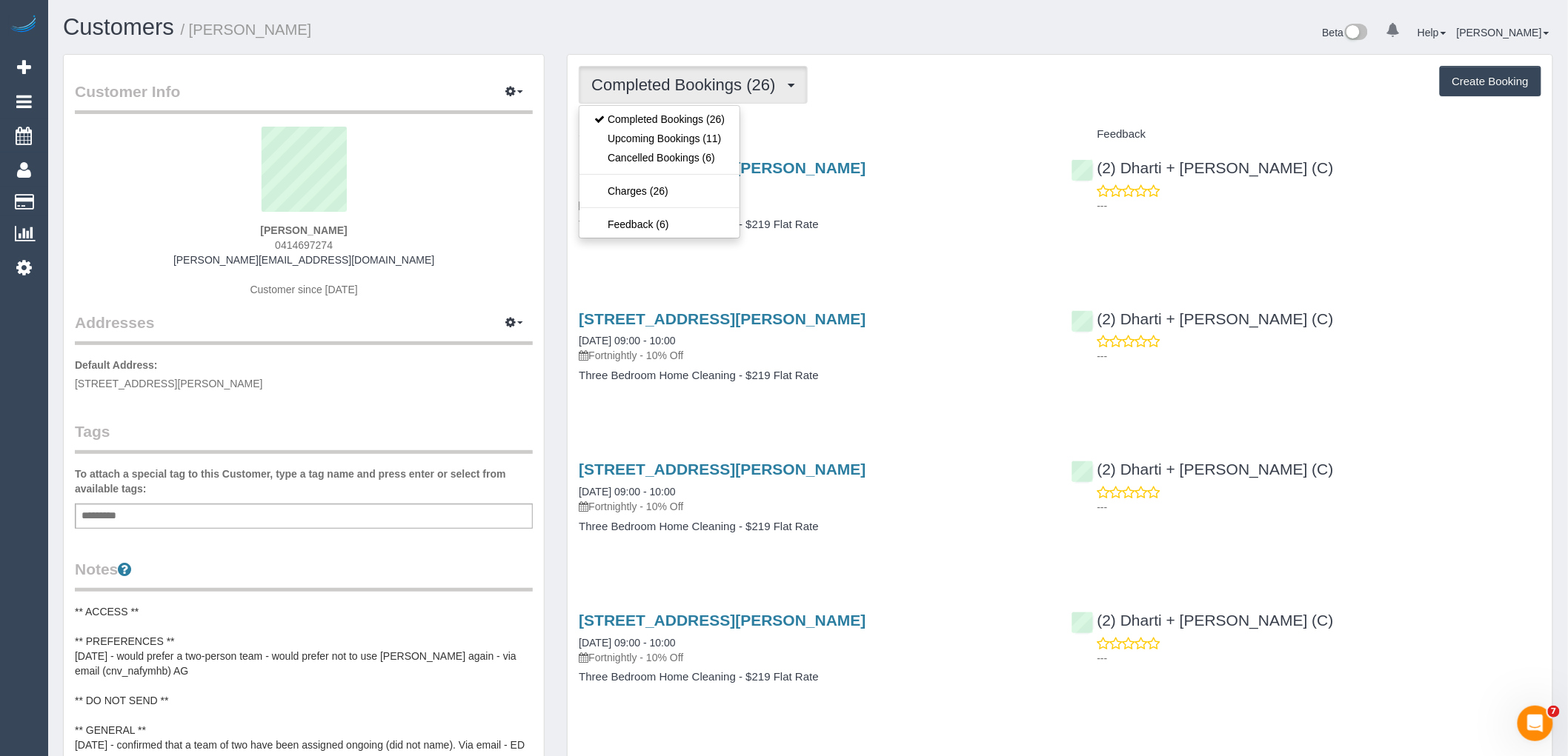
click at [930, 100] on div "Completed Bookings (26) Completed Bookings (26) Upcoming Bookings (11) Cancelle…" at bounding box center [1059, 85] width 963 height 38
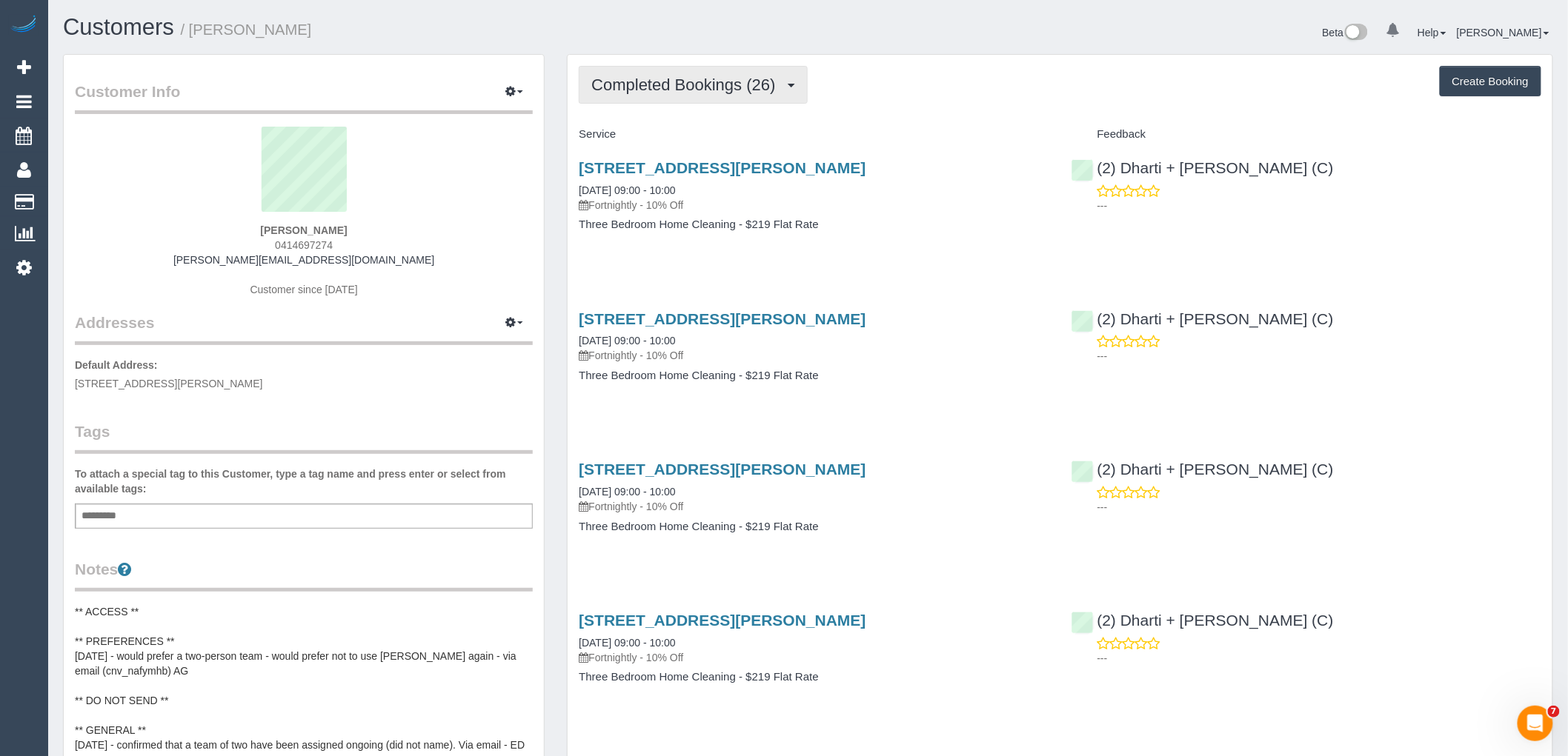
click at [646, 89] on span "Completed Bookings (26)" at bounding box center [687, 85] width 191 height 18
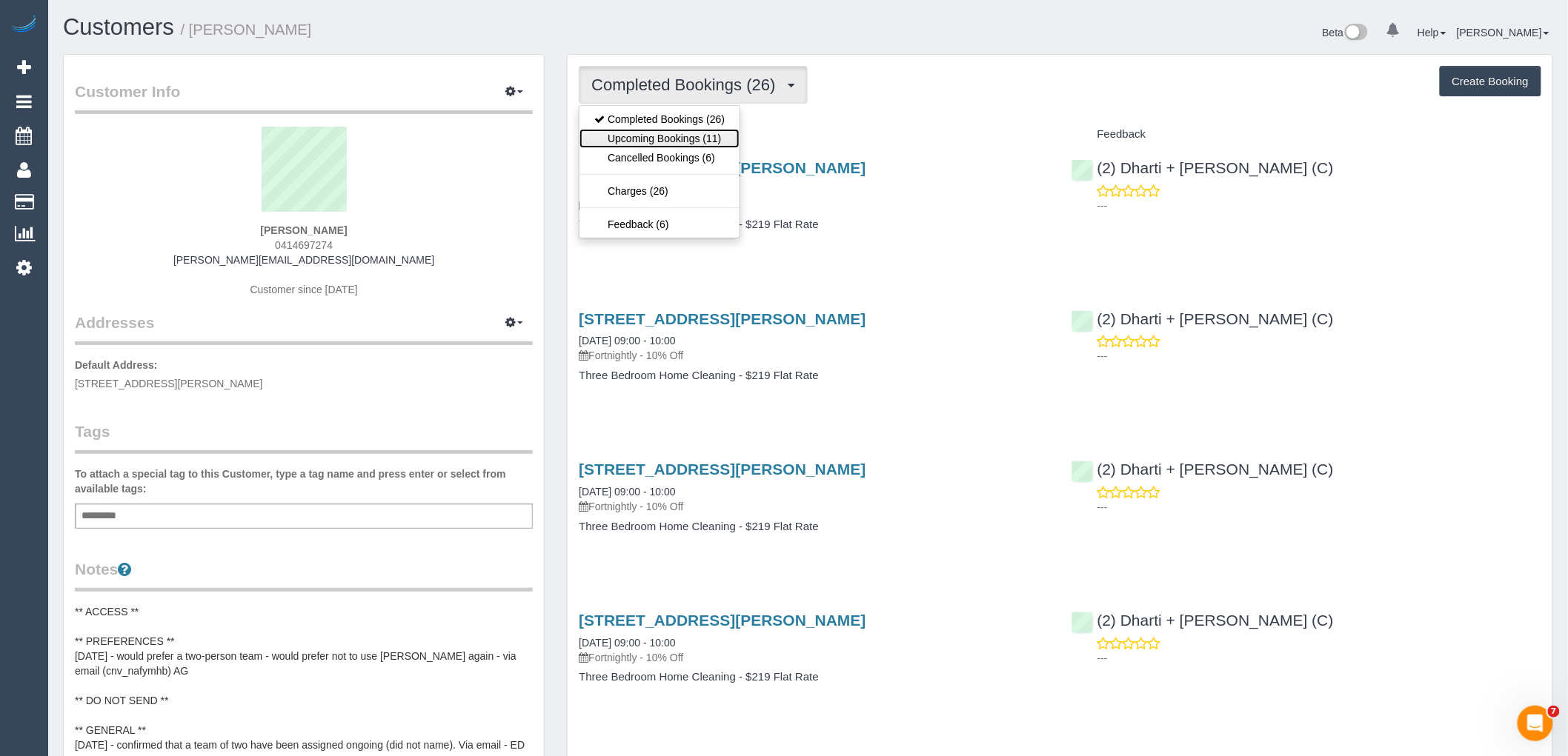
click at [661, 135] on link "Upcoming Bookings (11)" at bounding box center [659, 138] width 160 height 19
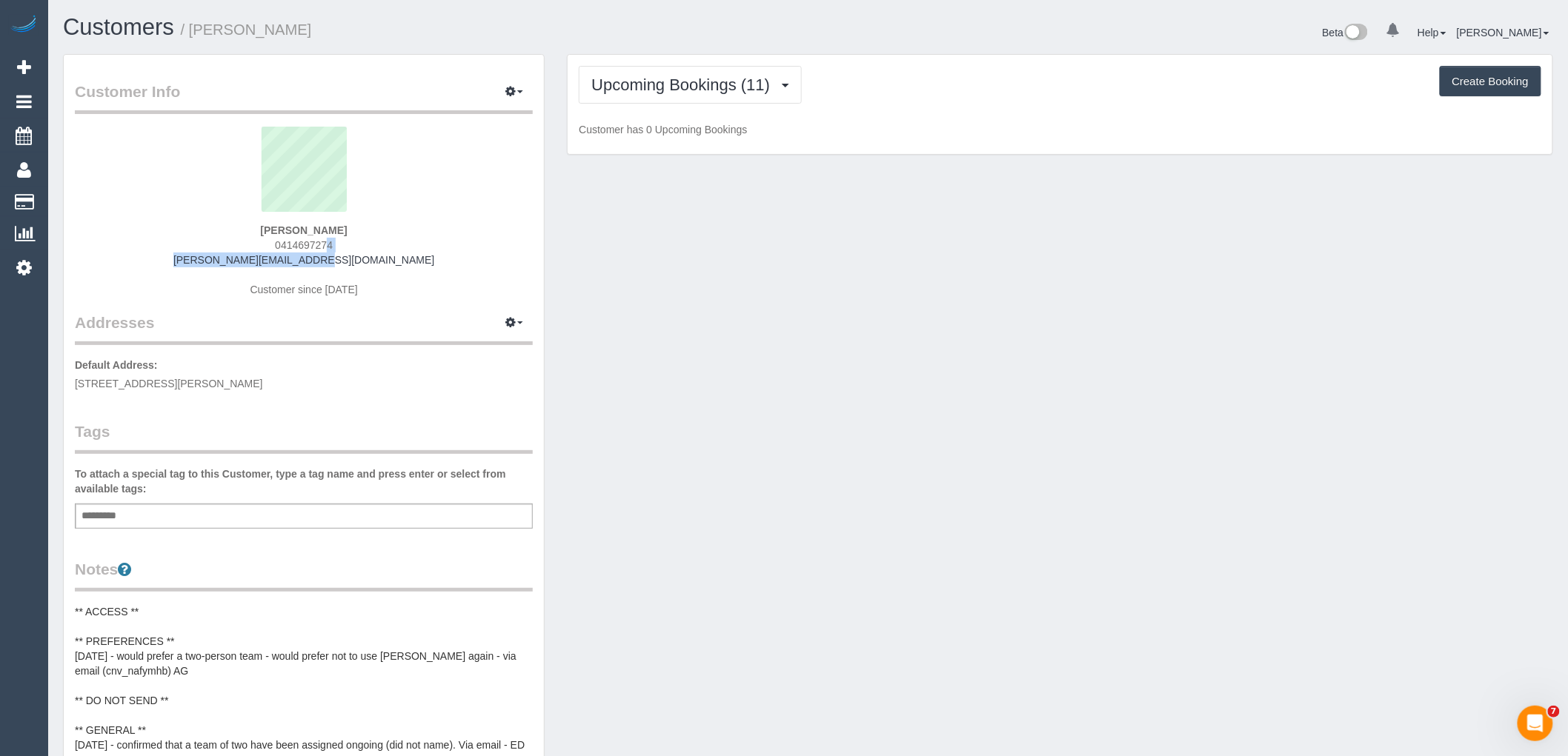
drag, startPoint x: 383, startPoint y: 257, endPoint x: 211, endPoint y: 249, distance: 172.2
click at [211, 249] on div "John Sones 0414697274 john@clipo.media Customer since 2024" at bounding box center [304, 219] width 458 height 185
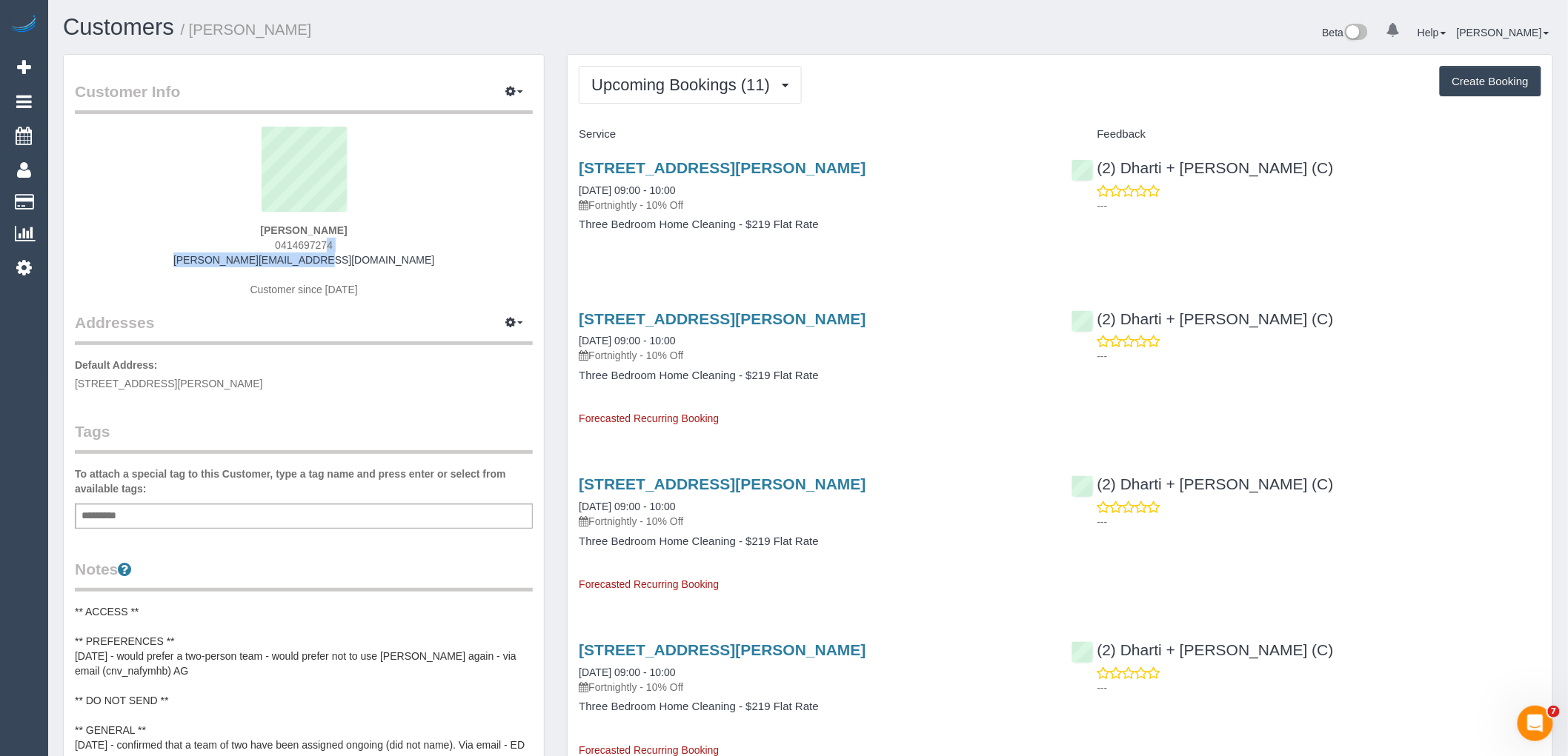
click at [235, 254] on div "John Sones 0414697274 john@clipo.media Customer since 2024" at bounding box center [304, 219] width 458 height 185
drag, startPoint x: 237, startPoint y: 263, endPoint x: 452, endPoint y: 270, distance: 215.1
click at [452, 270] on div "John Sones 0414697274 john@clipo.media Customer since 2024" at bounding box center [304, 219] width 458 height 185
copy div "john@clipo.media"
click at [684, 95] on button "Upcoming Bookings (11)" at bounding box center [690, 85] width 223 height 38
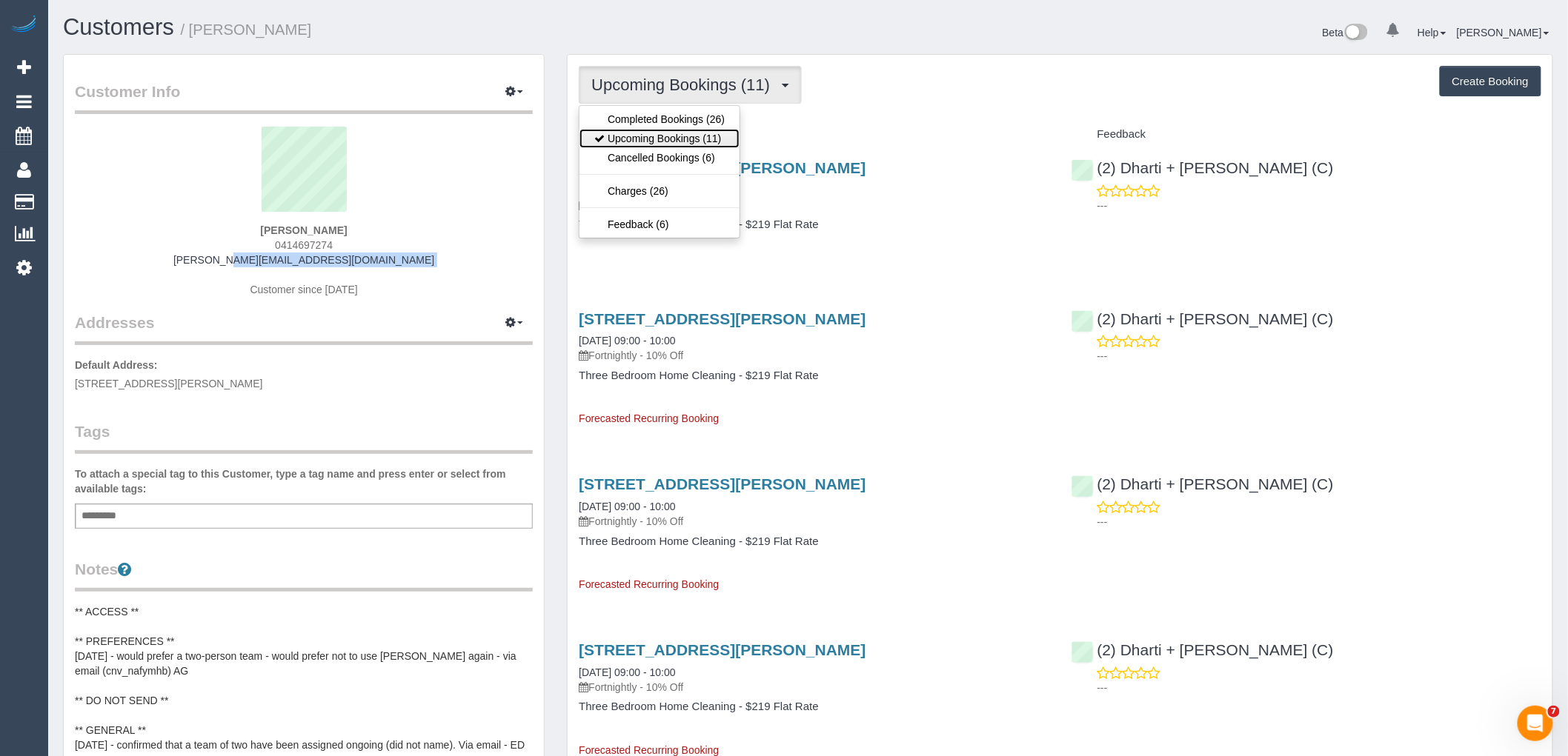
click at [680, 138] on link "Upcoming Bookings (11)" at bounding box center [659, 138] width 160 height 19
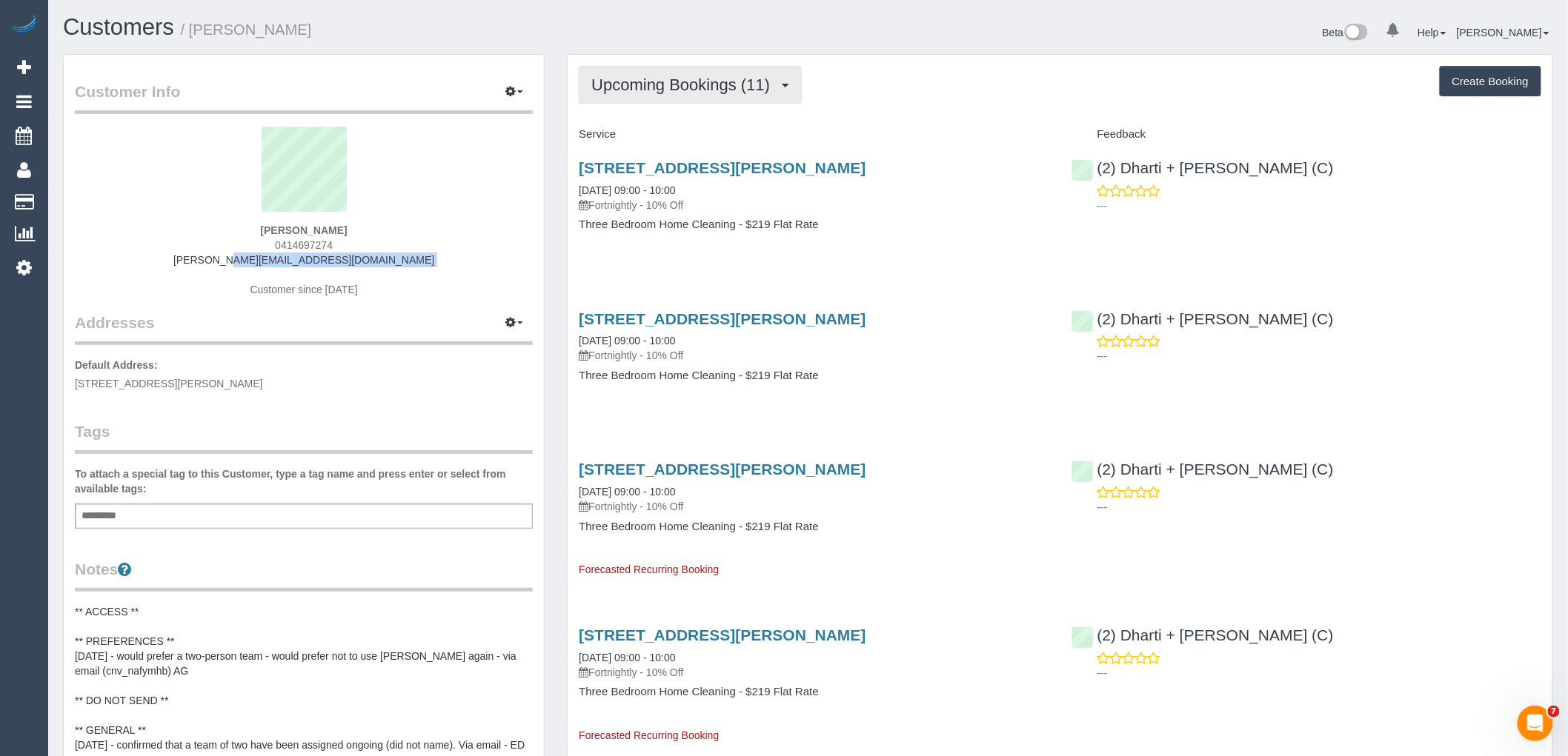
click at [674, 87] on span "Upcoming Bookings (11)" at bounding box center [684, 85] width 186 height 18
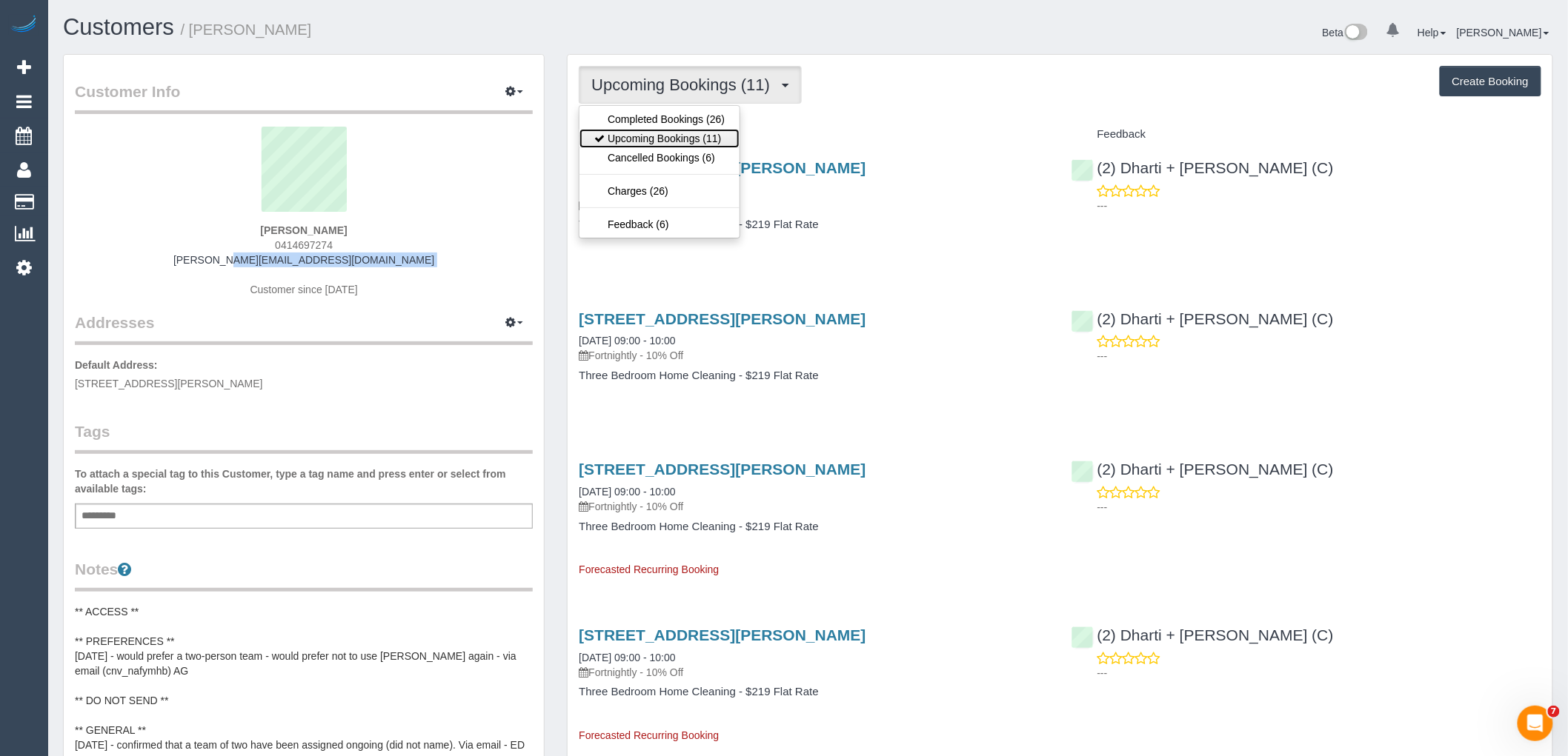
click at [677, 142] on link "Upcoming Bookings (11)" at bounding box center [659, 138] width 160 height 19
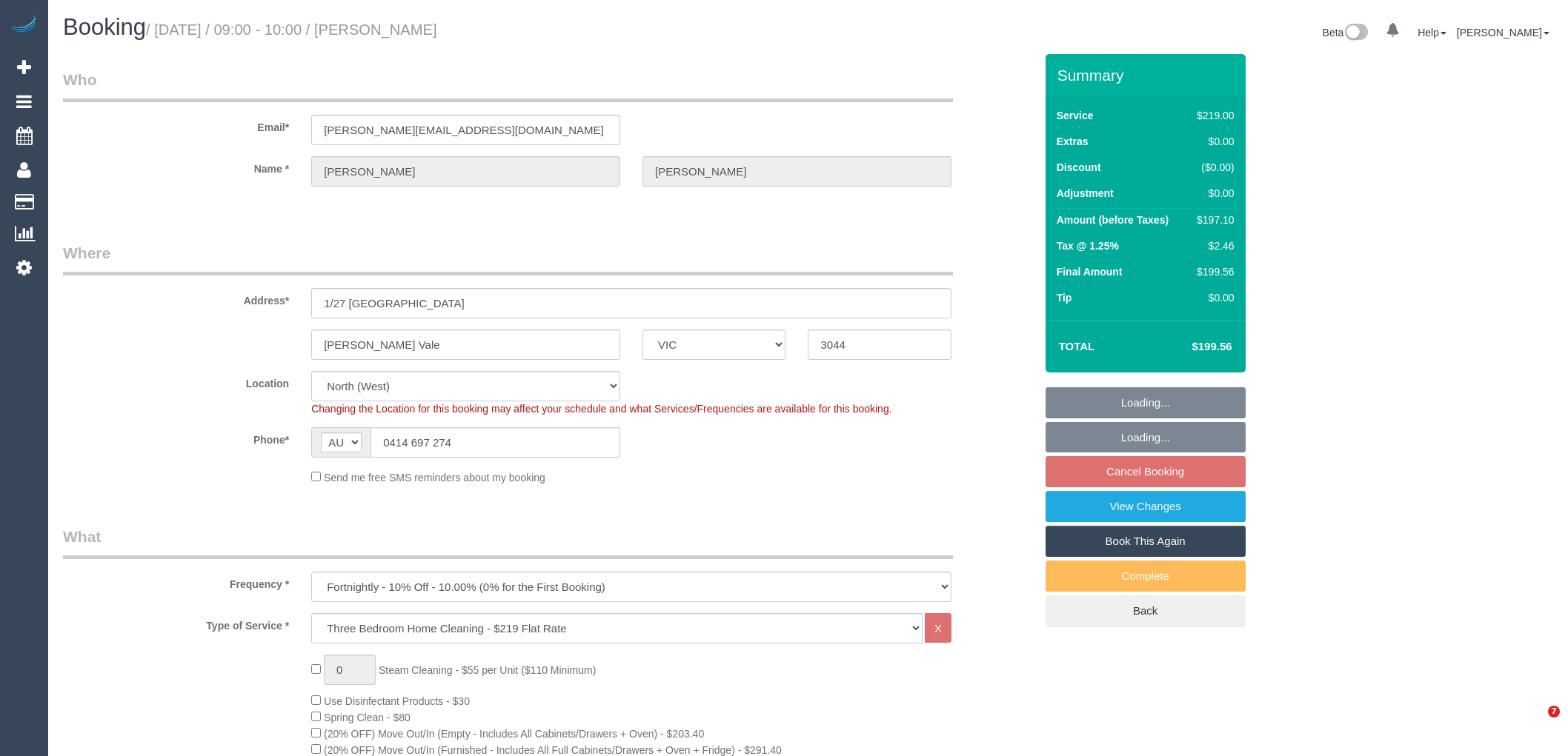
select select "VIC"
select select "number:27"
select select "number:14"
select select "number:19"
select select "number:22"
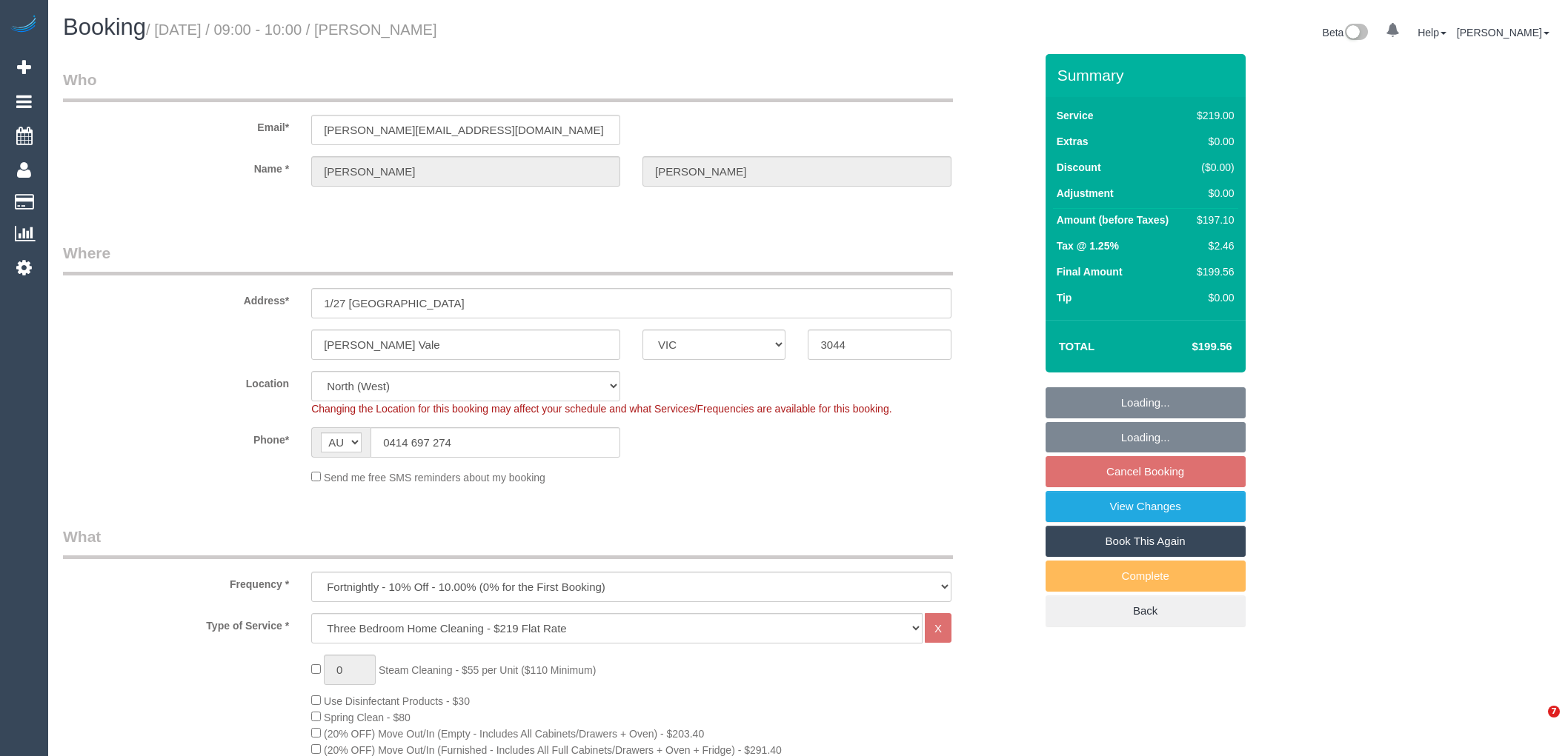
select select "number:35"
select select "number:26"
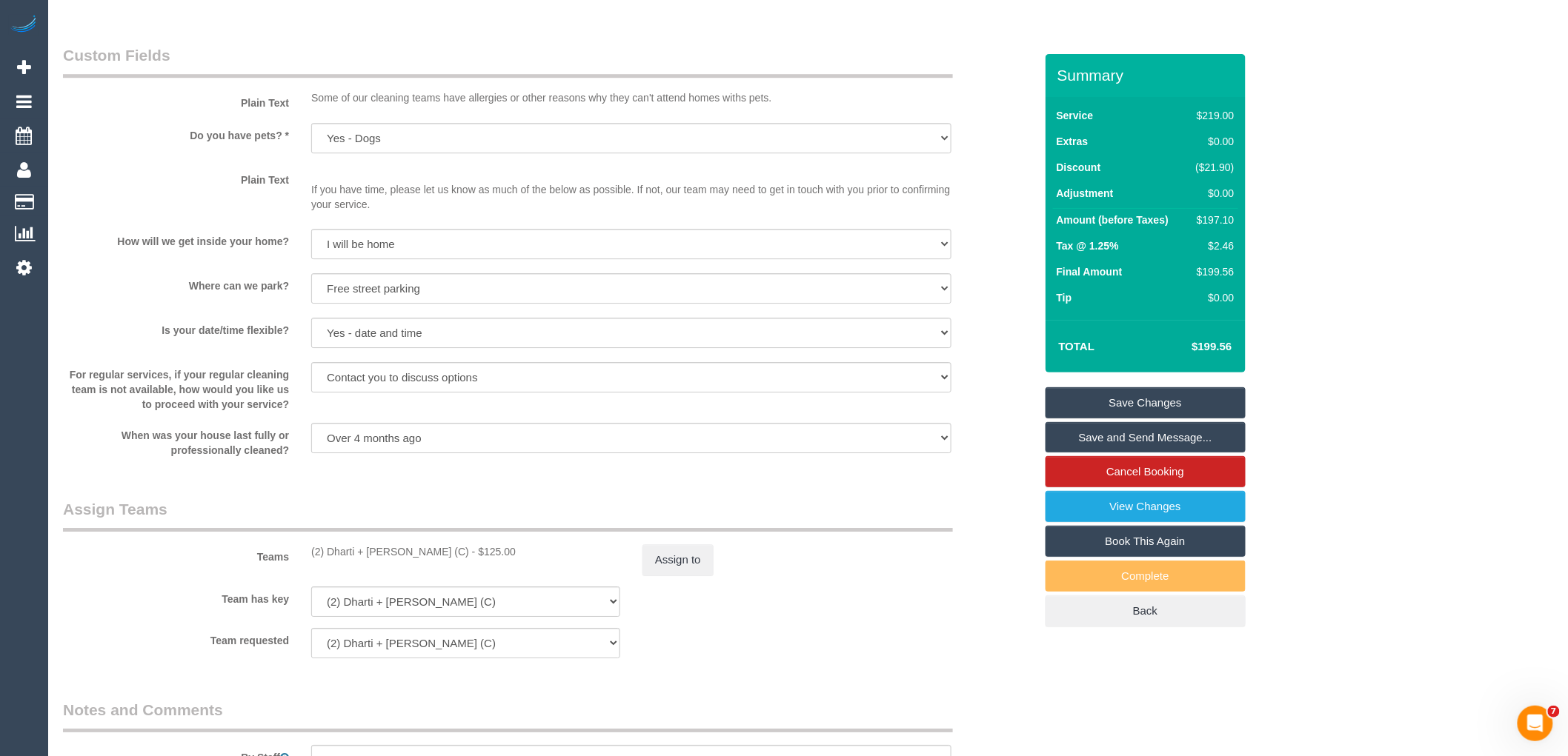
scroll to position [2139, 0]
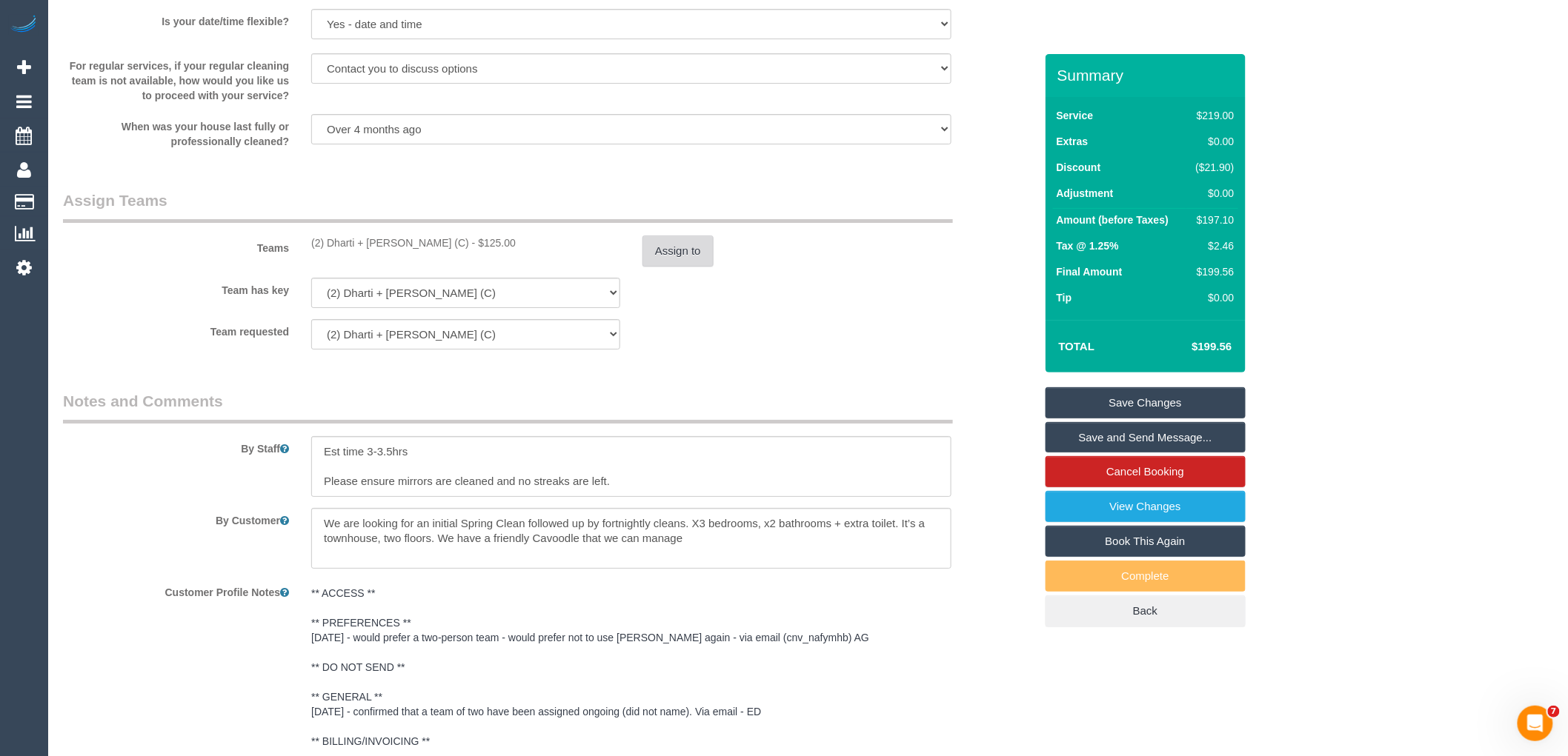
click at [687, 255] on button "Assign to" at bounding box center [678, 251] width 71 height 31
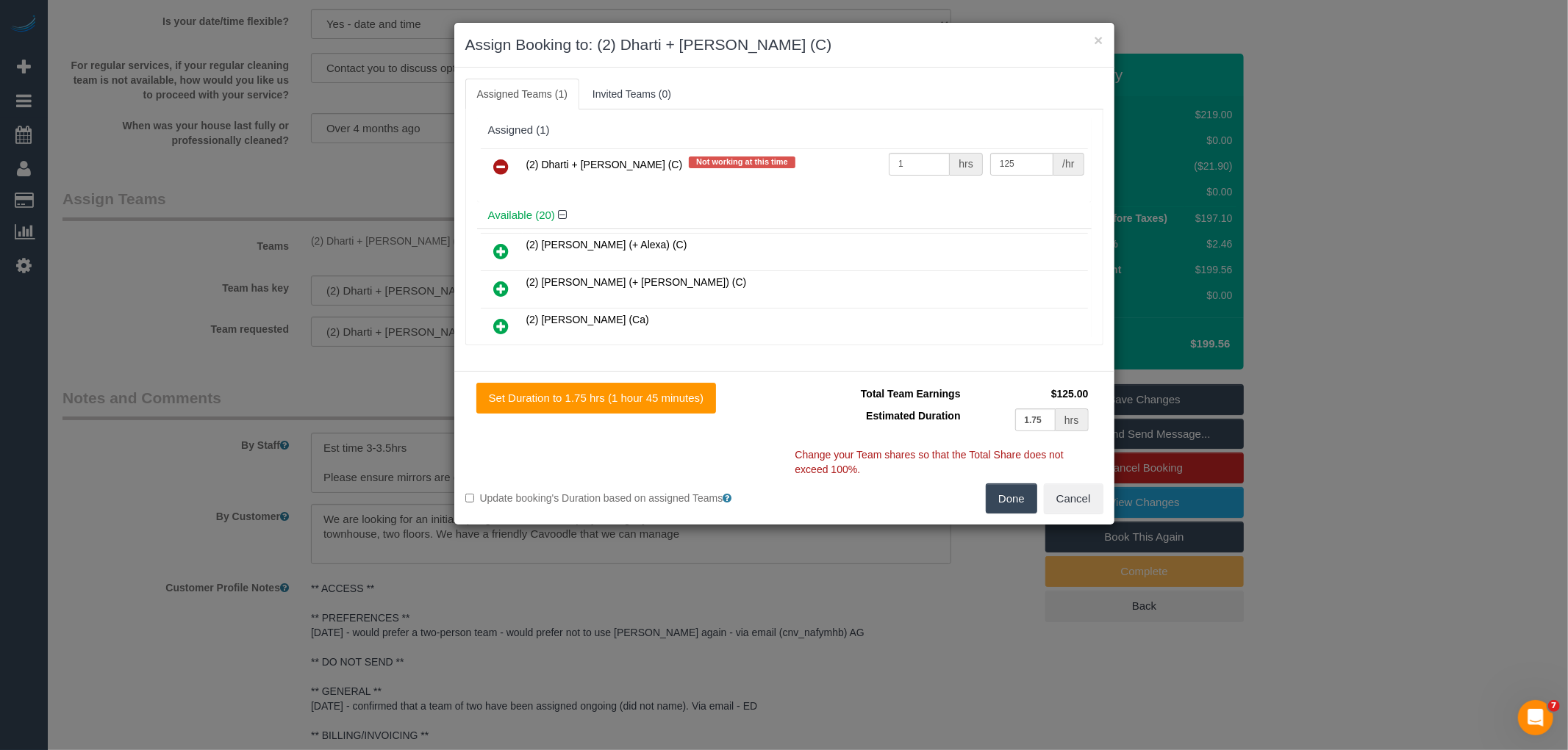
click at [507, 159] on icon at bounding box center [501, 166] width 16 height 17
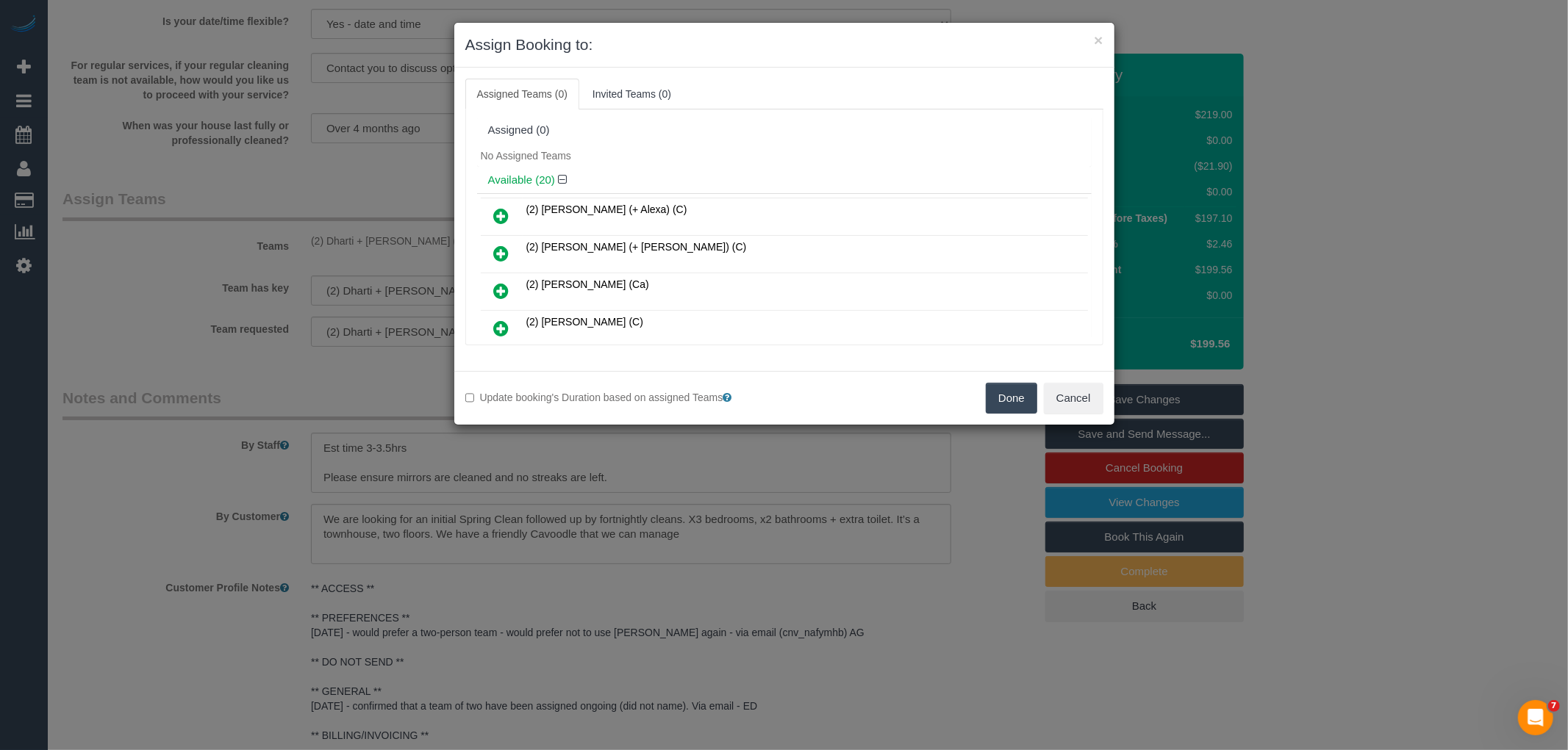
click at [1009, 390] on button "Done" at bounding box center [1012, 398] width 52 height 31
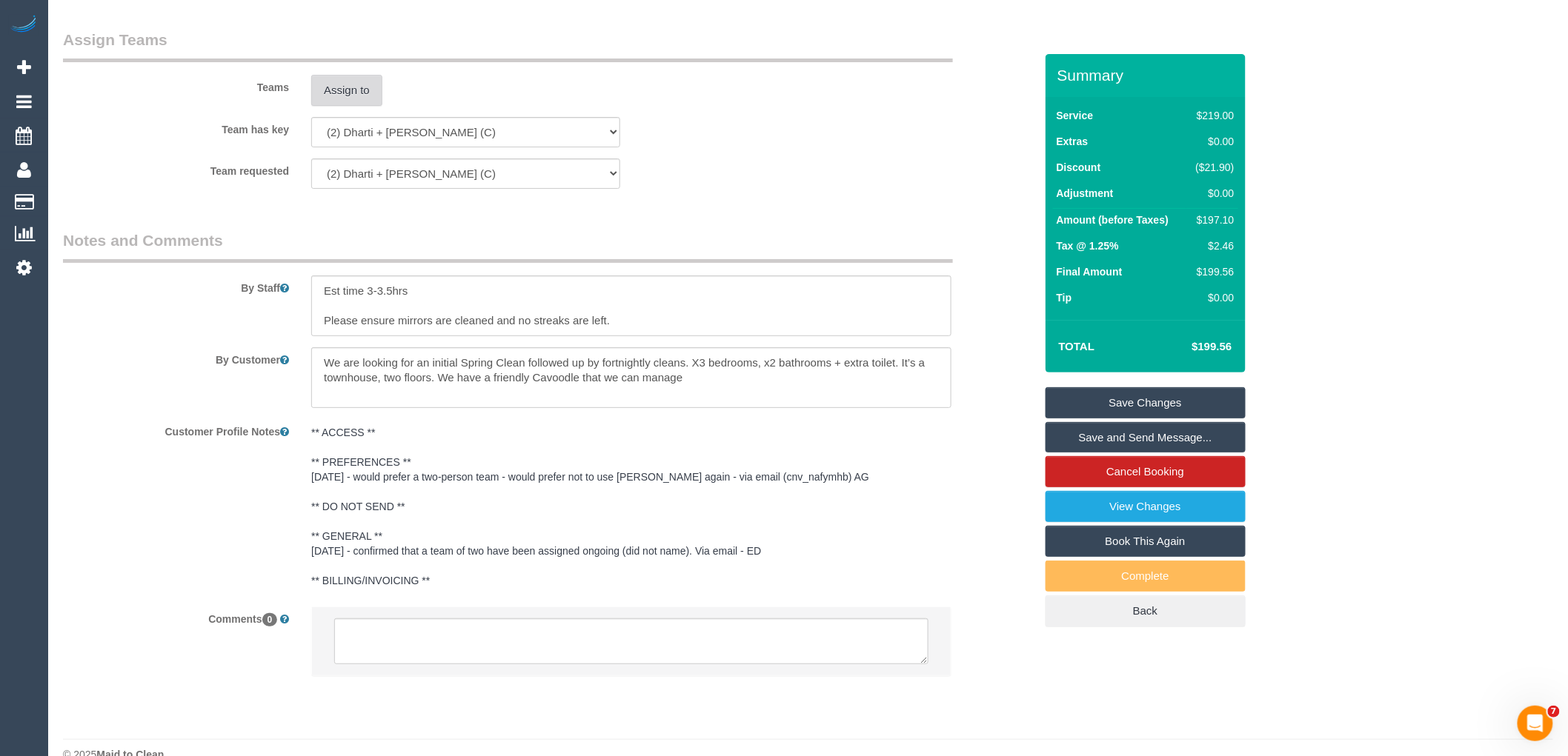
scroll to position [2345, 0]
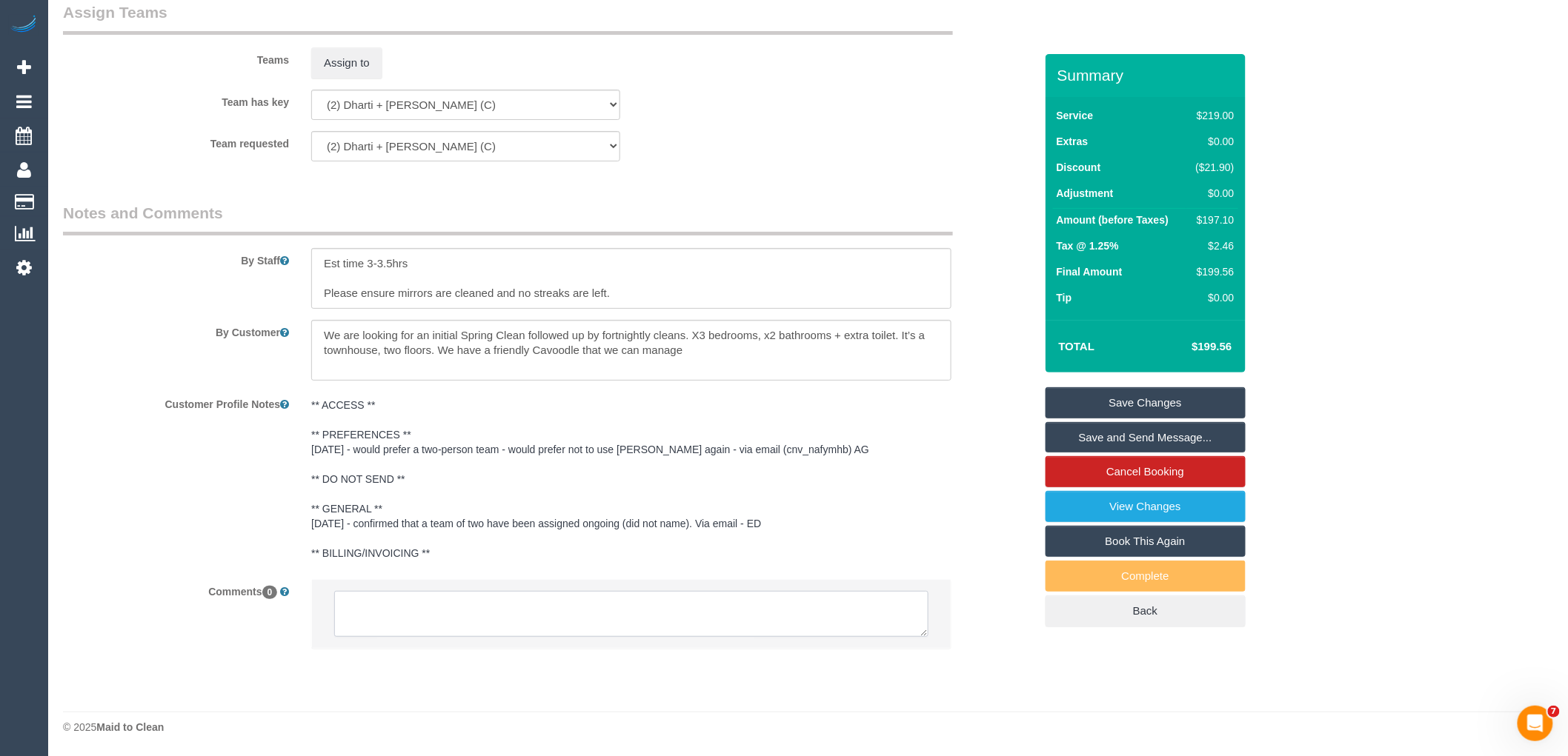
click at [517, 619] on textarea at bounding box center [631, 614] width 594 height 46
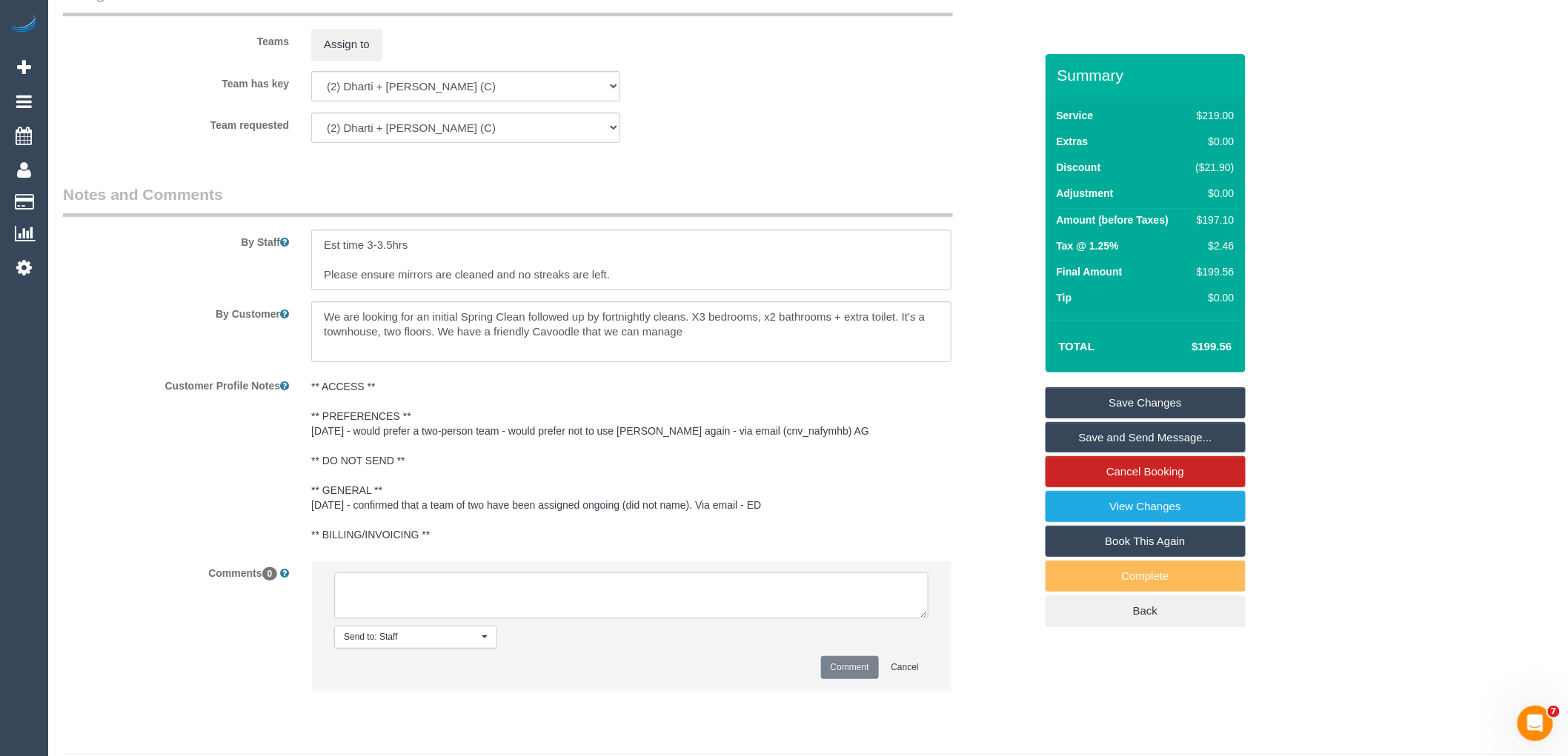
paste textarea "(2) Dharti + Kishan (C) UA 16/10 - 17/10 - Unavailable Customer contacted via e…"
type textarea "(2) Dharti + Kishan (C) UA 16/10 - 17/10 - Unavailable Customer contacted via e…"
click at [839, 678] on button "Comment" at bounding box center [850, 667] width 58 height 23
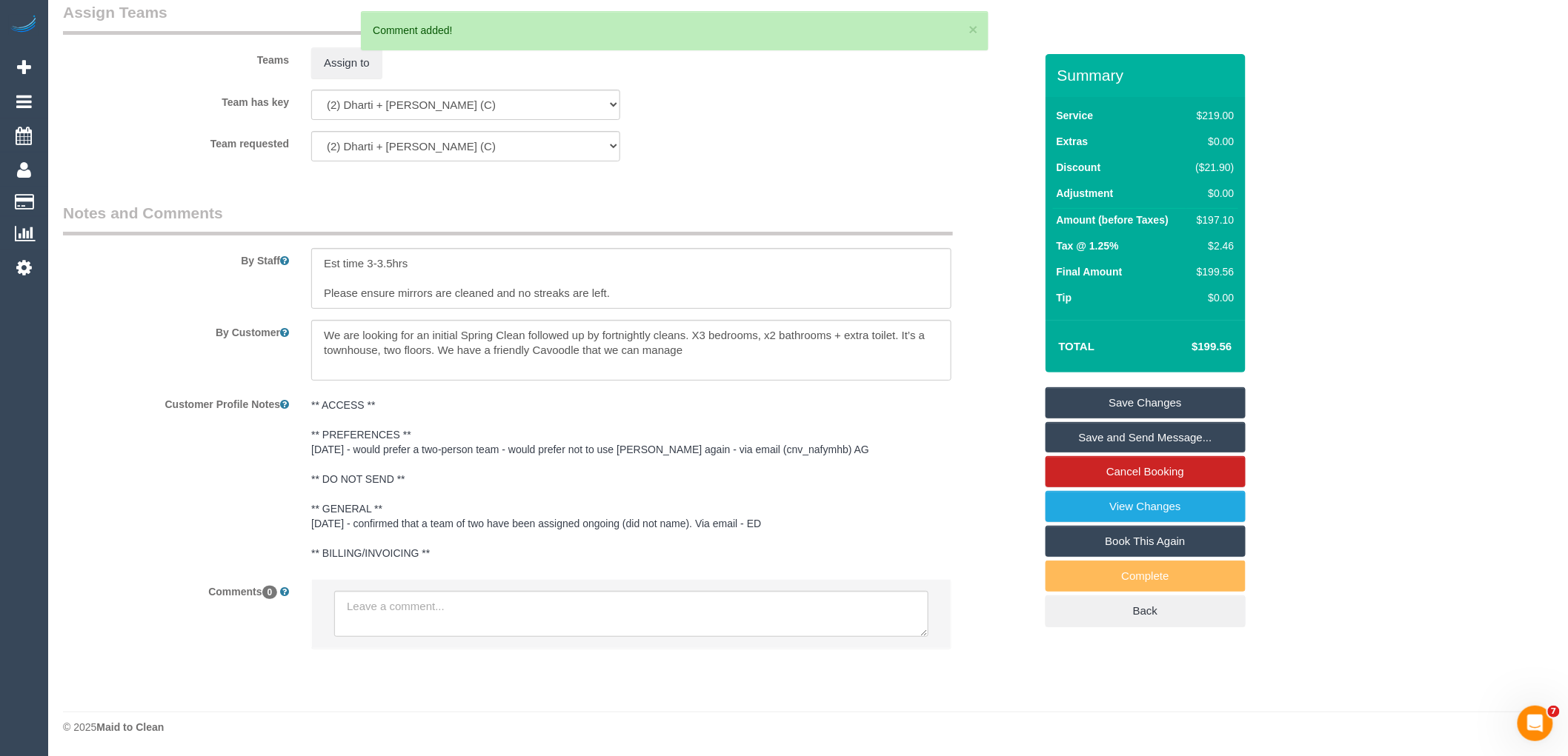
scroll to position [2407, 0]
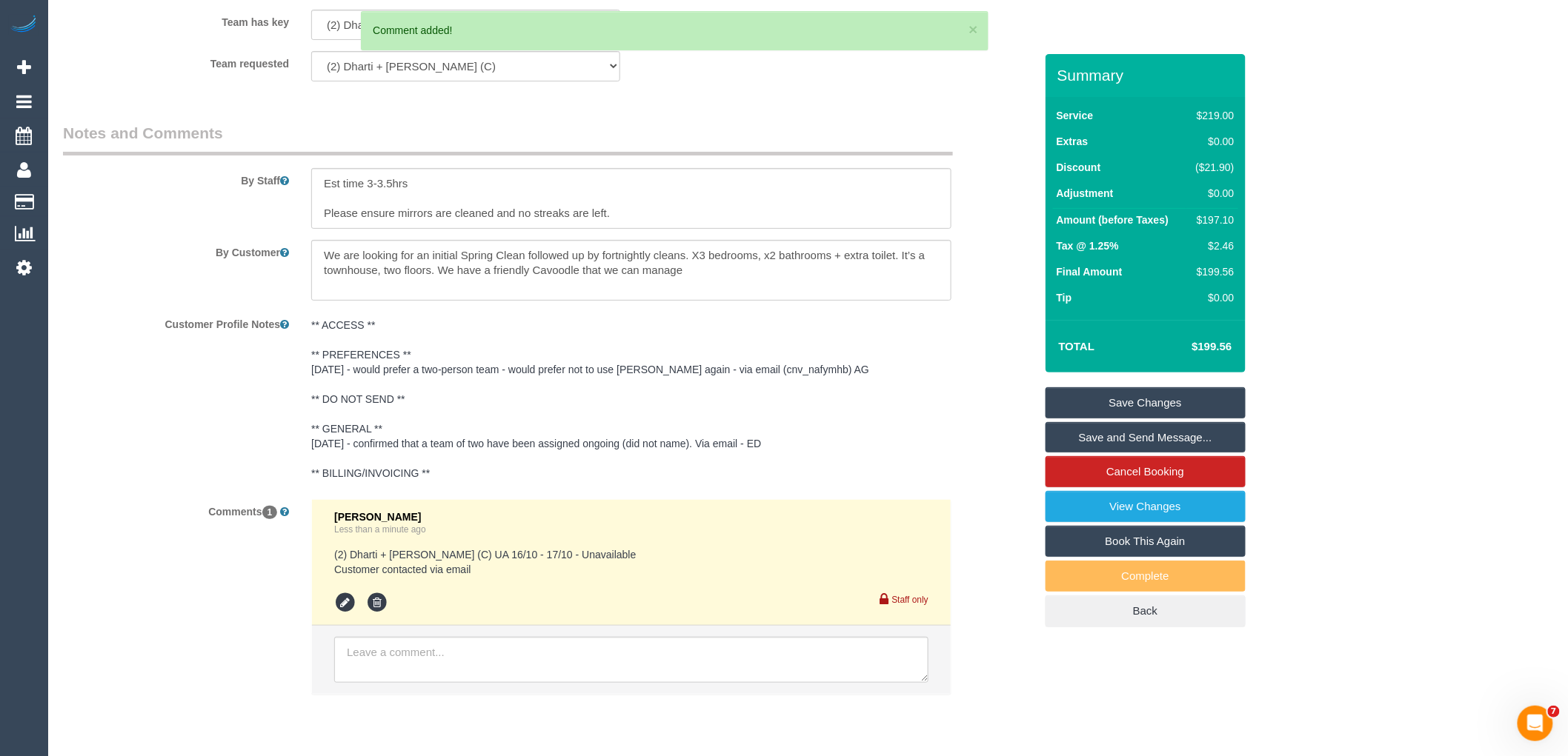
click at [1205, 400] on link "Save Changes" at bounding box center [1146, 403] width 200 height 31
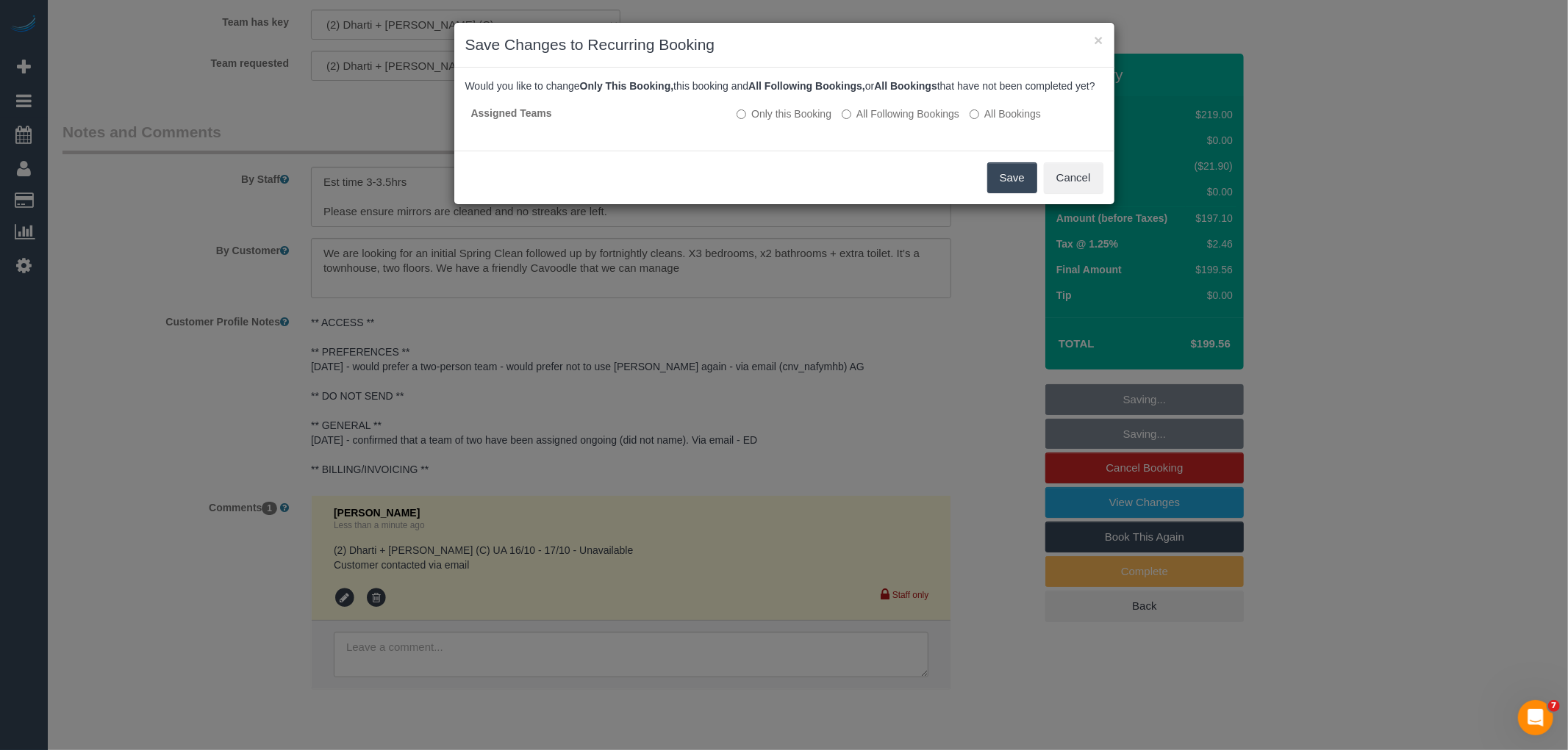
click at [1004, 188] on button "Save" at bounding box center [1012, 177] width 50 height 31
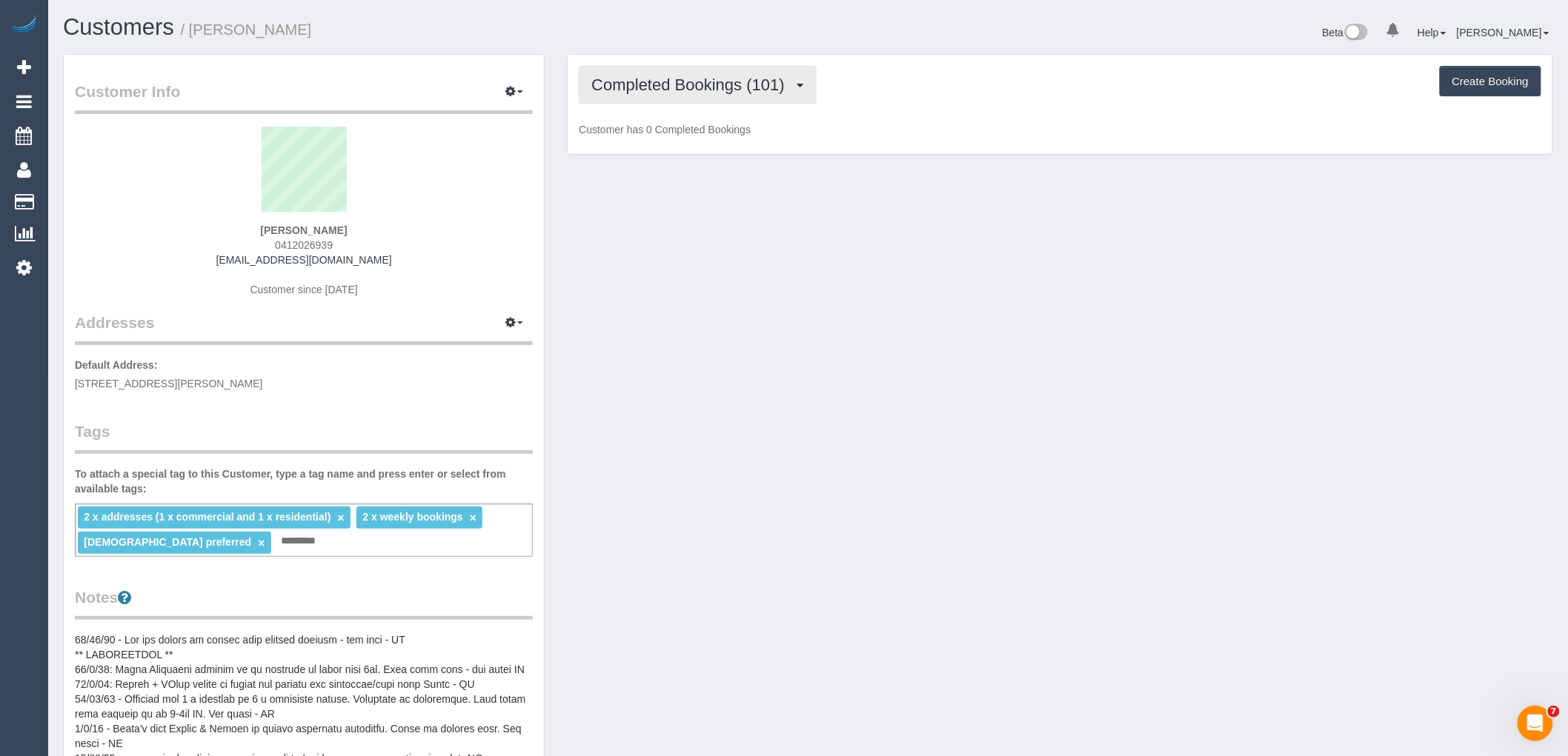
click at [734, 88] on span "Completed Bookings (101)" at bounding box center [691, 85] width 200 height 18
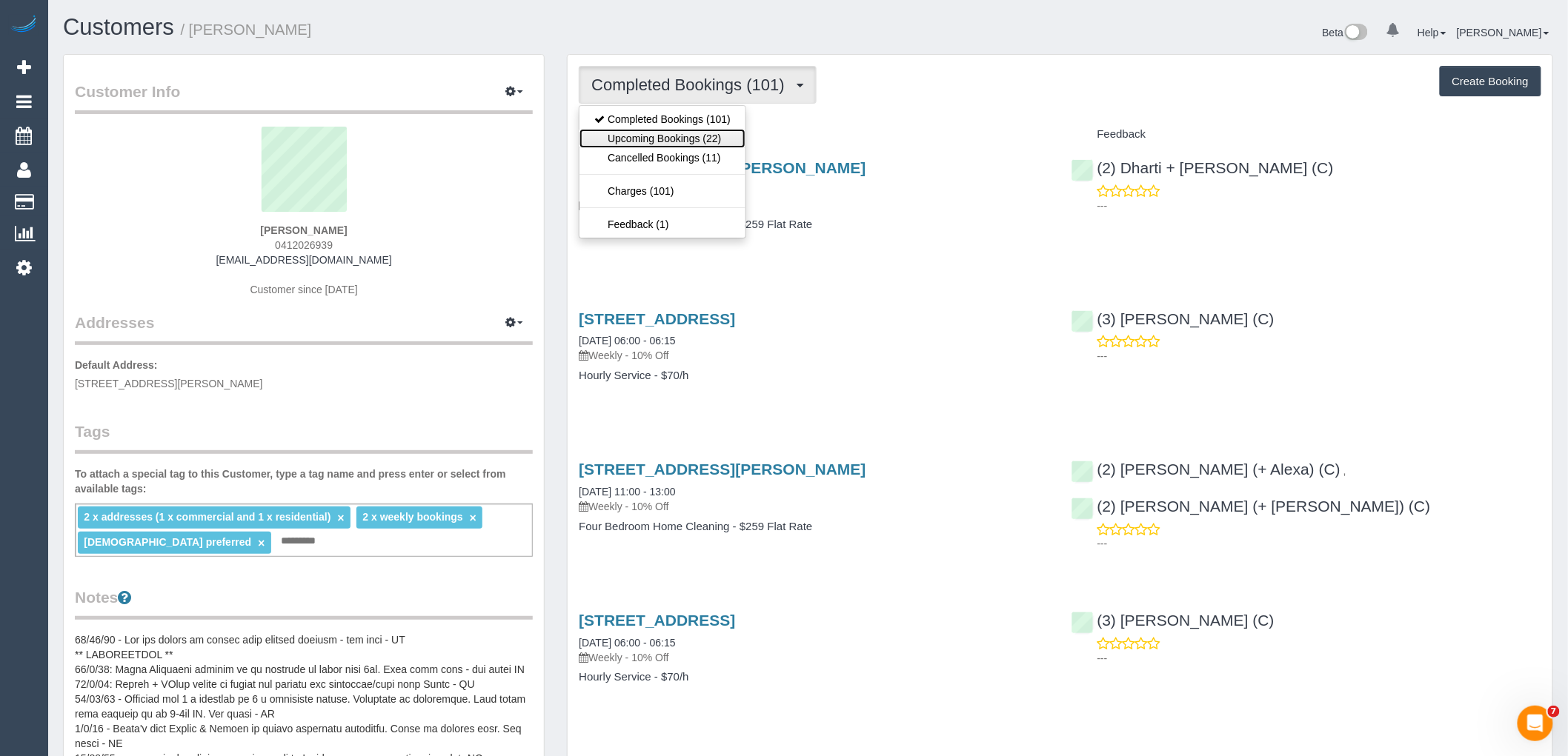
click at [707, 141] on link "Upcoming Bookings (22)" at bounding box center [662, 138] width 166 height 19
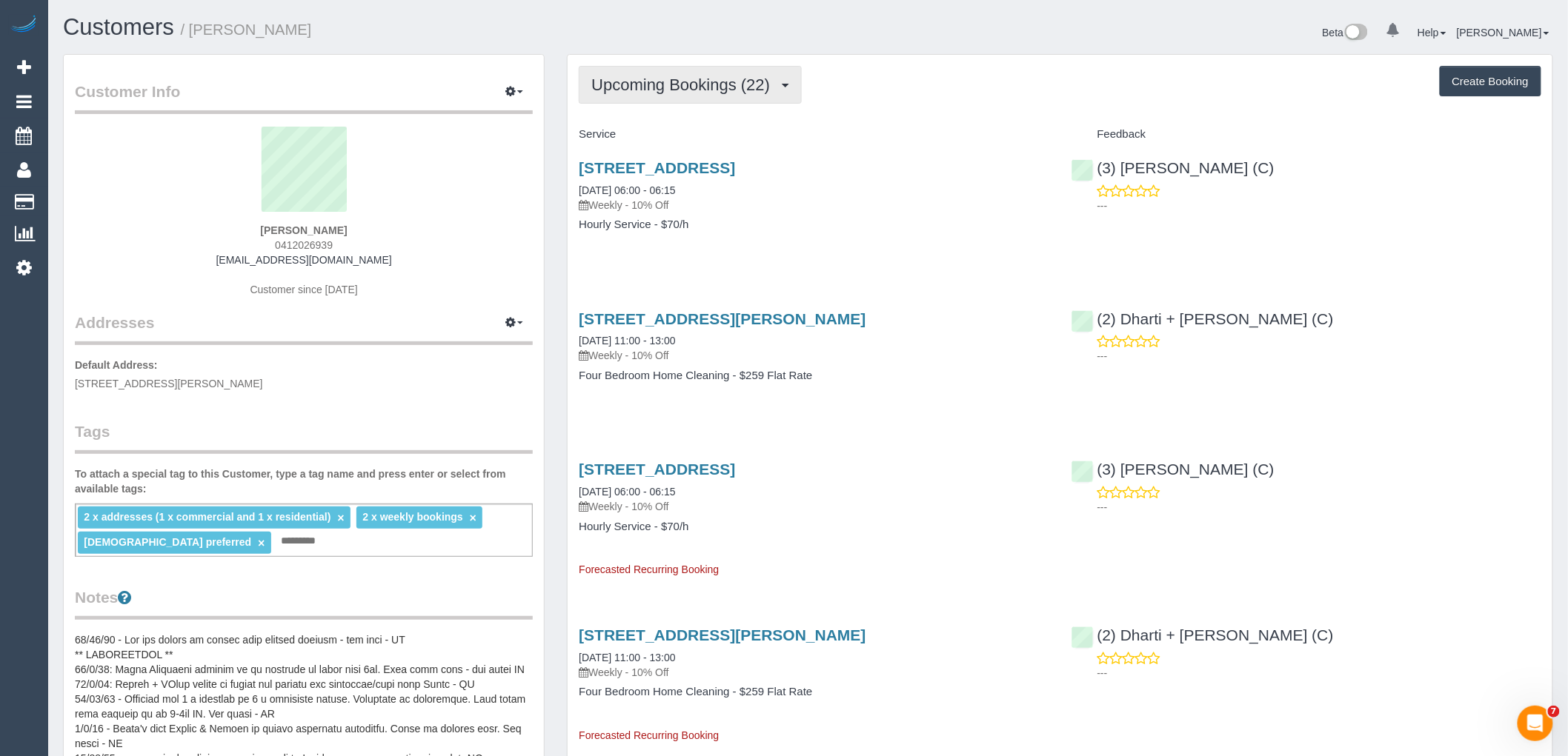
click at [729, 100] on button "Upcoming Bookings (22)" at bounding box center [690, 85] width 223 height 38
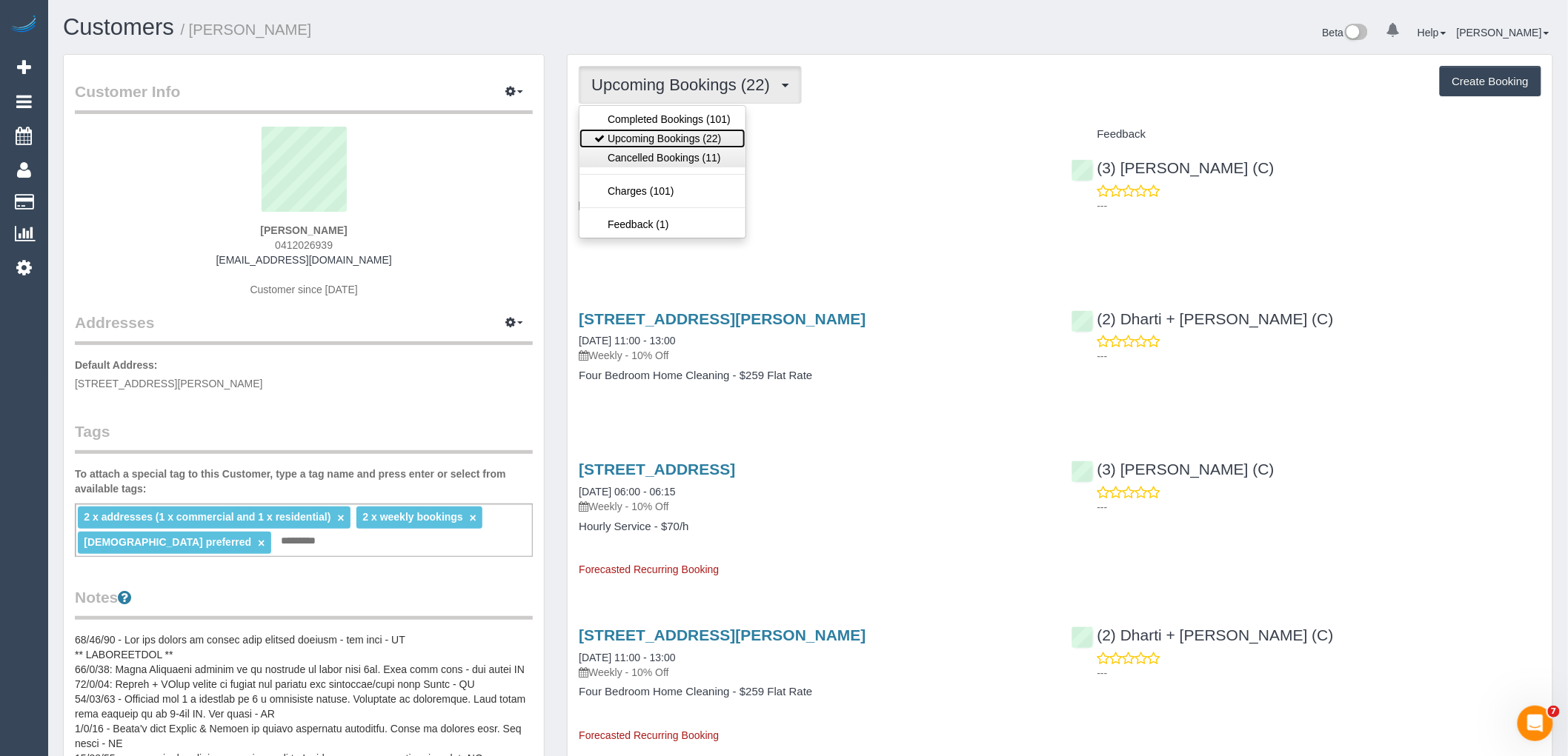
drag, startPoint x: 713, startPoint y: 134, endPoint x: 733, endPoint y: 166, distance: 37.7
drag, startPoint x: 733, startPoint y: 166, endPoint x: 694, endPoint y: 119, distance: 61.1
click at [694, 119] on link "Completed Bookings (101)" at bounding box center [662, 119] width 166 height 19
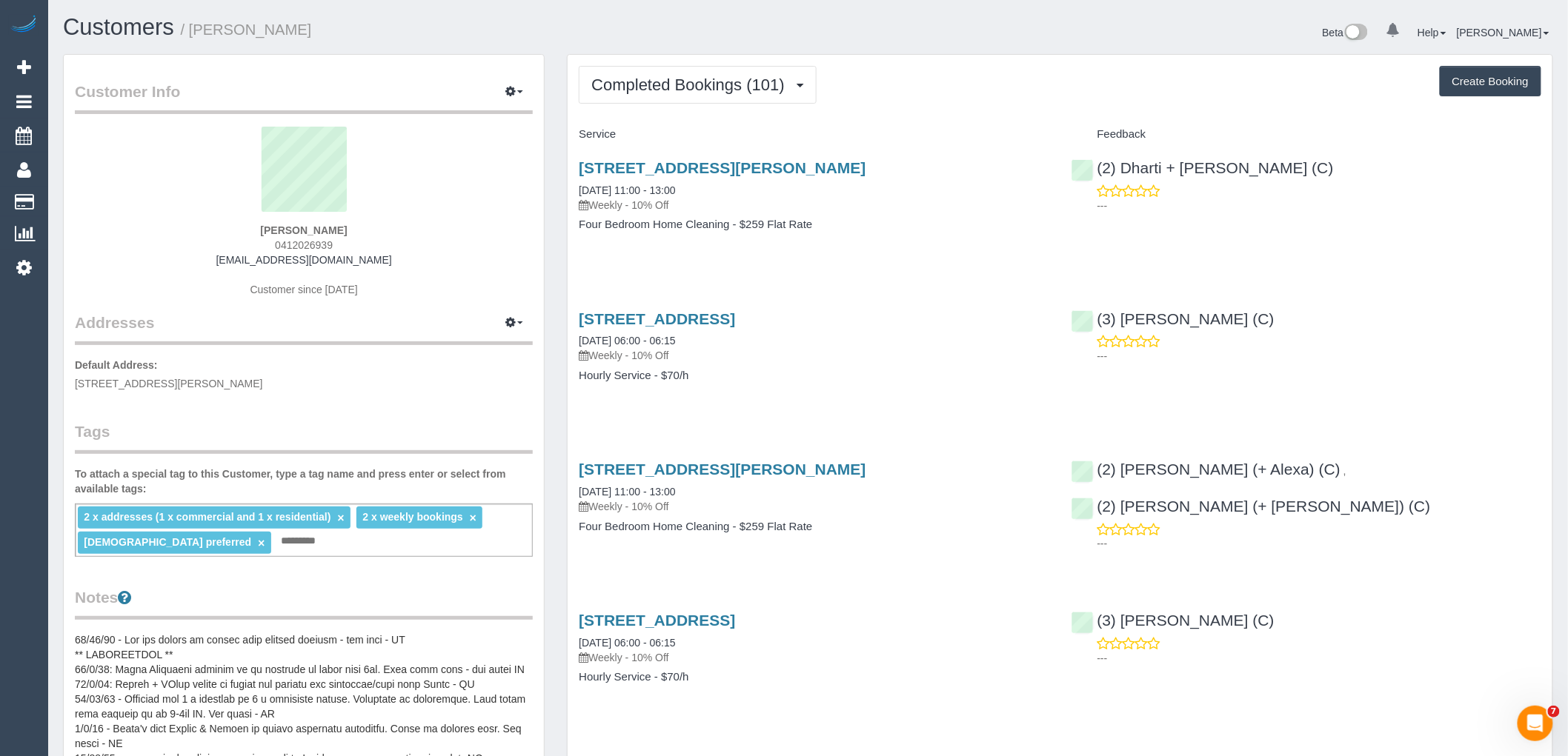
click at [670, 87] on span "Completed Bookings (101)" at bounding box center [691, 85] width 200 height 18
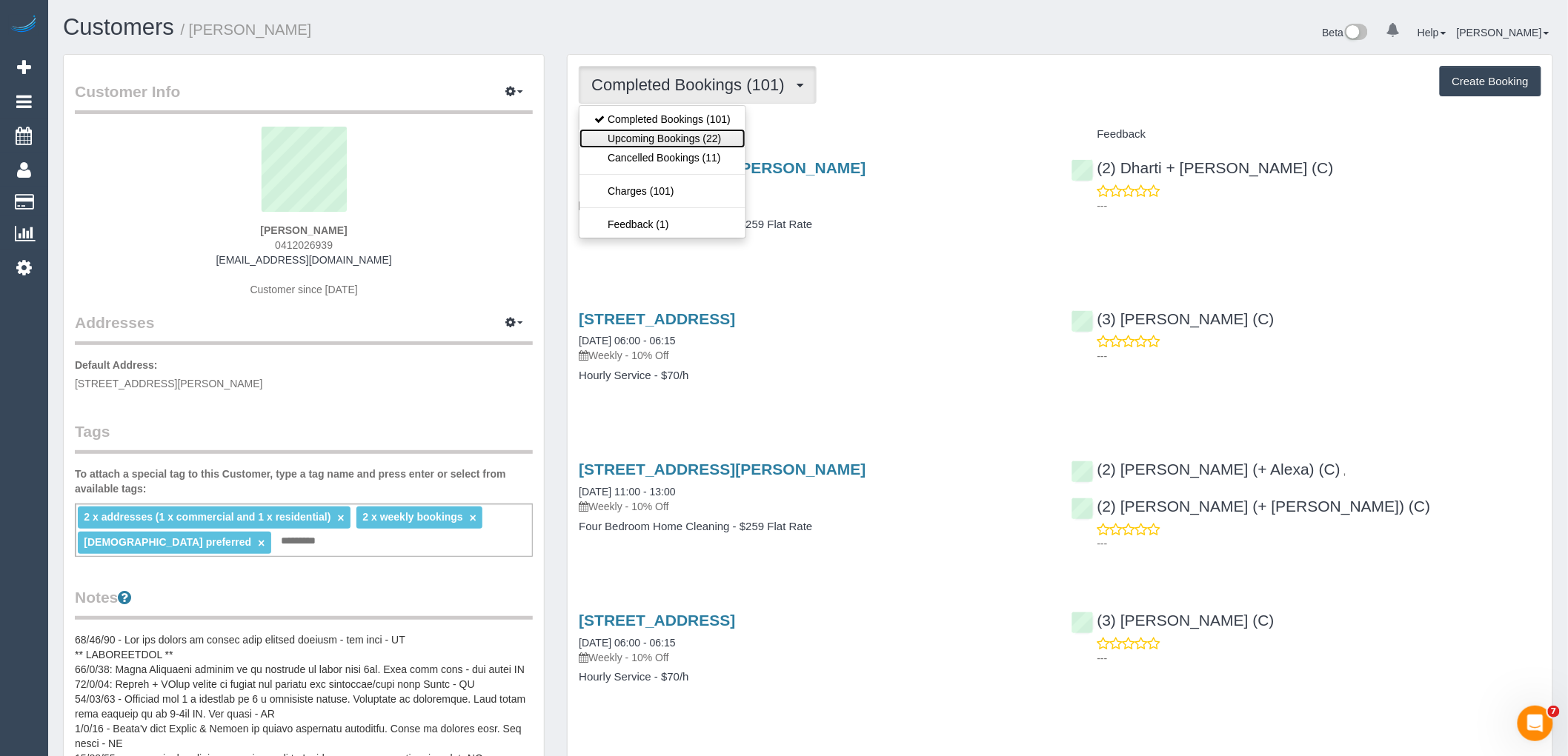
click at [672, 137] on link "Upcoming Bookings (22)" at bounding box center [662, 138] width 166 height 19
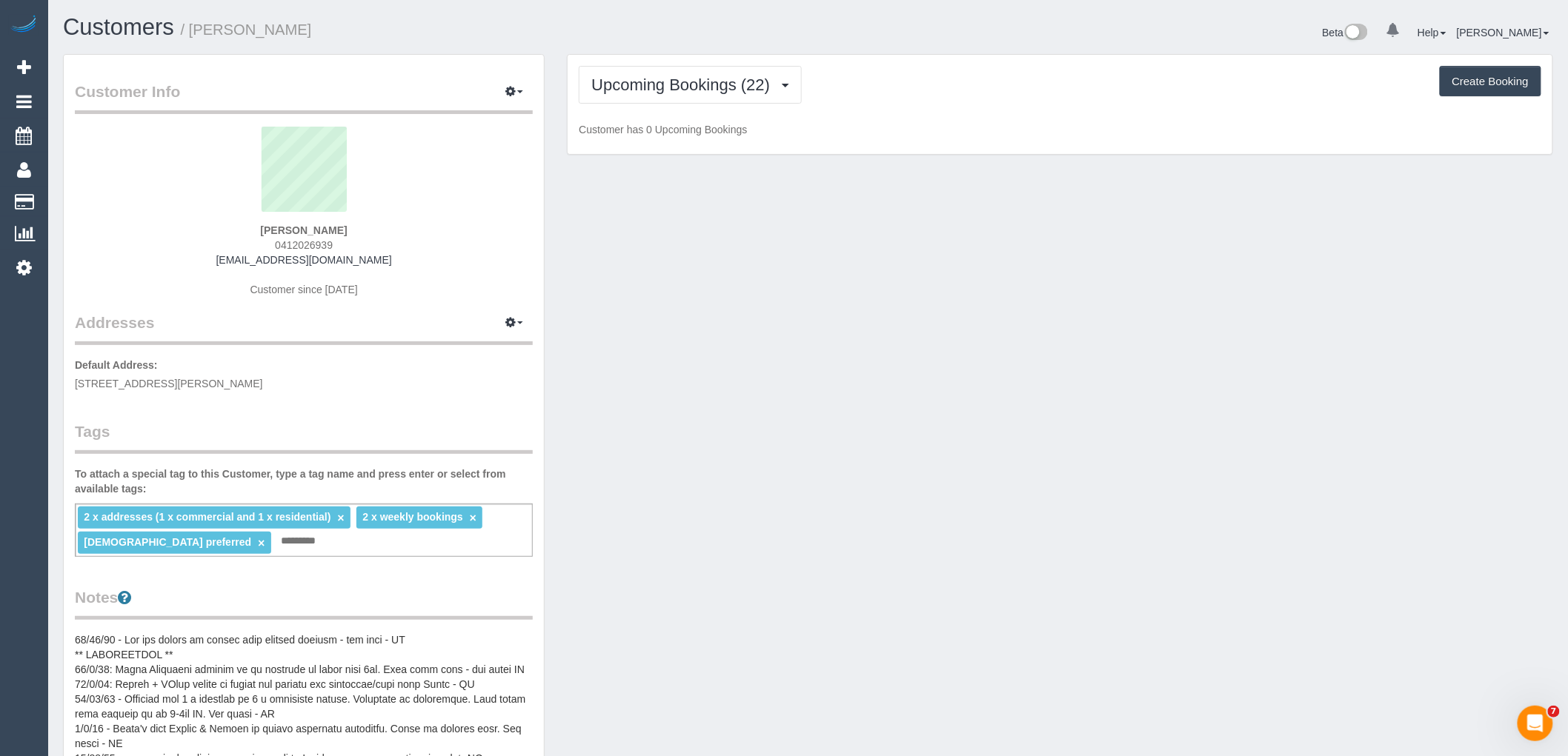
click at [388, 255] on div "[PERSON_NAME] 0412026939 [EMAIL_ADDRESS][DOMAIN_NAME] Customer since [DATE]" at bounding box center [304, 219] width 458 height 185
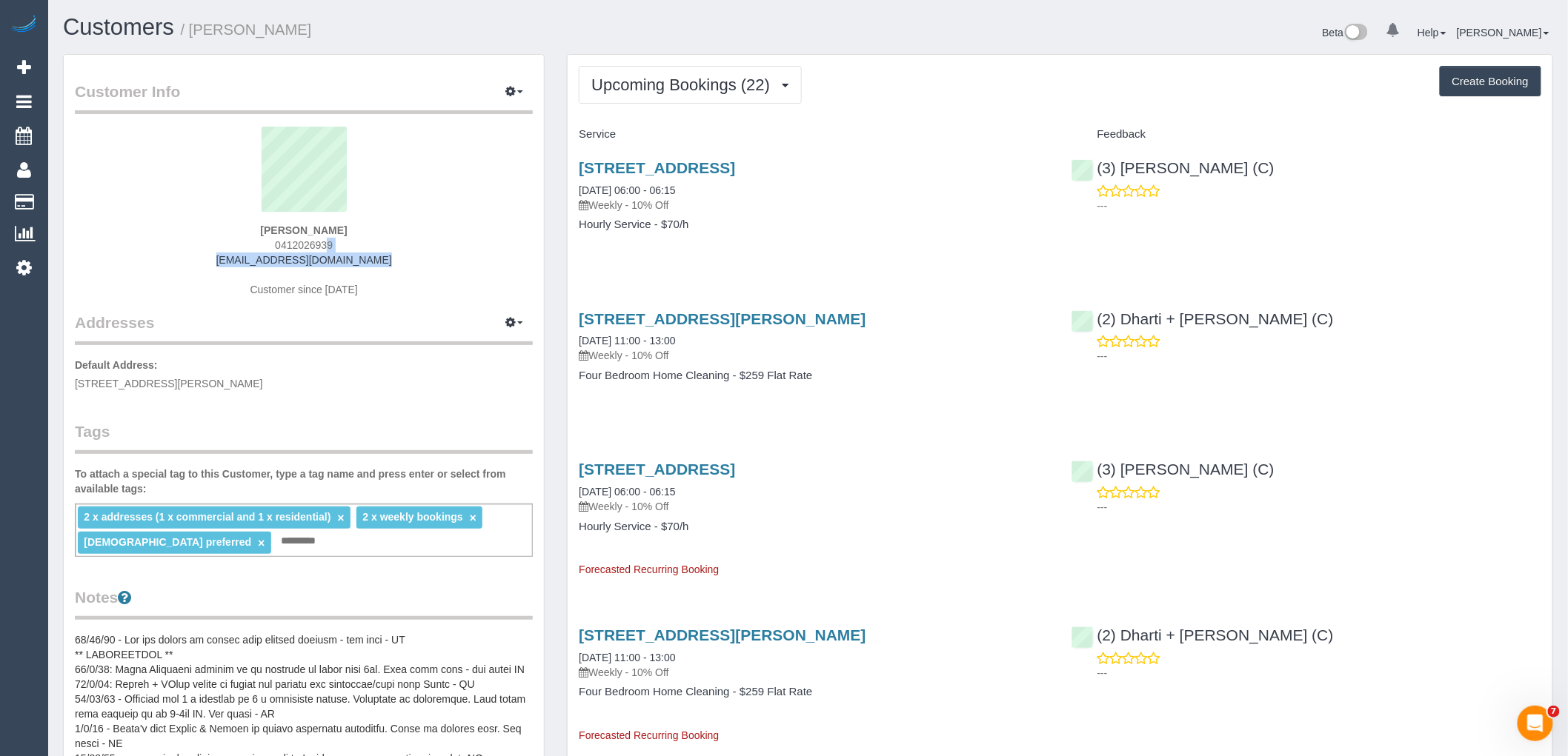
drag, startPoint x: 334, startPoint y: 257, endPoint x: 153, endPoint y: 245, distance: 181.4
click at [154, 245] on div "[PERSON_NAME] 0412026939 [EMAIL_ADDRESS][DOMAIN_NAME] Customer since [DATE]" at bounding box center [304, 219] width 458 height 185
click at [195, 256] on div "[PERSON_NAME] 0412026939 [EMAIL_ADDRESS][DOMAIN_NAME] Customer since [DATE]" at bounding box center [304, 219] width 458 height 185
click at [219, 267] on div "[PERSON_NAME] 0412026939 [EMAIL_ADDRESS][DOMAIN_NAME] Customer since [DATE]" at bounding box center [304, 219] width 458 height 185
click at [414, 262] on div "[PERSON_NAME] 0412026939 [EMAIL_ADDRESS][DOMAIN_NAME] Customer since [DATE]" at bounding box center [304, 219] width 458 height 185
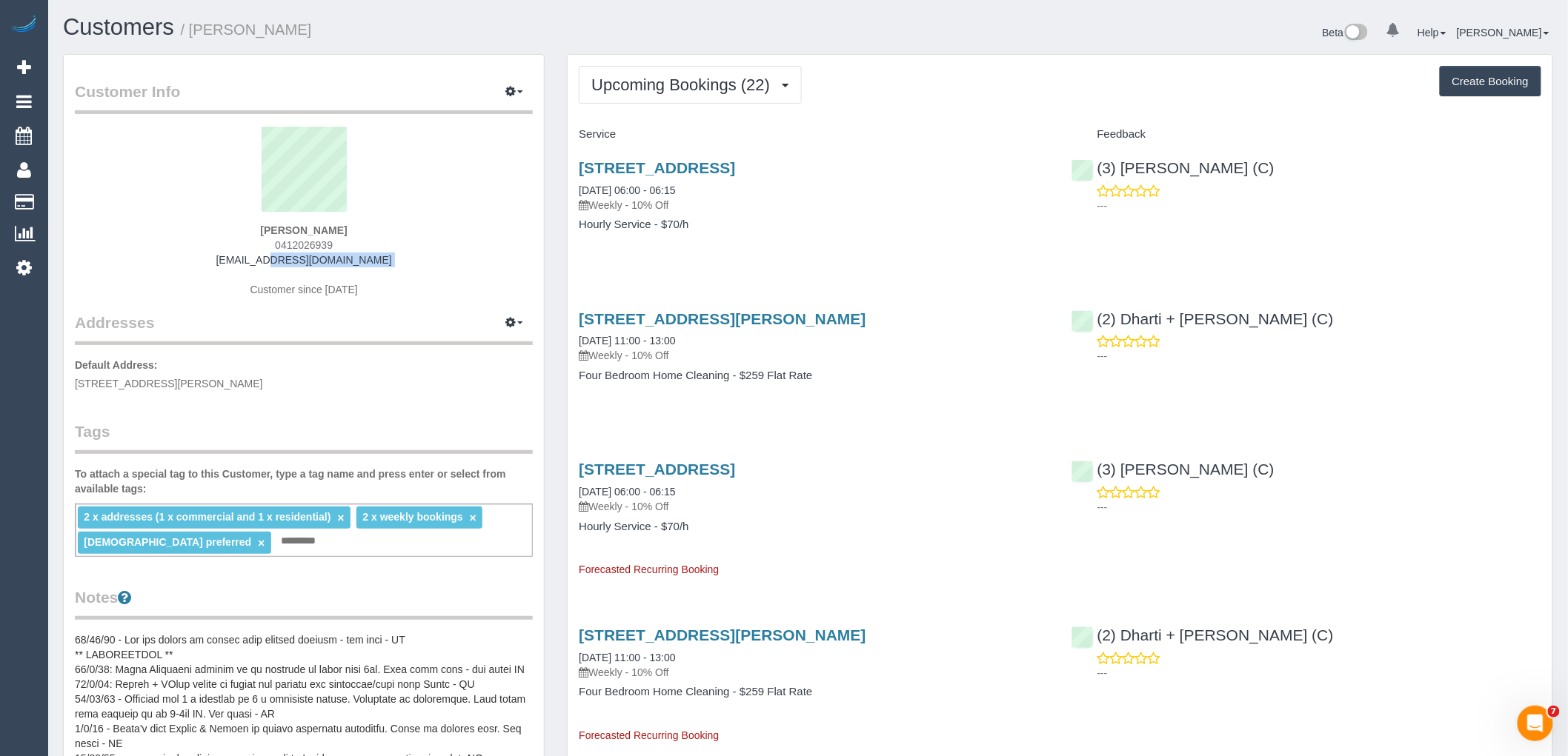
click at [378, 265] on div "[PERSON_NAME] 0412026939 [EMAIL_ADDRESS][DOMAIN_NAME] Customer since [DATE]" at bounding box center [304, 219] width 458 height 185
drag, startPoint x: 387, startPoint y: 263, endPoint x: 150, endPoint y: 255, distance: 237.1
click at [159, 259] on div "[PERSON_NAME] 0412026939 [EMAIL_ADDRESS][DOMAIN_NAME] Customer since [DATE]" at bounding box center [304, 219] width 458 height 185
copy link "[EMAIL_ADDRESS][DOMAIN_NAME]"
click at [708, 76] on button "Upcoming Bookings (22)" at bounding box center [690, 85] width 223 height 38
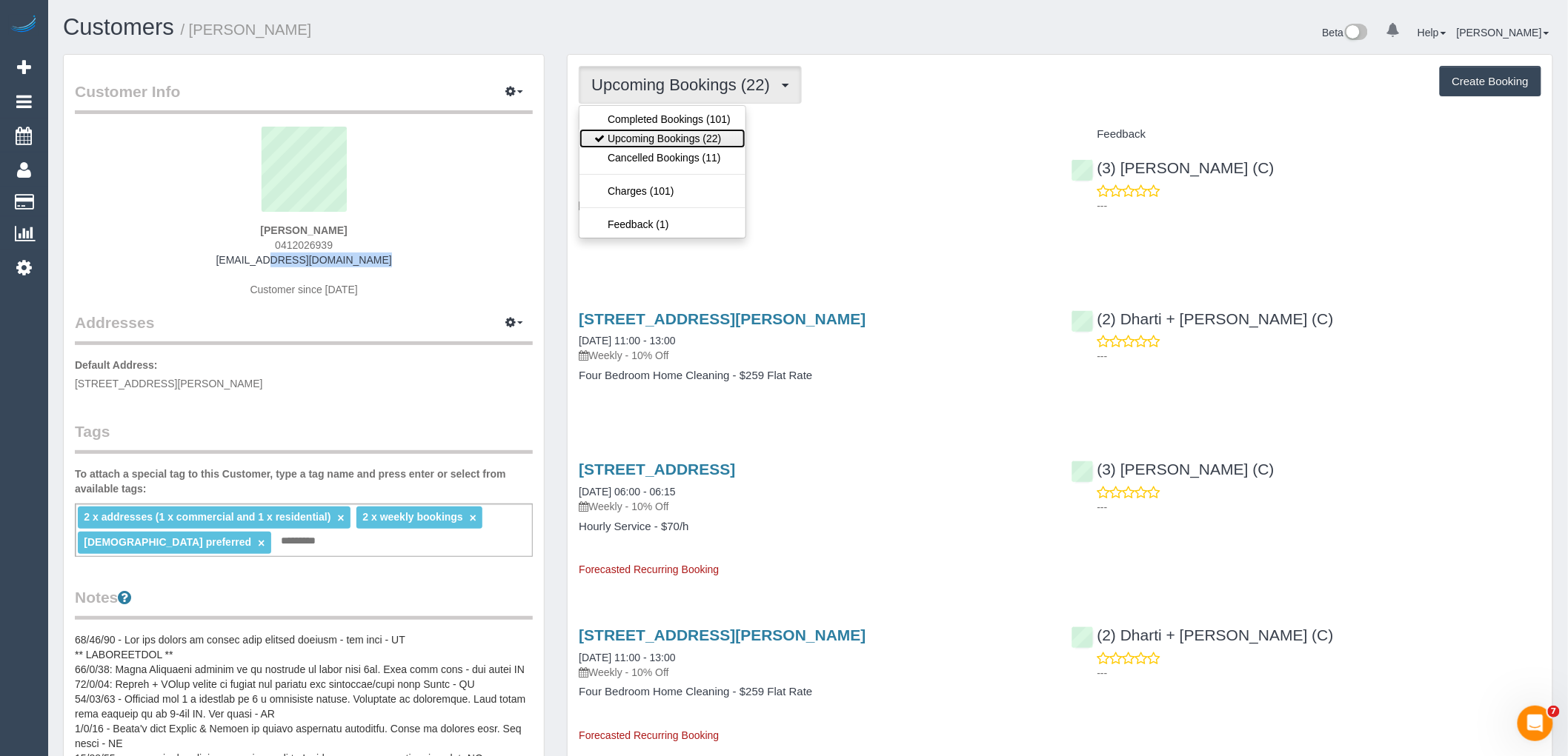
click at [679, 142] on link "Upcoming Bookings (22)" at bounding box center [662, 138] width 166 height 19
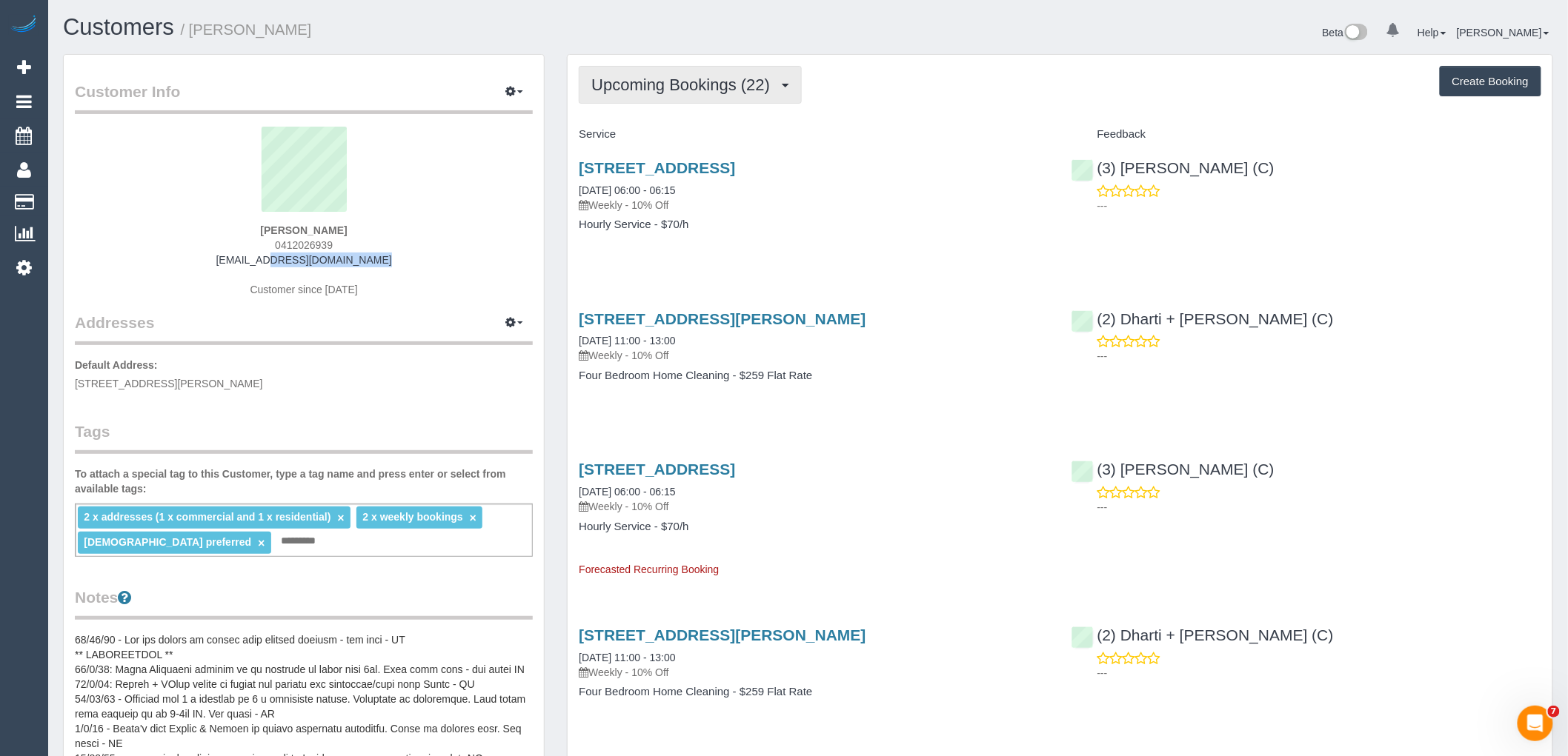
click at [742, 86] on span "Upcoming Bookings (22)" at bounding box center [684, 85] width 186 height 18
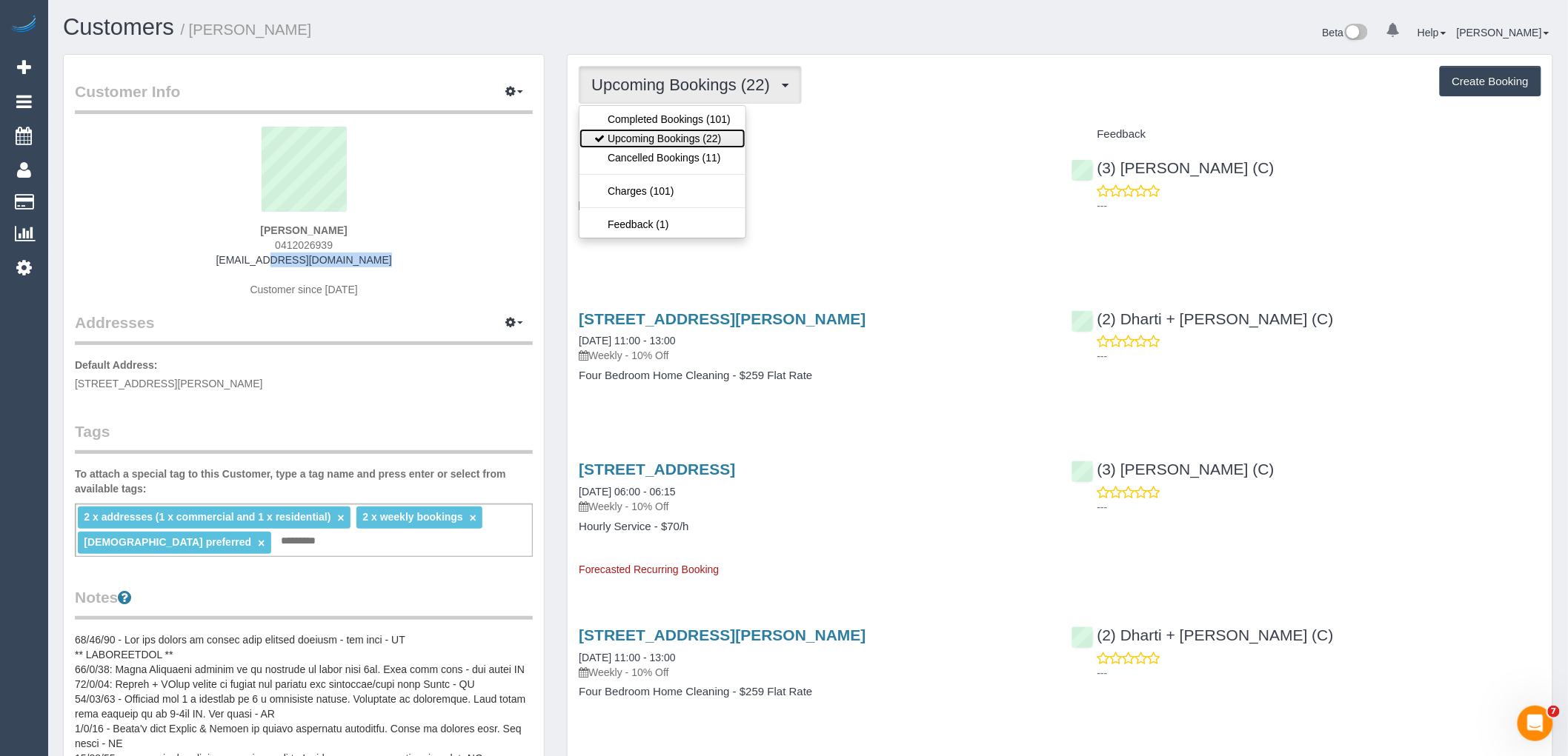
click at [701, 138] on link "Upcoming Bookings (22)" at bounding box center [662, 138] width 166 height 19
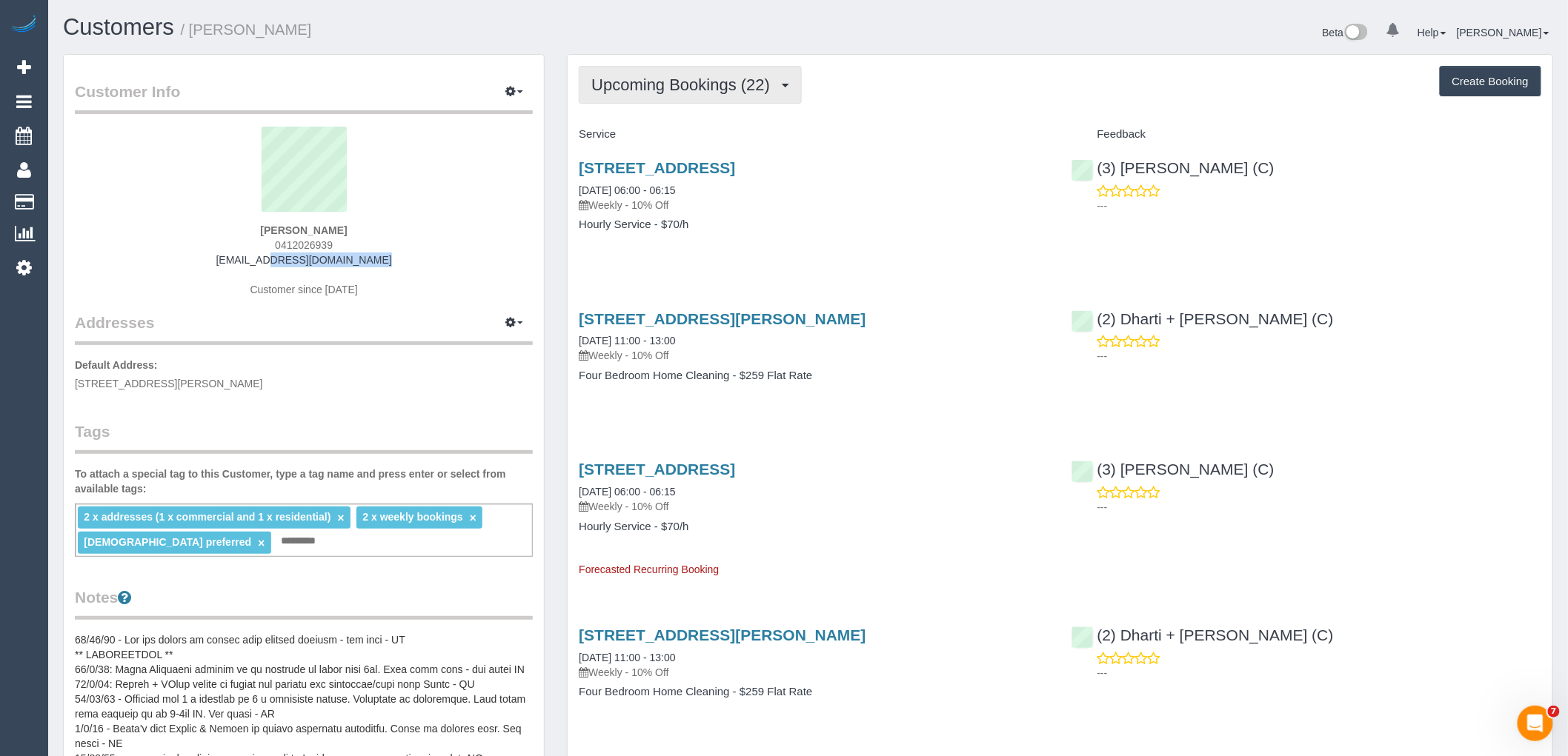
click at [674, 77] on span "Upcoming Bookings (22)" at bounding box center [684, 85] width 186 height 18
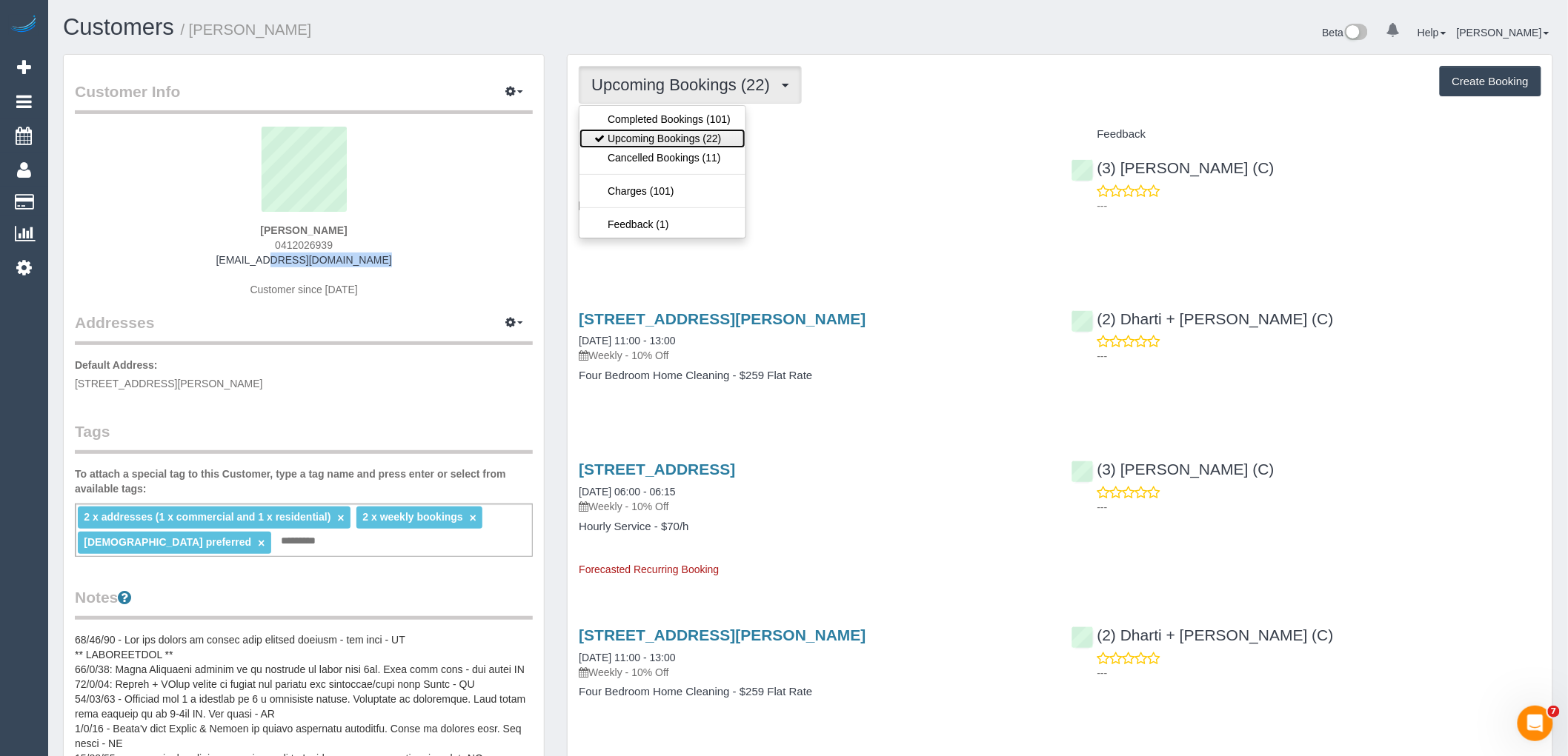
click at [680, 136] on link "Upcoming Bookings (22)" at bounding box center [662, 138] width 166 height 19
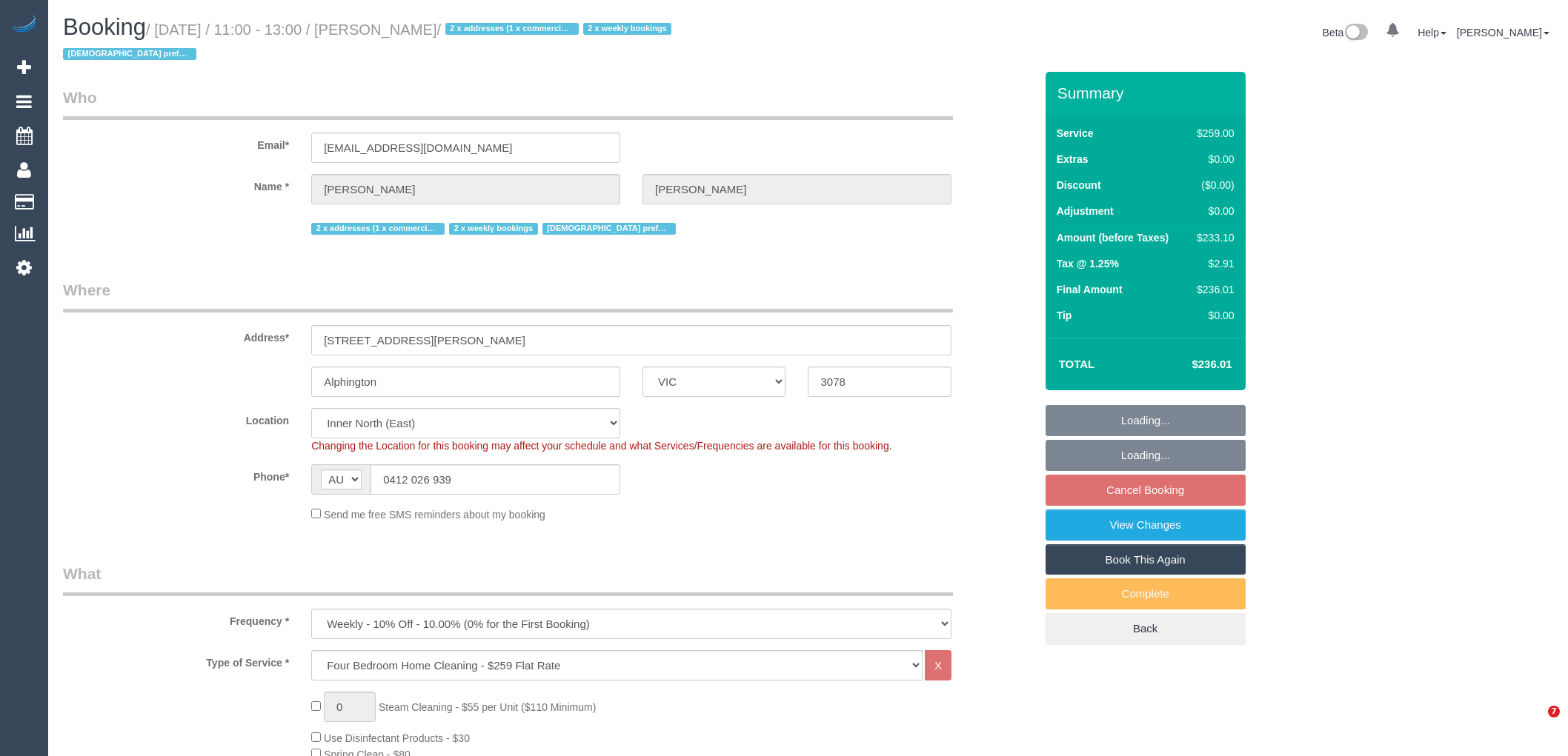
select select "VIC"
select select "number:29"
select select "number:14"
select select "number:18"
select select "number:24"
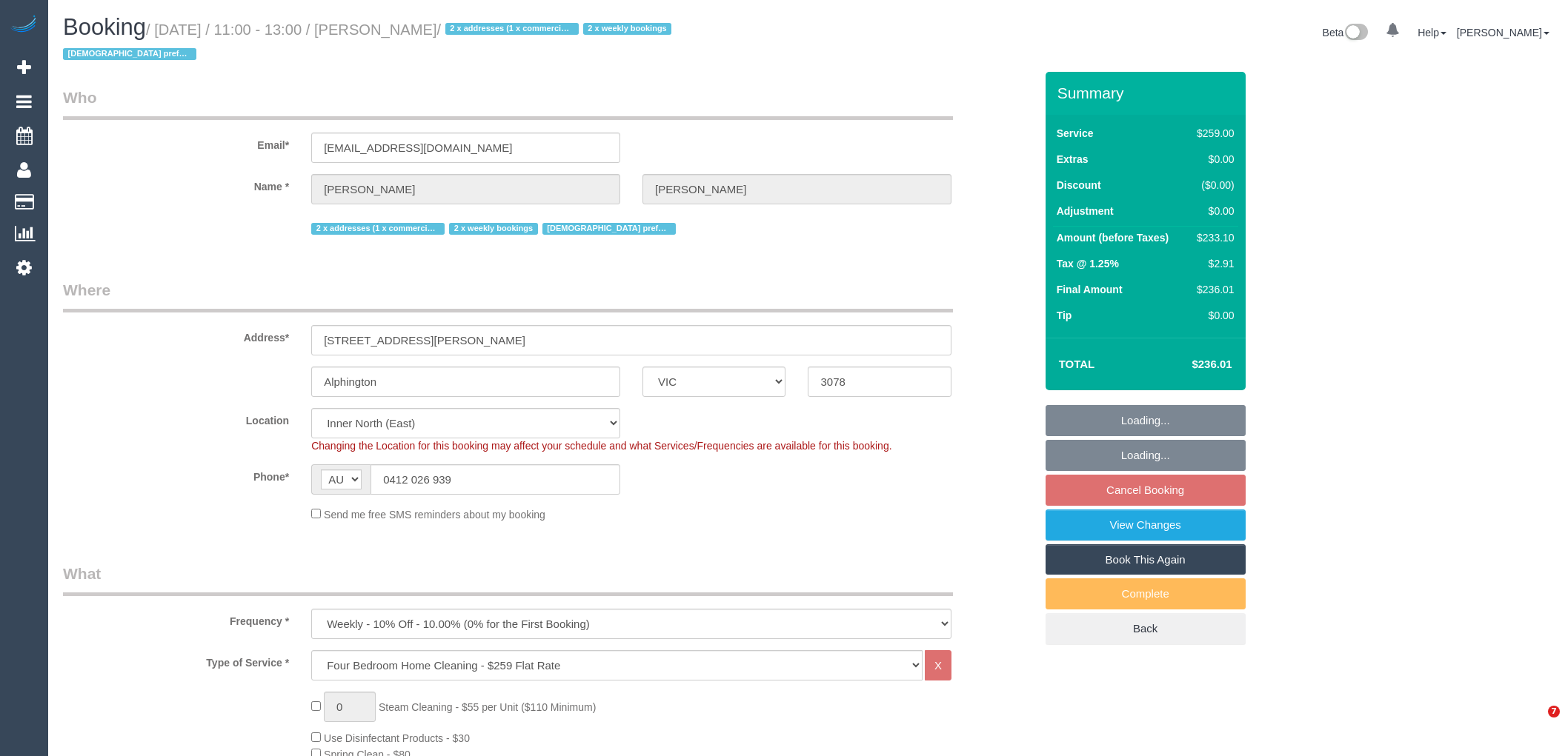
select select "number:35"
select select "number:11"
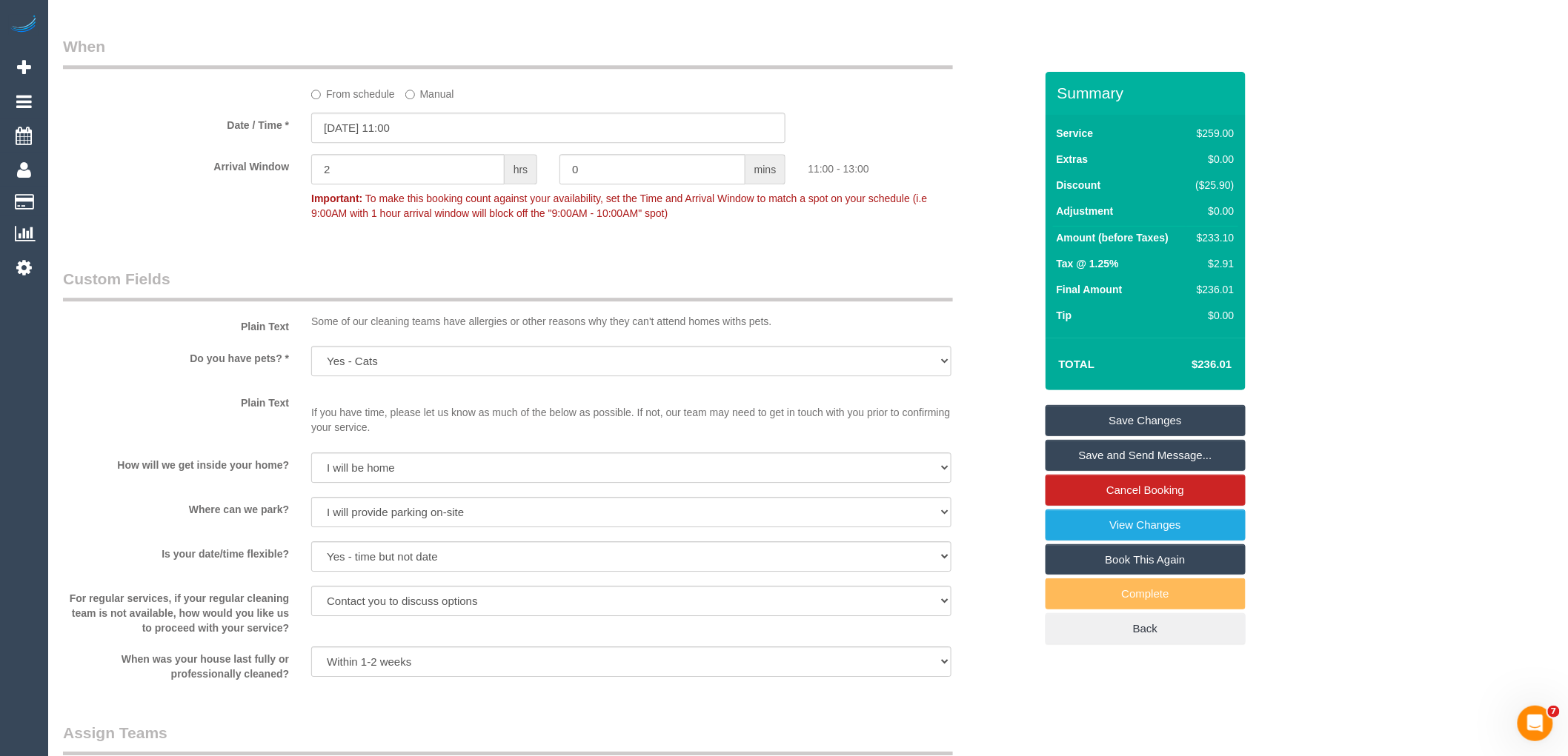
scroll to position [1892, 0]
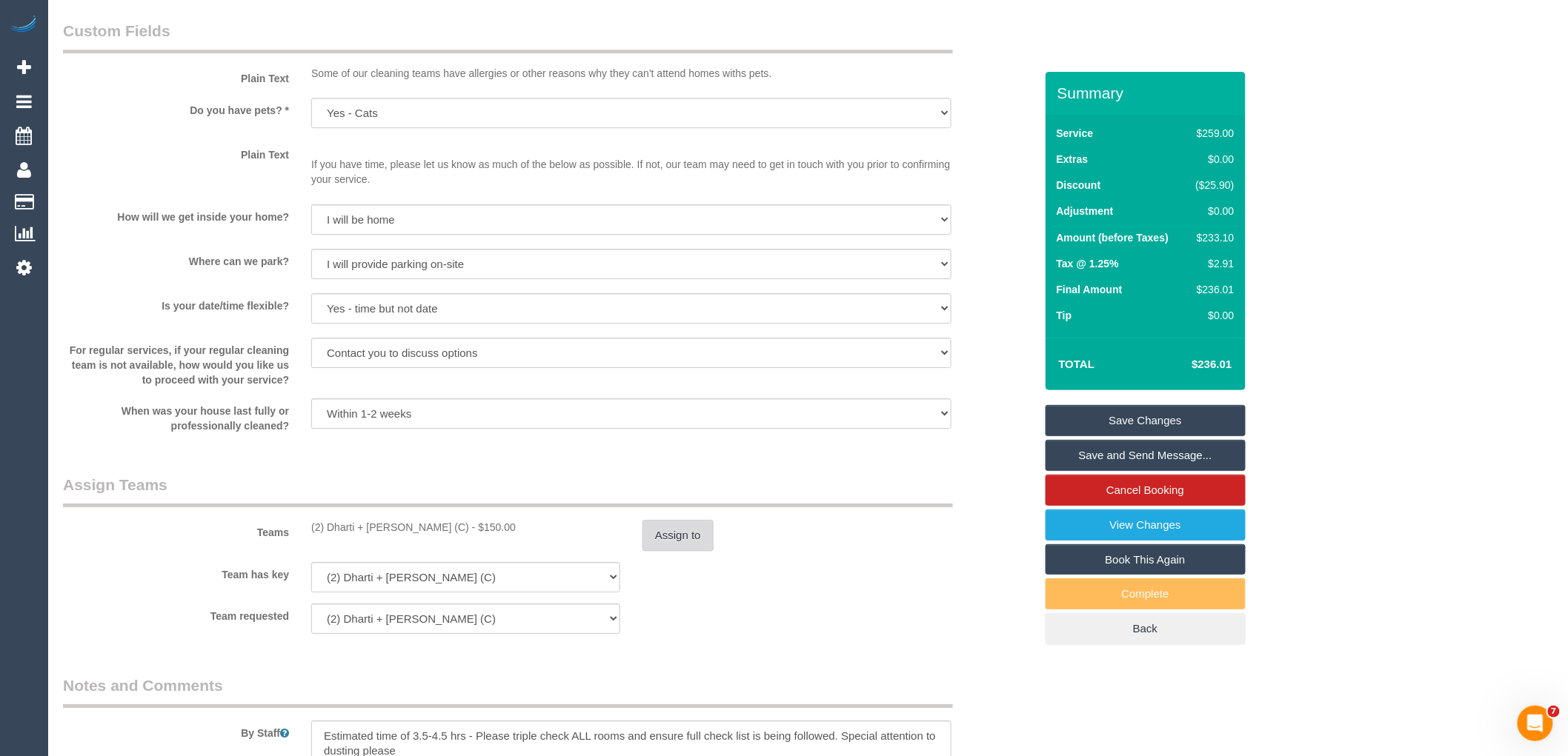
click at [655, 551] on button "Assign to" at bounding box center [678, 535] width 71 height 31
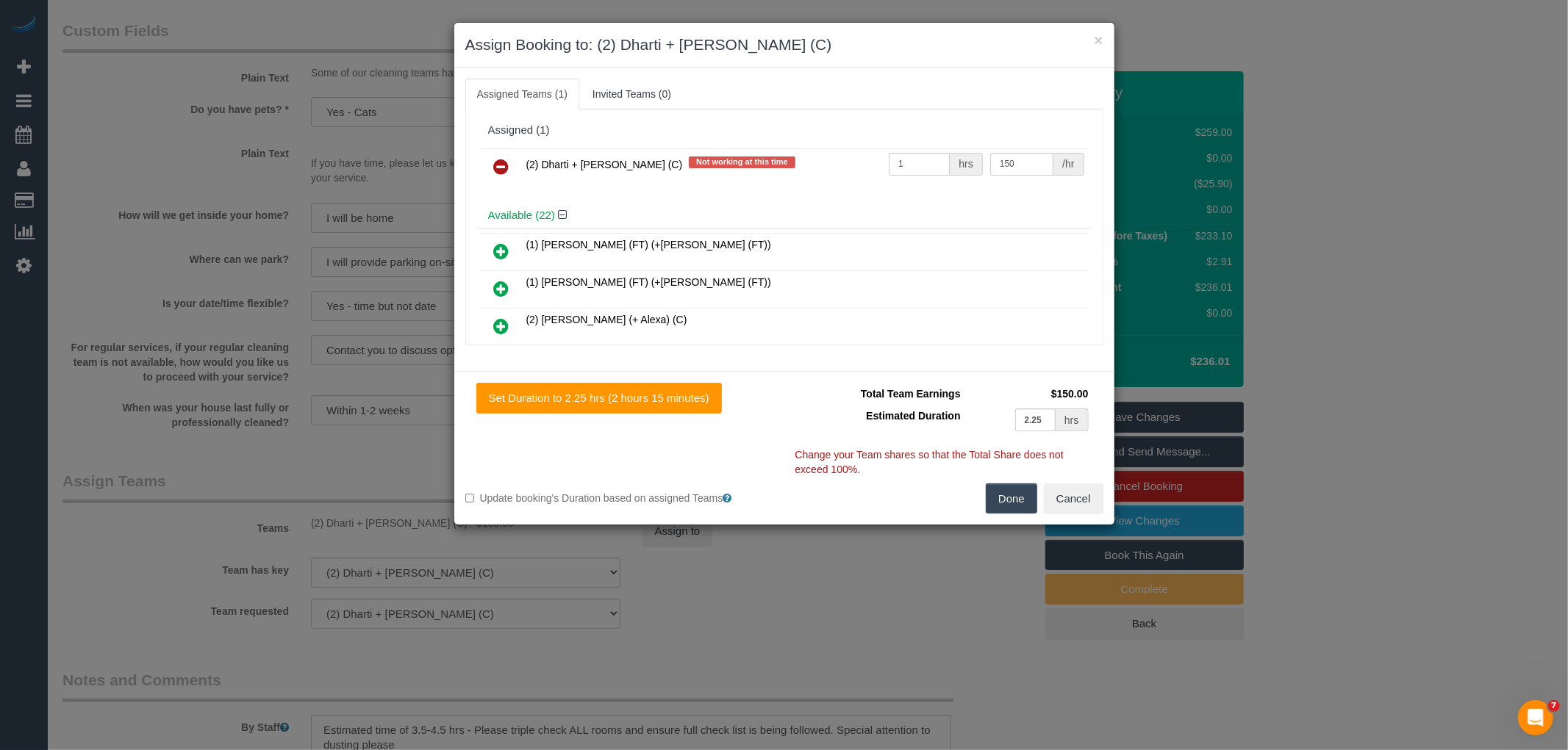
click at [501, 158] on icon at bounding box center [501, 166] width 16 height 17
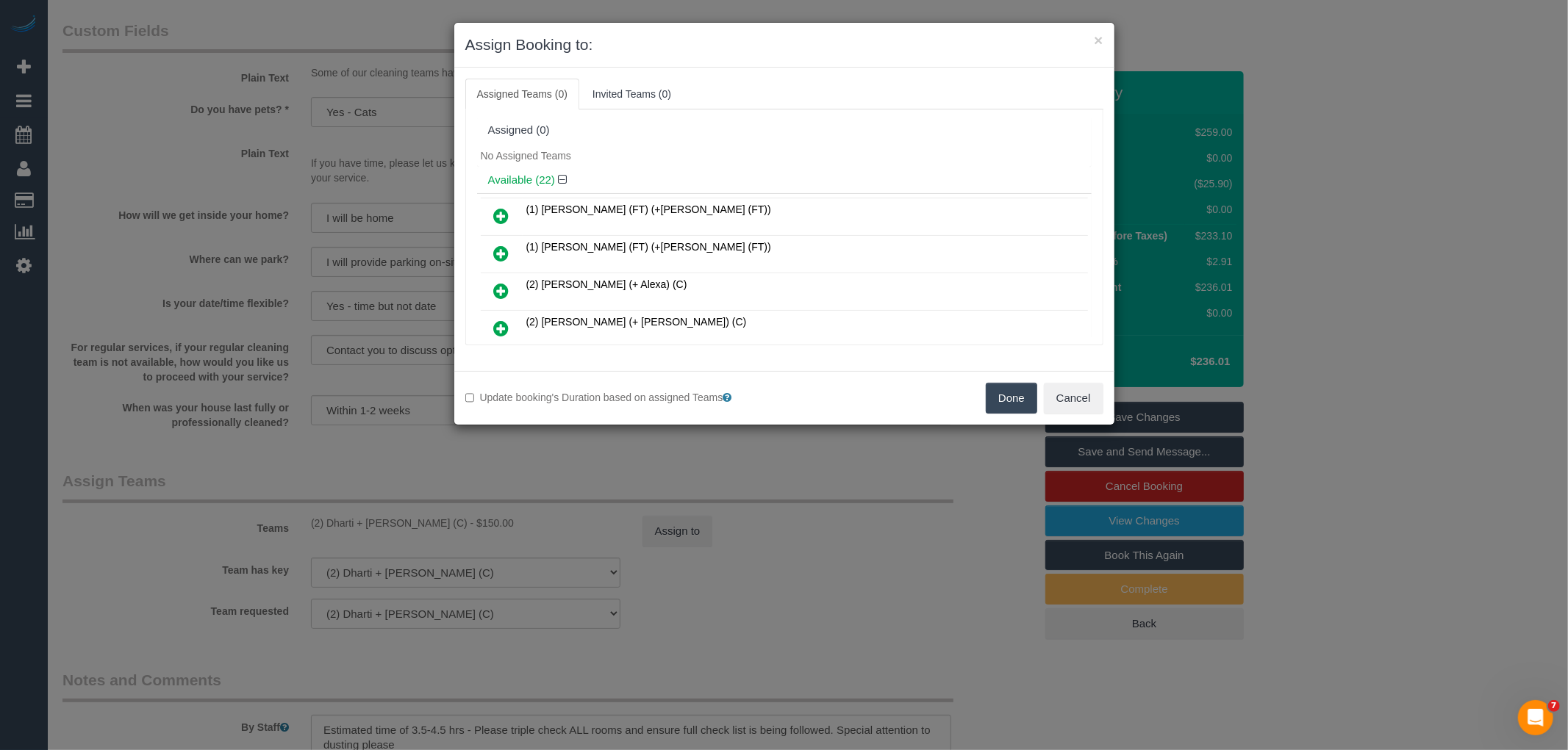
click at [1010, 397] on button "Done" at bounding box center [1012, 398] width 52 height 31
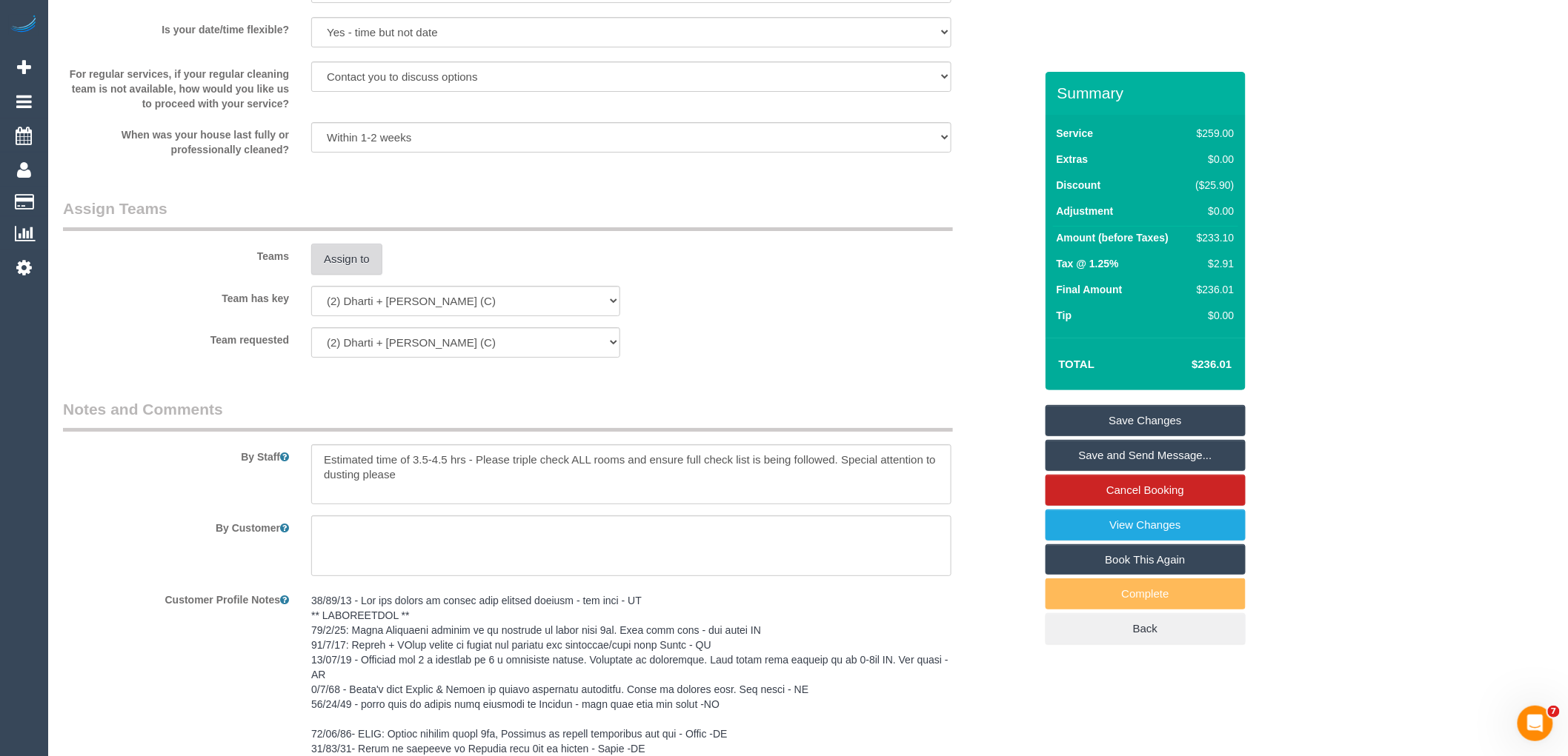
scroll to position [2472, 0]
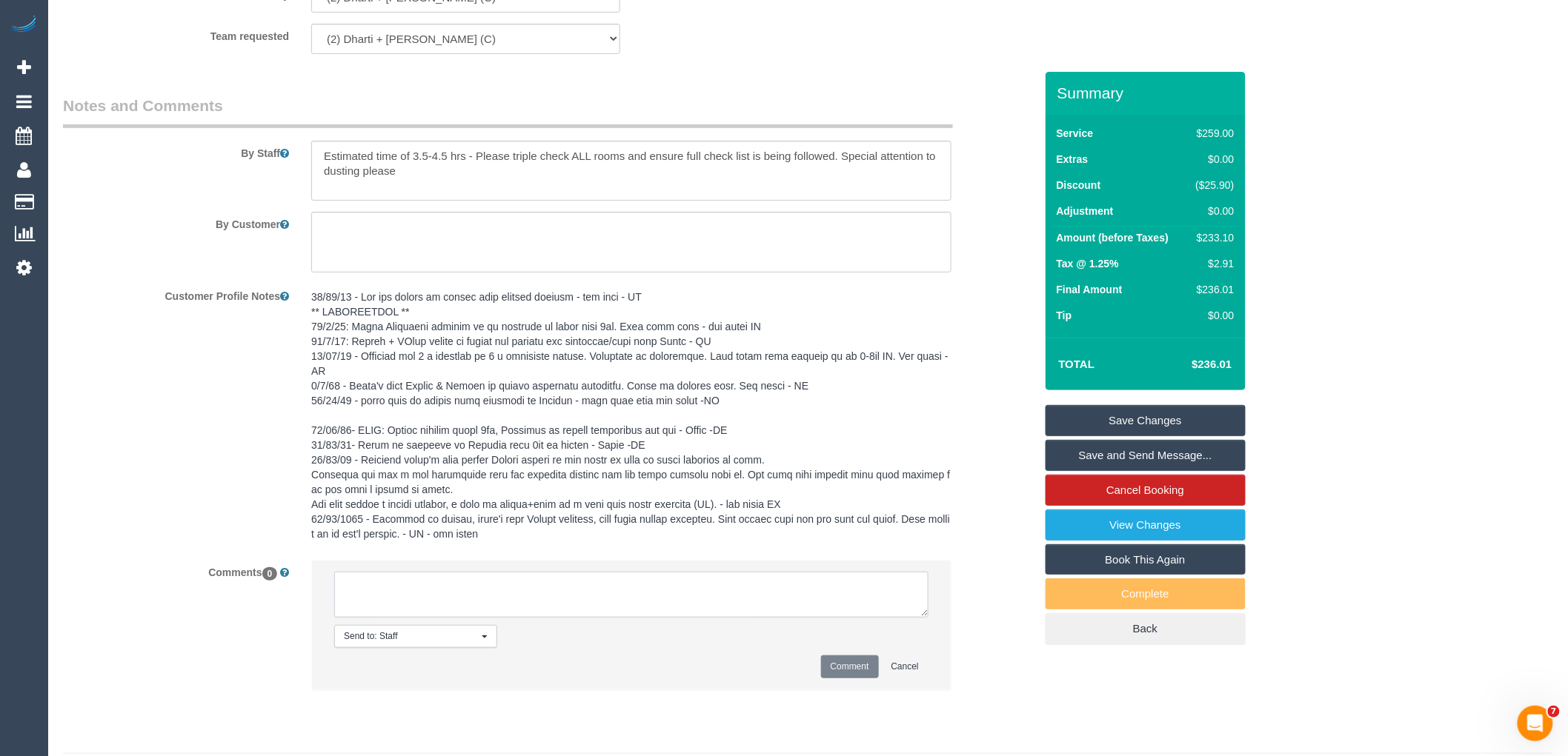
click at [576, 611] on textarea at bounding box center [631, 595] width 594 height 46
paste textarea "(2) Dharti + Kishan (C) UA 16/10 - 17/10 - Unavailable Customer contacted via e…"
type textarea "(2) Dharti + Kishan (C) UA 16/10 - 17/10 - Unavailable Customer contacted via e…"
click at [843, 679] on button "Comment" at bounding box center [850, 667] width 58 height 23
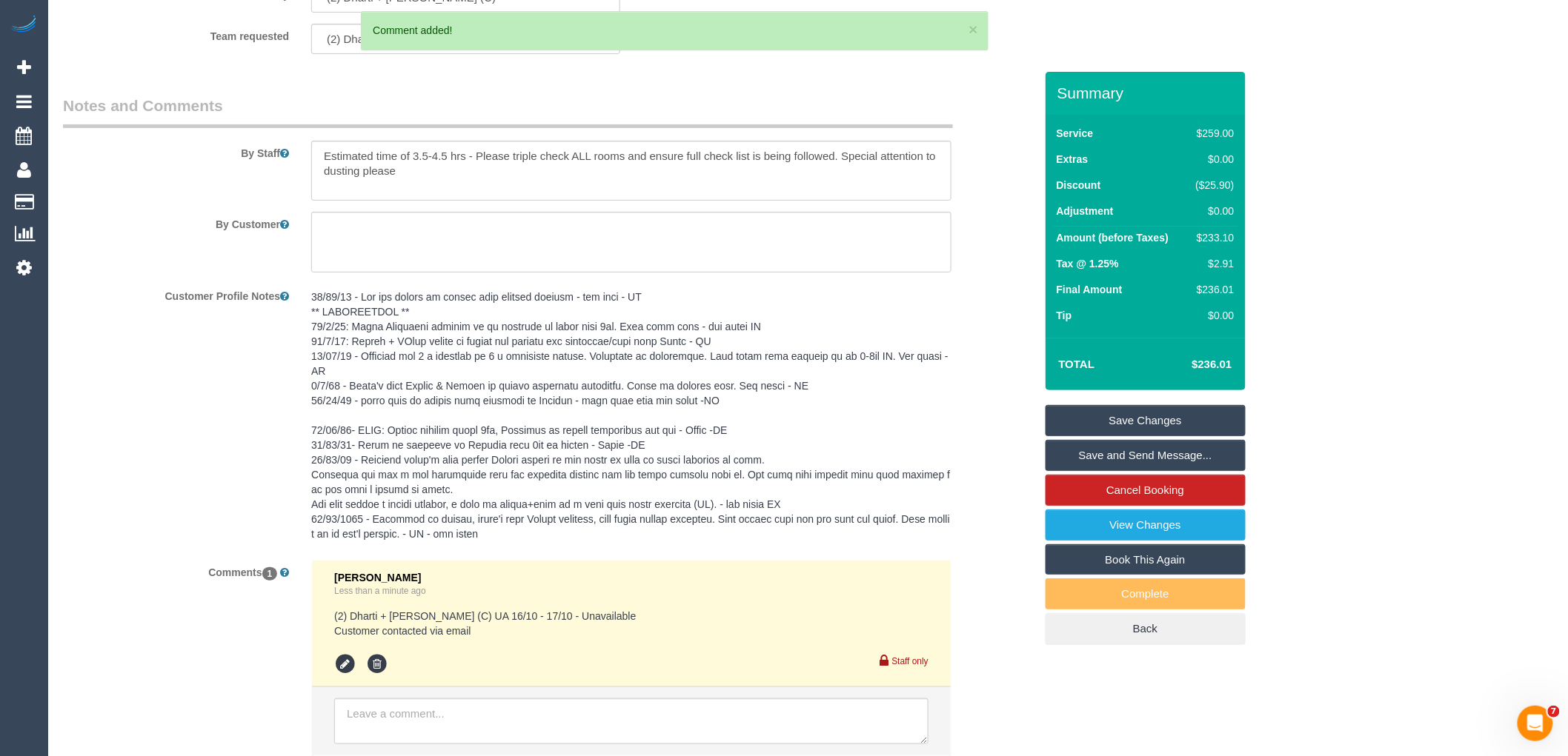
click at [1147, 414] on link "Save Changes" at bounding box center [1146, 420] width 200 height 31
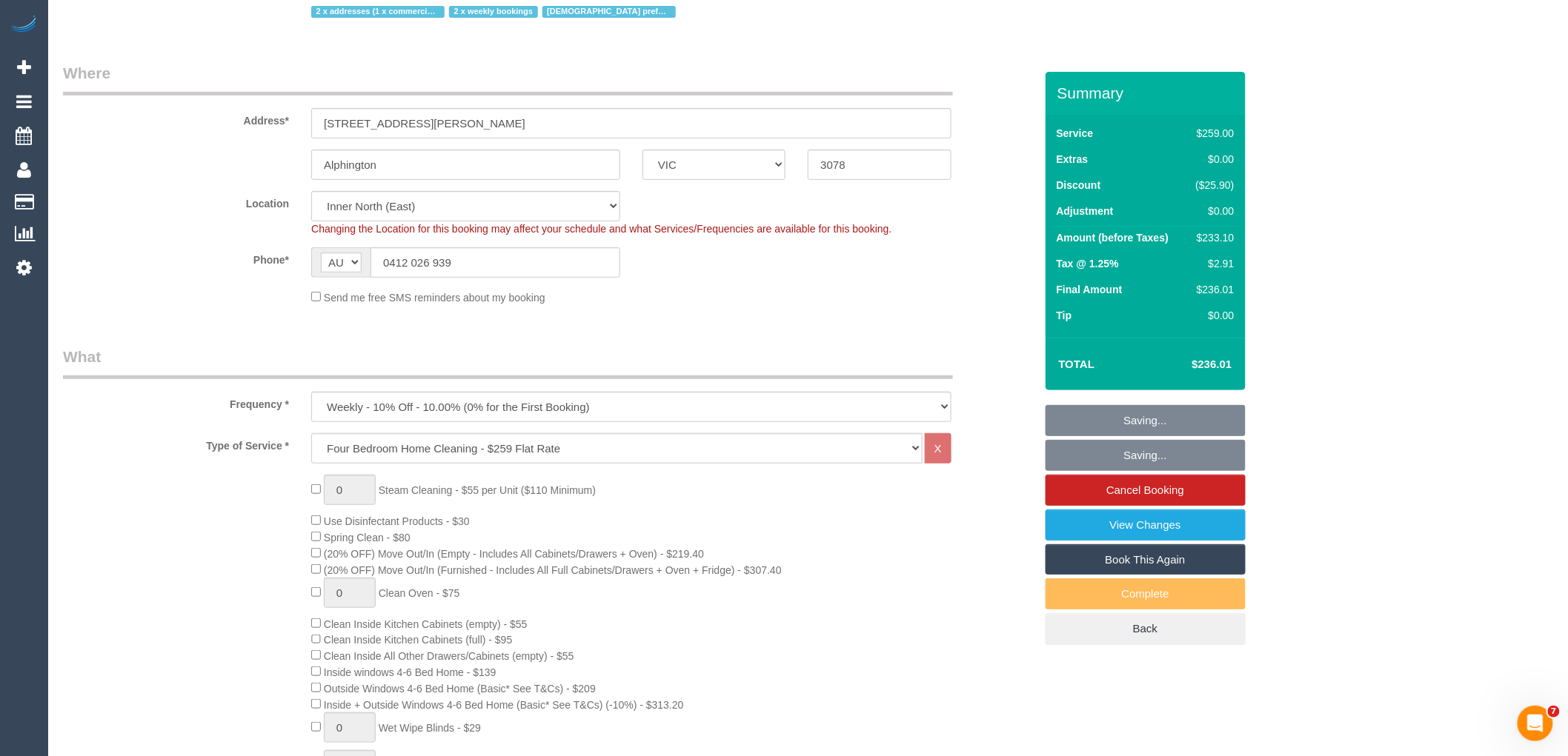
scroll to position [4, 0]
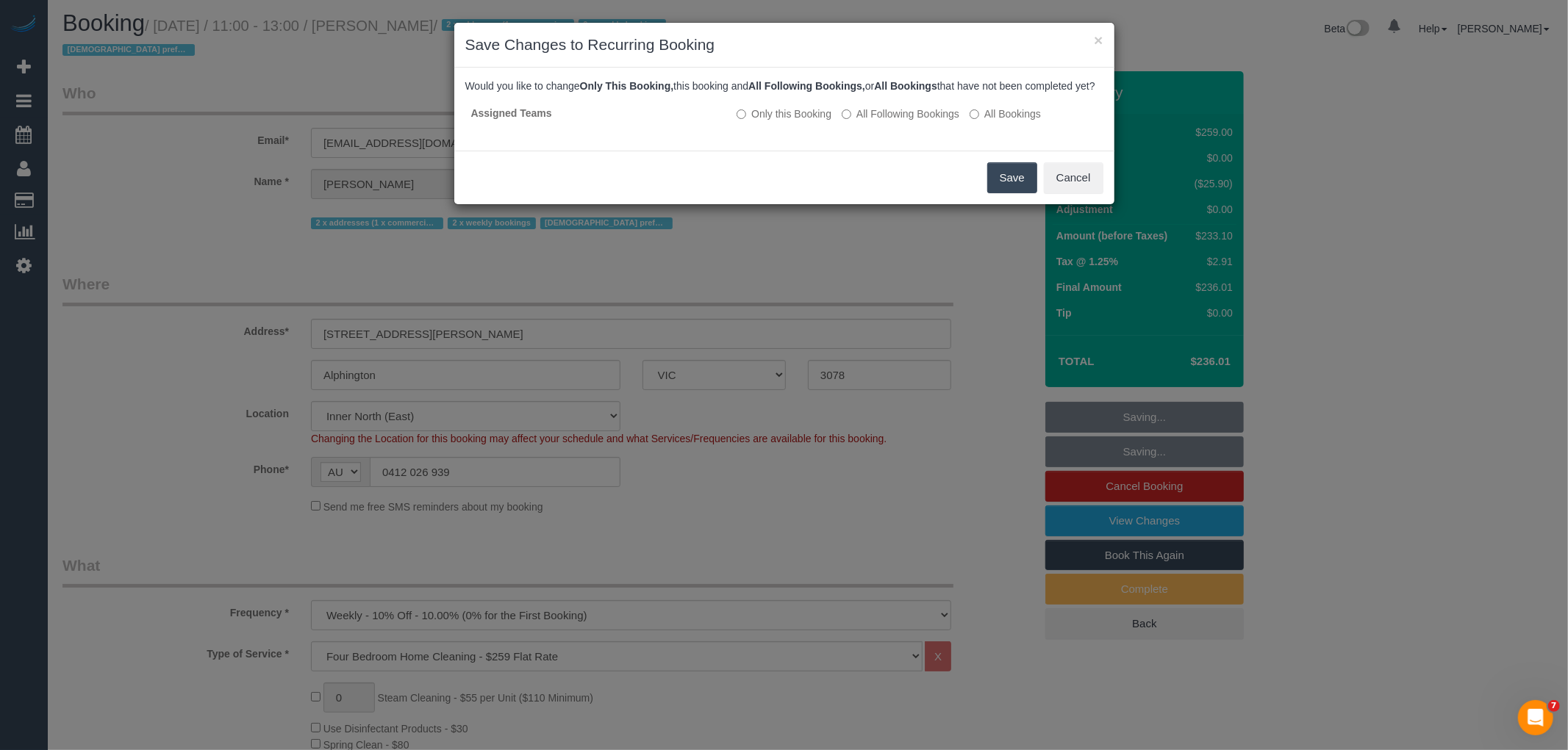
click at [994, 193] on button "Save" at bounding box center [1012, 177] width 50 height 31
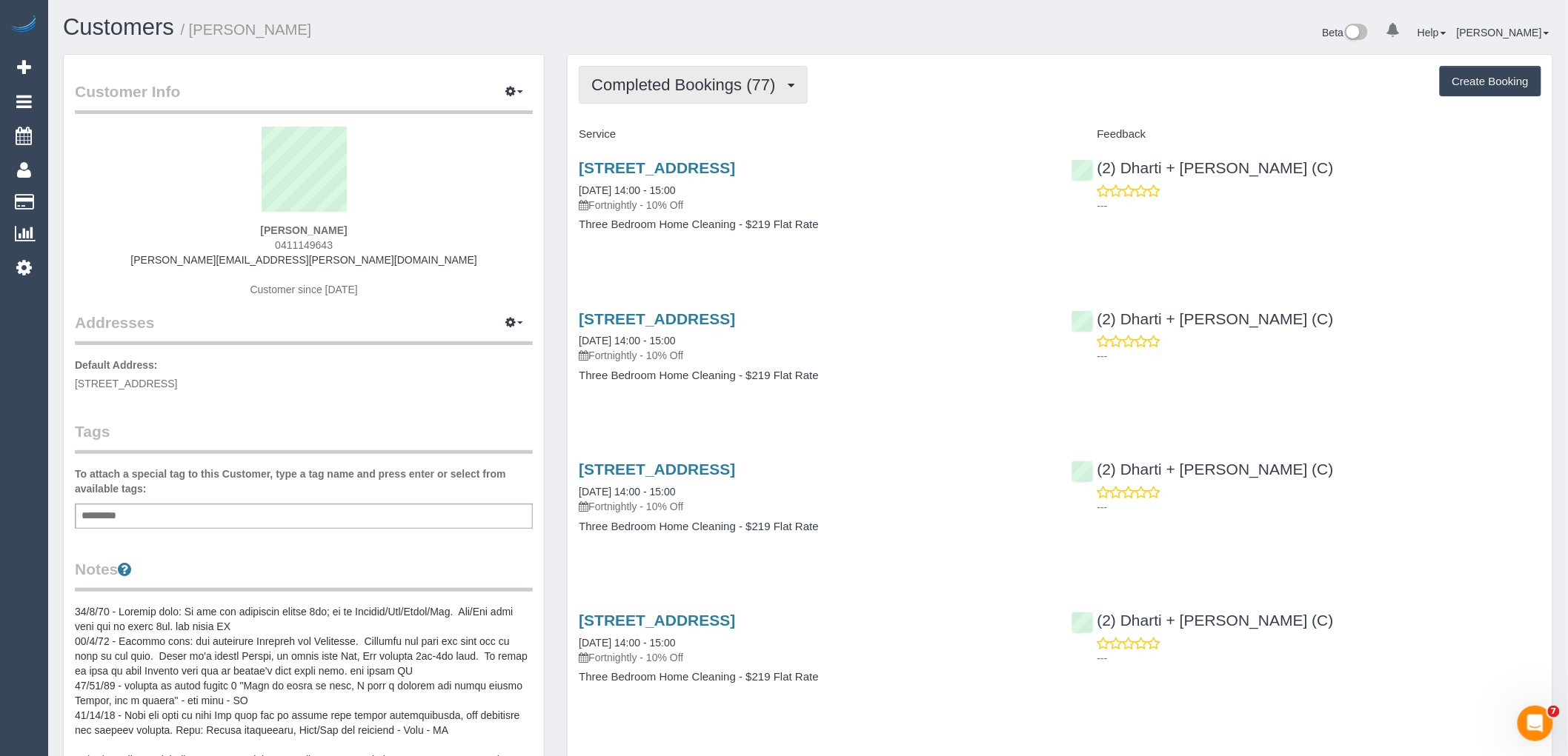
click at [769, 84] on span "Completed Bookings (77)" at bounding box center [687, 85] width 191 height 18
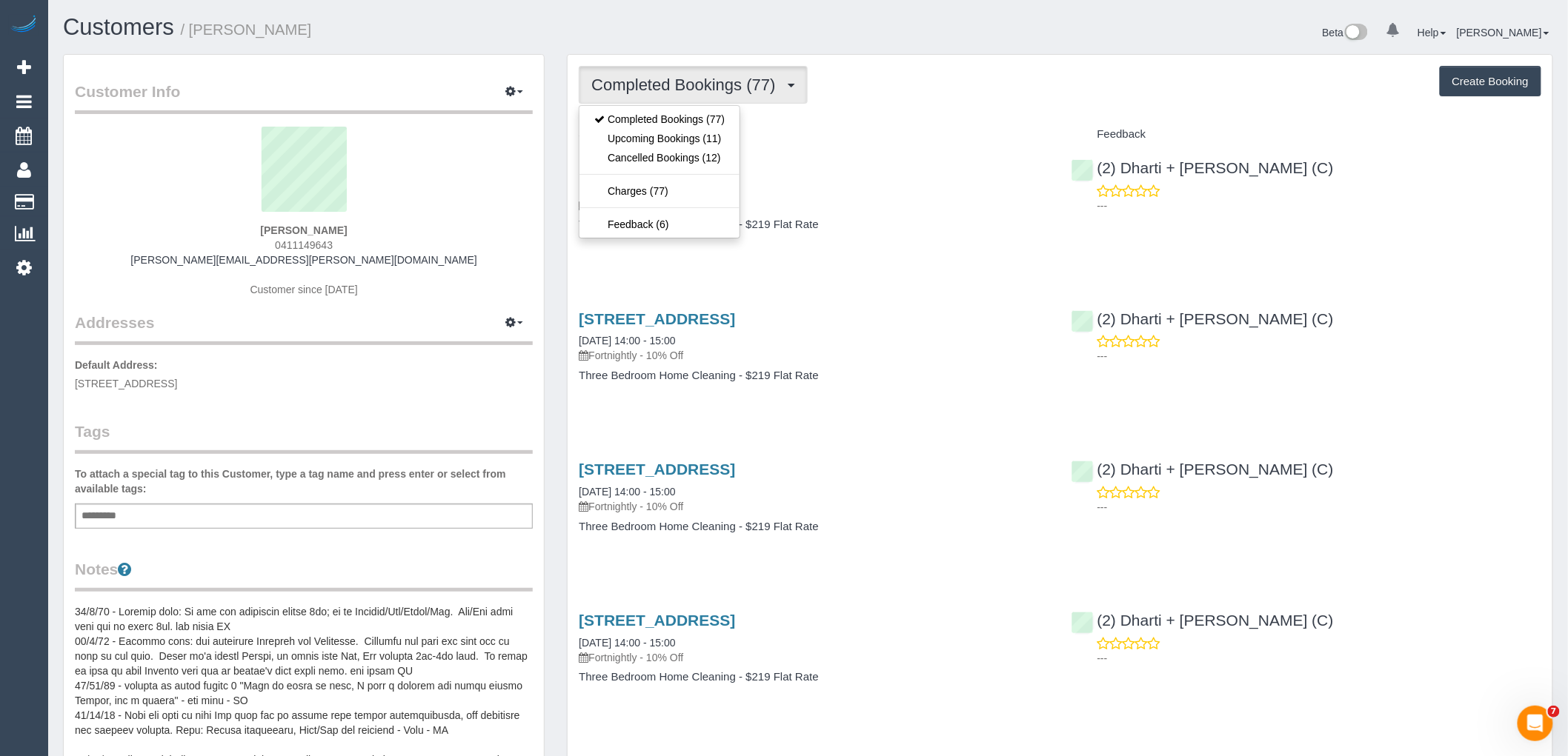
click at [426, 259] on div "[PERSON_NAME] 0411149643 [PERSON_NAME][EMAIL_ADDRESS][PERSON_NAME][DOMAIN_NAME]…" at bounding box center [304, 219] width 458 height 185
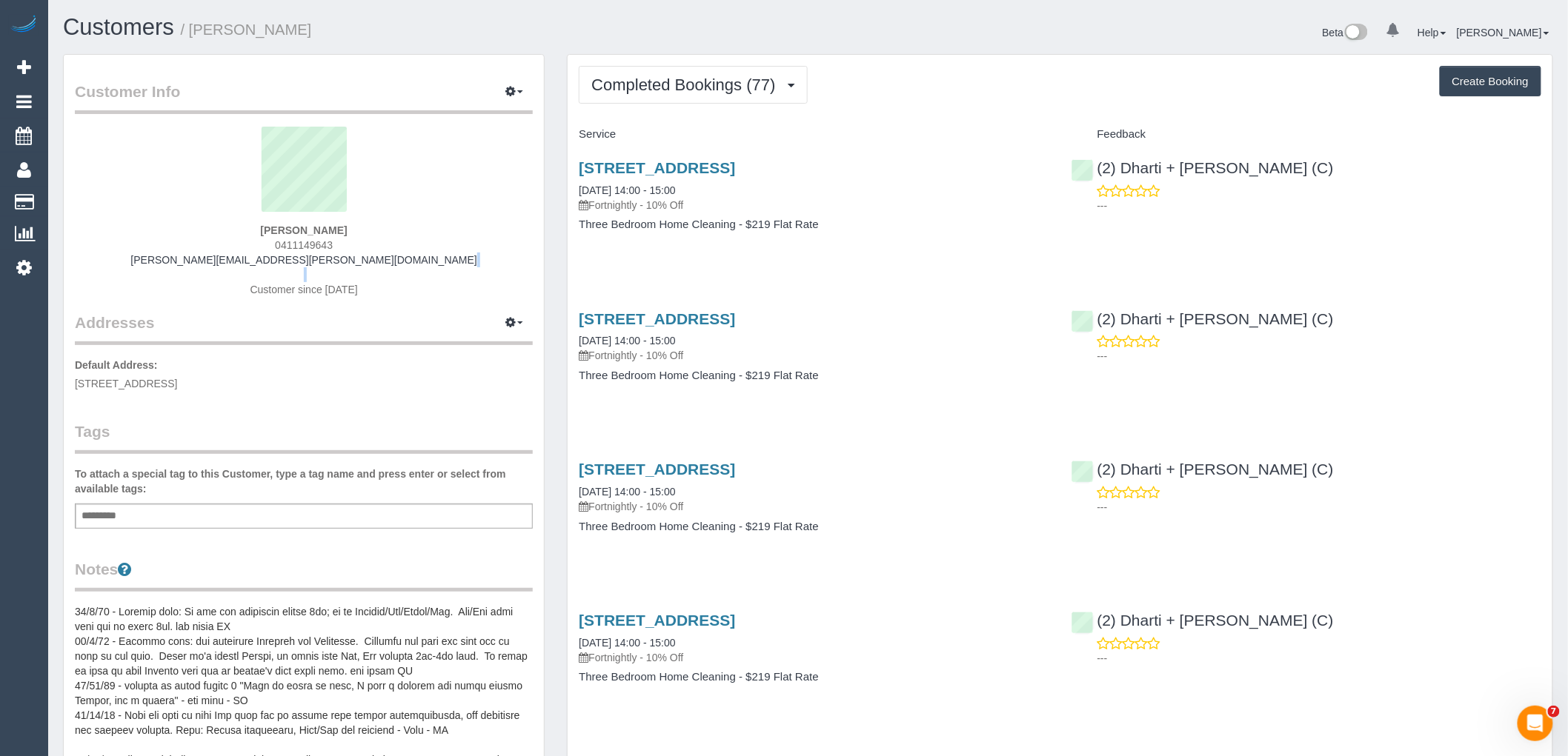
drag, startPoint x: 426, startPoint y: 259, endPoint x: 123, endPoint y: 252, distance: 303.1
click at [126, 253] on div "[PERSON_NAME] 0411149643 [PERSON_NAME][EMAIL_ADDRESS][PERSON_NAME][DOMAIN_NAME]…" at bounding box center [304, 219] width 458 height 185
copy div "[PERSON_NAME][EMAIL_ADDRESS][PERSON_NAME][DOMAIN_NAME]"
click at [714, 70] on button "Completed Bookings (77)" at bounding box center [692, 85] width 228 height 38
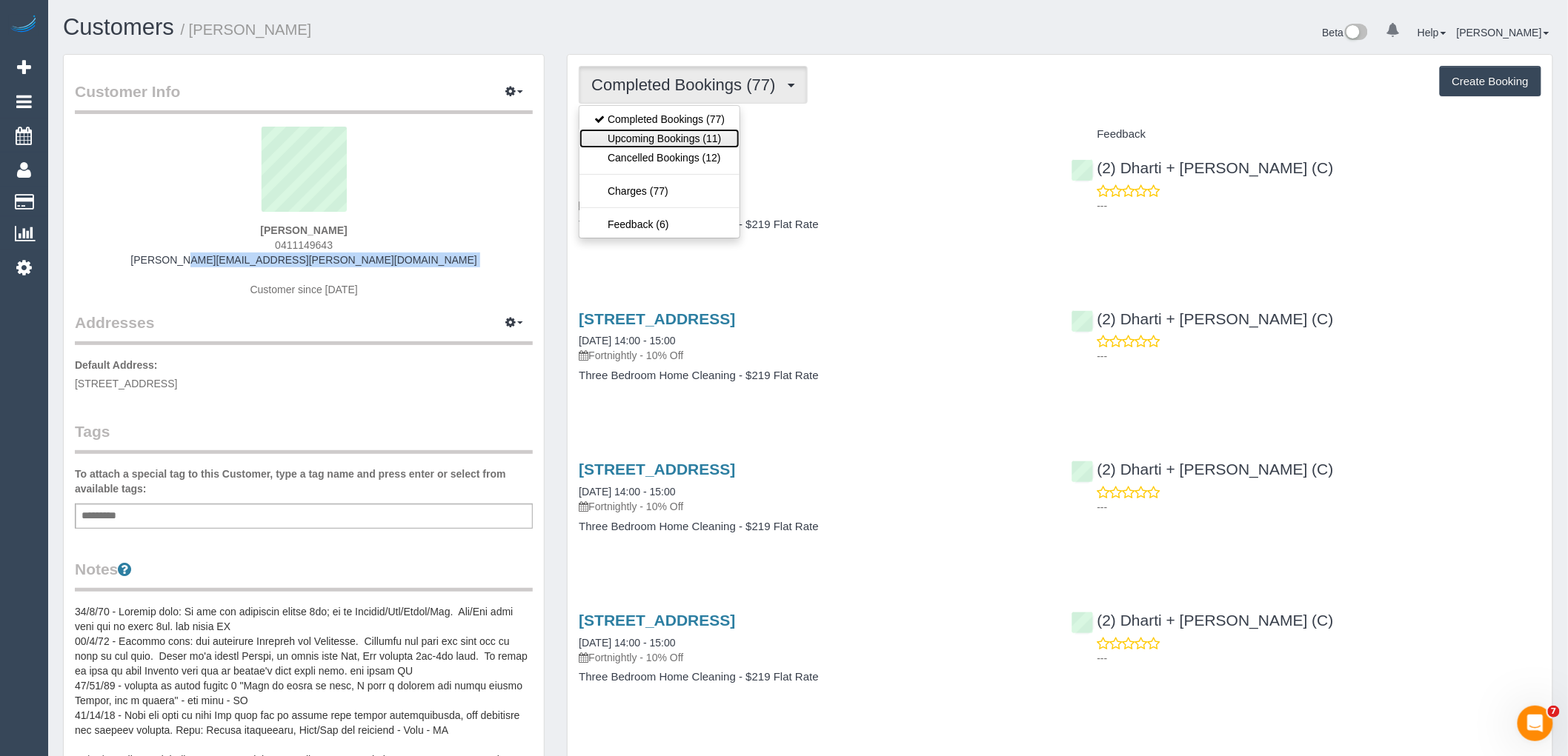
click at [684, 141] on link "Upcoming Bookings (11)" at bounding box center [659, 138] width 160 height 19
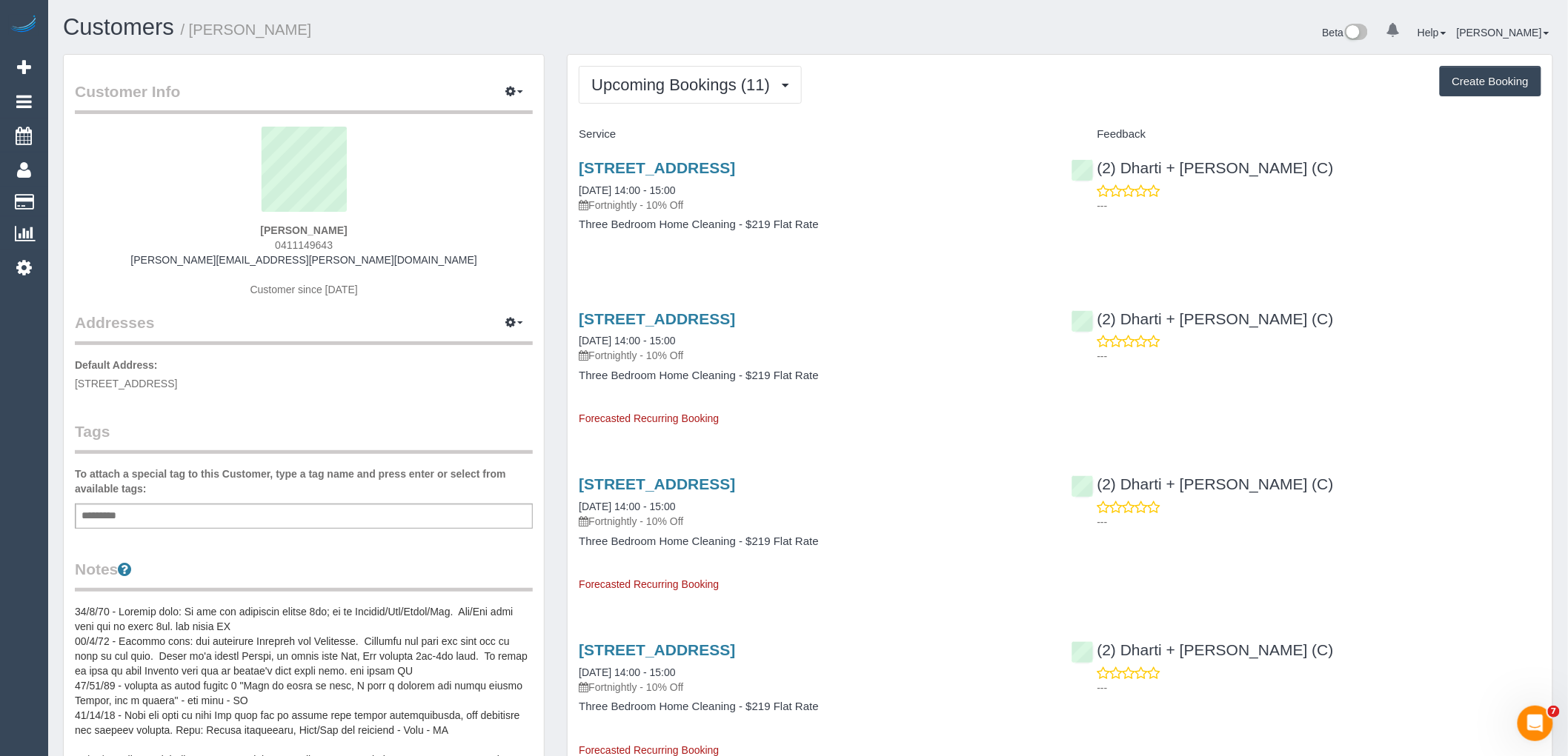
click at [714, 85] on span "Upcoming Bookings (11)" at bounding box center [684, 85] width 186 height 18
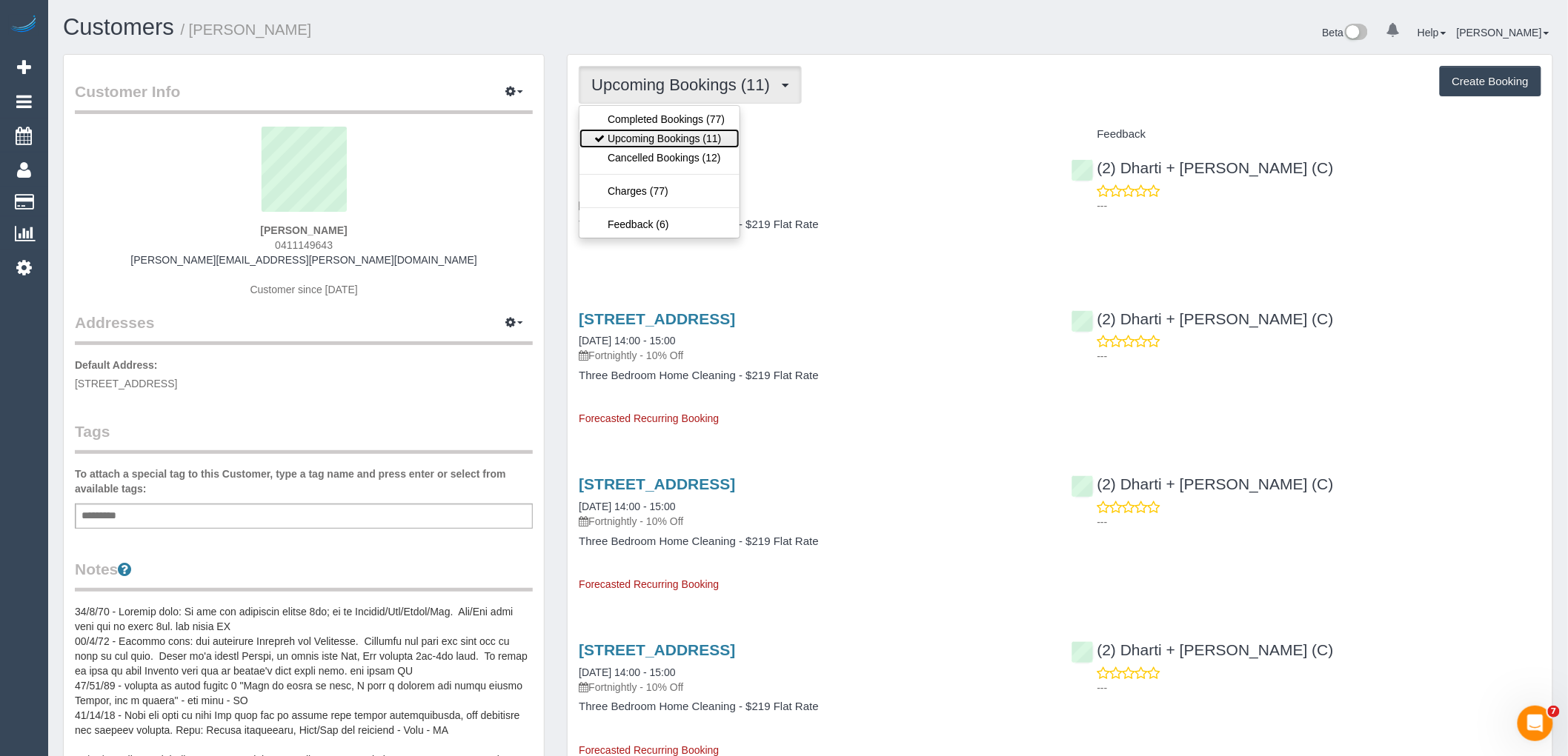
click at [671, 142] on link "Upcoming Bookings (11)" at bounding box center [659, 138] width 160 height 19
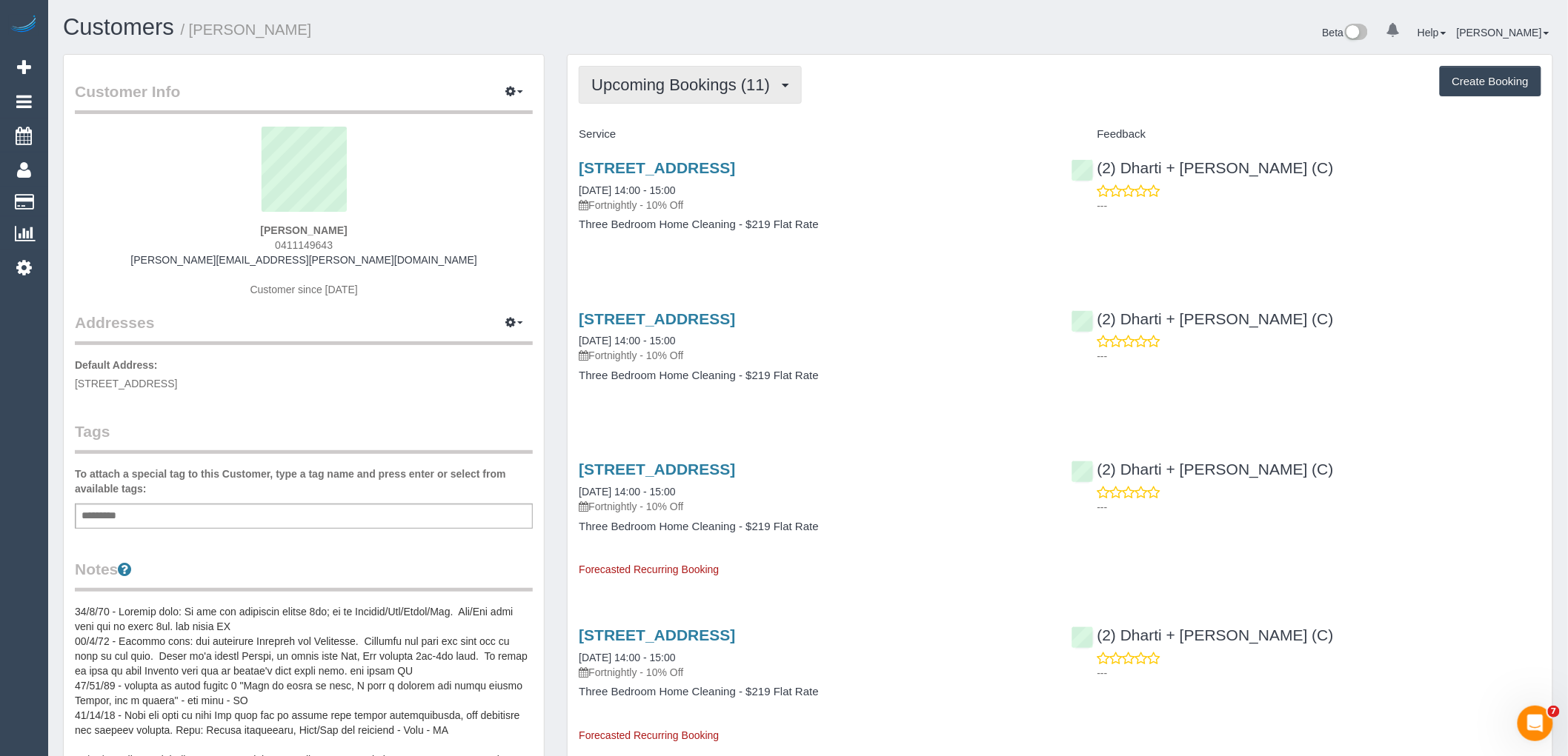
click at [703, 91] on span "Upcoming Bookings (11)" at bounding box center [684, 85] width 186 height 18
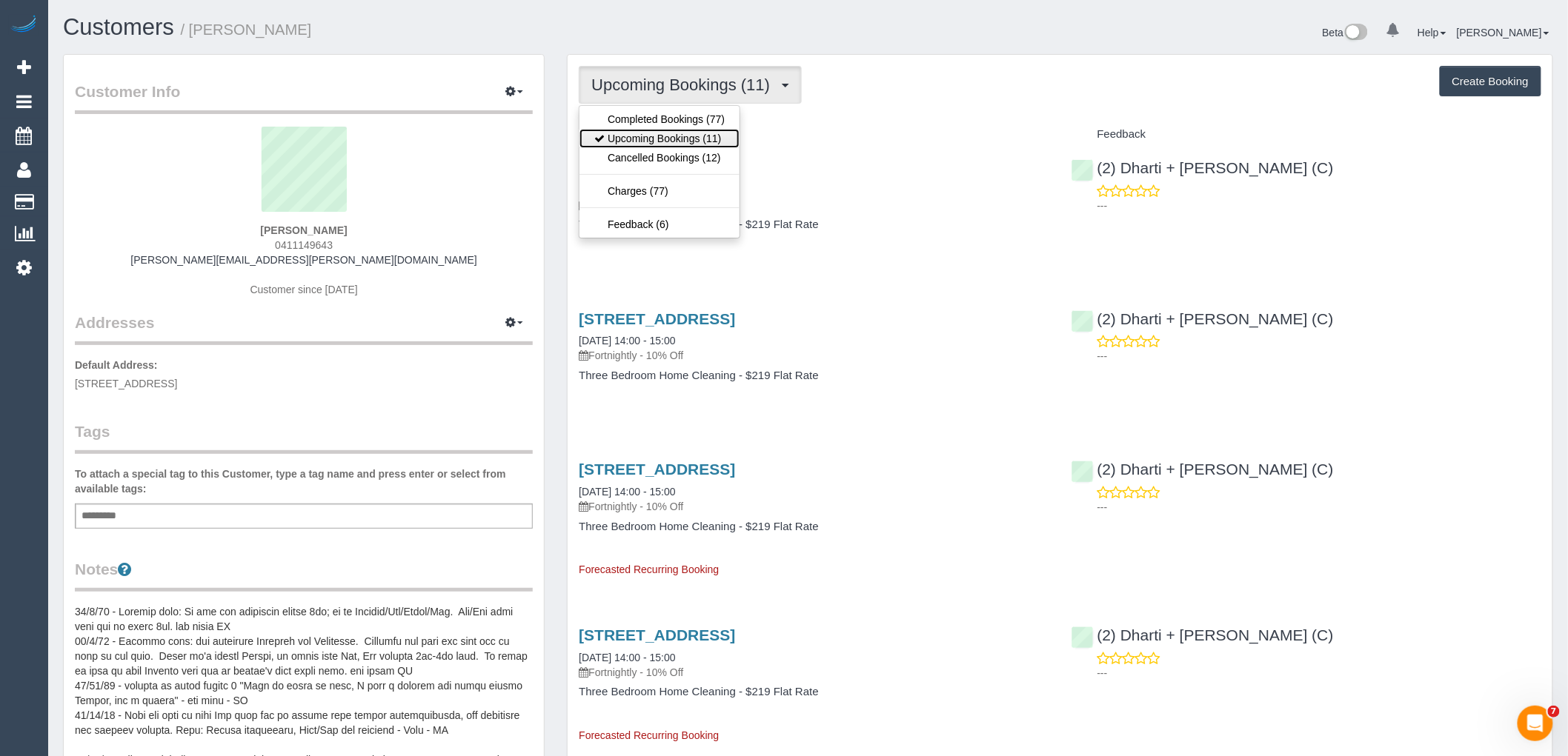
click at [699, 134] on link "Upcoming Bookings (11)" at bounding box center [659, 138] width 160 height 19
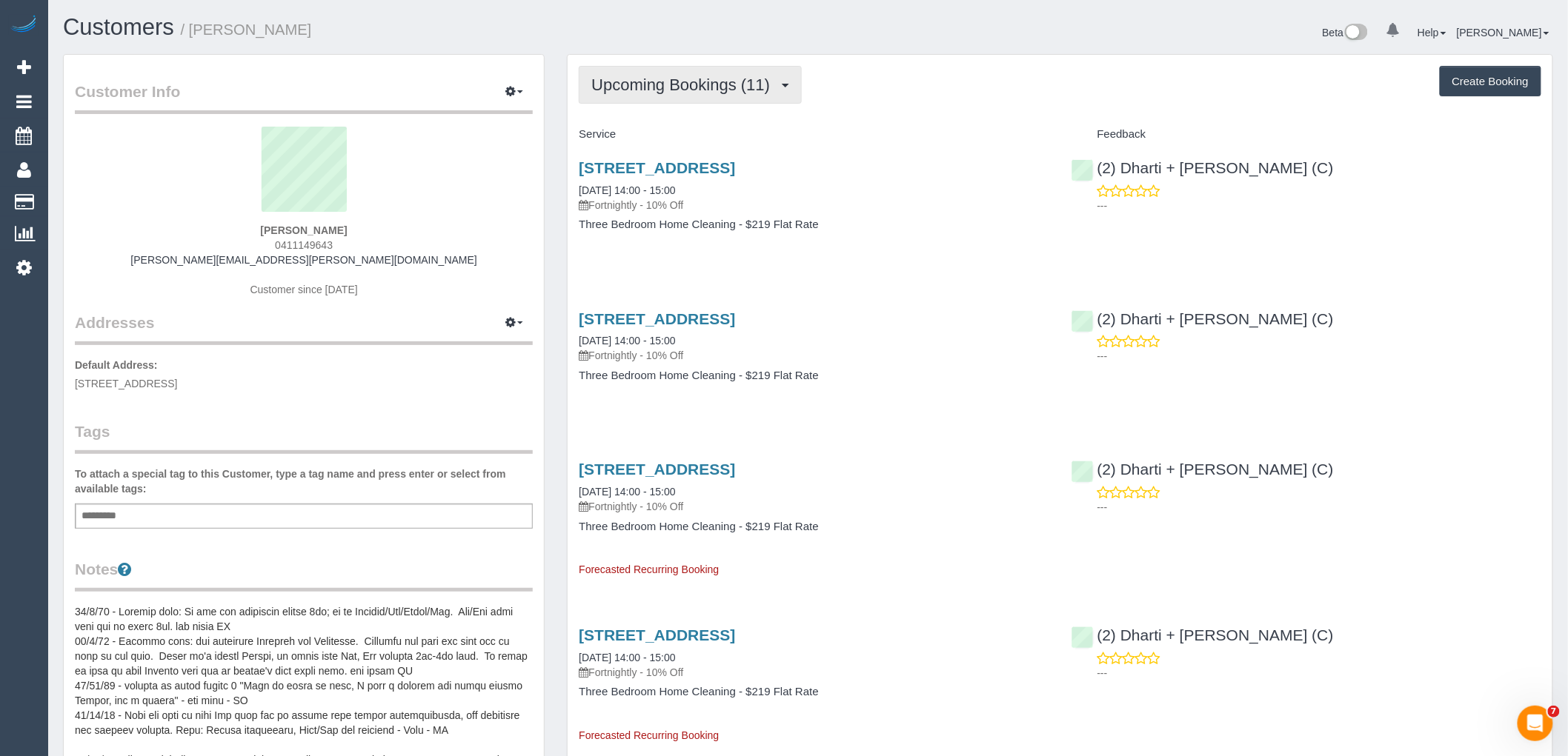
click at [708, 85] on span "Upcoming Bookings (11)" at bounding box center [684, 85] width 186 height 18
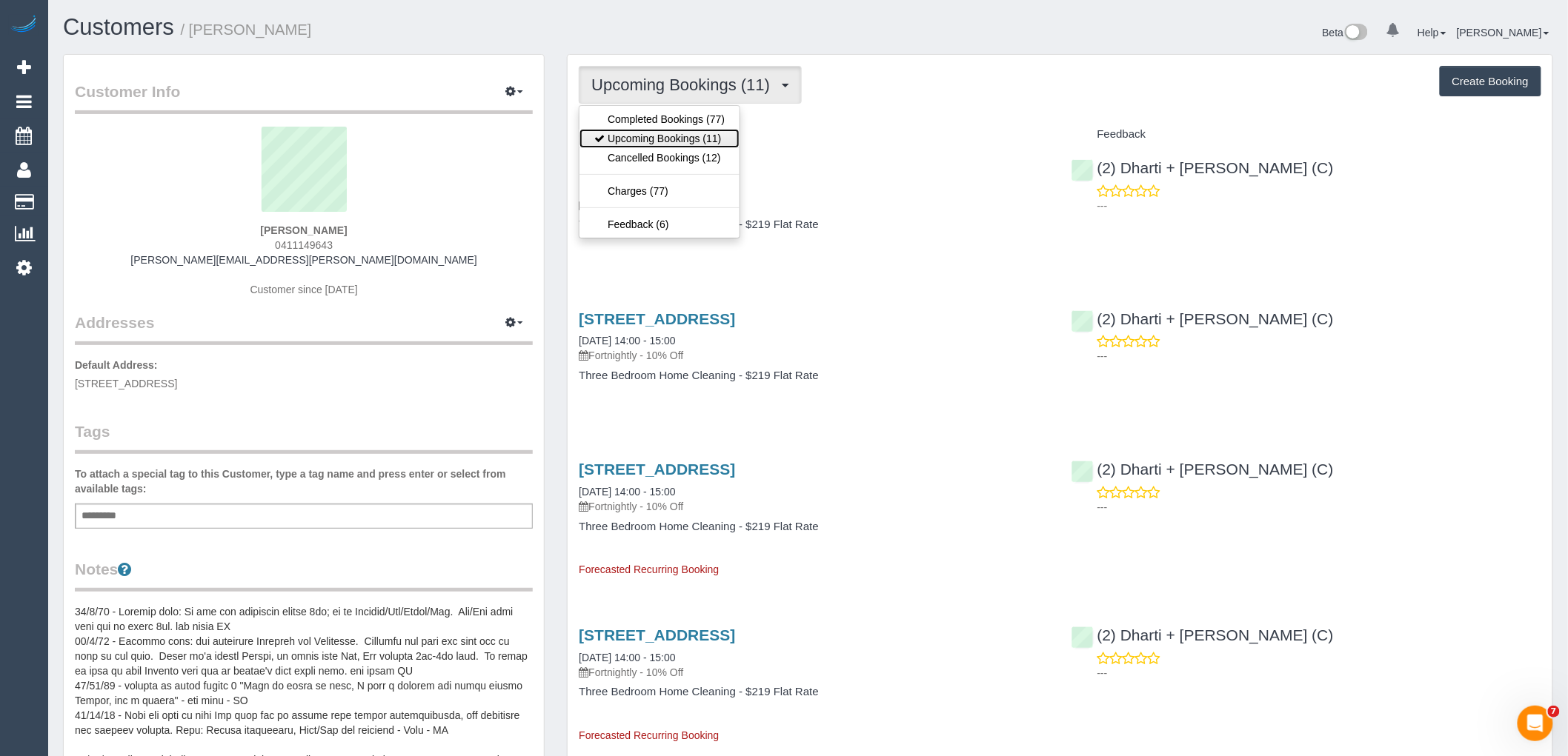
click at [691, 132] on link "Upcoming Bookings (11)" at bounding box center [659, 138] width 160 height 19
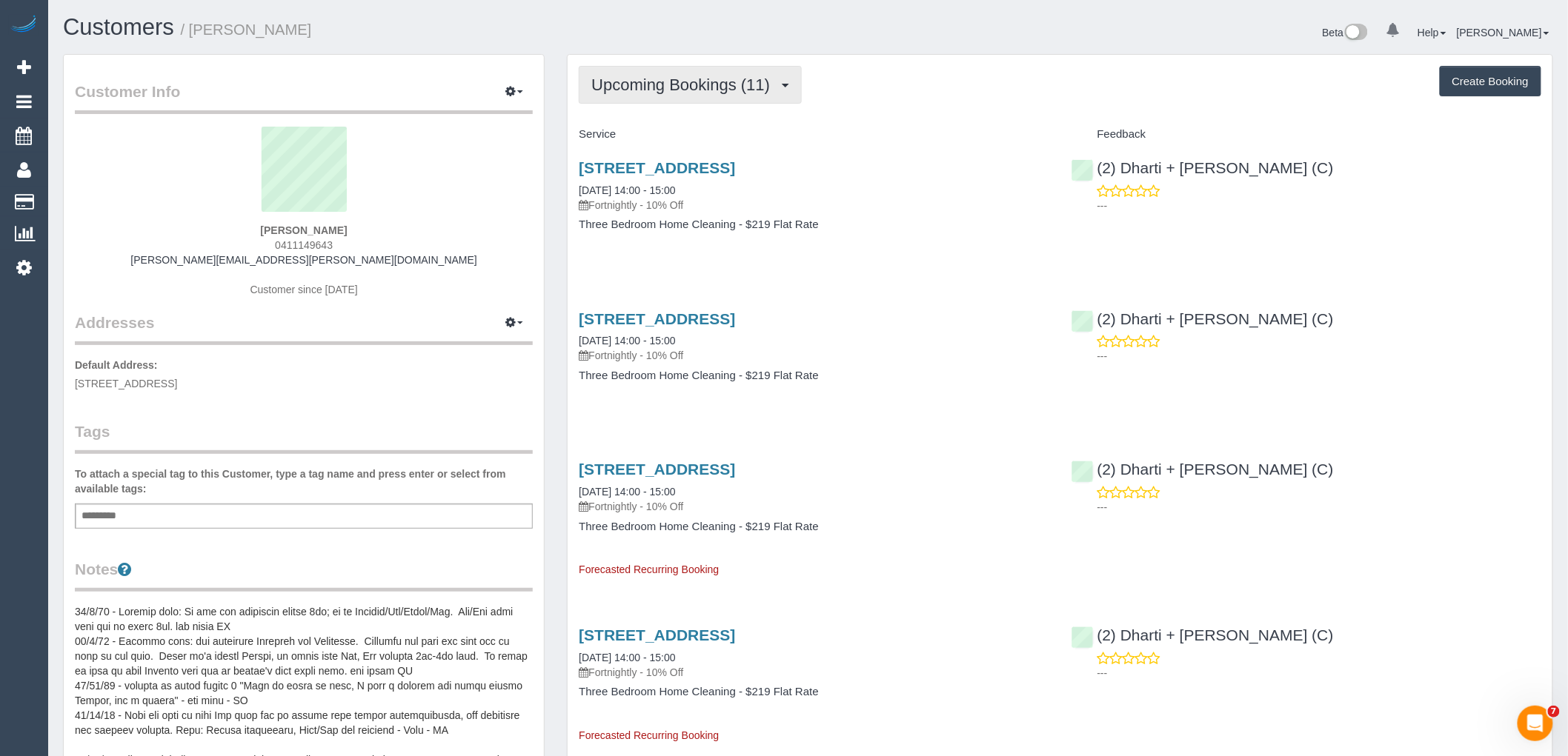
click at [713, 88] on span "Upcoming Bookings (11)" at bounding box center [684, 85] width 186 height 18
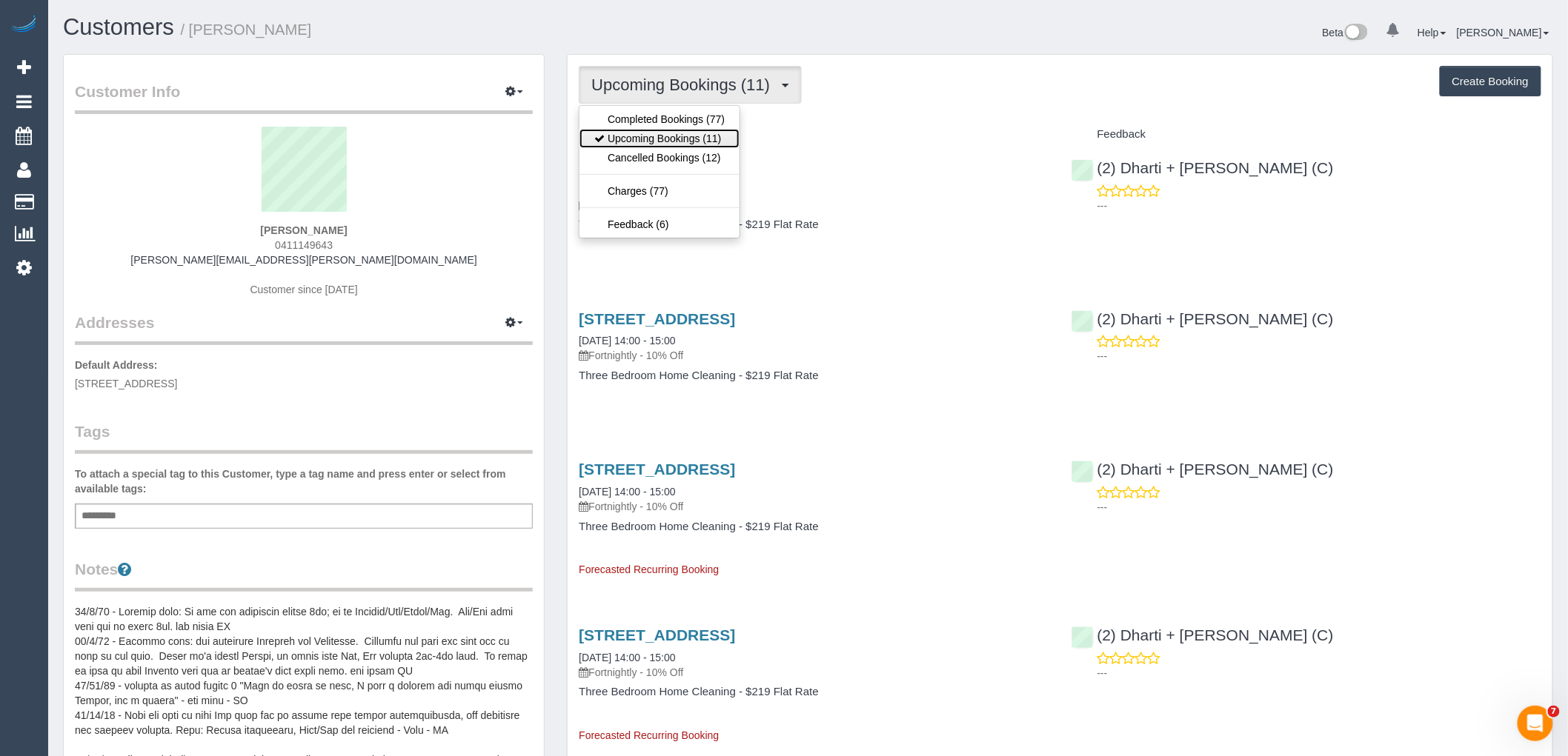
click at [683, 131] on link "Upcoming Bookings (11)" at bounding box center [659, 138] width 160 height 19
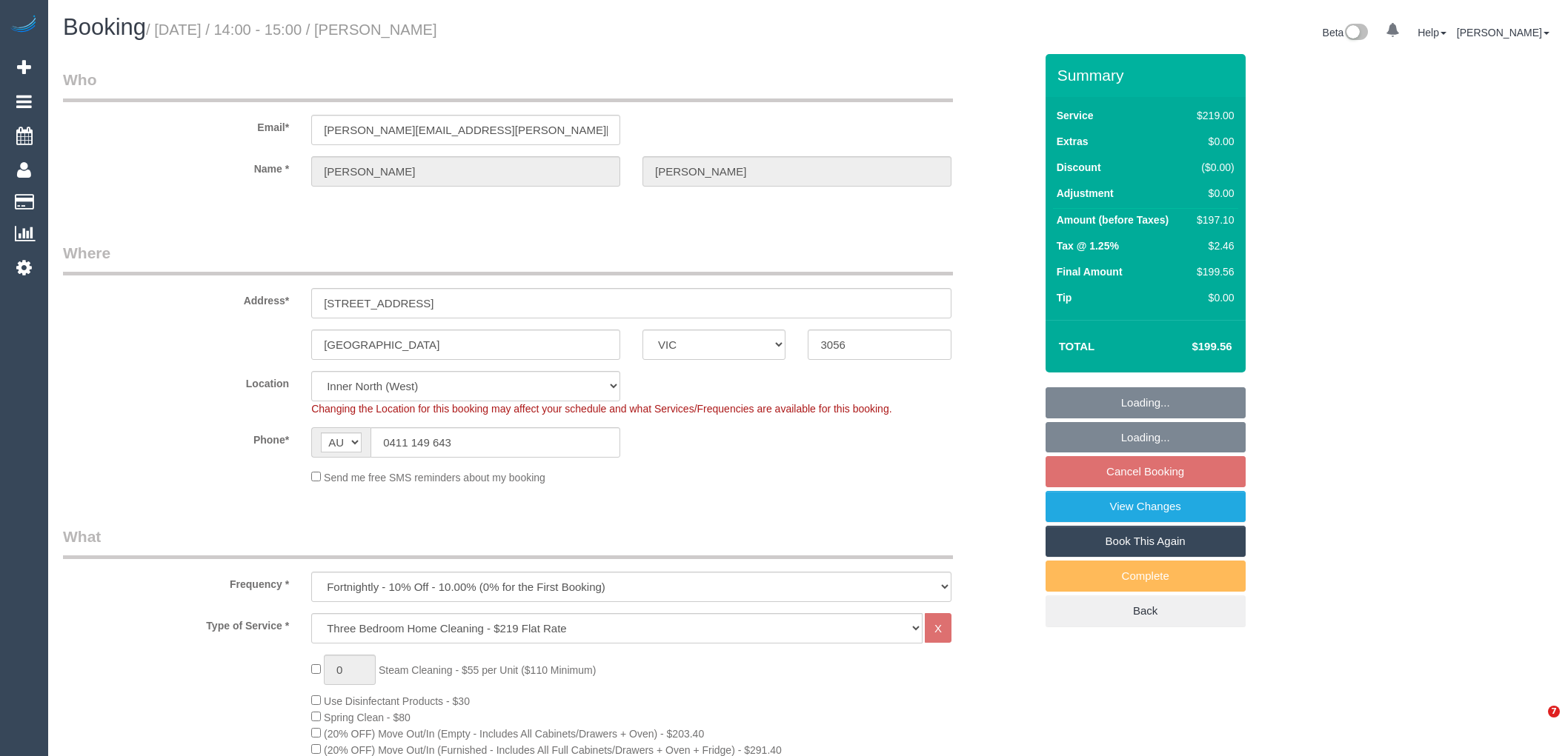
select select "VIC"
select select "number:29"
select select "number:14"
select select "number:19"
select select "number:22"
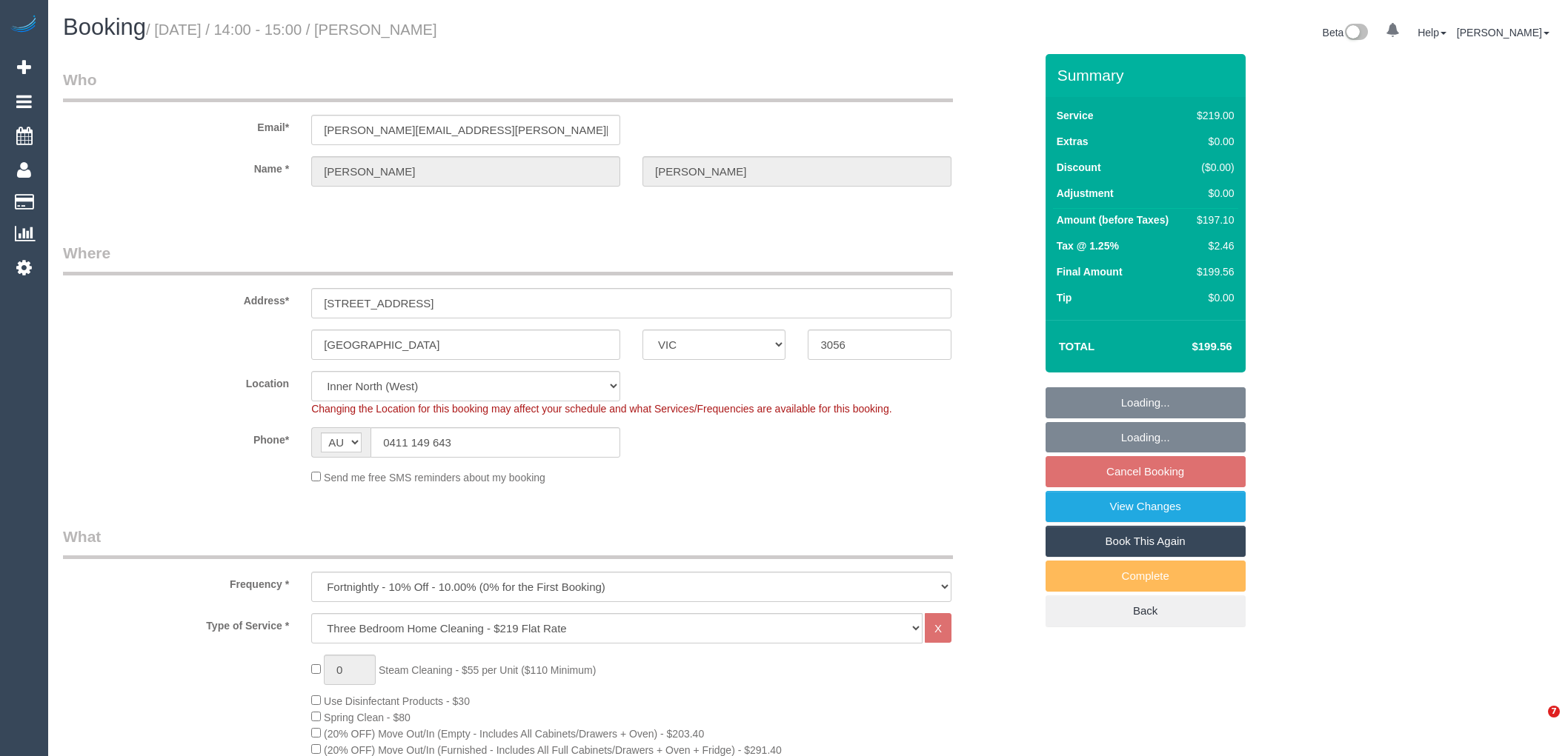
select select "number:35"
select select "number:11"
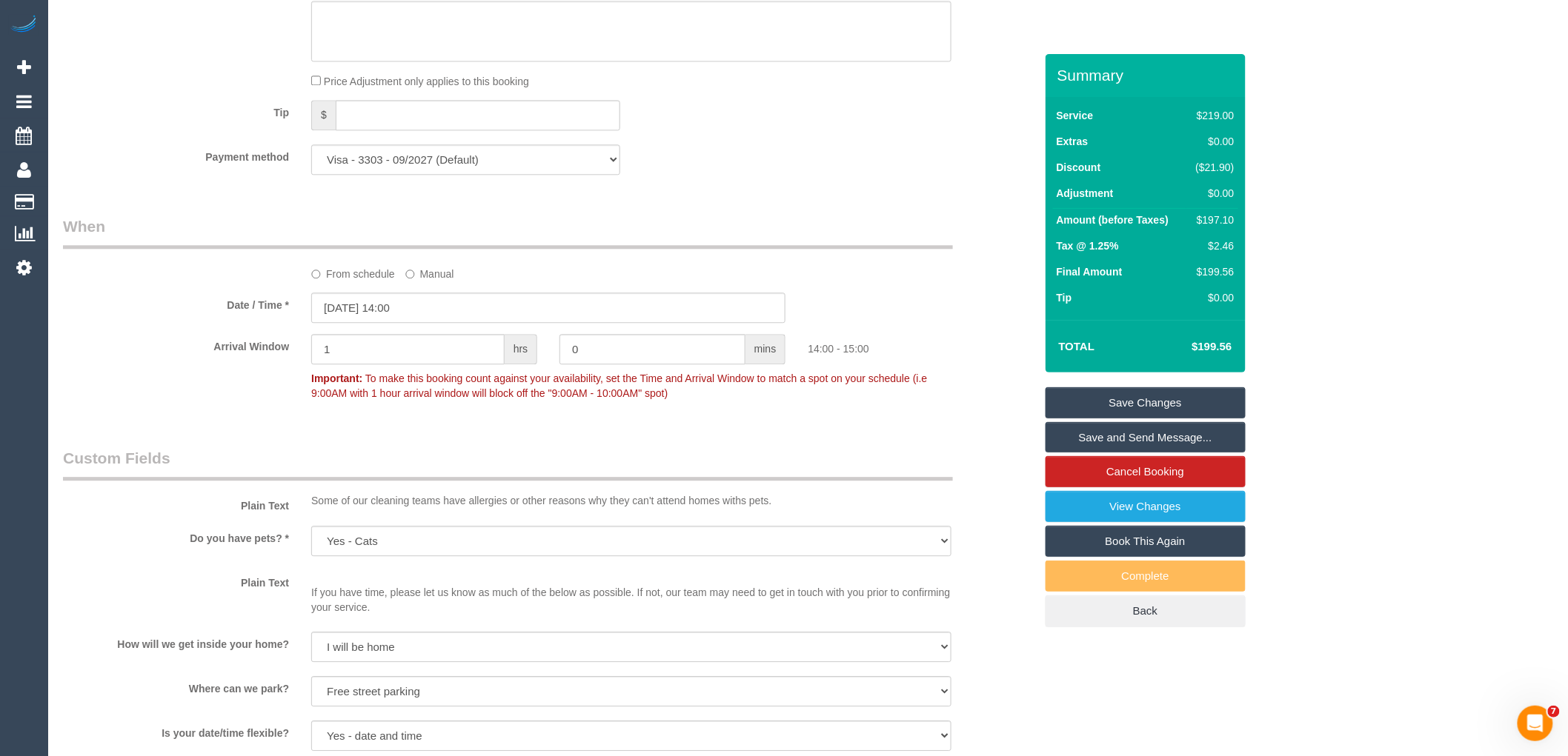
scroll to position [1975, 0]
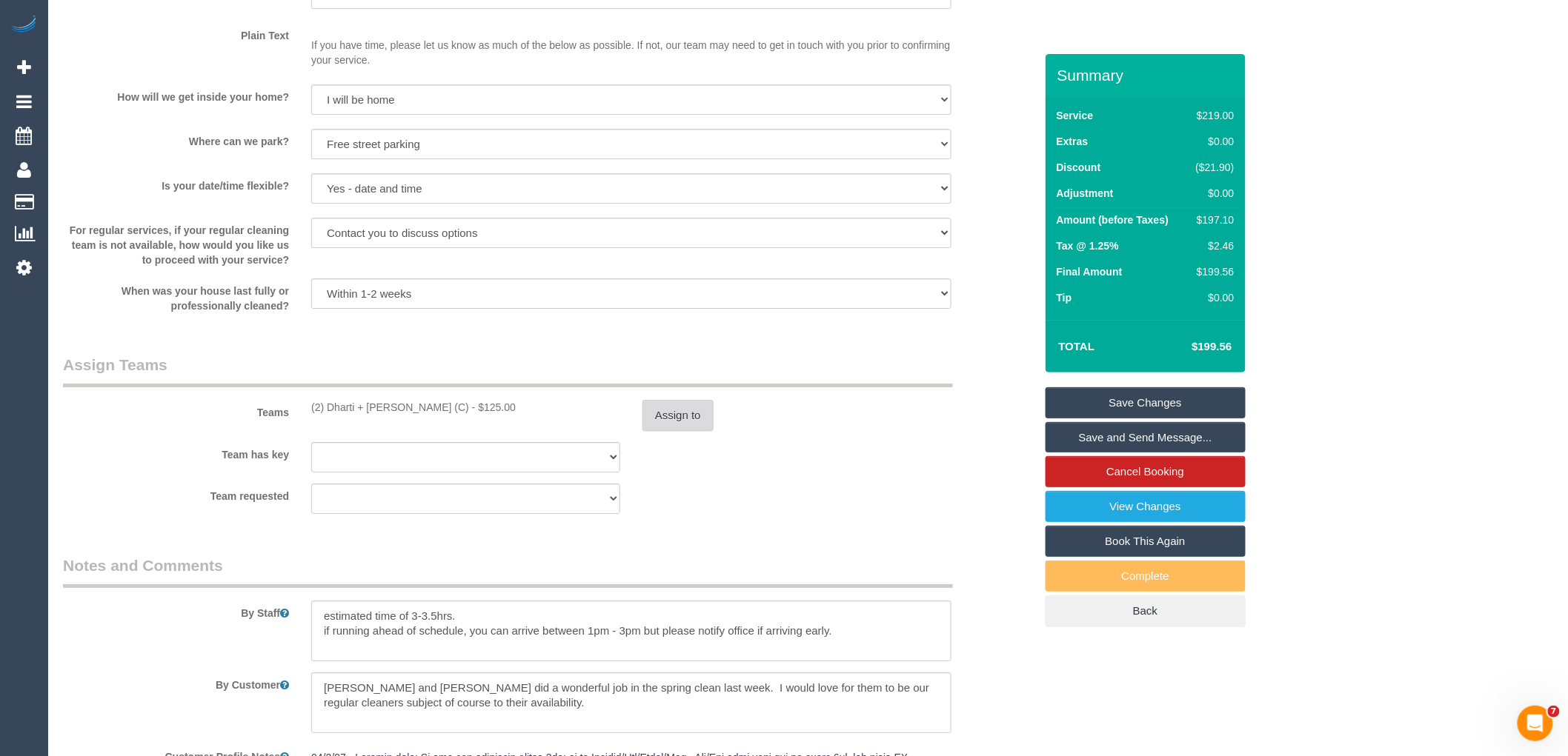
click at [684, 431] on button "Assign to" at bounding box center [678, 415] width 71 height 31
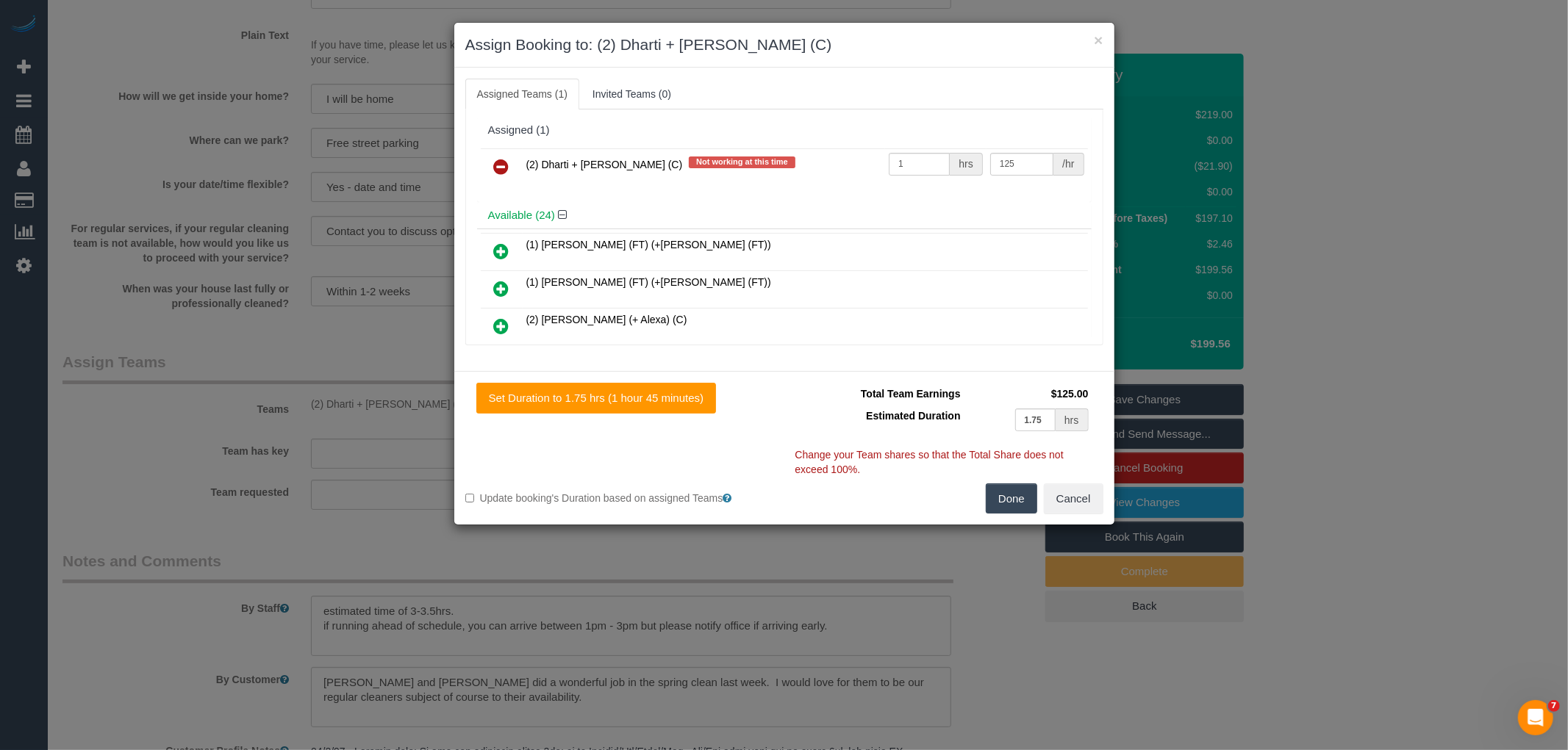
click at [501, 172] on icon at bounding box center [501, 166] width 16 height 17
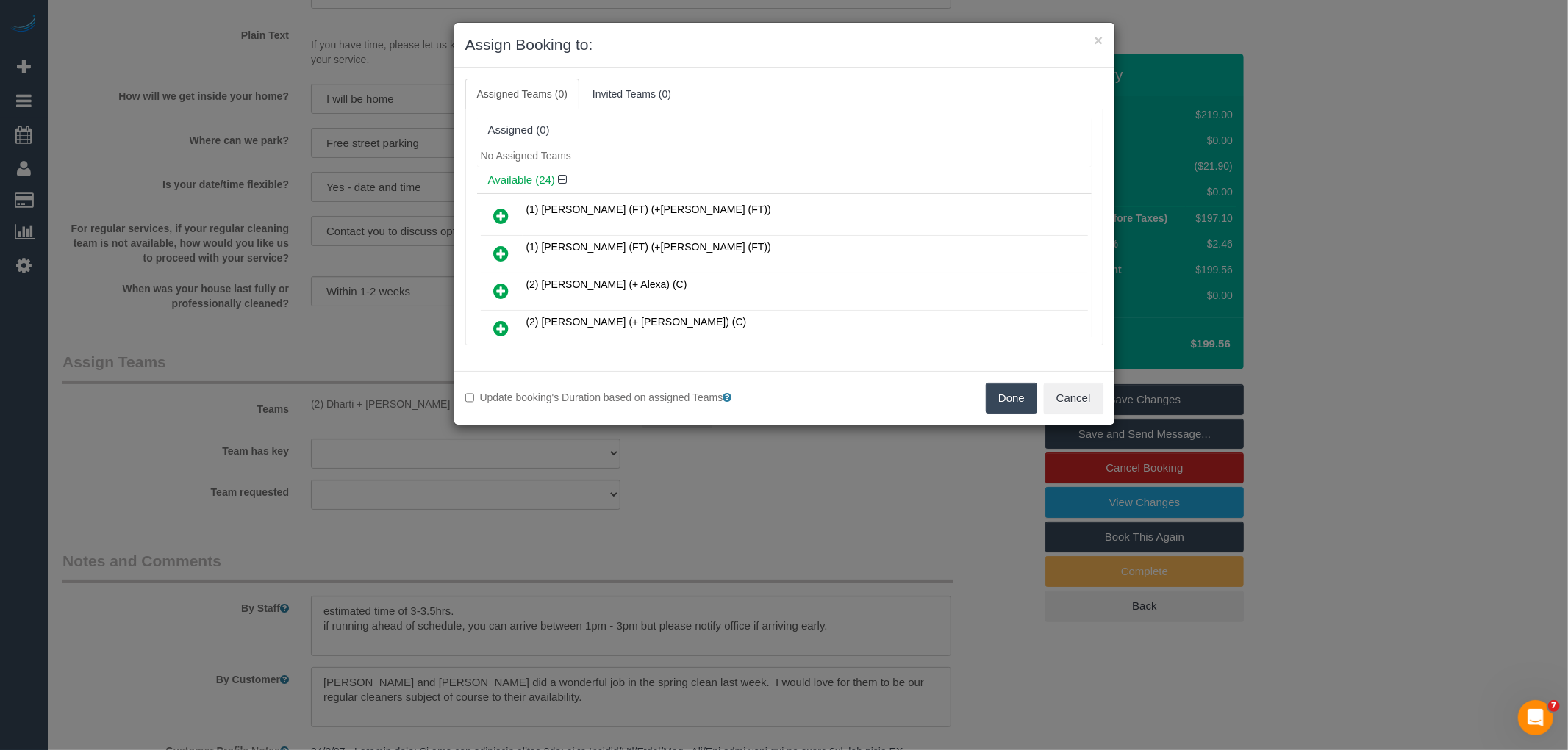
click at [990, 398] on button "Done" at bounding box center [1012, 398] width 52 height 31
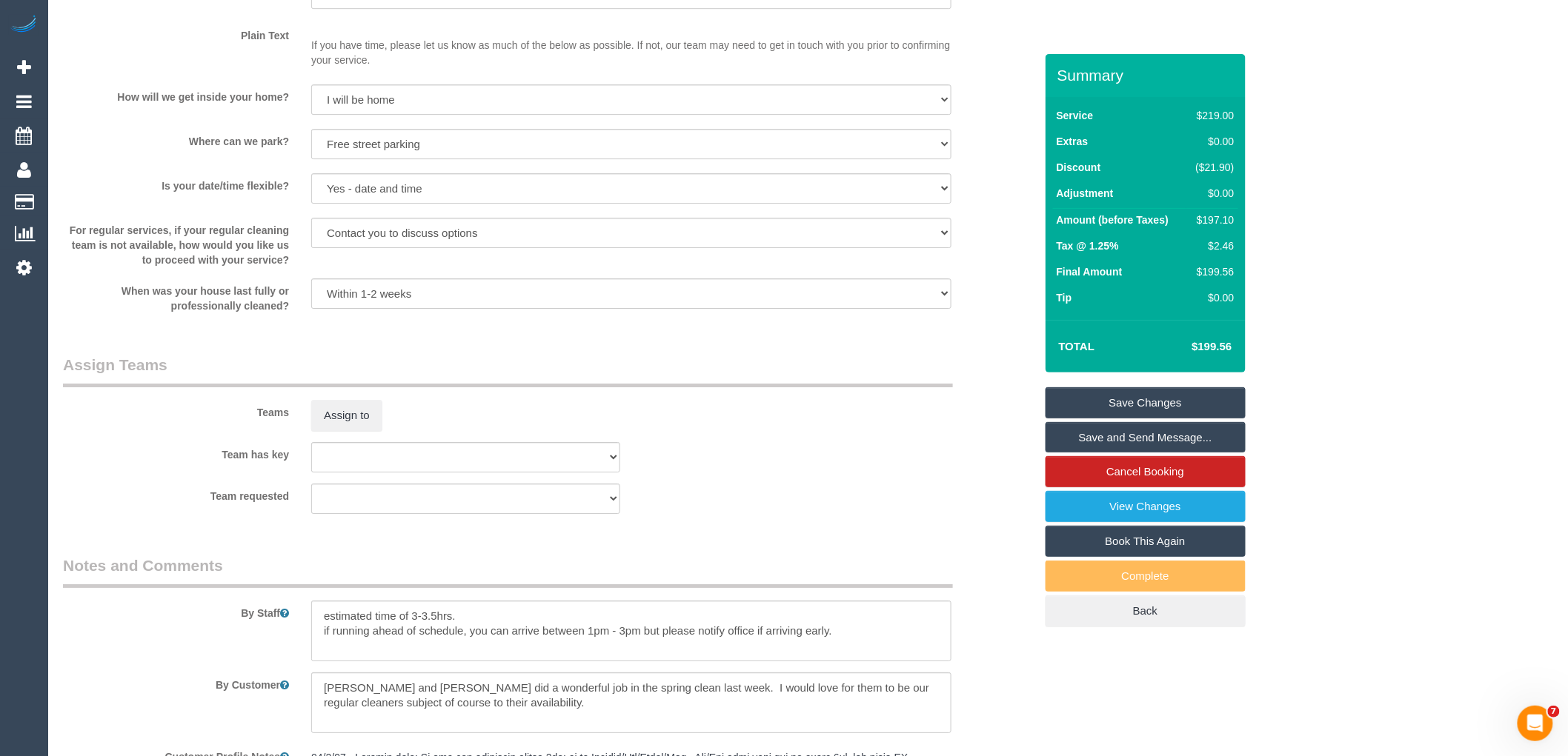
scroll to position [2435, 0]
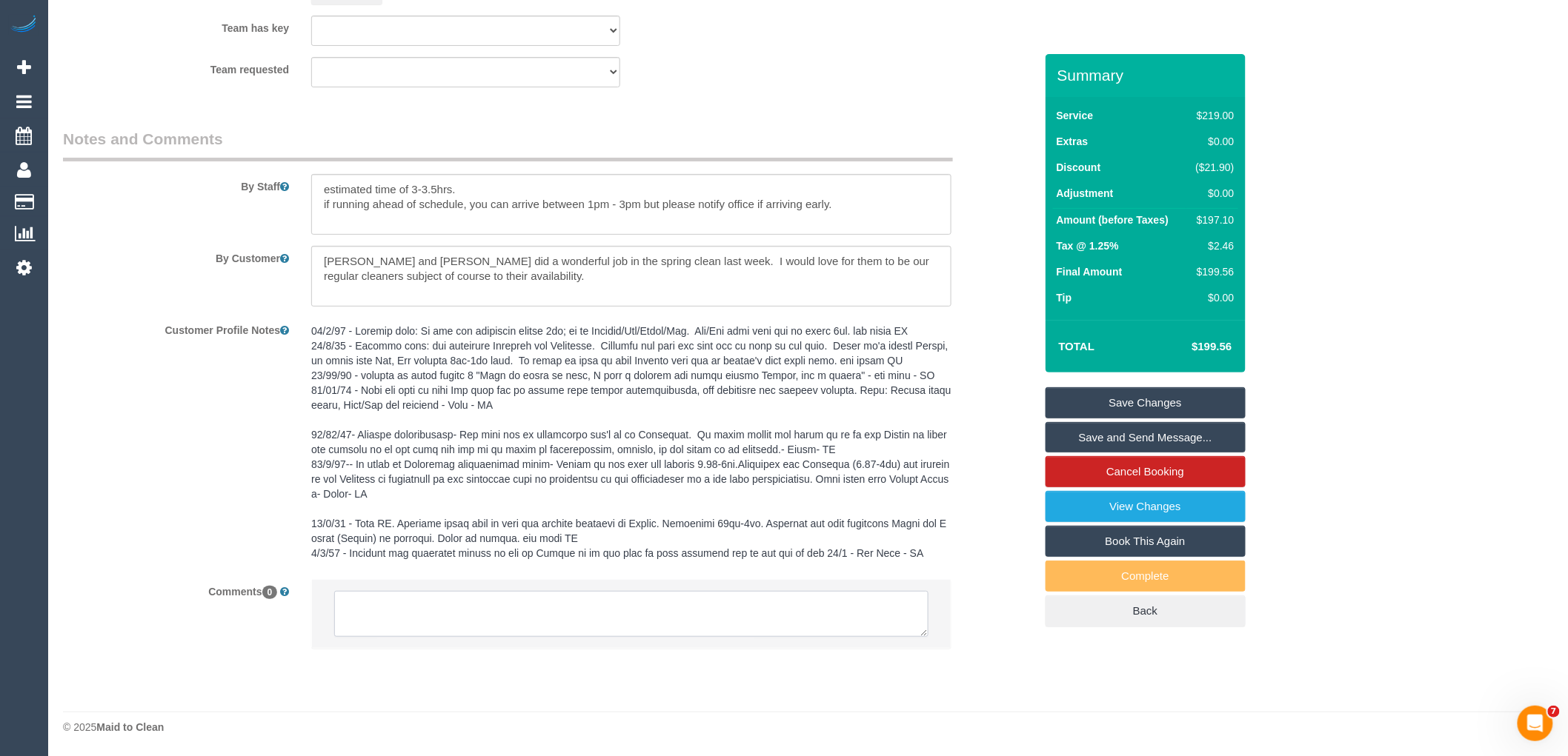
click at [576, 618] on textarea at bounding box center [631, 614] width 594 height 46
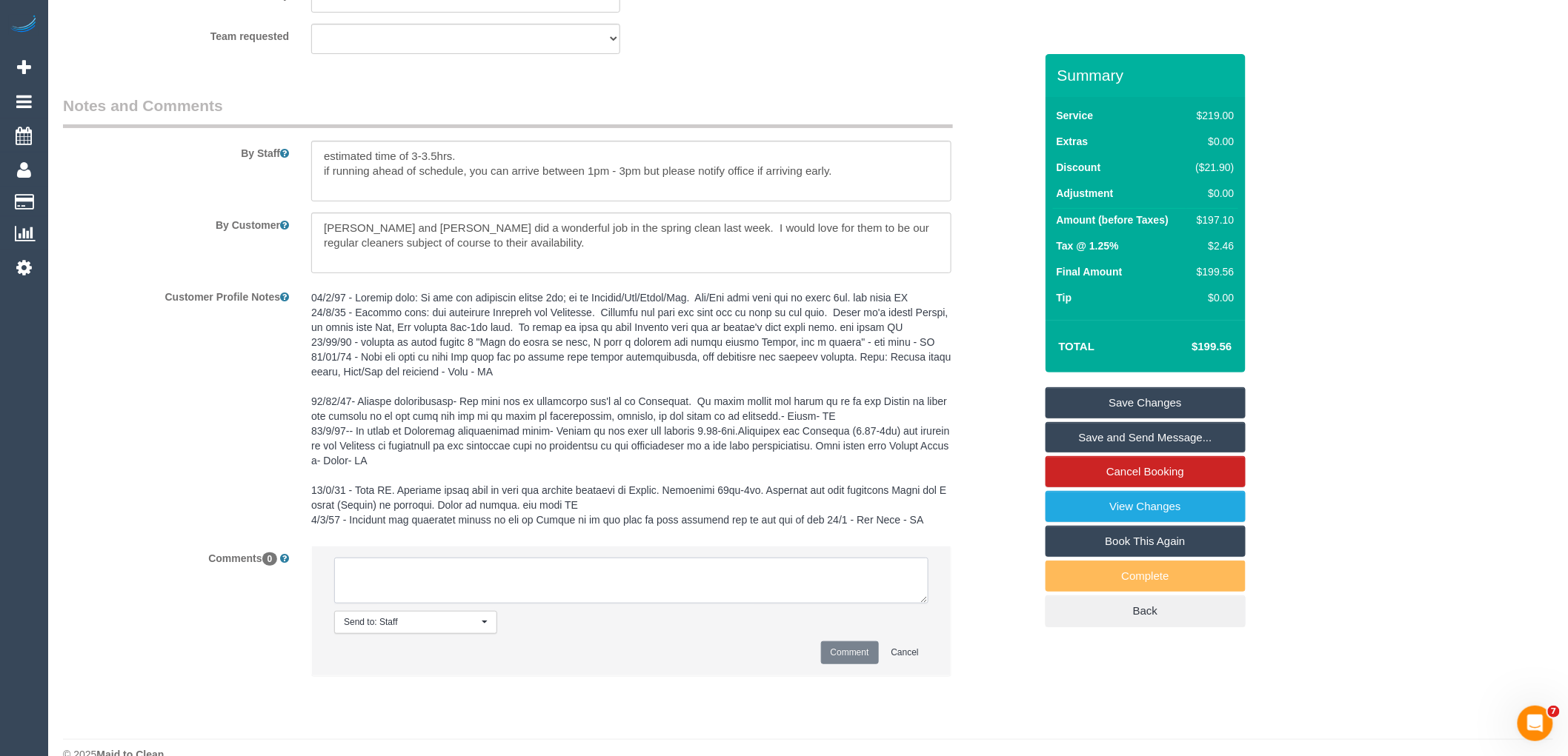
paste textarea "(2) Dharti + Kishan (C) UA 16/10 - 17/10 - Unavailable Customer contacted via e…"
type textarea "(2) Dharti + Kishan (C) UA 16/10 - 17/10 - Unavailable Customer contacted via e…"
click at [833, 664] on button "Comment" at bounding box center [850, 652] width 58 height 23
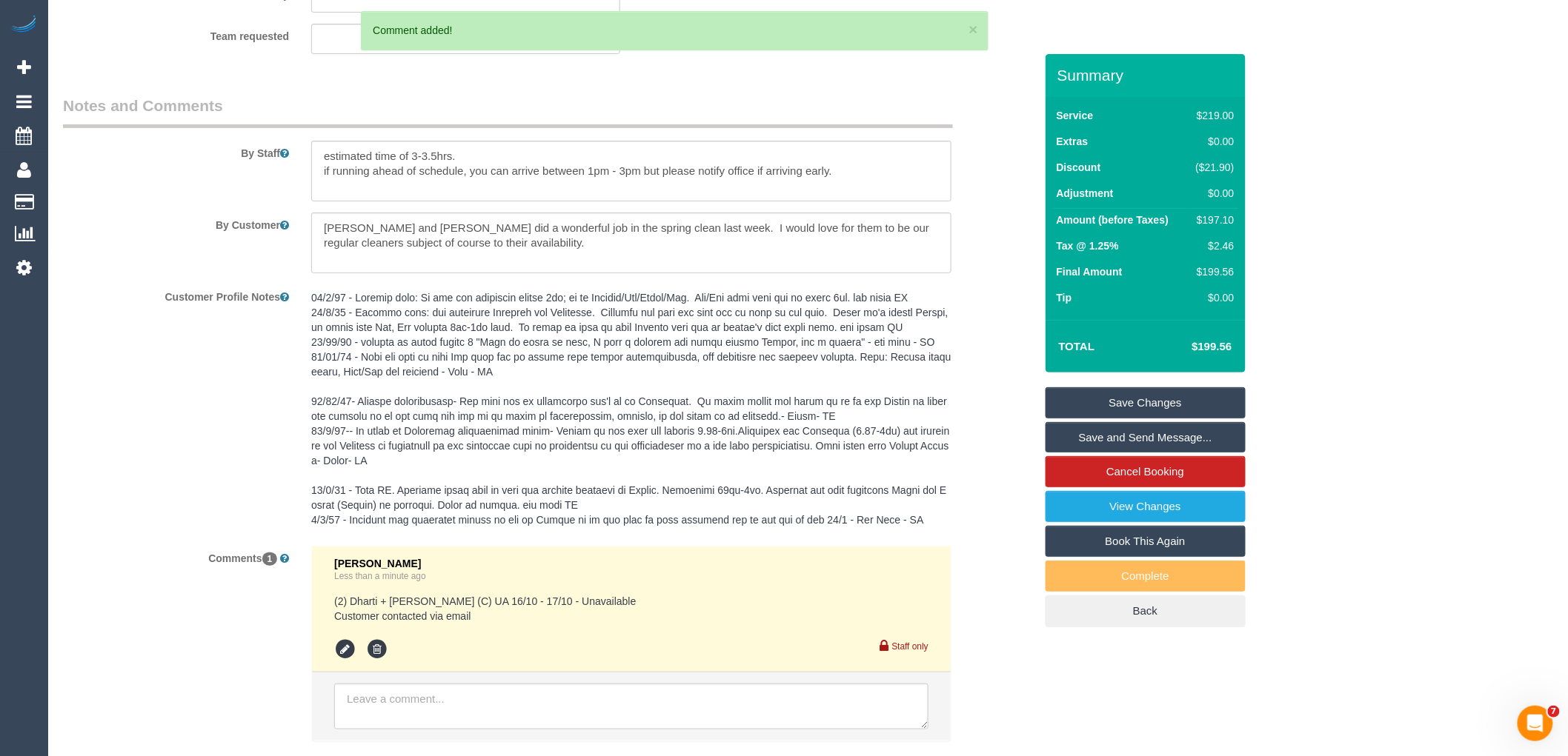
click at [1125, 403] on link "Save Changes" at bounding box center [1146, 403] width 200 height 31
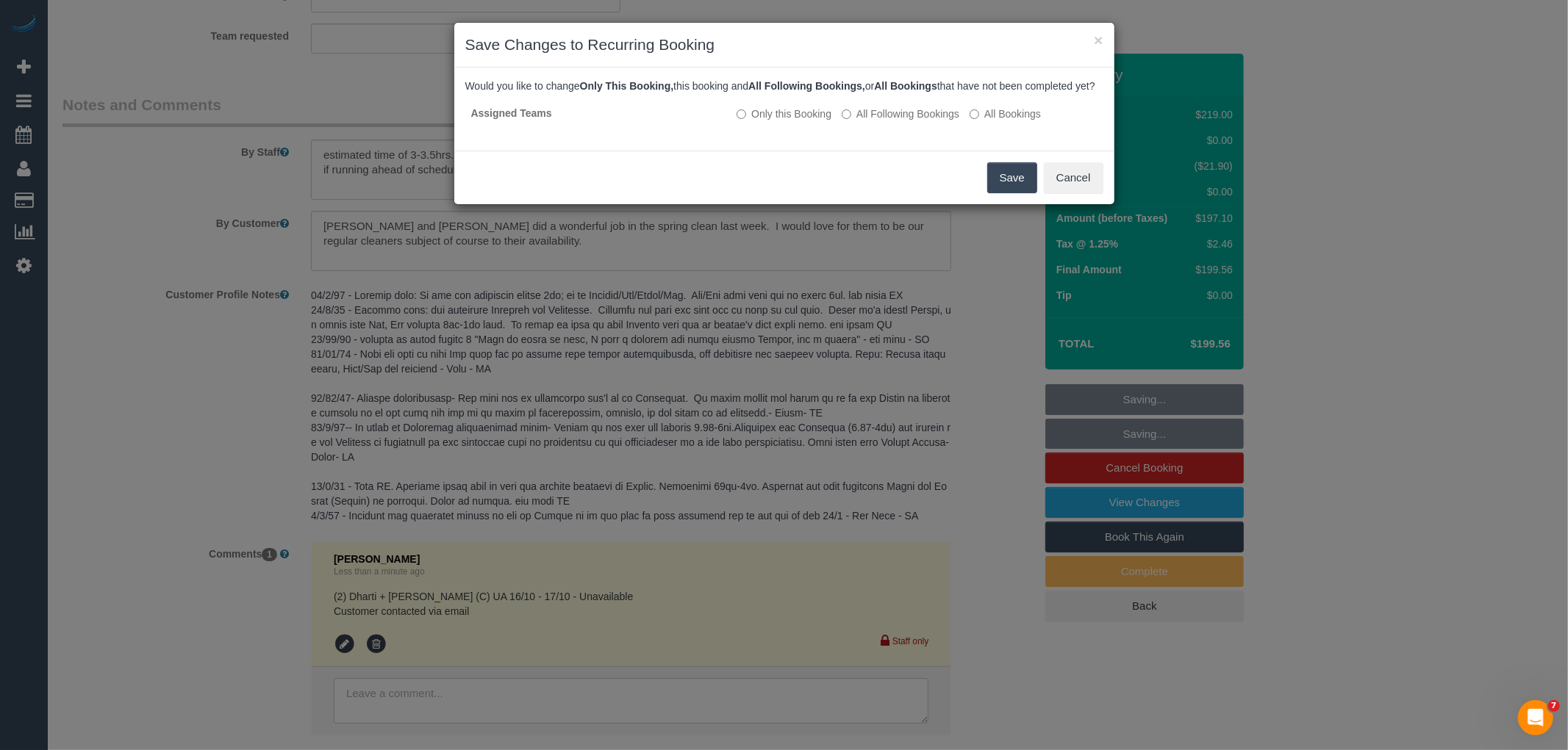
click at [995, 193] on button "Save" at bounding box center [1012, 177] width 50 height 31
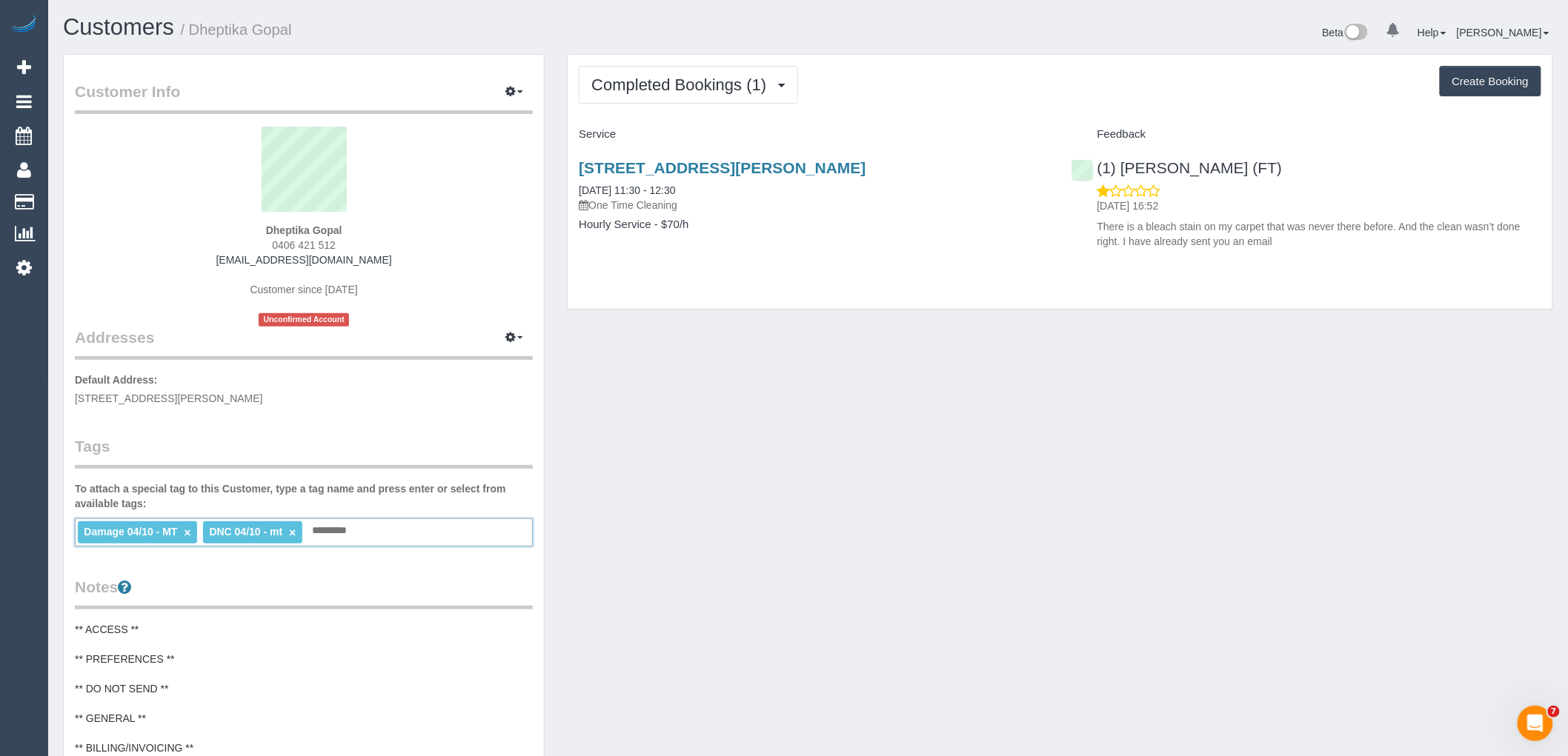
drag, startPoint x: 312, startPoint y: 531, endPoint x: 388, endPoint y: 529, distance: 76.0
click at [388, 529] on div "Damage 04/10 - MT × DNC 04/10 - mt × Add a tag" at bounding box center [304, 533] width 458 height 28
click at [393, 531] on div "Damage 04/10 - MT × DNC 04/10 - mt × Add a tag" at bounding box center [304, 533] width 458 height 28
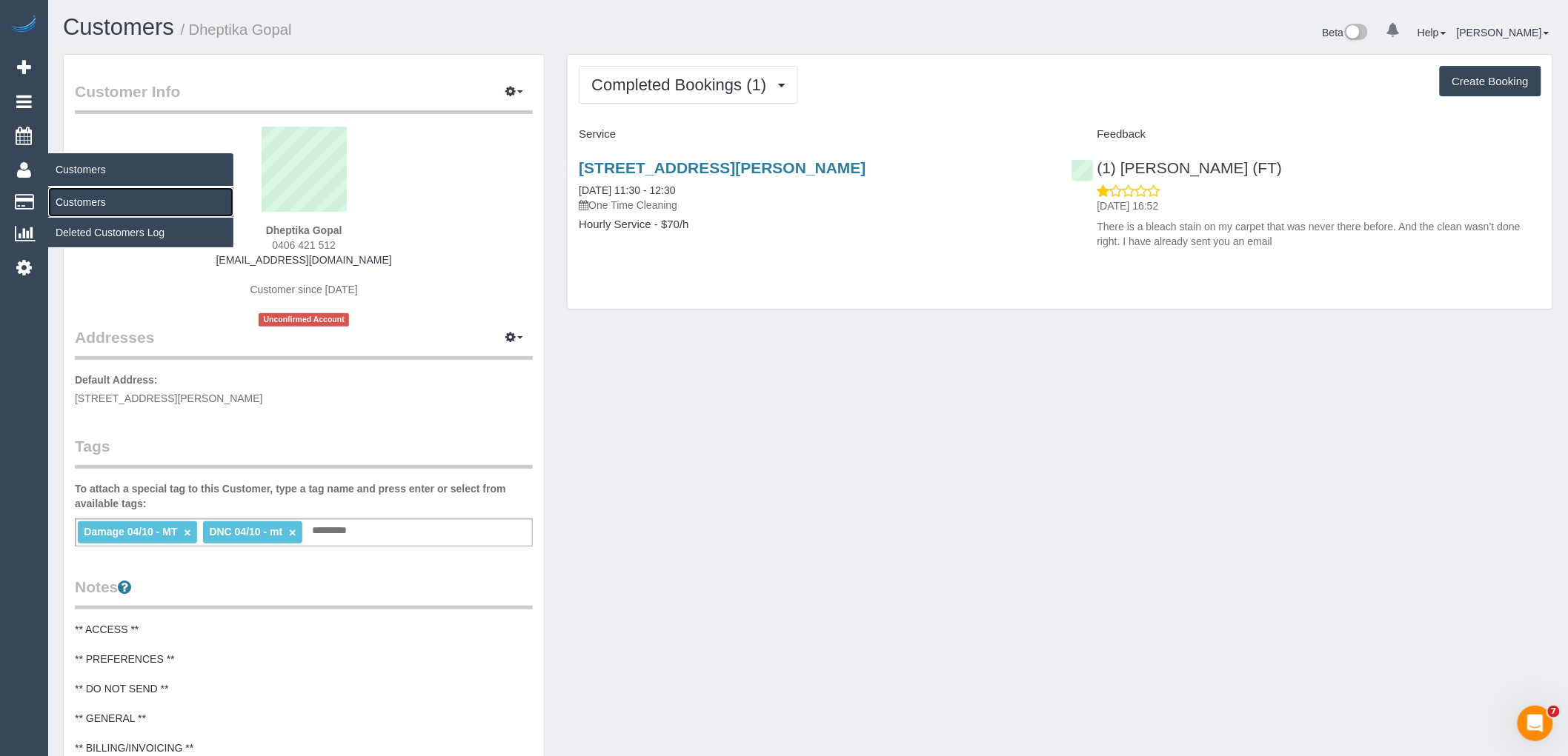
click at [79, 200] on link "Customers" at bounding box center [141, 202] width 185 height 29
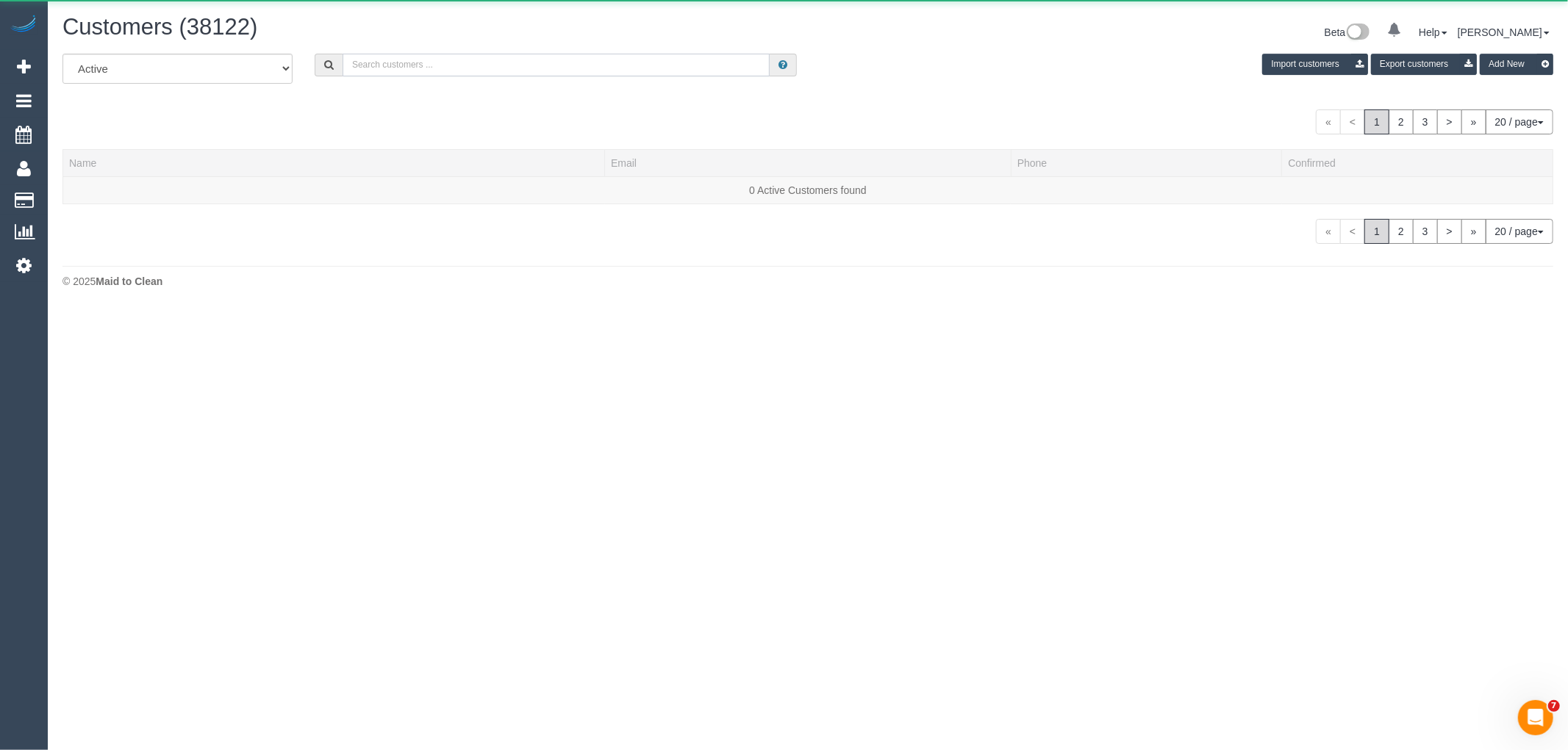
click at [402, 71] on input "text" at bounding box center [556, 64] width 427 height 23
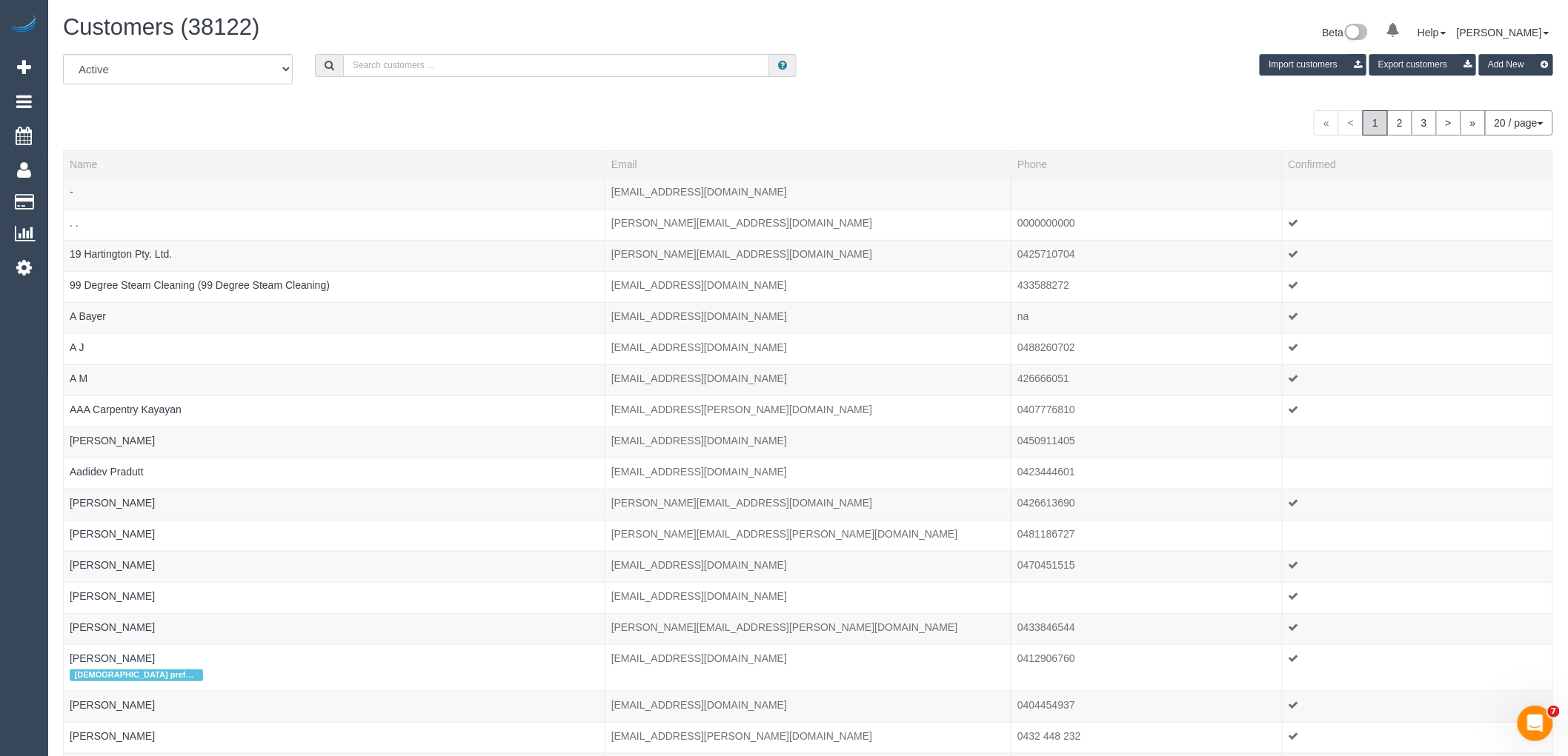
paste input "alinamolnar@icloud.com"
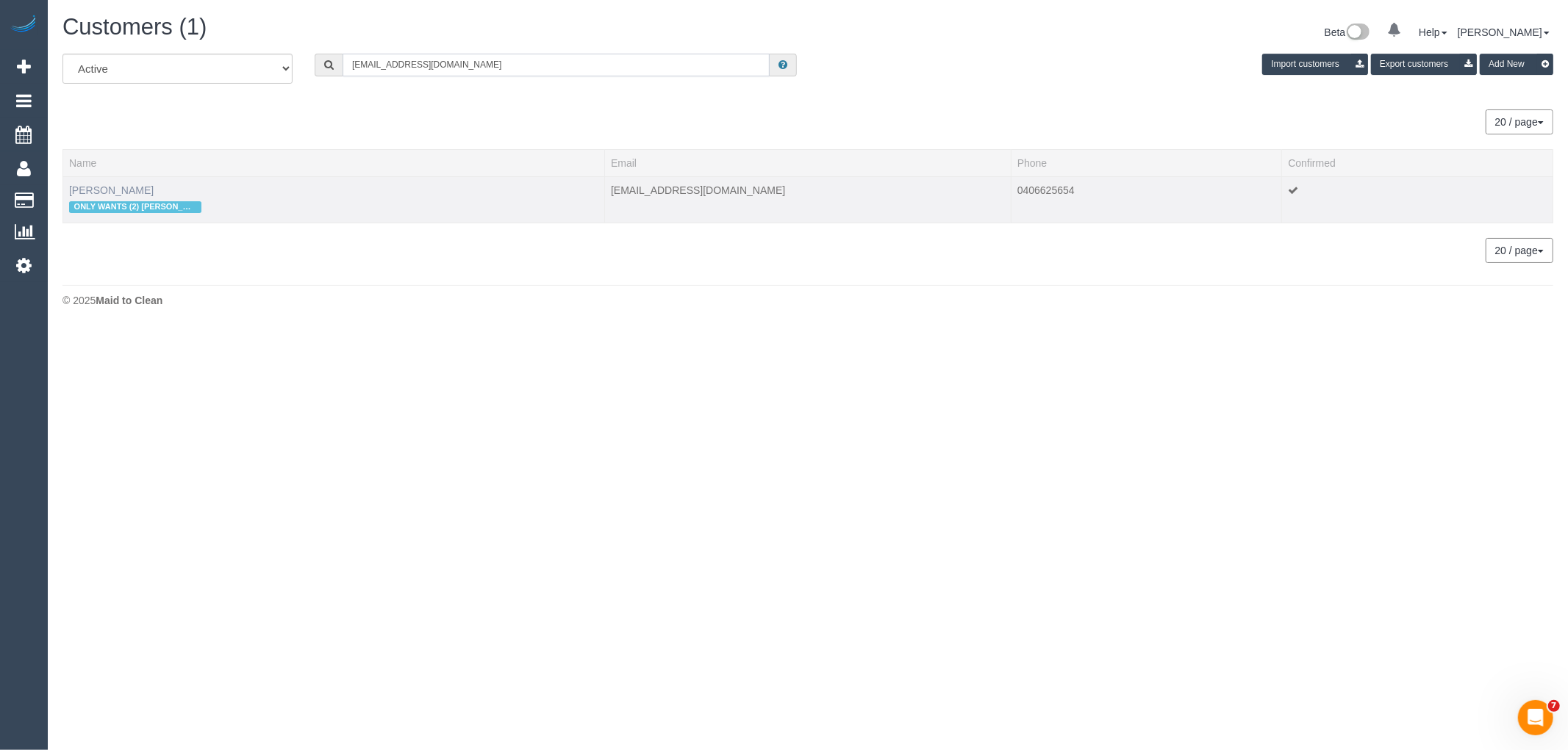
type input "alinamolnar@icloud.com"
click at [111, 188] on link "Alina Molnar" at bounding box center [111, 190] width 85 height 12
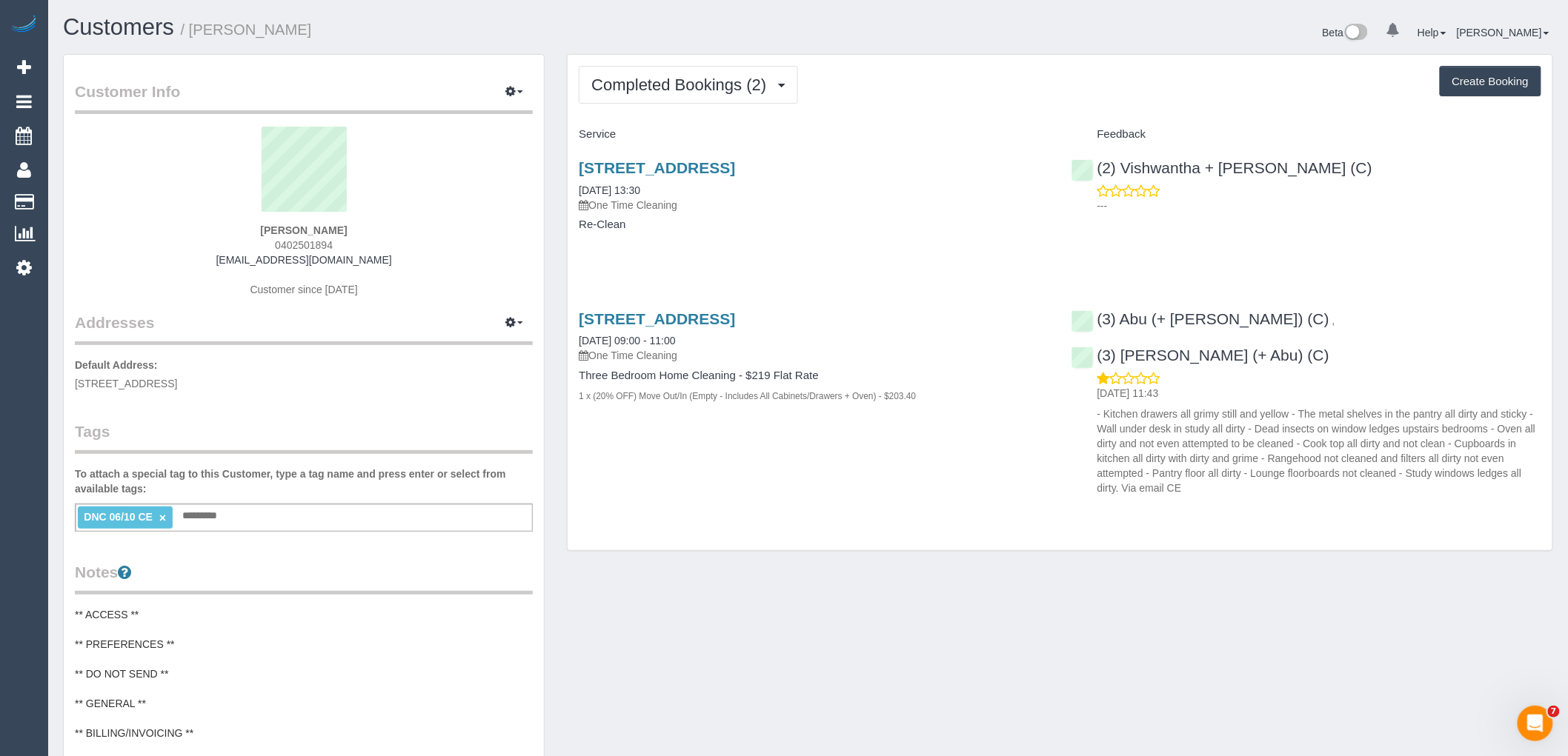
drag, startPoint x: 339, startPoint y: 239, endPoint x: 248, endPoint y: 244, distance: 91.1
click at [248, 244] on div "[PERSON_NAME] 0402501894 [EMAIL_ADDRESS][DOMAIN_NAME] Customer since [DATE]" at bounding box center [304, 219] width 458 height 185
copy span "0402501894"
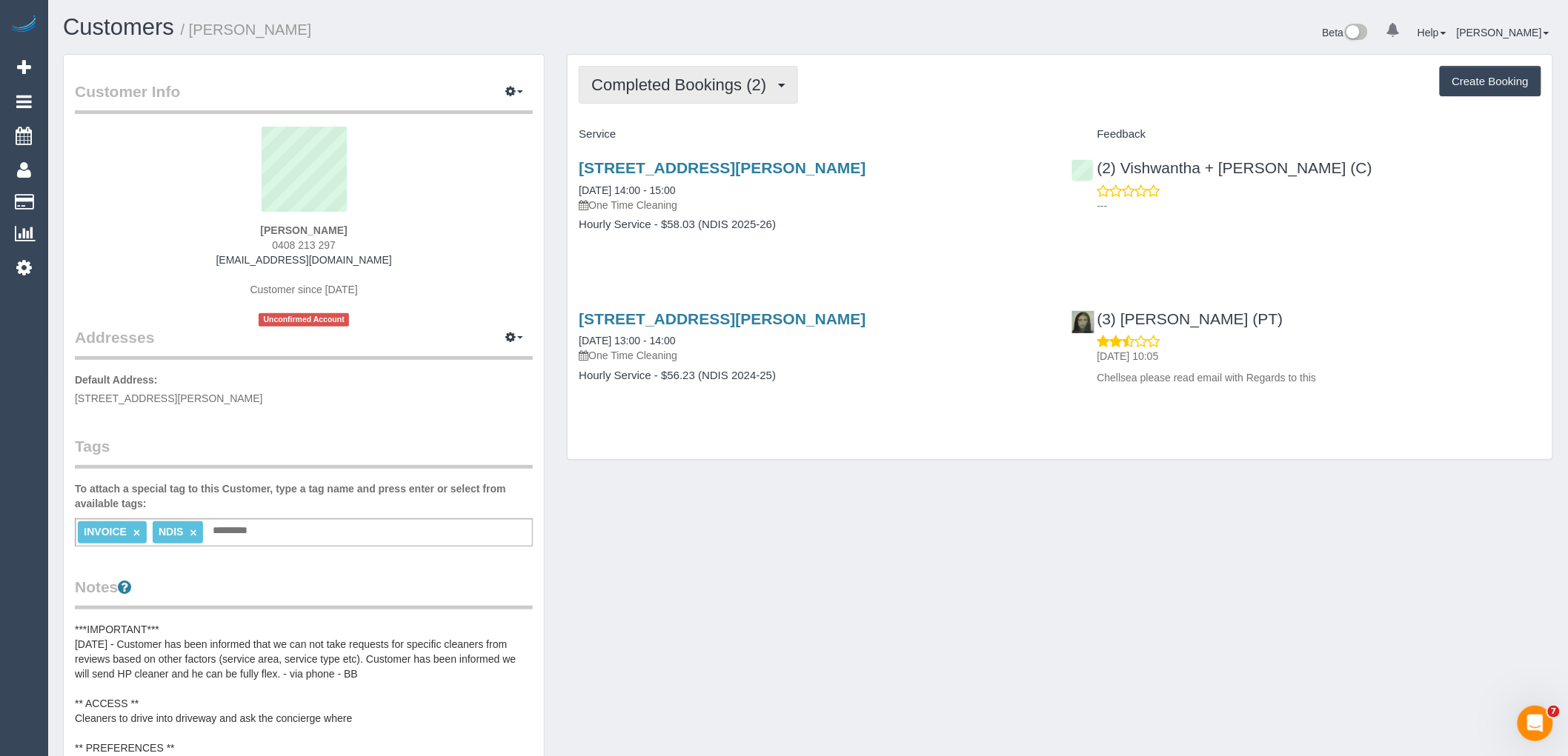
click at [680, 80] on span "Completed Bookings (2)" at bounding box center [682, 85] width 182 height 18
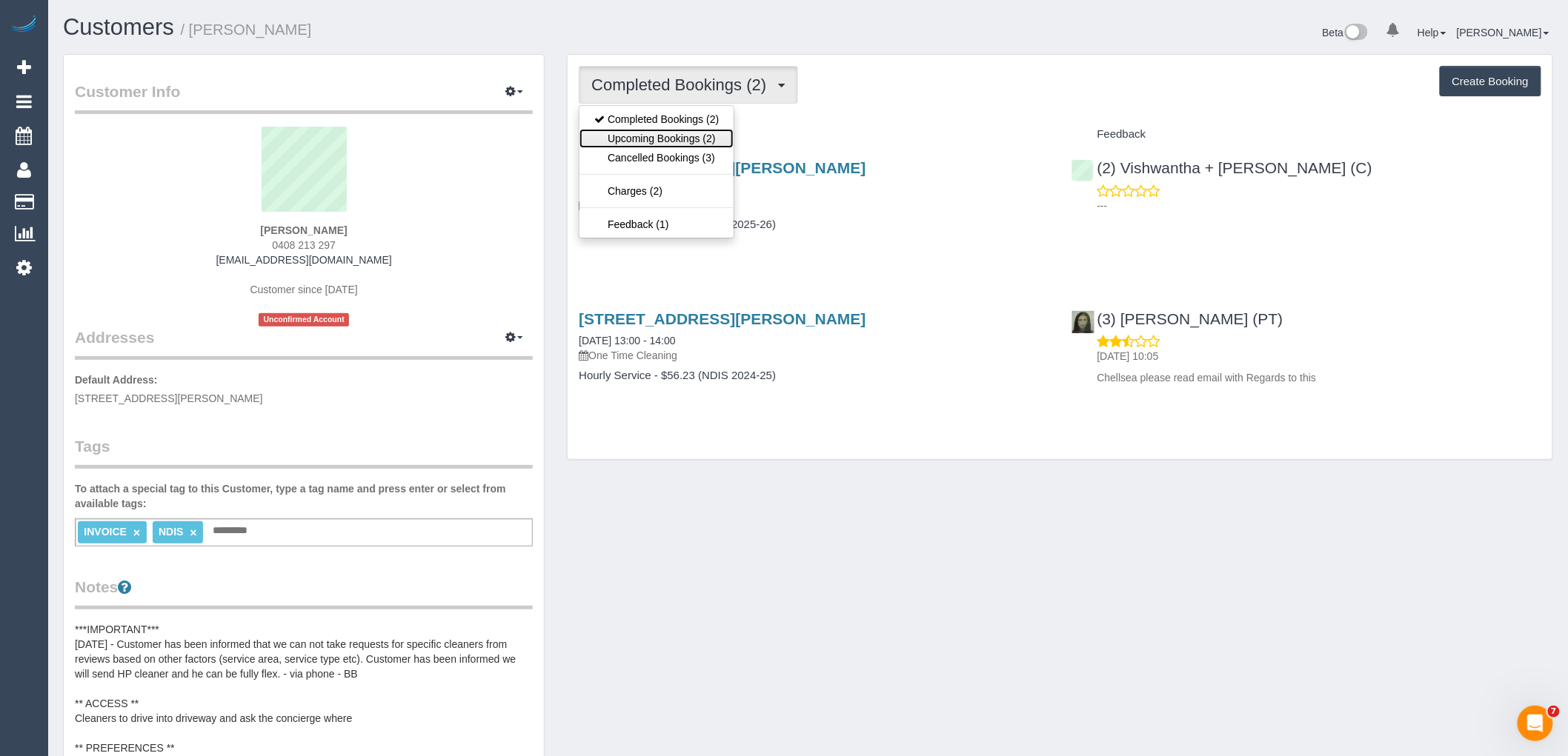
click at [680, 137] on link "Upcoming Bookings (2)" at bounding box center [656, 138] width 154 height 19
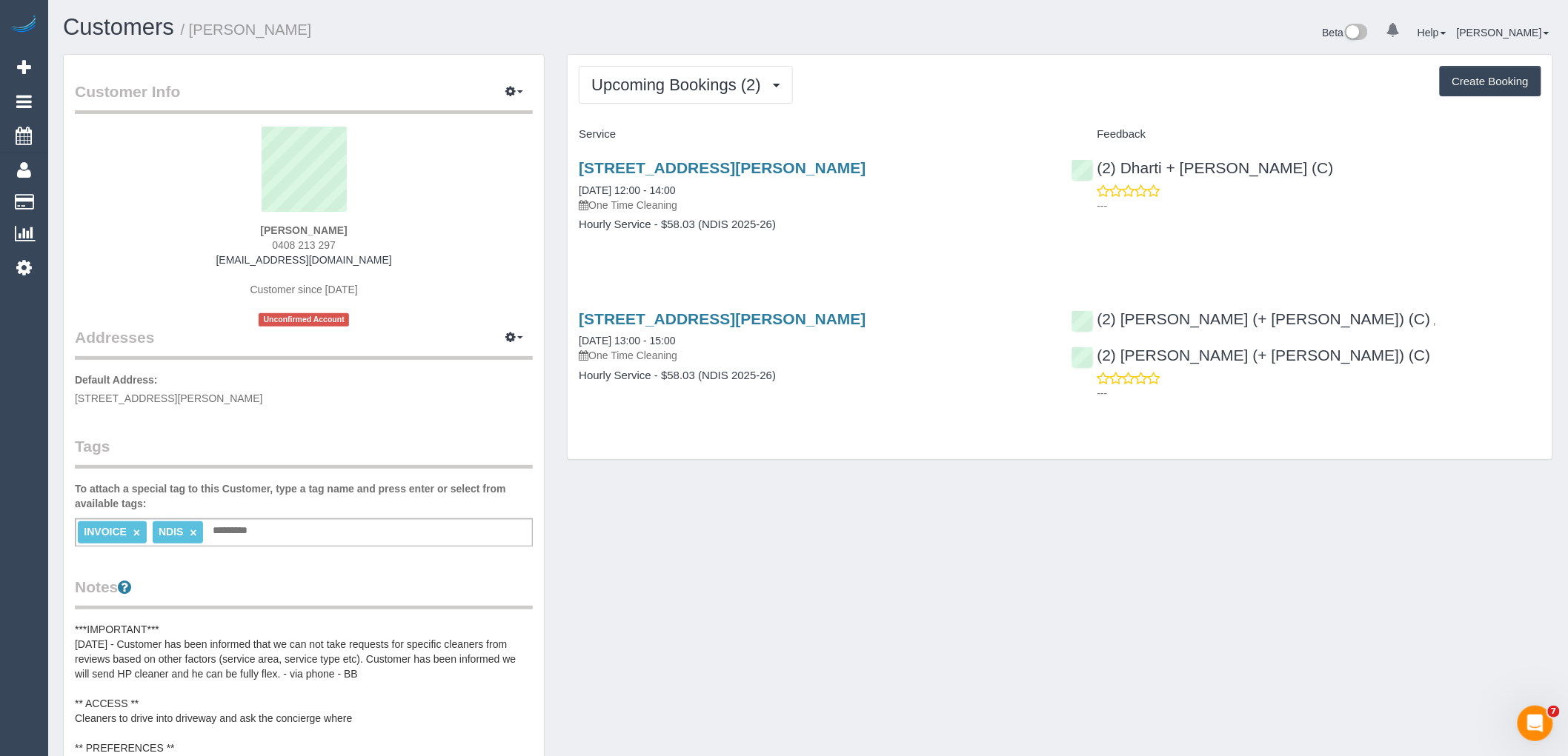
drag, startPoint x: 1320, startPoint y: 164, endPoint x: 568, endPoint y: 182, distance: 752.2
click at [568, 182] on div "108/280 Albert Street, East Melbourne, VIC 3002 18/10/2025 12:00 - 14:00 One Ti…" at bounding box center [1059, 203] width 985 height 114
click at [927, 240] on div "108/280 Albert Street, East Melbourne, VIC 3002 18/10/2025 12:00 - 14:00 One Ti…" at bounding box center [813, 203] width 492 height 114
click at [886, 238] on div "108/280 Albert Street, East Melbourne, VIC 3002 18/10/2025 12:00 - 14:00 One Ti…" at bounding box center [813, 203] width 492 height 114
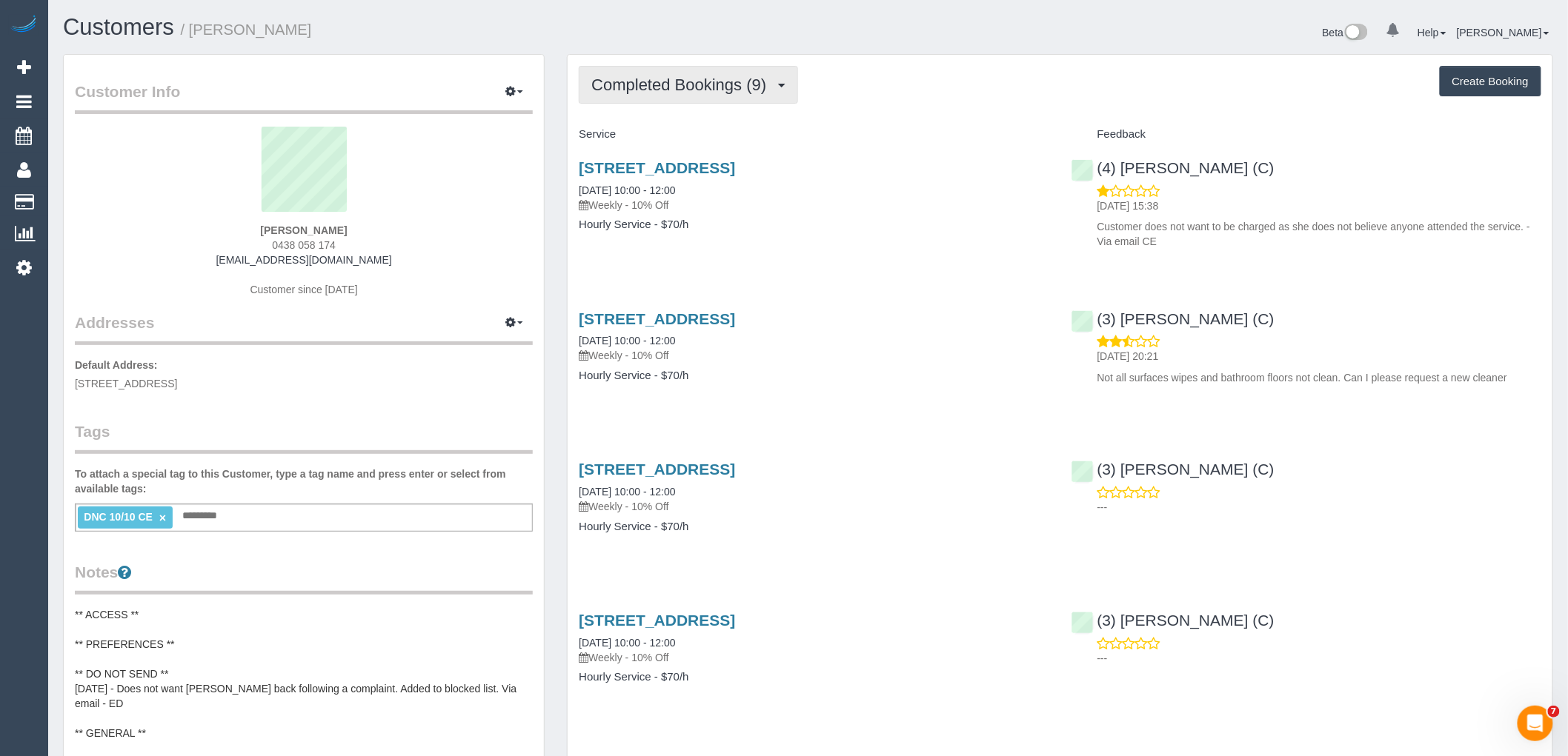
click at [627, 93] on span "Completed Bookings (9)" at bounding box center [682, 85] width 182 height 18
click at [337, 240] on div "Sarah Blane 0438 058 174 saraheblane@gmail.com Customer since 2025" at bounding box center [304, 219] width 458 height 185
drag, startPoint x: 345, startPoint y: 246, endPoint x: 267, endPoint y: 247, distance: 78.0
click at [267, 247] on div "Sarah Blane 0438 058 174 saraheblane@gmail.com Customer since 2025" at bounding box center [304, 219] width 458 height 185
copy span "0438 058 174"
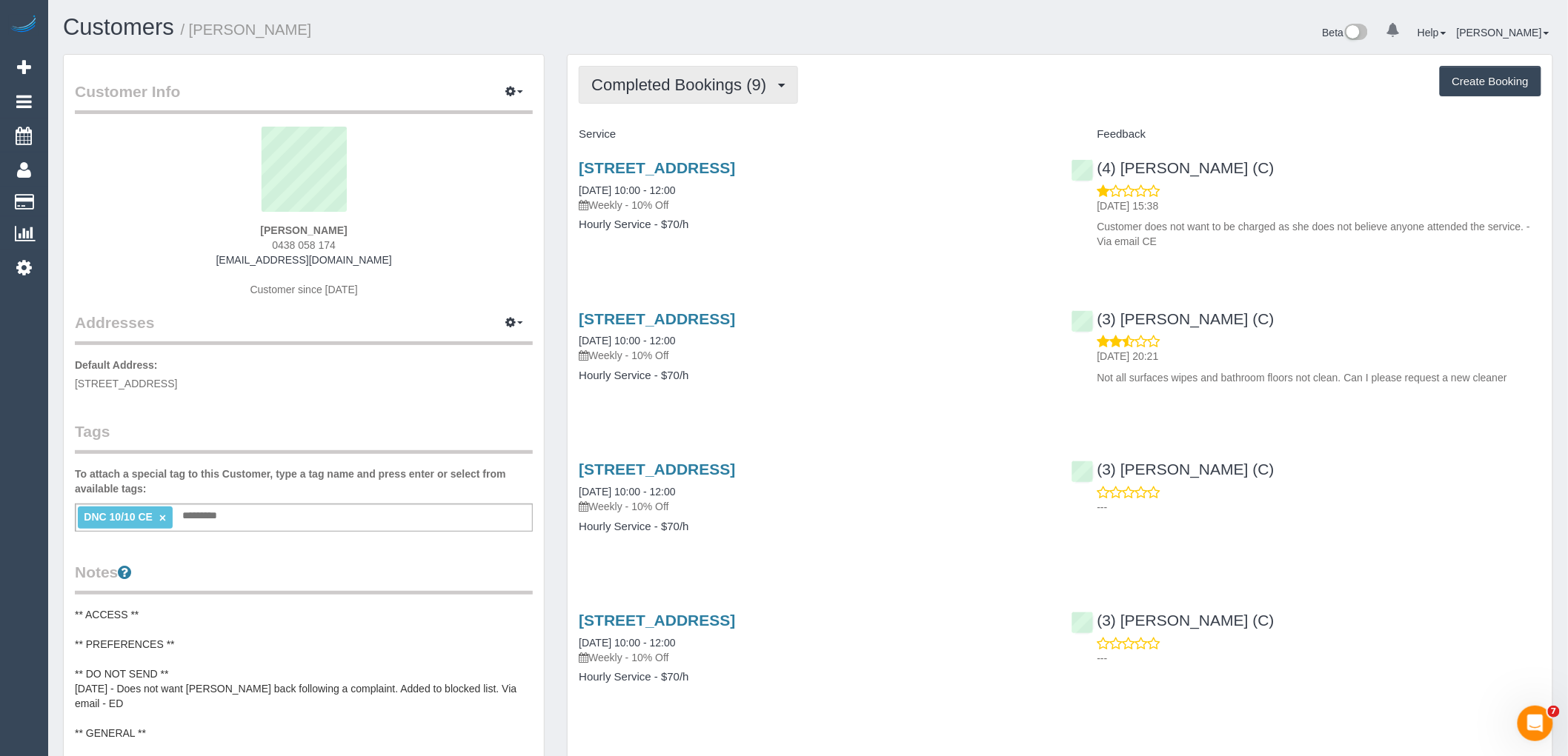
drag, startPoint x: 703, startPoint y: 99, endPoint x: 704, endPoint y: 123, distance: 24.0
click at [702, 98] on button "Completed Bookings (9)" at bounding box center [687, 85] width 219 height 38
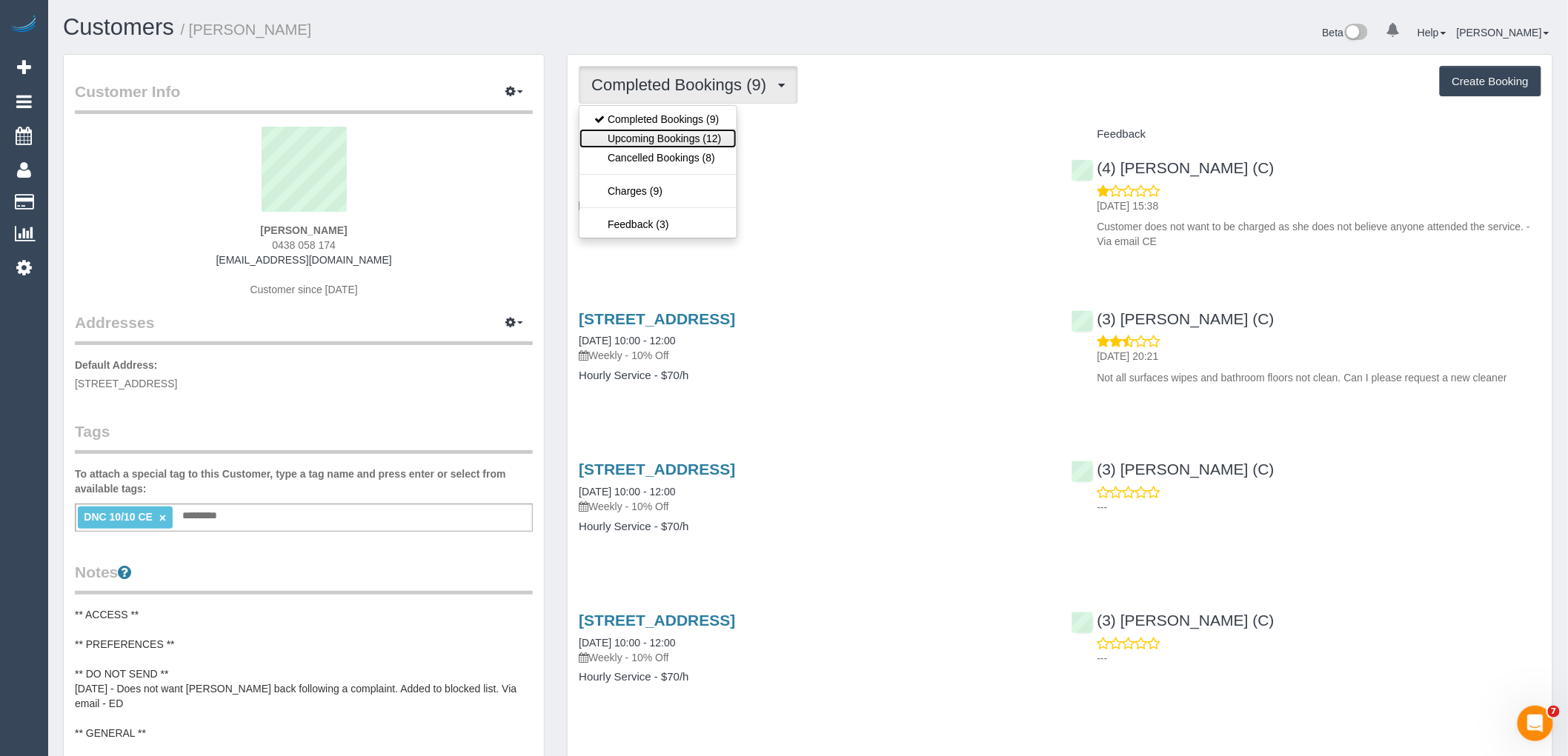
click at [695, 142] on link "Upcoming Bookings (12)" at bounding box center [657, 138] width 157 height 19
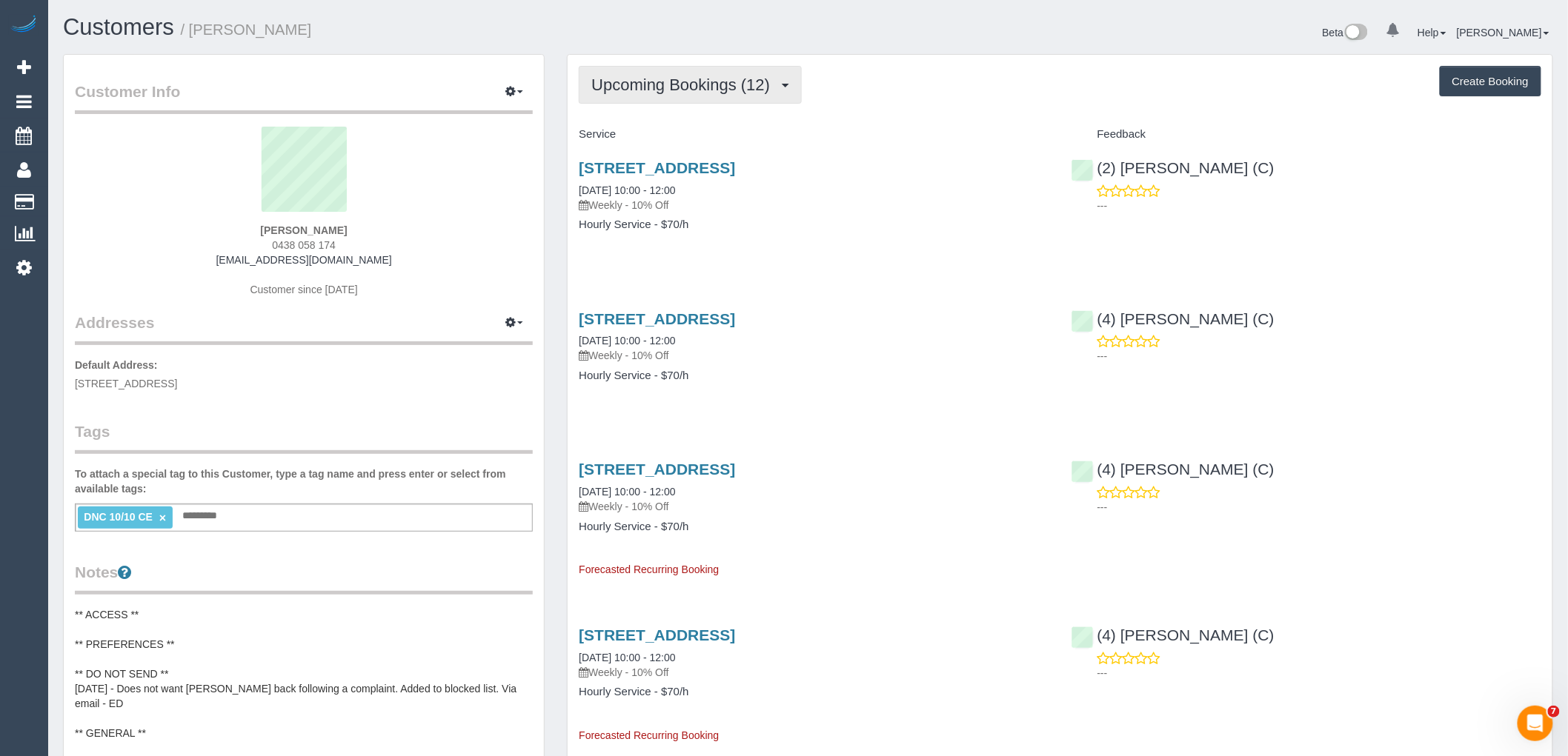
click at [638, 77] on span "Upcoming Bookings (12)" at bounding box center [684, 85] width 186 height 18
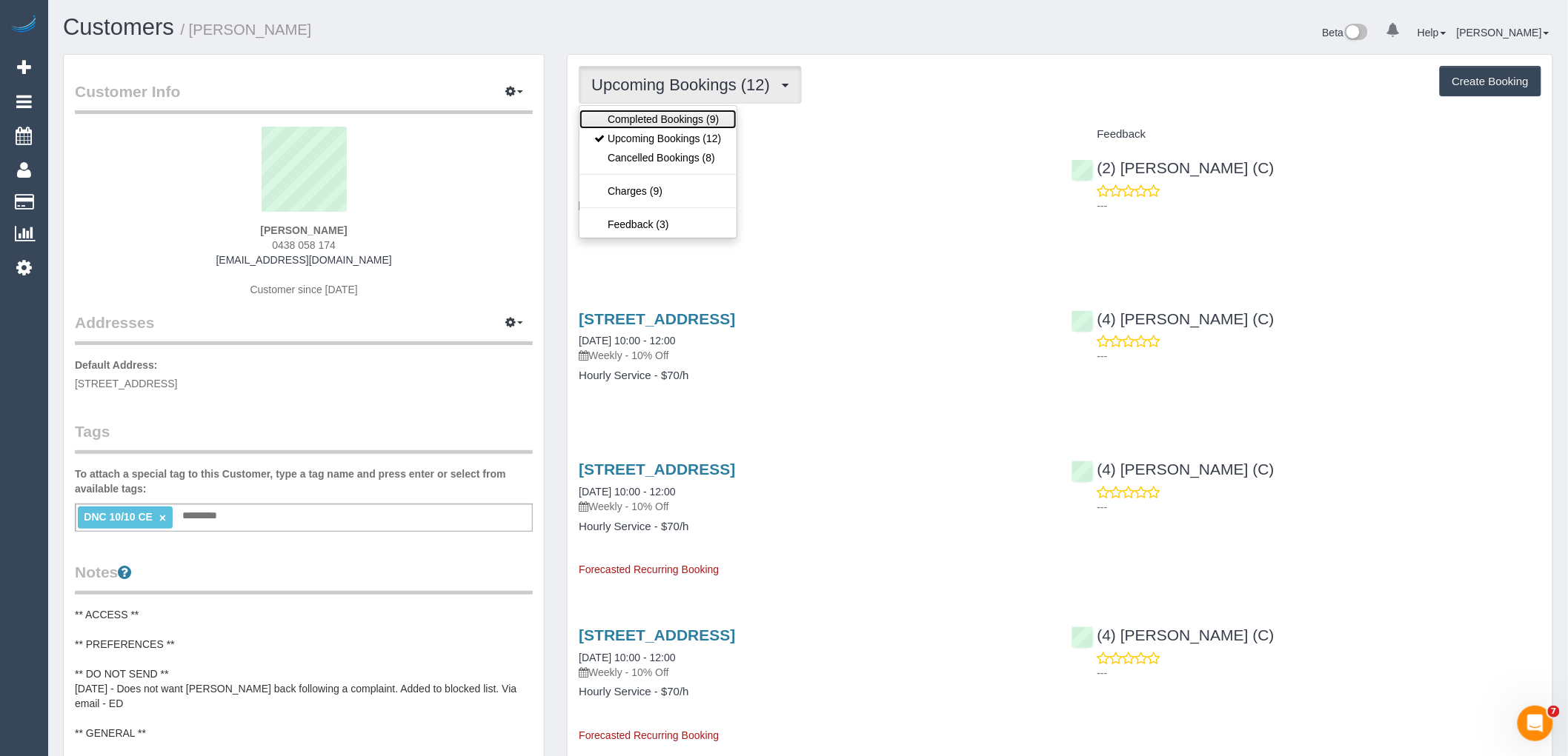
click at [638, 119] on link "Completed Bookings (9)" at bounding box center [657, 119] width 157 height 19
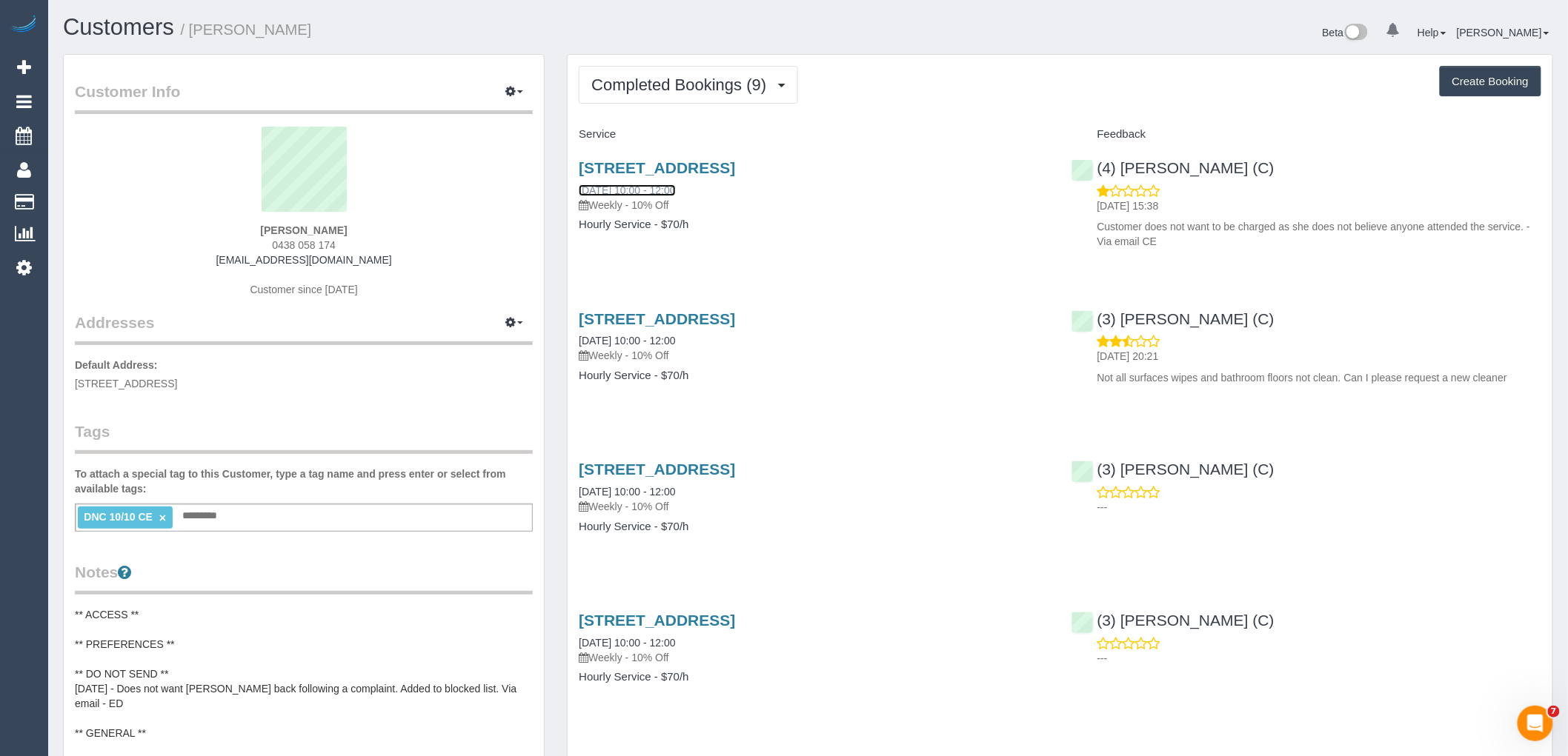
click at [649, 190] on link "10/10/2025 10:00 - 12:00" at bounding box center [627, 190] width 97 height 12
click at [677, 93] on span "Completed Bookings (9)" at bounding box center [682, 85] width 182 height 18
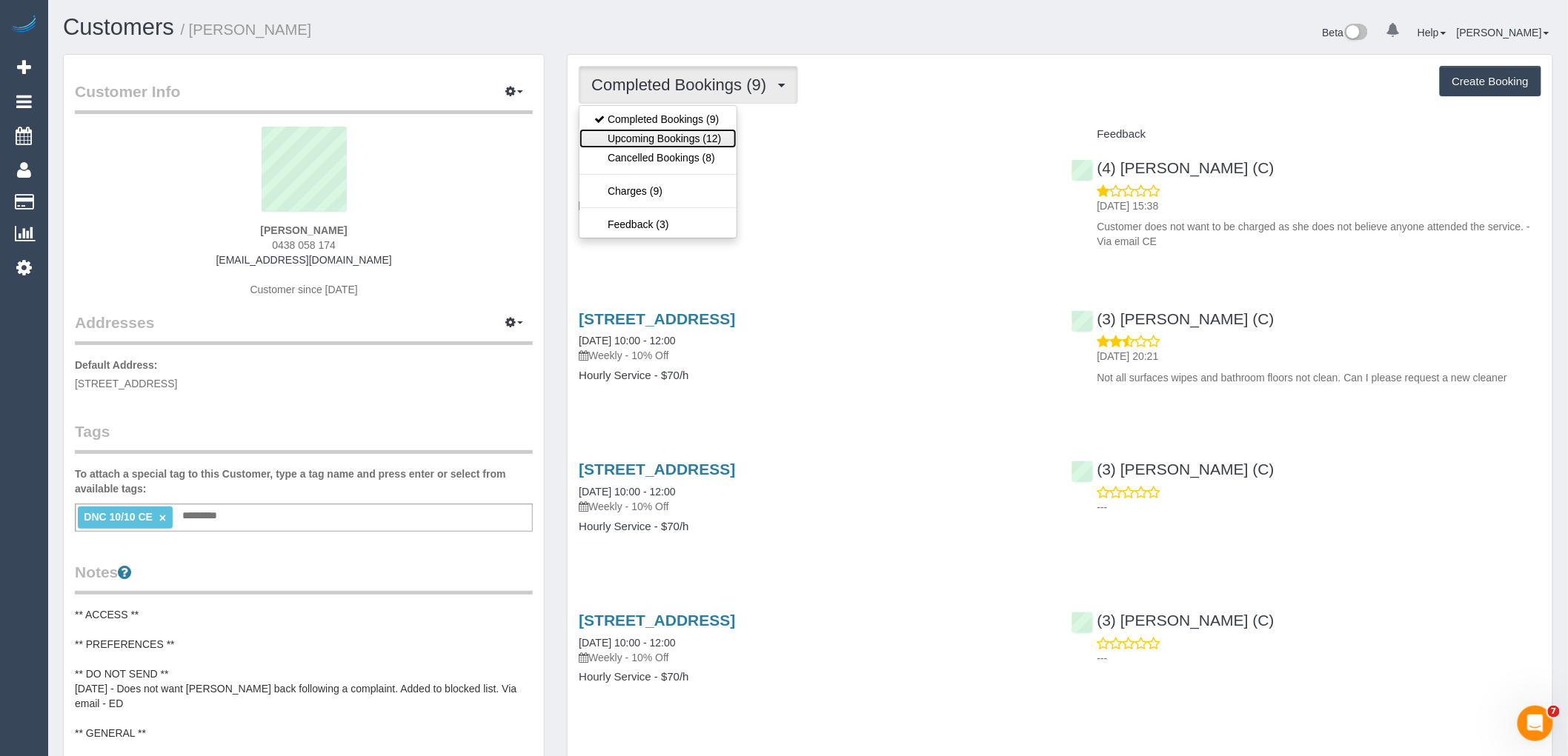
click at [661, 137] on link "Upcoming Bookings (12)" at bounding box center [657, 138] width 157 height 19
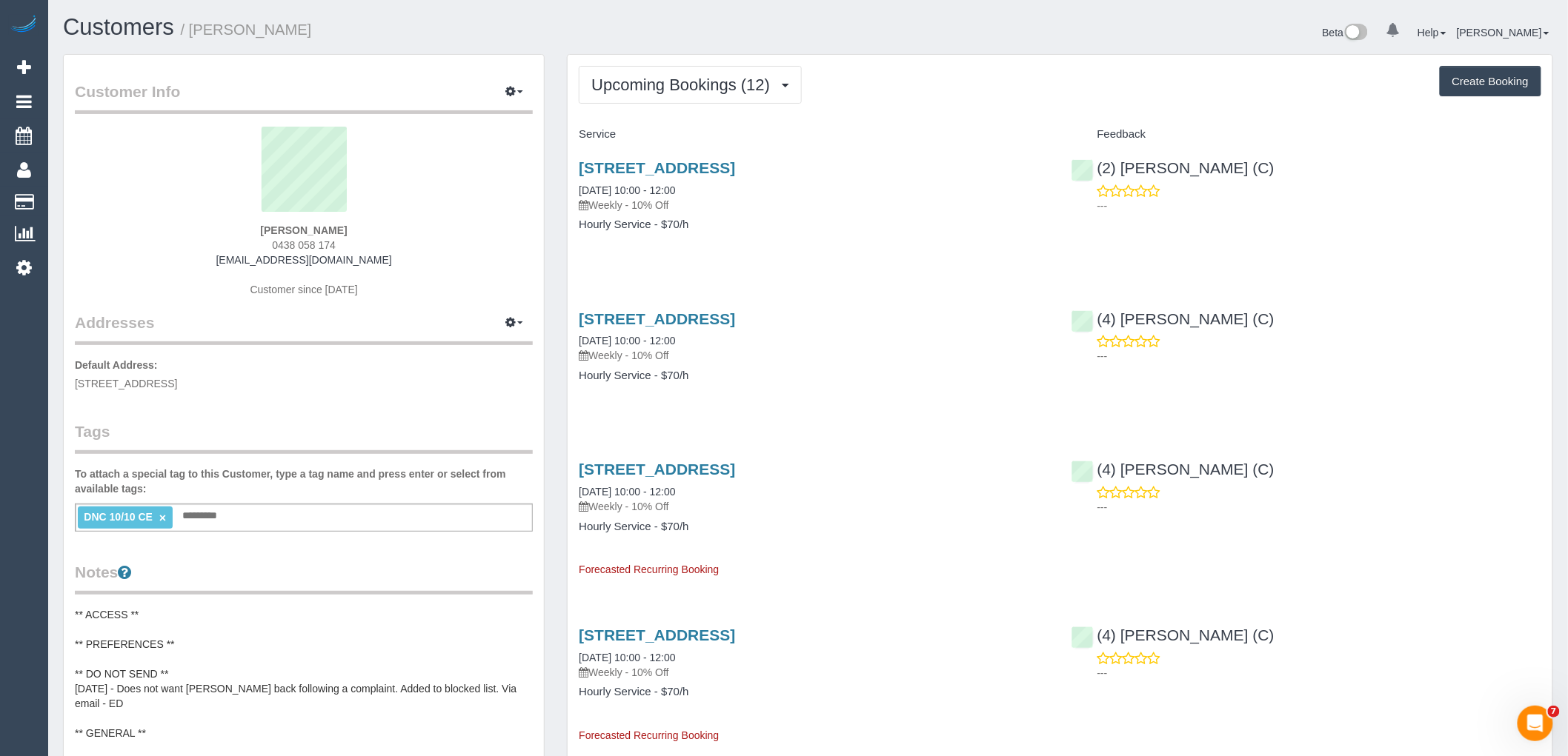
drag, startPoint x: 401, startPoint y: 221, endPoint x: 201, endPoint y: 225, distance: 200.0
click at [201, 225] on div "Sarah Blane 0438 058 174 saraheblane@gmail.com Customer since 2025" at bounding box center [304, 219] width 458 height 185
drag, startPoint x: 343, startPoint y: 232, endPoint x: 209, endPoint y: 238, distance: 134.1
click at [209, 238] on div "Sarah Blane 0438 058 174 saraheblane@gmail.com Customer since 2025" at bounding box center [304, 219] width 458 height 185
copy strong "Sarah Blane"
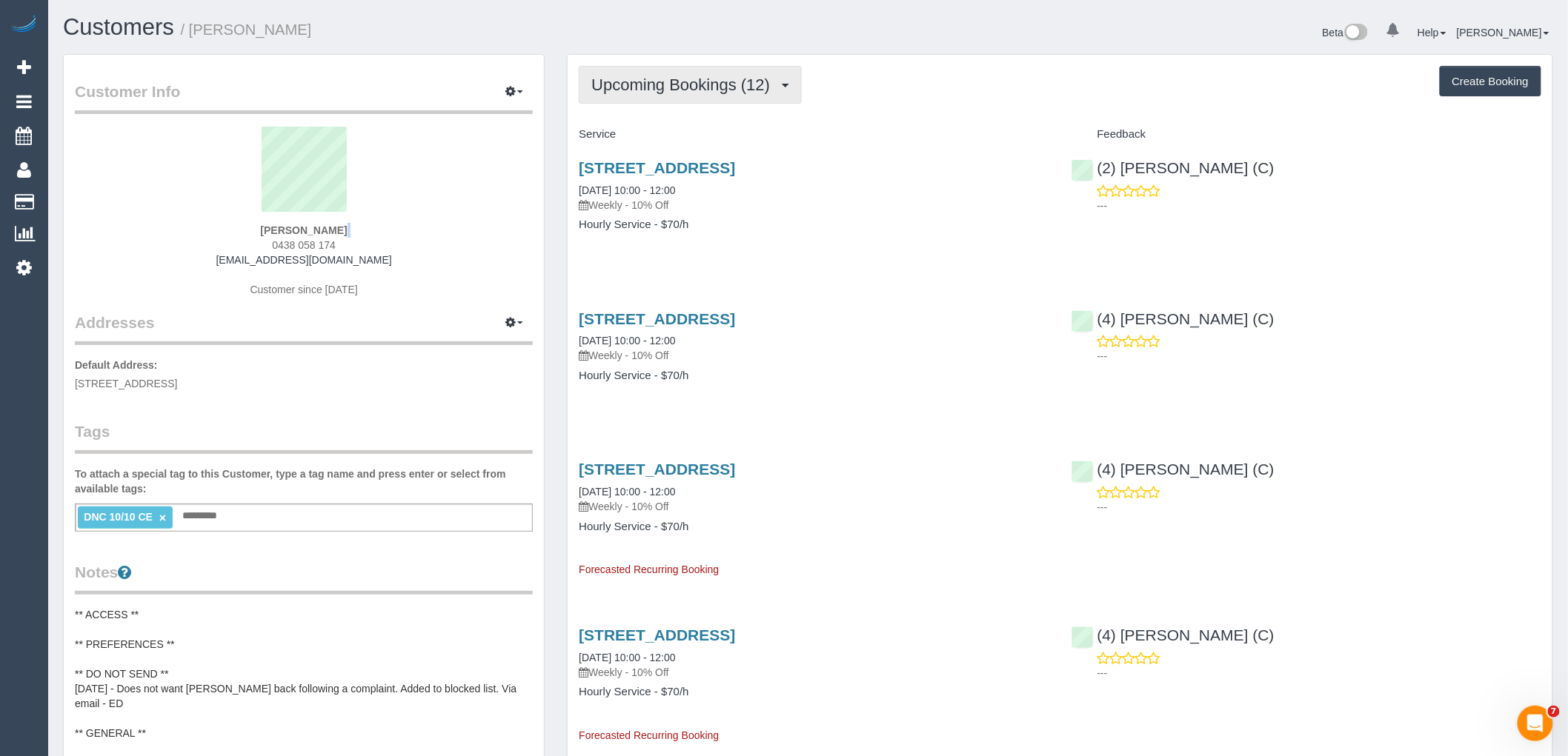
click at [680, 85] on span "Upcoming Bookings (12)" at bounding box center [684, 85] width 186 height 18
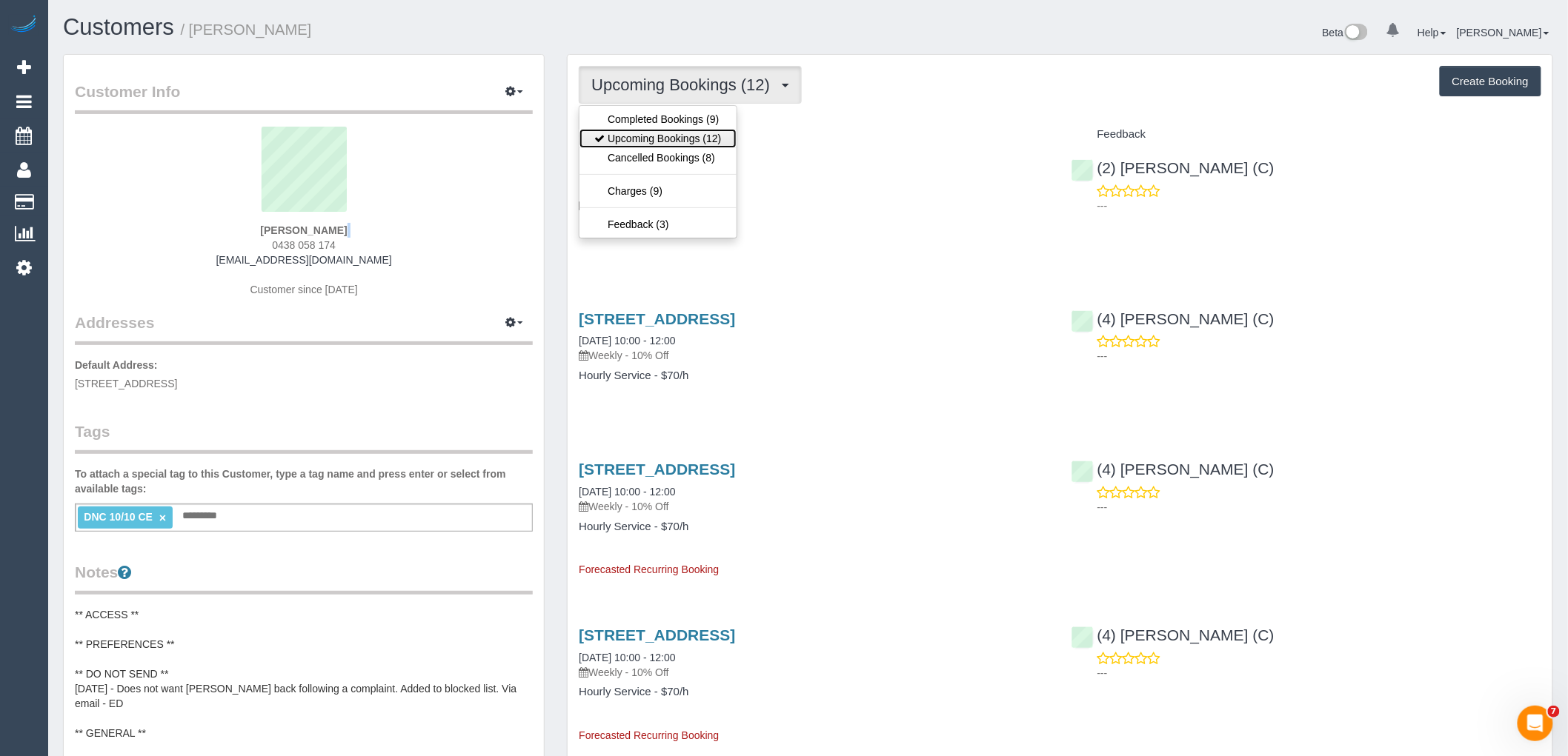
click at [663, 134] on link "Upcoming Bookings (12)" at bounding box center [657, 138] width 157 height 19
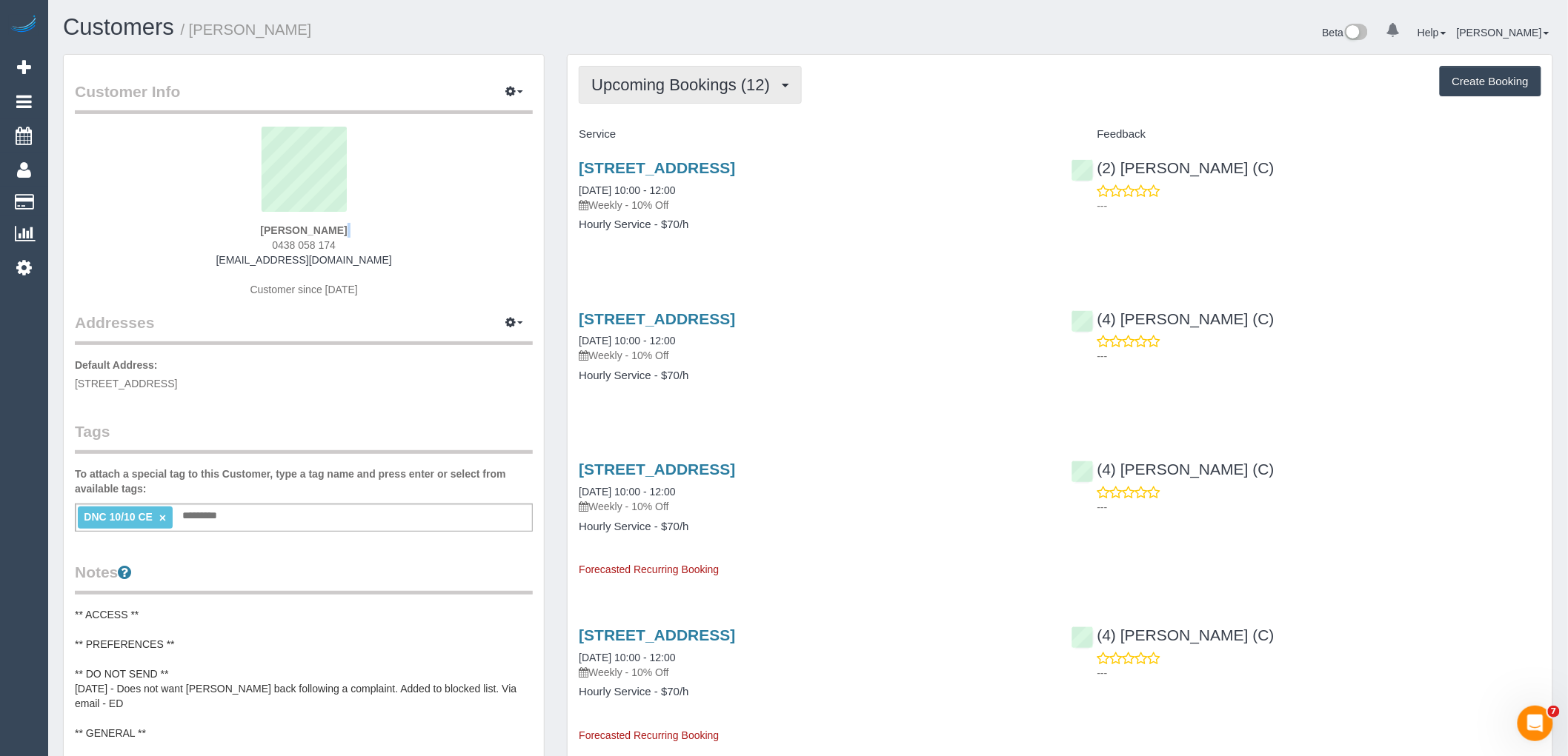
click at [657, 77] on span "Upcoming Bookings (12)" at bounding box center [684, 85] width 186 height 18
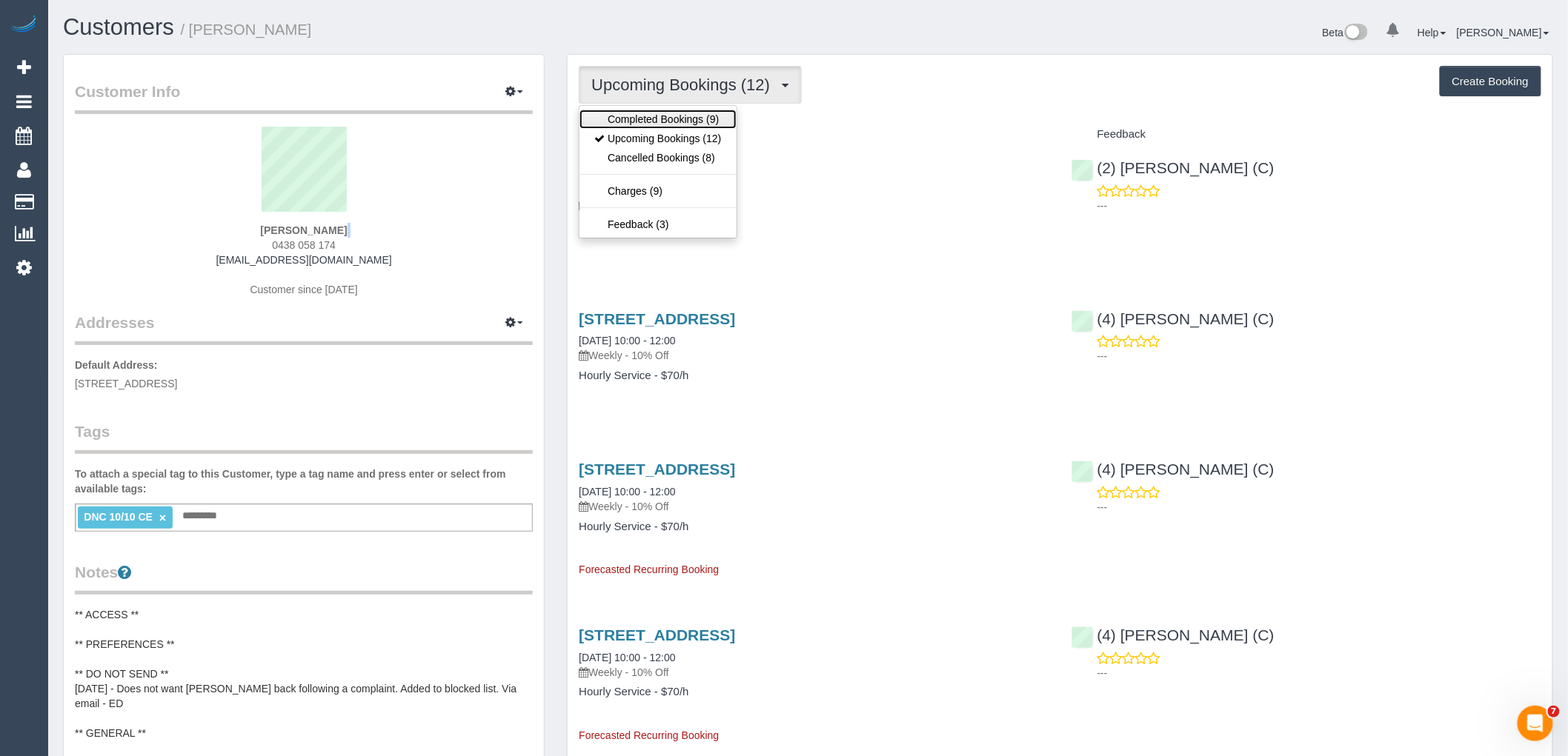
click at [641, 120] on link "Completed Bookings (9)" at bounding box center [657, 119] width 157 height 19
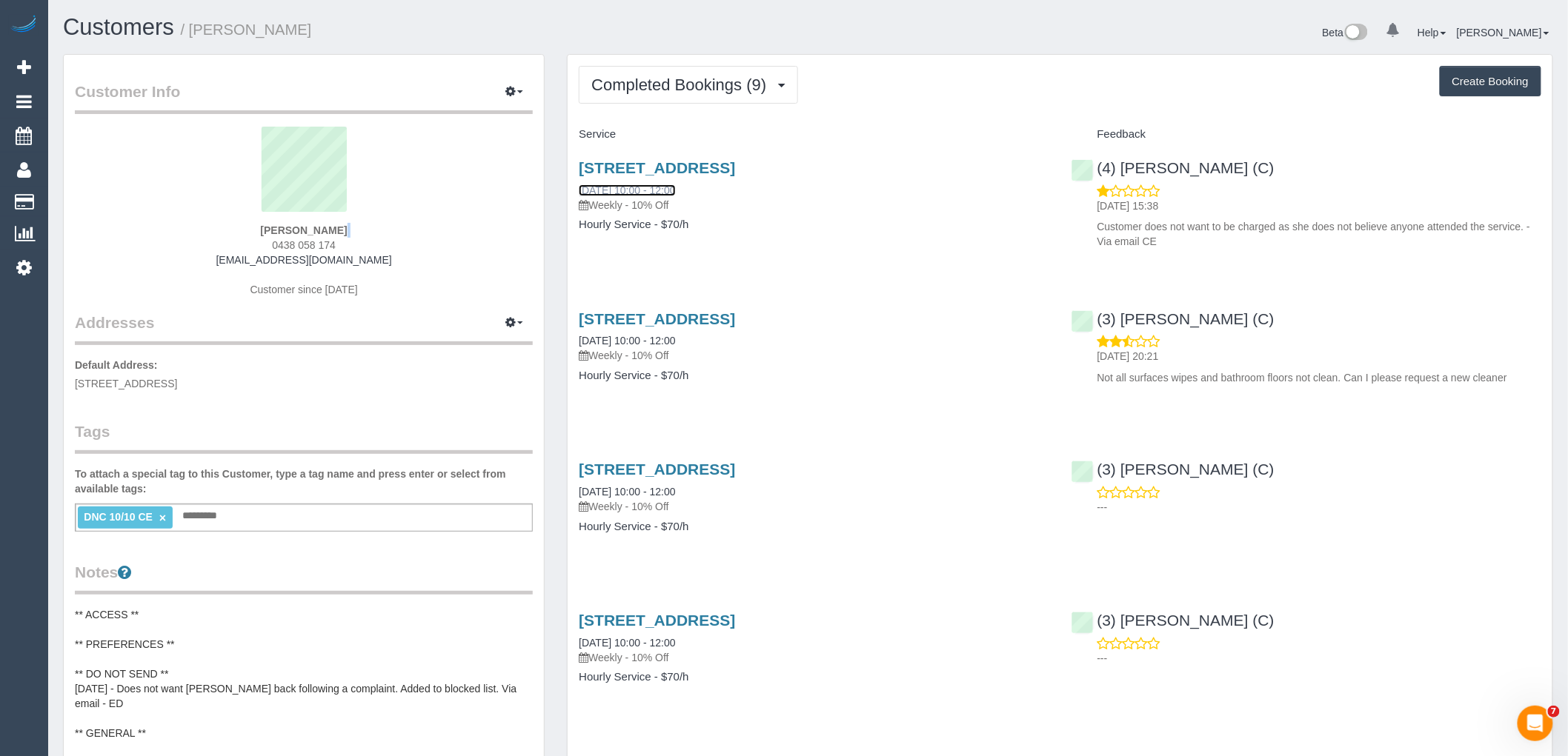
click at [649, 189] on link "10/10/2025 10:00 - 12:00" at bounding box center [627, 190] width 97 height 12
click at [371, 215] on sui-profile-pic at bounding box center [304, 175] width 436 height 96
drag, startPoint x: 363, startPoint y: 228, endPoint x: 176, endPoint y: 220, distance: 187.2
click at [176, 220] on div "Sarah Blane 0438 058 174 saraheblane@gmail.com Customer since 2025" at bounding box center [304, 219] width 458 height 185
copy div "Sarah Blane"
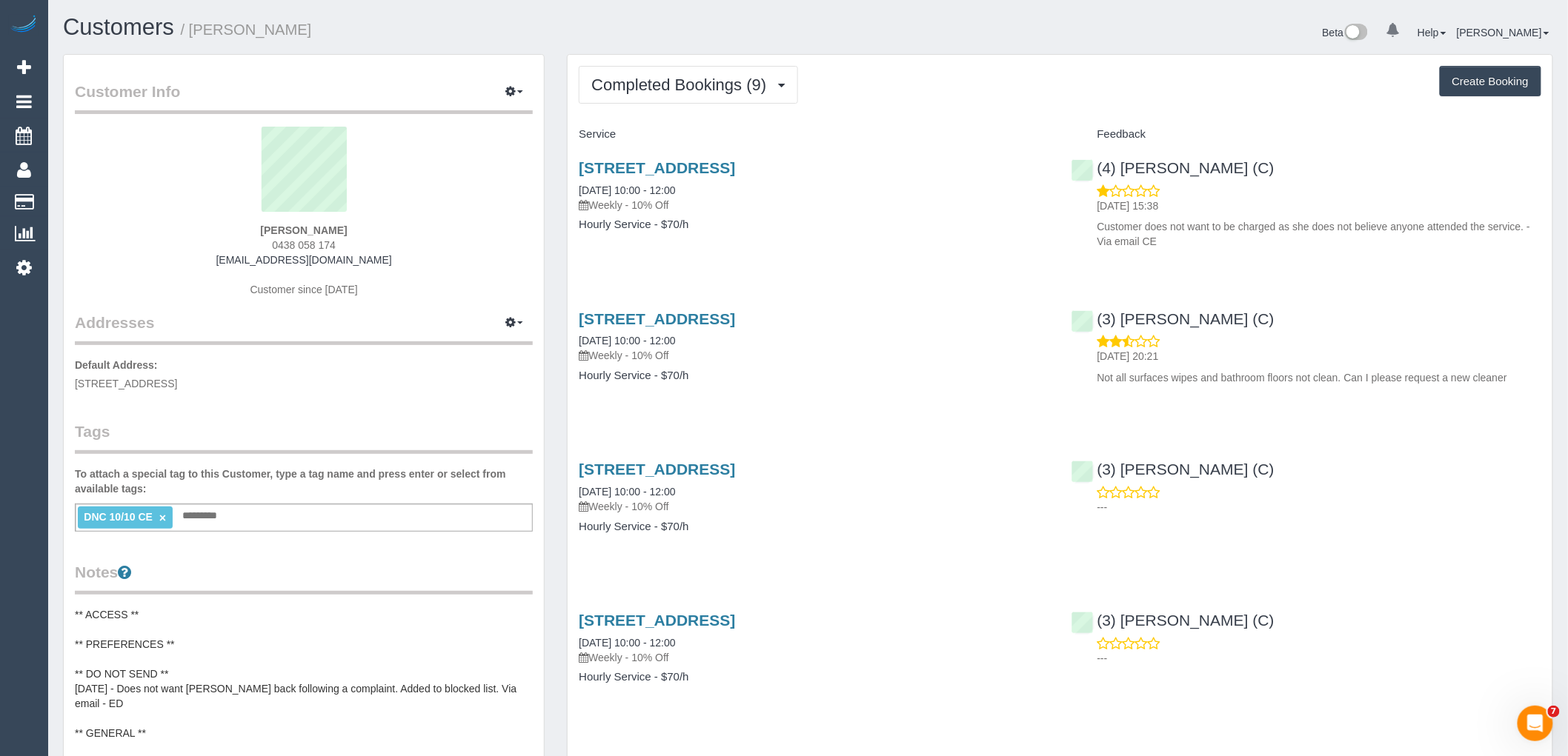
drag, startPoint x: 293, startPoint y: 387, endPoint x: 74, endPoint y: 378, distance: 219.2
click at [74, 378] on div "Customer Info Edit Contact Info Send Message Email Preferences Special Sales Ta…" at bounding box center [304, 614] width 480 height 1120
copy span "21 Bristol Street, Surrey Hills, VIC 3127"
drag, startPoint x: 744, startPoint y: 193, endPoint x: 571, endPoint y: 190, distance: 173.0
click at [571, 190] on div "21 Bristol Street, Surrey Hills, VIC 3127 10/10/2025 10:00 - 12:00 Weekly - 10%…" at bounding box center [813, 203] width 492 height 114
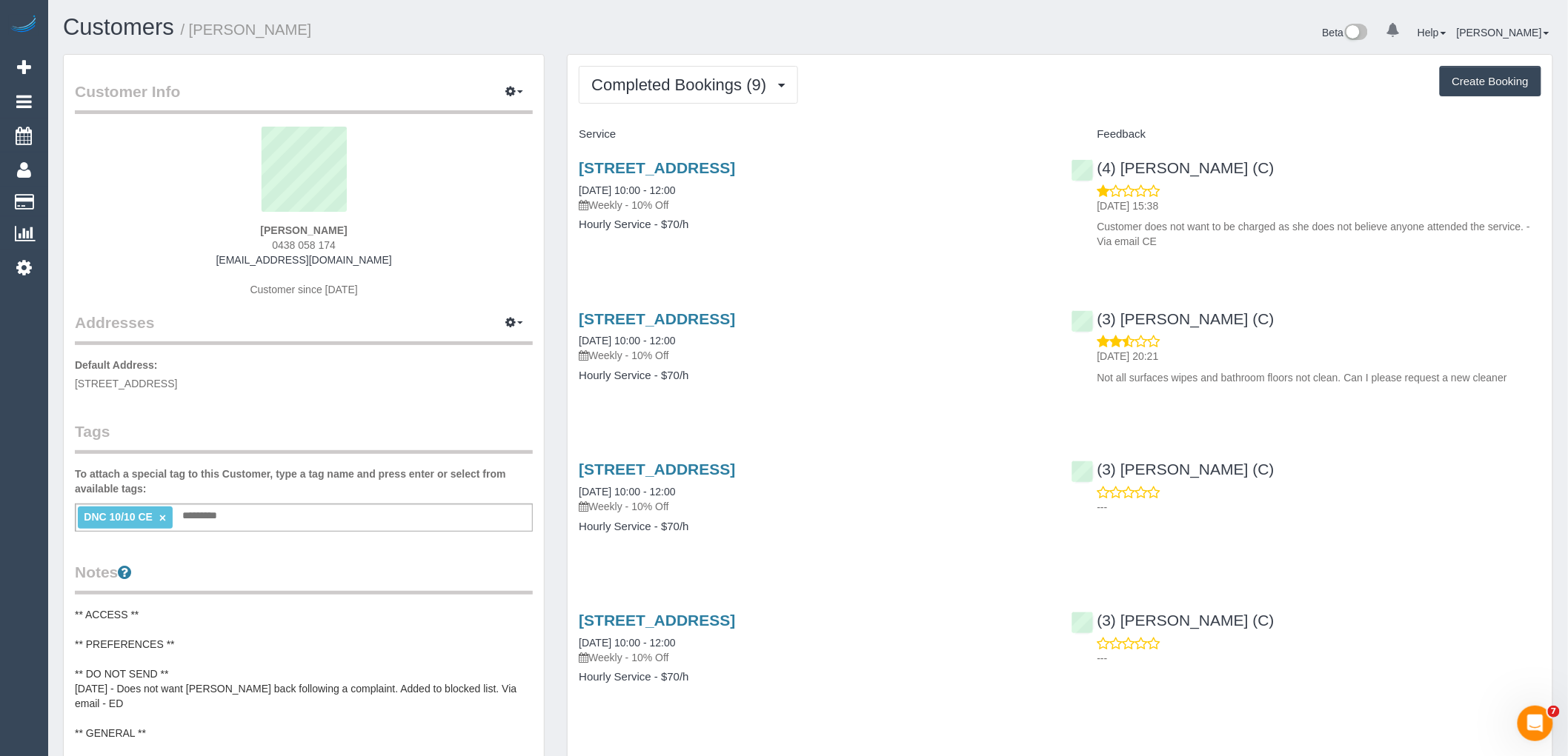
copy link "10/10/2025 10:00 - 12:00"
click at [163, 520] on link "×" at bounding box center [162, 518] width 6 height 13
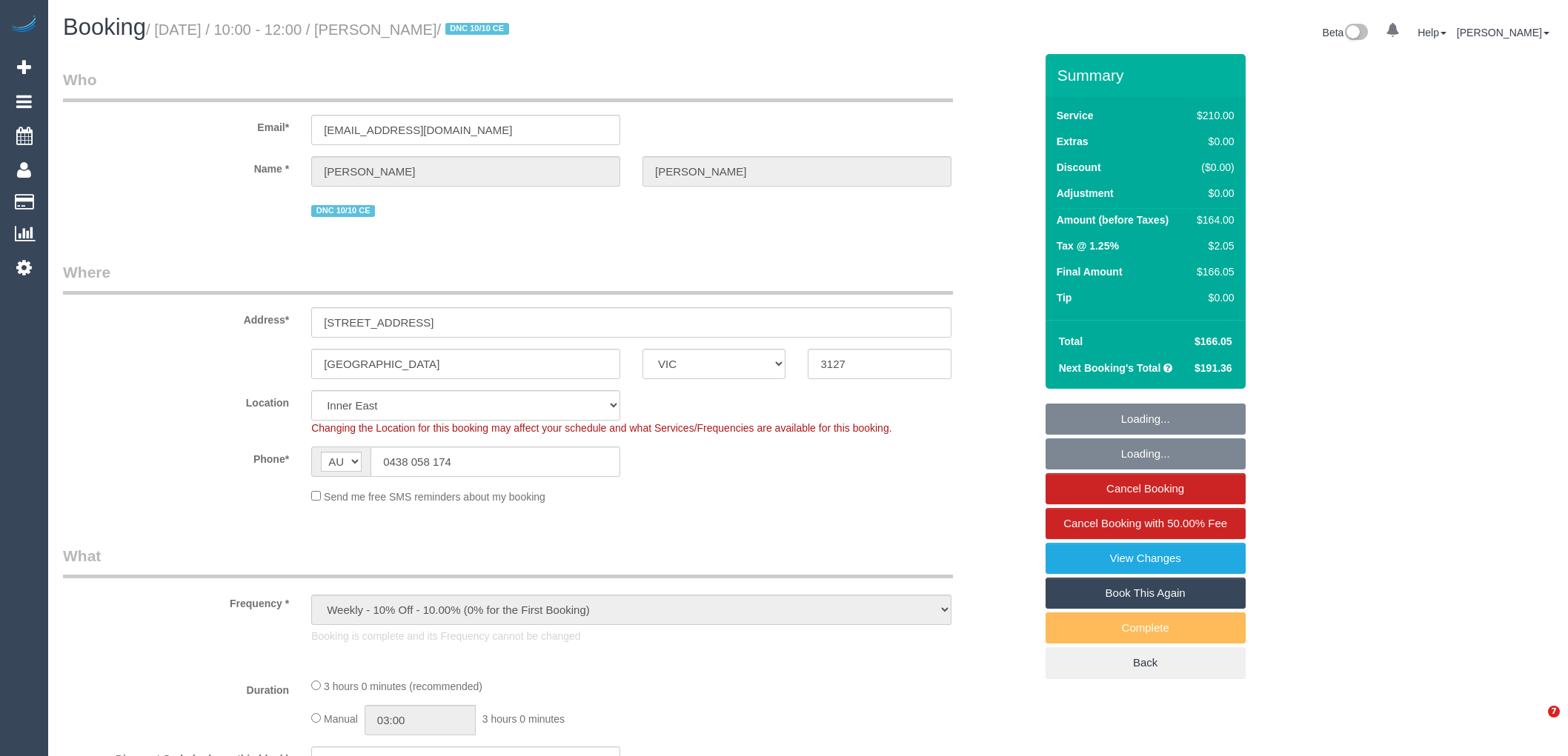
select select "VIC"
select select "string:stripe-pm_1SALfa2GScqysDRVwY3fWcKI"
select select "number:27"
select select "number:14"
select select "number:19"
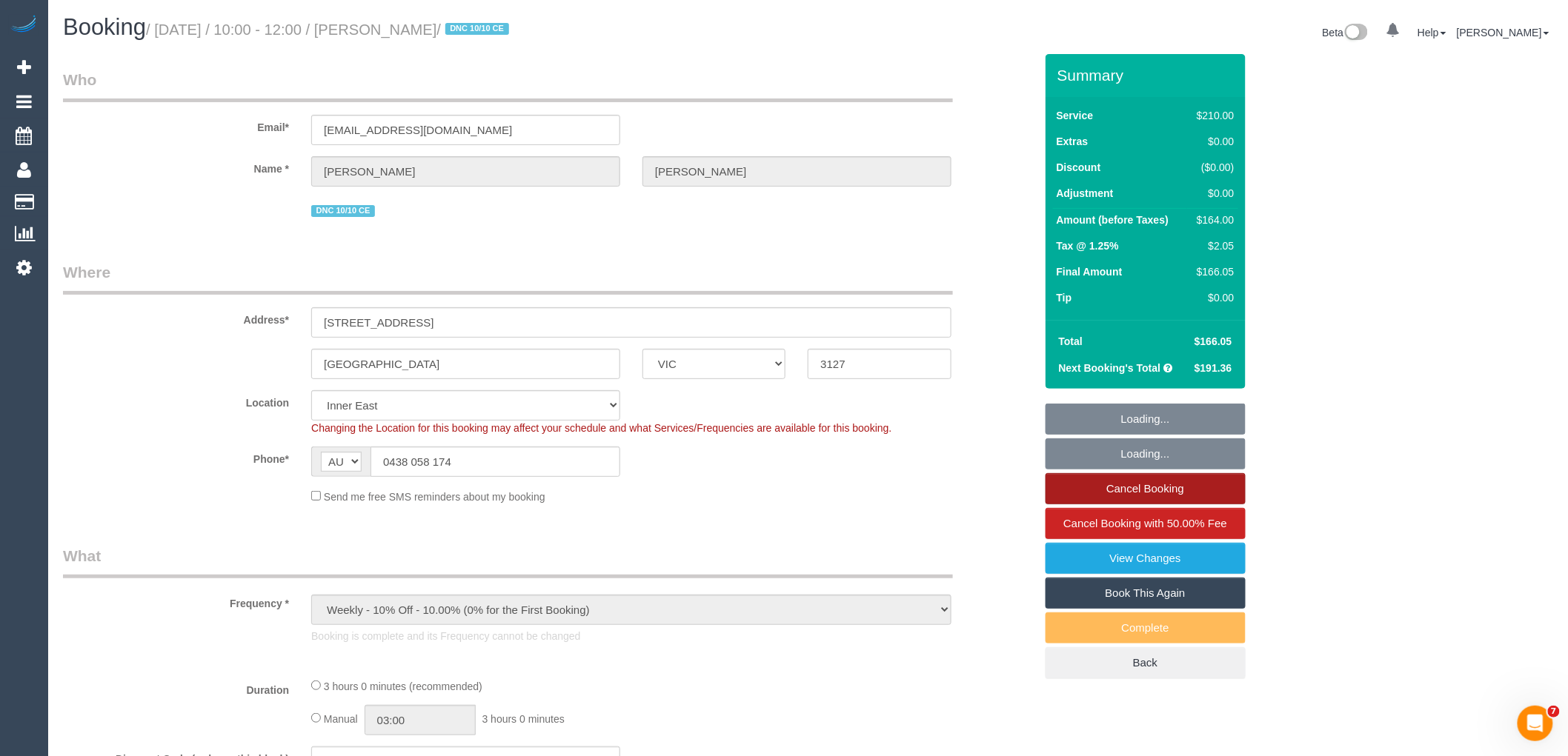
select select "number:24"
select select "number:35"
select select "number:13"
select select "object:1382"
select select "180"
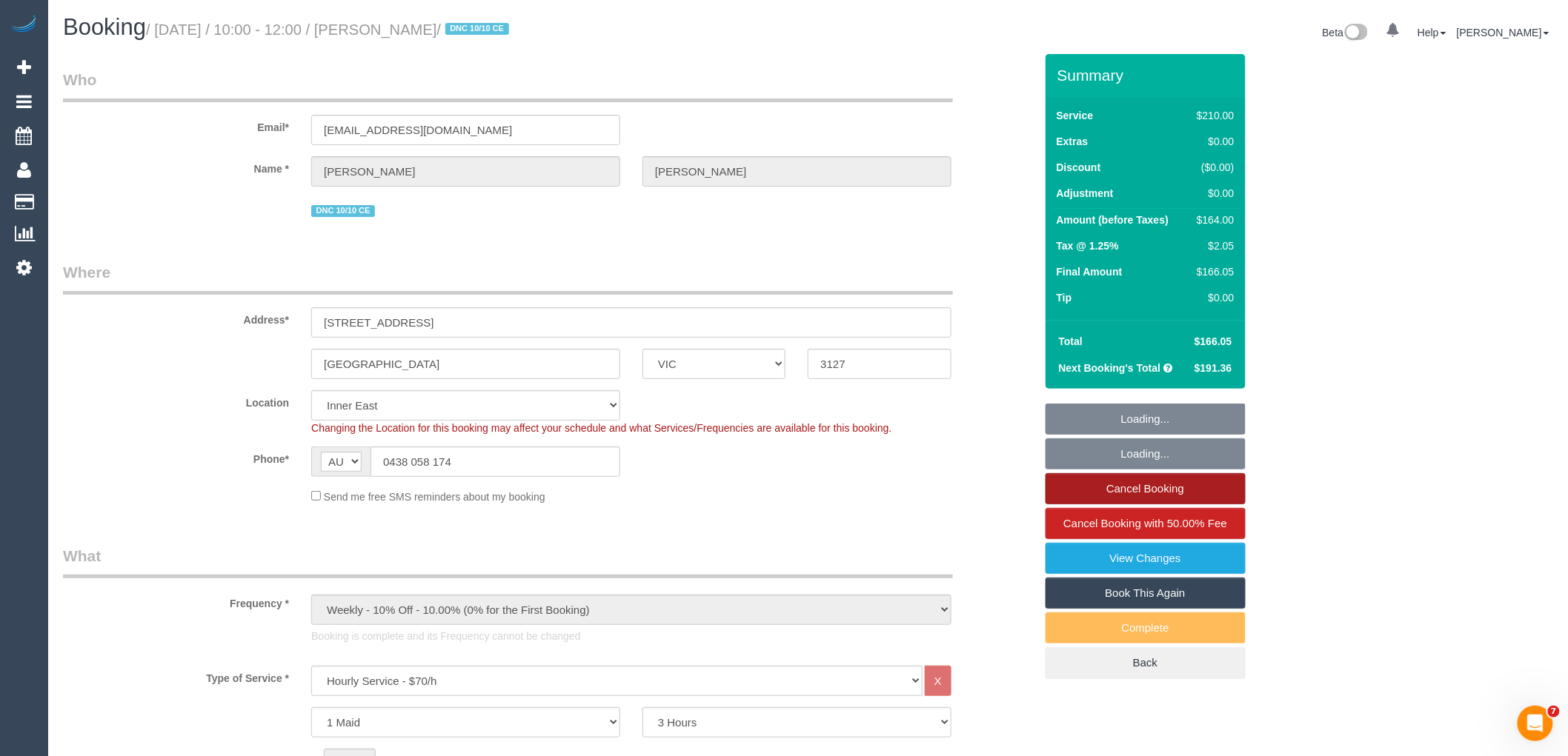
click at [1098, 489] on link "Cancel Booking" at bounding box center [1146, 488] width 200 height 31
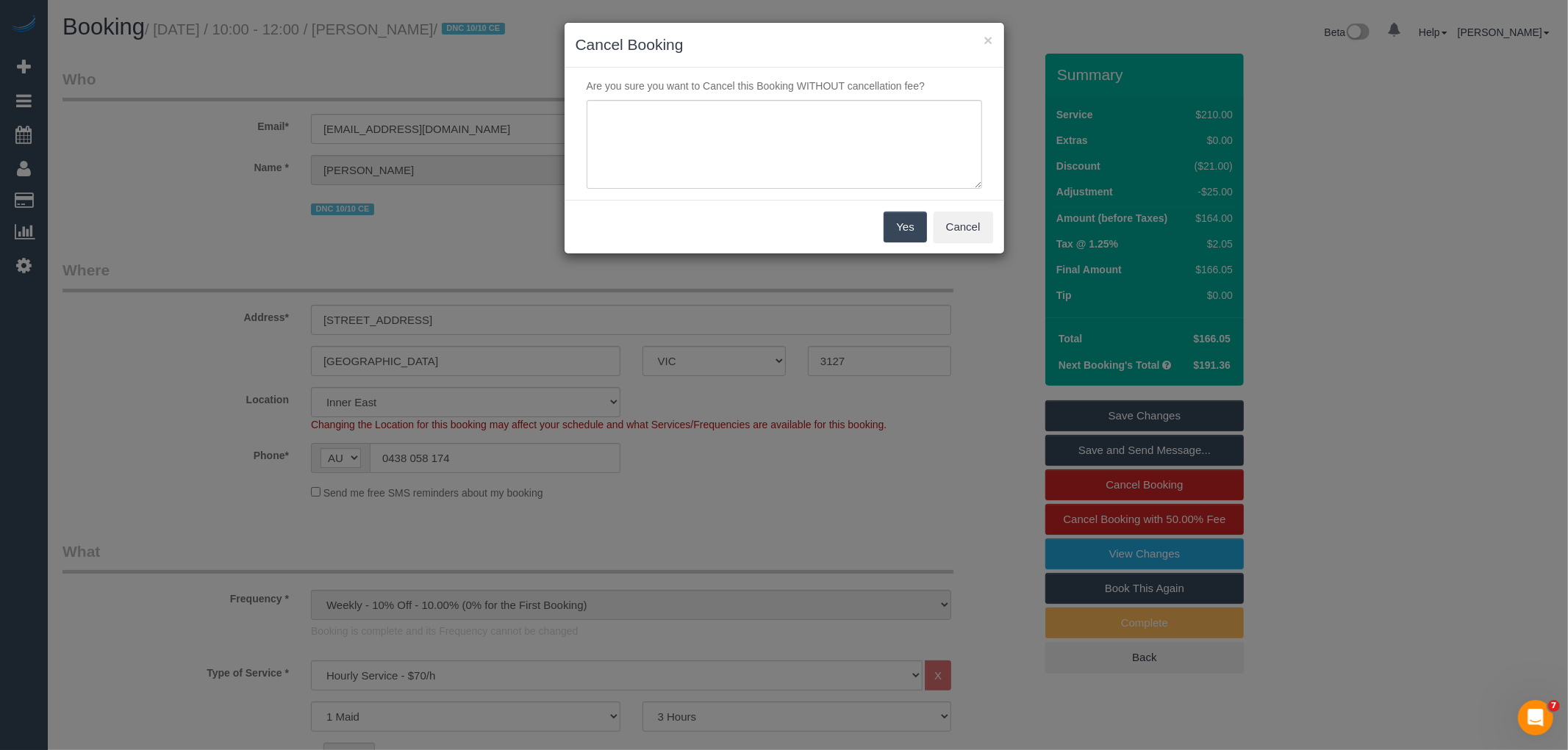
click at [980, 45] on h3 "Cancel Booking" at bounding box center [784, 45] width 418 height 22
click at [985, 38] on button "×" at bounding box center [987, 40] width 9 height 16
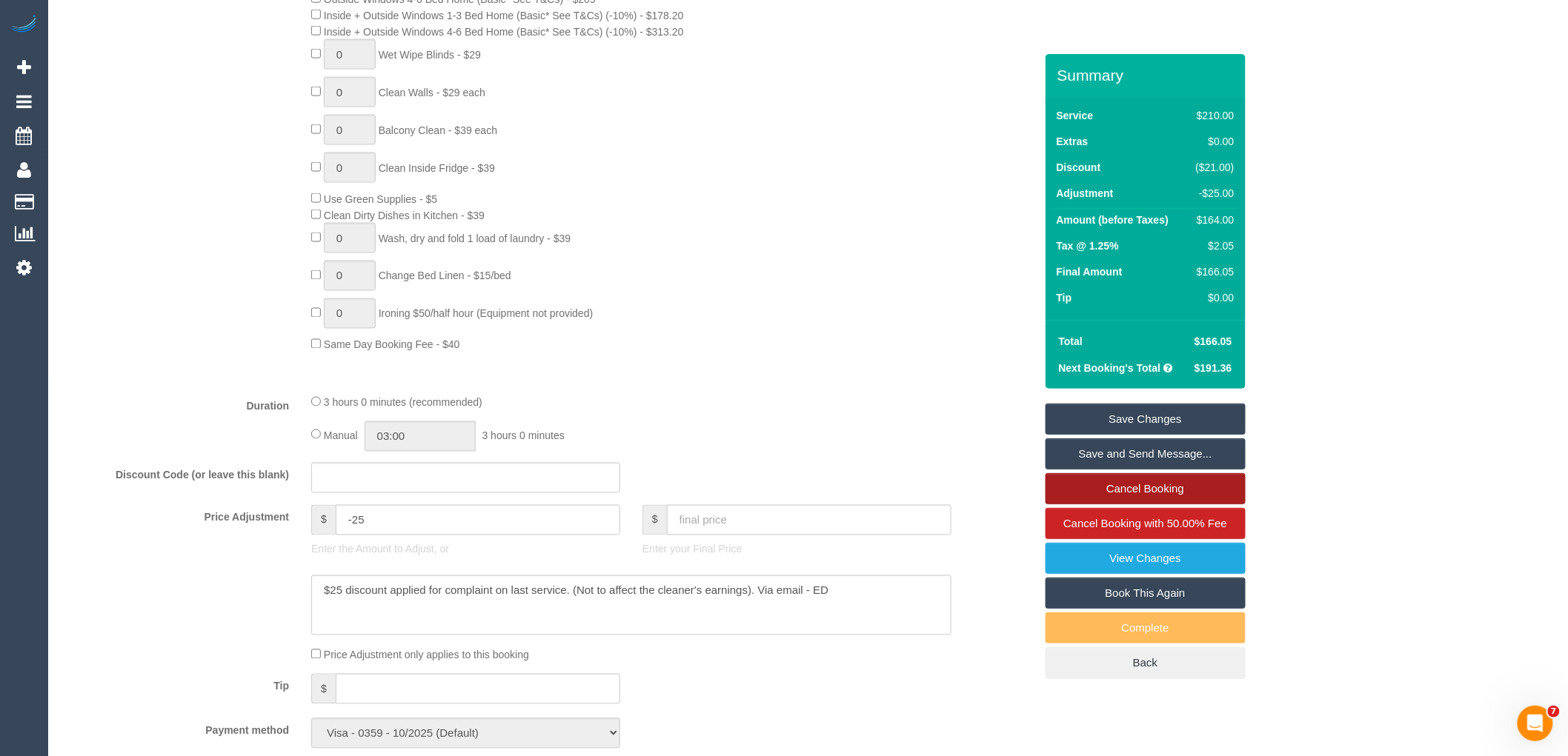
scroll to position [1069, 0]
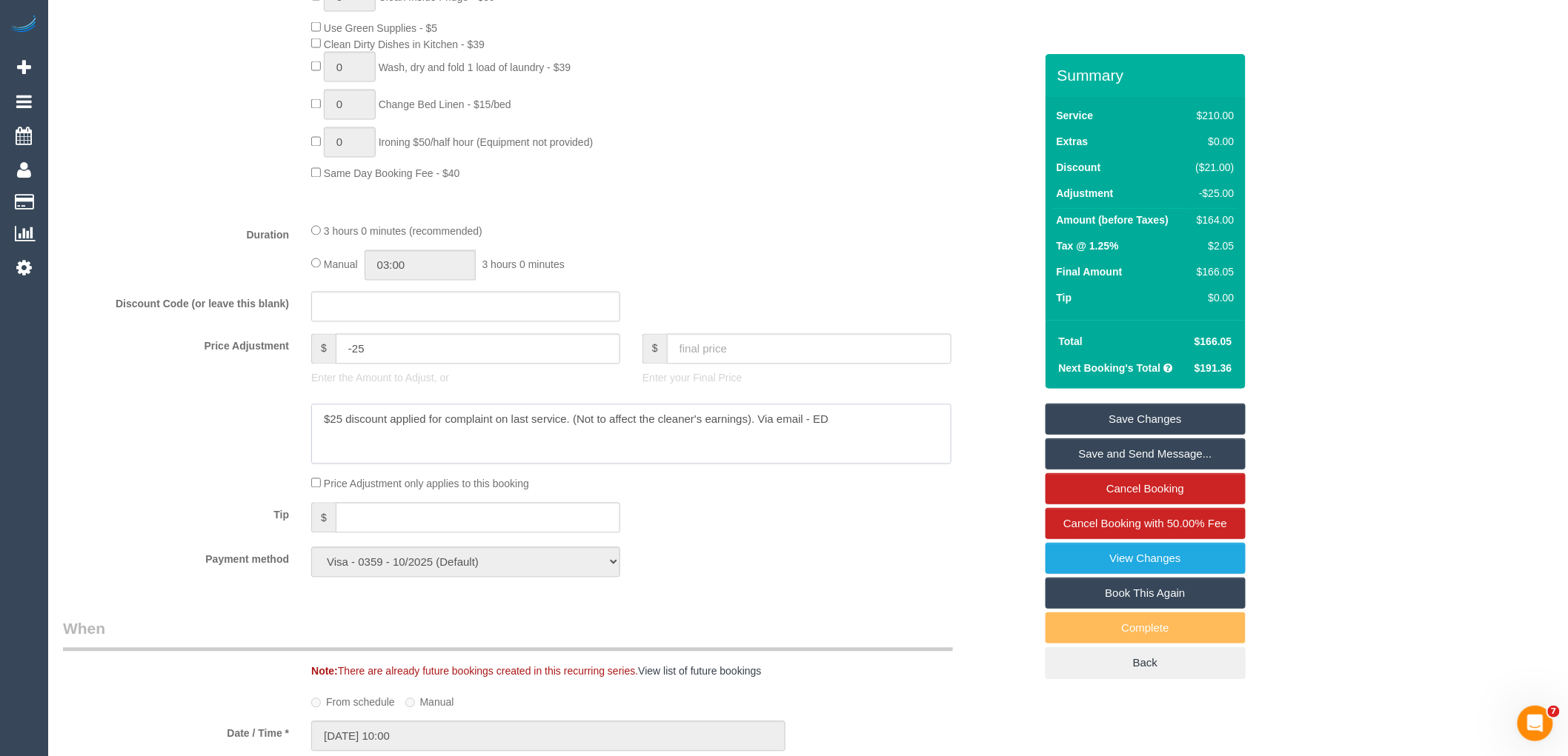
drag, startPoint x: 850, startPoint y: 440, endPoint x: 251, endPoint y: 426, distance: 599.2
click at [251, 426] on div at bounding box center [549, 434] width 994 height 61
drag, startPoint x: 462, startPoint y: 370, endPoint x: 119, endPoint y: 341, distance: 344.2
click at [119, 342] on fieldset "What Frequency * One Time Cleaning Weekly - 10% Off - 10.00% (0% for the First …" at bounding box center [549, 32] width 971 height 1114
drag, startPoint x: 876, startPoint y: 441, endPoint x: 0, endPoint y: 395, distance: 877.2
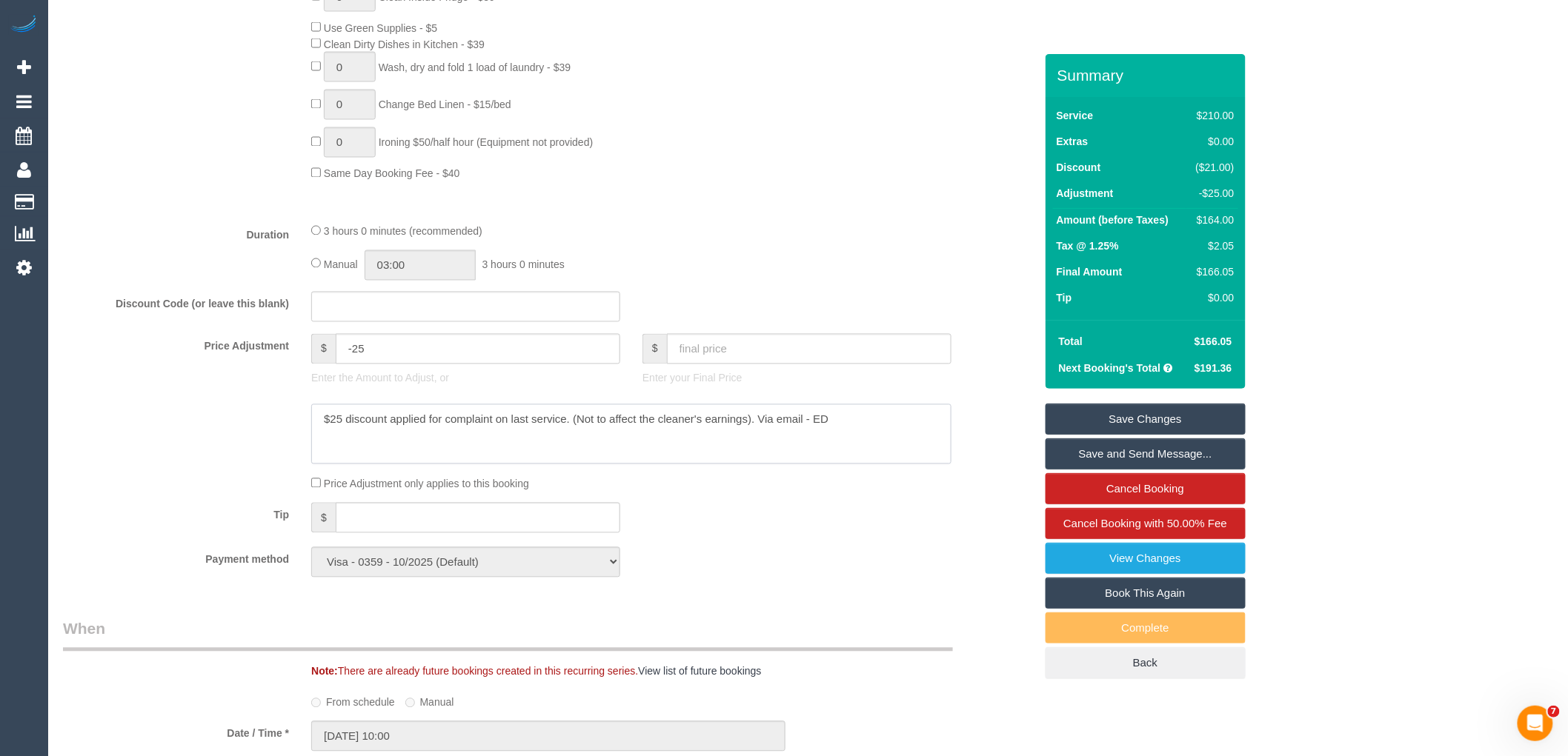
click at [0, 395] on div "0 Beta Your Notifications You have 0 alerts Add Booking Bookings Active Booking…" at bounding box center [784, 622] width 1568 height 3381
click at [834, 465] on textarea at bounding box center [631, 434] width 640 height 61
drag, startPoint x: 863, startPoint y: 436, endPoint x: 2, endPoint y: 443, distance: 861.0
click at [0, 439] on div "0 Beta Your Notifications You have 0 alerts Add Booking Bookings Active Booking…" at bounding box center [784, 622] width 1568 height 3381
drag, startPoint x: 419, startPoint y: 368, endPoint x: 131, endPoint y: 378, distance: 288.2
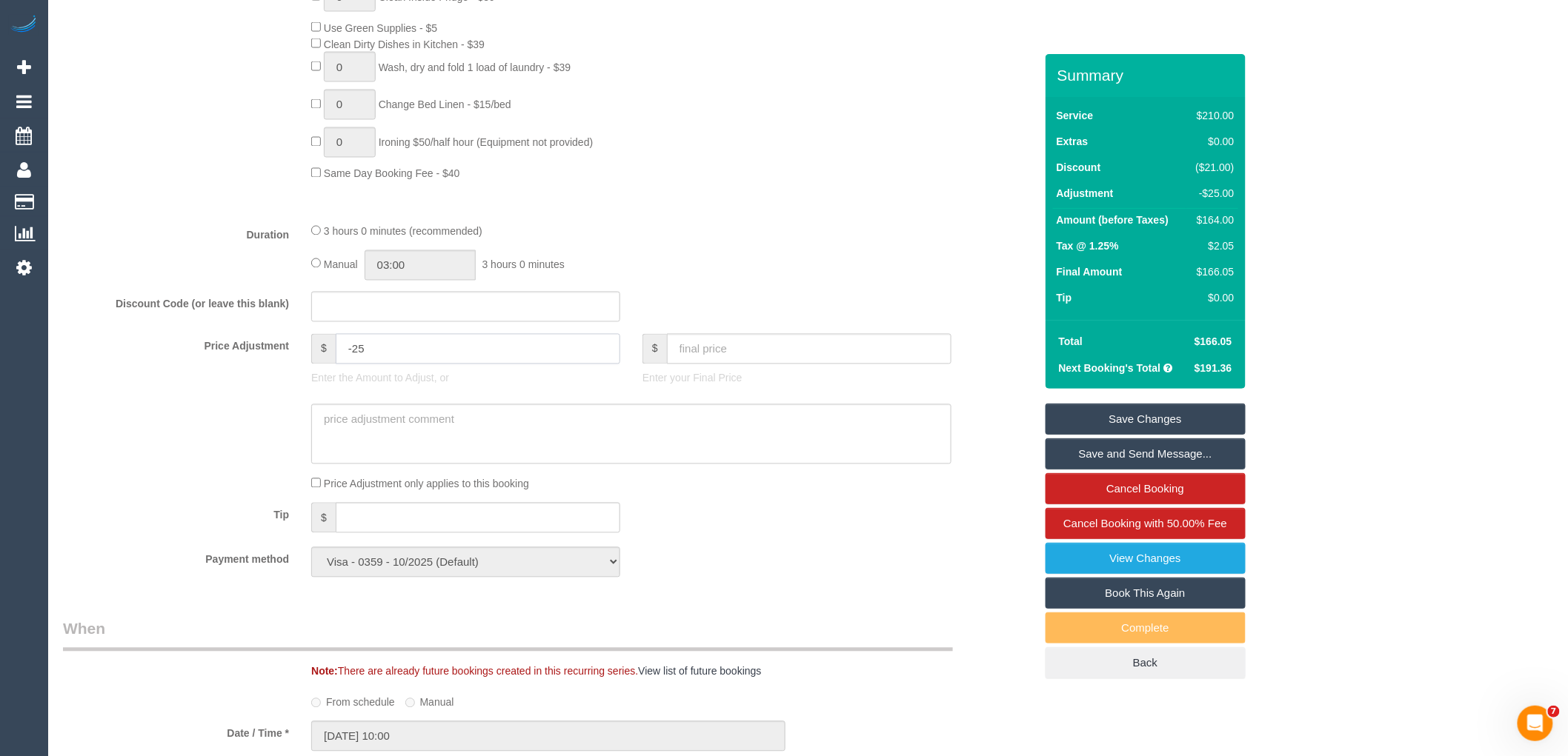
click at [136, 379] on div "Price Adjustment $ -25 Enter the Amount to Adjust, or $ Enter your Final Price" at bounding box center [549, 363] width 994 height 59
click at [805, 357] on input "text" at bounding box center [809, 349] width 285 height 30
type input "0"
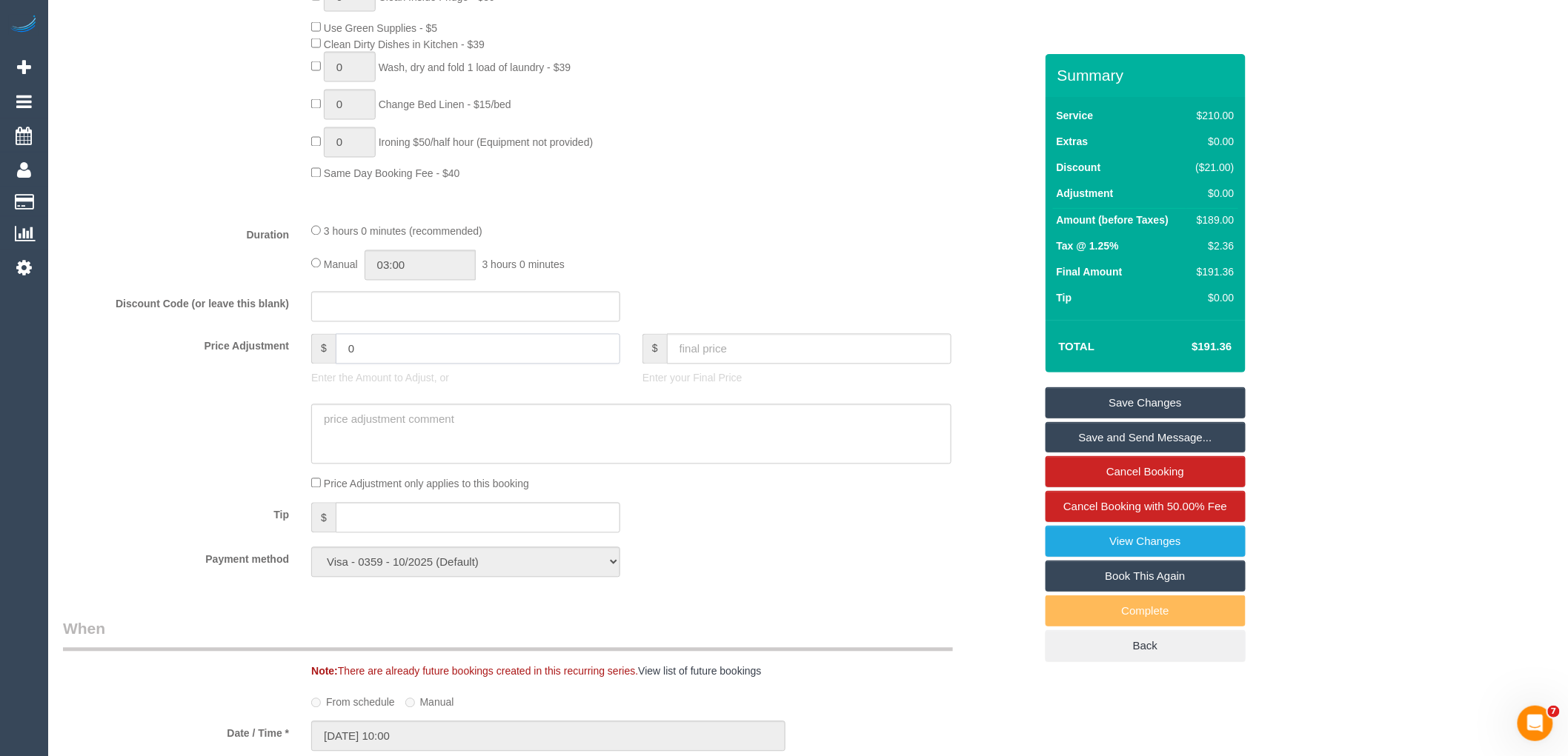
click at [441, 357] on input "0" at bounding box center [478, 349] width 285 height 30
click at [440, 357] on input "0" at bounding box center [478, 349] width 285 height 30
click at [686, 365] on input "text" at bounding box center [809, 349] width 285 height 30
type input "0"
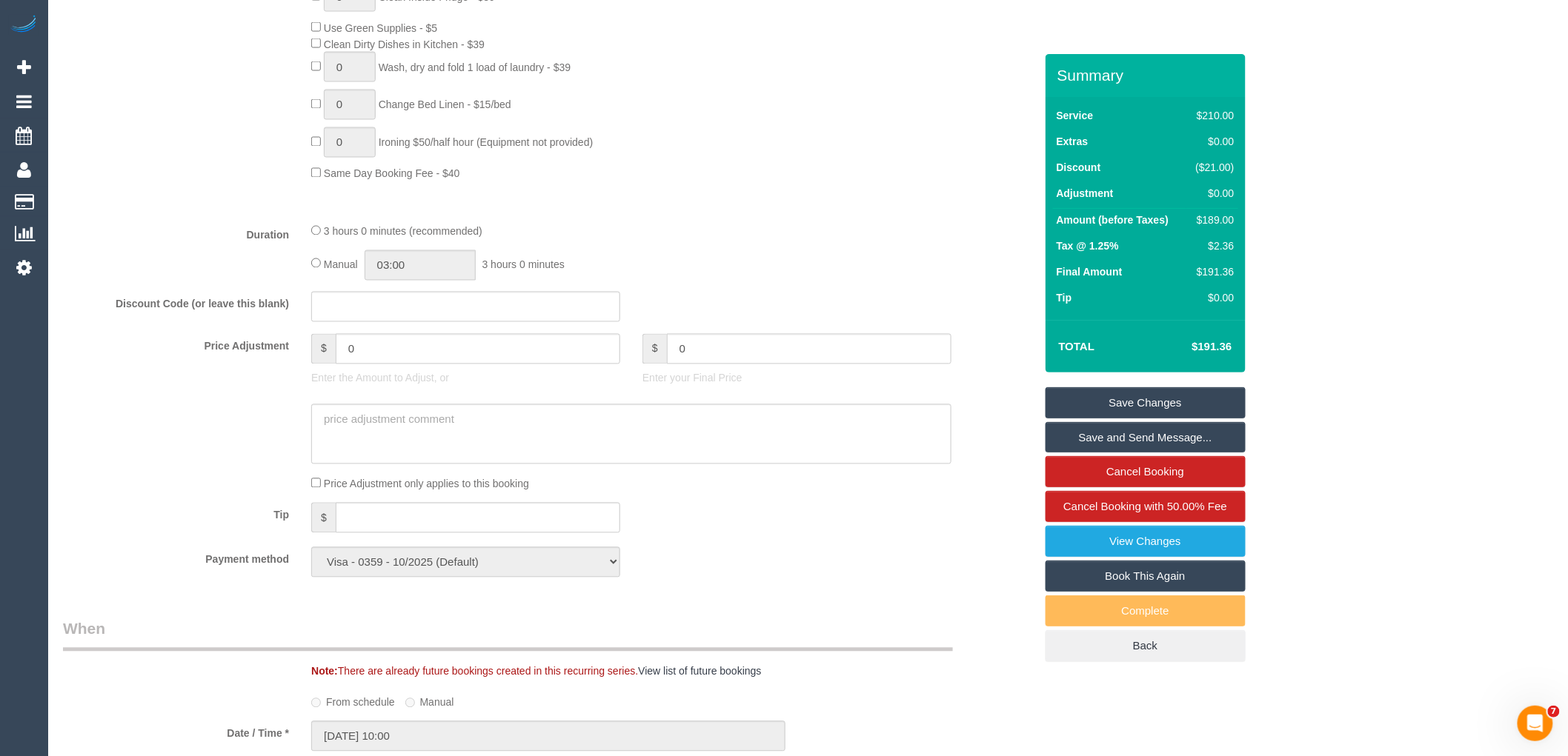
type input "-189"
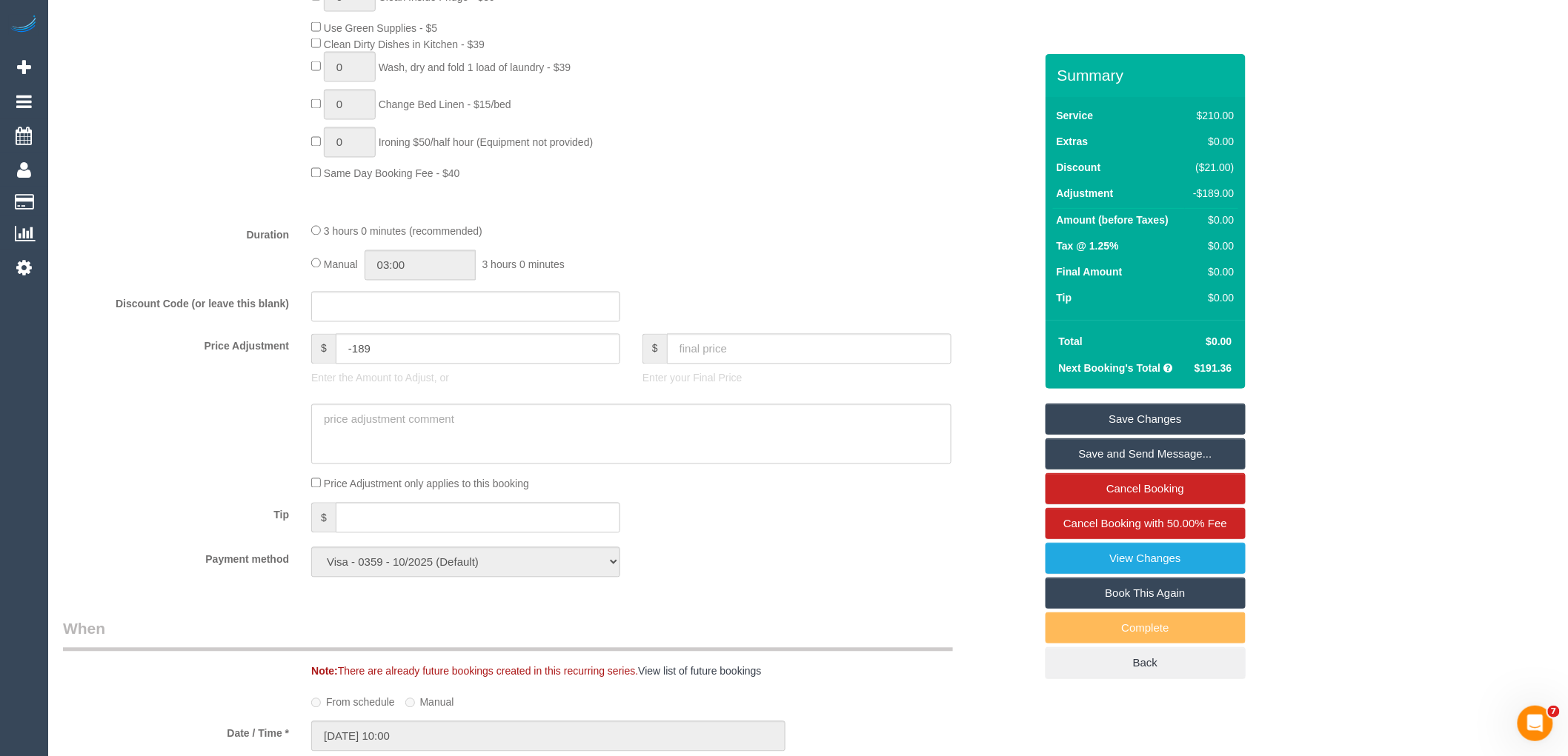
click at [1101, 416] on link "Save Changes" at bounding box center [1146, 418] width 200 height 31
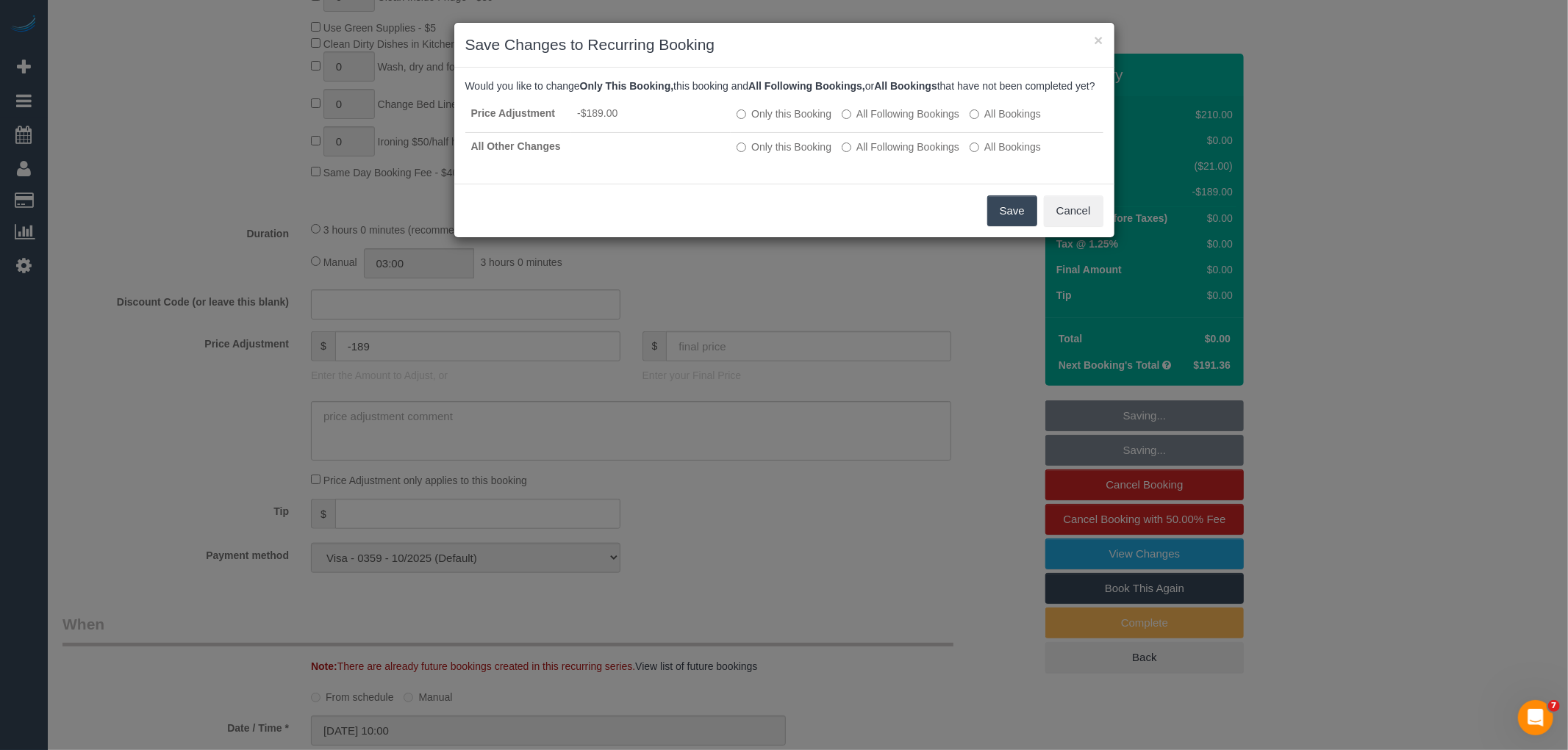
click at [1001, 226] on button "Save" at bounding box center [1012, 210] width 50 height 31
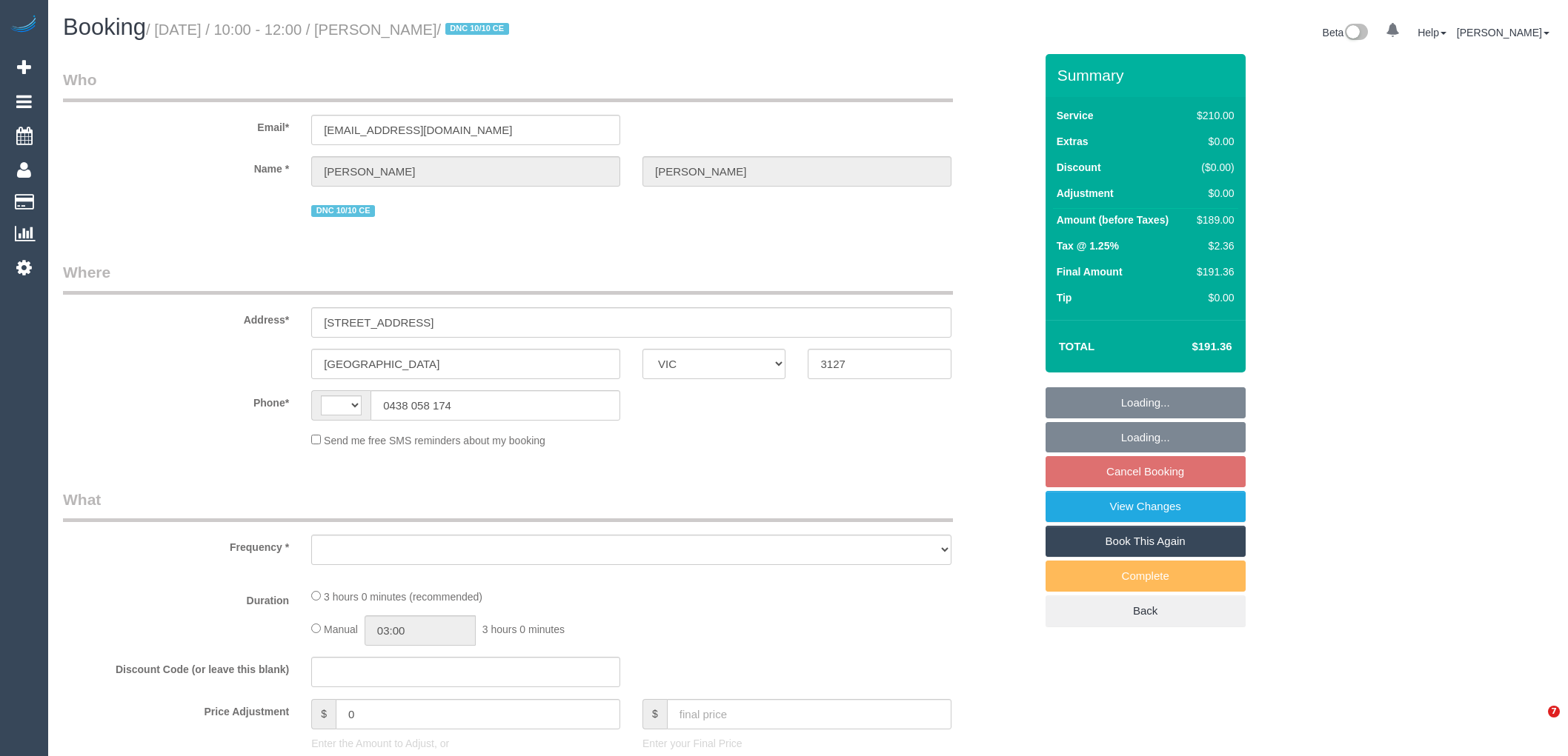
select select "VIC"
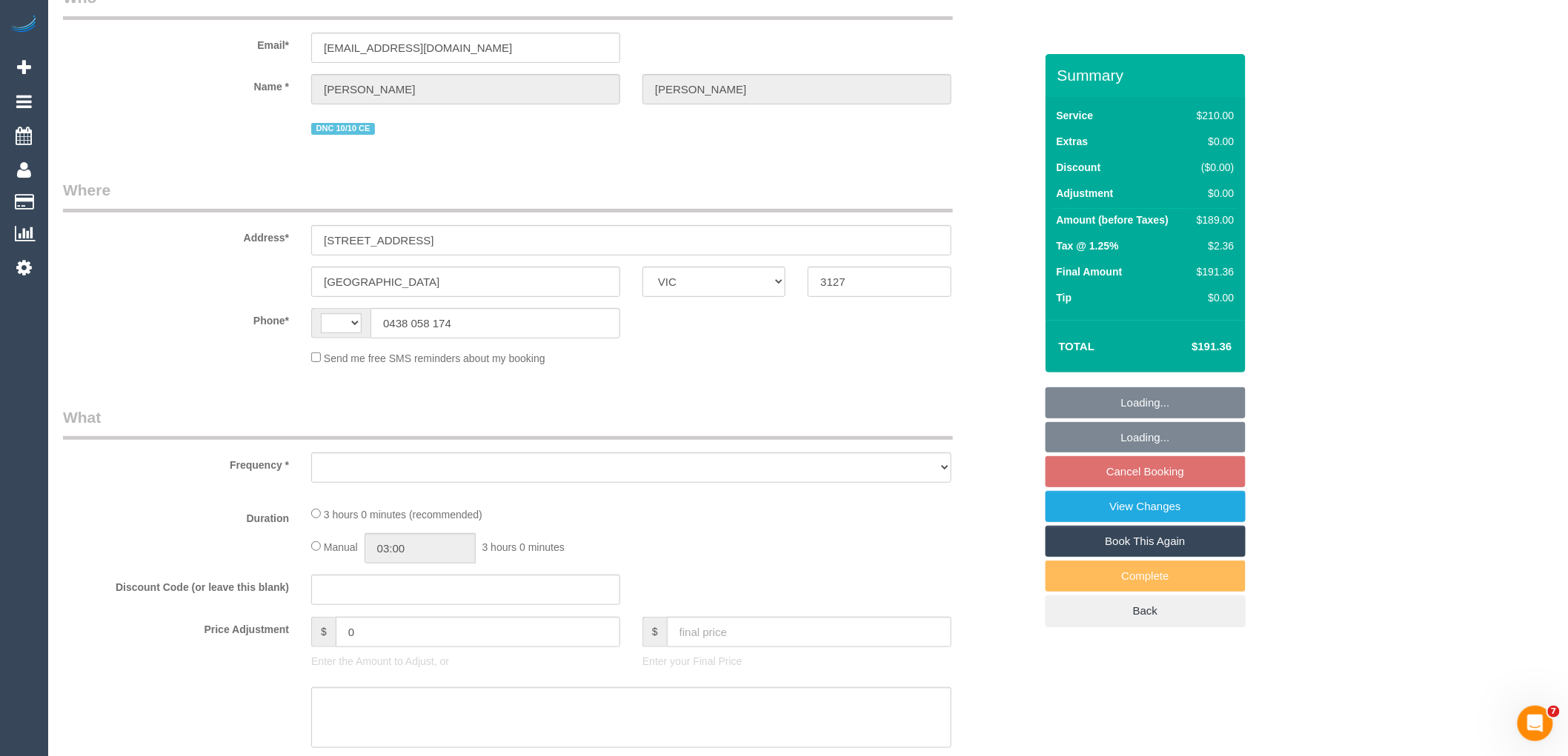
select select "string:stripe-pm_1SALfa2GScqysDRVwY3fWcKI"
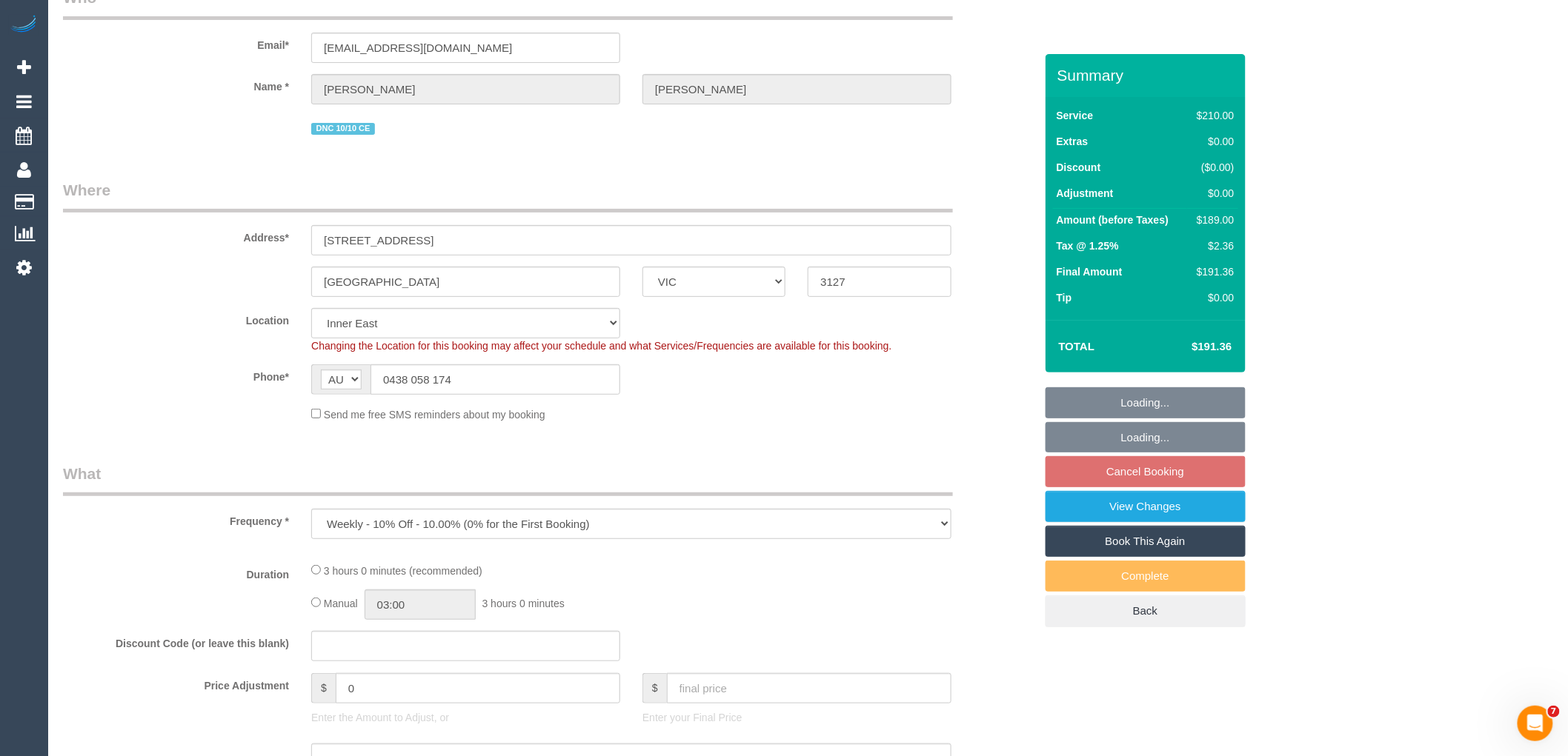
select select "string:AU"
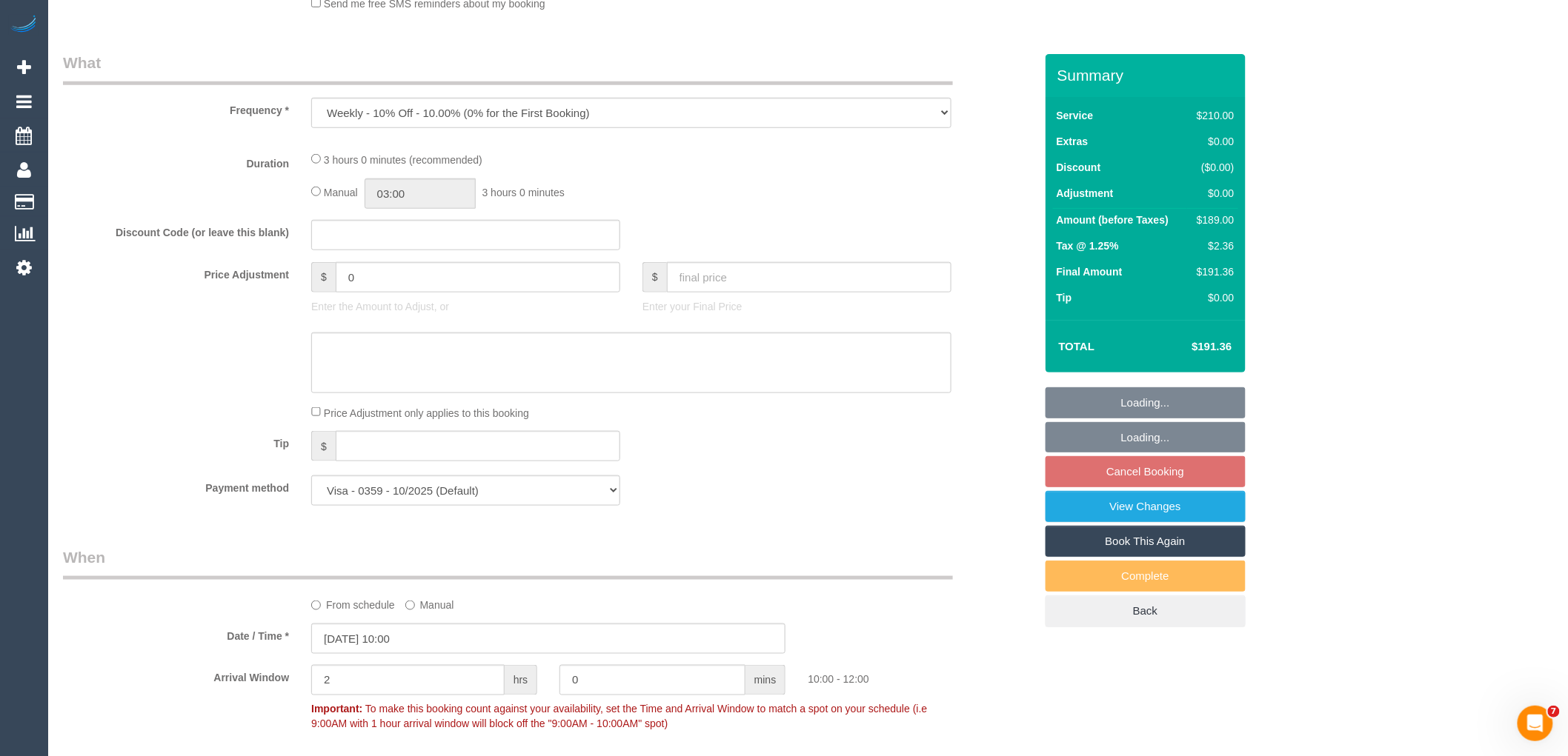
select select "object:1398"
select select "180"
select select "number:27"
select select "number:14"
select select "number:19"
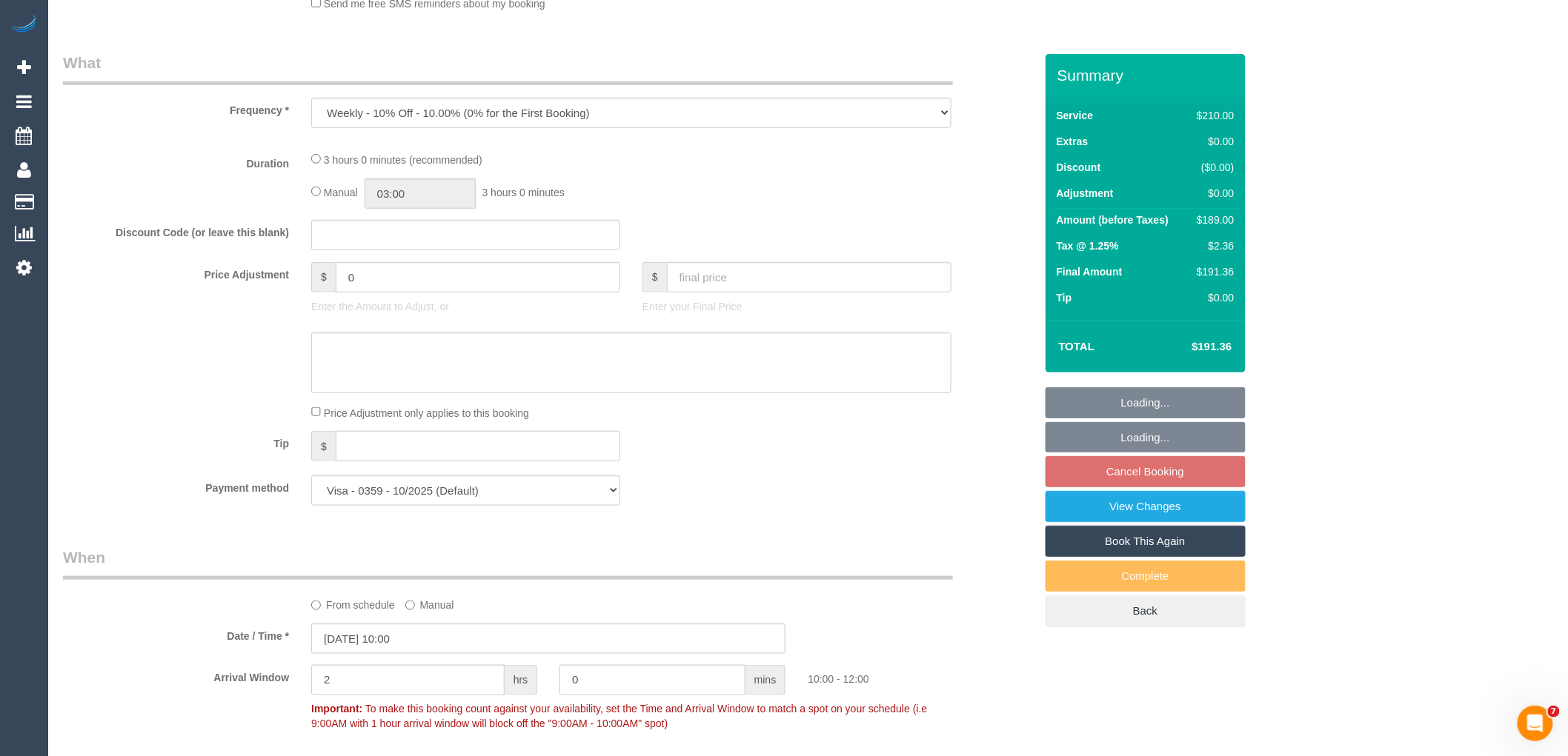
select select "number:24"
select select "number:35"
select select "number:13"
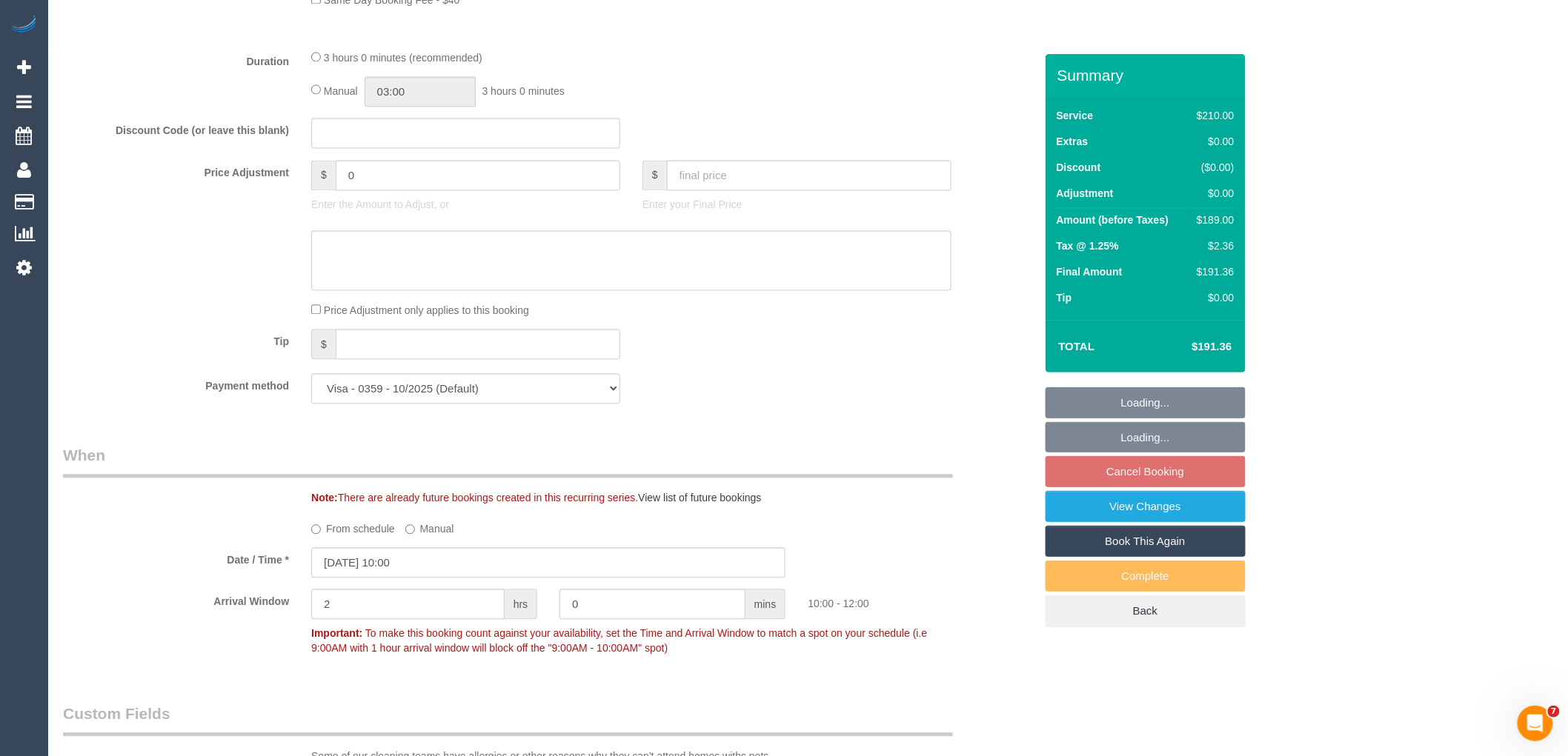
scroll to position [1234, 0]
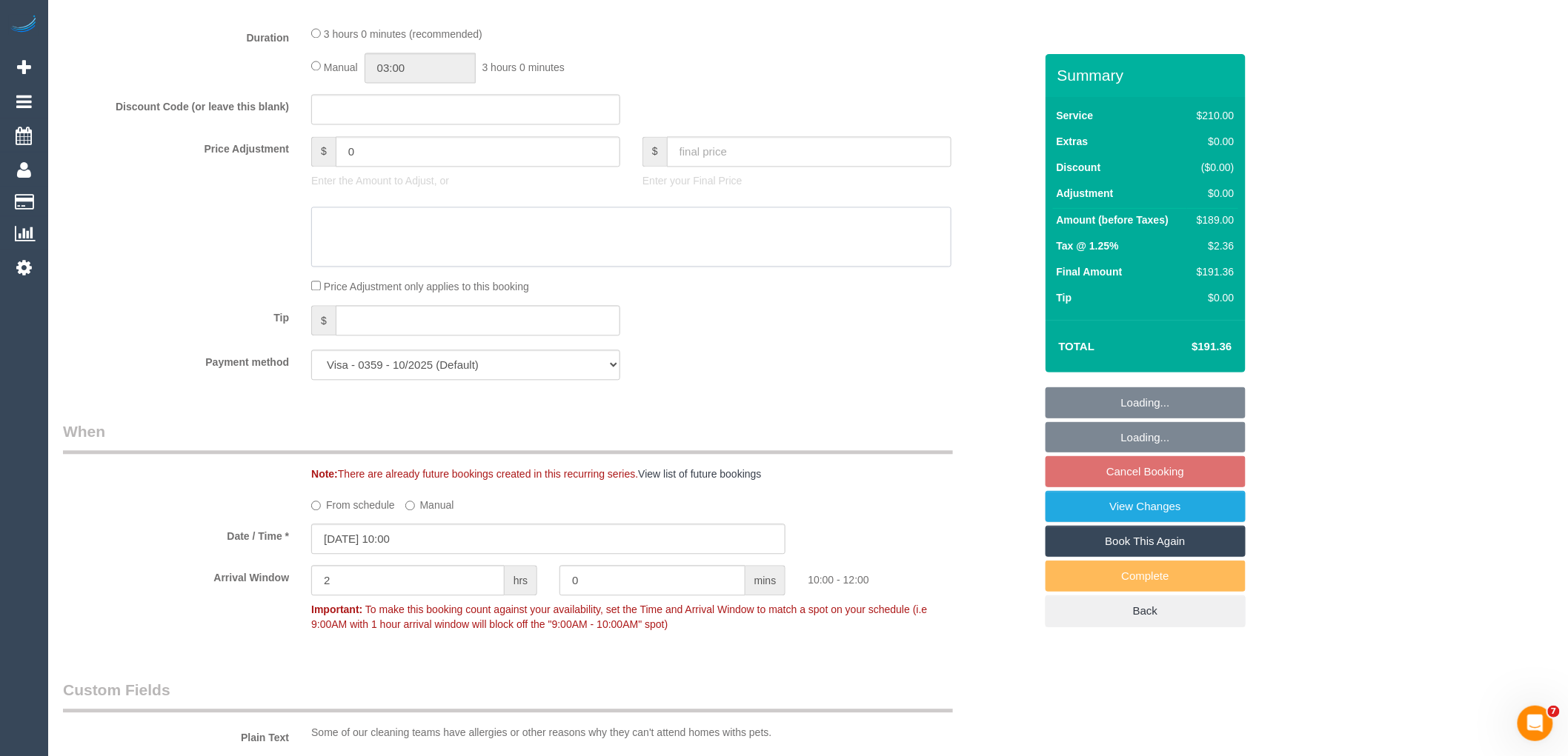
click at [410, 253] on textarea at bounding box center [631, 236] width 640 height 61
paste textarea "-25"
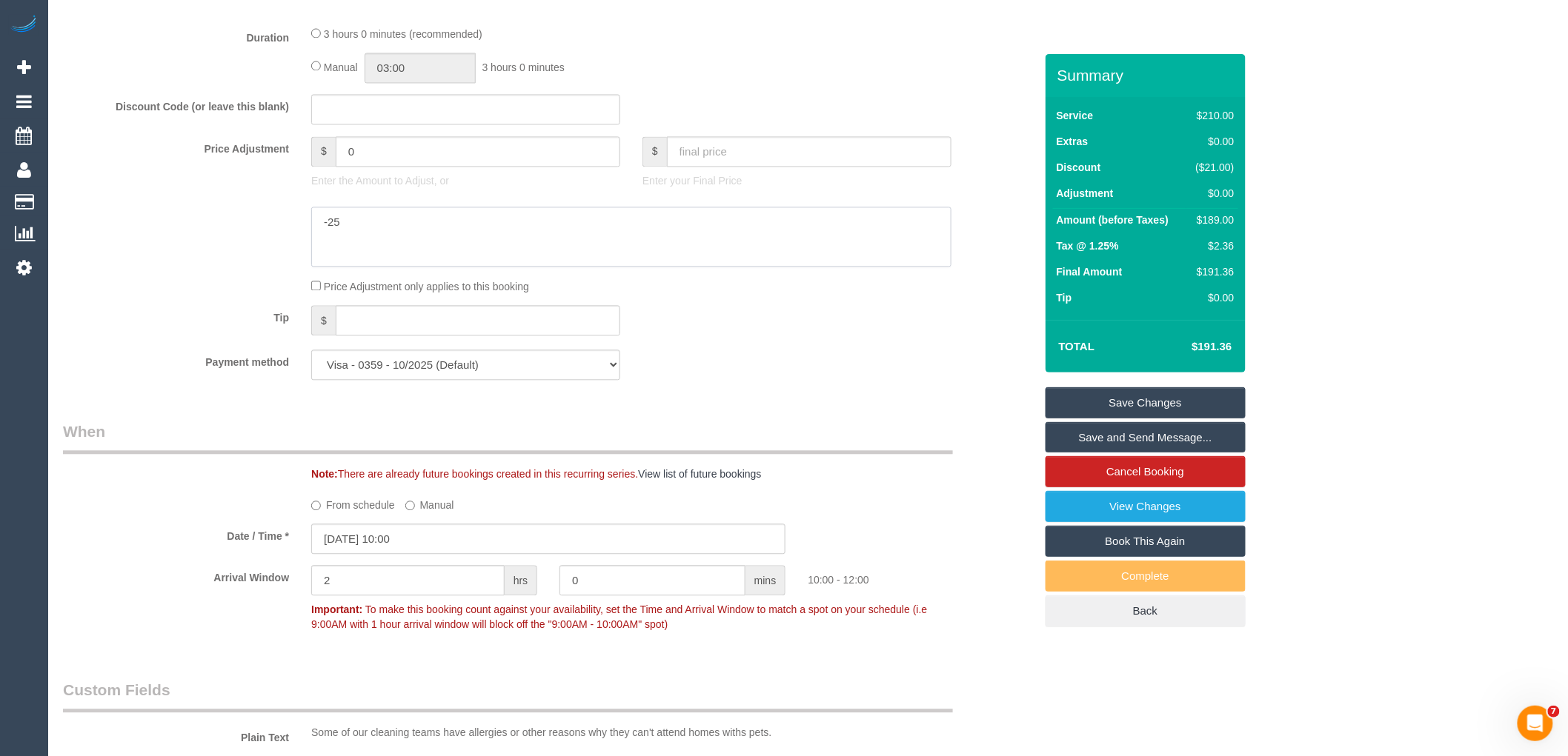
type textarea "-25"
click at [434, 164] on input "0" at bounding box center [478, 151] width 285 height 30
paste input "-25"
type input "-25"
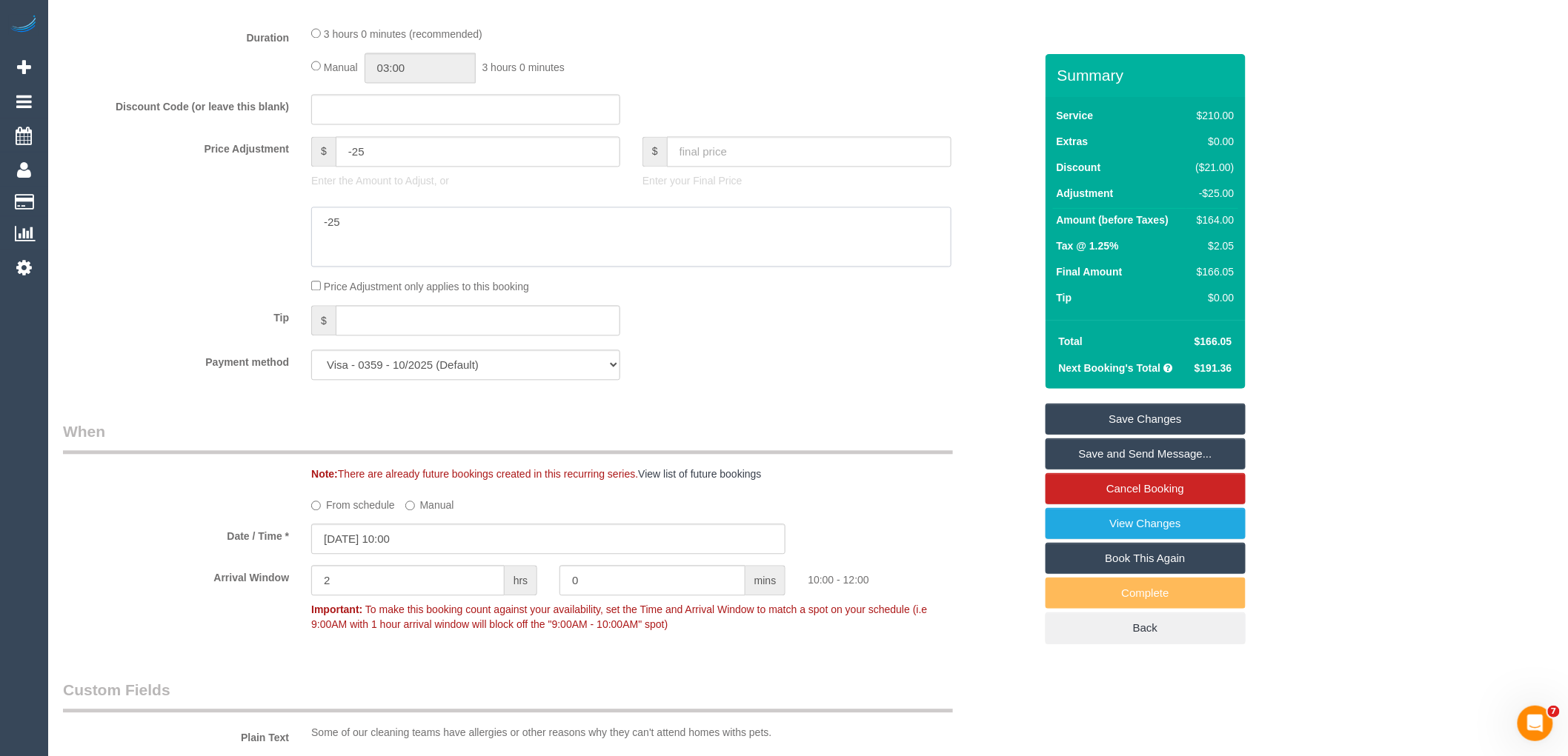
click at [487, 259] on textarea at bounding box center [631, 236] width 640 height 61
paste textarea "$25 discount applied for complaint on last service. (Not to affect the cleaner'…"
type textarea "$25 discount applied for complaint on last service. (Not to affect the cleaner'…"
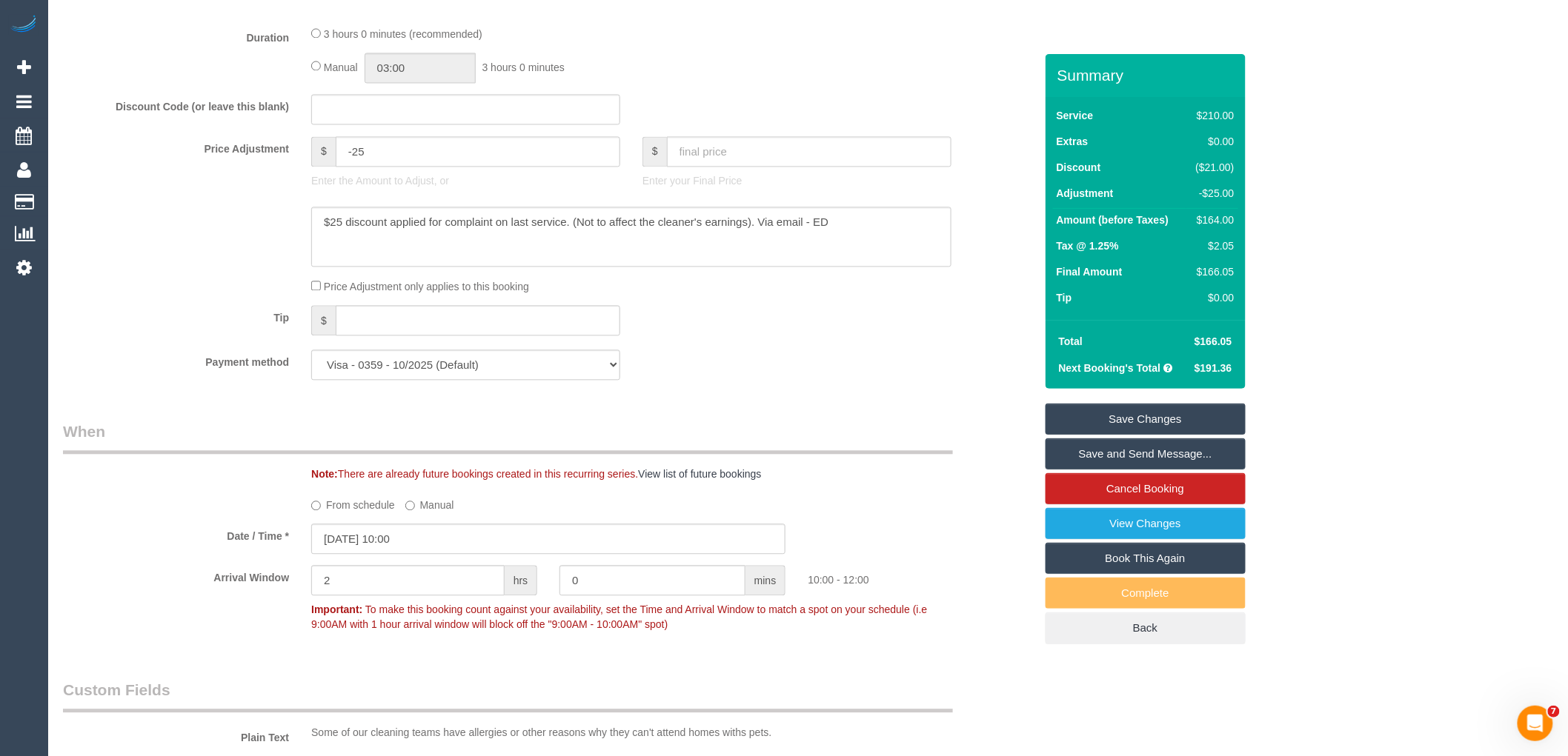
click at [1075, 425] on link "Save Changes" at bounding box center [1146, 418] width 200 height 31
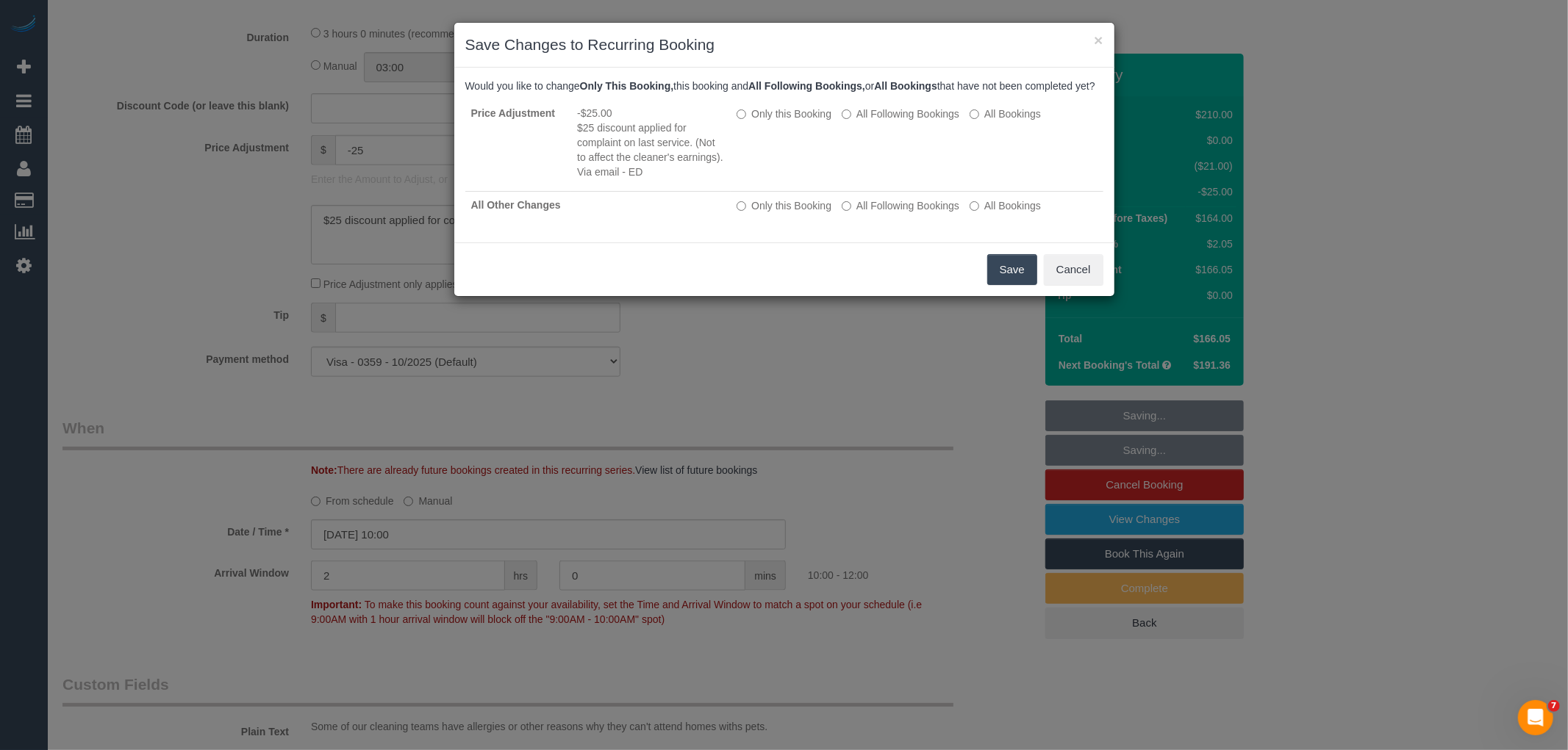
click at [1015, 282] on button "Save" at bounding box center [1012, 269] width 50 height 31
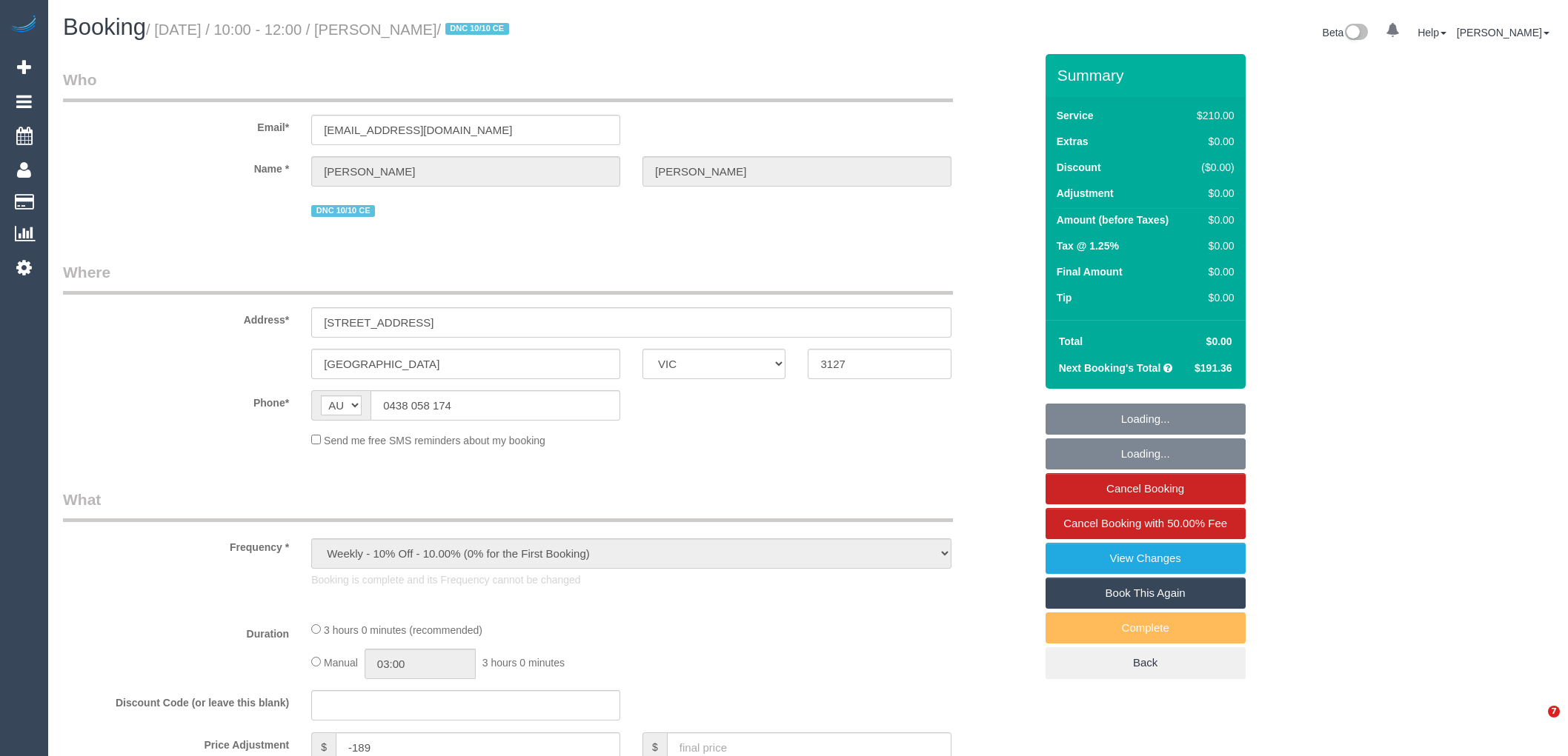
select select "VIC"
select select "string:stripe-pm_1SALfa2GScqysDRVwY3fWcKI"
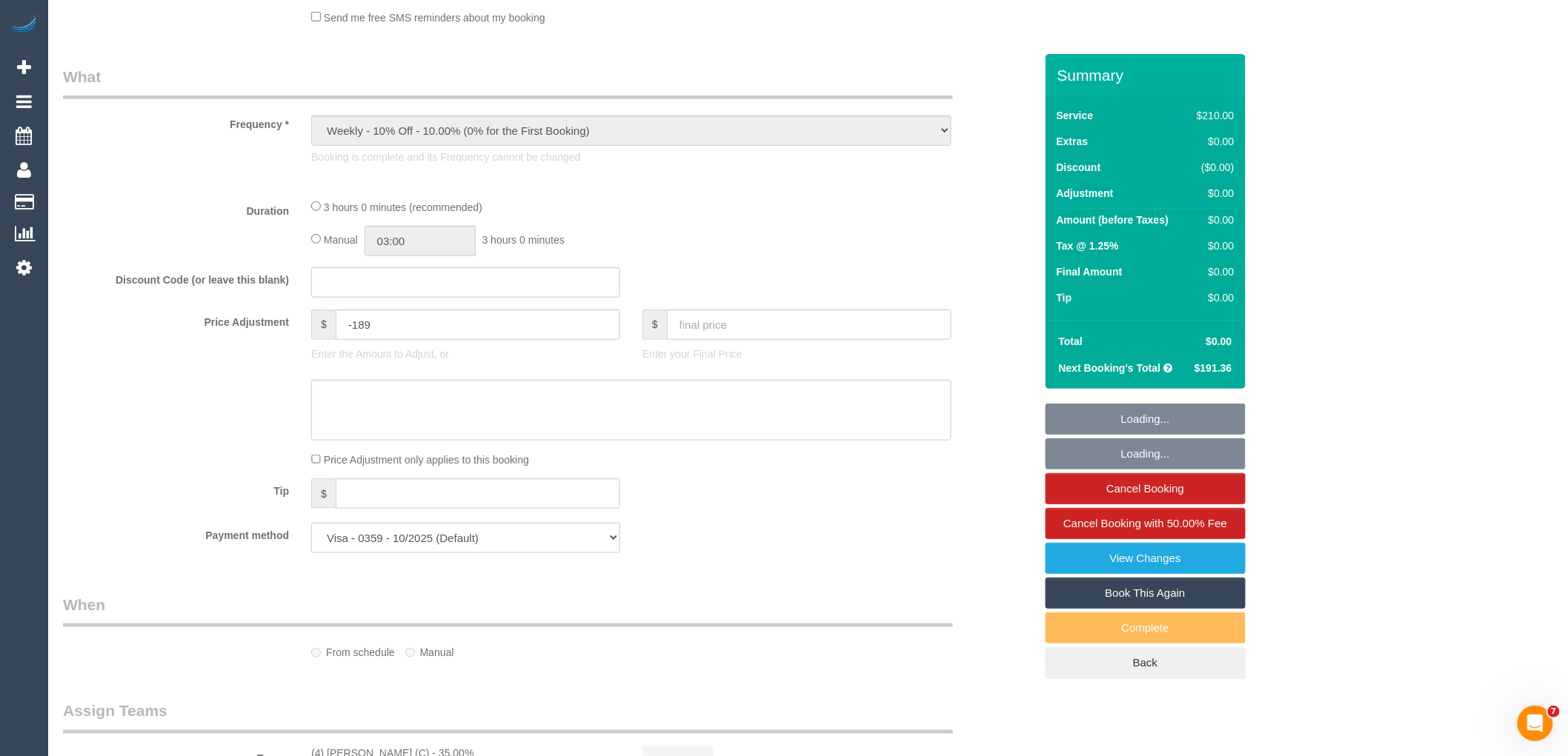
select select "object:742"
select select "number:27"
select select "number:14"
select select "number:19"
select select "number:24"
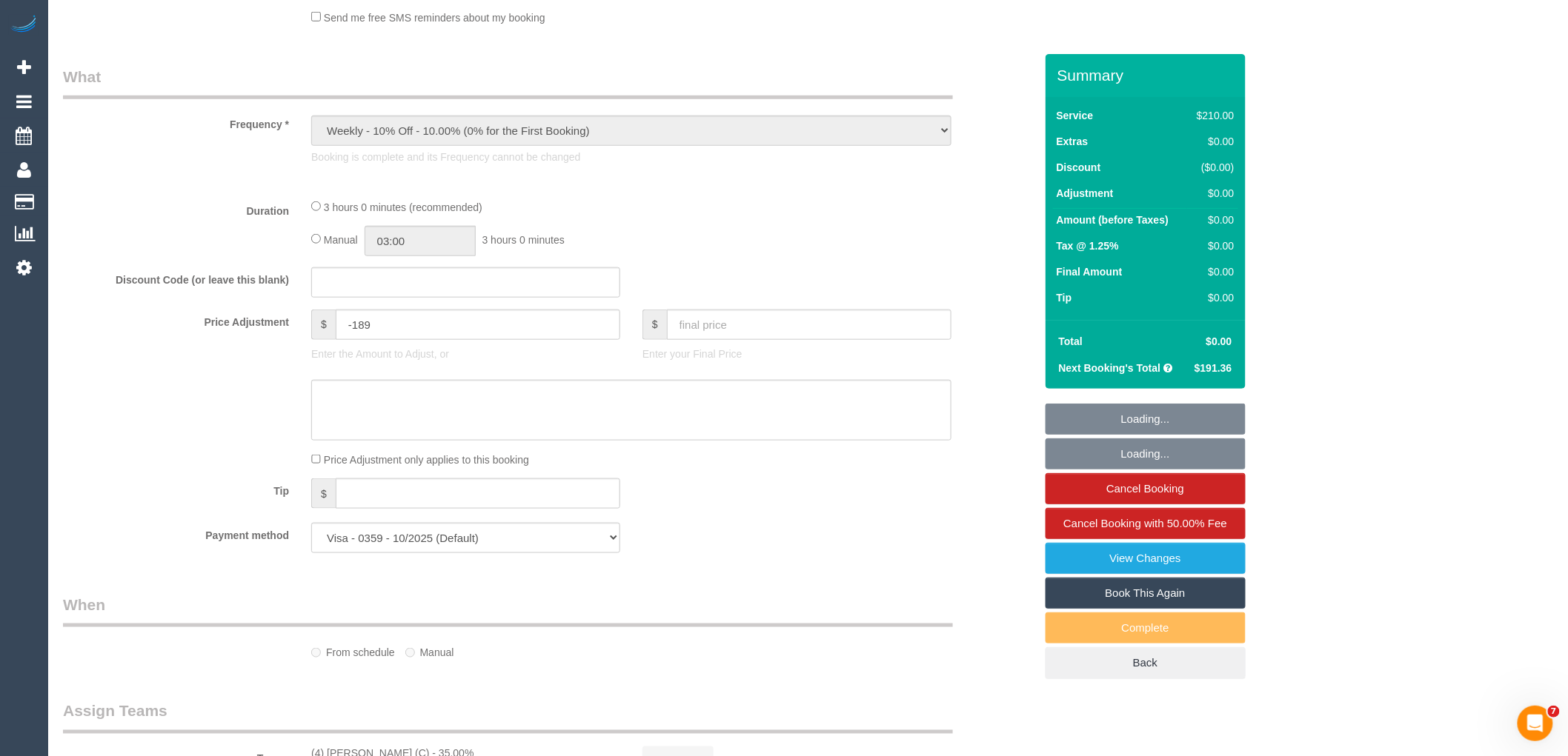
select select "number:35"
select select "number:13"
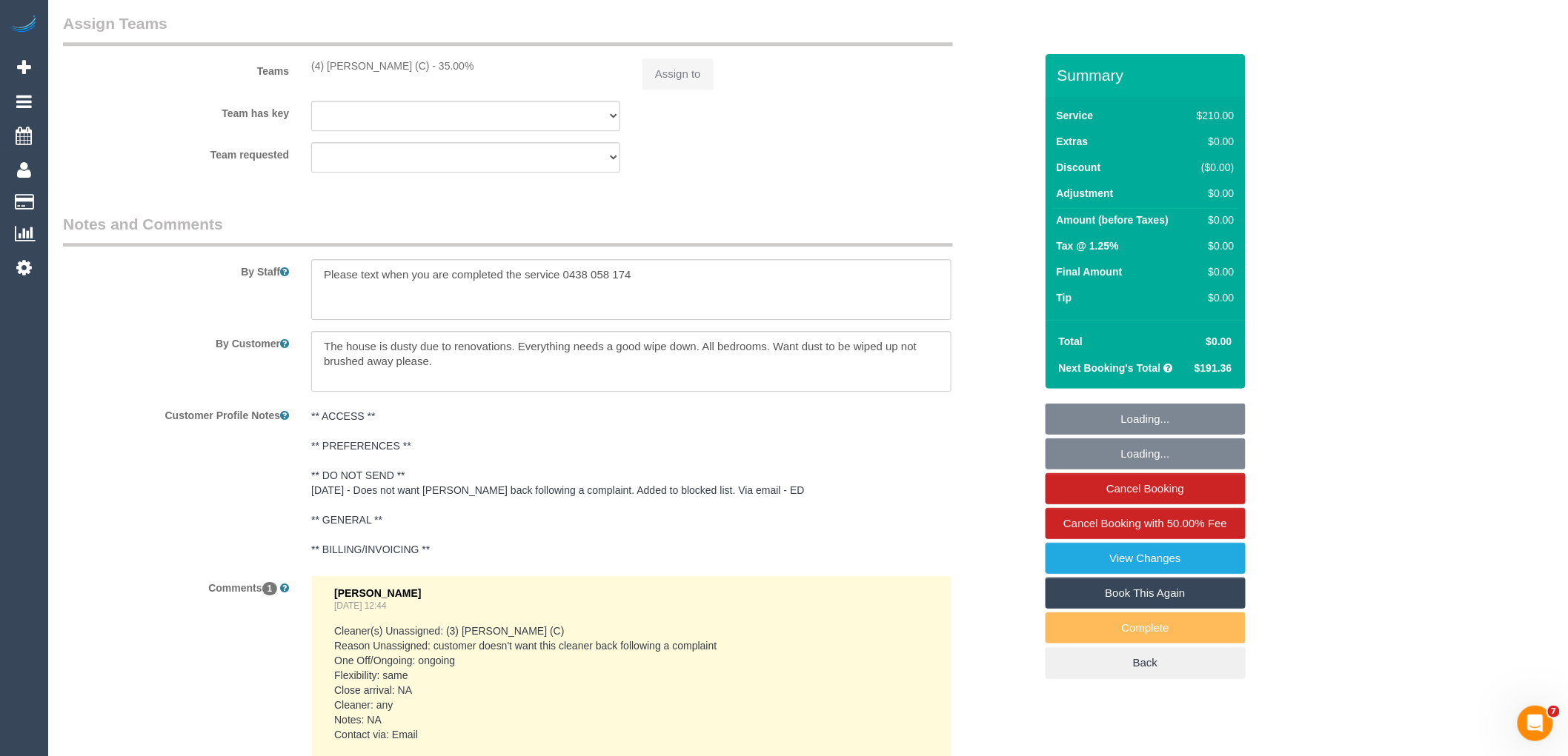
select select "180"
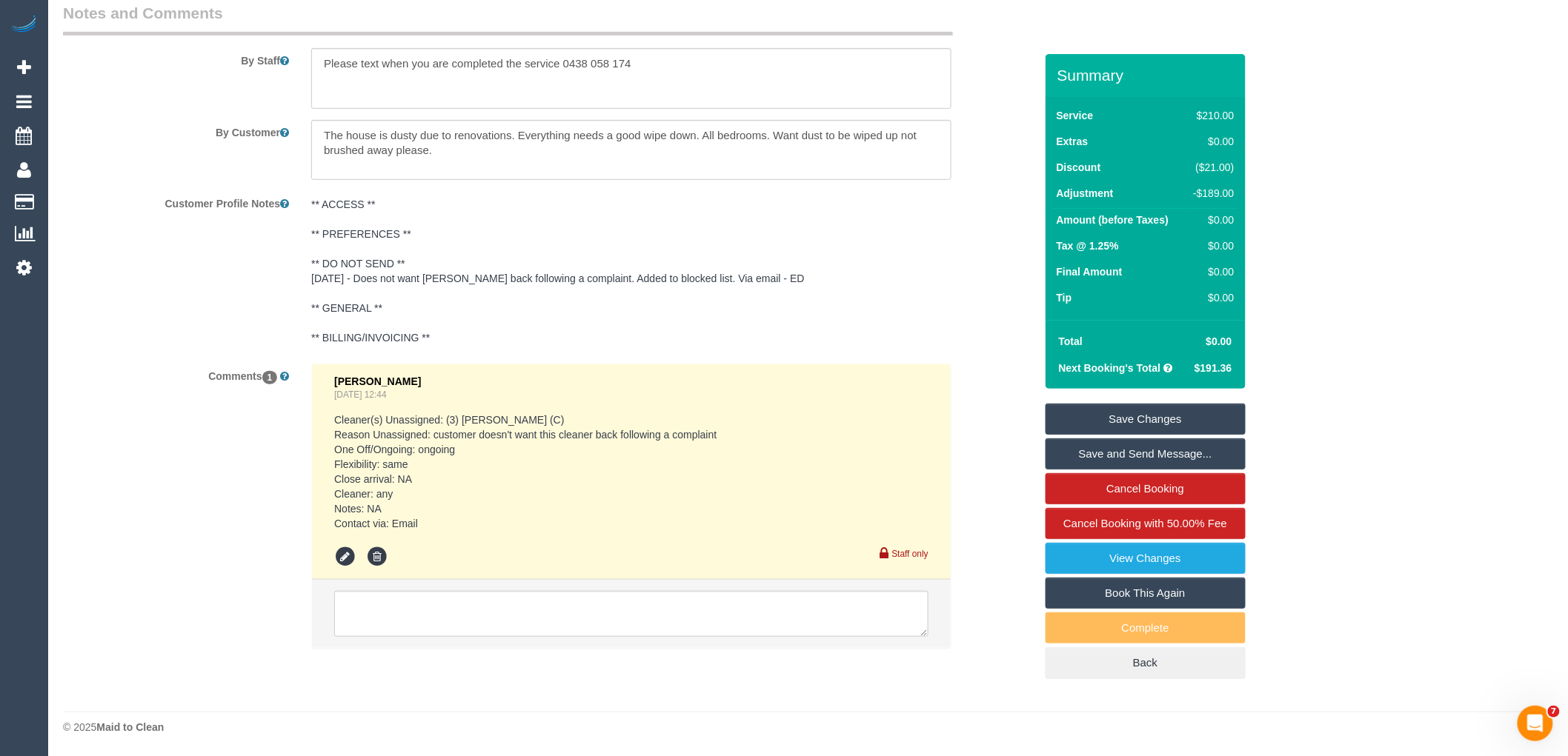
scroll to position [2146, 0]
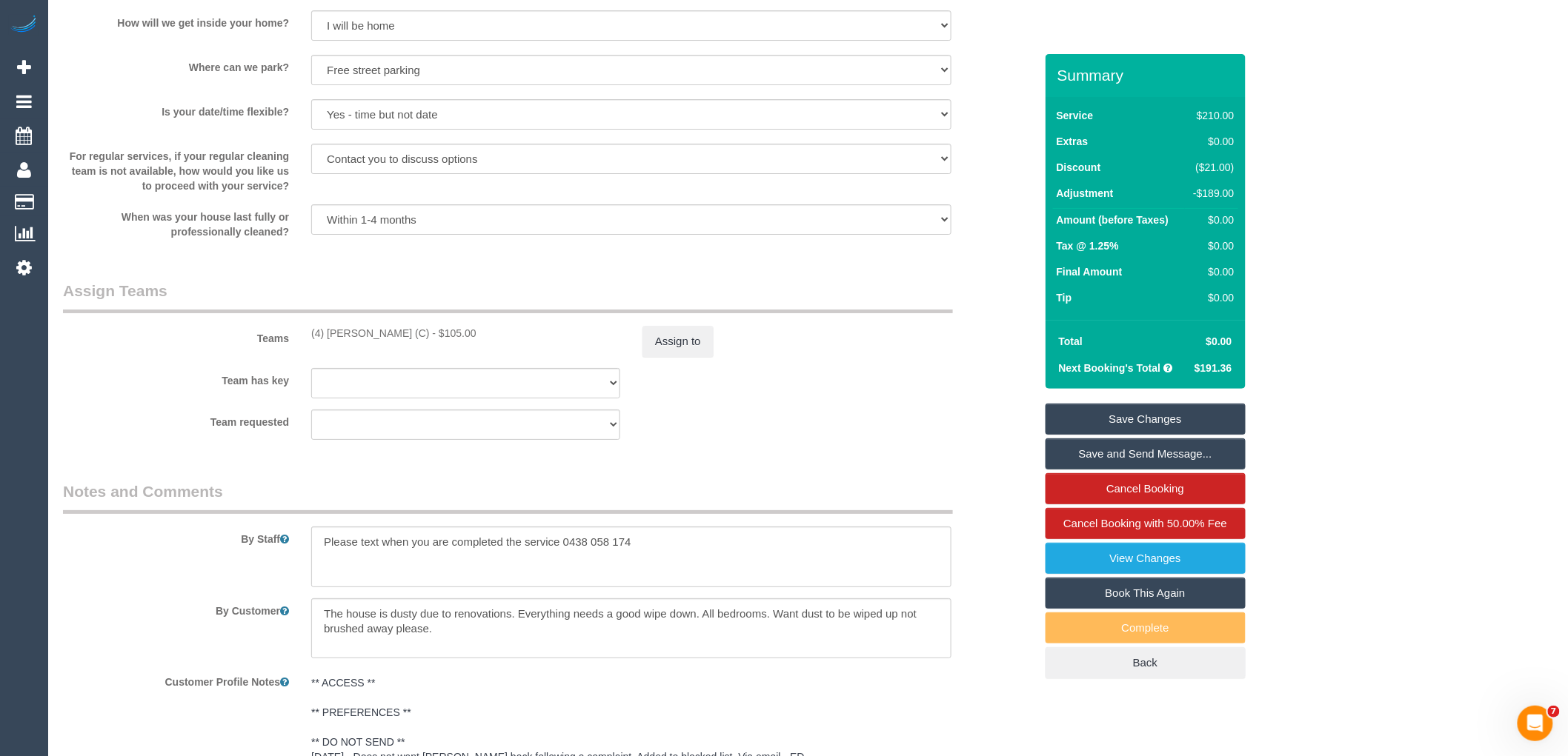
drag, startPoint x: 462, startPoint y: 350, endPoint x: 425, endPoint y: 350, distance: 37.0
click at [425, 341] on div "(4) [PERSON_NAME] (C) - $105.00" at bounding box center [465, 333] width 309 height 15
copy div "105.00"
drag, startPoint x: 304, startPoint y: 342, endPoint x: 408, endPoint y: 360, distance: 105.5
click at [408, 357] on div "Teams (4) Disni Tharuka (C) - $105.00 Assign to" at bounding box center [549, 318] width 994 height 77
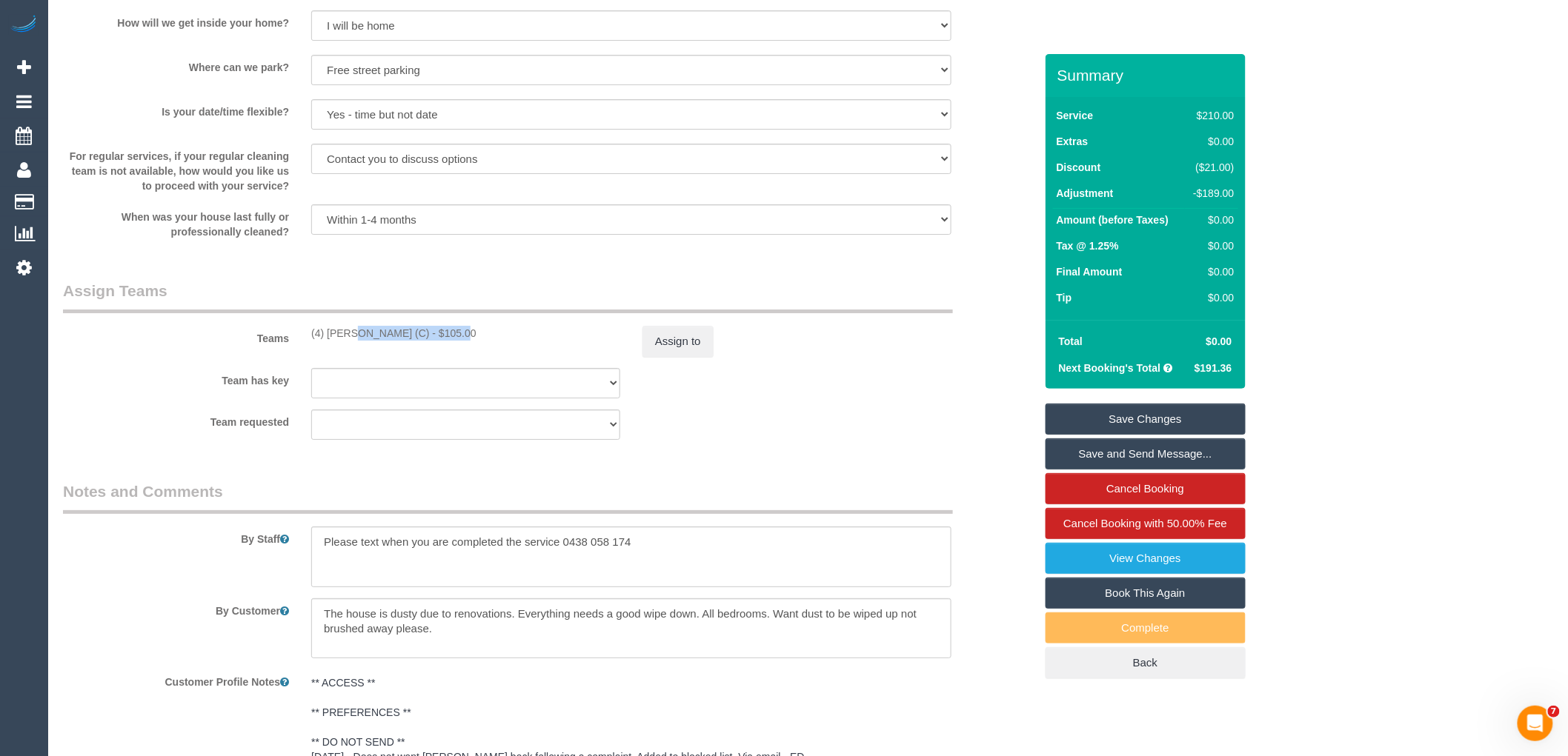
copy div "(4) [PERSON_NAME] (C)"
click at [718, 440] on div "Team requested (4) Disni Tharuka (C) (0) Office (1) [PERSON_NAME] (FT) (1) [PER…" at bounding box center [549, 425] width 994 height 30
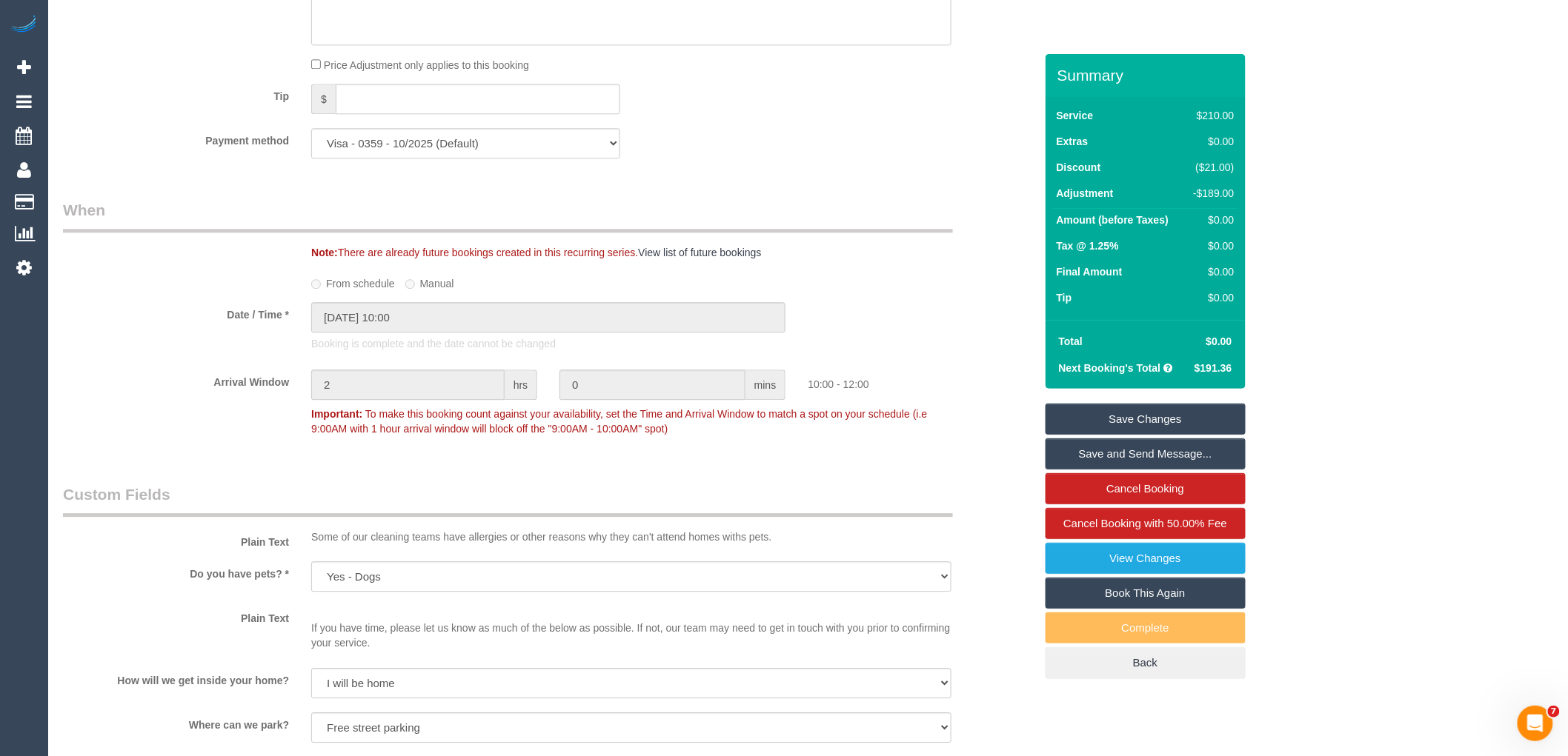
scroll to position [913, 0]
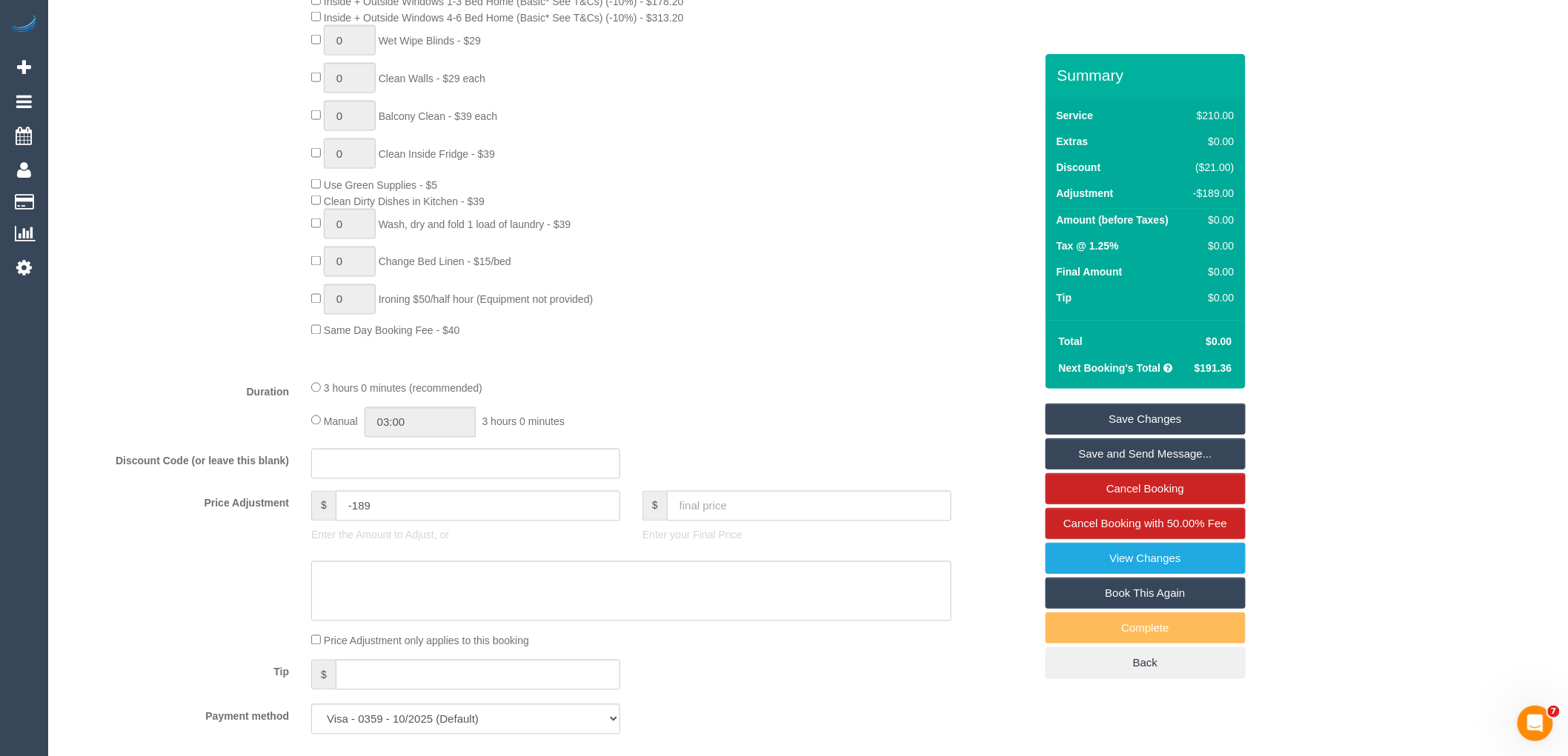
click at [1230, 216] on div "$0.00" at bounding box center [1211, 220] width 46 height 15
click at [403, 520] on input "-189" at bounding box center [478, 506] width 285 height 30
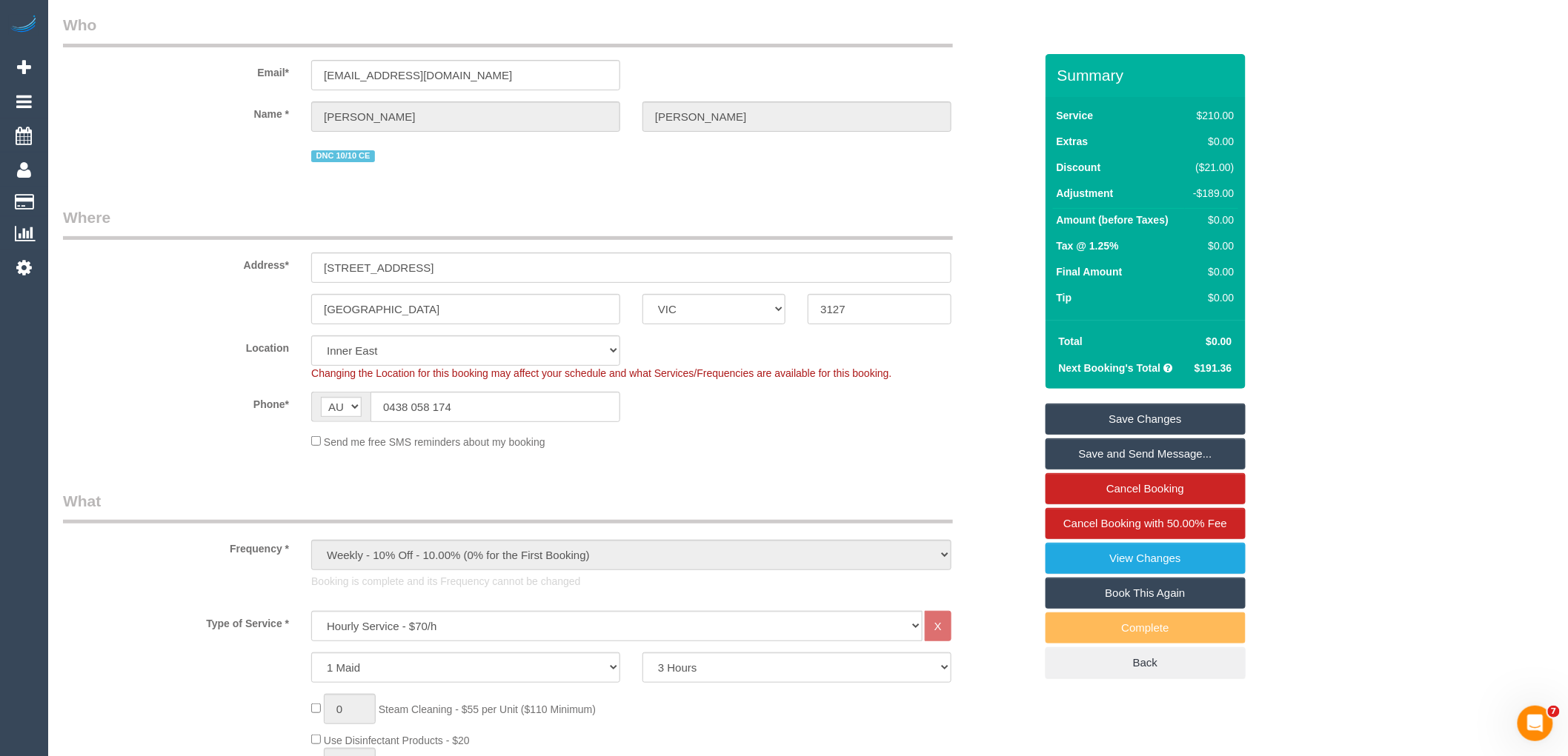
scroll to position [0, 0]
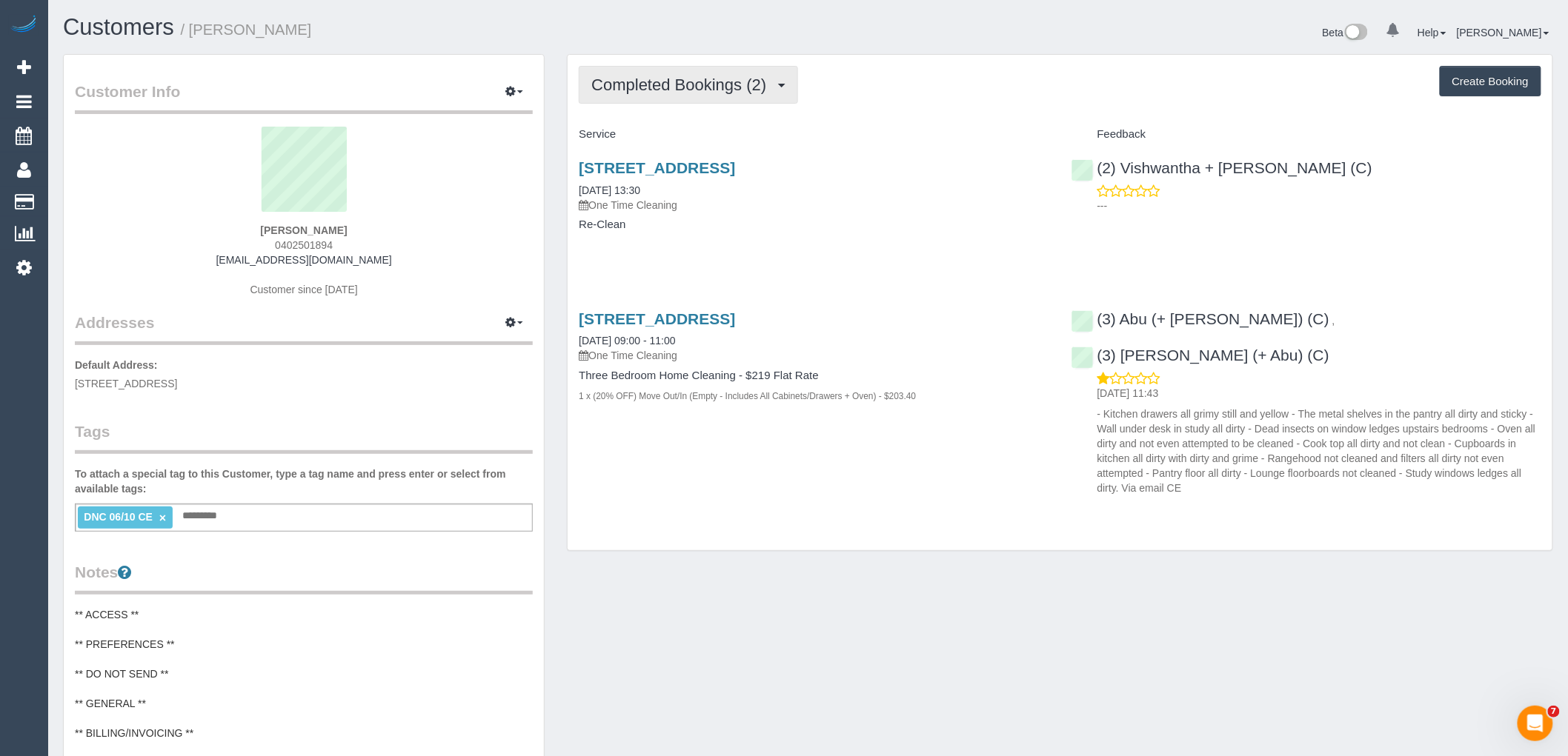
click at [672, 91] on span "Completed Bookings (2)" at bounding box center [682, 85] width 182 height 18
click at [1010, 98] on div "Completed Bookings (2) Completed Bookings (2) Upcoming Bookings (0) Cancelled B…" at bounding box center [1059, 85] width 963 height 38
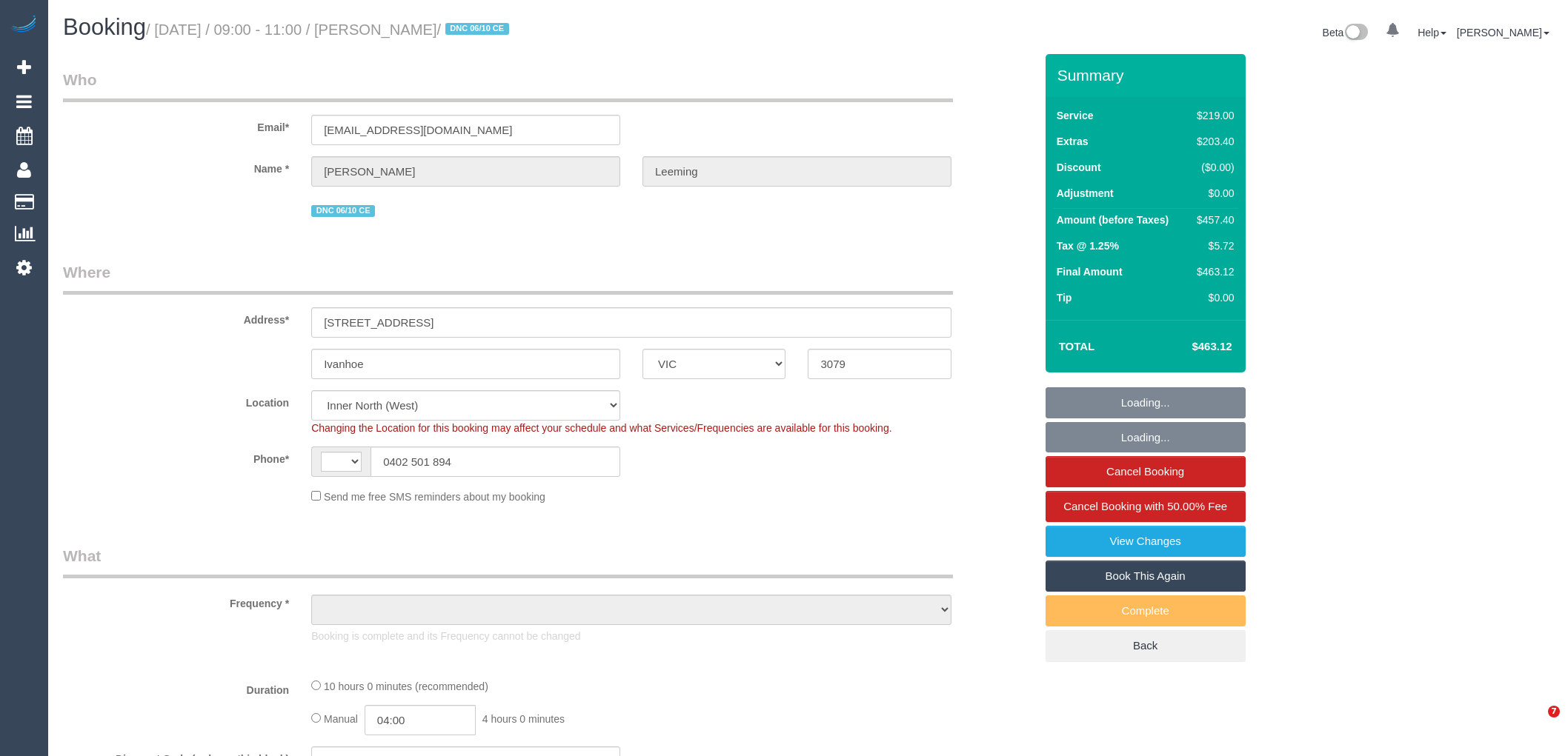
select select "VIC"
select select "string:stripe-pm_1S7B5h2GScqysDRV92Ar7LRJ"
select select "number:28"
select select "number:17"
select select "number:19"
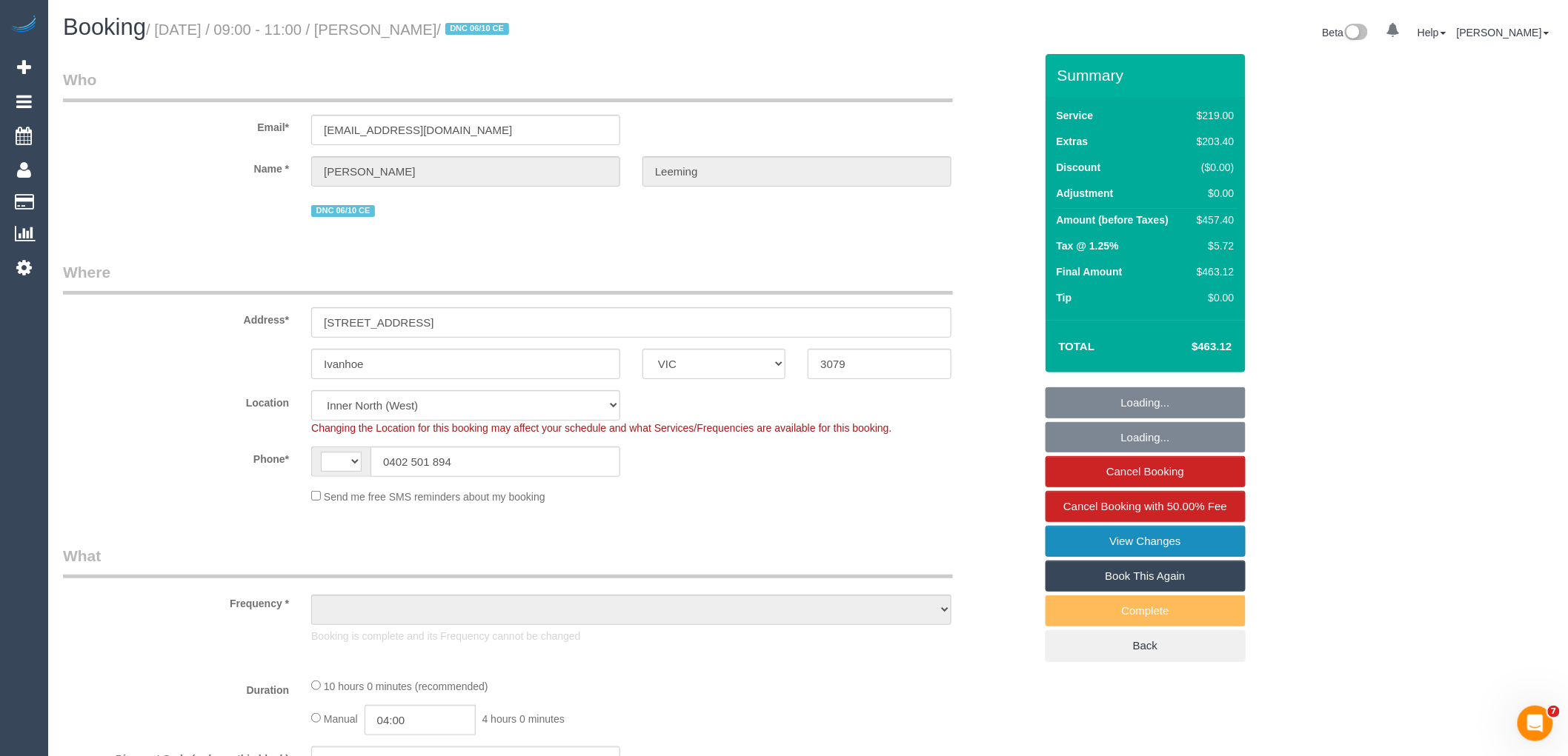
select select "number:22"
select select "string:AU"
click at [1150, 543] on link "View Changes" at bounding box center [1146, 541] width 200 height 31
select select "object:922"
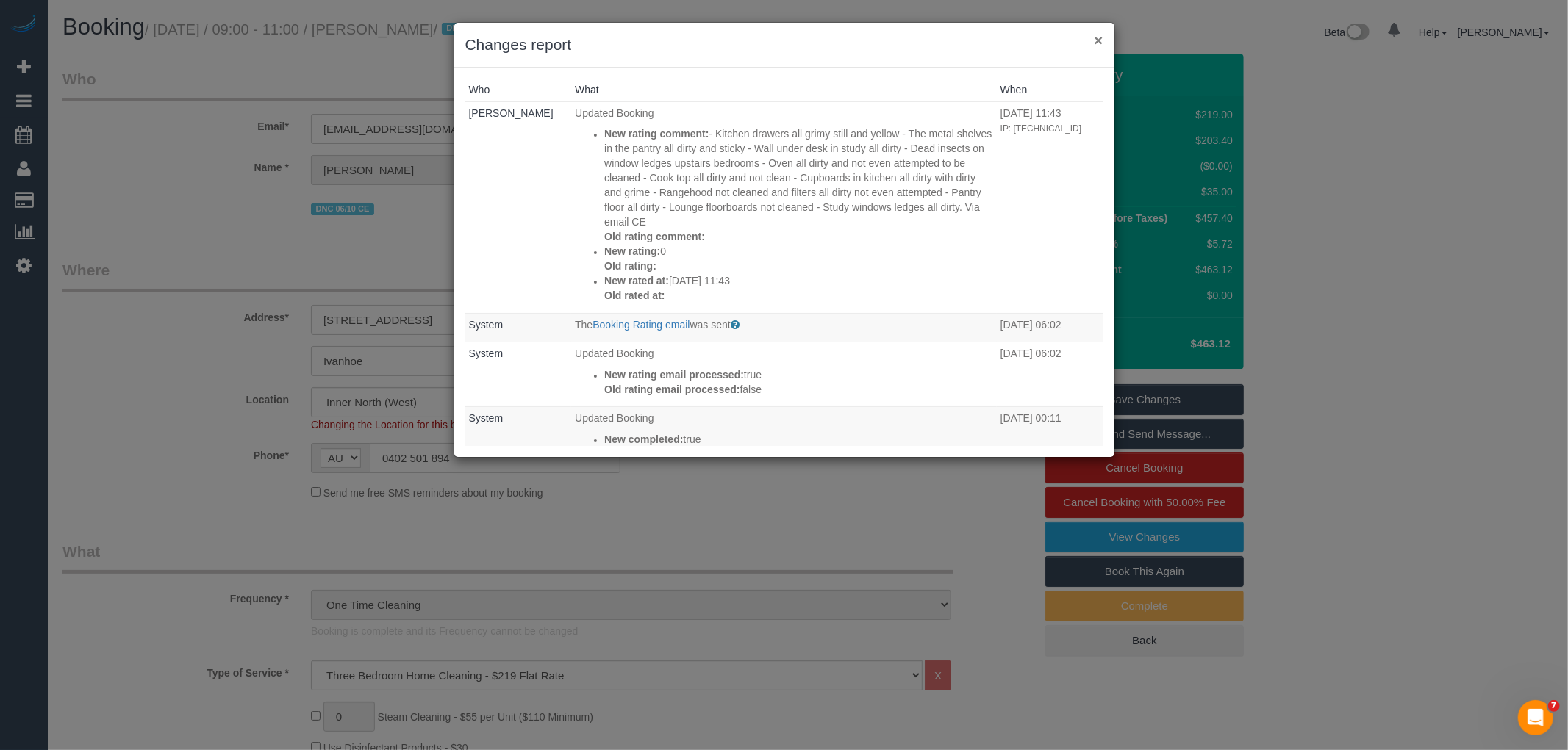
click at [1096, 41] on button "×" at bounding box center [1098, 40] width 9 height 16
